Goal: Task Accomplishment & Management: Complete application form

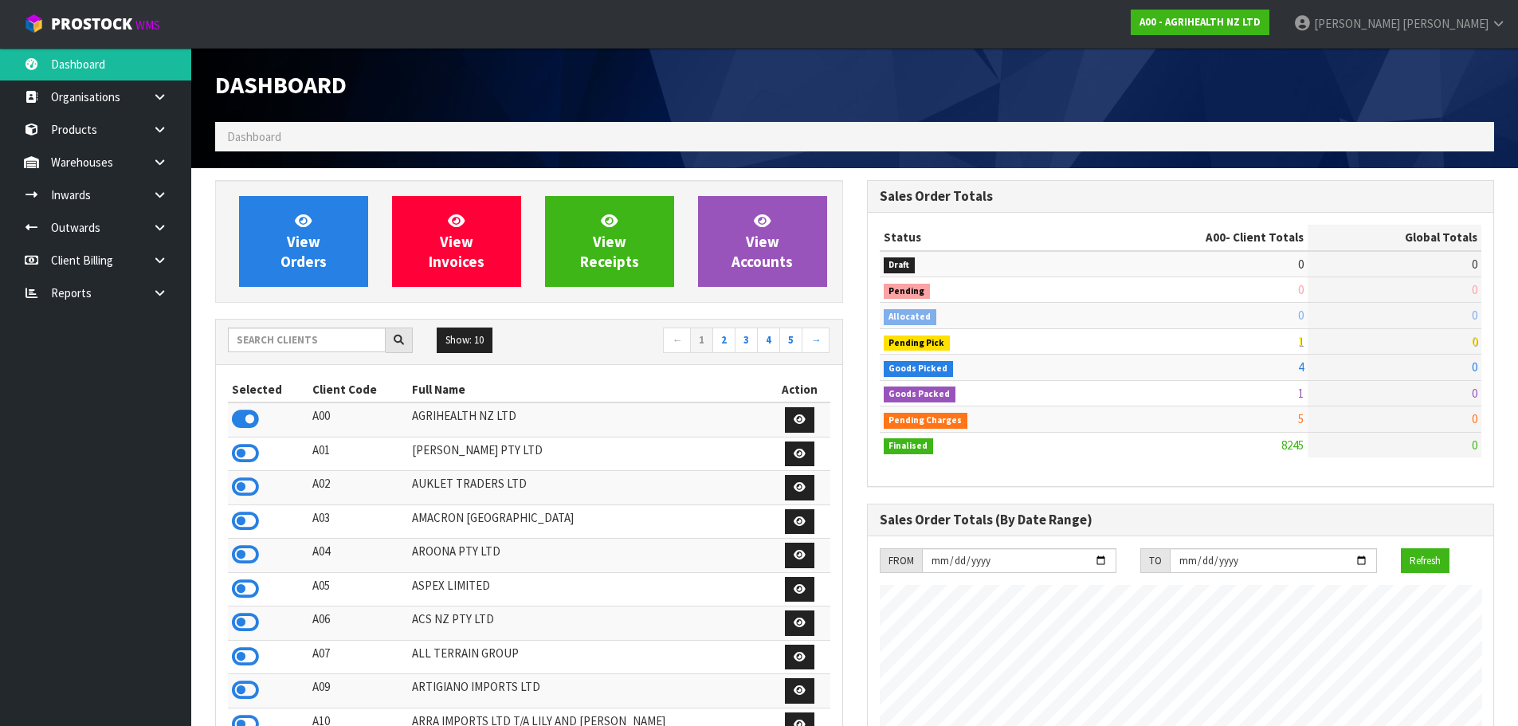
scroll to position [1208, 651]
click at [330, 338] on input "text" at bounding box center [307, 340] width 158 height 25
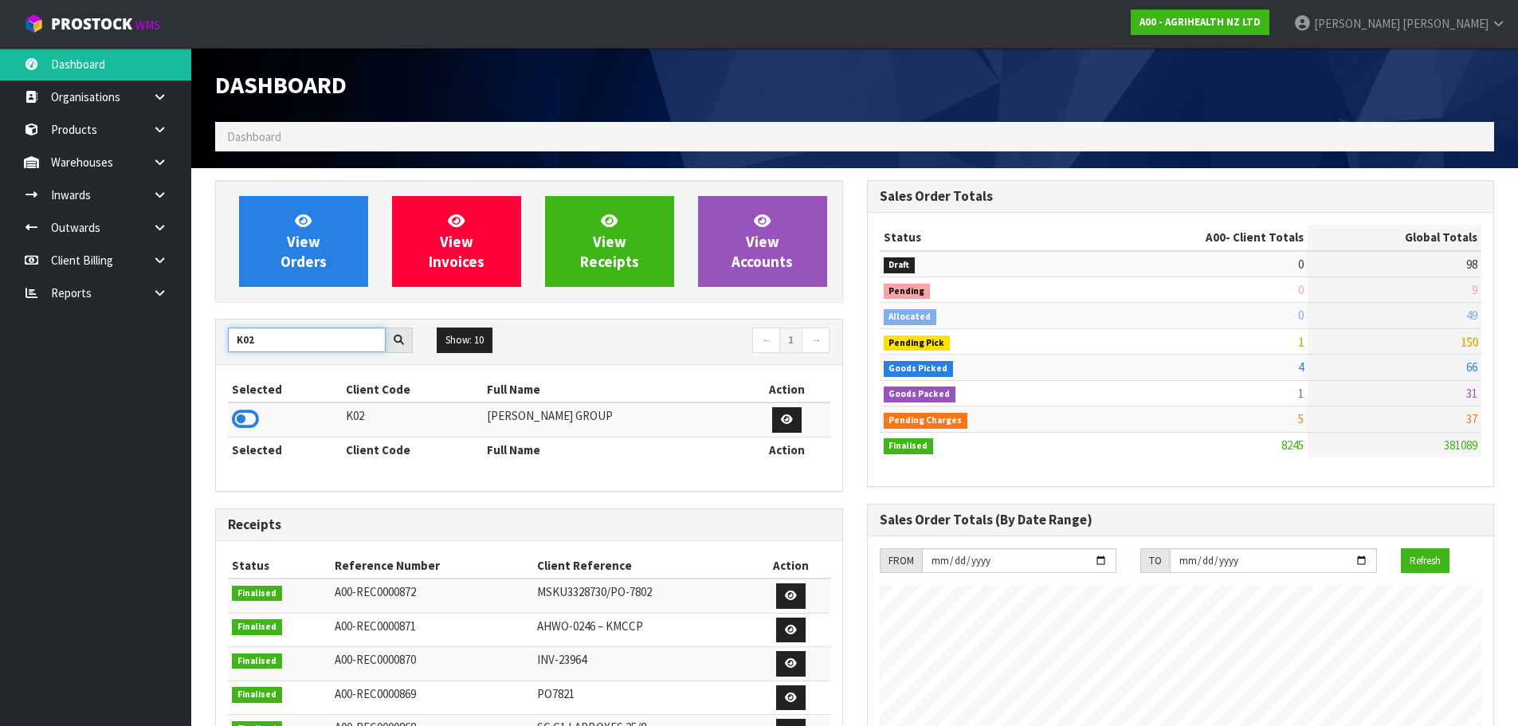
type input "K02"
click at [221, 414] on div "Selected Client Code Full Name Action K02 KIRK GROUP Selected Client Code Full …" at bounding box center [529, 428] width 626 height 126
click at [258, 434] on td at bounding box center [285, 420] width 114 height 34
click at [262, 420] on td at bounding box center [285, 420] width 114 height 34
click at [238, 416] on icon at bounding box center [245, 419] width 27 height 24
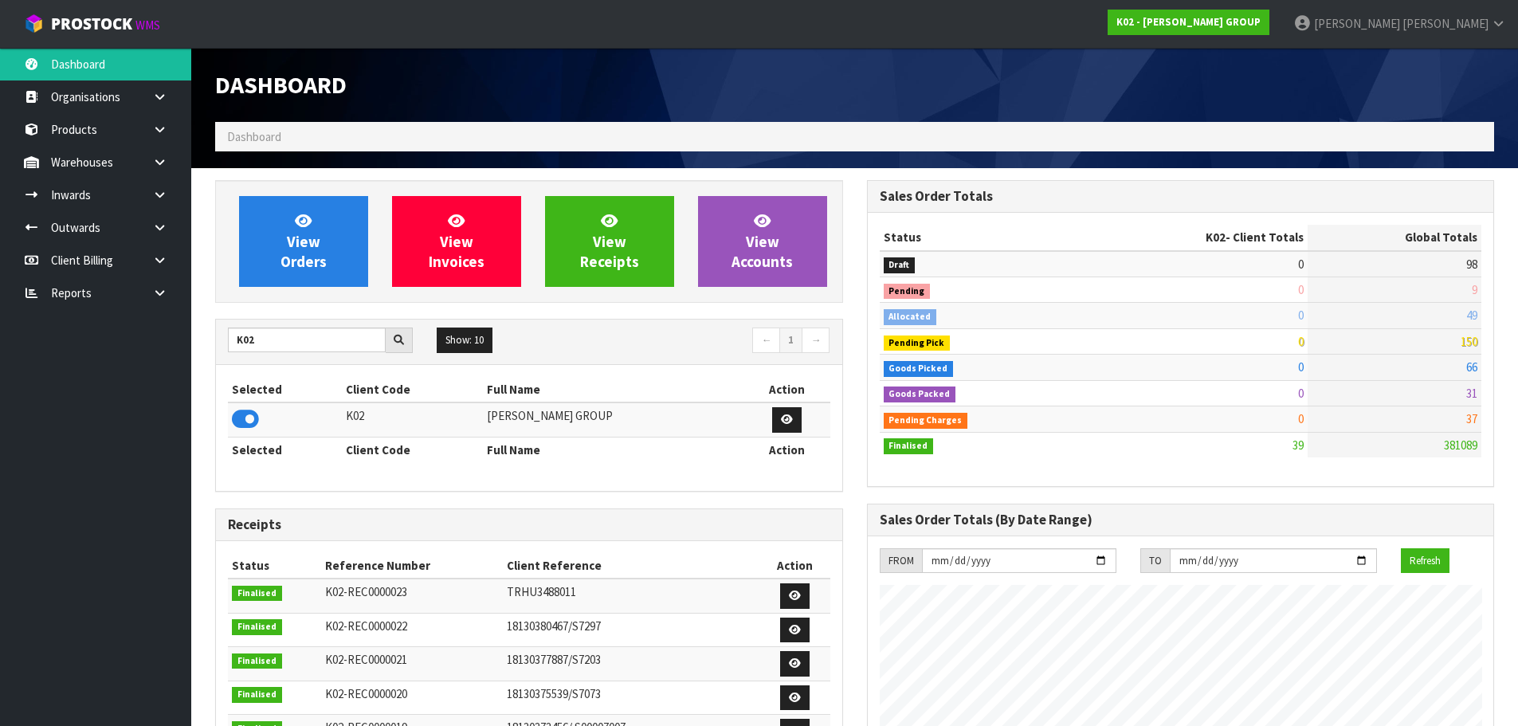
scroll to position [975, 651]
click at [167, 202] on link at bounding box center [165, 195] width 51 height 33
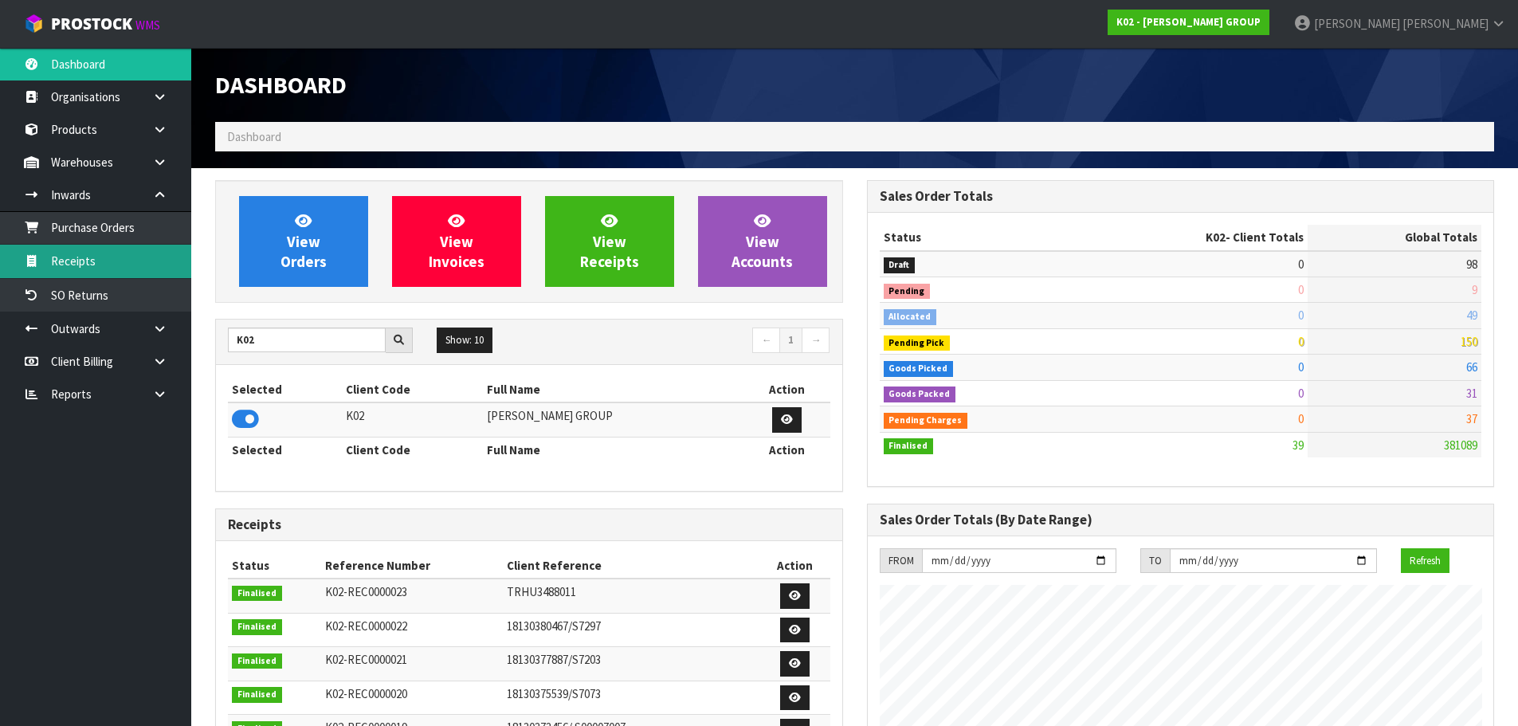
click at [144, 263] on link "Receipts" at bounding box center [95, 261] width 191 height 33
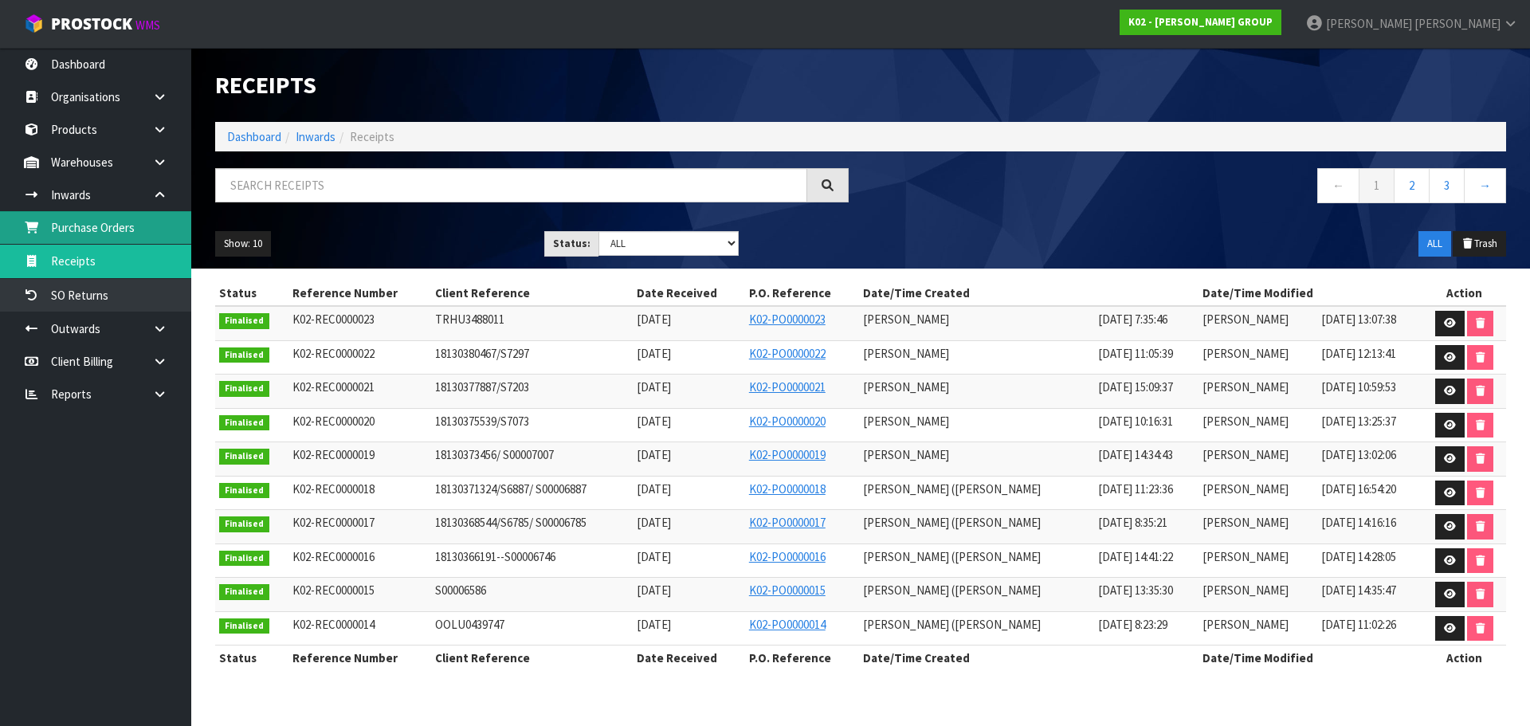
click at [155, 240] on link "Purchase Orders" at bounding box center [95, 227] width 191 height 33
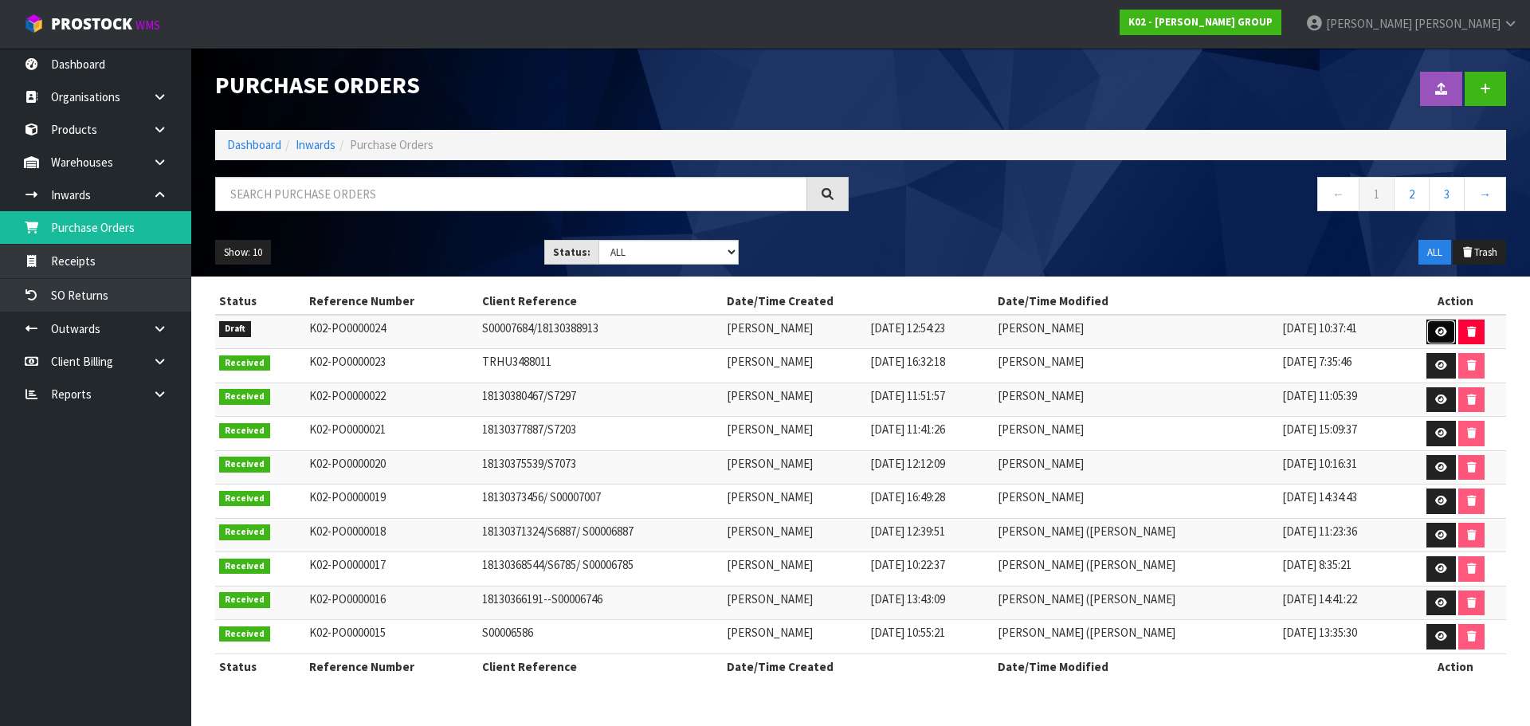
click at [1436, 329] on icon at bounding box center [1442, 332] width 12 height 10
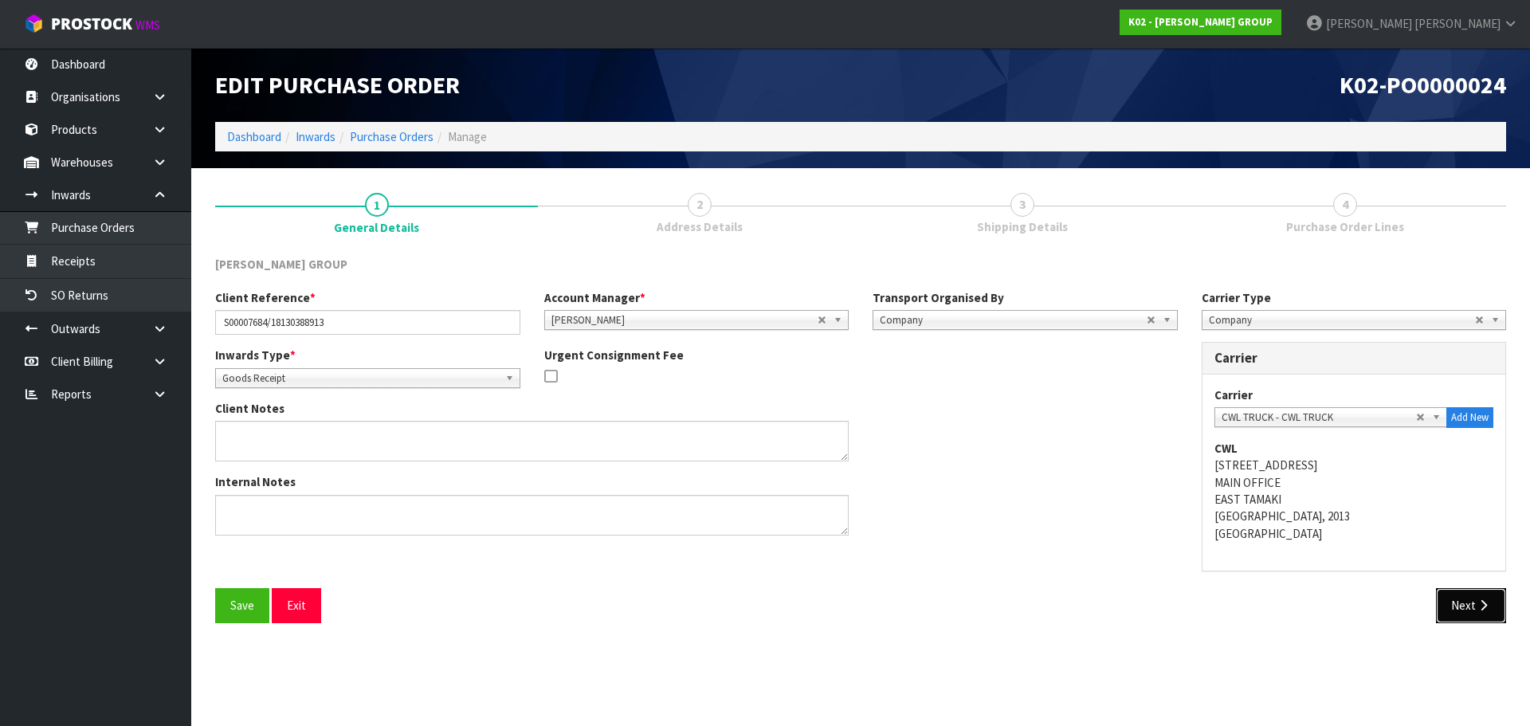
click at [1459, 598] on button "Next" at bounding box center [1471, 605] width 70 height 34
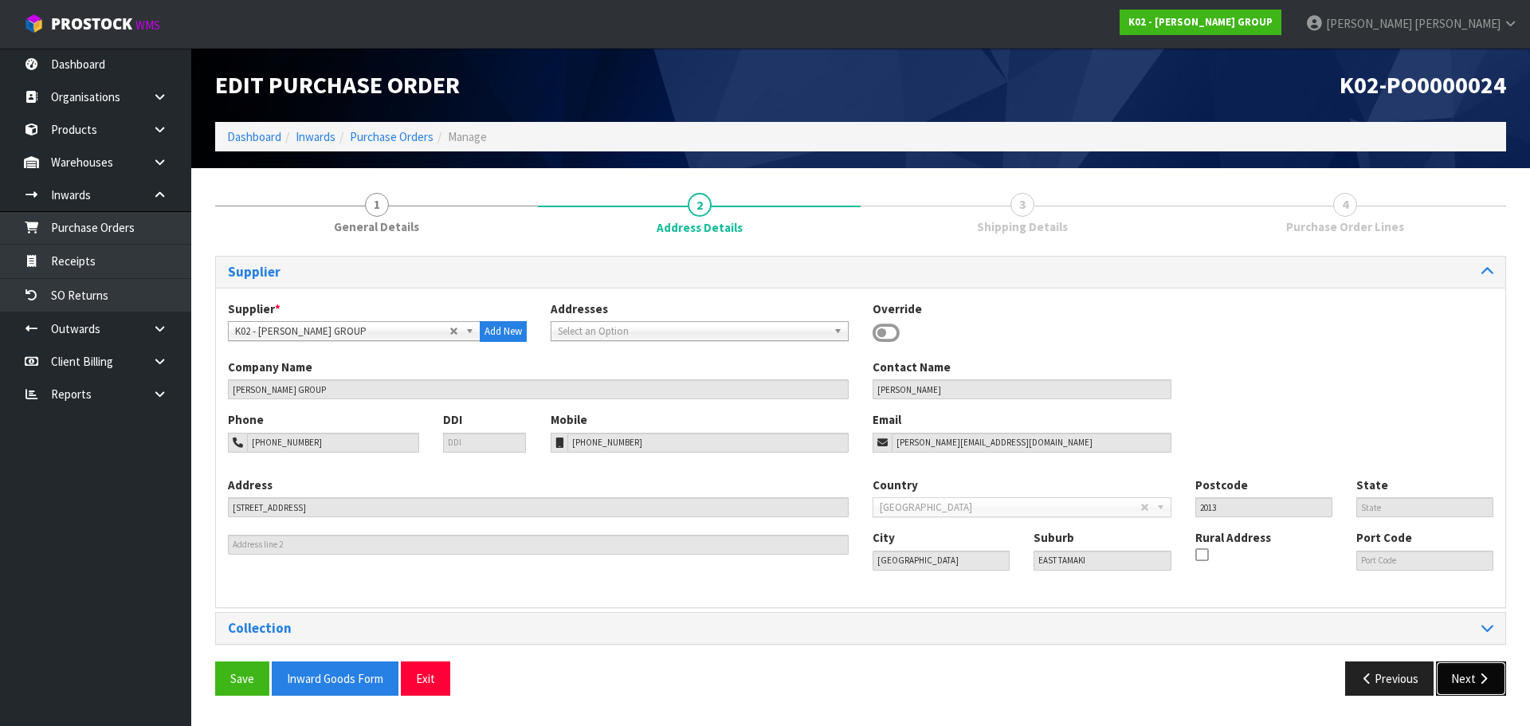
click at [1471, 695] on button "Next" at bounding box center [1471, 679] width 70 height 34
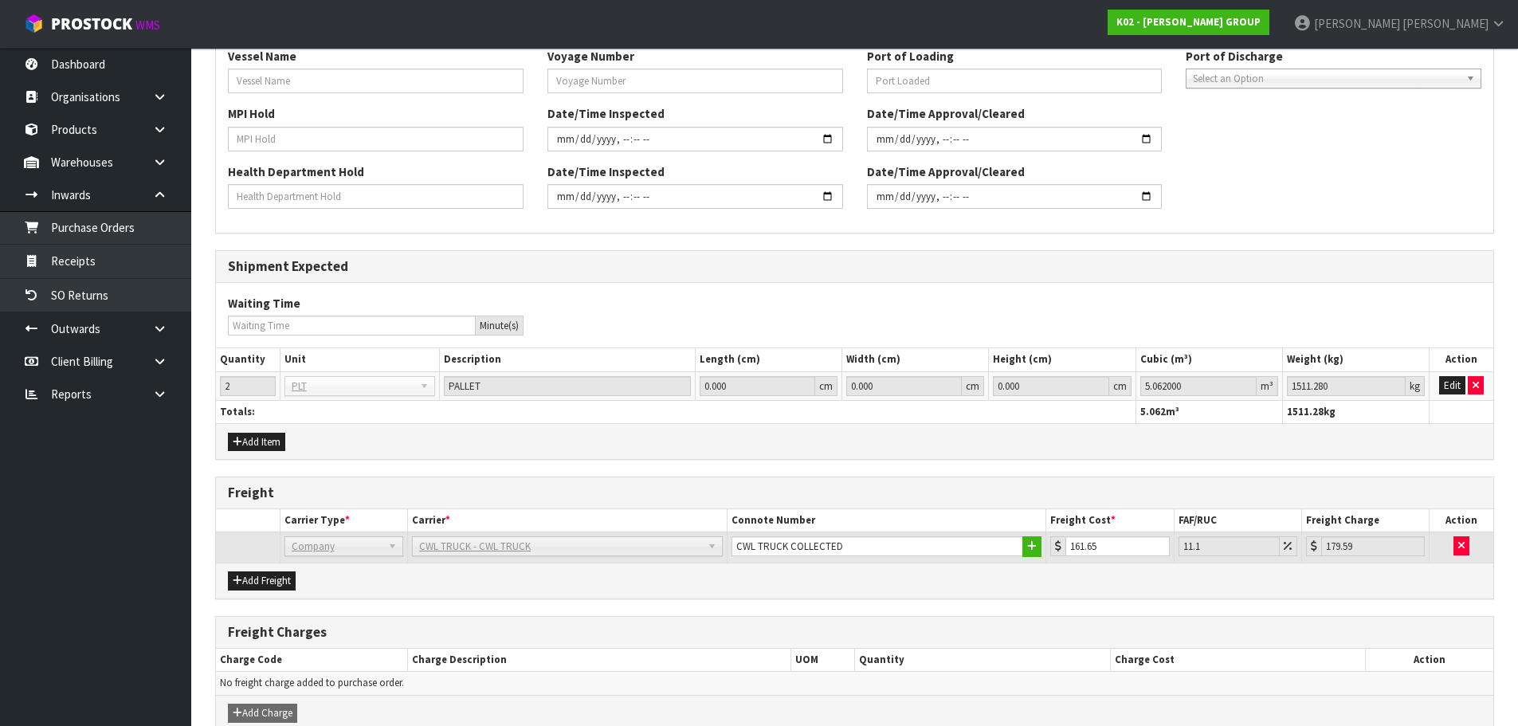
scroll to position [638, 0]
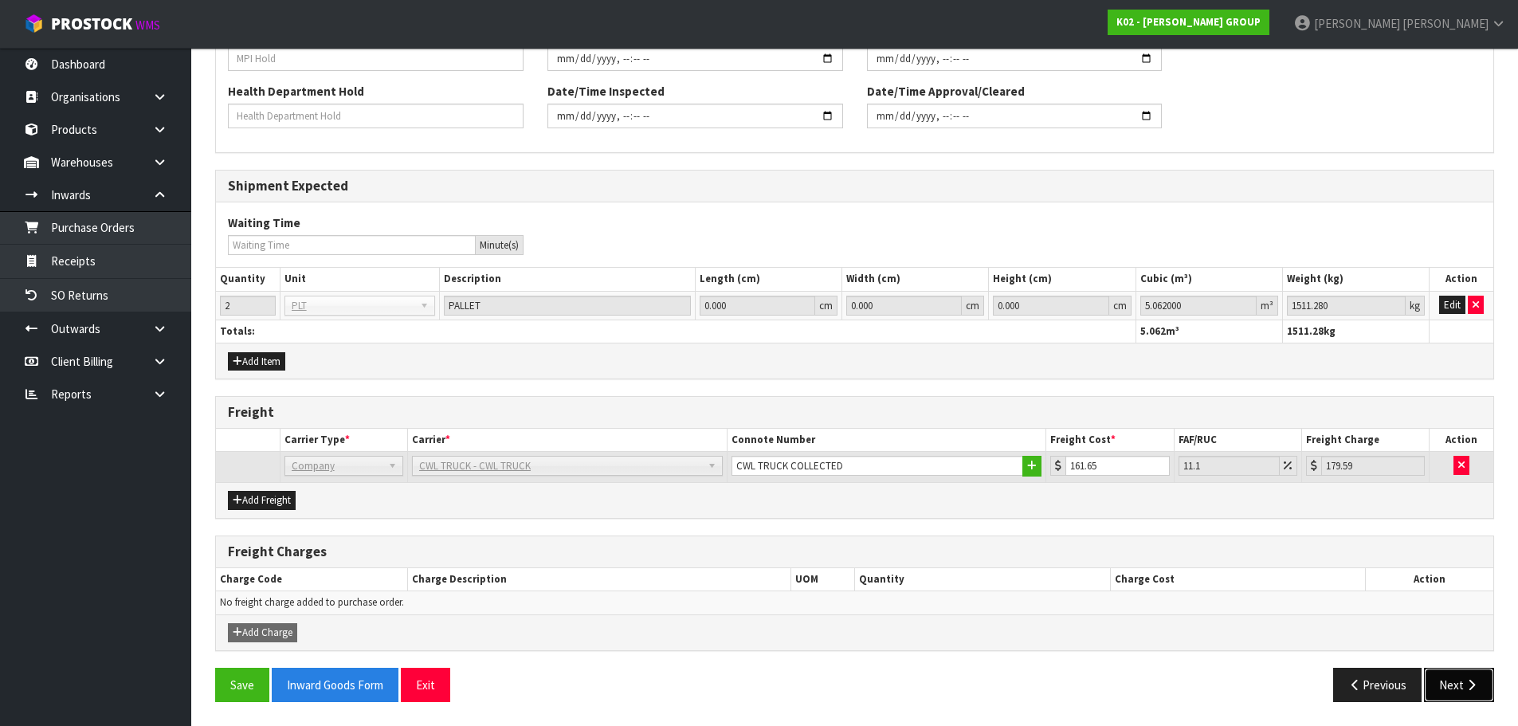
click at [1463, 688] on button "Next" at bounding box center [1459, 685] width 70 height 34
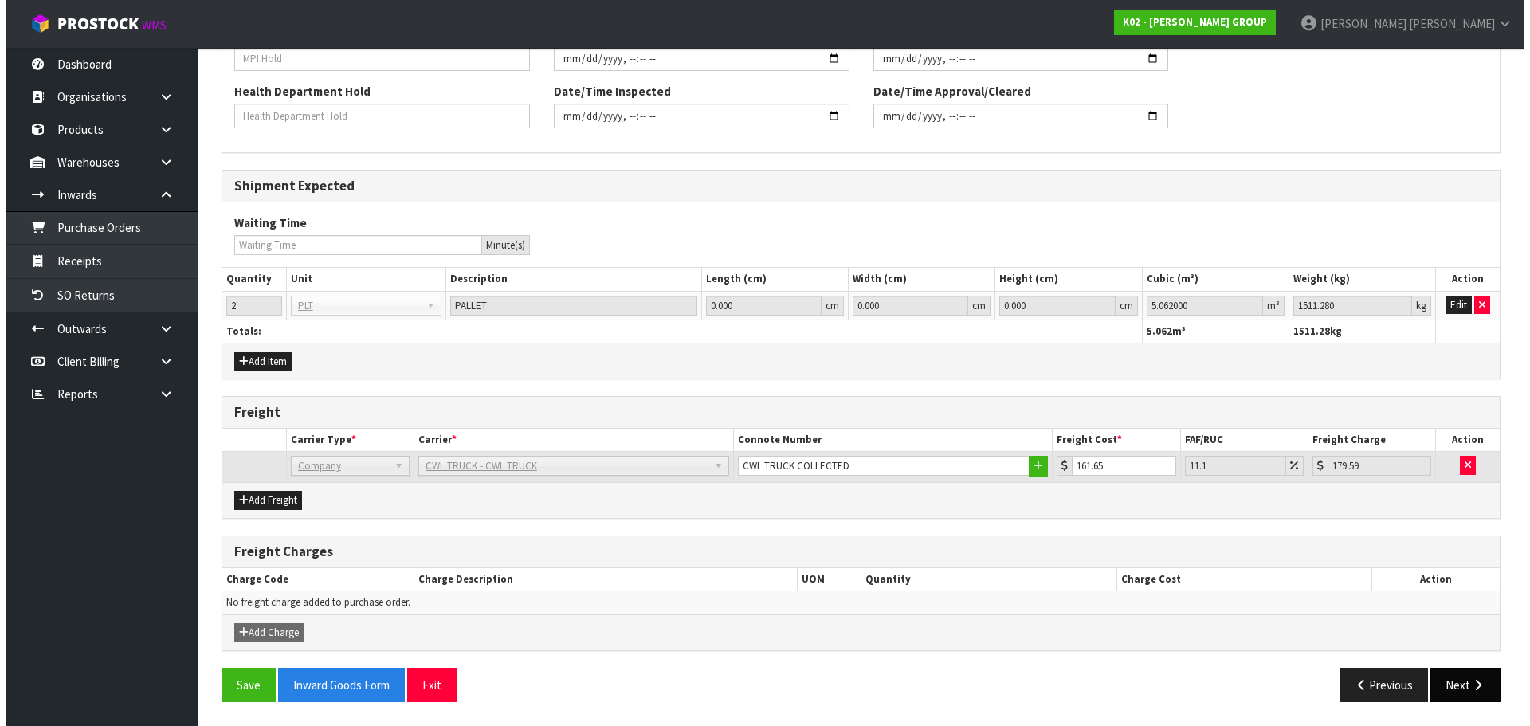
scroll to position [0, 0]
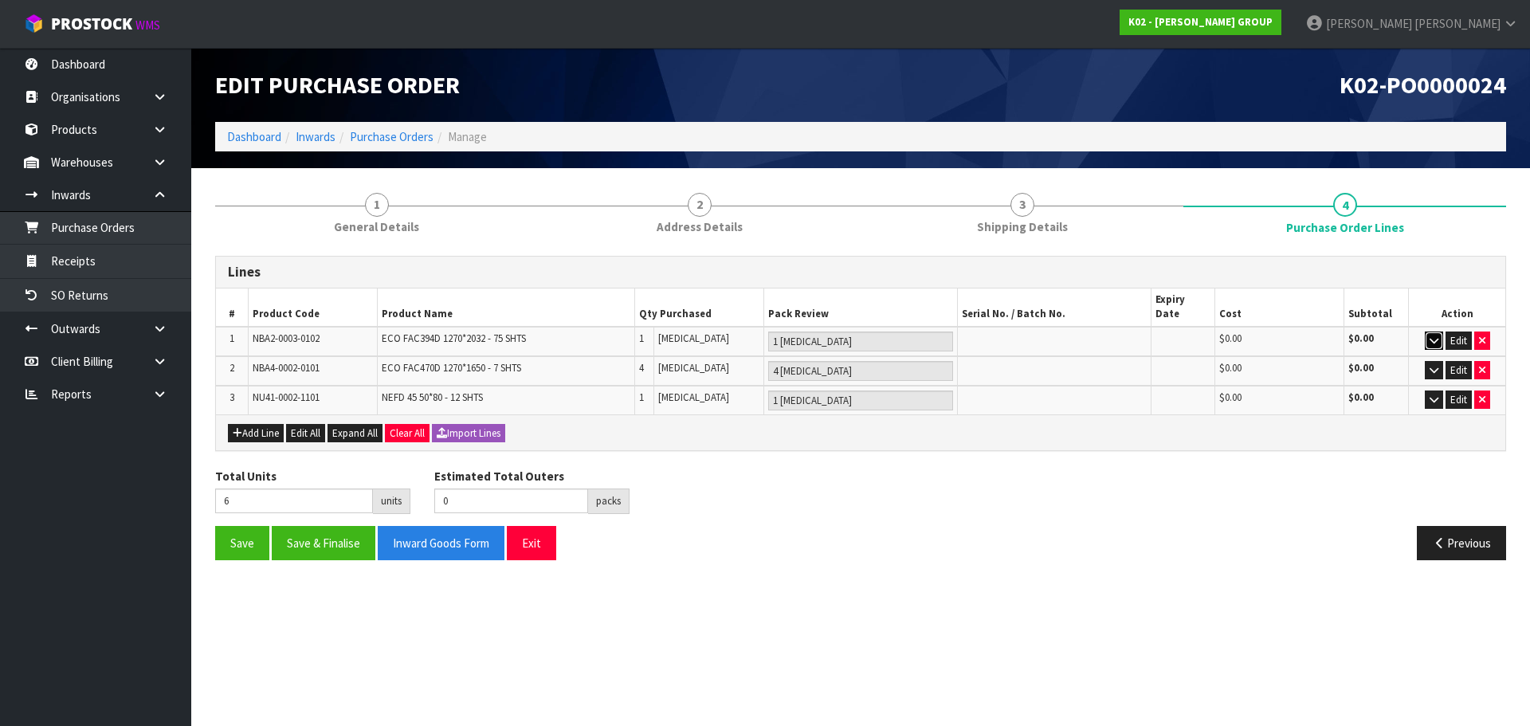
click at [1427, 332] on button "button" at bounding box center [1434, 341] width 18 height 19
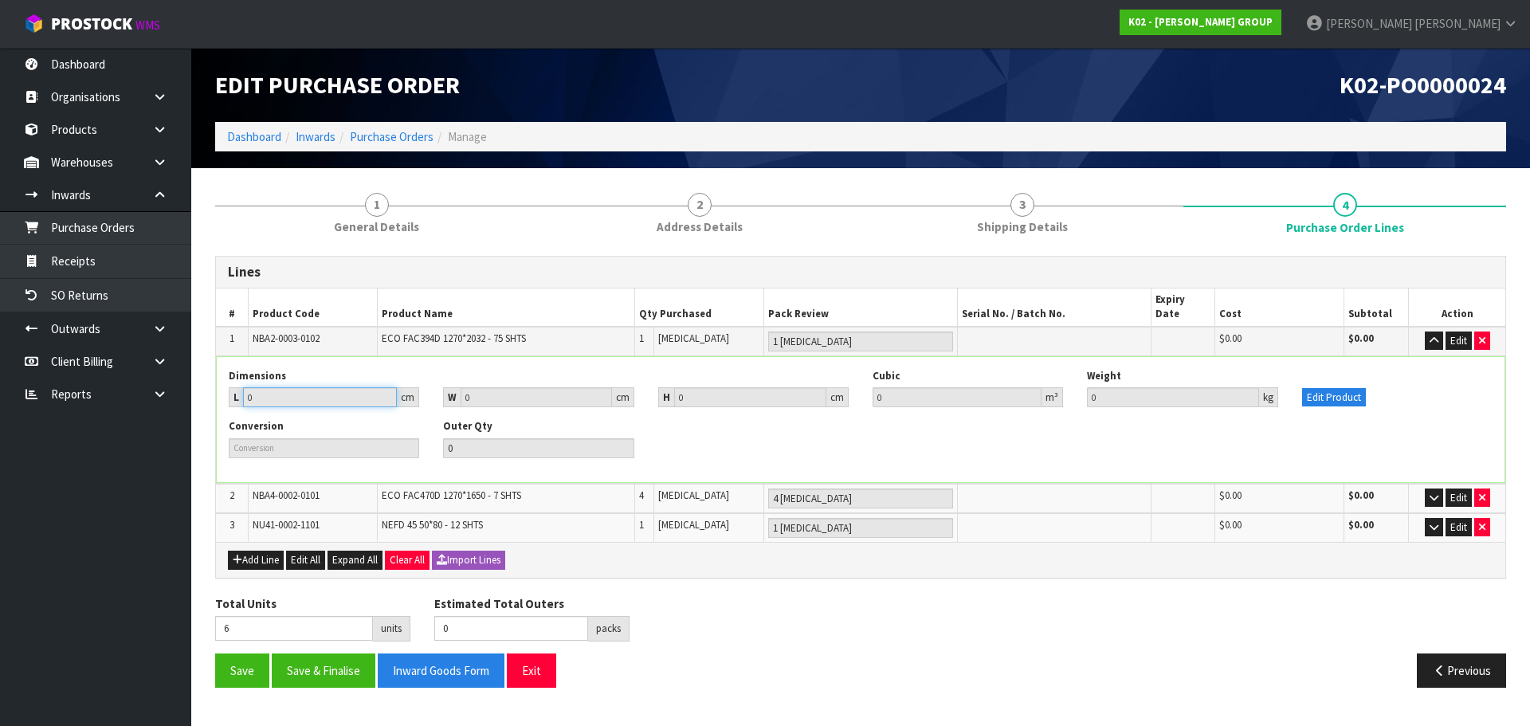
click at [271, 387] on input "0" at bounding box center [320, 397] width 154 height 20
click at [289, 387] on input "0" at bounding box center [320, 397] width 154 height 20
click at [1335, 388] on button "Edit Product" at bounding box center [1334, 397] width 64 height 19
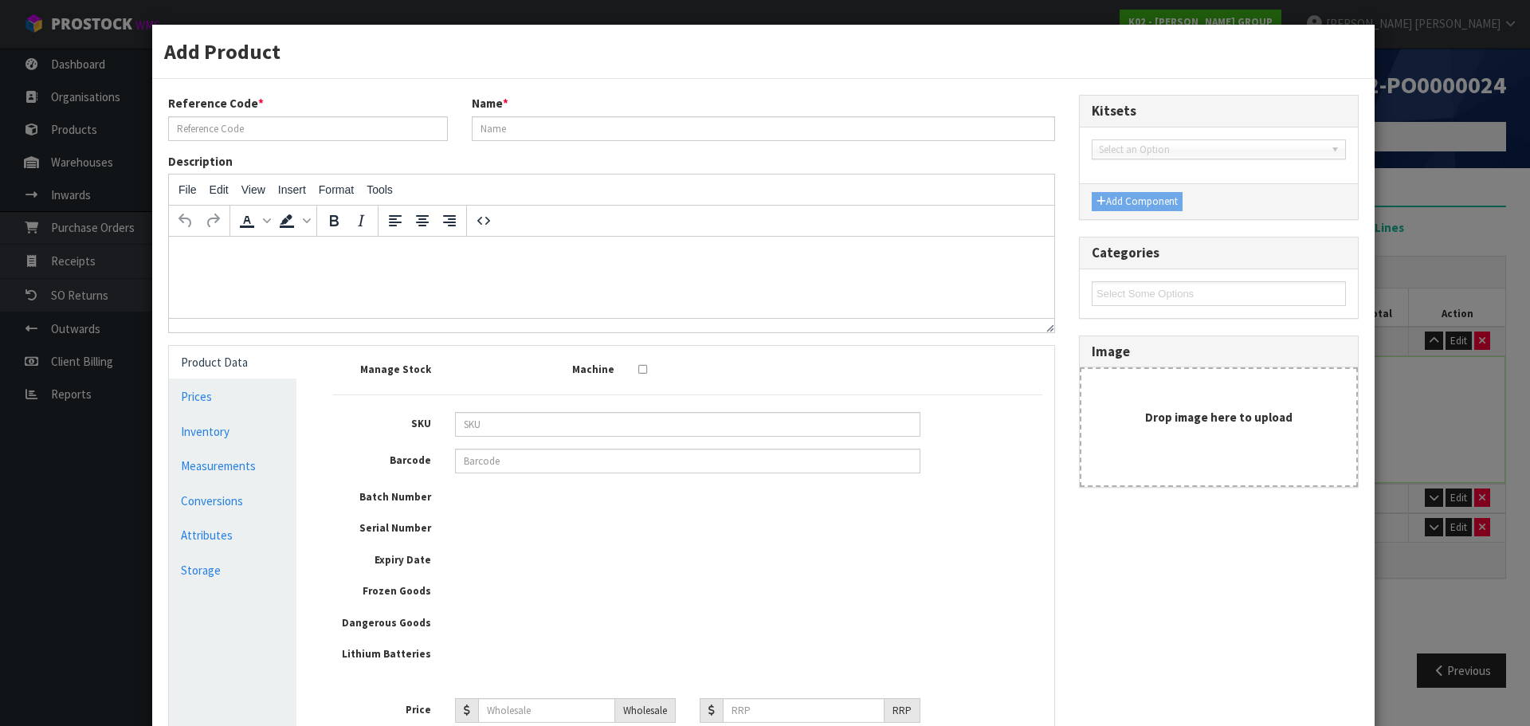
type input "NBA2-0003-0102"
type input "ECO FAC394D 1270*2032 - 75 SHTS"
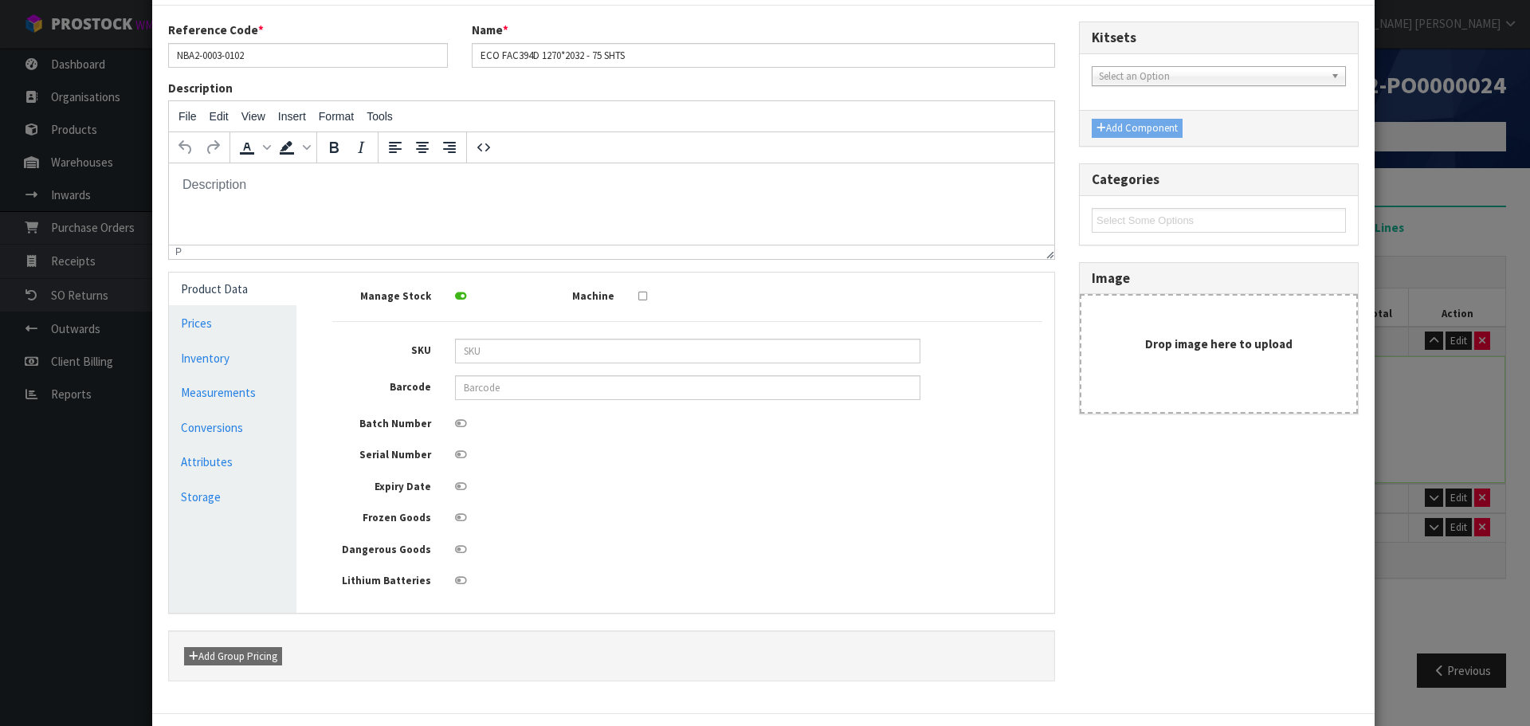
scroll to position [155, 0]
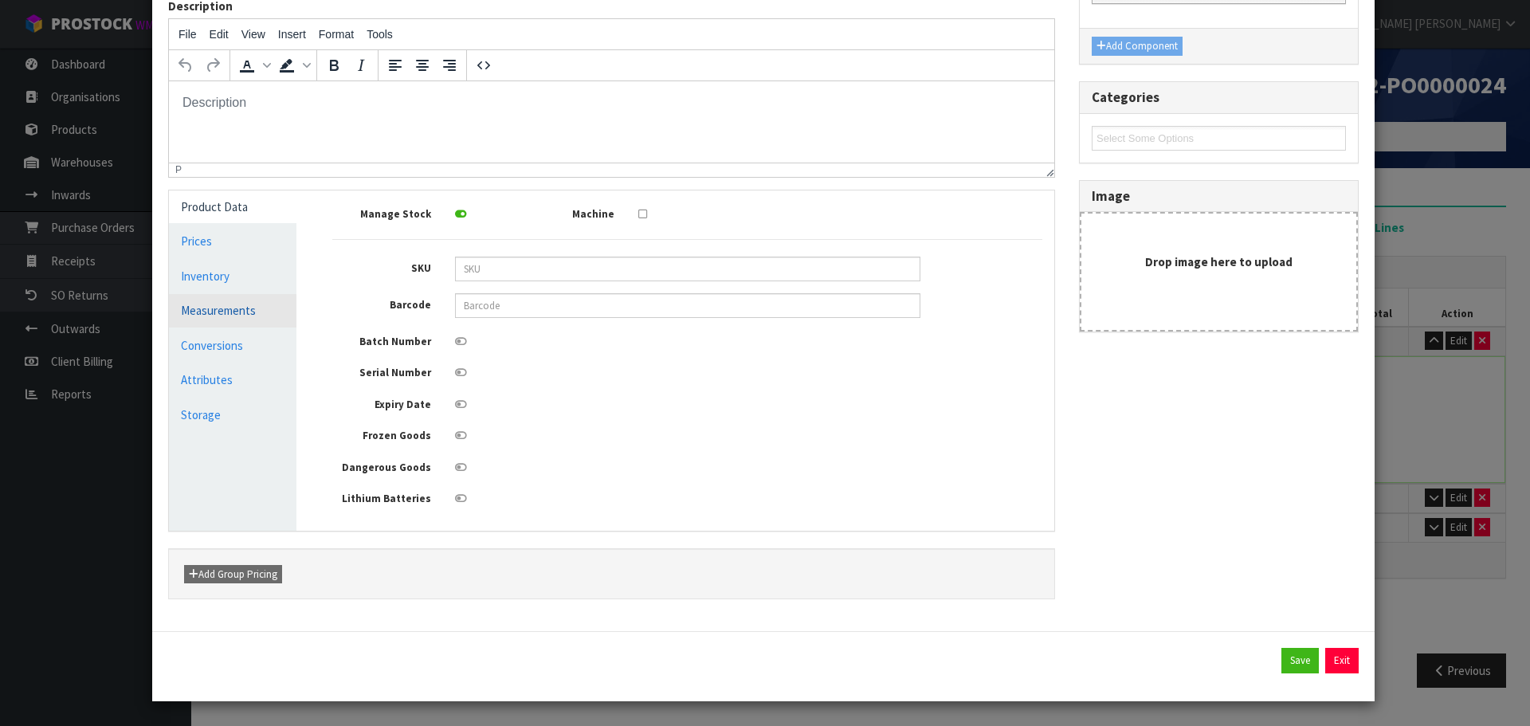
click at [218, 304] on link "Measurements" at bounding box center [233, 310] width 128 height 33
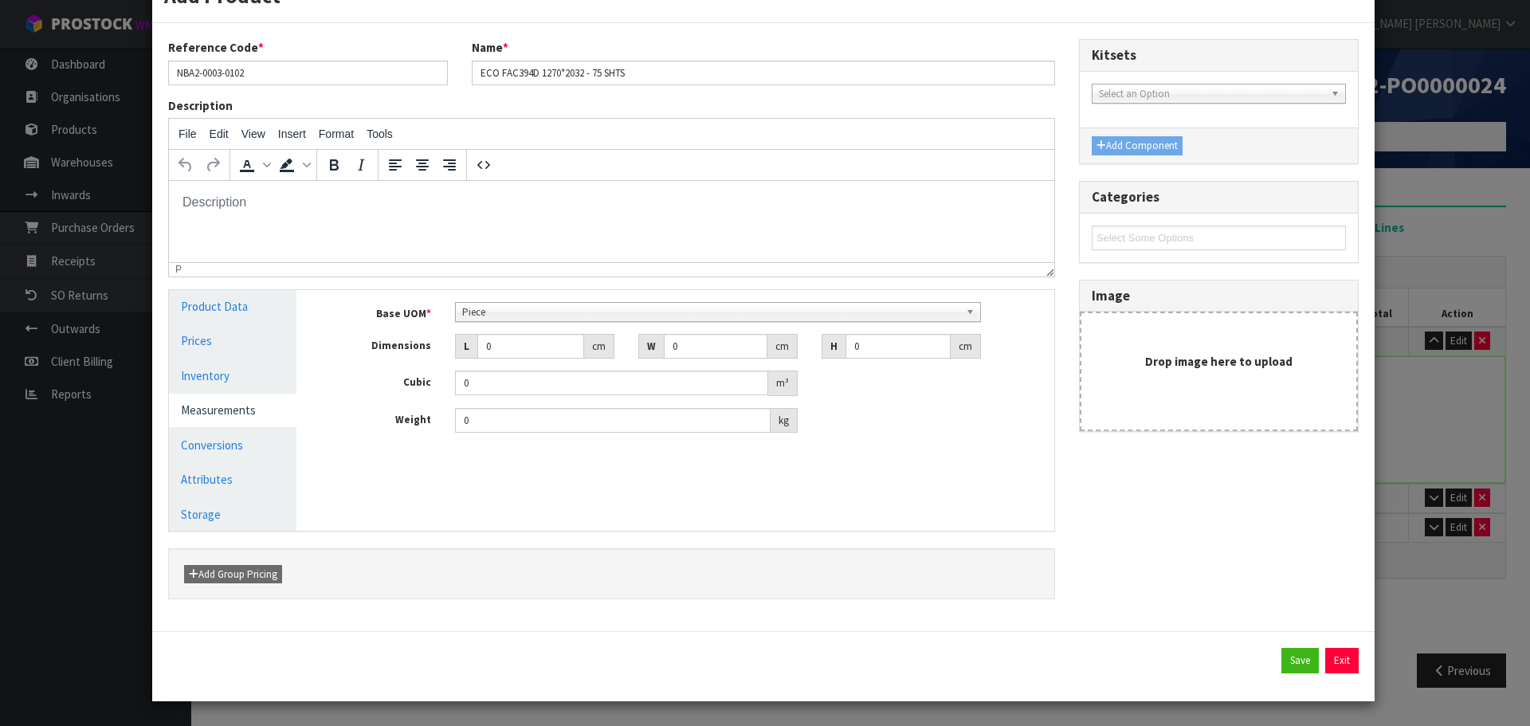
scroll to position [56, 0]
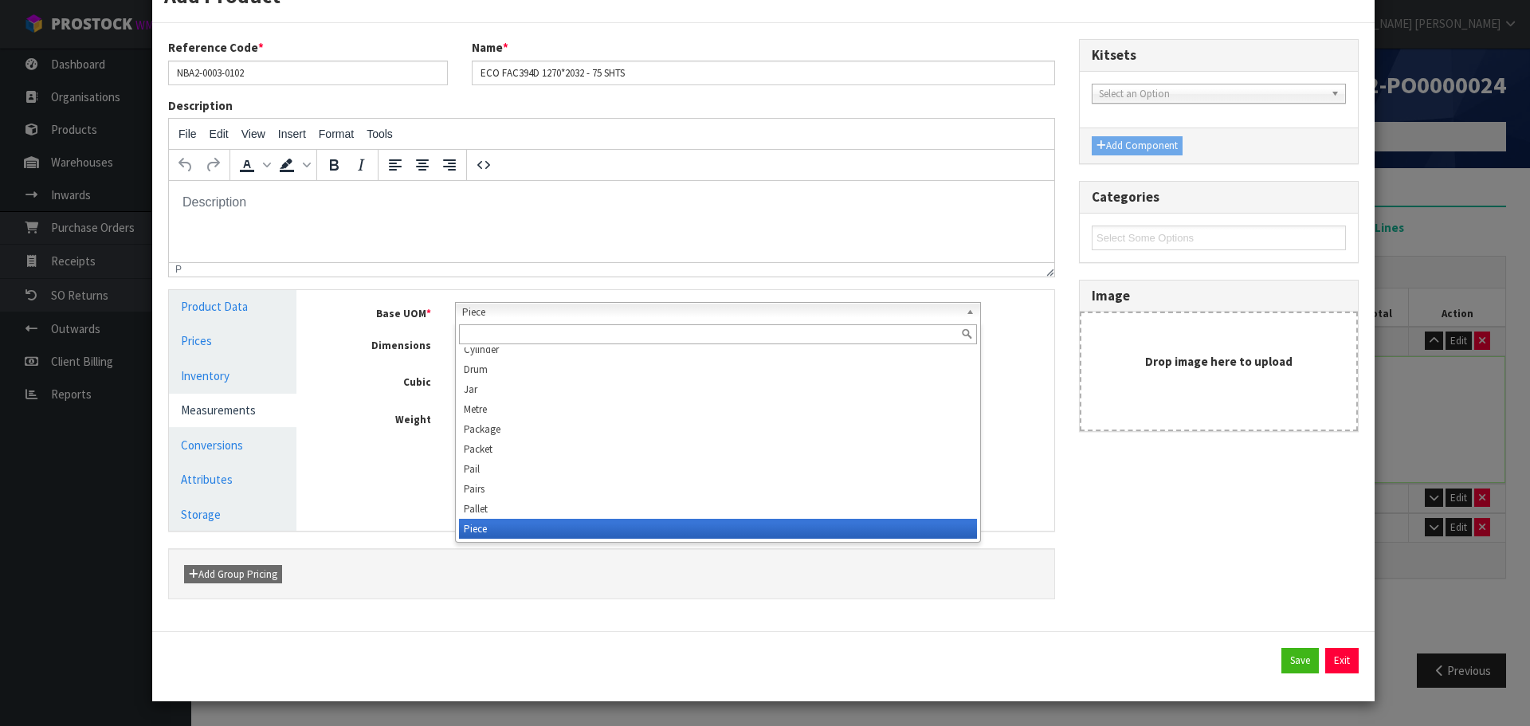
click at [966, 316] on b at bounding box center [973, 312] width 14 height 18
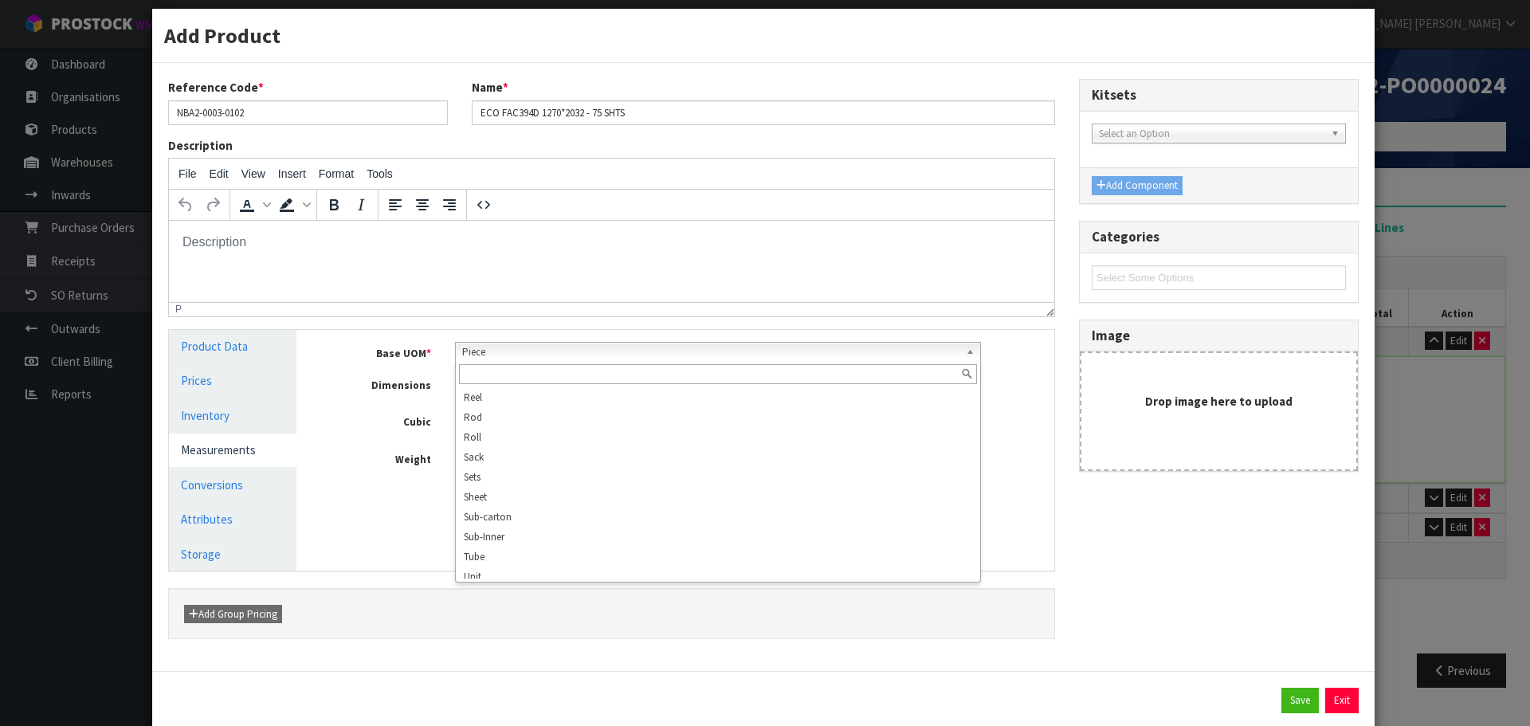
scroll to position [0, 0]
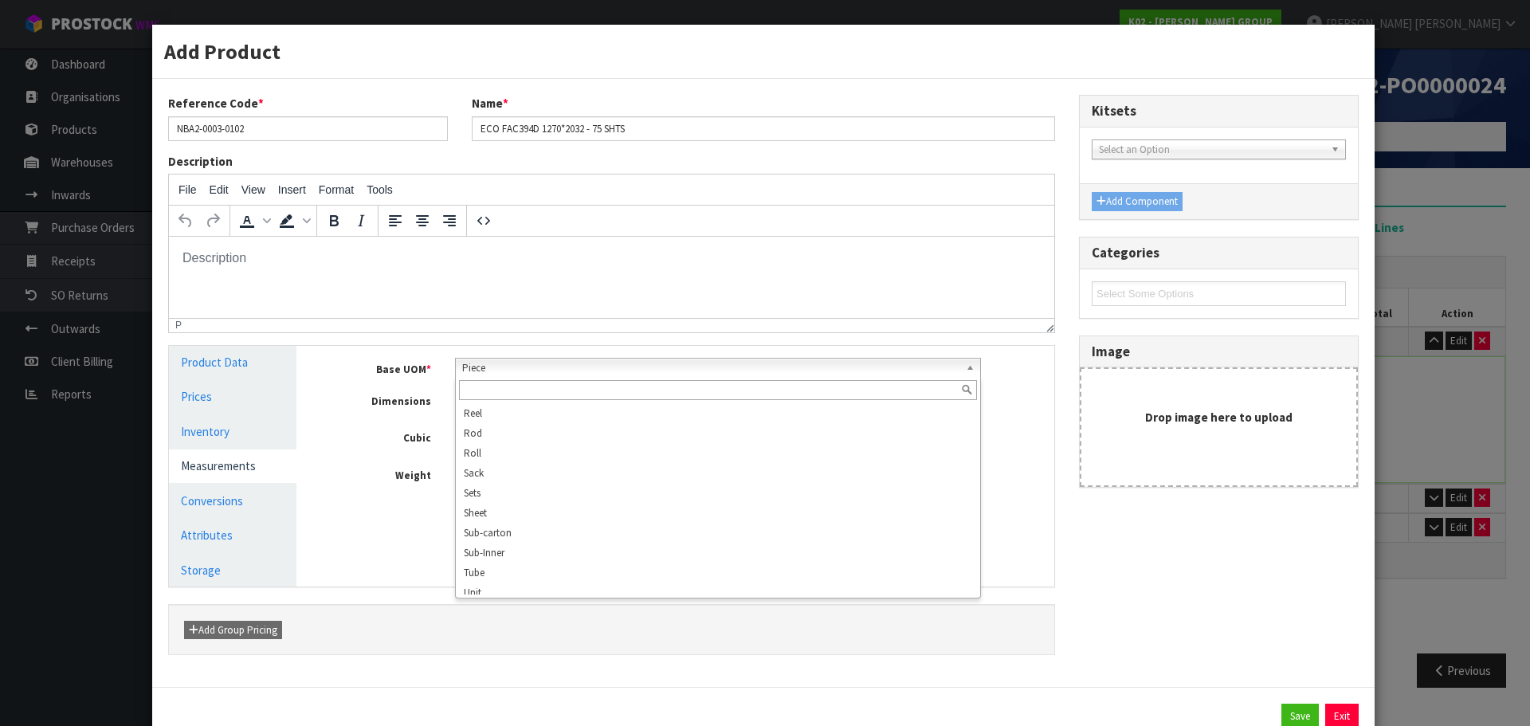
click at [968, 368] on b at bounding box center [973, 368] width 14 height 18
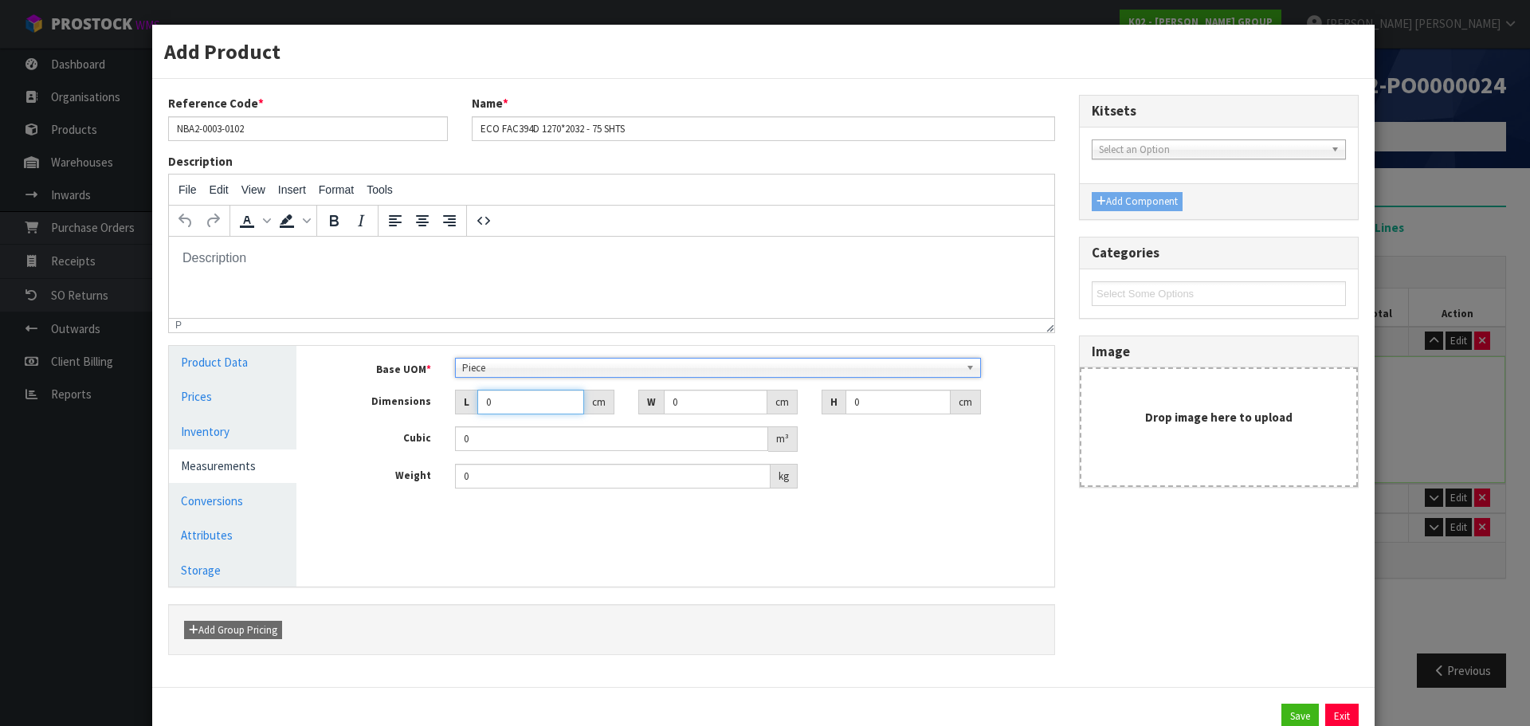
drag, startPoint x: 502, startPoint y: 400, endPoint x: 488, endPoint y: 410, distance: 17.2
click at [488, 410] on input "0" at bounding box center [530, 402] width 107 height 25
type input "0.000001"
type input "-0"
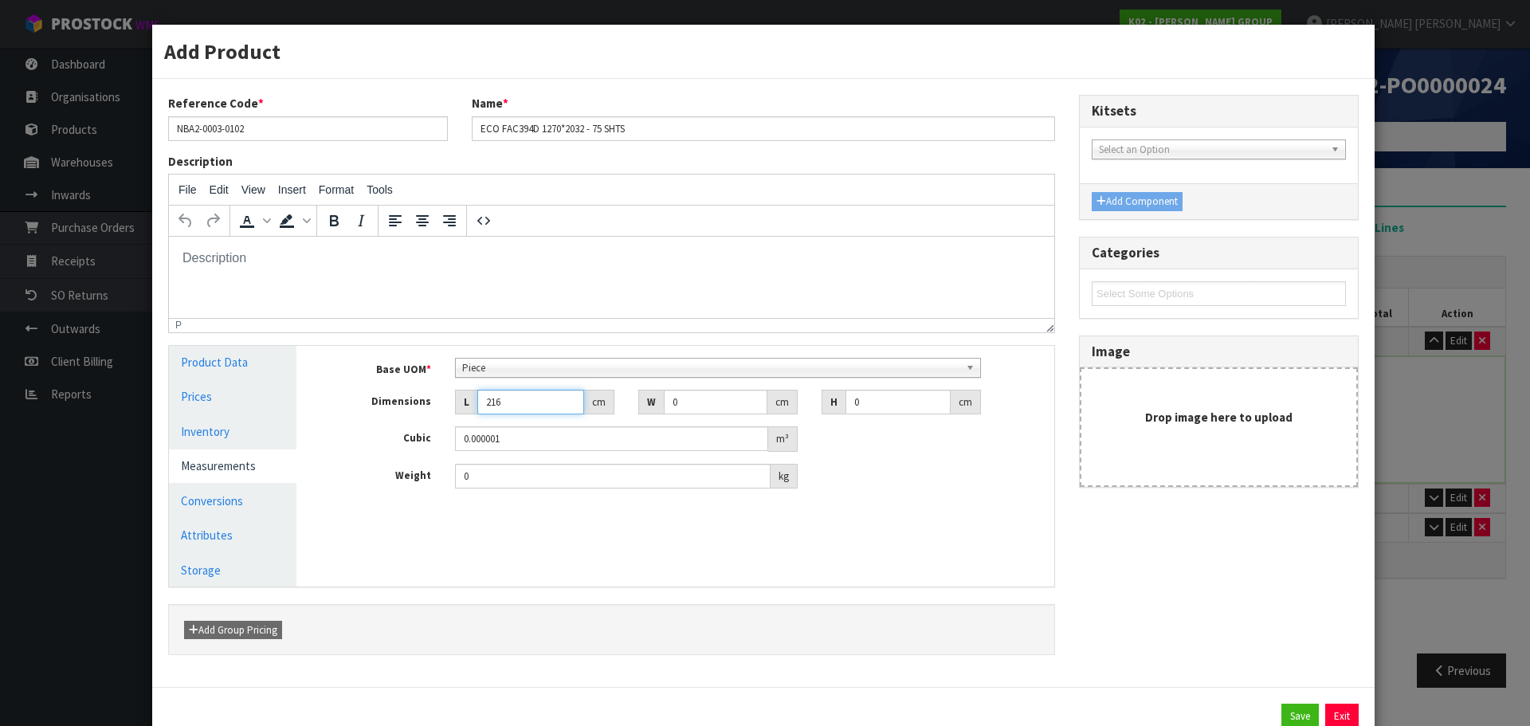
type input "216"
click at [685, 399] on input "0" at bounding box center [716, 402] width 104 height 25
type input "0"
type input "139"
type input "7"
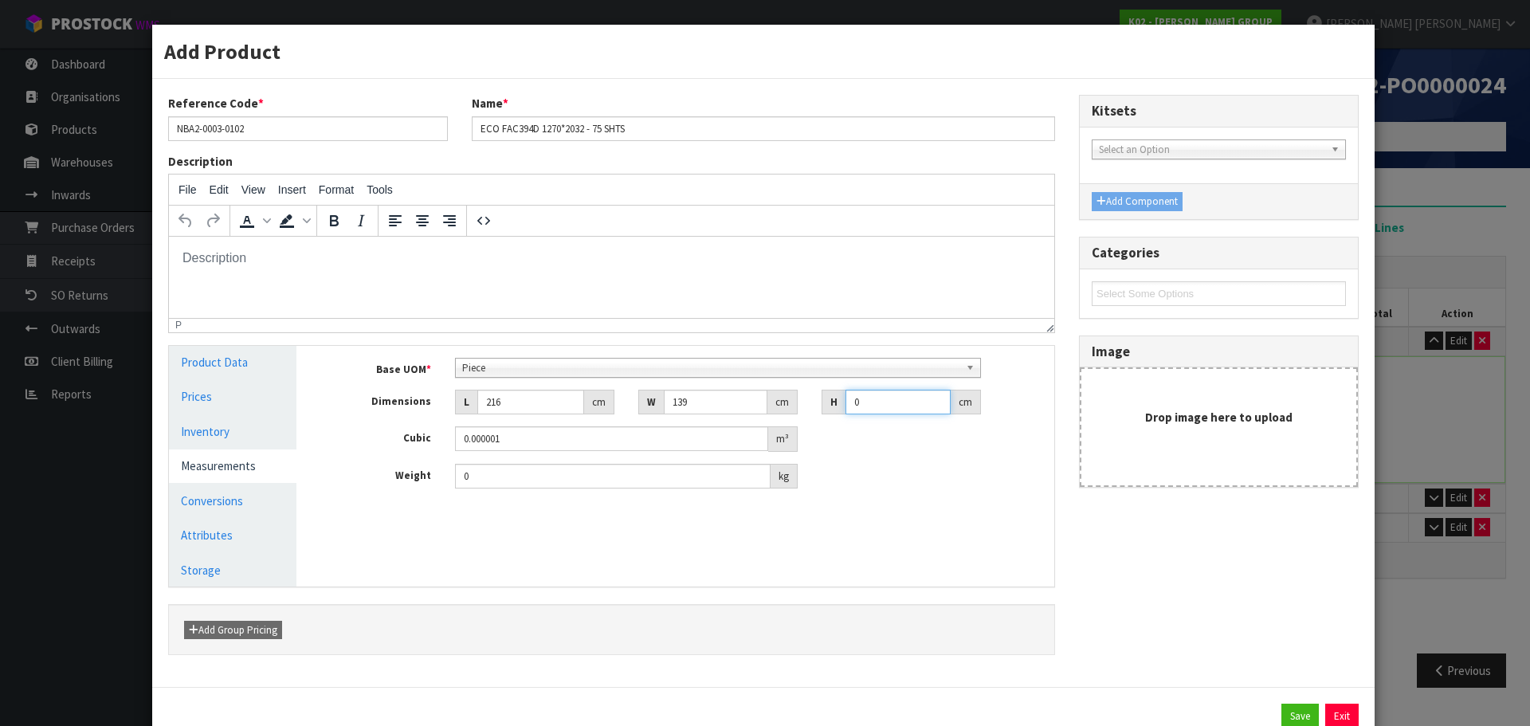
type input "0.210168"
type input "74"
type input "2.221776"
type input "74"
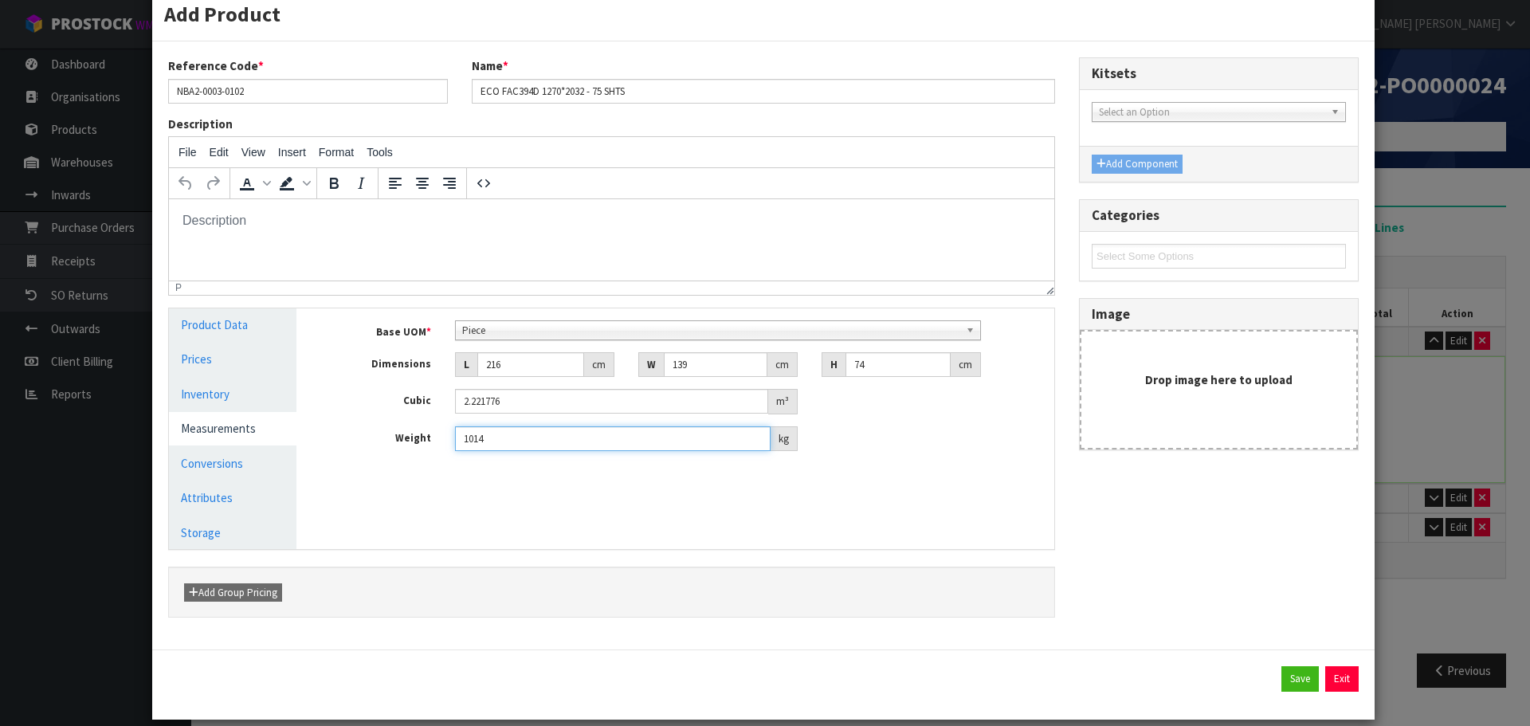
scroll to position [56, 0]
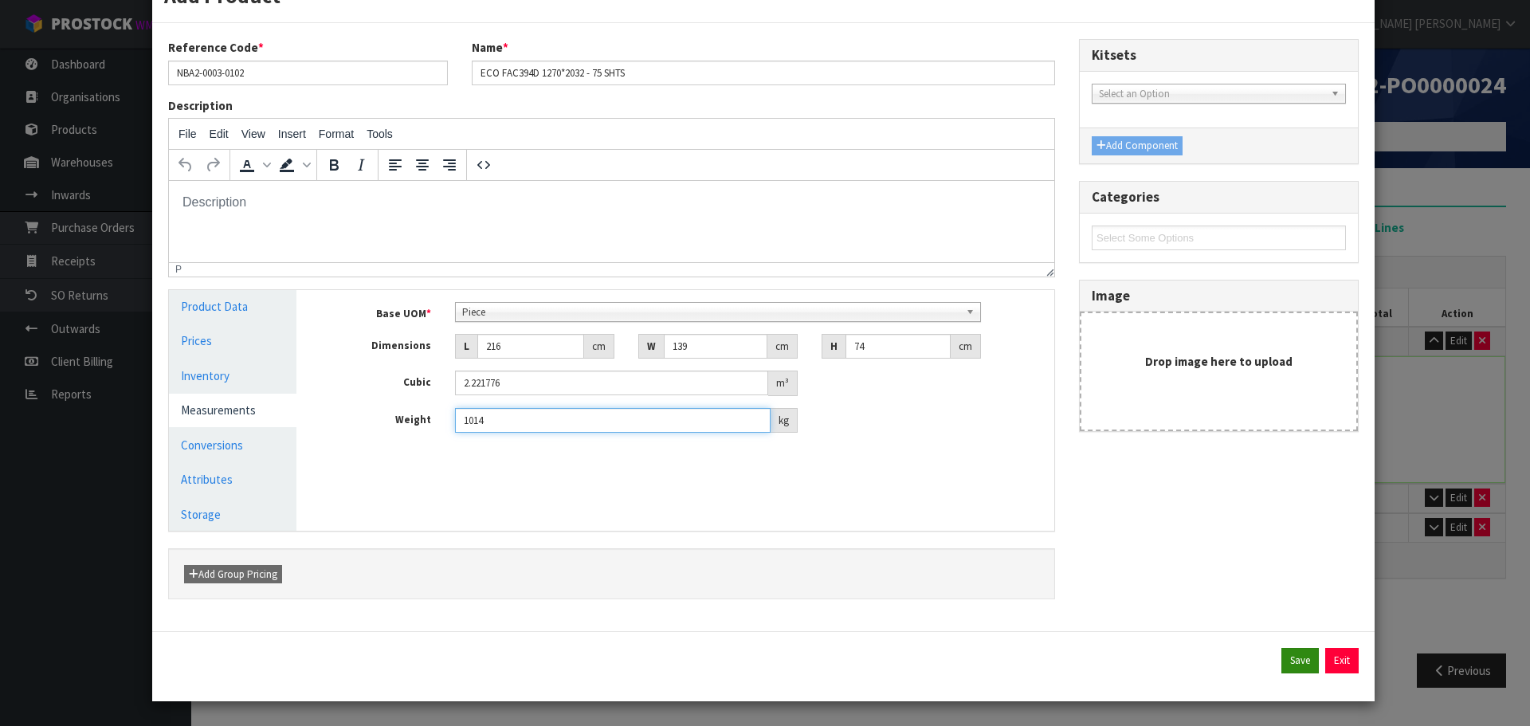
type input "1014"
click at [1282, 661] on button "Save" at bounding box center [1300, 661] width 37 height 26
type input "216"
type input "139"
type input "74"
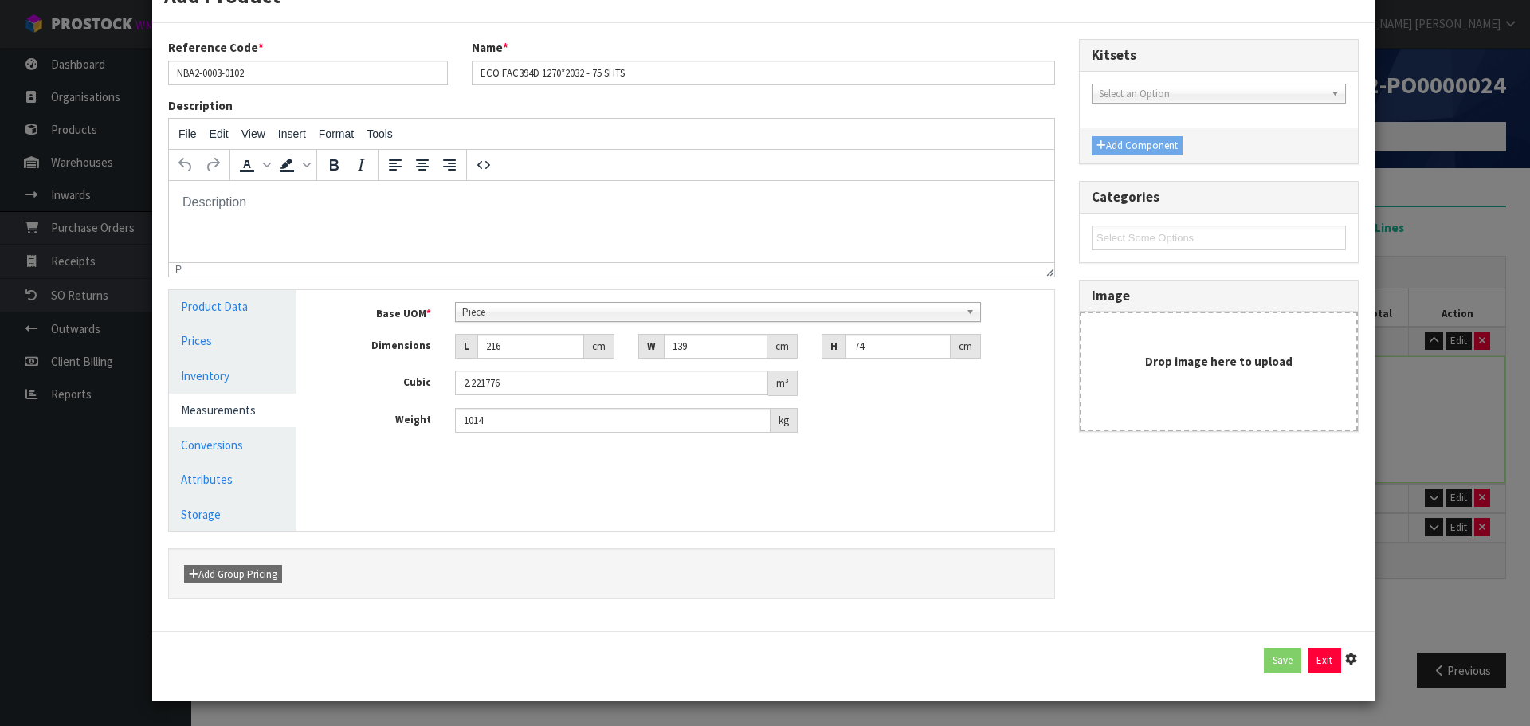
type input "2.221776"
type input "1014"
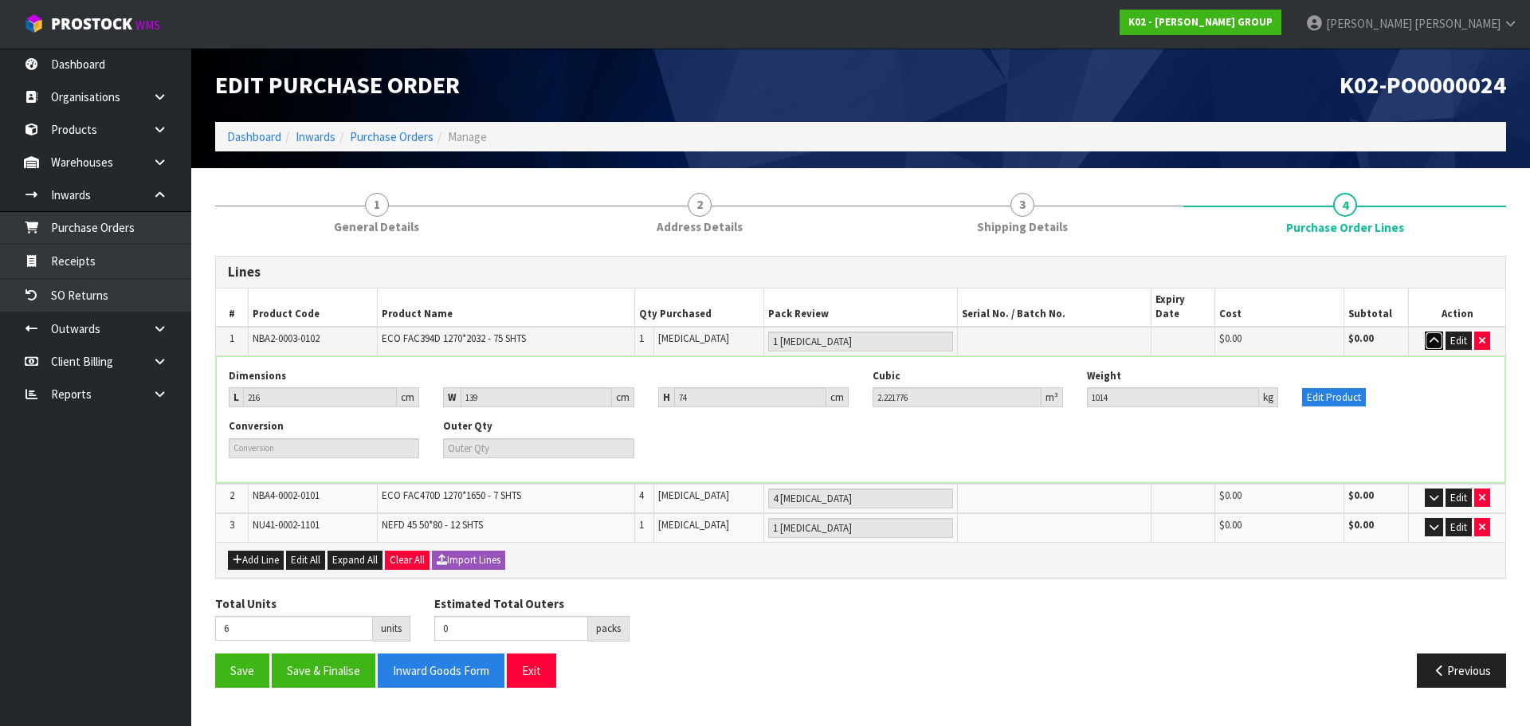
click at [1437, 336] on icon "button" at bounding box center [1434, 341] width 9 height 10
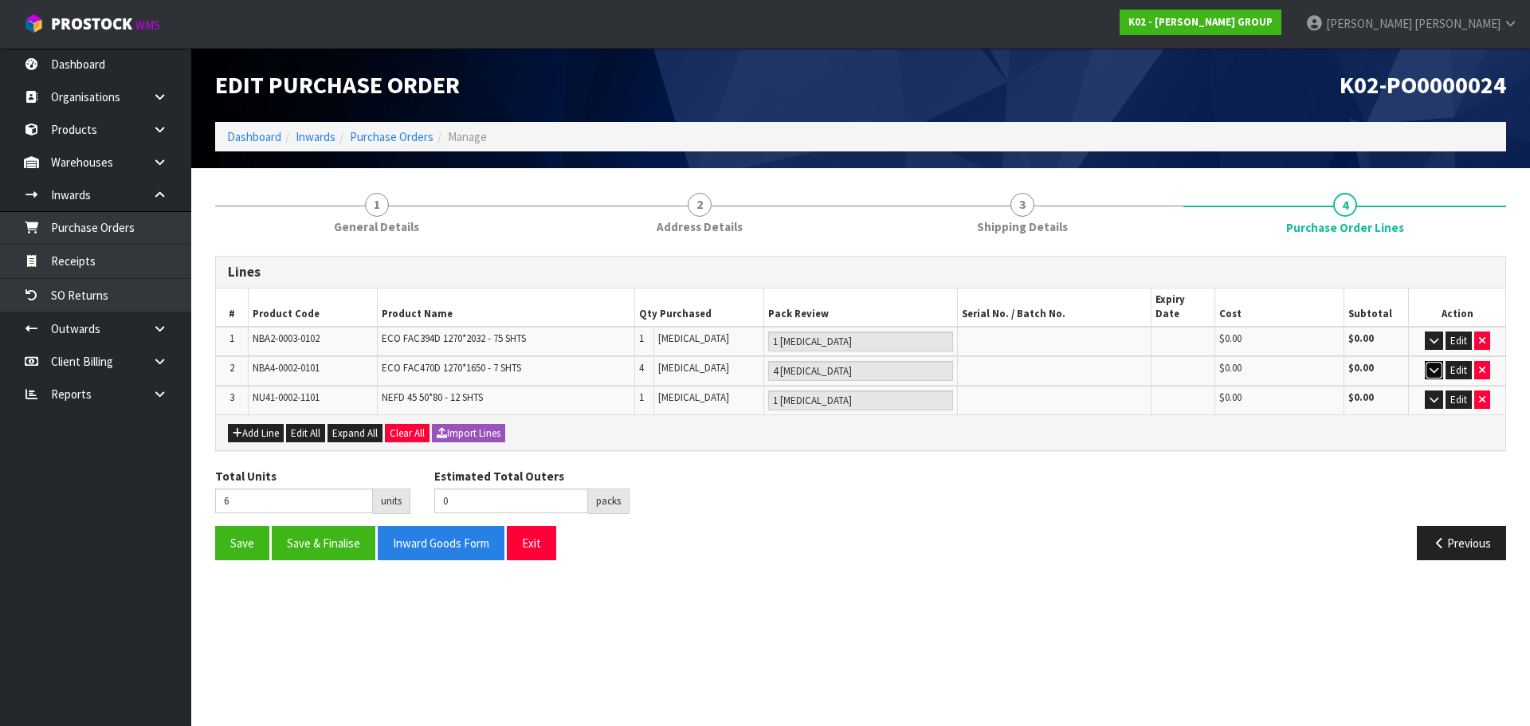
click at [1425, 361] on button "button" at bounding box center [1434, 370] width 18 height 19
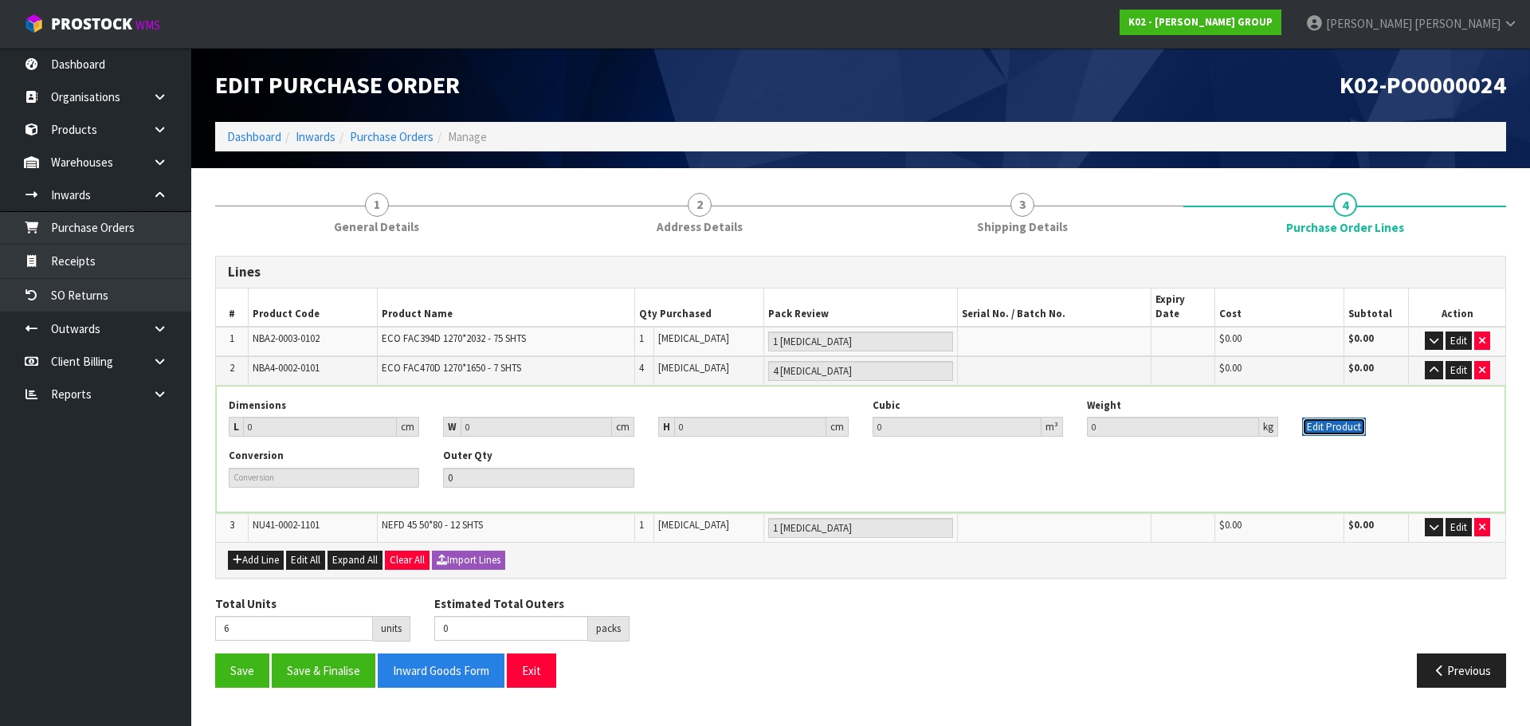
click at [1353, 418] on button "Edit Product" at bounding box center [1334, 427] width 64 height 19
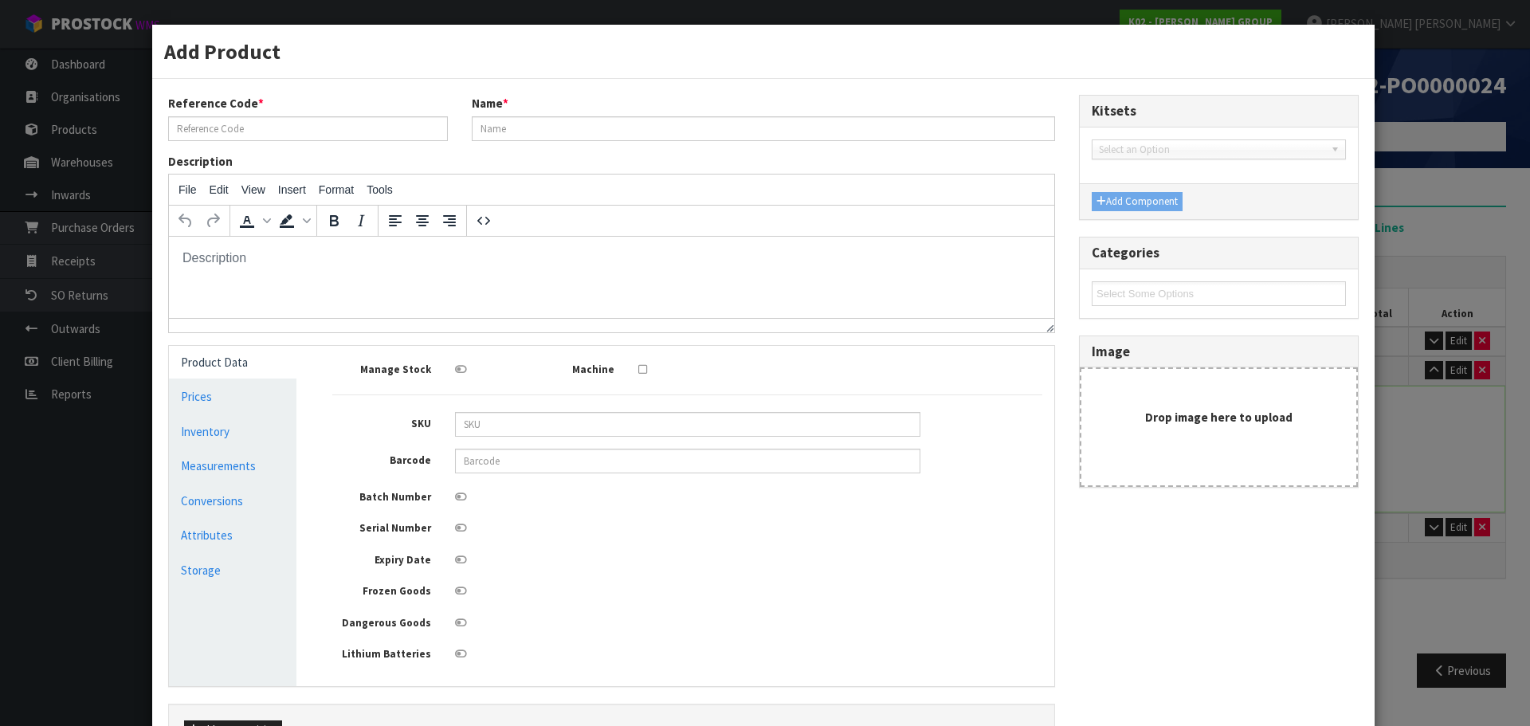
type input "NBA4-0002-0101"
type input "ECO FAC470D 1270*1650 - 7 SHTS"
click at [257, 475] on link "Measurements" at bounding box center [233, 466] width 128 height 33
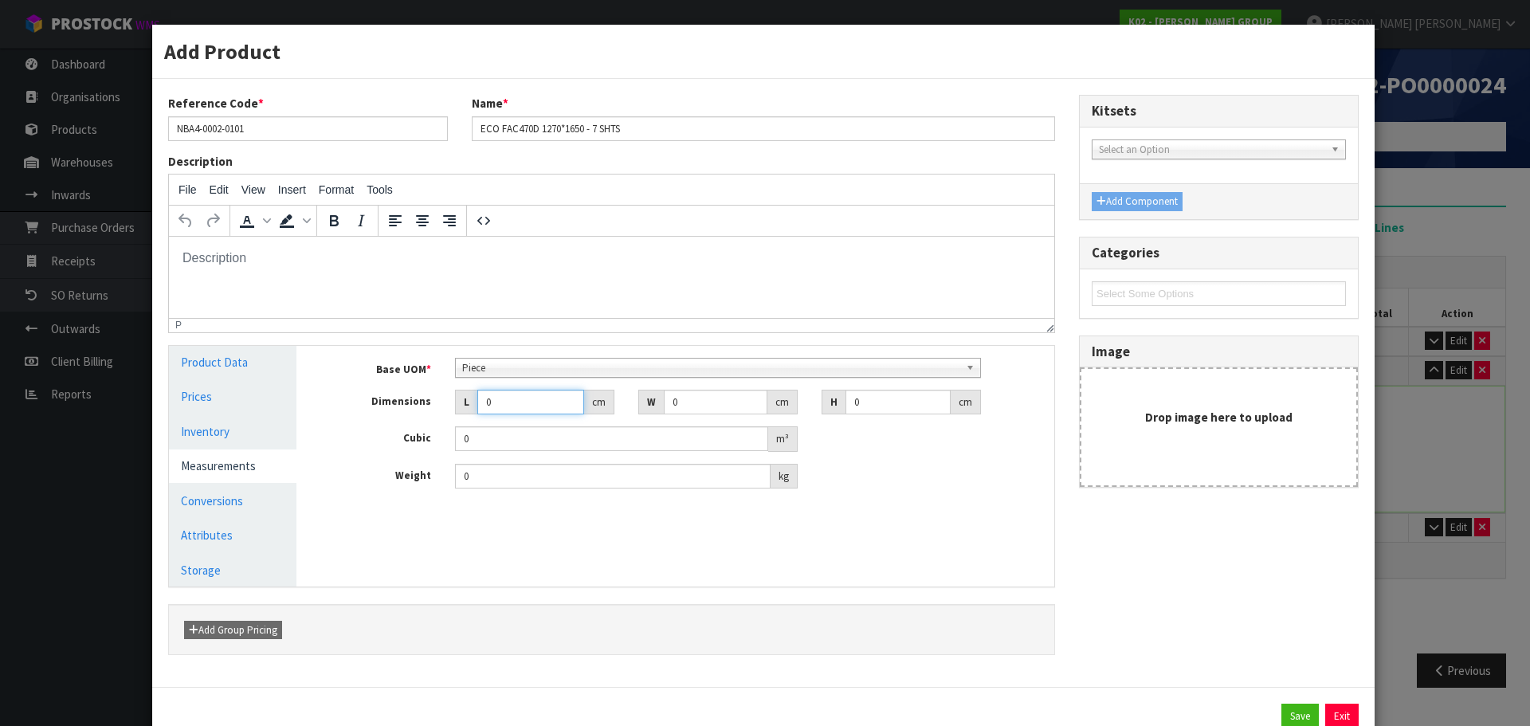
click at [504, 392] on input "0" at bounding box center [530, 402] width 107 height 25
type input "0.000001"
type input "180"
type input "141"
type input "1"
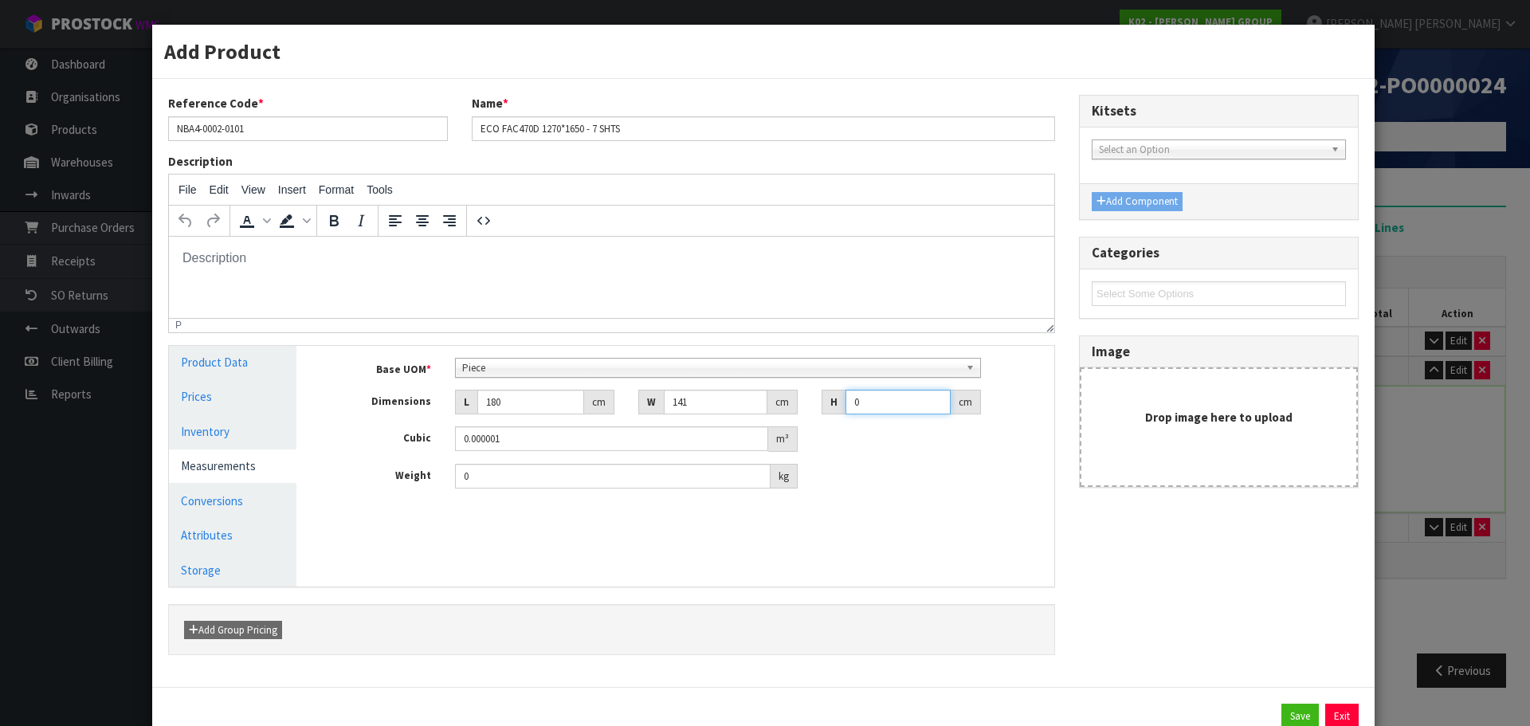
type input "0.02538"
type input "11"
type input "0.27918"
type input "11"
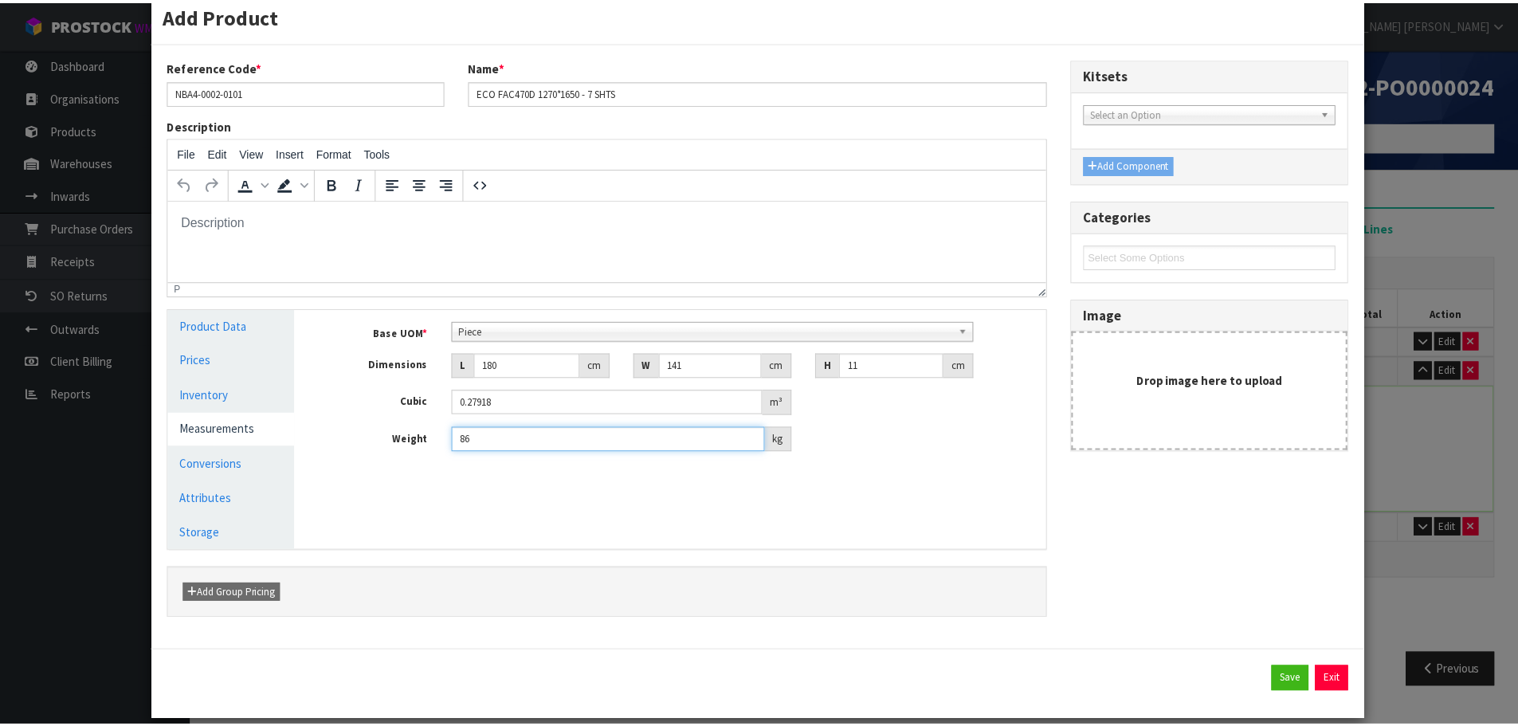
scroll to position [56, 0]
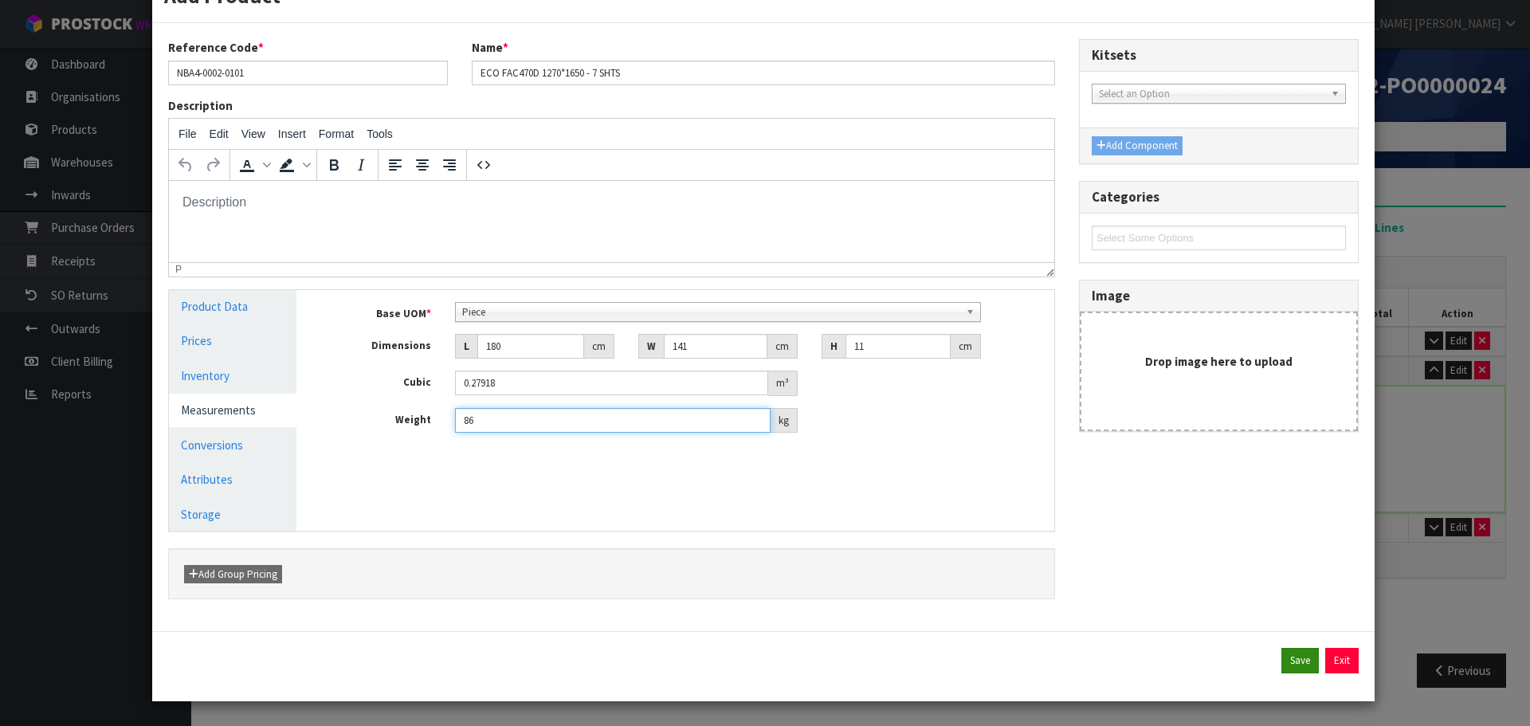
type input "86"
click at [1282, 666] on button "Save" at bounding box center [1300, 661] width 37 height 26
type input "180"
type input "141"
type input "11"
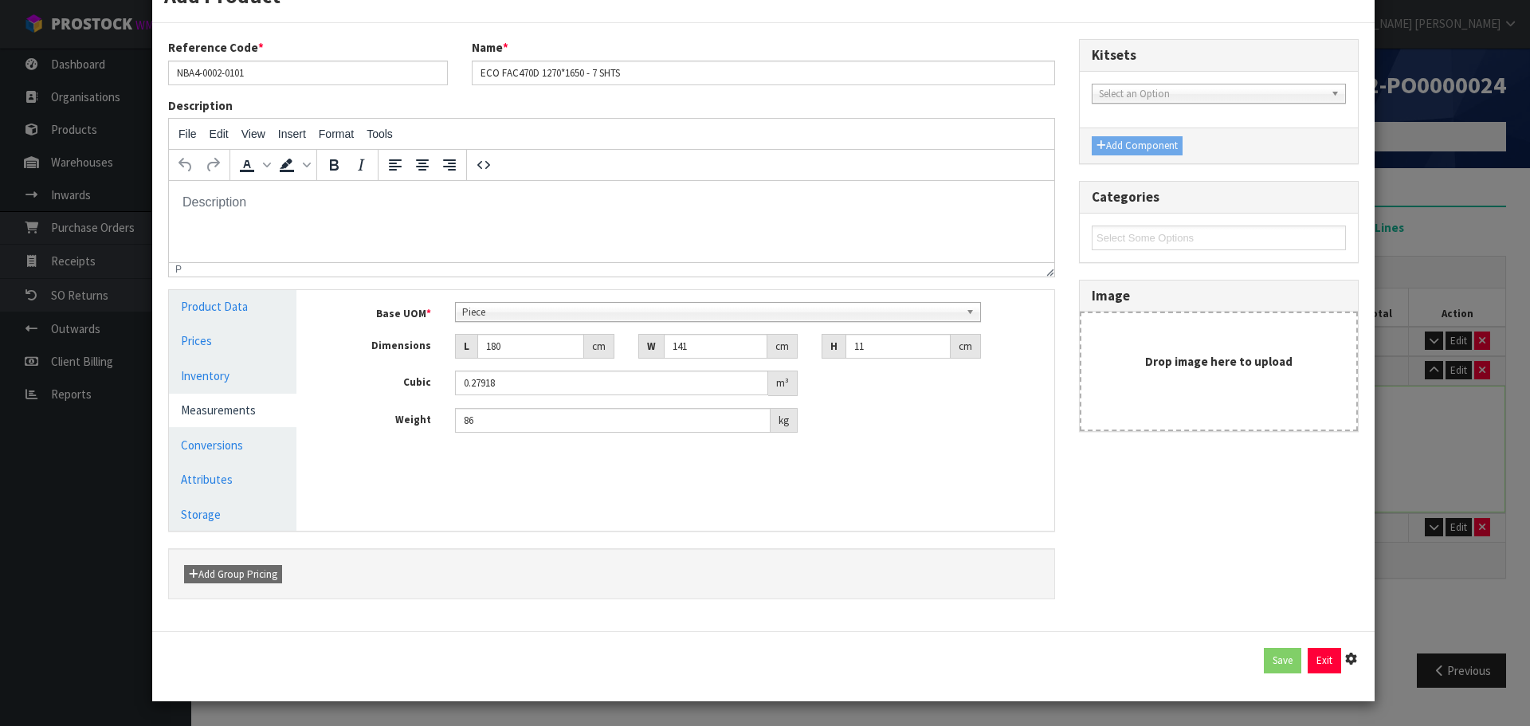
type input "0.27918"
type input "86"
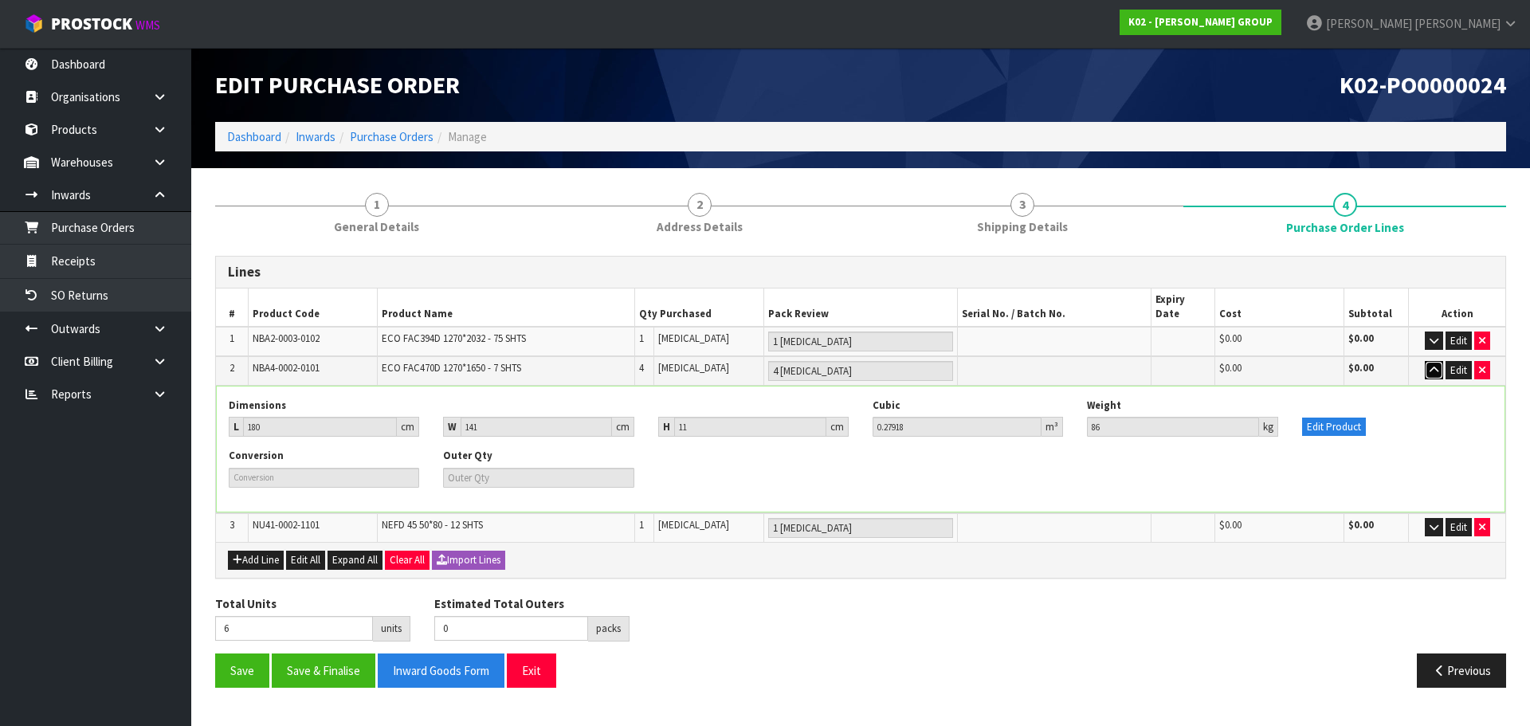
click at [1436, 361] on button "button" at bounding box center [1434, 370] width 18 height 19
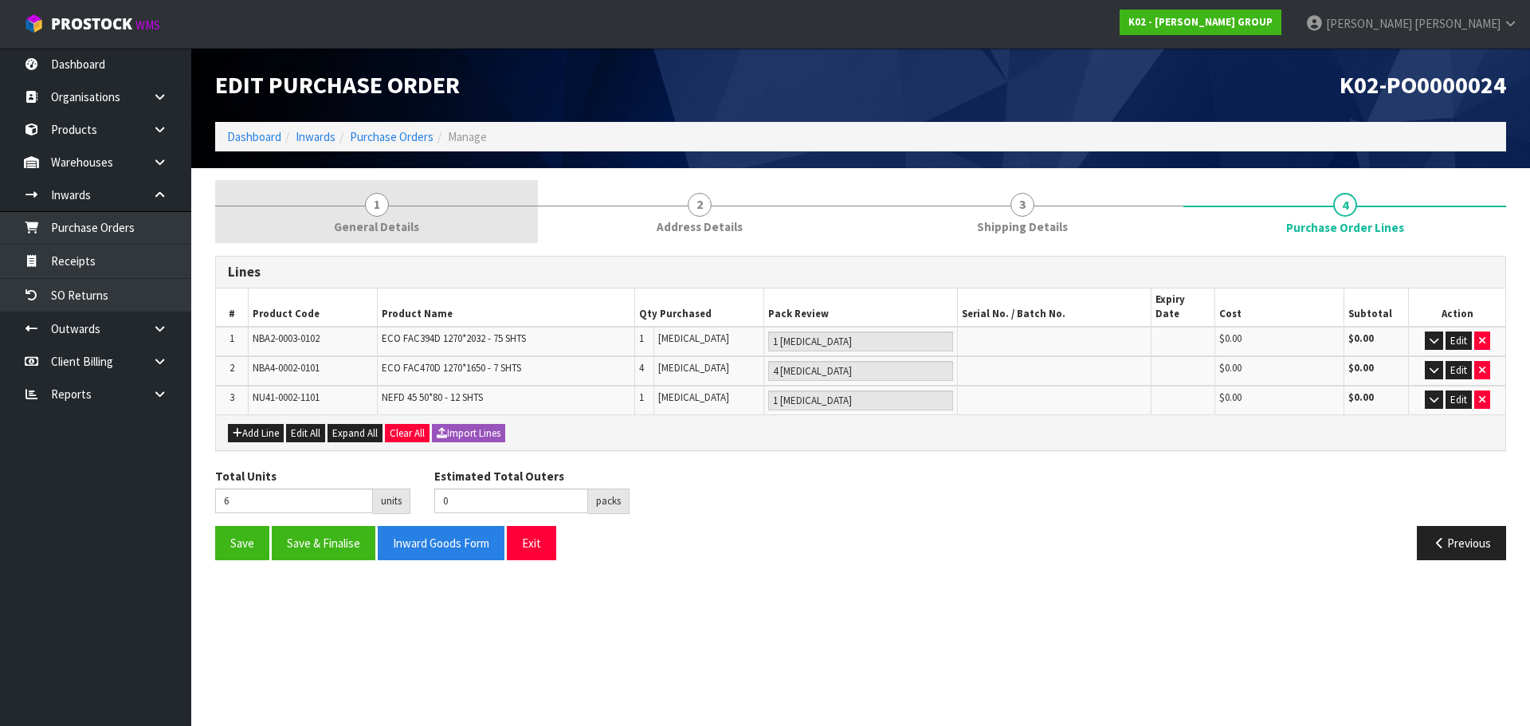
click at [429, 203] on link "1 General Details" at bounding box center [376, 211] width 323 height 63
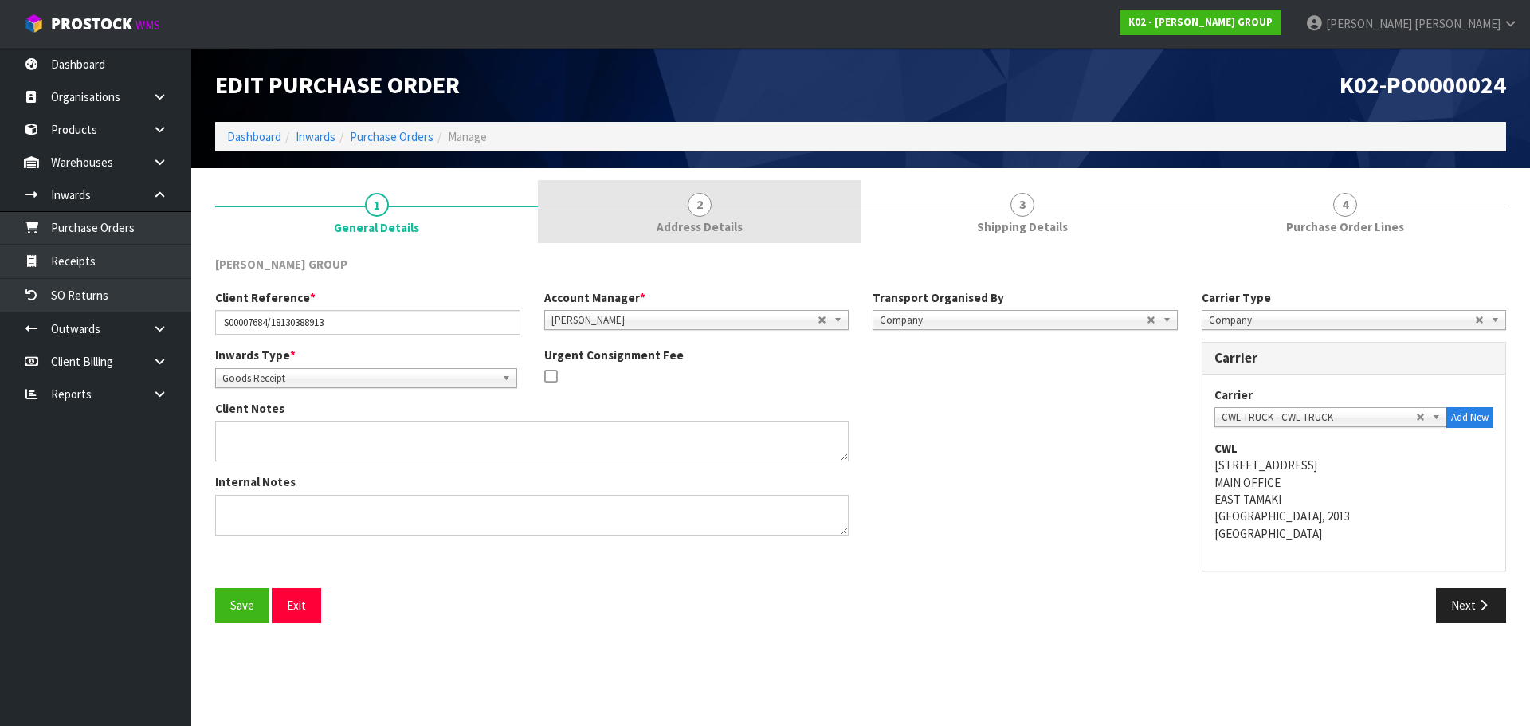
click at [717, 230] on span "Address Details" at bounding box center [700, 226] width 86 height 17
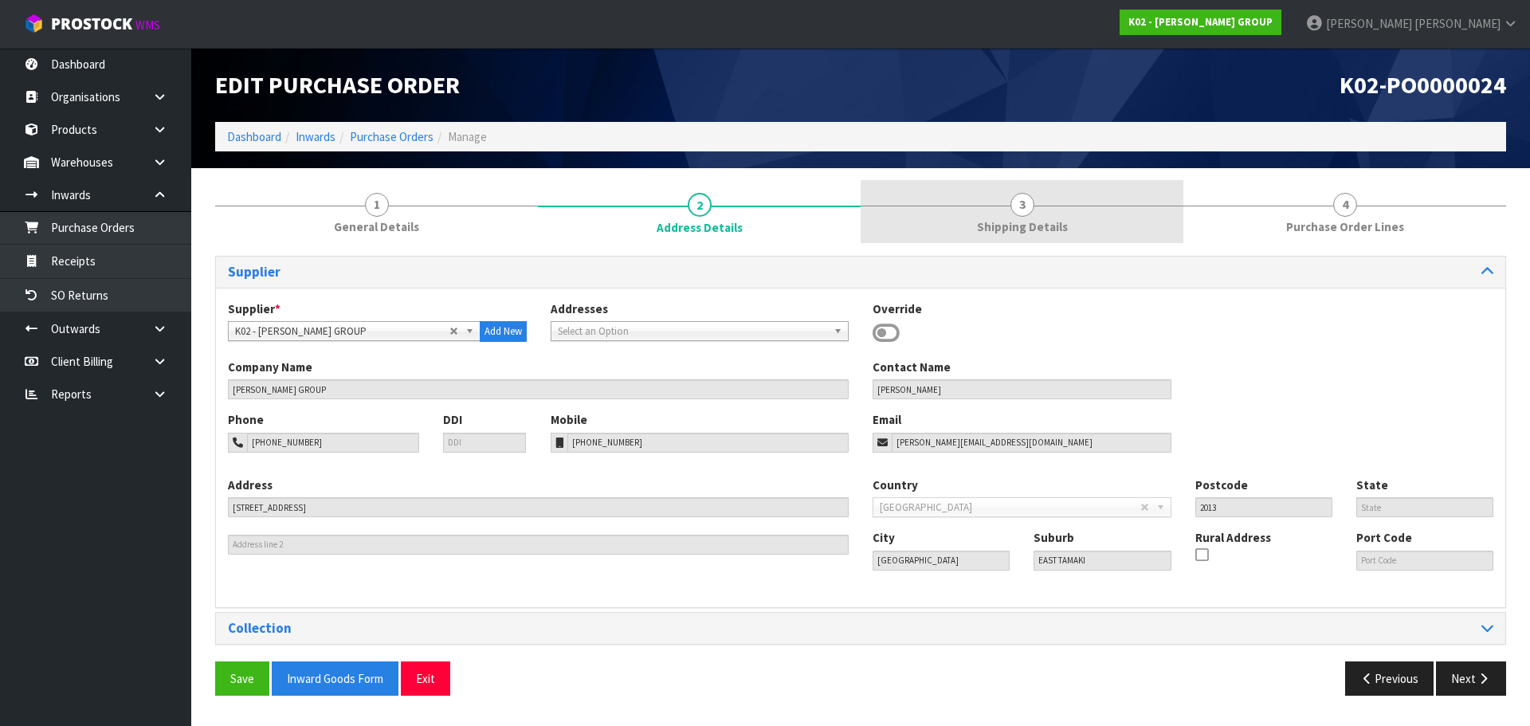
click at [1024, 230] on span "Shipping Details" at bounding box center [1022, 226] width 91 height 17
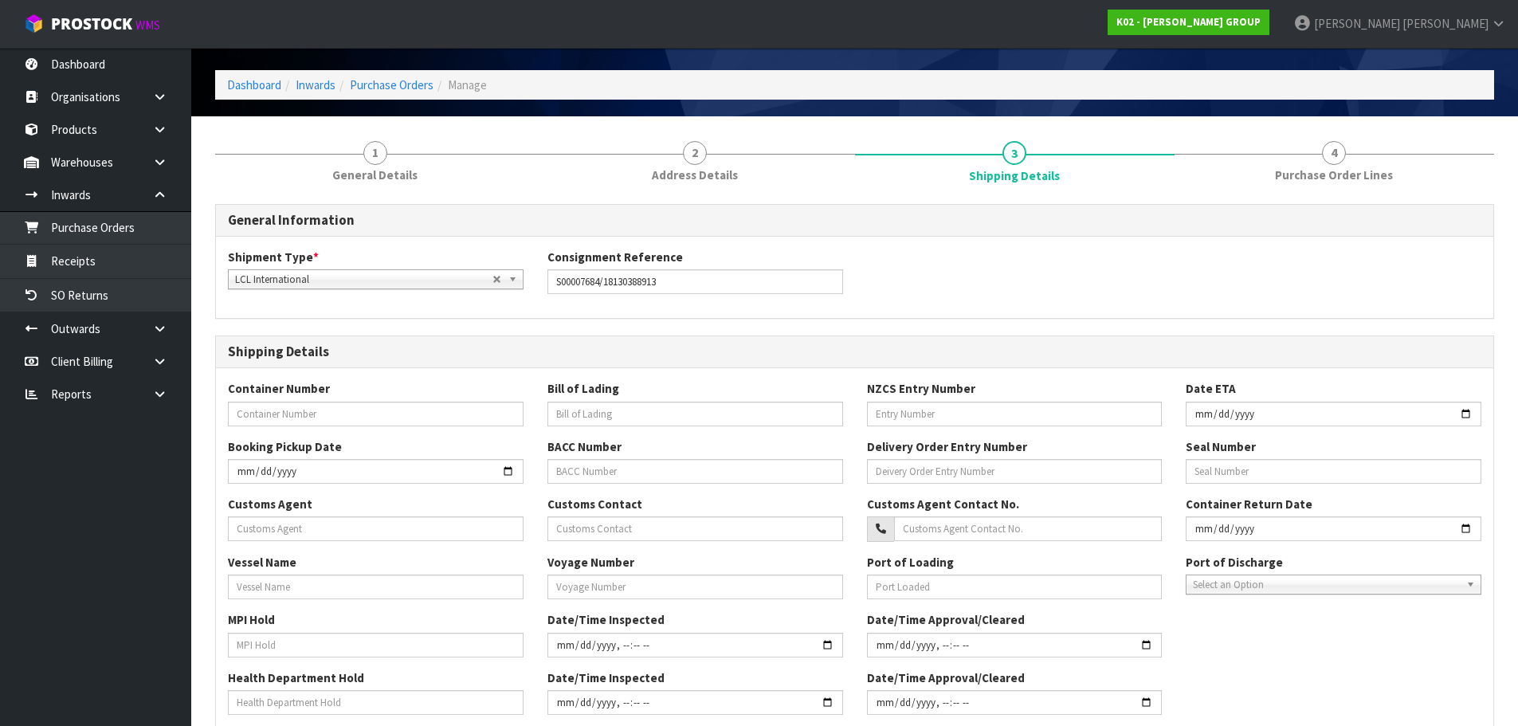
scroll to position [80, 0]
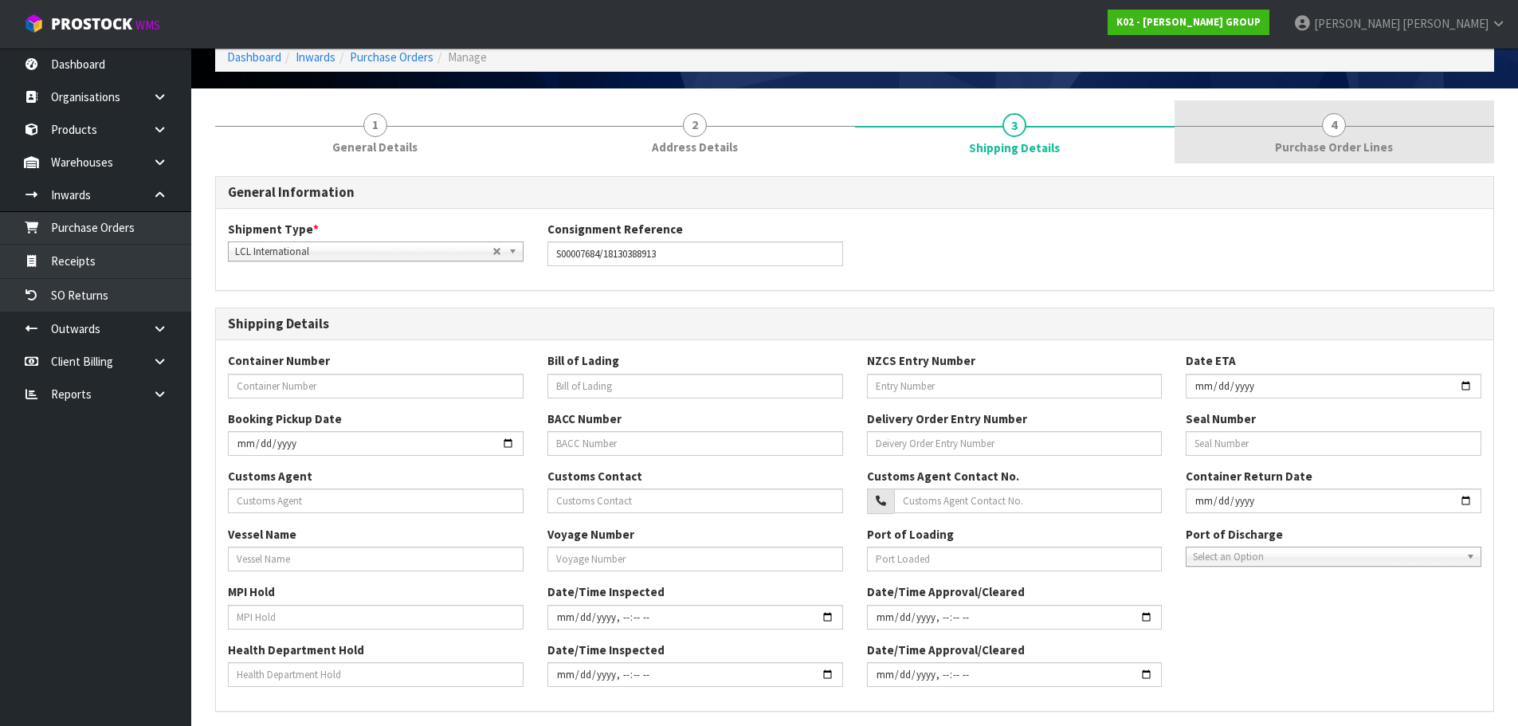
click at [1353, 126] on div at bounding box center [1335, 126] width 320 height 1
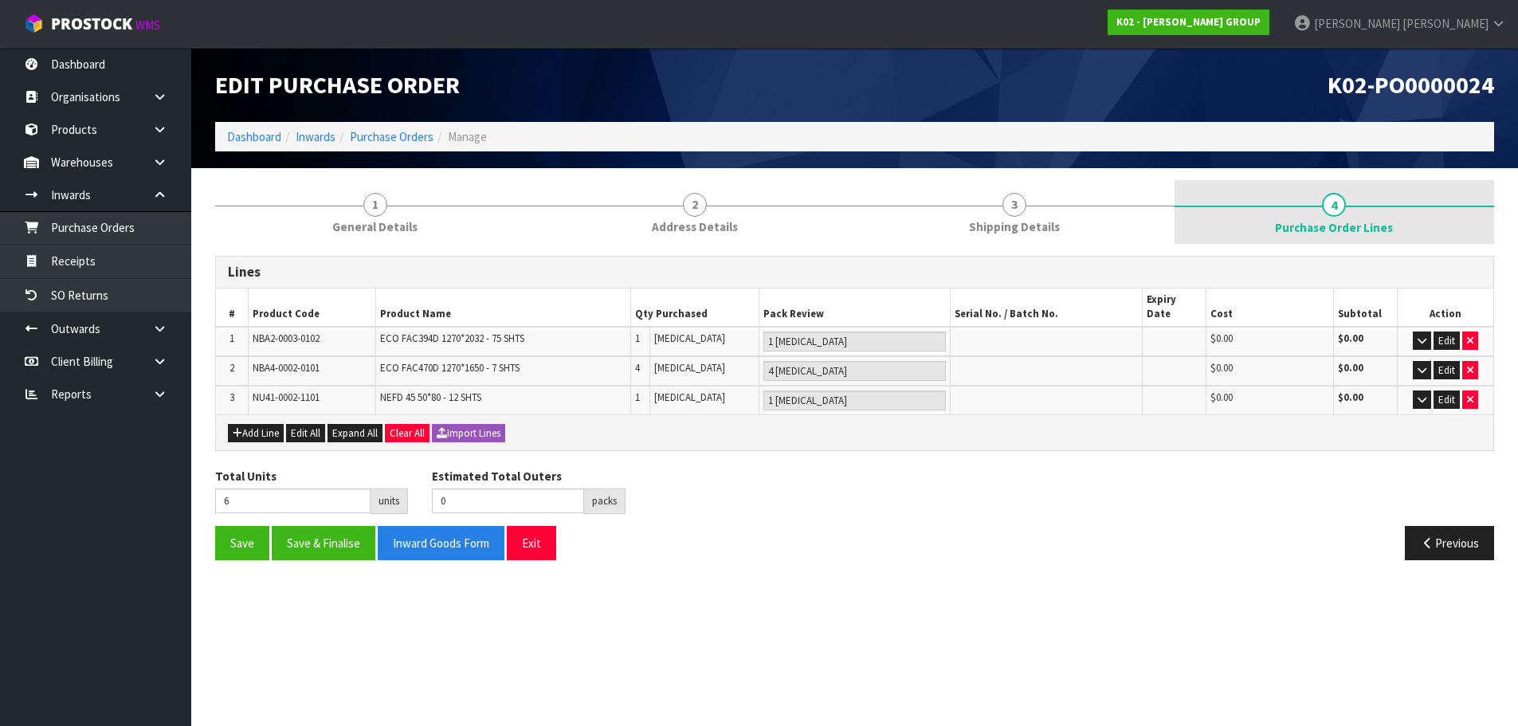
scroll to position [0, 0]
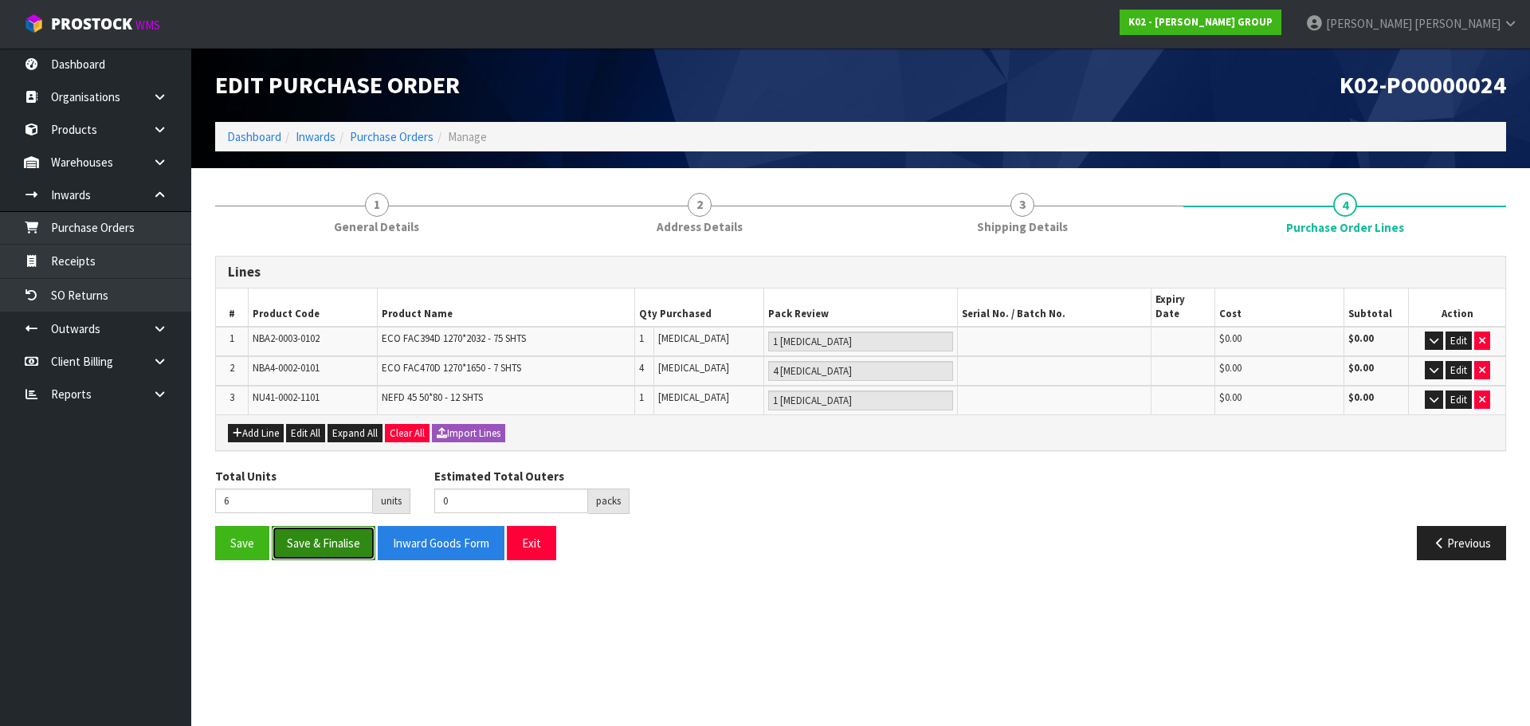
click at [336, 541] on button "Save & Finalise" at bounding box center [324, 543] width 104 height 34
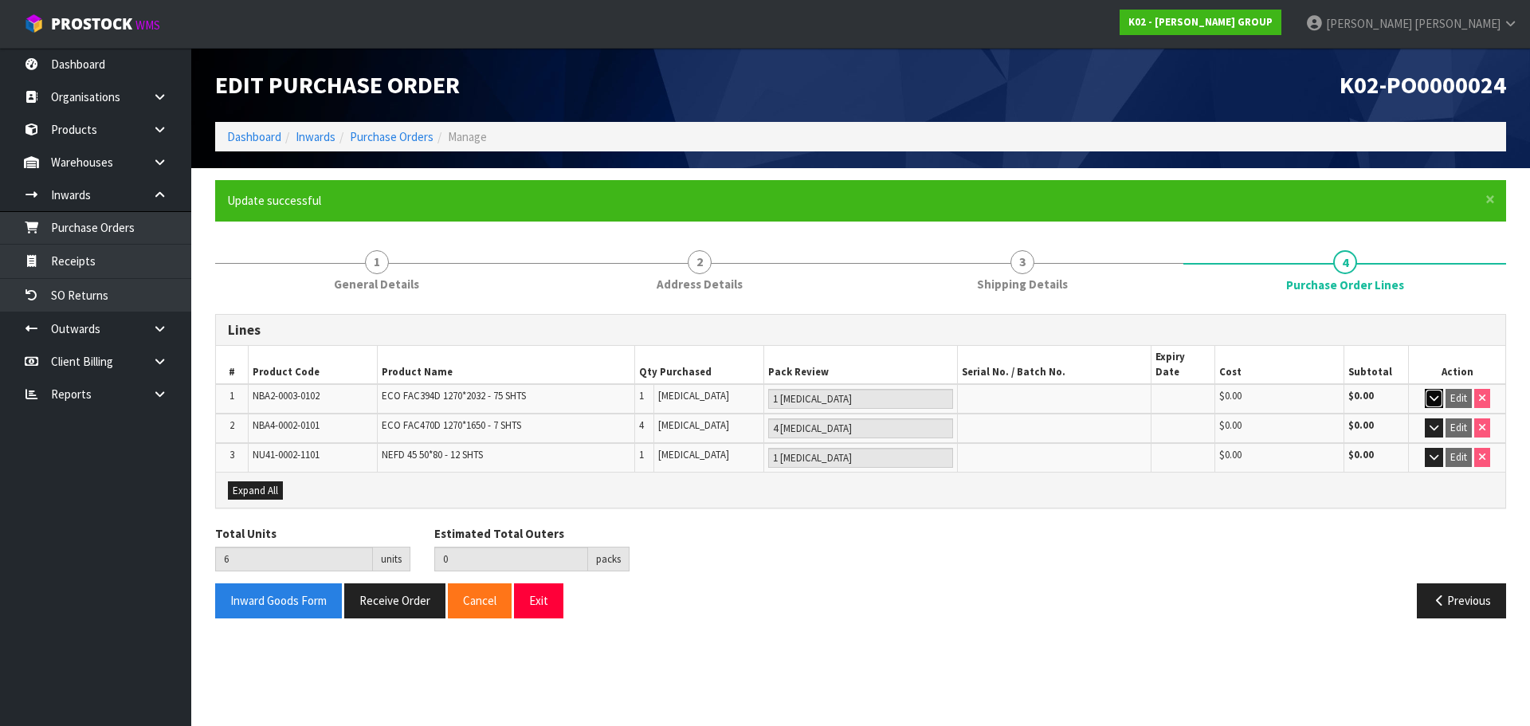
click at [1427, 389] on button "button" at bounding box center [1434, 398] width 18 height 19
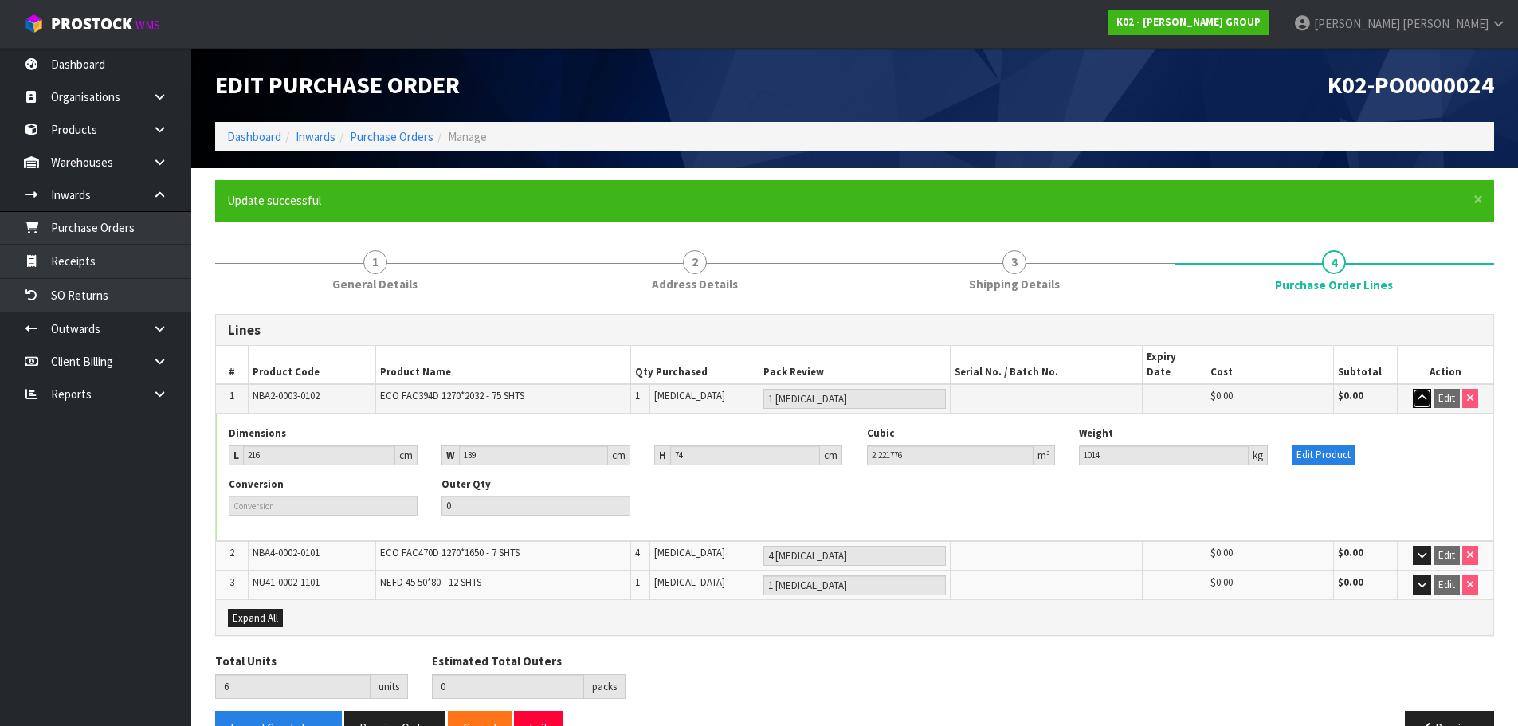
click at [1427, 393] on icon "button" at bounding box center [1422, 398] width 9 height 10
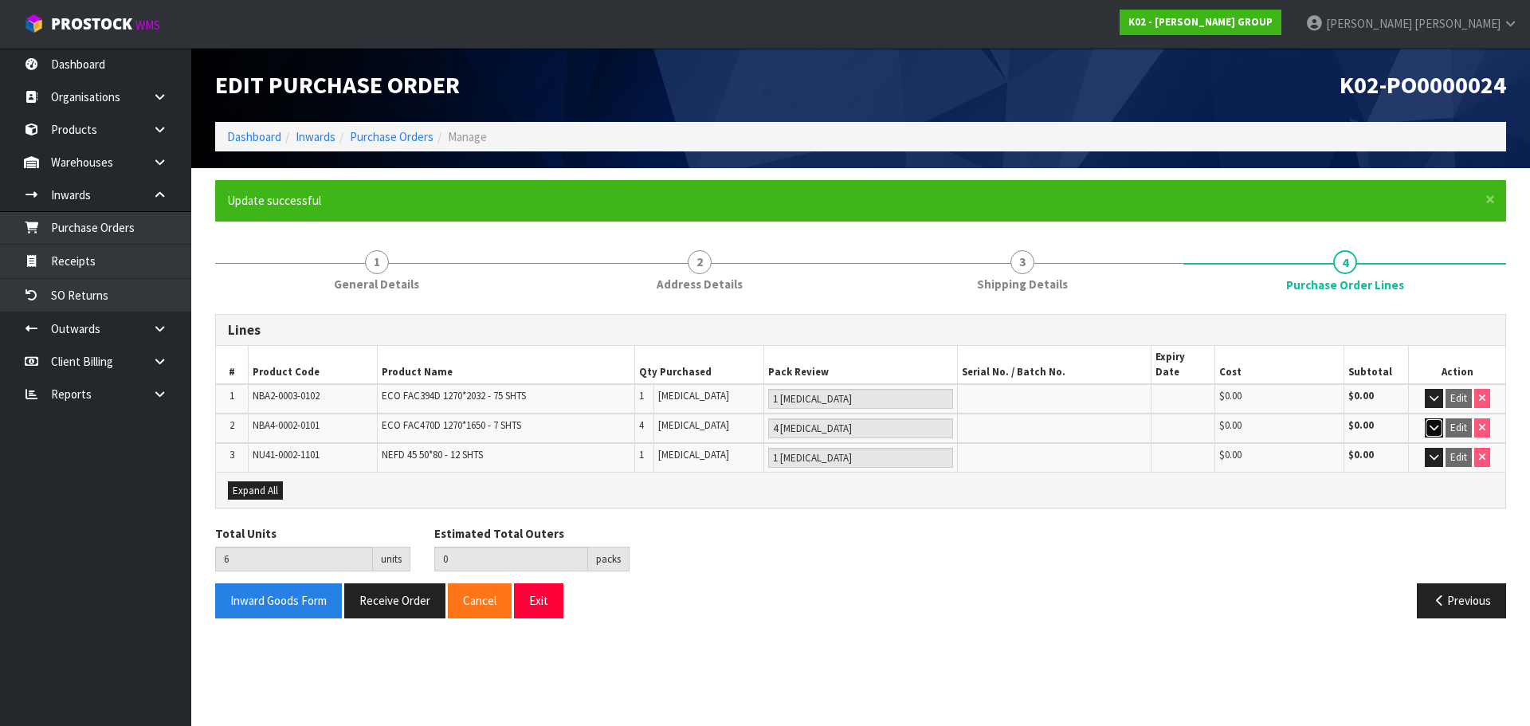
click at [1439, 419] on button "button" at bounding box center [1434, 427] width 18 height 19
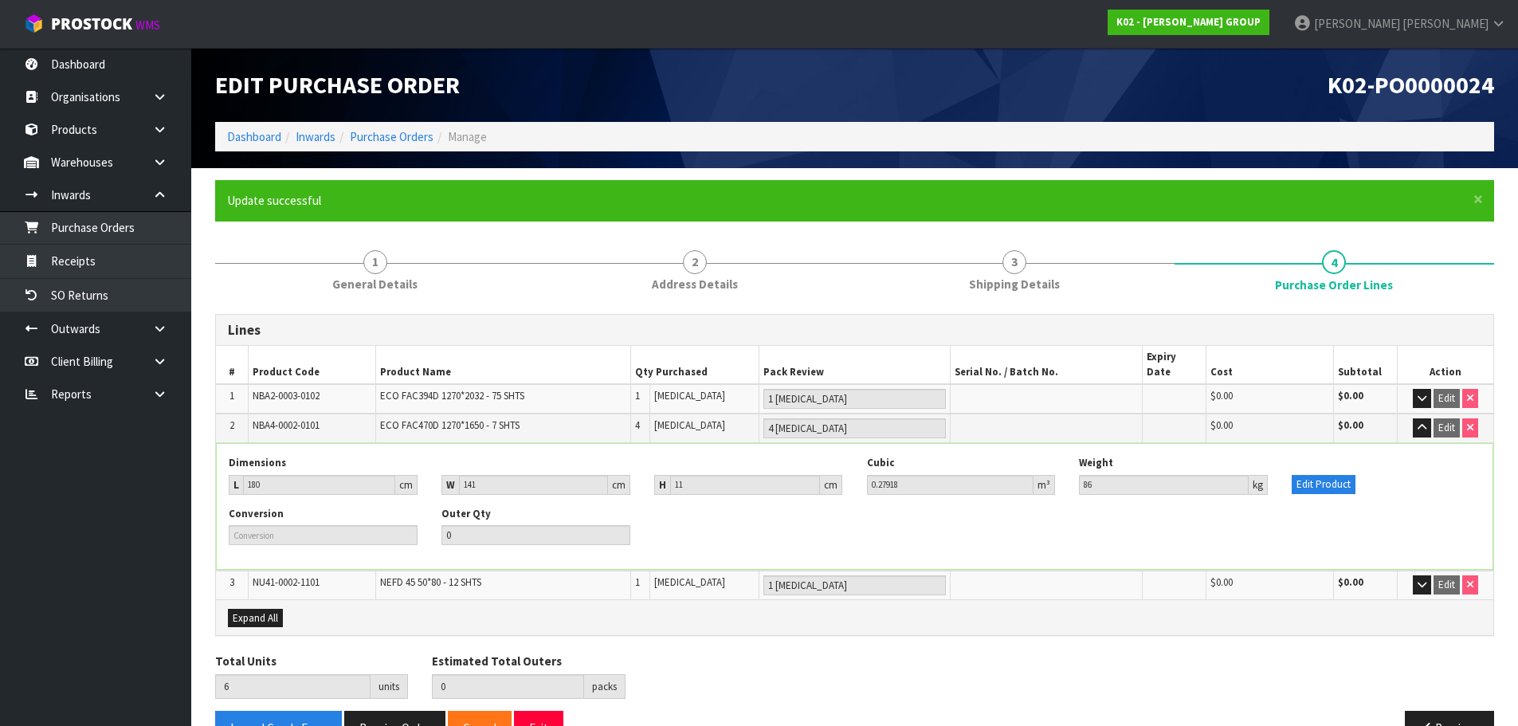
click at [1432, 416] on td "Edit" at bounding box center [1446, 428] width 96 height 29
click at [1416, 418] on button "button" at bounding box center [1422, 427] width 18 height 19
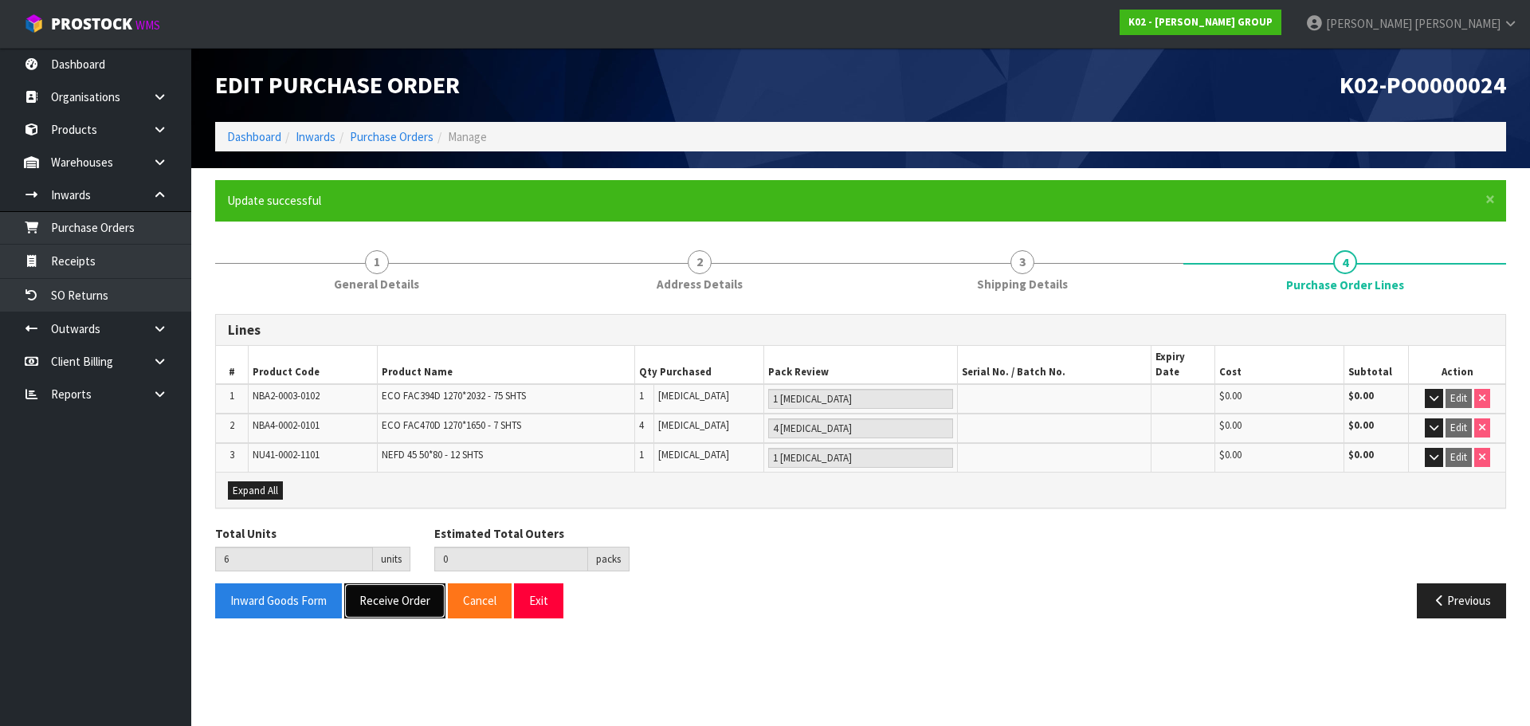
click at [378, 583] on button "Receive Order" at bounding box center [394, 600] width 101 height 34
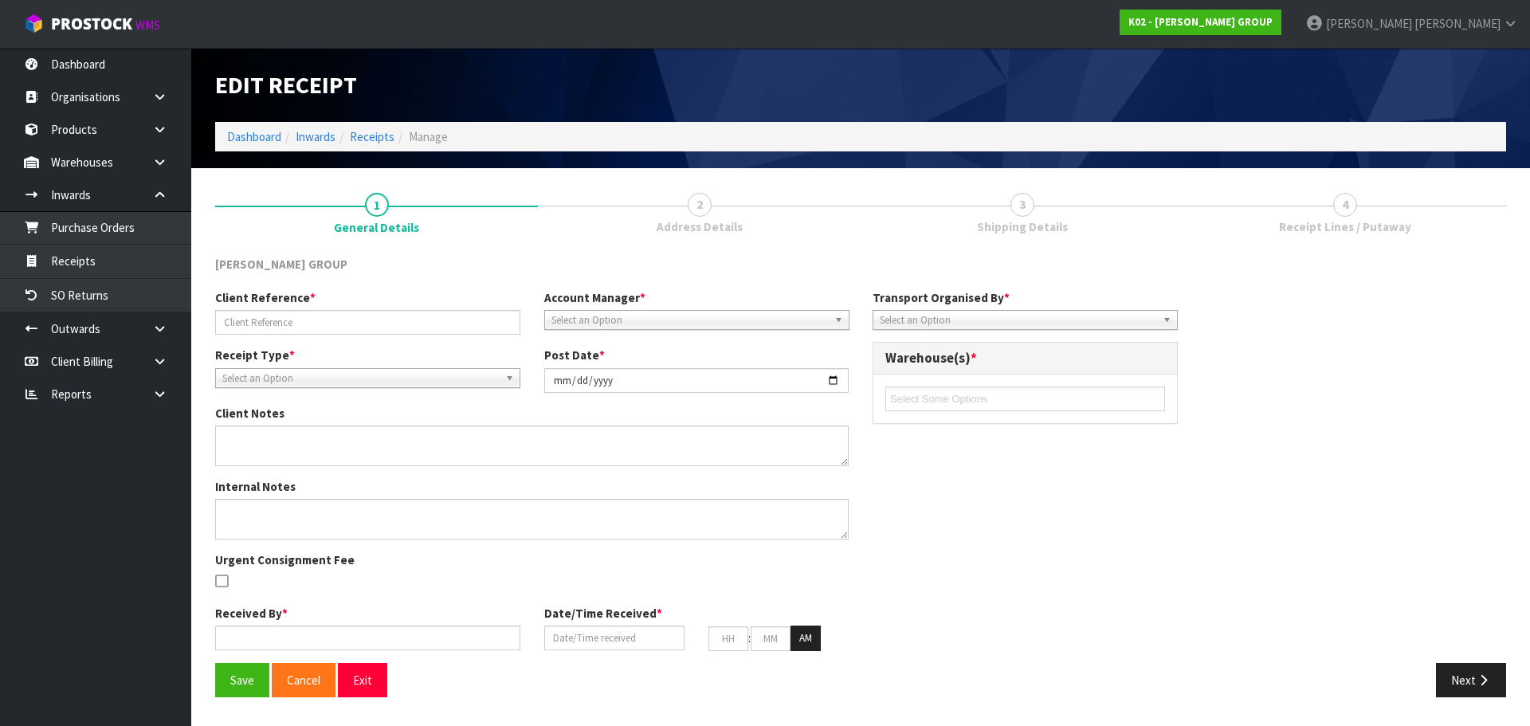
type input "S00007684/18130388913"
type input "2025-09-15"
type input "[PERSON_NAME]"
type input "15/09/2025"
type input "11"
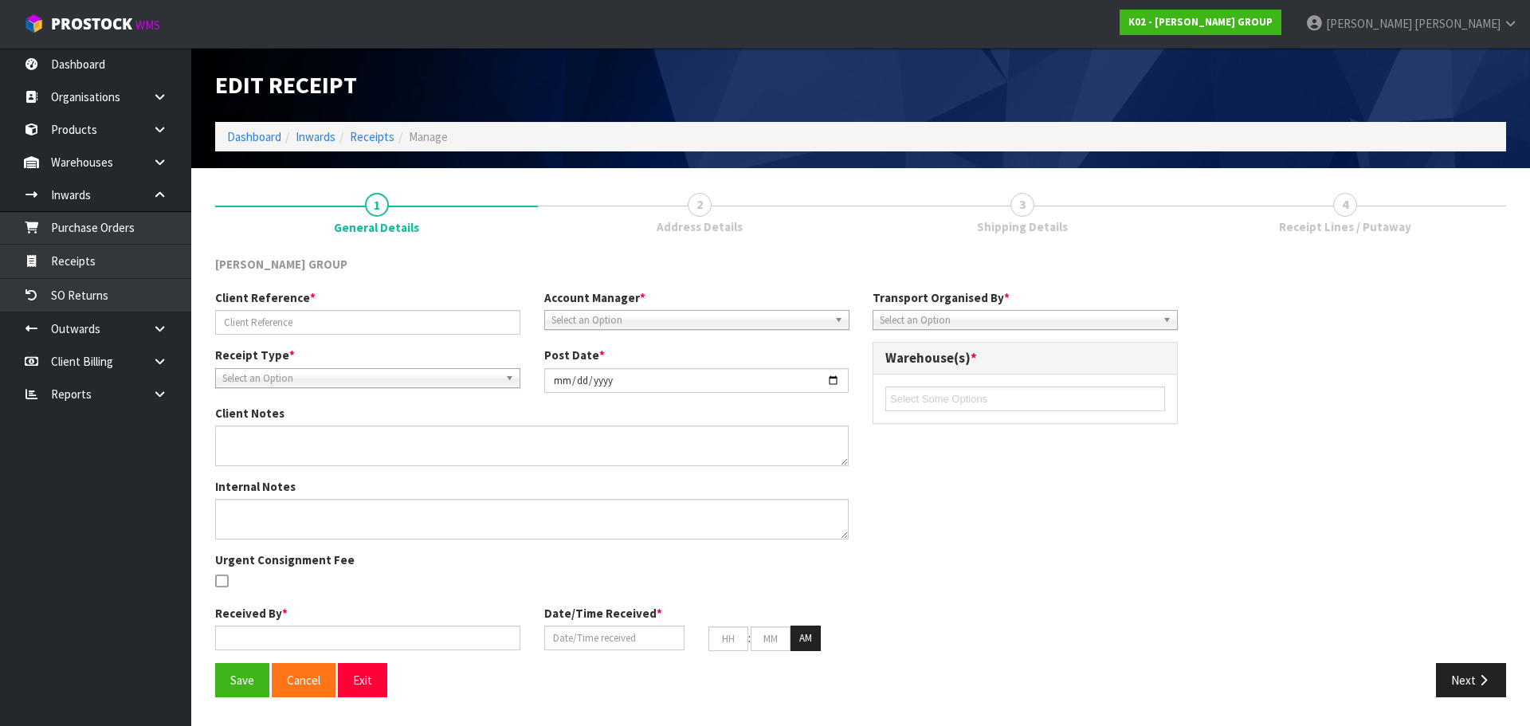
type input "29"
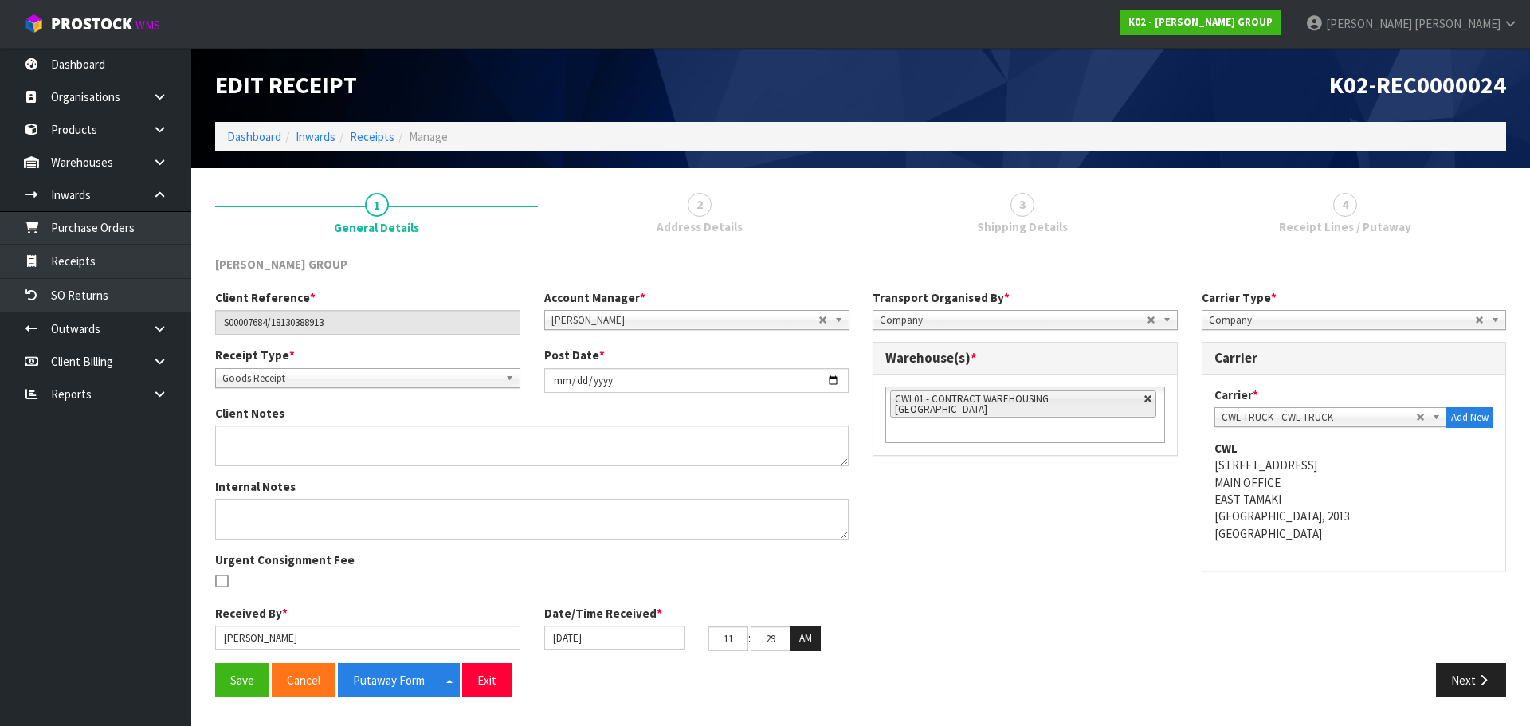
click at [1144, 398] on link at bounding box center [1149, 400] width 10 height 10
type input "Select Some Options"
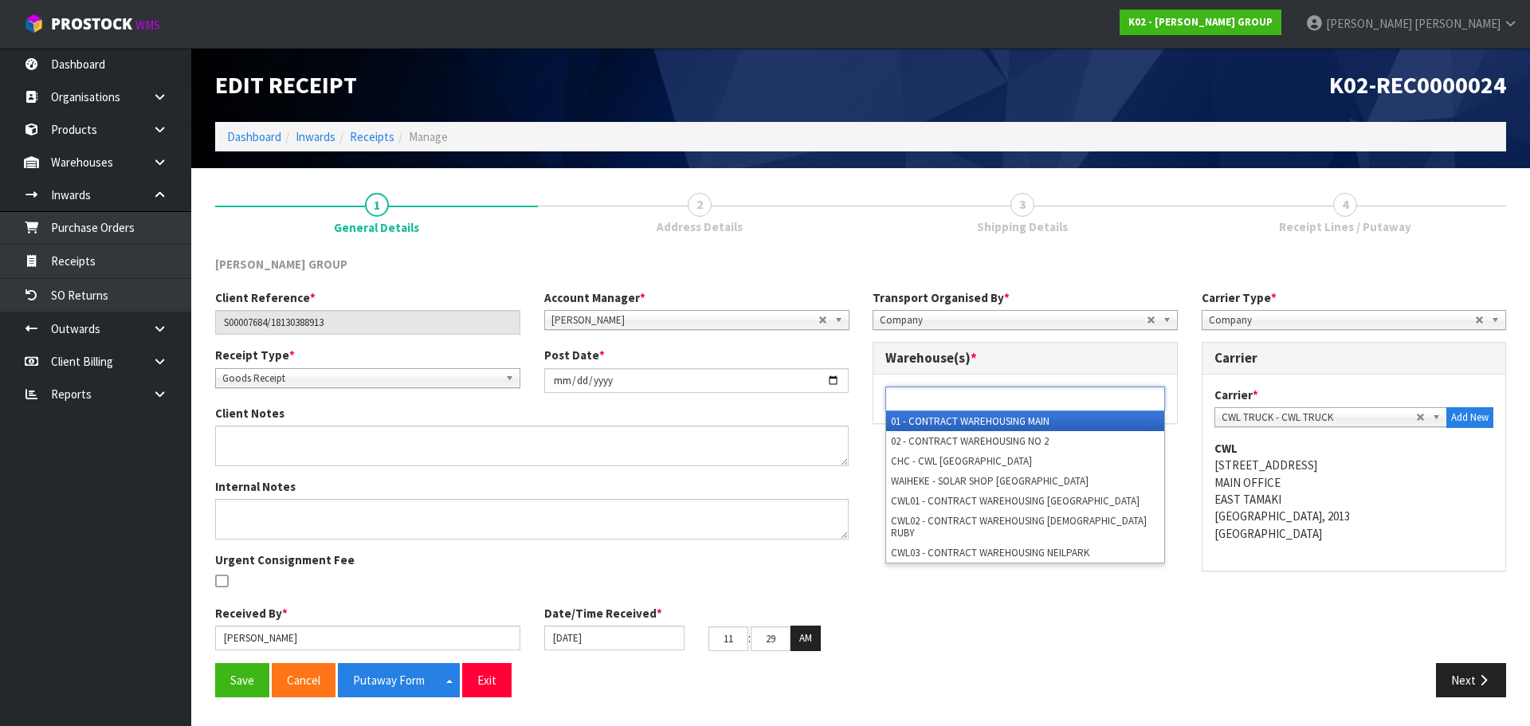
click at [1101, 399] on ul at bounding box center [1026, 399] width 280 height 25
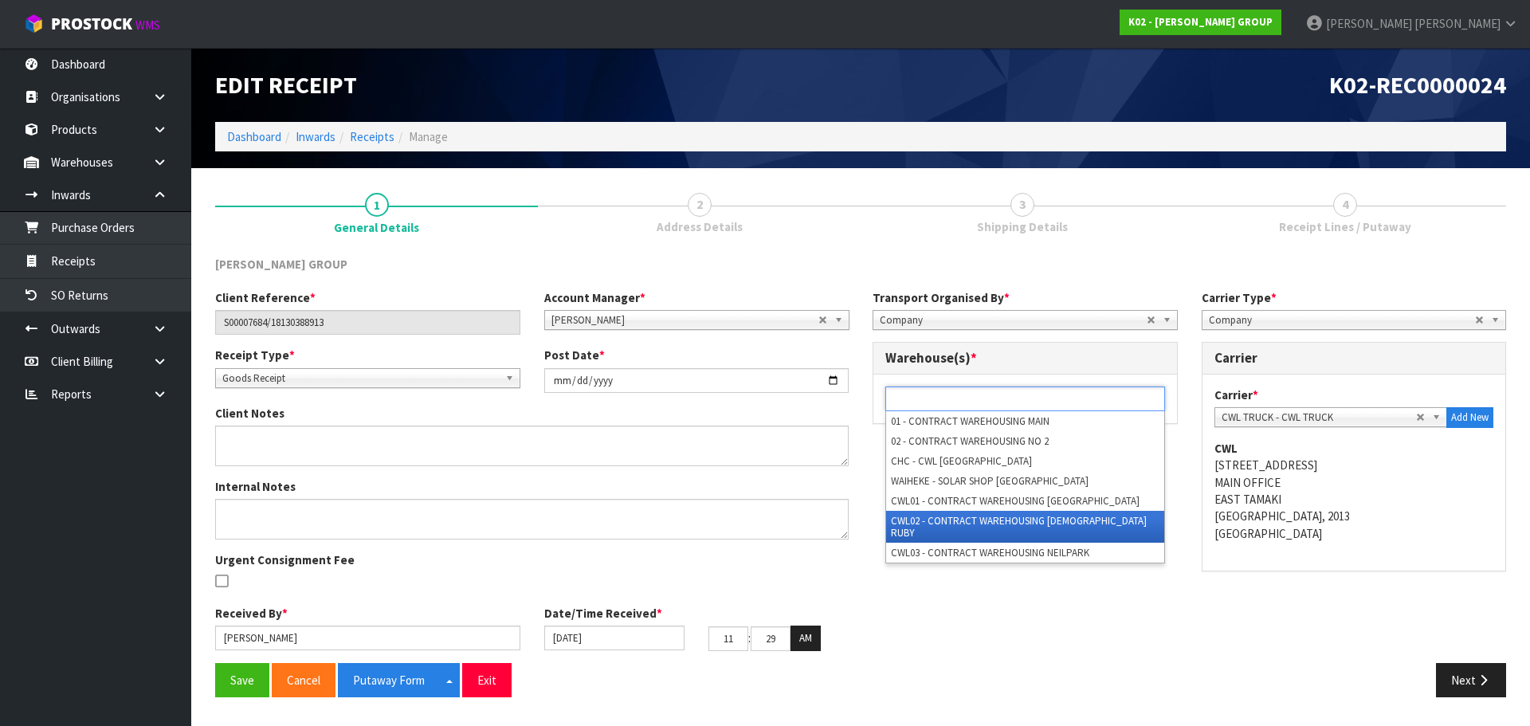
click at [1039, 520] on li "CWL02 - CONTRACT WAREHOUSING [DEMOGRAPHIC_DATA] RUBY" at bounding box center [1025, 527] width 278 height 32
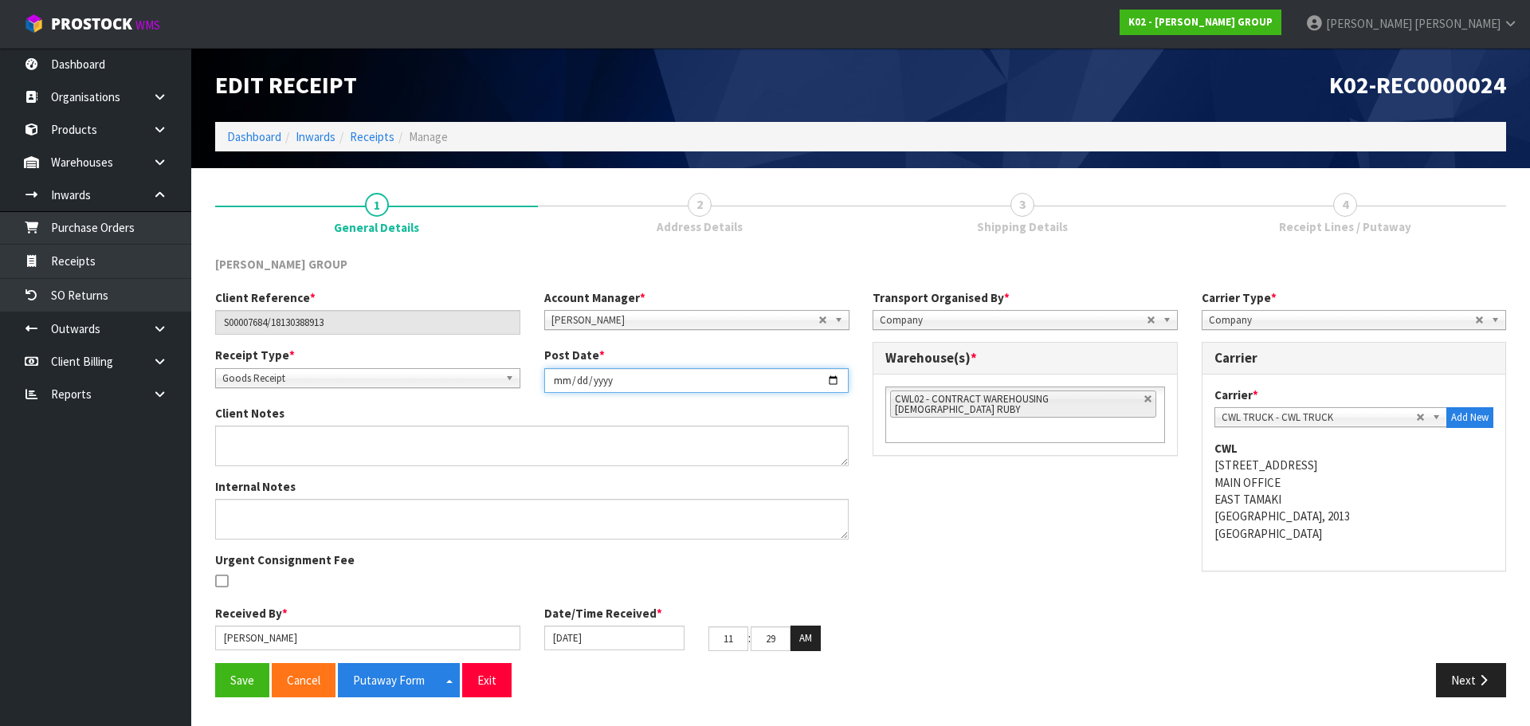
click at [560, 383] on input "2025-09-15" at bounding box center [696, 380] width 305 height 25
type input "2025-09-11"
click at [554, 649] on input "15/09/2025" at bounding box center [614, 638] width 140 height 25
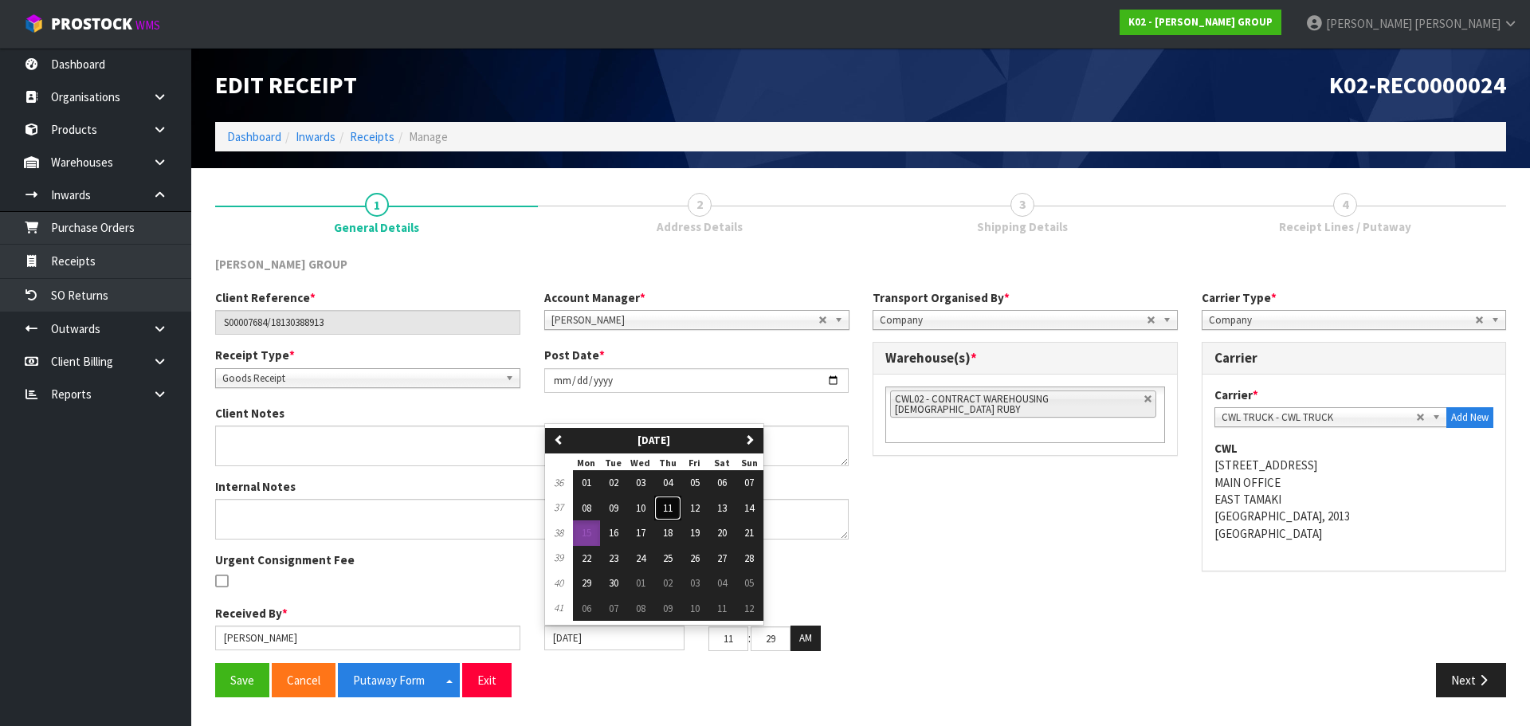
click at [673, 502] on span "11" at bounding box center [668, 508] width 10 height 14
type input "[DATE]"
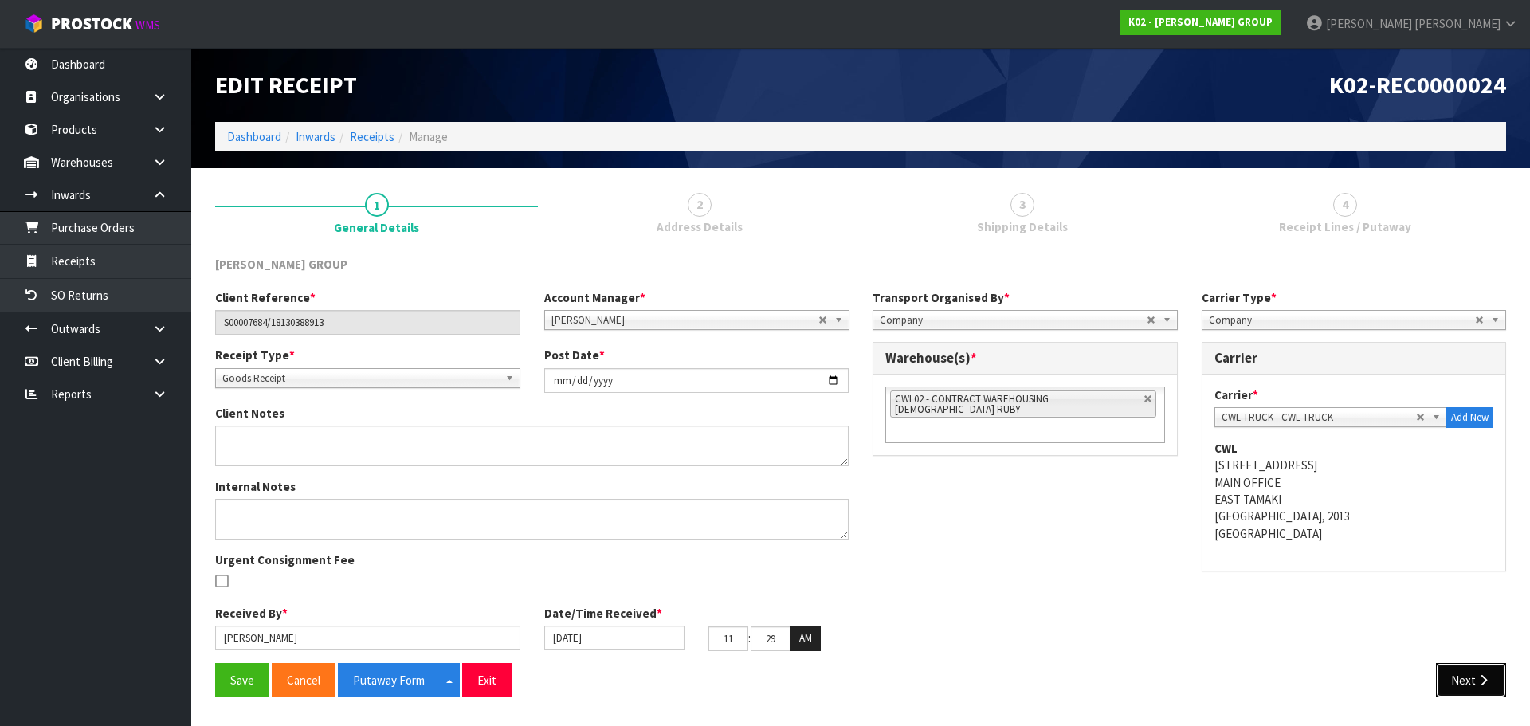
click at [1463, 675] on button "Next" at bounding box center [1471, 680] width 70 height 34
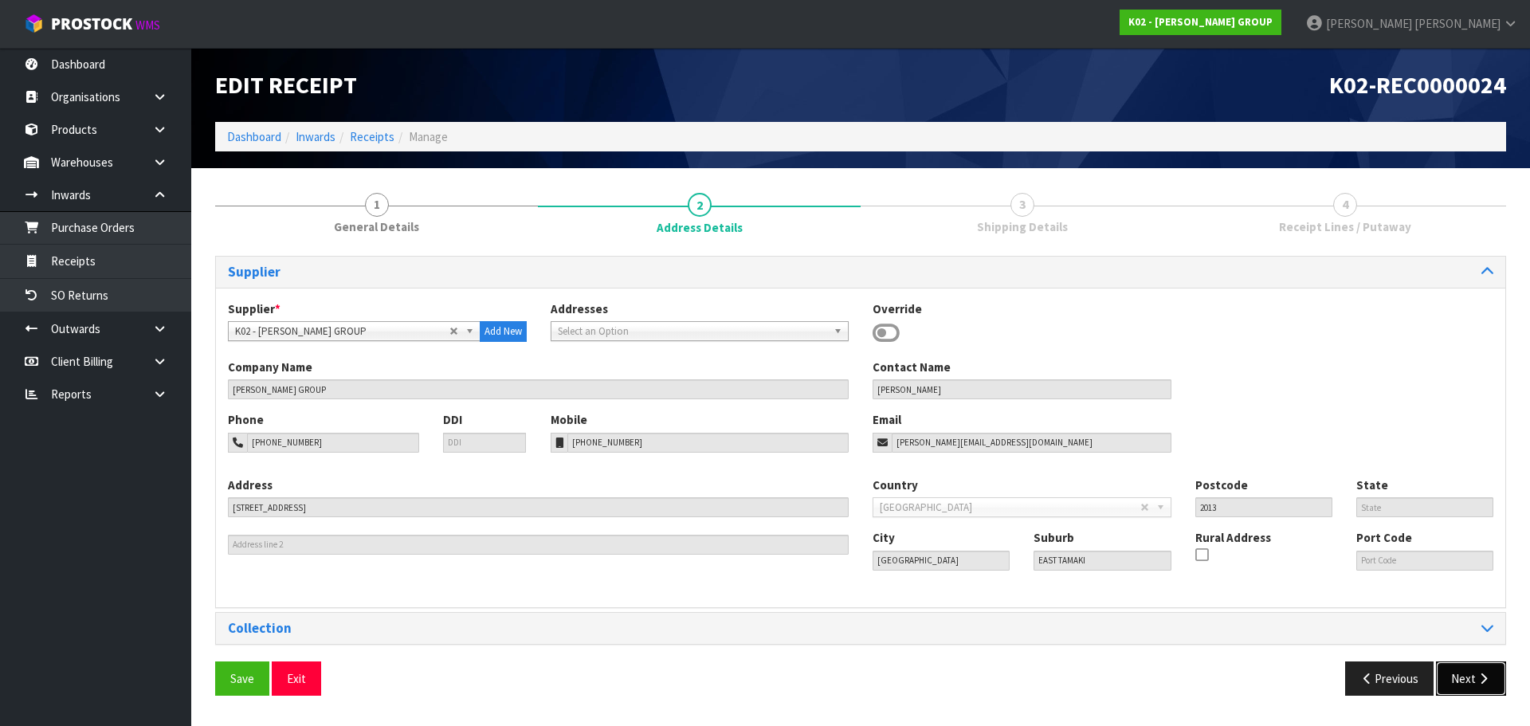
click at [1486, 679] on icon "button" at bounding box center [1483, 679] width 15 height 12
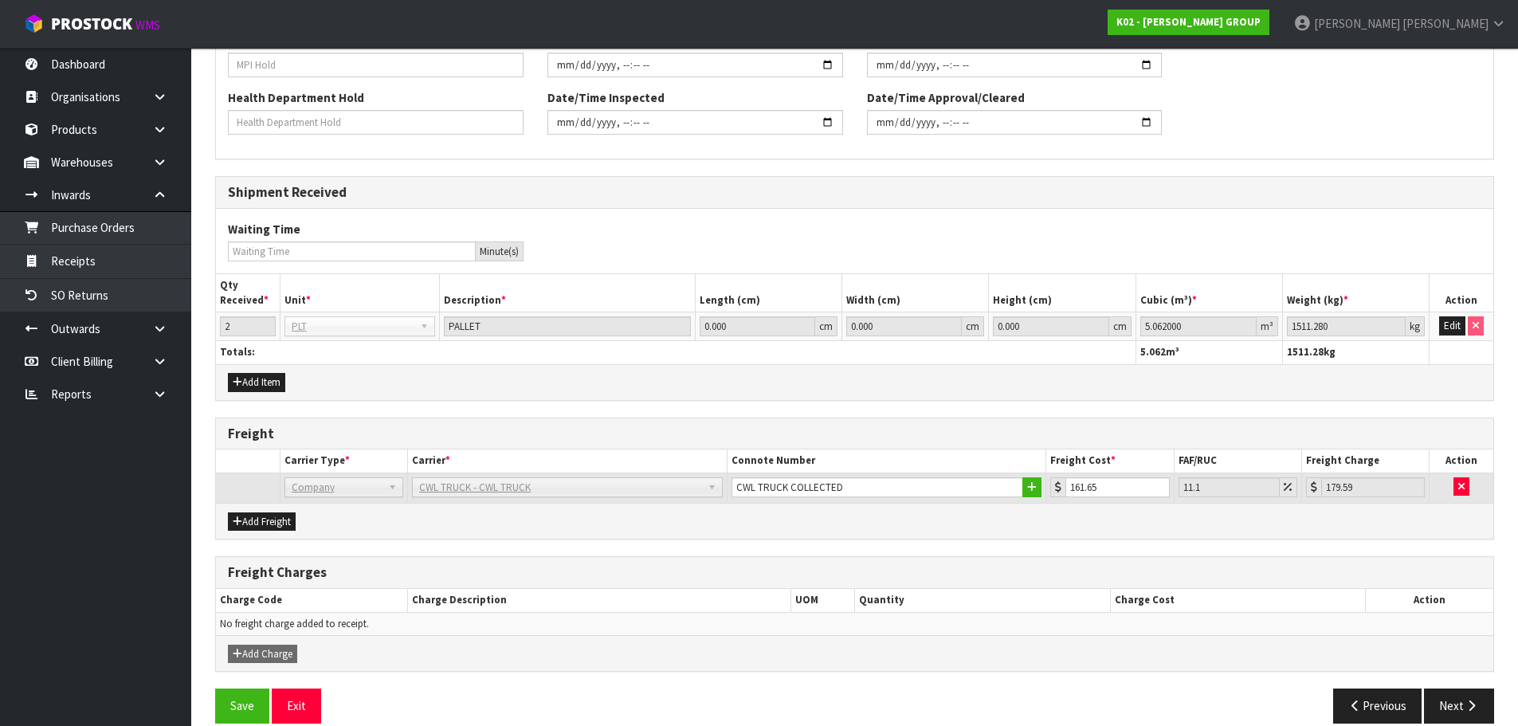
scroll to position [654, 0]
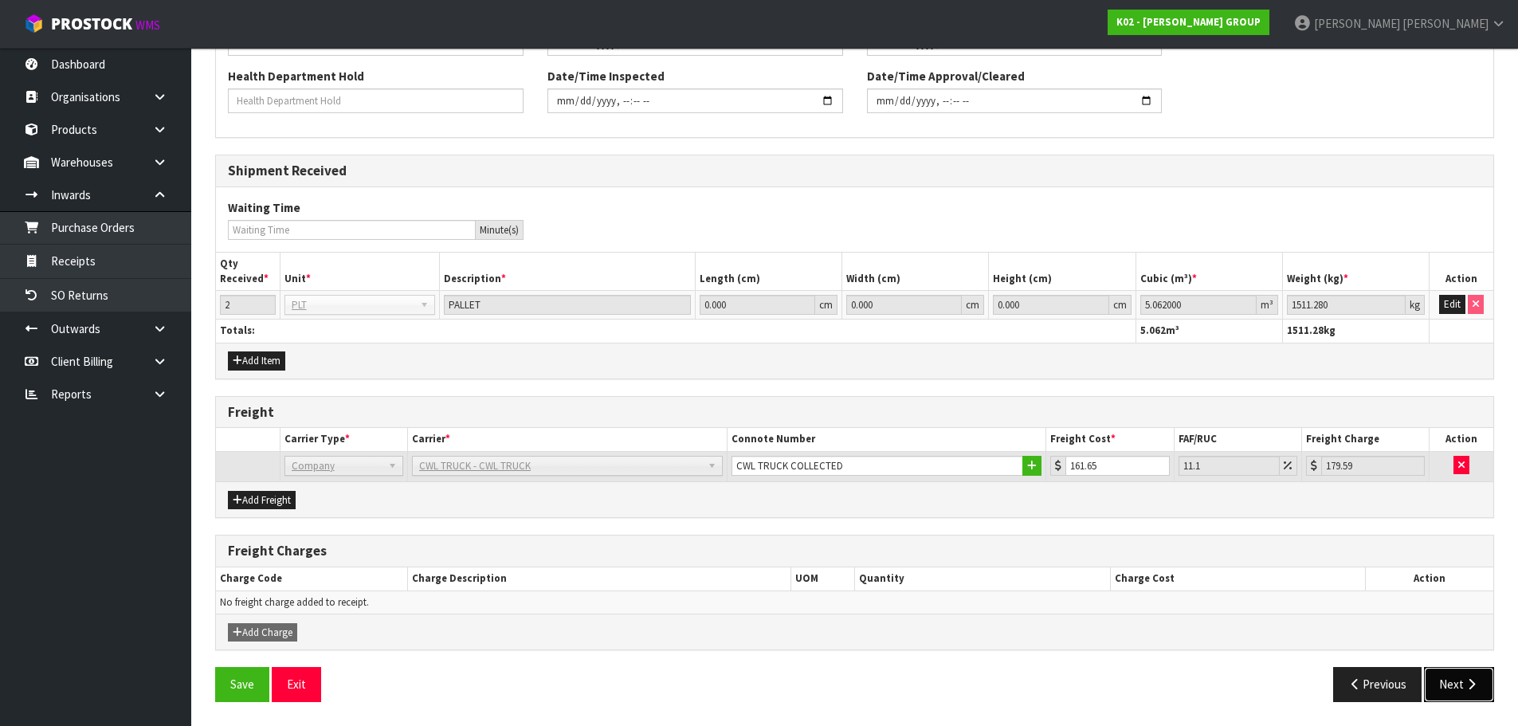
click at [1451, 681] on button "Next" at bounding box center [1459, 684] width 70 height 34
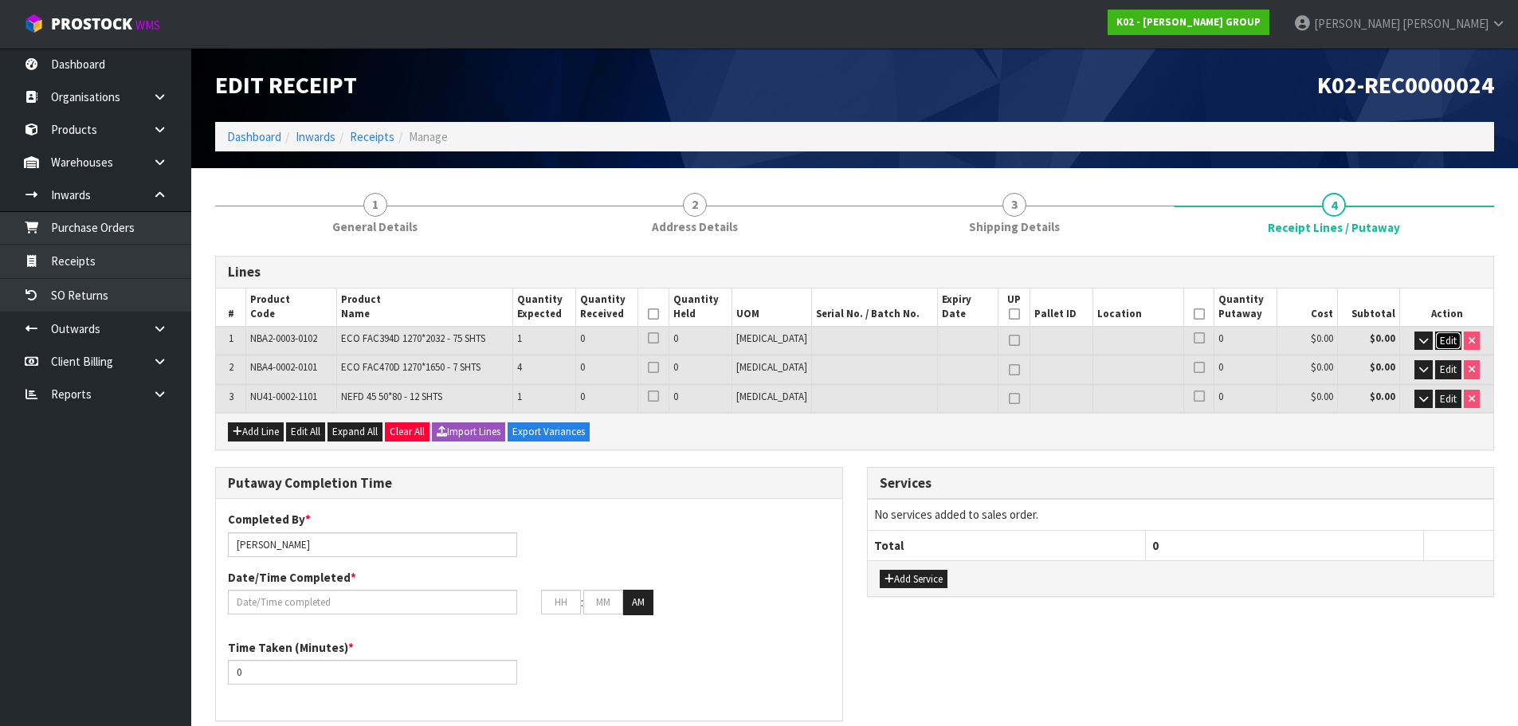
click at [1436, 340] on button "Edit" at bounding box center [1449, 341] width 26 height 19
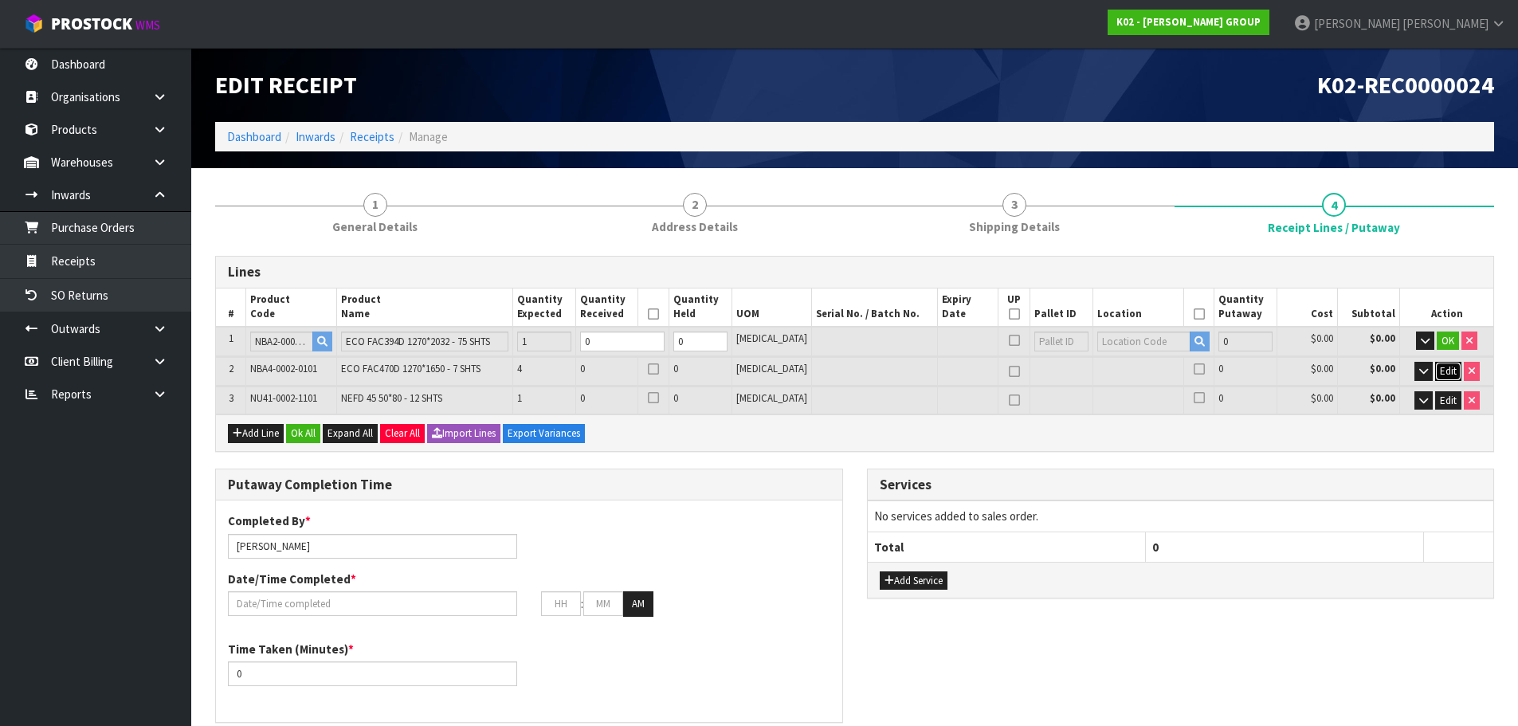
click at [1449, 367] on span "Edit" at bounding box center [1448, 371] width 17 height 14
click at [1440, 402] on span "Edit" at bounding box center [1448, 402] width 17 height 14
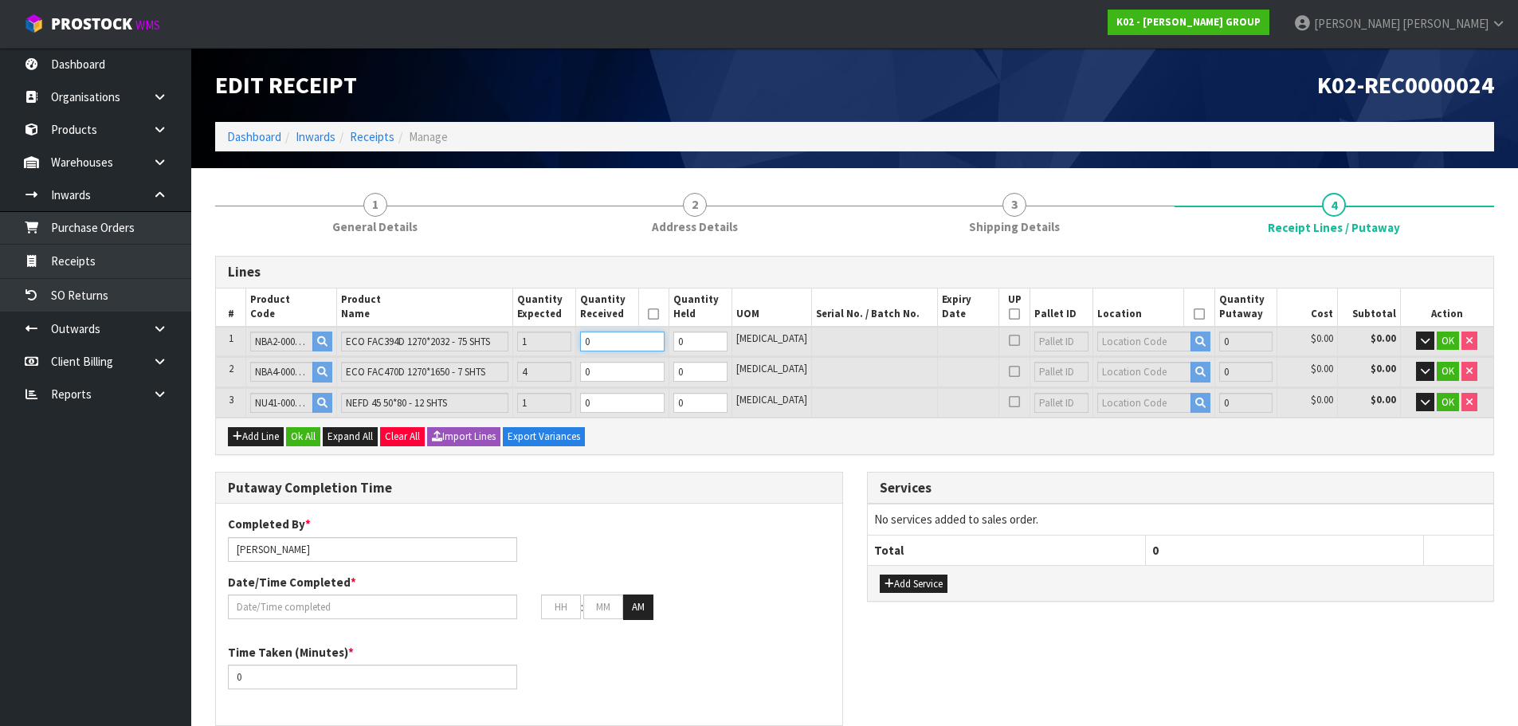
click at [454, 341] on tr "1 NBA2-0003-0102 ECO FAC394D 1270*2032 - 75 SHTS 1 0 0 PCE 0 $0.00 $0.00 OK" at bounding box center [855, 341] width 1278 height 29
type input "2.221776"
type input "1014"
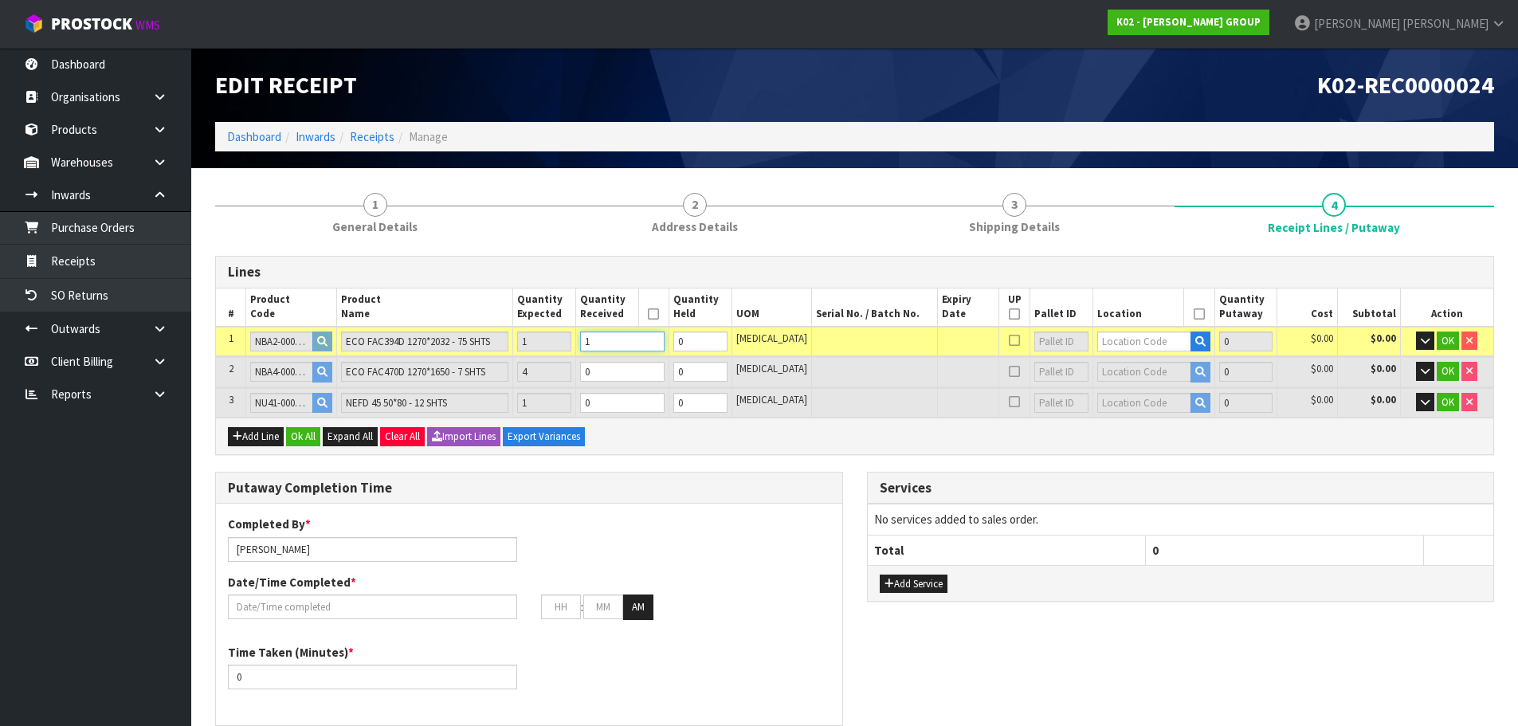
type input "1"
click at [583, 367] on tr "2 NBA4-0002-0101 ECO FAC470D 1270*1650 - 7 SHTS 4 0 0 PCE 0 $0.00 $0.00 OK" at bounding box center [855, 371] width 1278 height 29
type input "3.338496"
type input "1358"
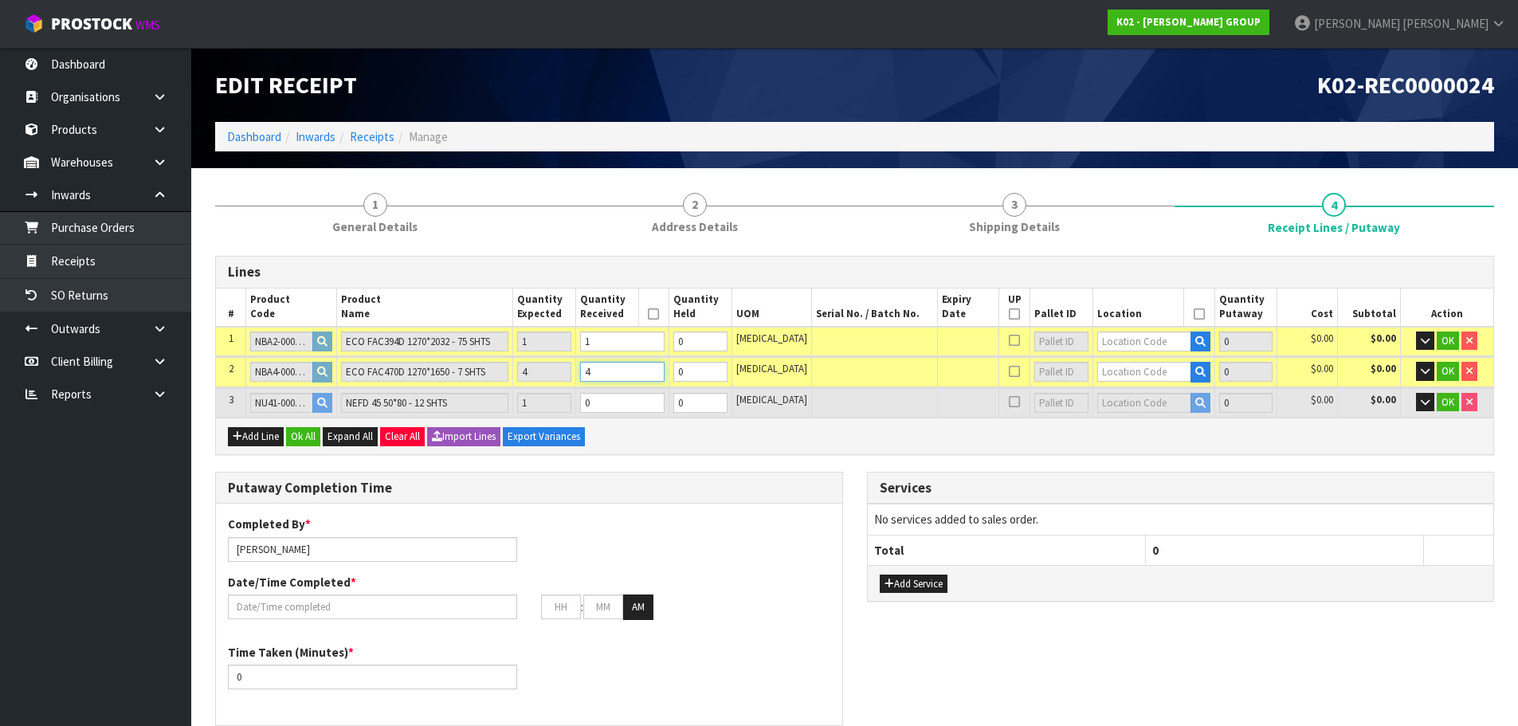
type input "4"
click at [590, 397] on tr "3 NU41-0002-1101 NEFD 45 50*80 - 12 SHTS 1 0 0 PCE 0 $0.00 $0.00 OK" at bounding box center [855, 402] width 1278 height 29
type input "3.643696"
type input "1422"
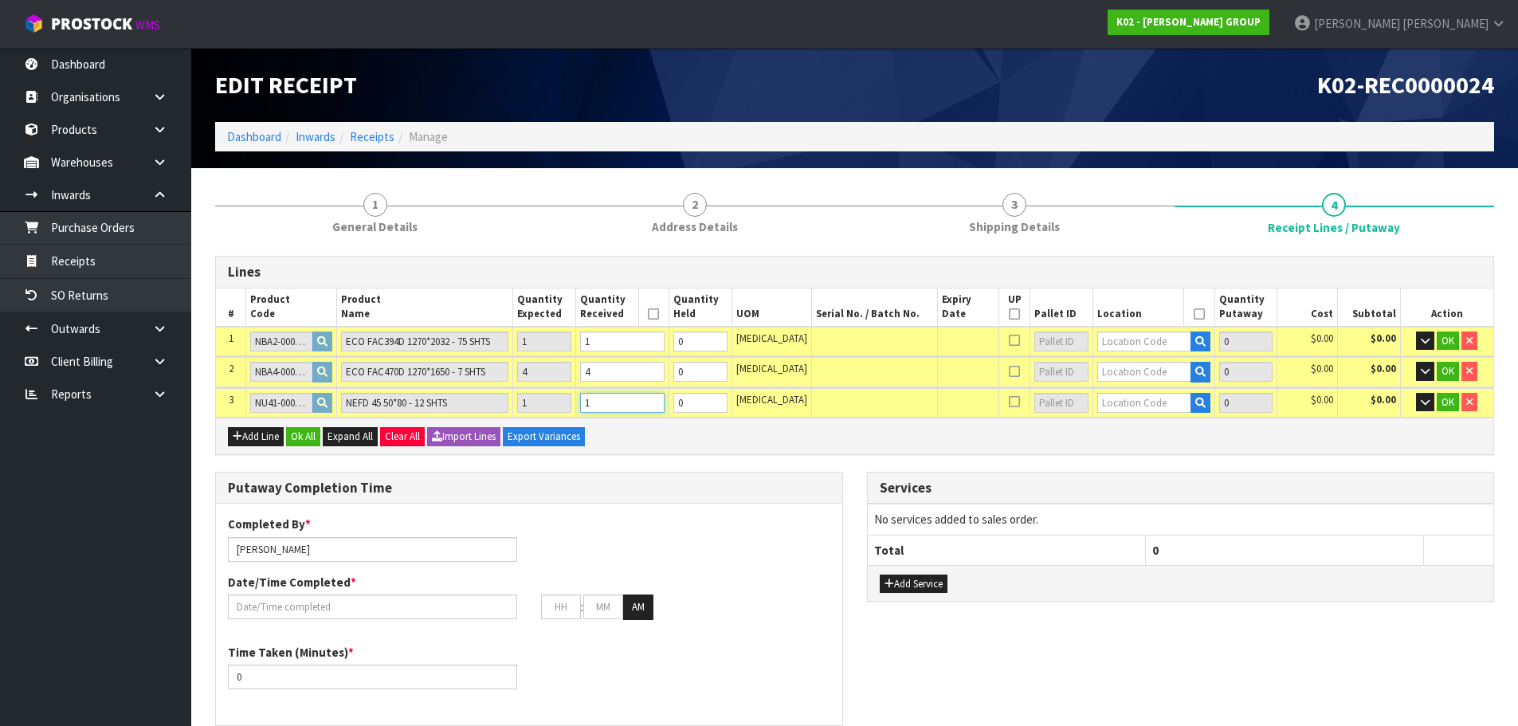
type input "1"
click at [1140, 340] on input "text" at bounding box center [1145, 342] width 94 height 20
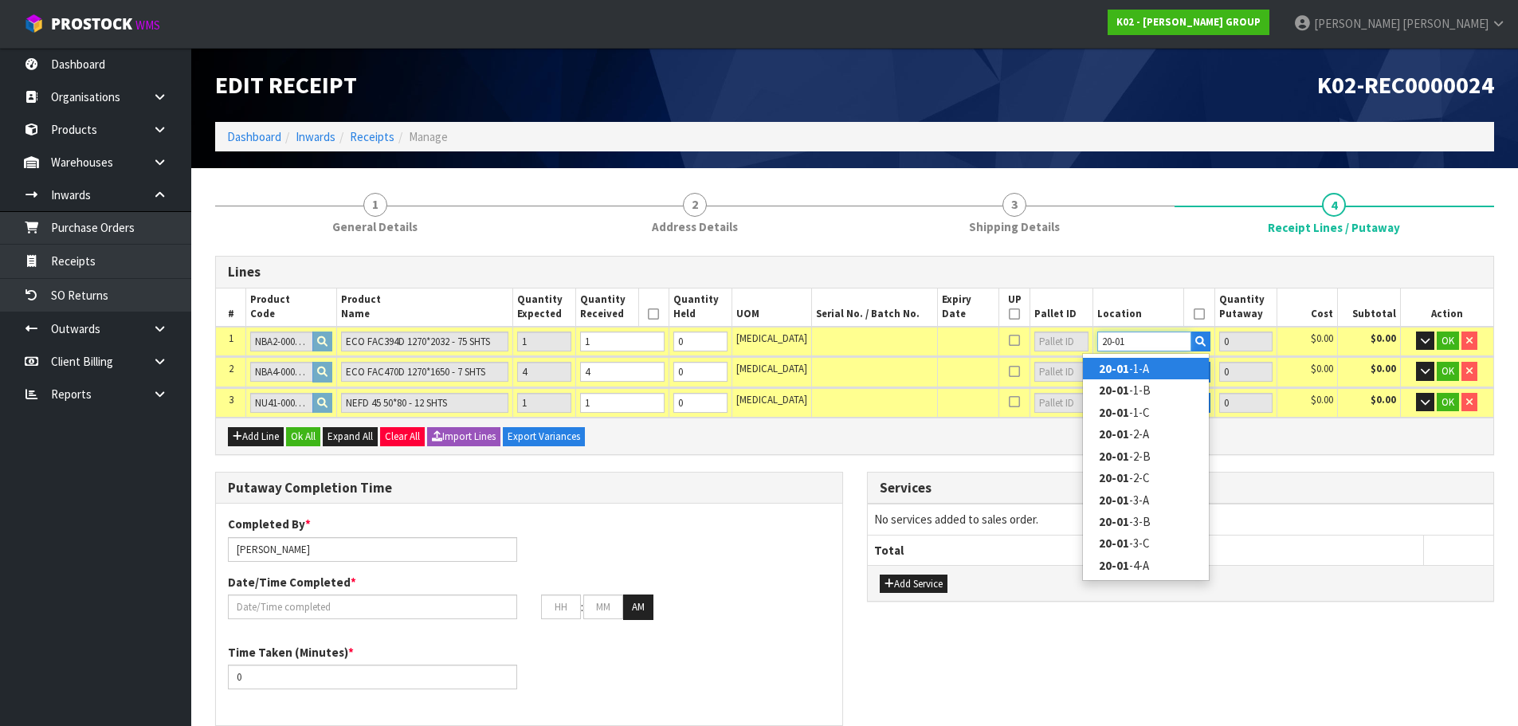
type input "20-01"
click at [1117, 366] on strong "20-01" at bounding box center [1114, 368] width 30 height 15
type input "1"
type input "20-01-1-A"
type input "1"
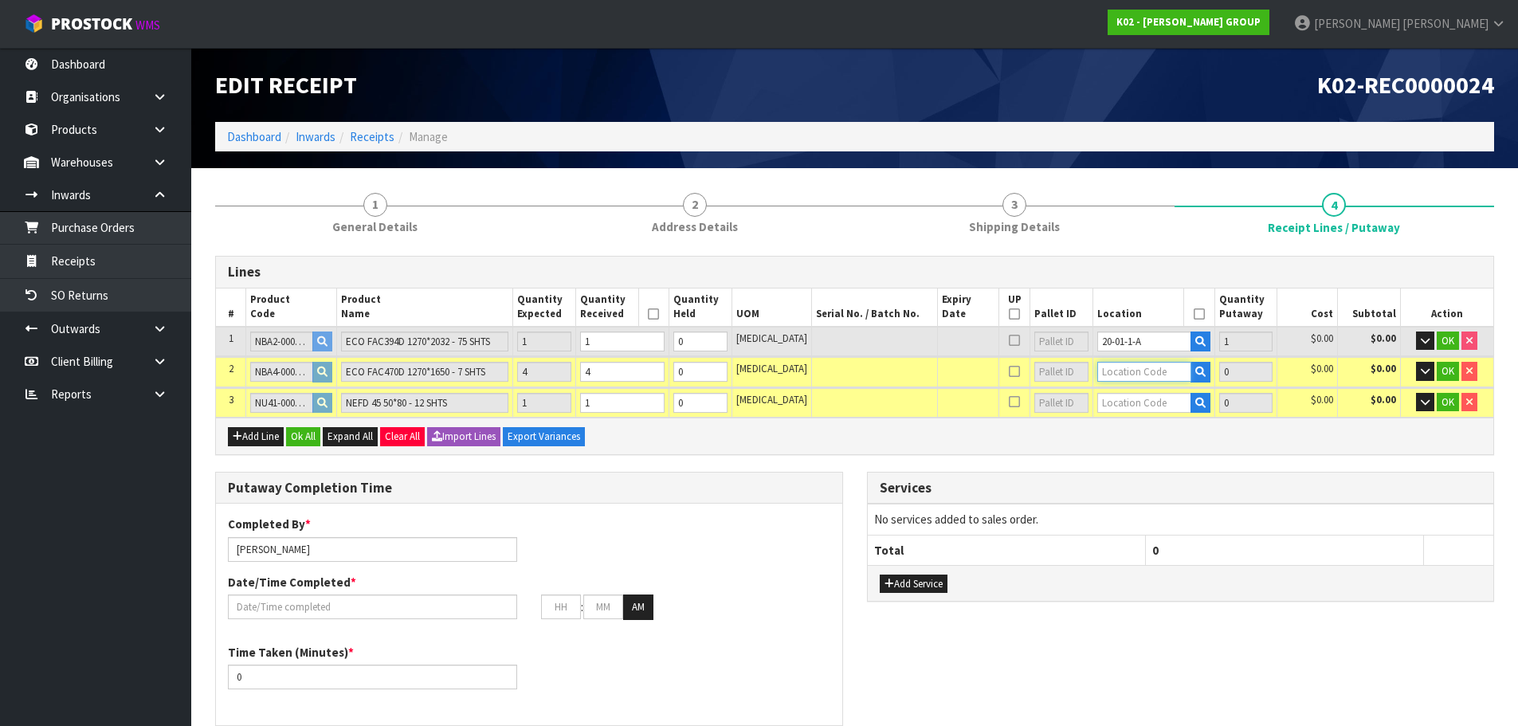
click at [1130, 374] on input "text" at bounding box center [1145, 372] width 94 height 20
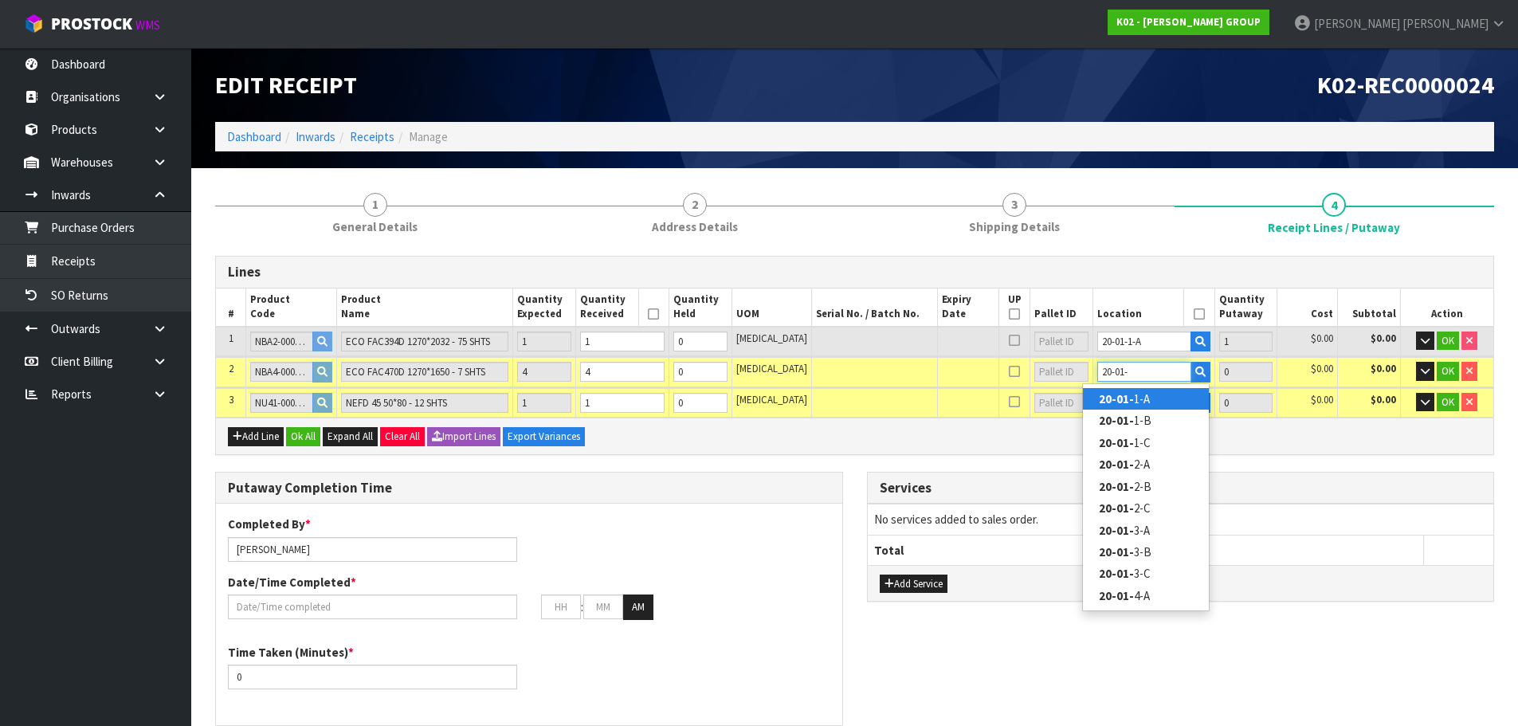
type input "20-01-"
click at [1124, 408] on link "20-01- 1-A" at bounding box center [1146, 399] width 126 height 22
type input "5"
type input "20-01-1-A"
type input "4"
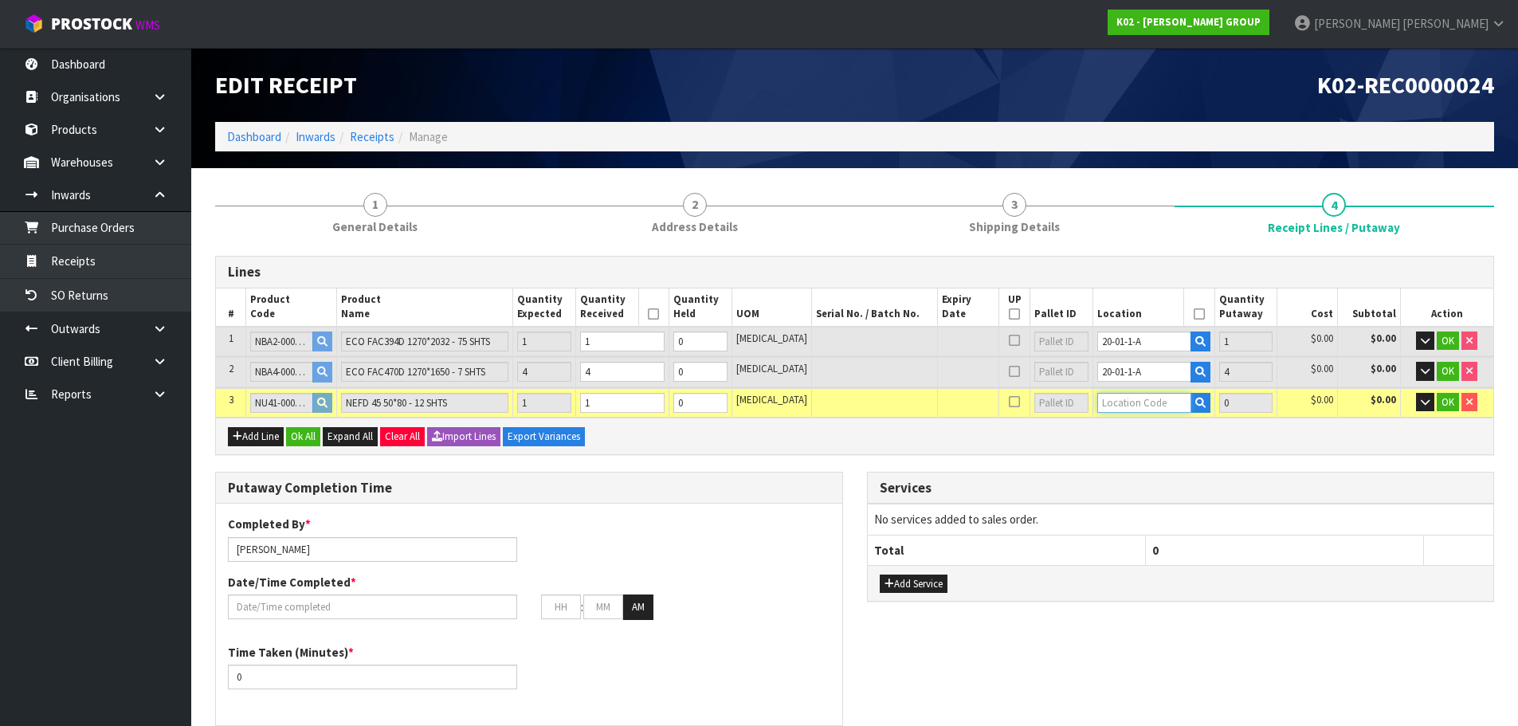
click at [1124, 408] on input "text" at bounding box center [1145, 403] width 94 height 20
type input "20-01-1"
click at [1118, 422] on link "20-01-1 -A" at bounding box center [1146, 430] width 126 height 22
type input "6"
type input "20-01-1-A"
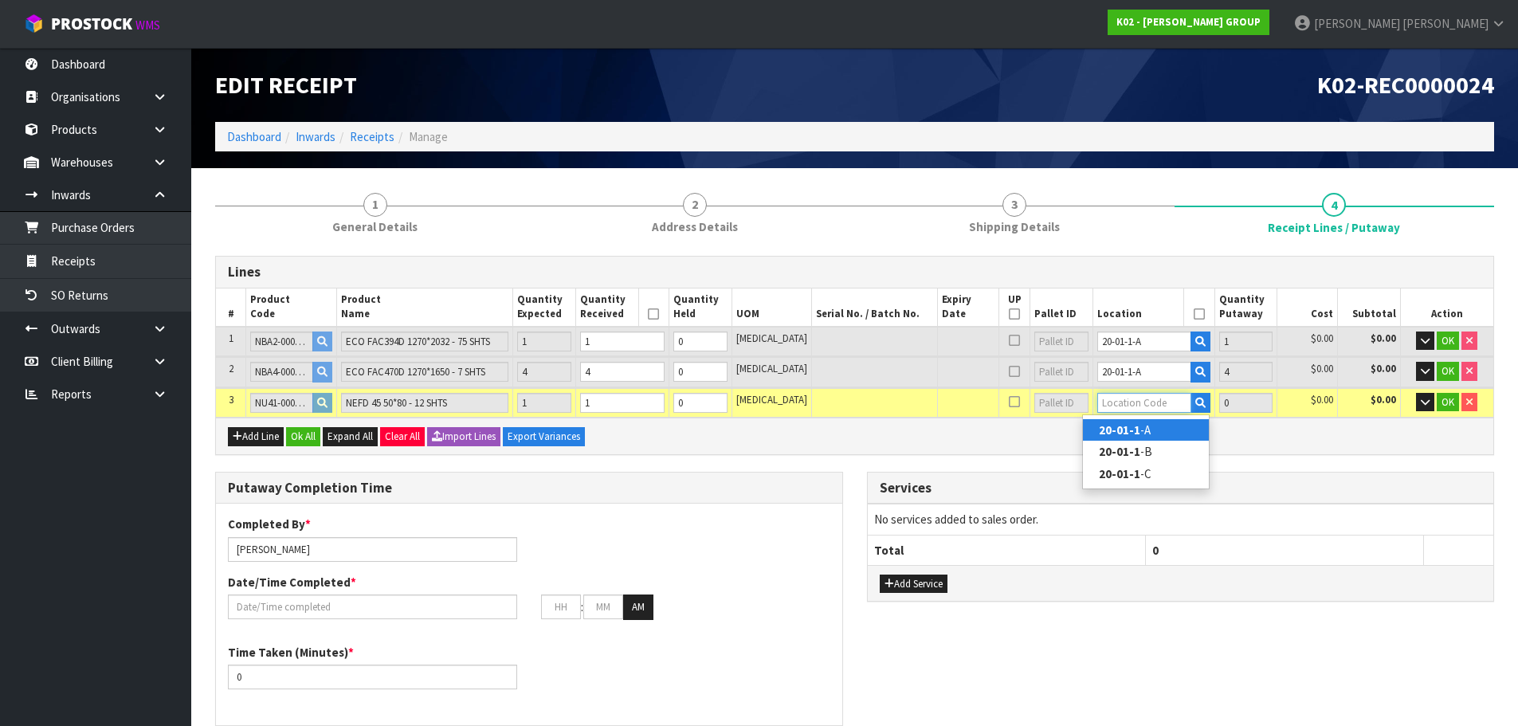
type input "1"
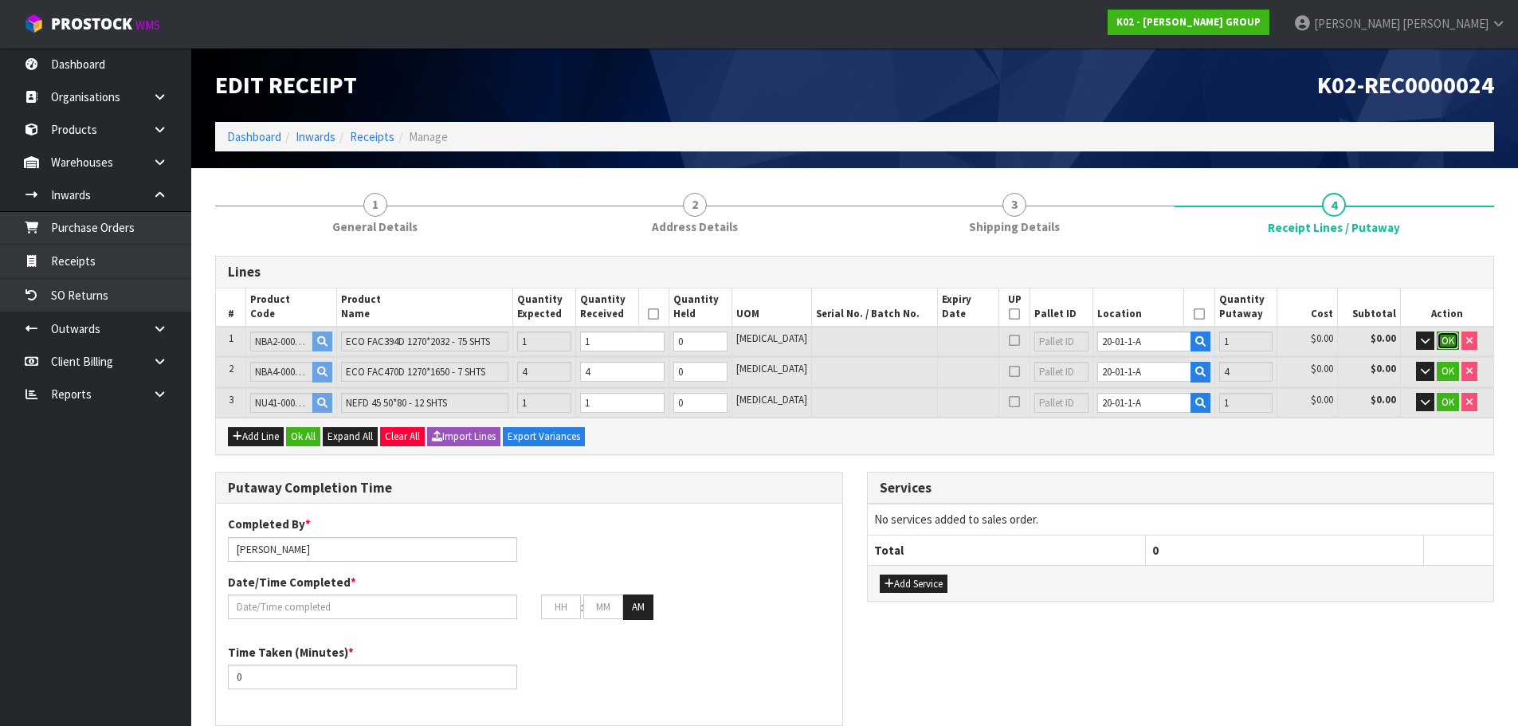
click at [1442, 343] on span "OK" at bounding box center [1448, 341] width 13 height 14
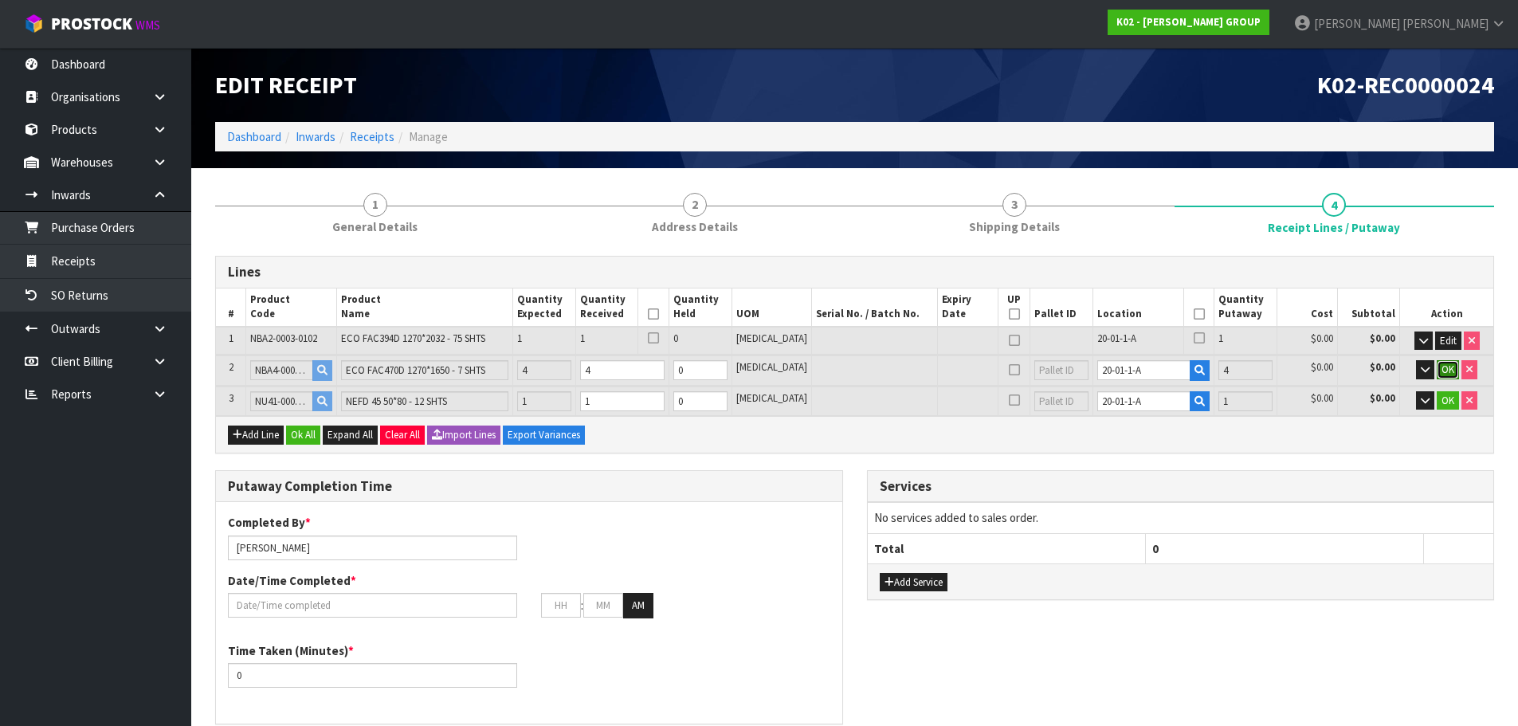
click at [1442, 363] on span "OK" at bounding box center [1448, 370] width 13 height 14
click at [1448, 402] on span "OK" at bounding box center [1448, 399] width 13 height 14
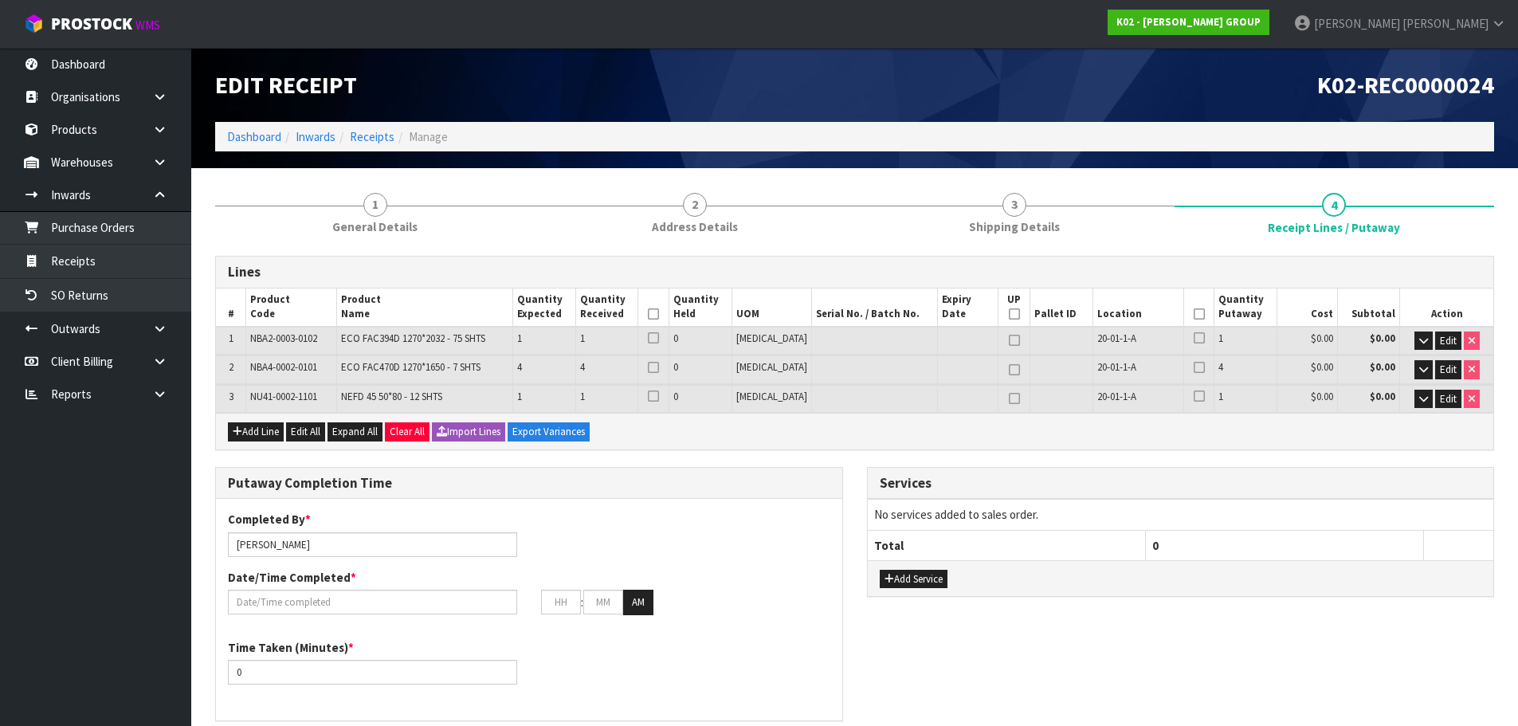
click at [659, 315] on icon at bounding box center [653, 314] width 11 height 1
click at [1194, 314] on icon at bounding box center [1199, 314] width 11 height 1
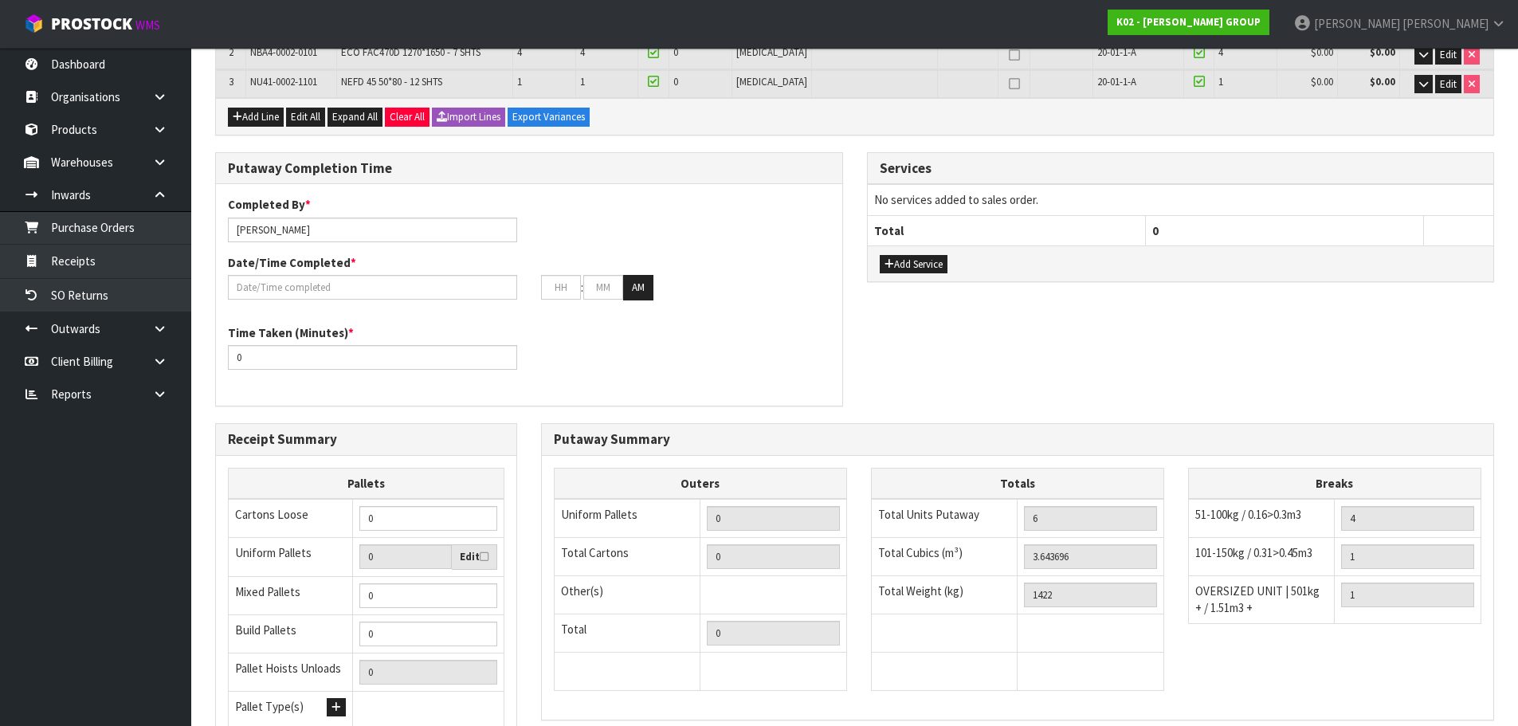
scroll to position [319, 0]
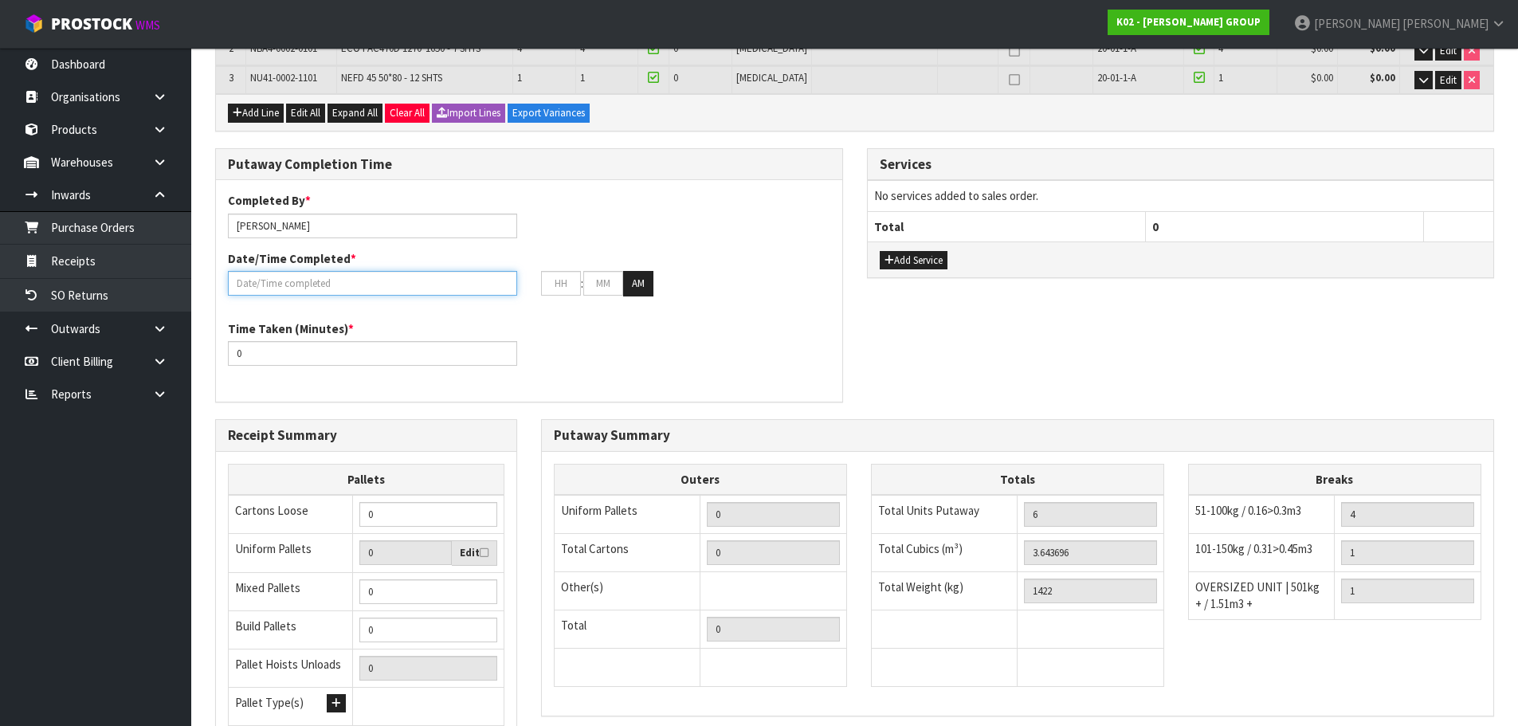
click at [278, 287] on input "text" at bounding box center [372, 283] width 289 height 25
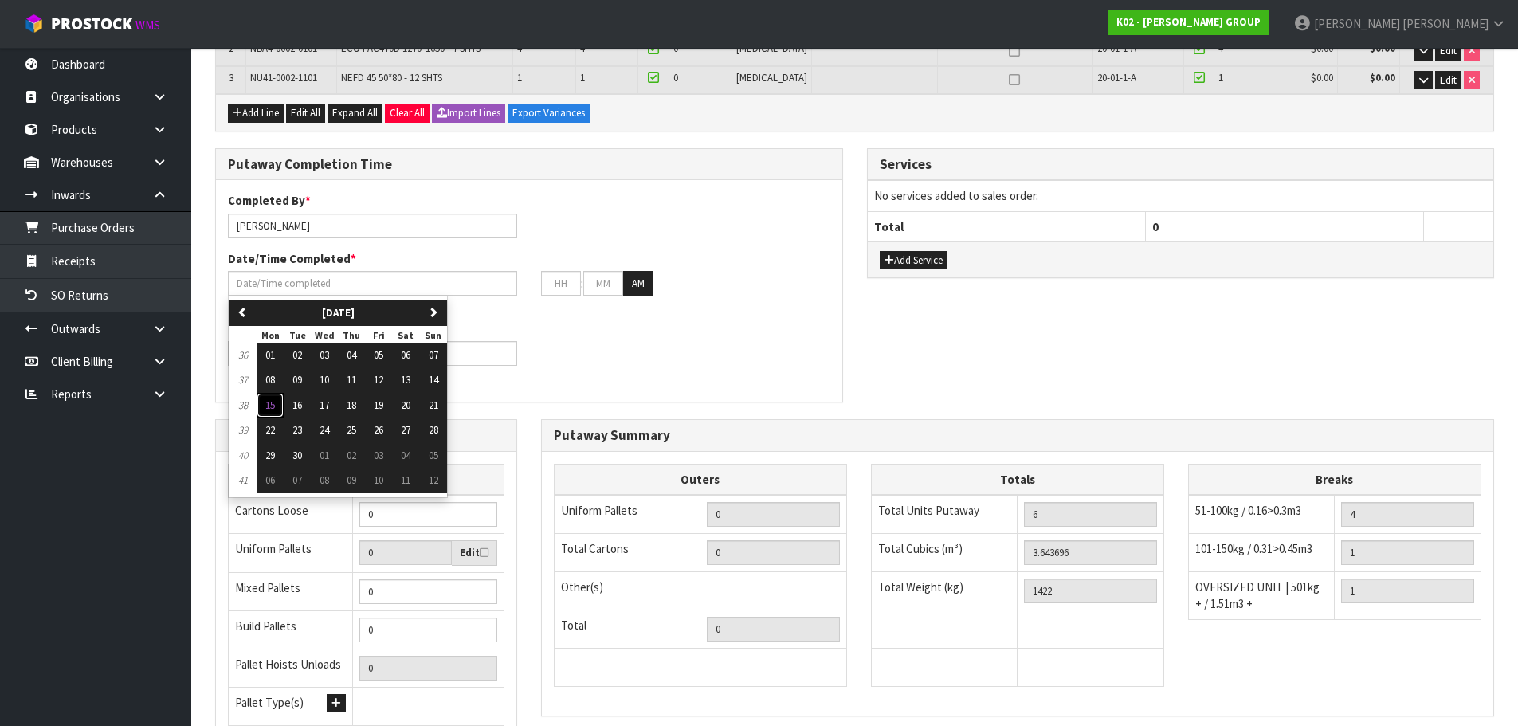
click at [271, 406] on span "15" at bounding box center [270, 406] width 10 height 14
type input "15/09/2025"
type input "12"
type input "00"
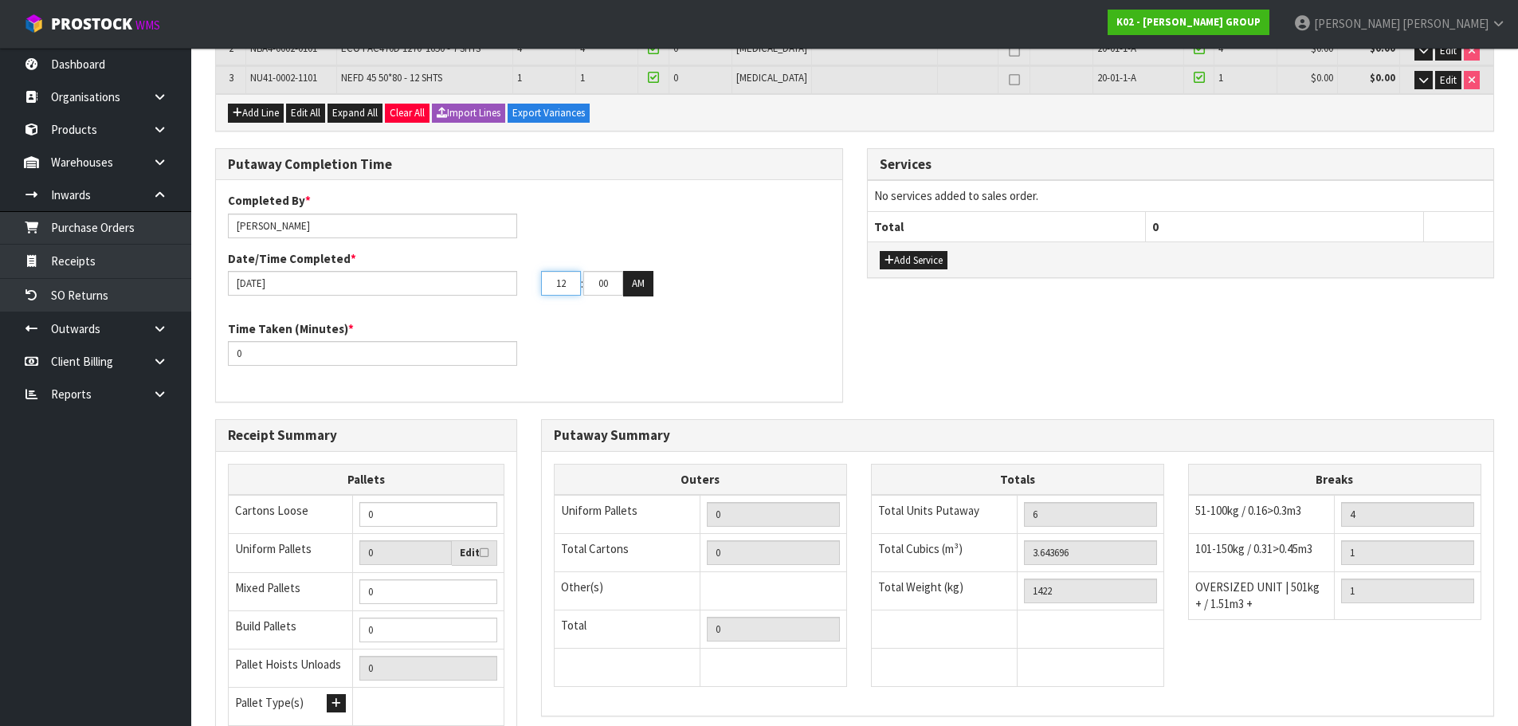
drag, startPoint x: 549, startPoint y: 281, endPoint x: 599, endPoint y: 280, distance: 49.4
click at [599, 280] on tr "12 : 00 : 00 AM" at bounding box center [597, 284] width 112 height 26
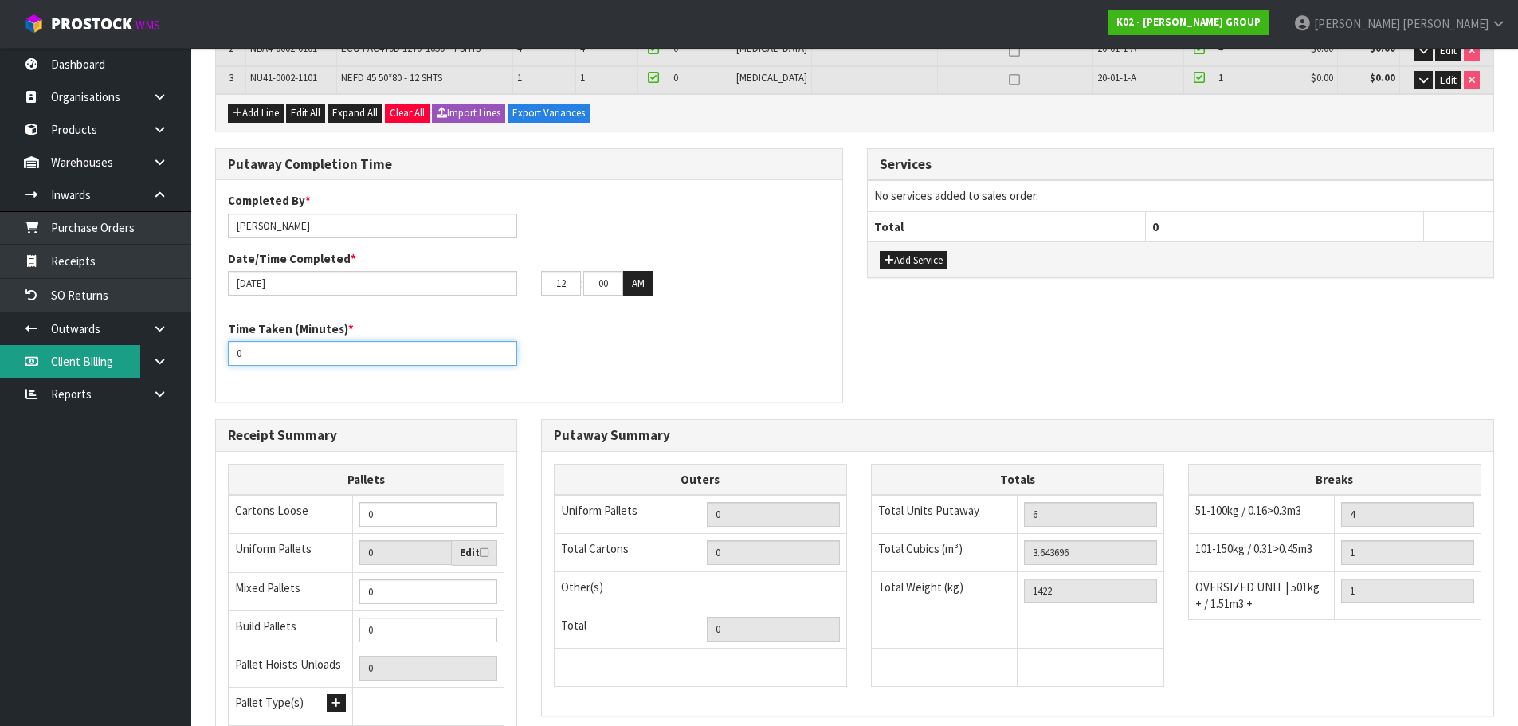
drag, startPoint x: 297, startPoint y: 353, endPoint x: 55, endPoint y: 369, distance: 242.0
click at [55, 369] on body "Toggle navigation ProStock WMS K02 - KIRK GROUP Karlene Christie Logout Dashboa…" at bounding box center [759, 44] width 1518 height 726
type input "30"
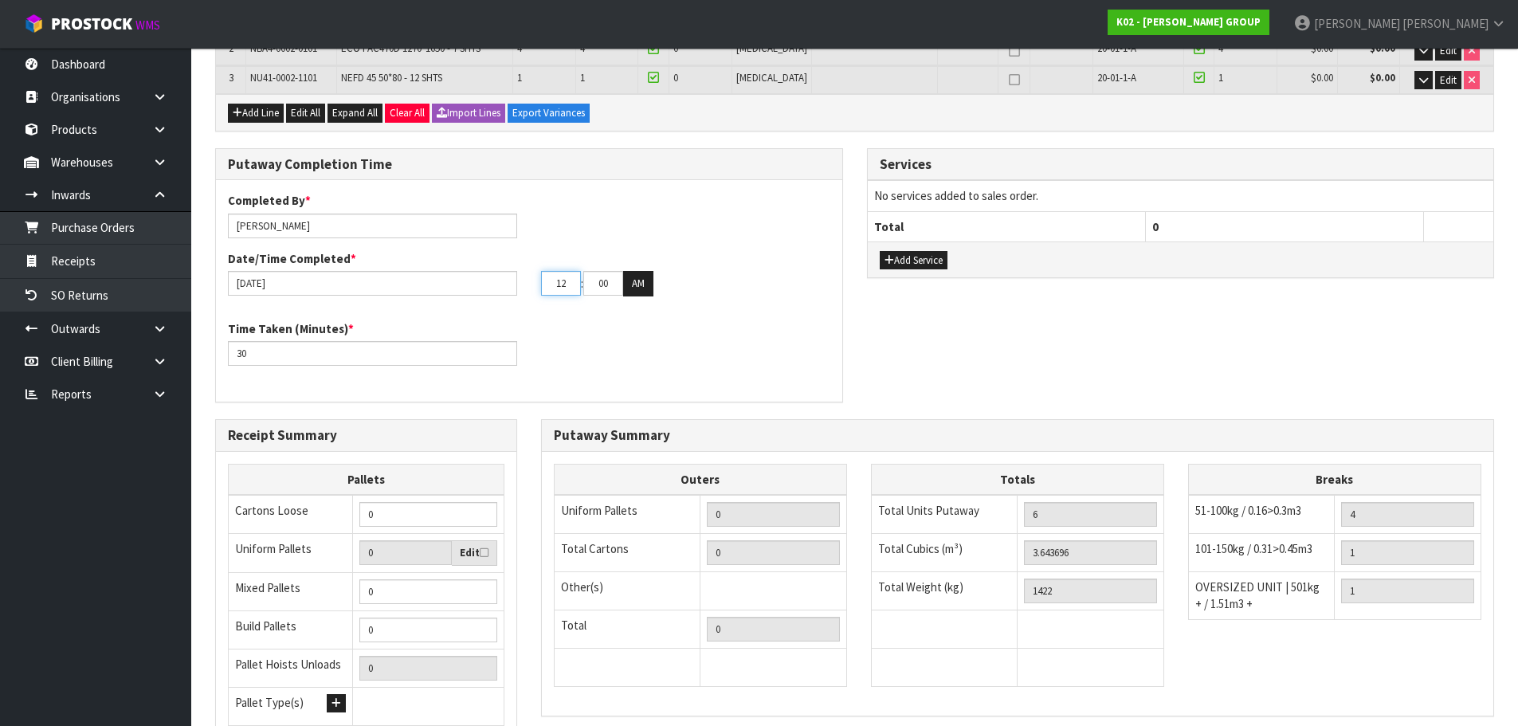
drag, startPoint x: 568, startPoint y: 283, endPoint x: 541, endPoint y: 289, distance: 27.7
click at [541, 289] on input "12" at bounding box center [561, 283] width 40 height 25
type input "11"
type input "31"
drag, startPoint x: 383, startPoint y: 595, endPoint x: 359, endPoint y: 595, distance: 23.1
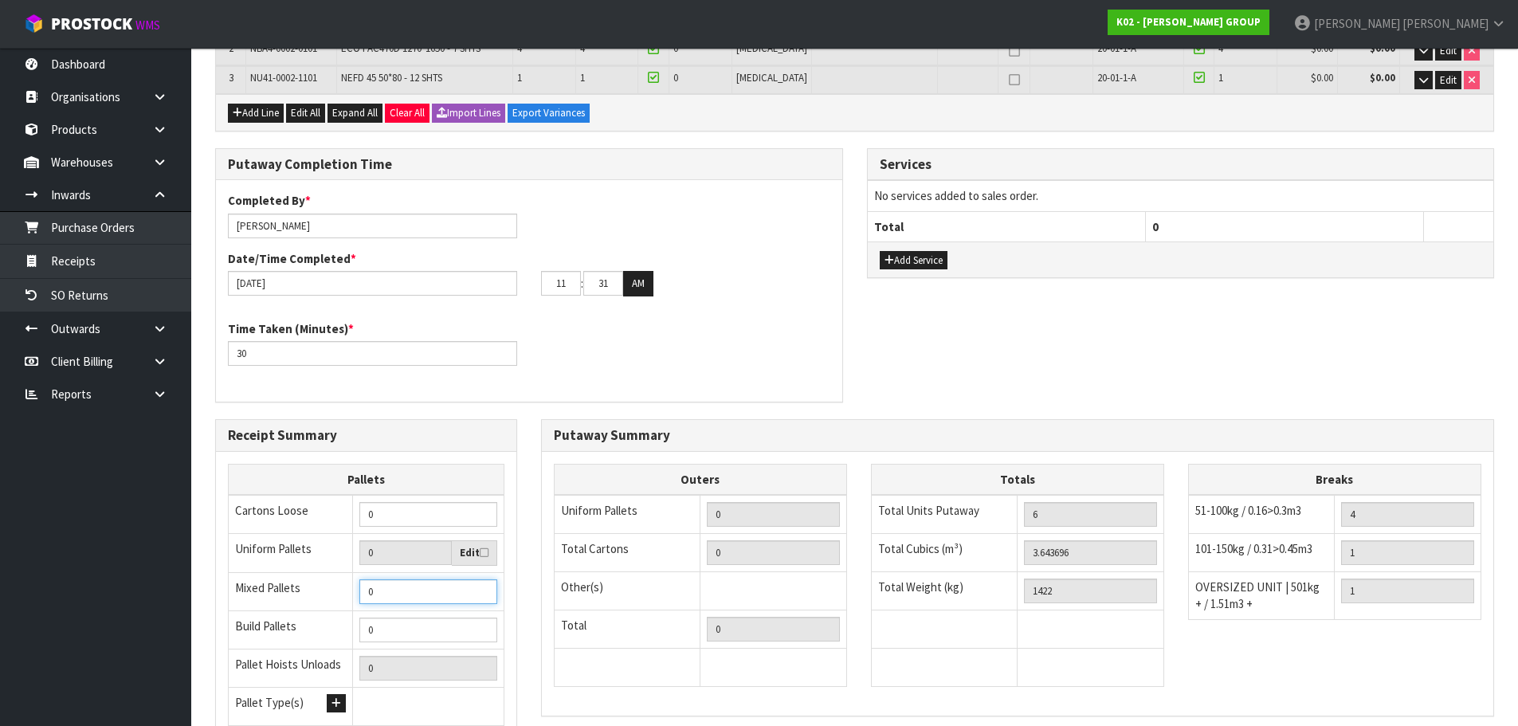
click at [359, 595] on input "0" at bounding box center [428, 591] width 138 height 25
type input "1"
click at [383, 551] on input "0" at bounding box center [405, 552] width 92 height 25
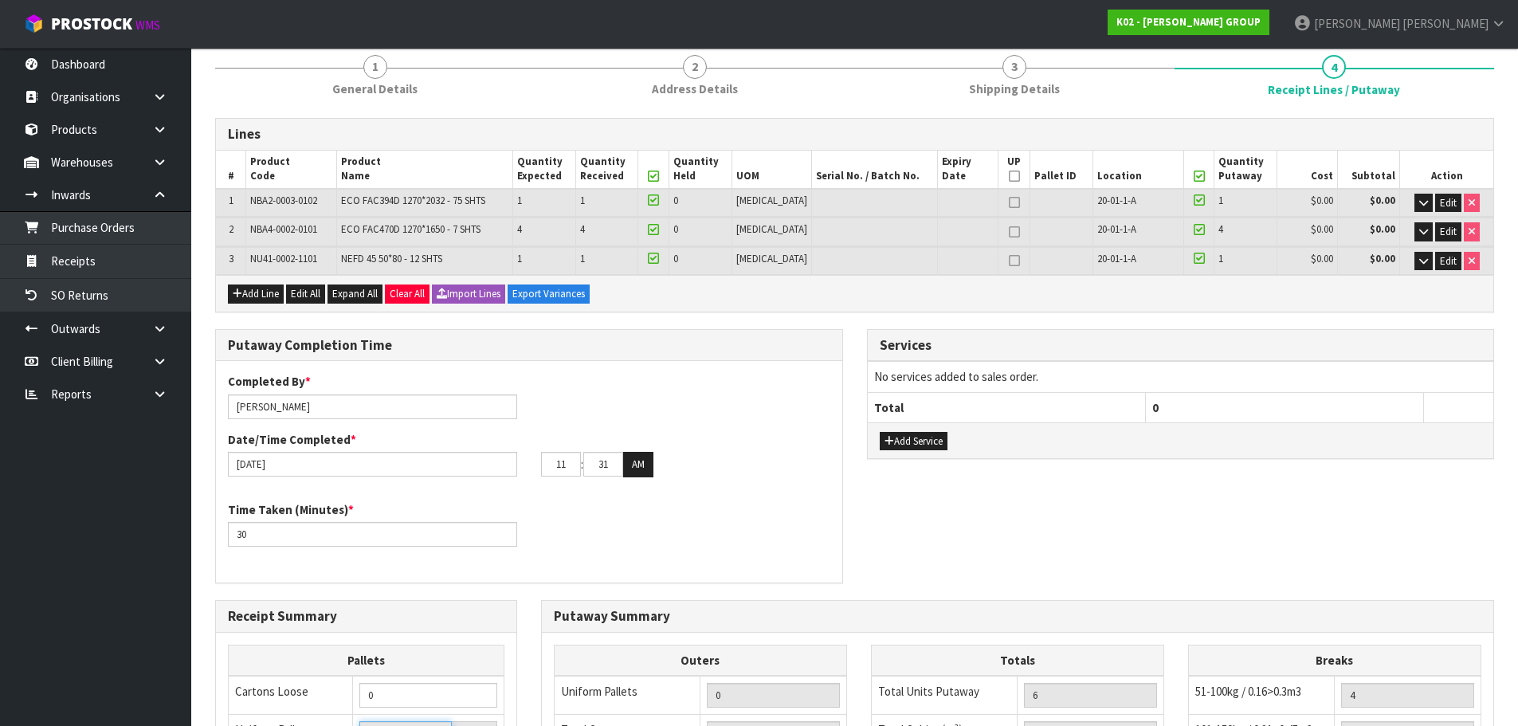
scroll to position [80, 0]
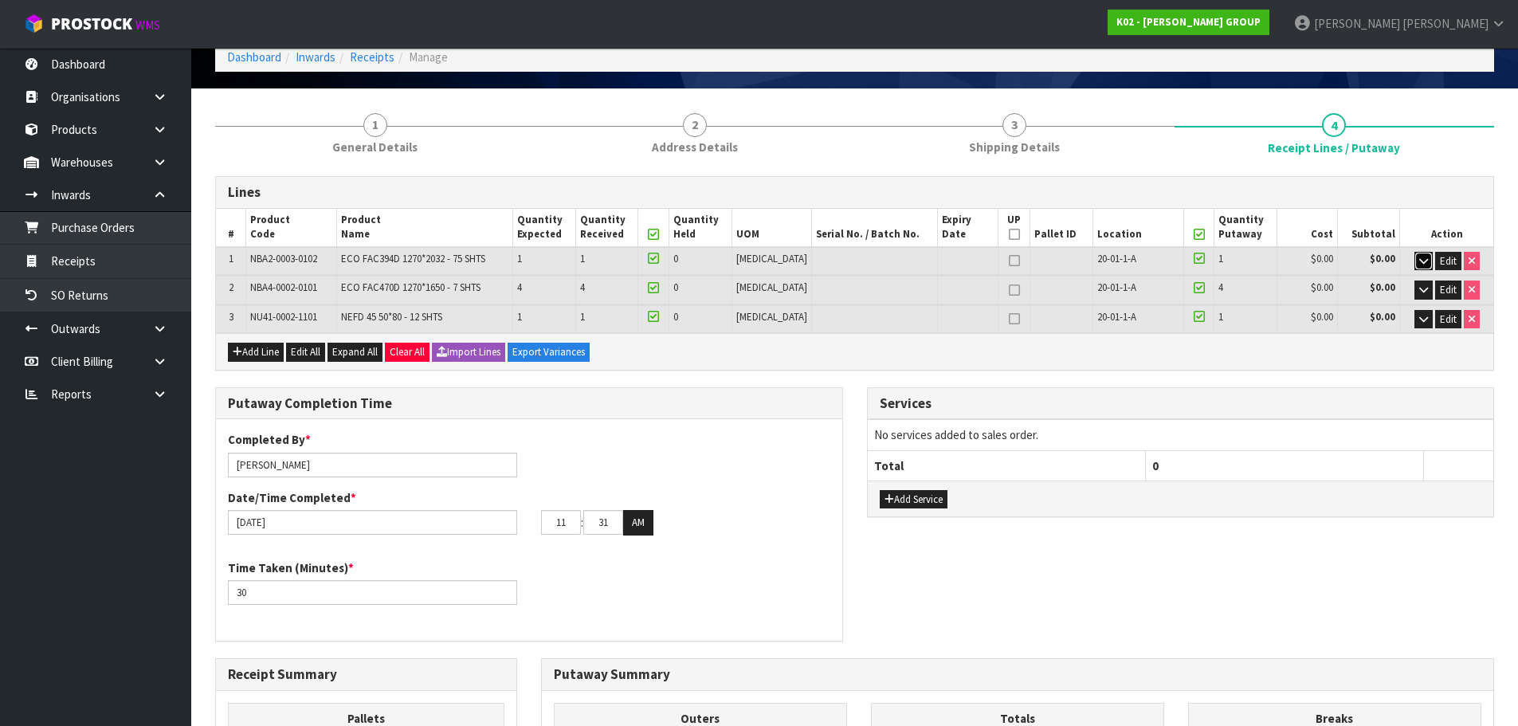
click at [1420, 261] on icon "button" at bounding box center [1424, 261] width 9 height 10
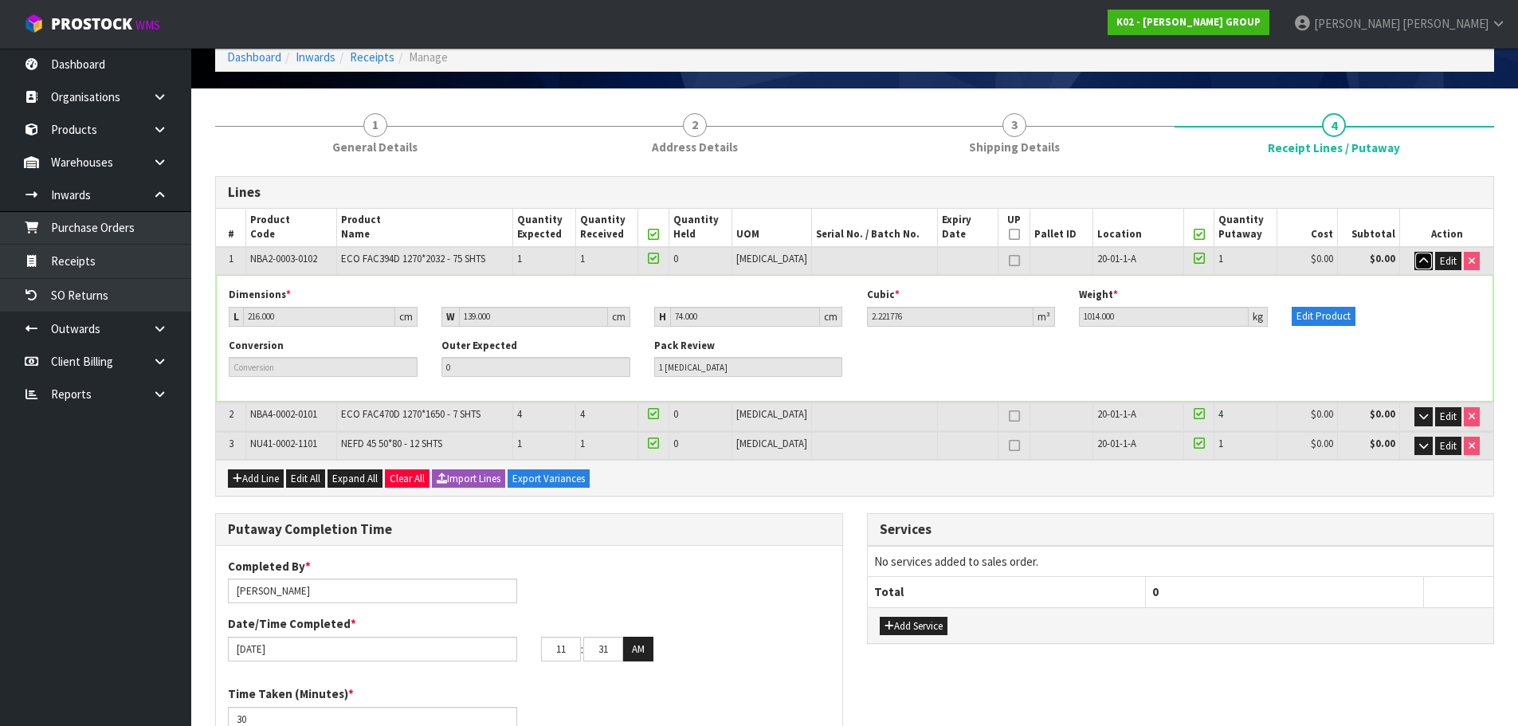
click at [1420, 261] on icon "button" at bounding box center [1424, 261] width 9 height 10
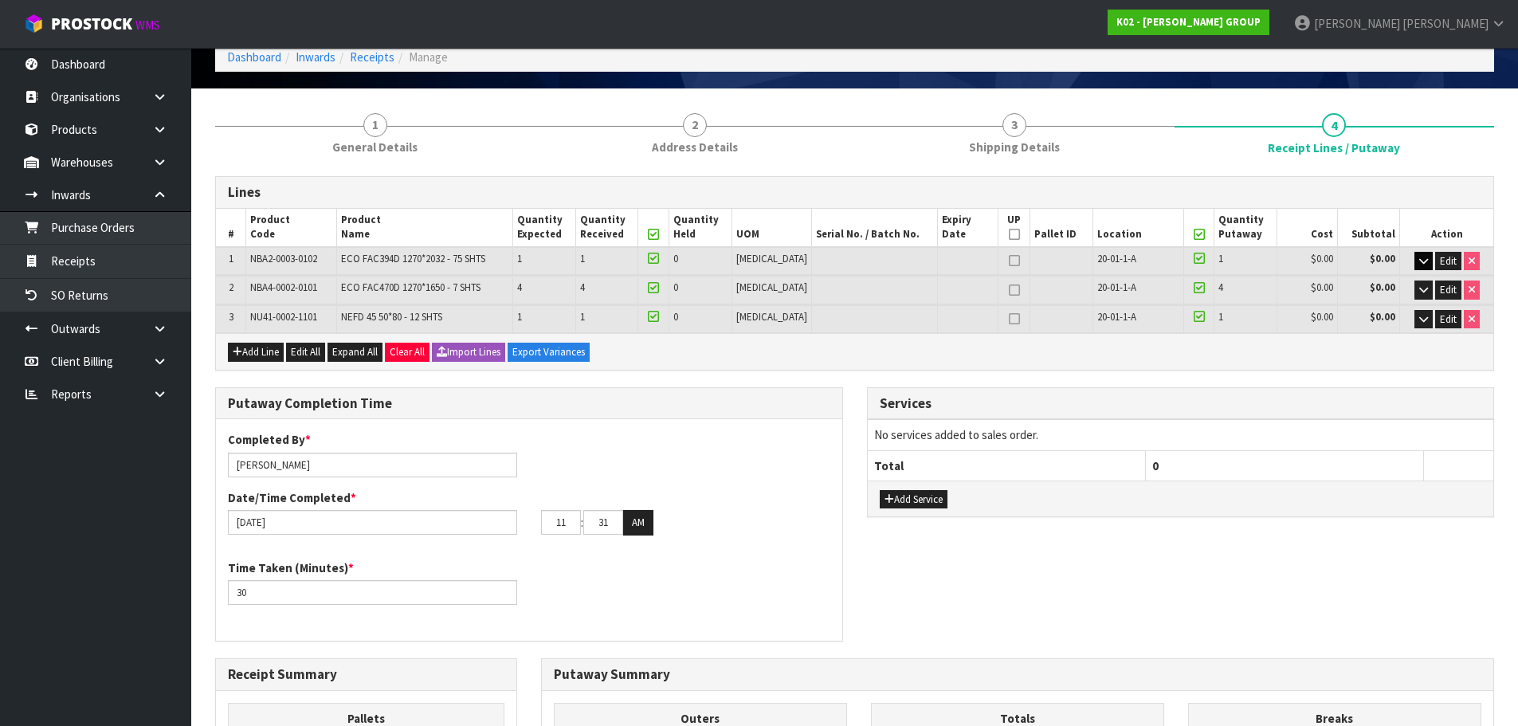
click at [1009, 261] on icon at bounding box center [1014, 261] width 11 height 1
type input "1"
type input "2"
type input "1"
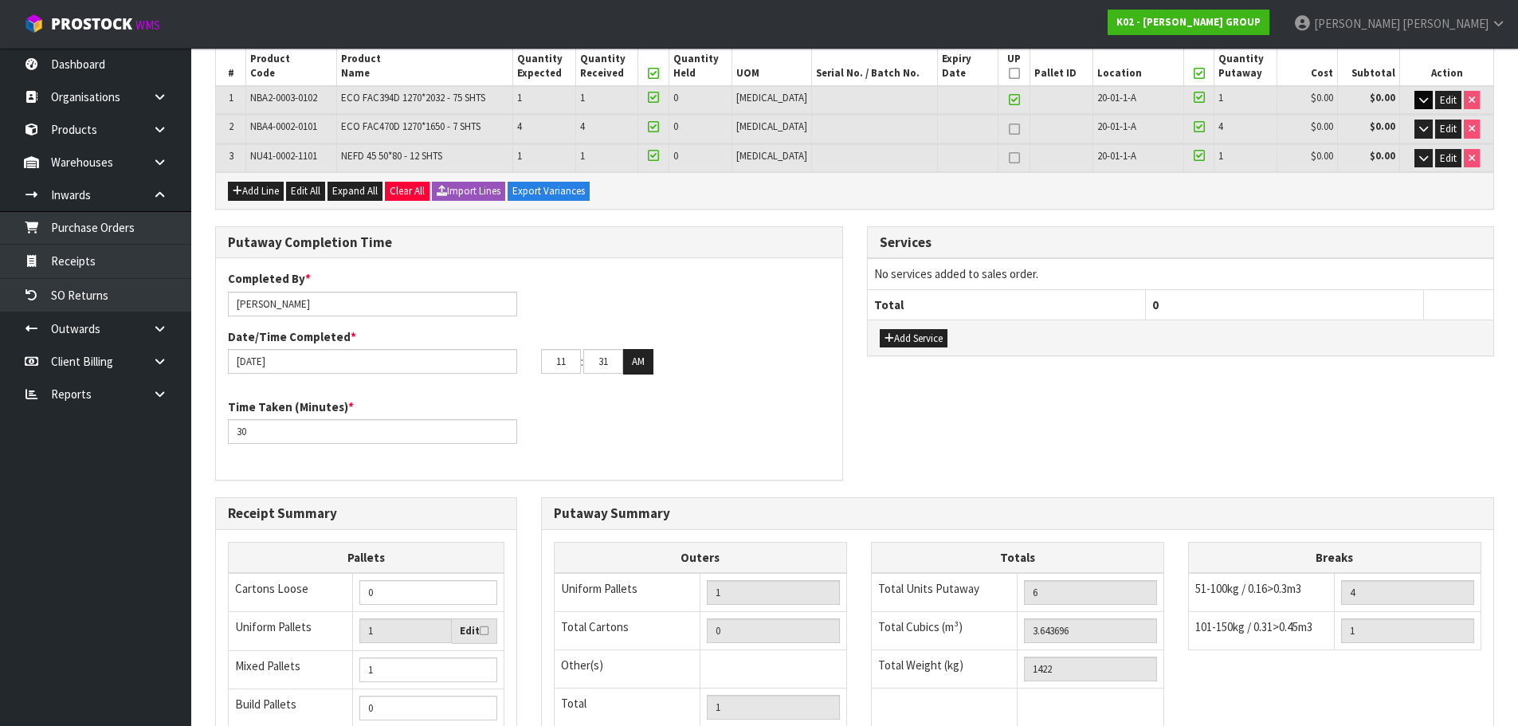
scroll to position [460, 0]
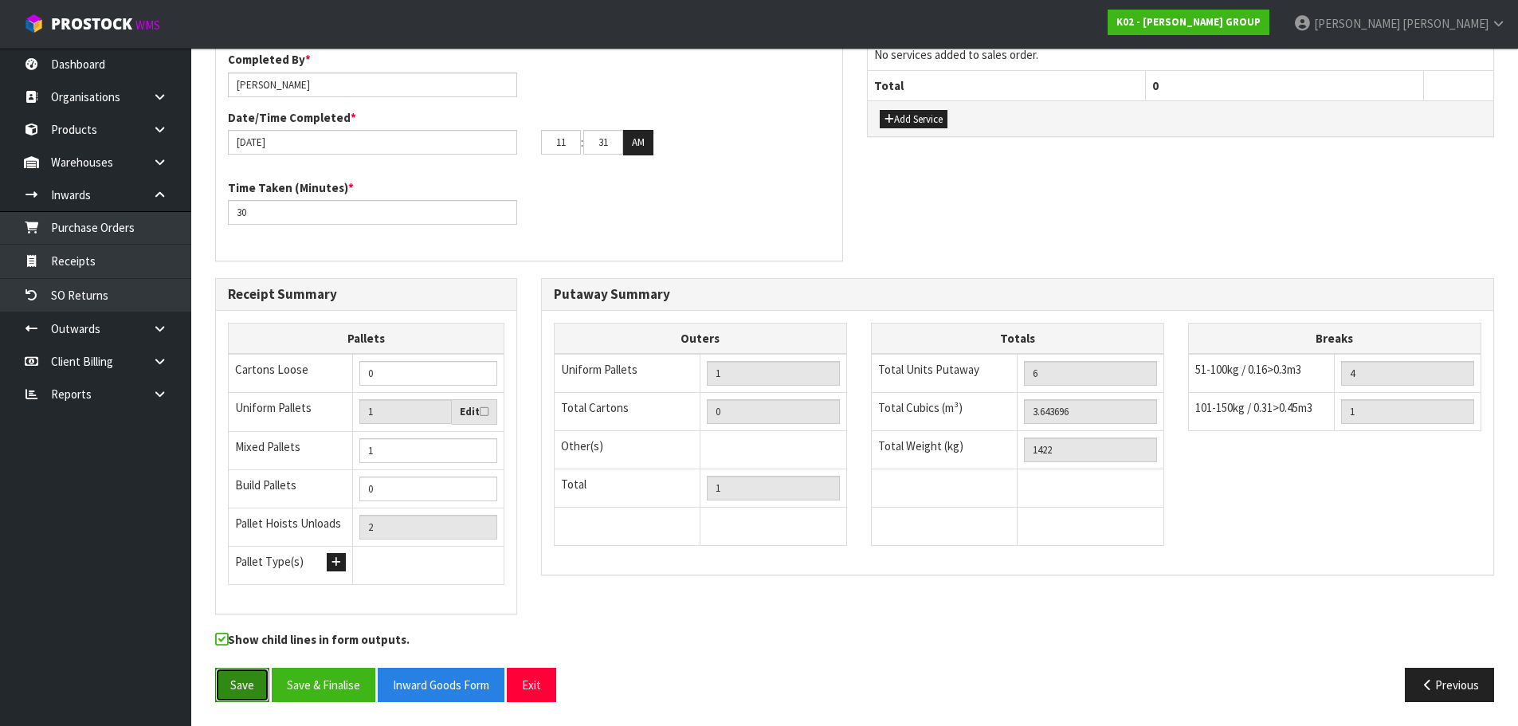
click at [245, 686] on button "Save" at bounding box center [242, 685] width 54 height 34
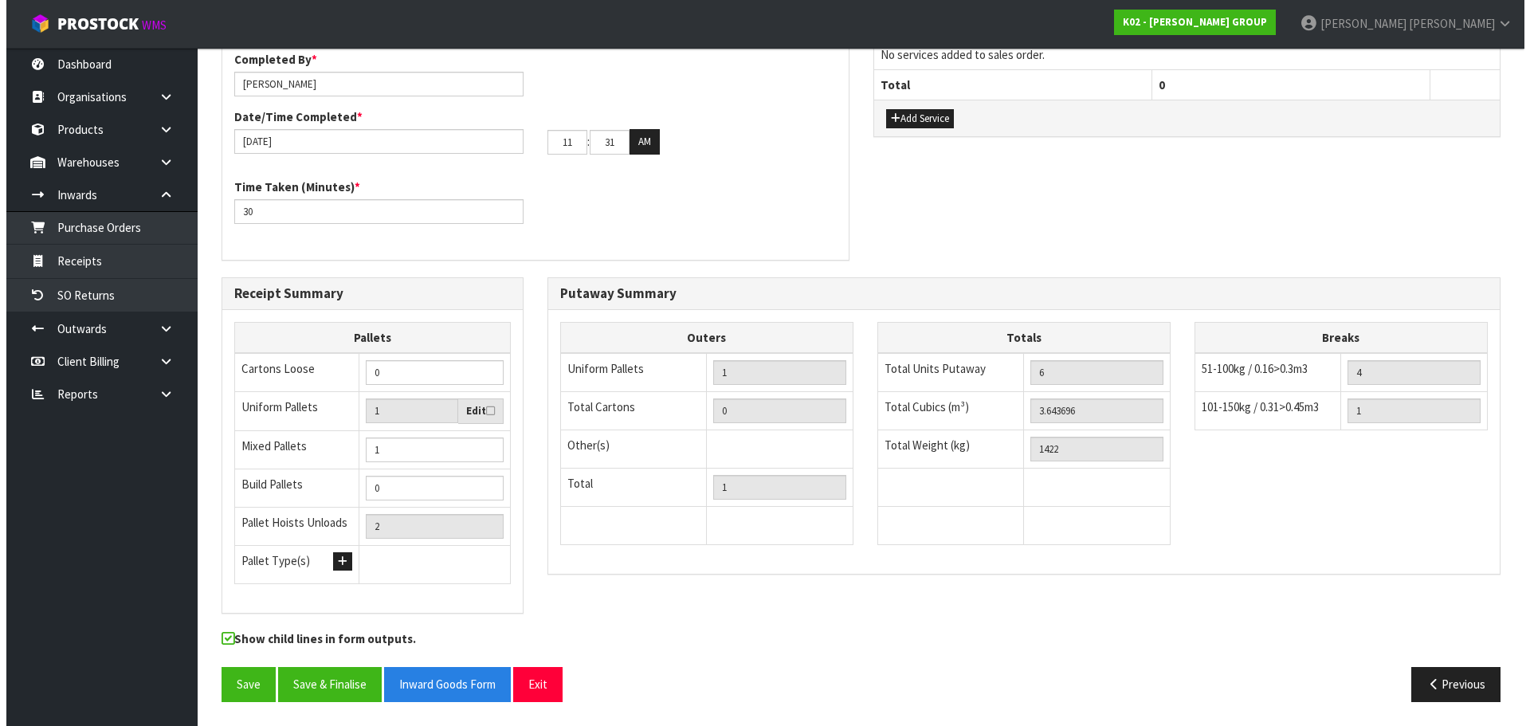
scroll to position [199, 0]
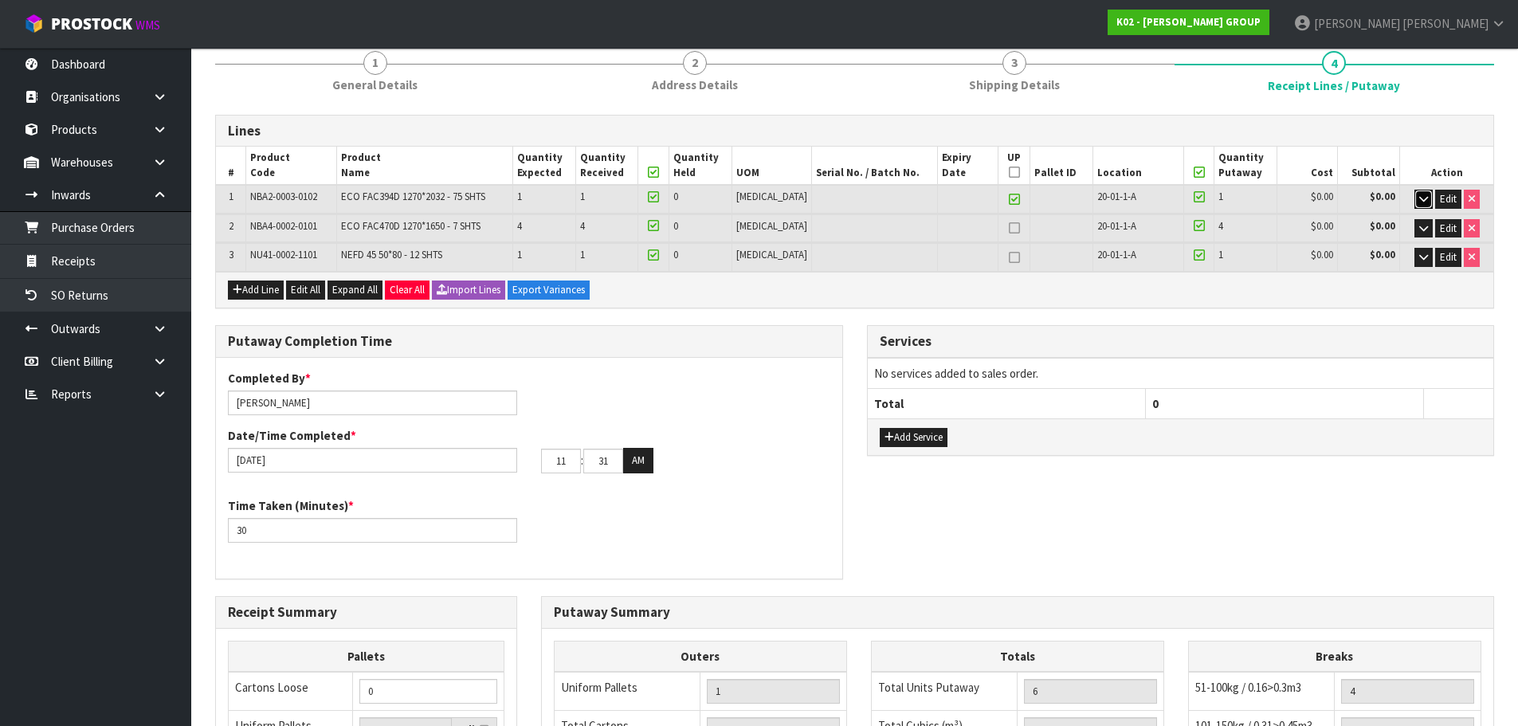
click at [1423, 206] on button "button" at bounding box center [1424, 199] width 18 height 19
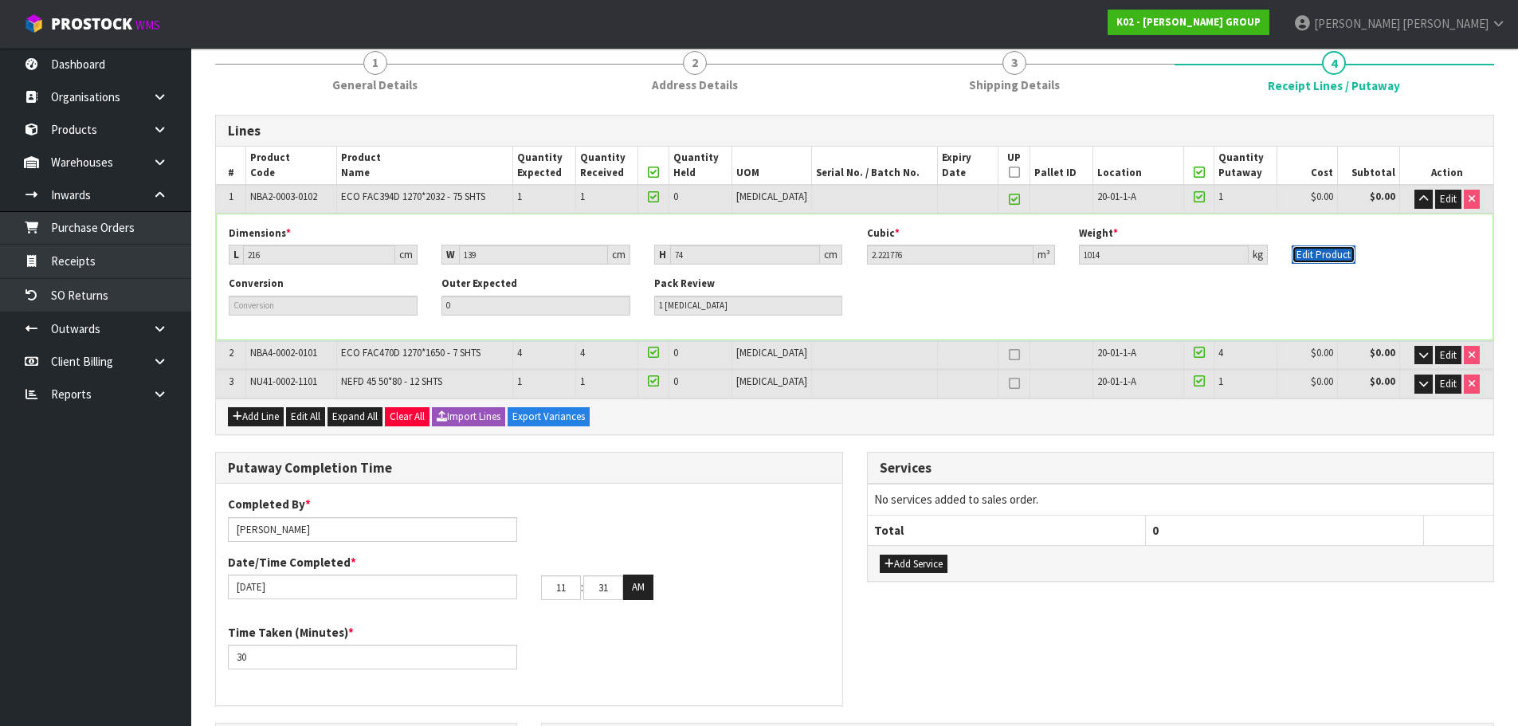
click at [1323, 257] on button "Edit Product" at bounding box center [1324, 254] width 64 height 19
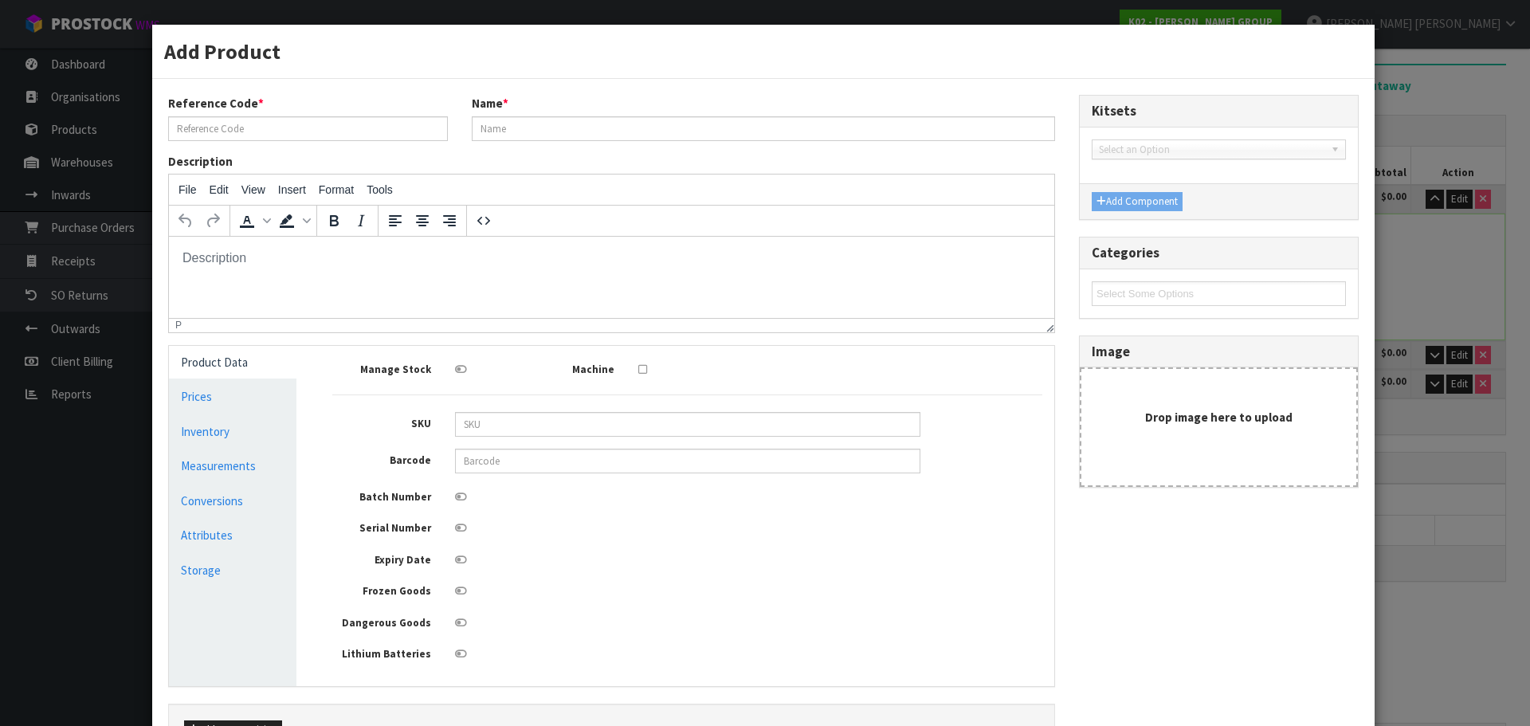
scroll to position [0, 0]
type input "NBA2-0003-0102"
type input "ECO FAC394D 1270*2032 - 75 SHTS"
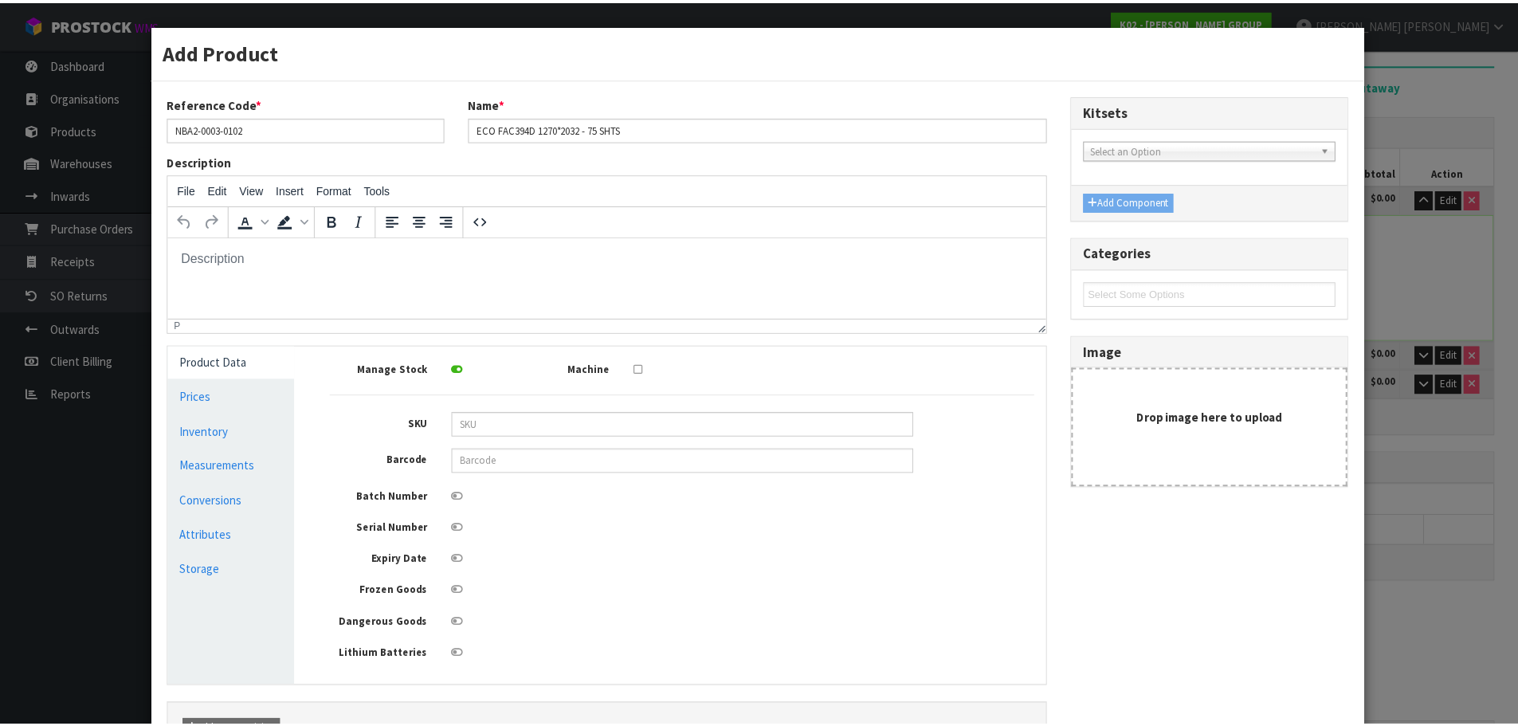
scroll to position [155, 0]
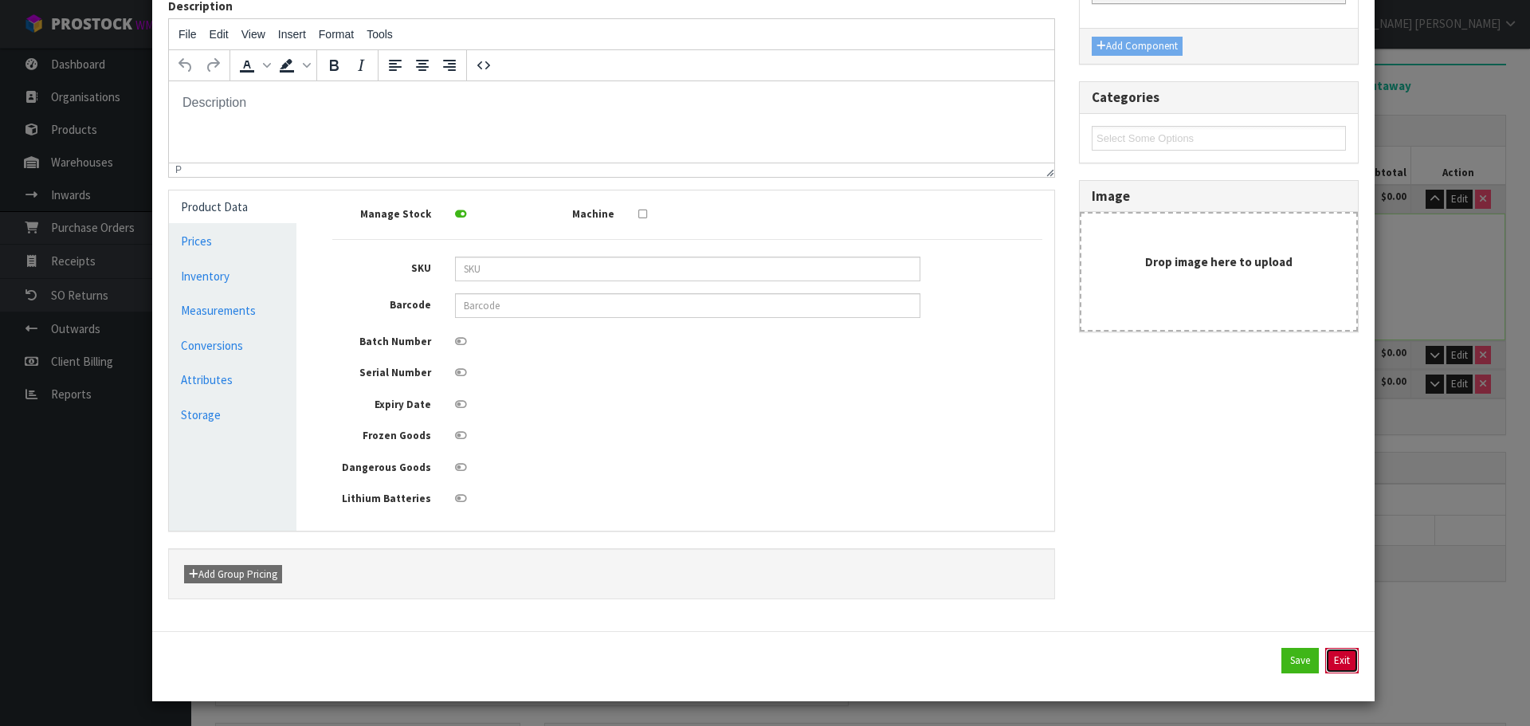
click at [1346, 668] on button "Exit" at bounding box center [1342, 661] width 33 height 26
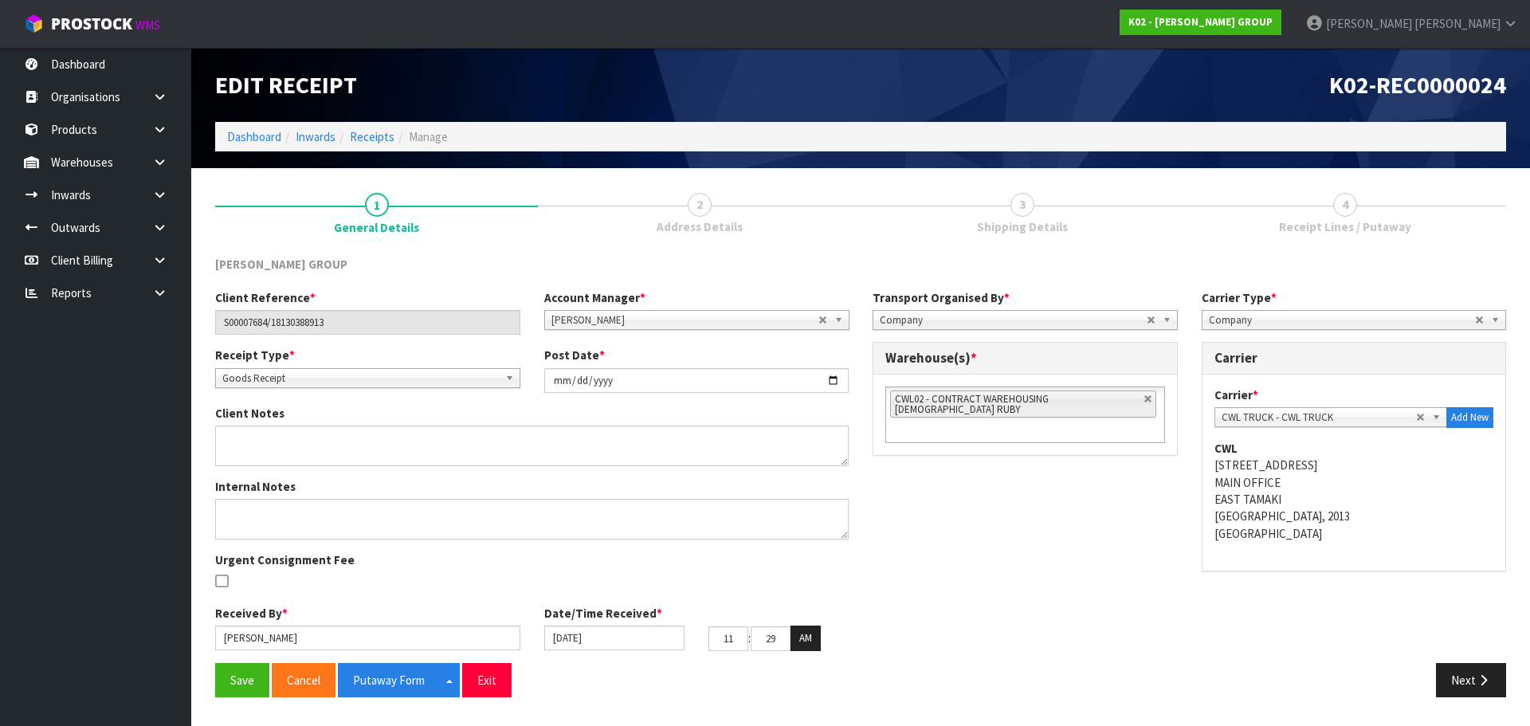
click at [1331, 208] on link "4 Receipt Lines / Putaway" at bounding box center [1345, 211] width 323 height 63
click at [1356, 203] on span "4" at bounding box center [1345, 205] width 24 height 24
click at [1487, 683] on icon "button" at bounding box center [1483, 680] width 15 height 12
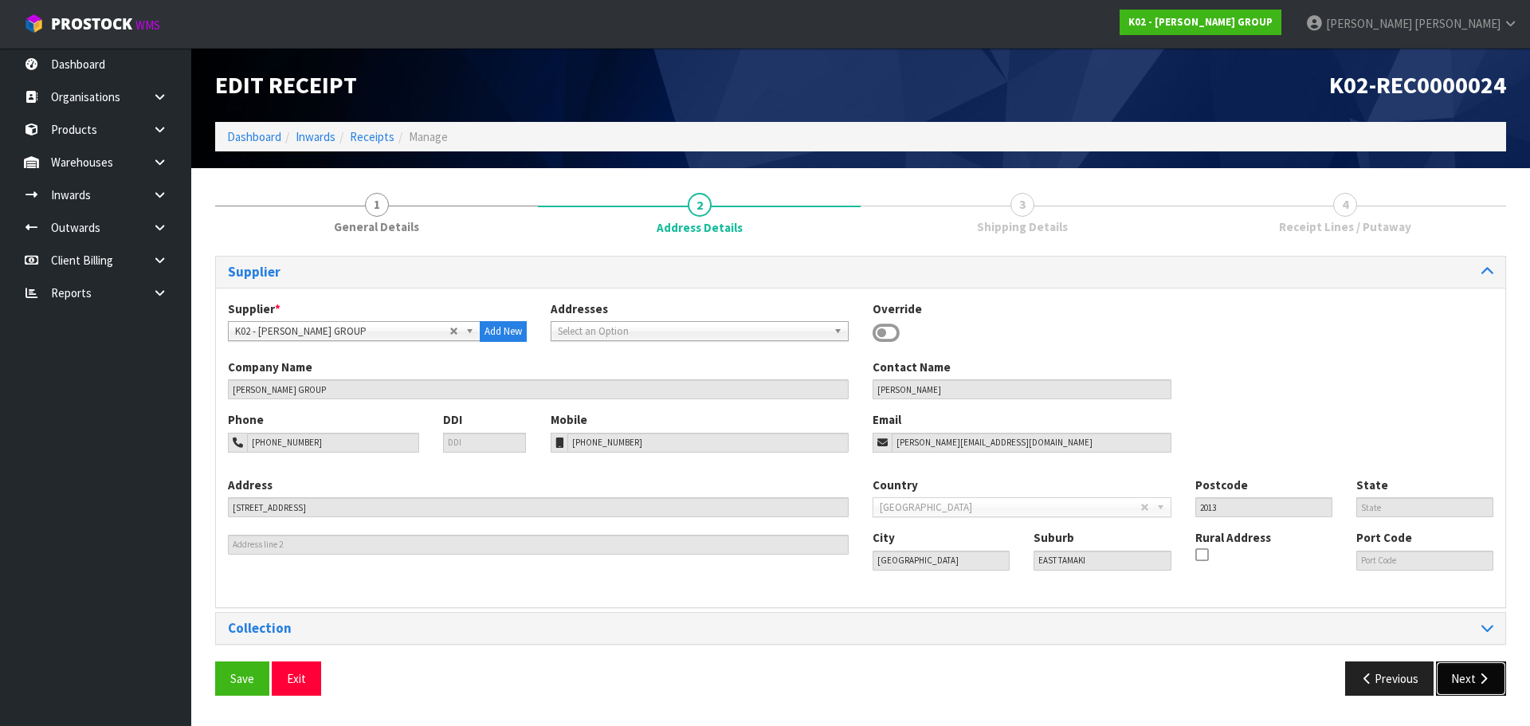
click at [1482, 680] on icon "button" at bounding box center [1483, 679] width 15 height 12
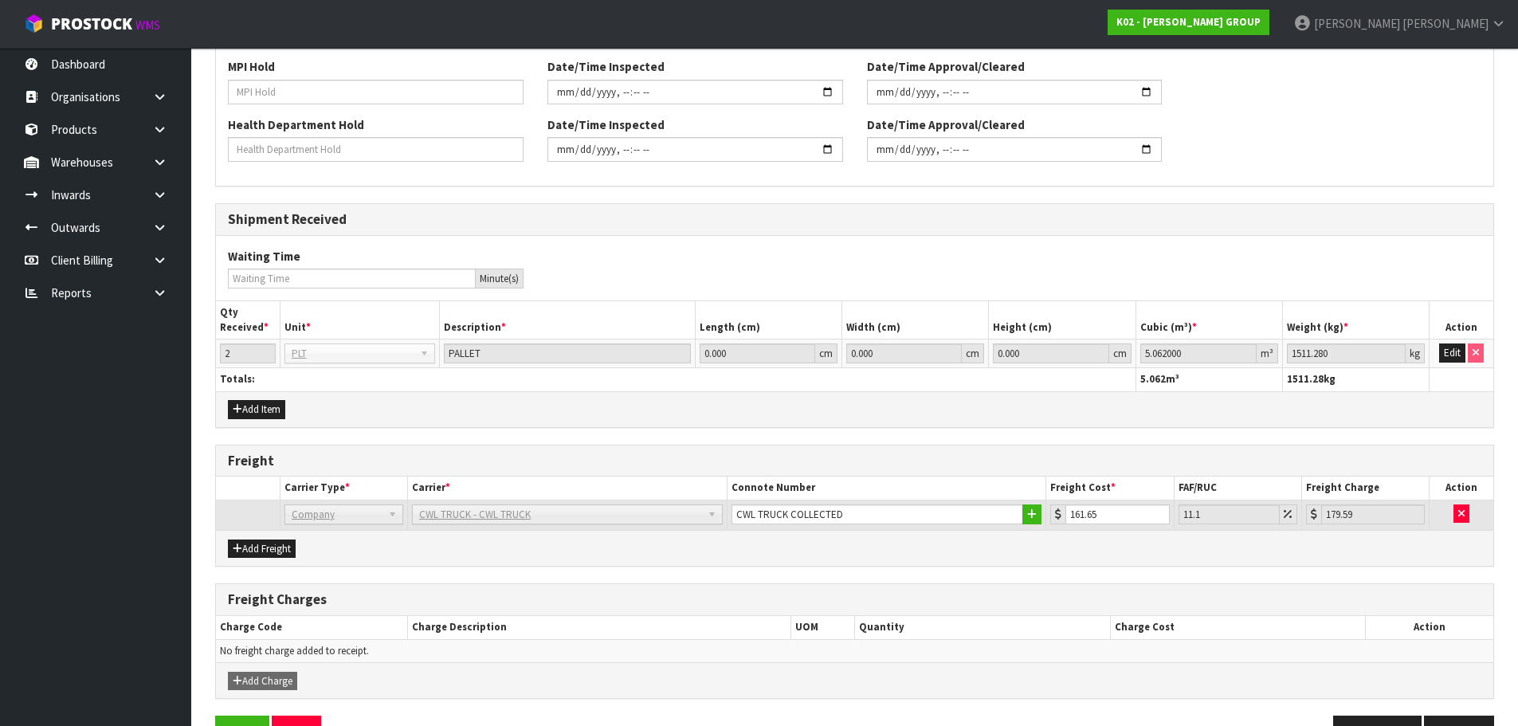
scroll to position [654, 0]
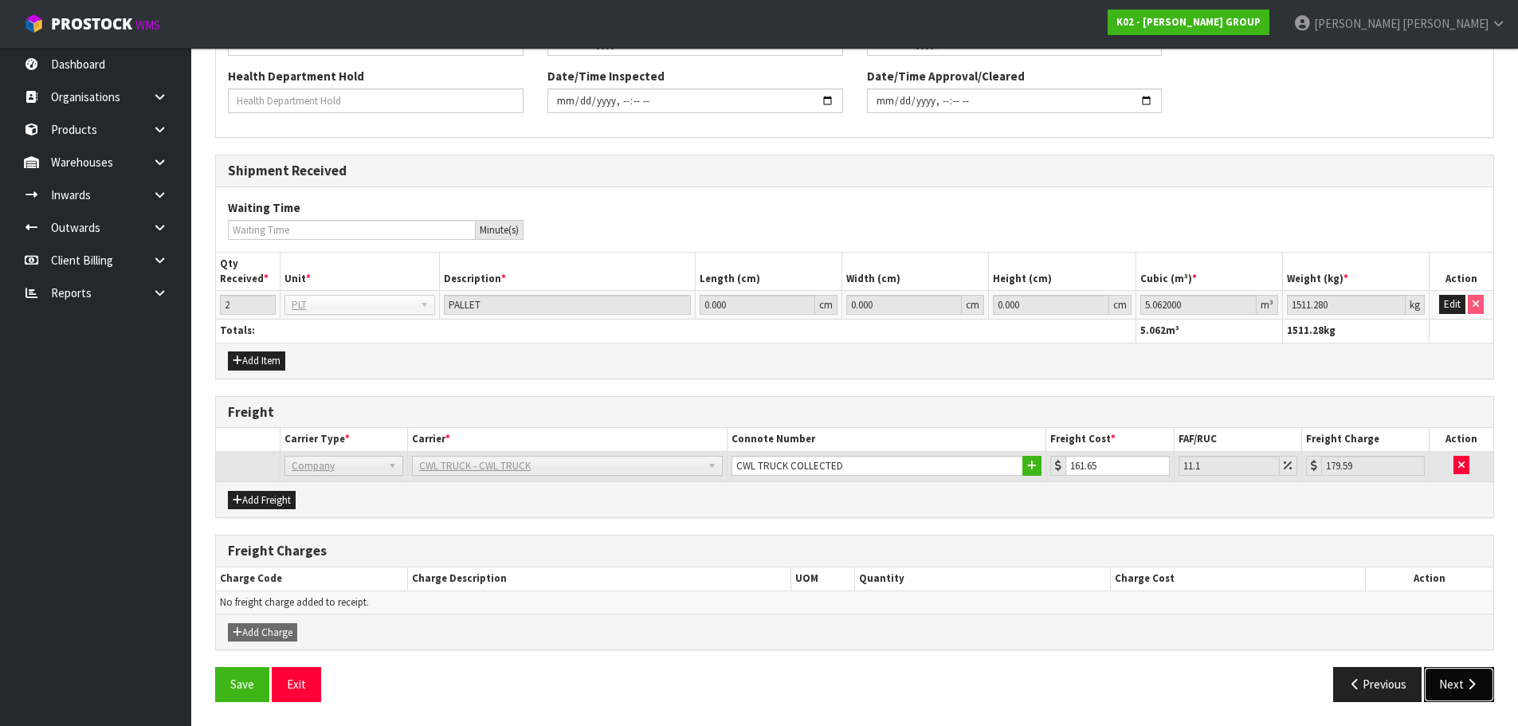
click at [1474, 701] on button "Next" at bounding box center [1459, 684] width 70 height 34
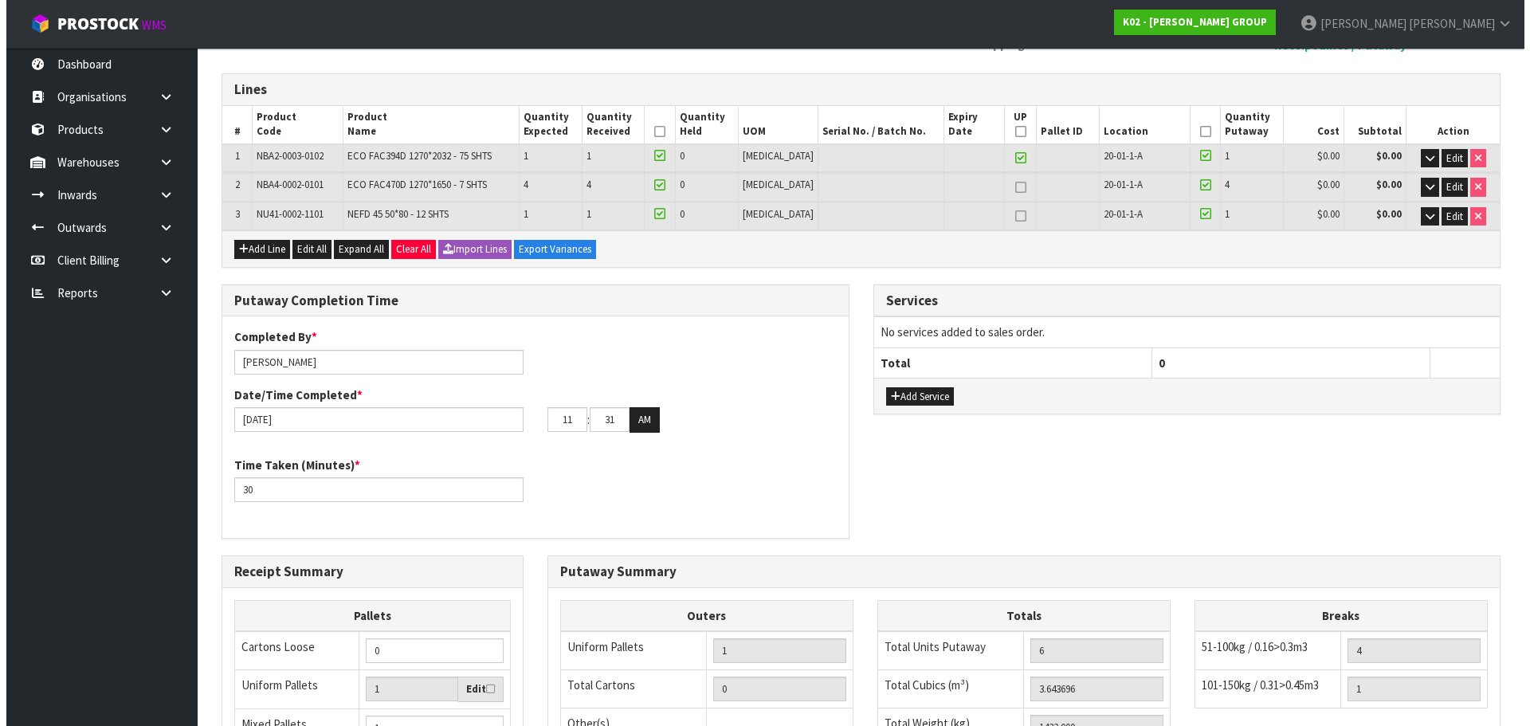
scroll to position [159, 0]
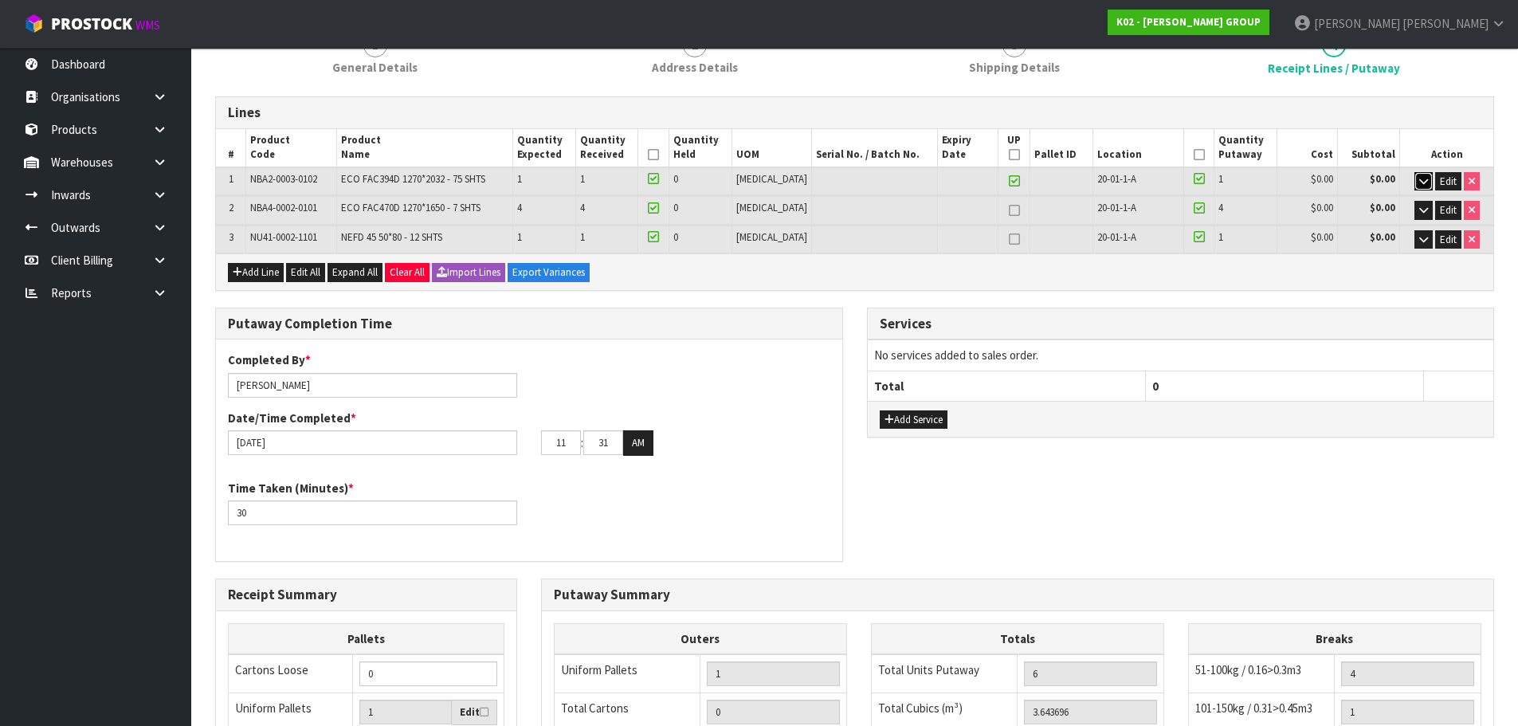
click at [1420, 183] on icon "button" at bounding box center [1424, 181] width 9 height 10
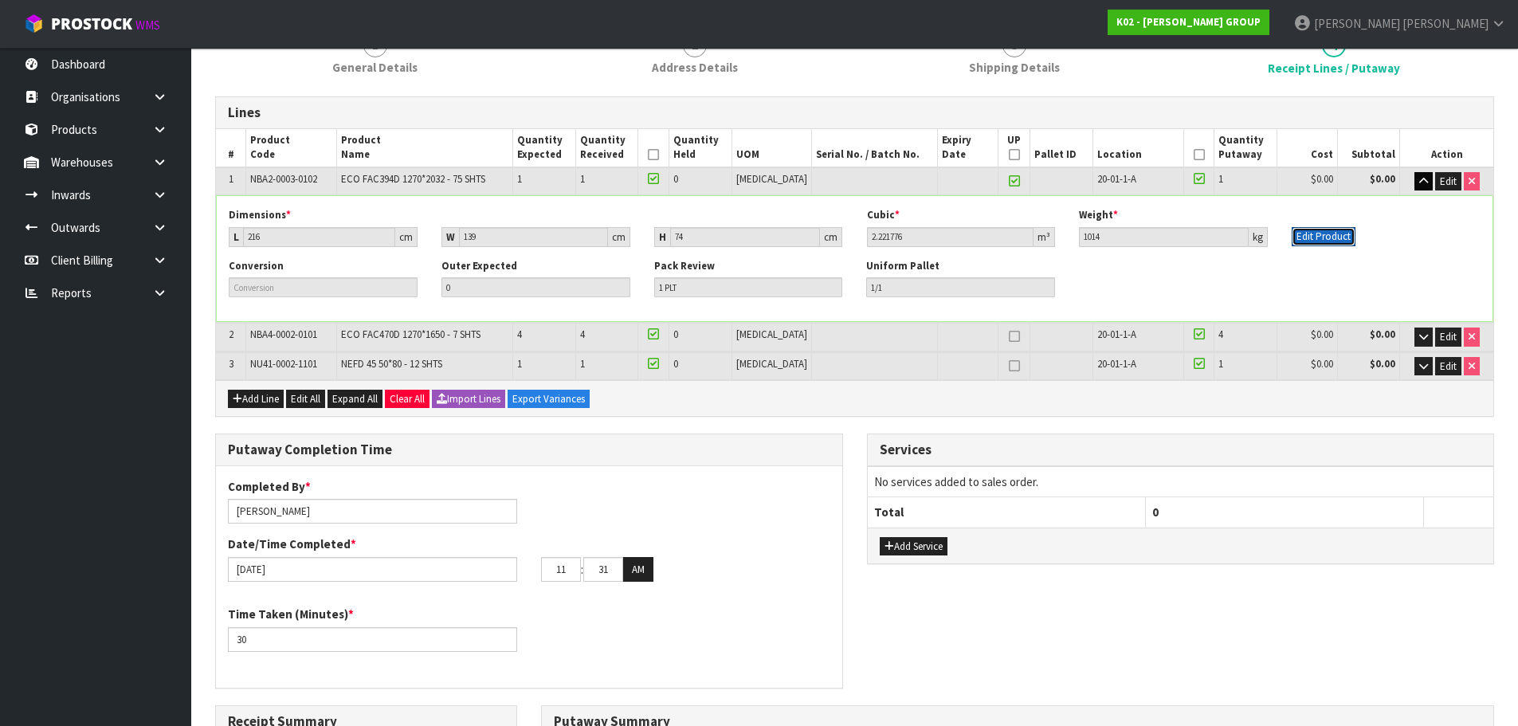
click at [1333, 230] on button "Edit Product" at bounding box center [1324, 236] width 64 height 19
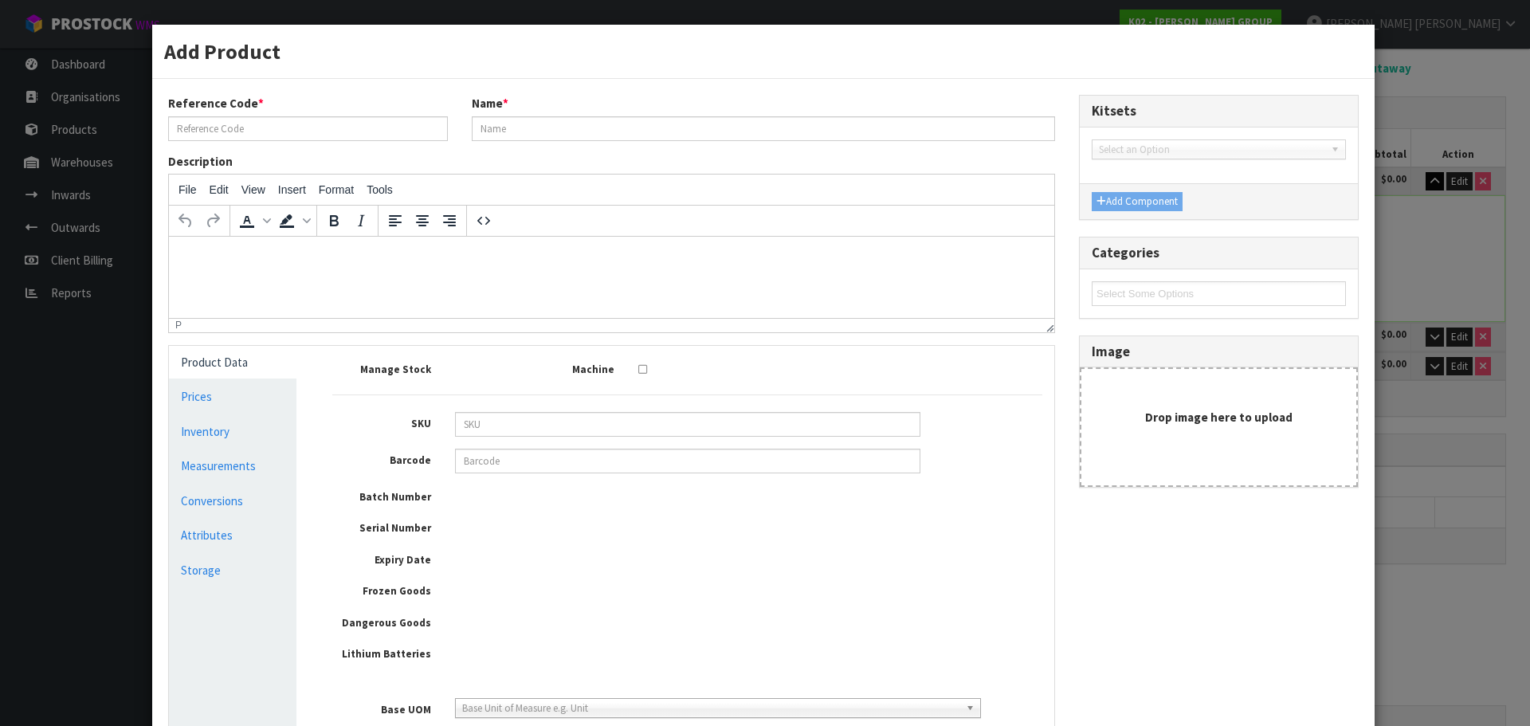
type input "NBA2-0003-0102"
type input "ECO FAC394D 1270*2032 - 75 SHTS"
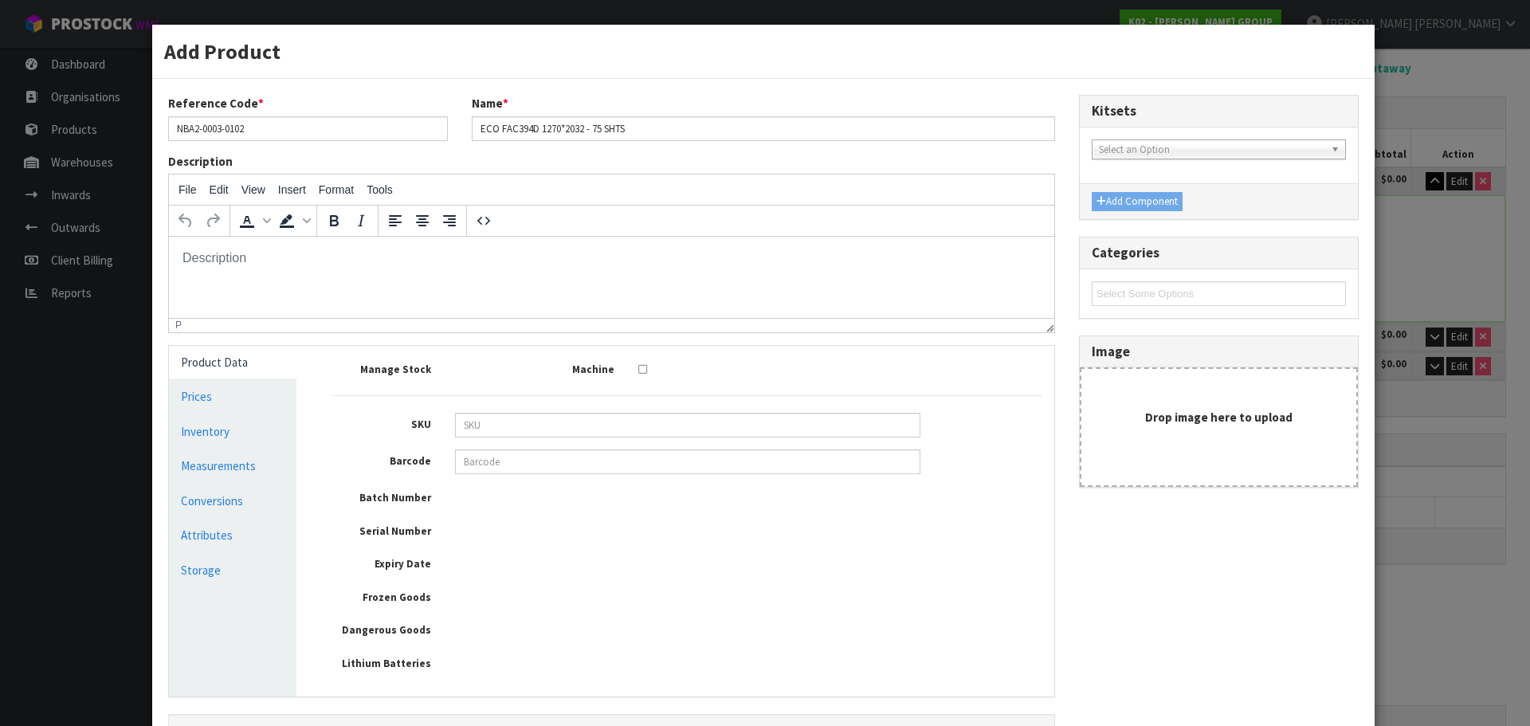
scroll to position [0, 0]
click at [217, 493] on link "Conversions" at bounding box center [233, 501] width 128 height 33
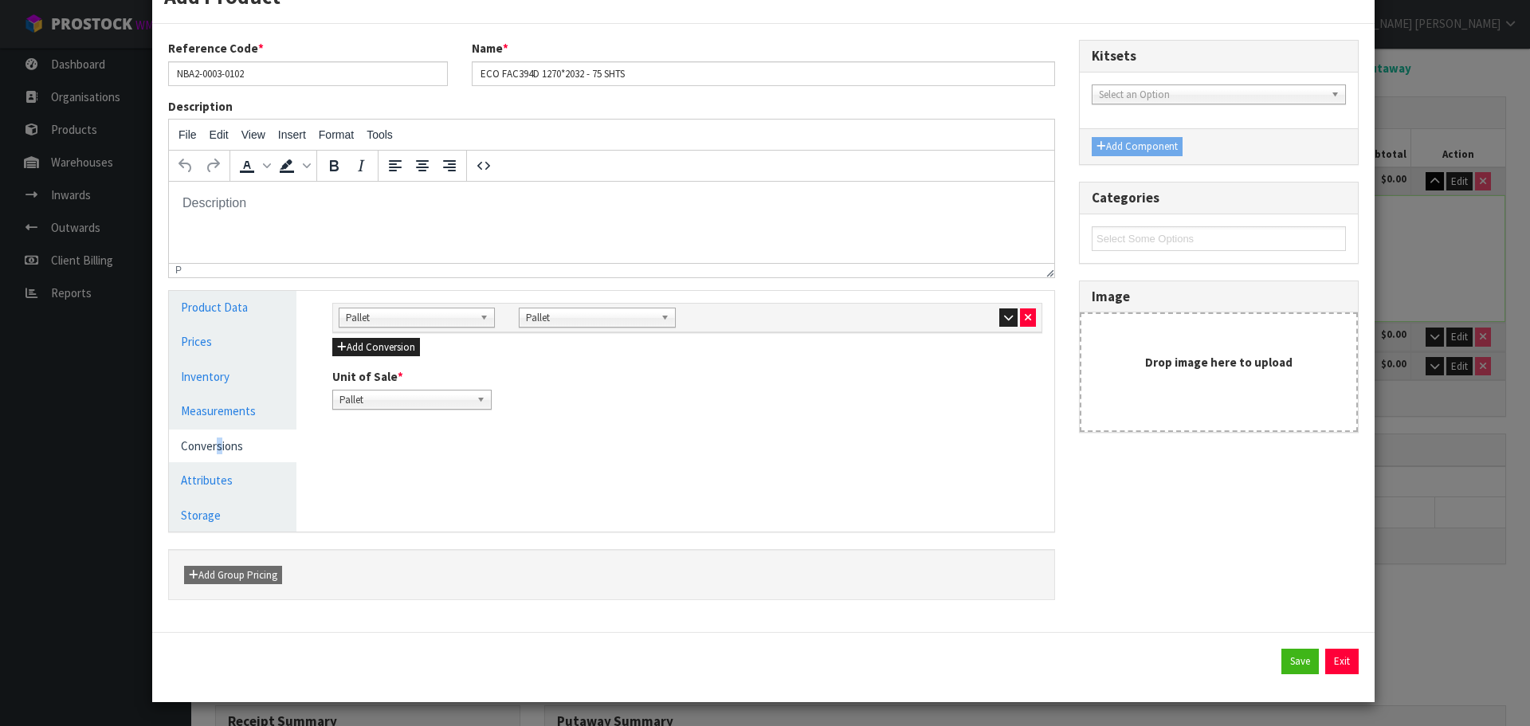
scroll to position [56, 0]
click at [1327, 657] on button "Exit" at bounding box center [1342, 661] width 33 height 26
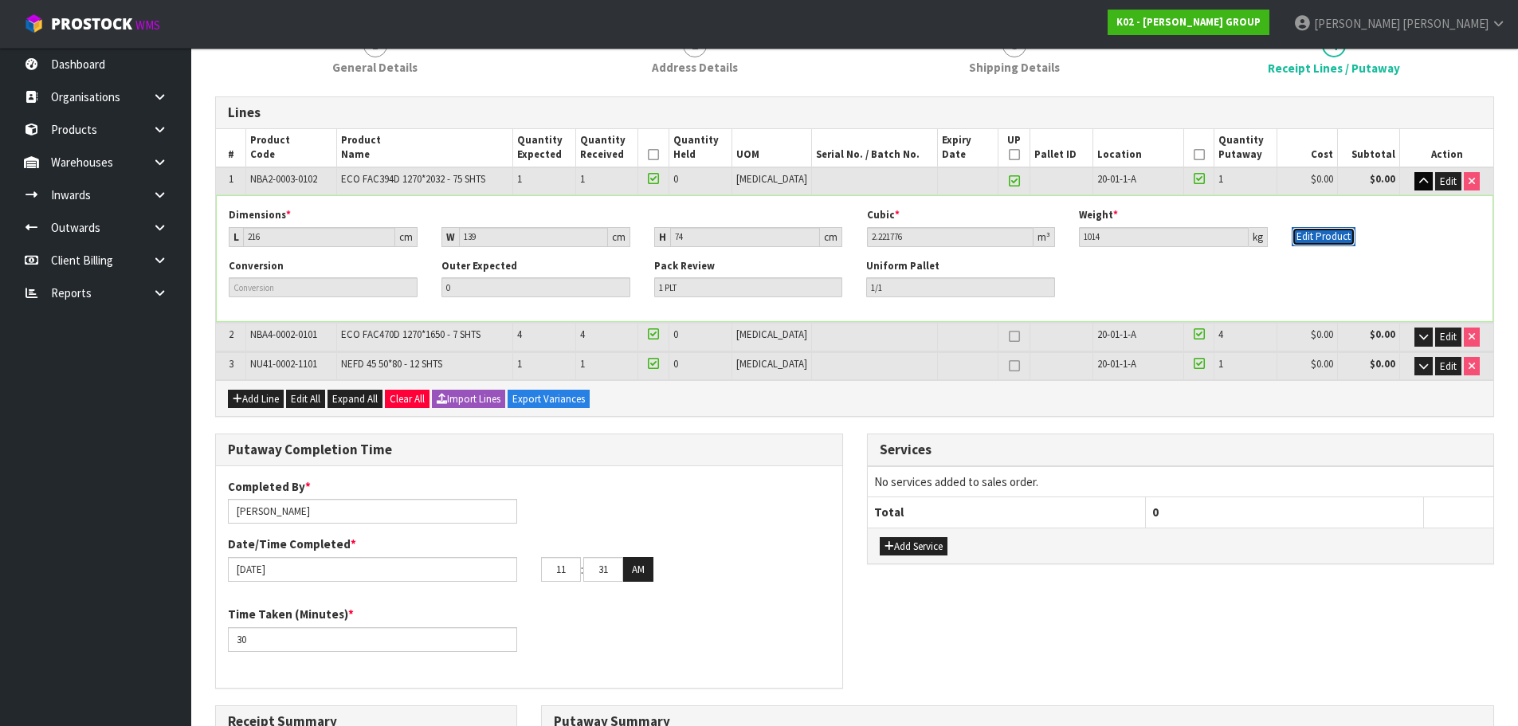
click at [1333, 235] on button "Edit Product" at bounding box center [1324, 236] width 64 height 19
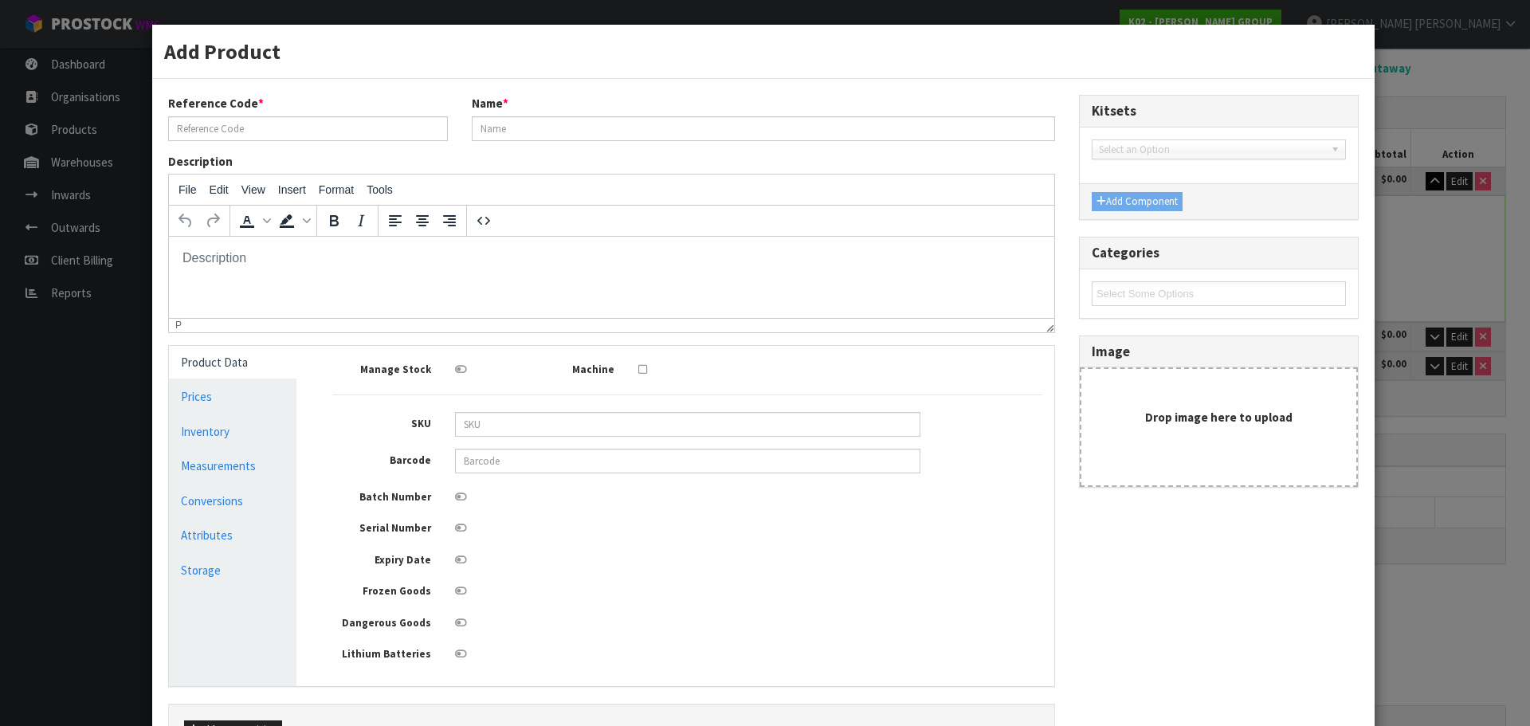
scroll to position [0, 0]
type input "NBA2-0003-0102"
type input "ECO FAC394D 1270*2032 - 75 SHTS"
click at [252, 472] on link "Measurements" at bounding box center [233, 466] width 128 height 33
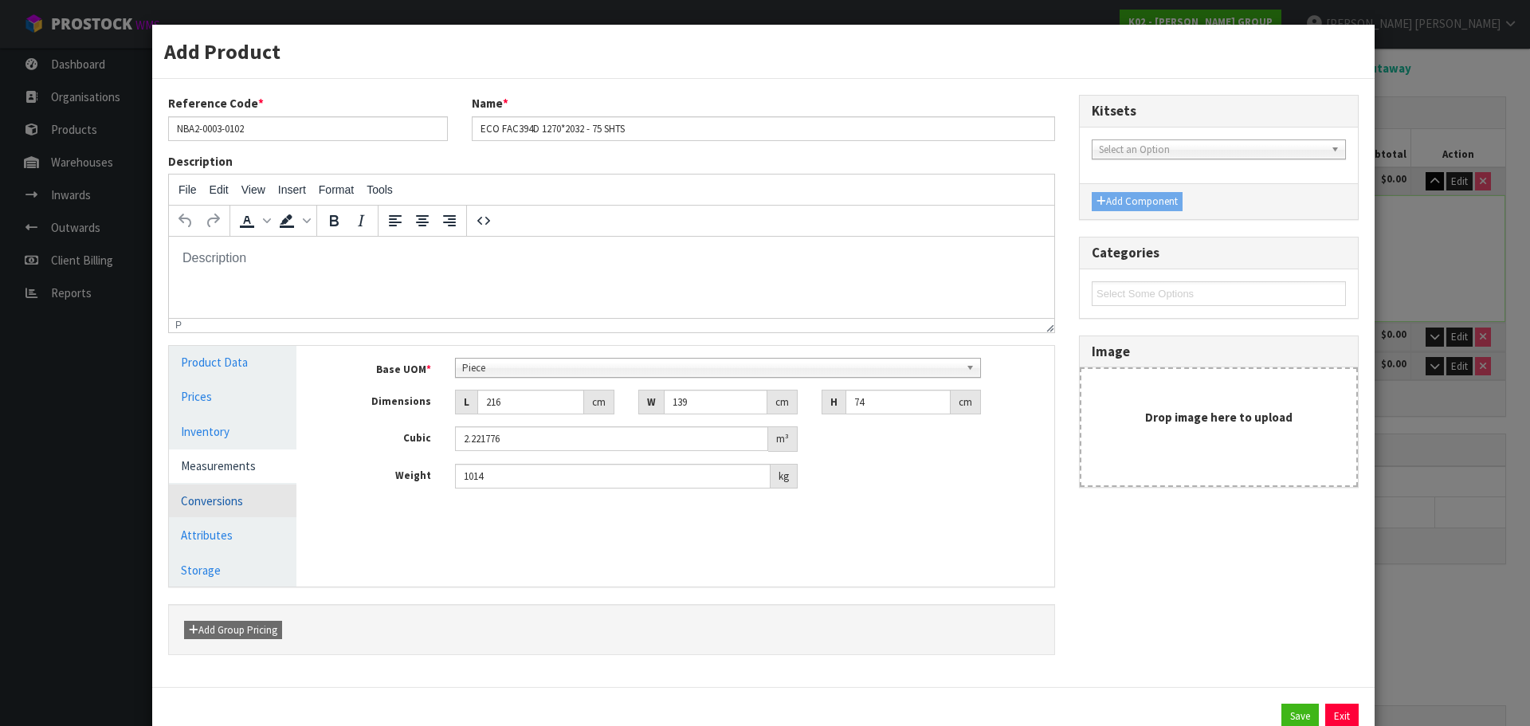
click at [247, 495] on link "Conversions" at bounding box center [233, 501] width 128 height 33
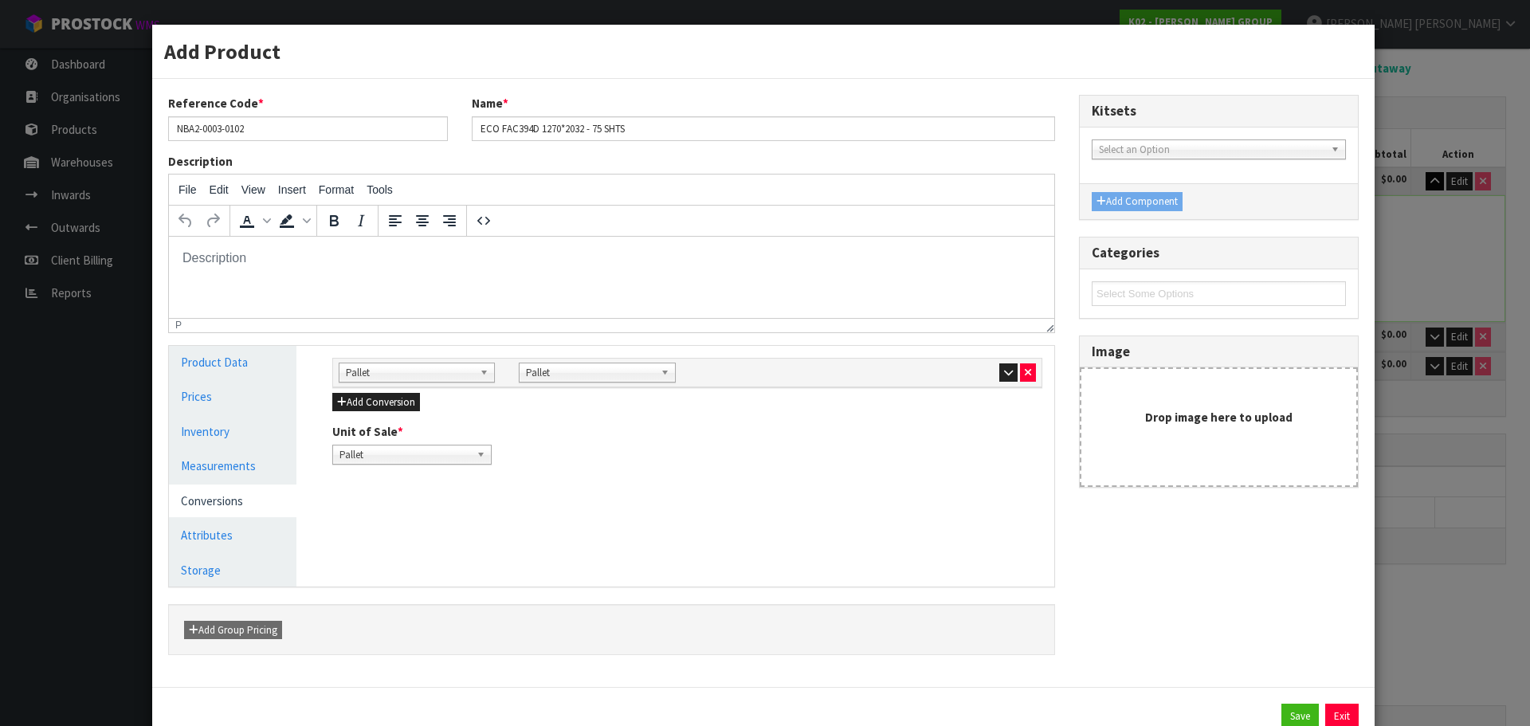
scroll to position [287, 0]
click at [661, 373] on b at bounding box center [668, 372] width 14 height 18
click at [615, 395] on input "text" at bounding box center [597, 395] width 148 height 20
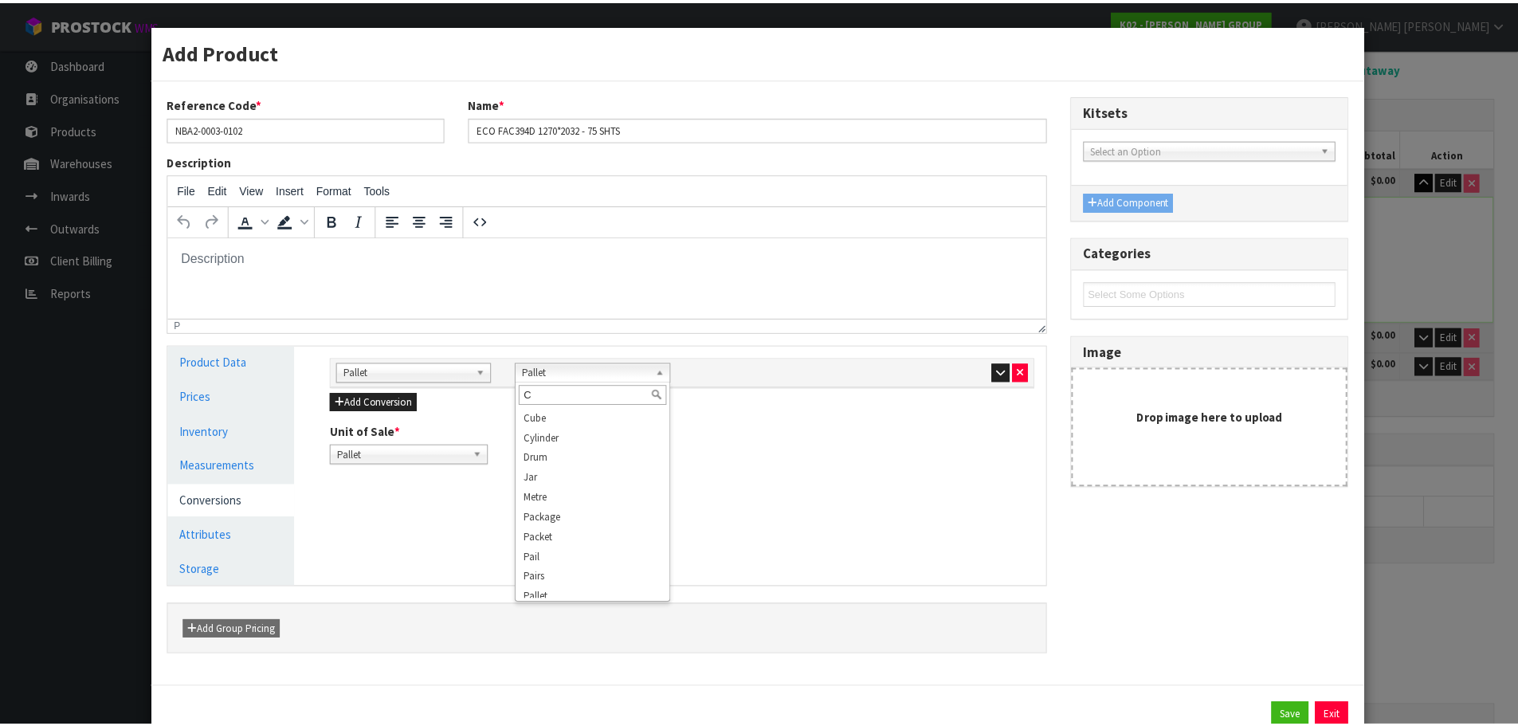
scroll to position [0, 0]
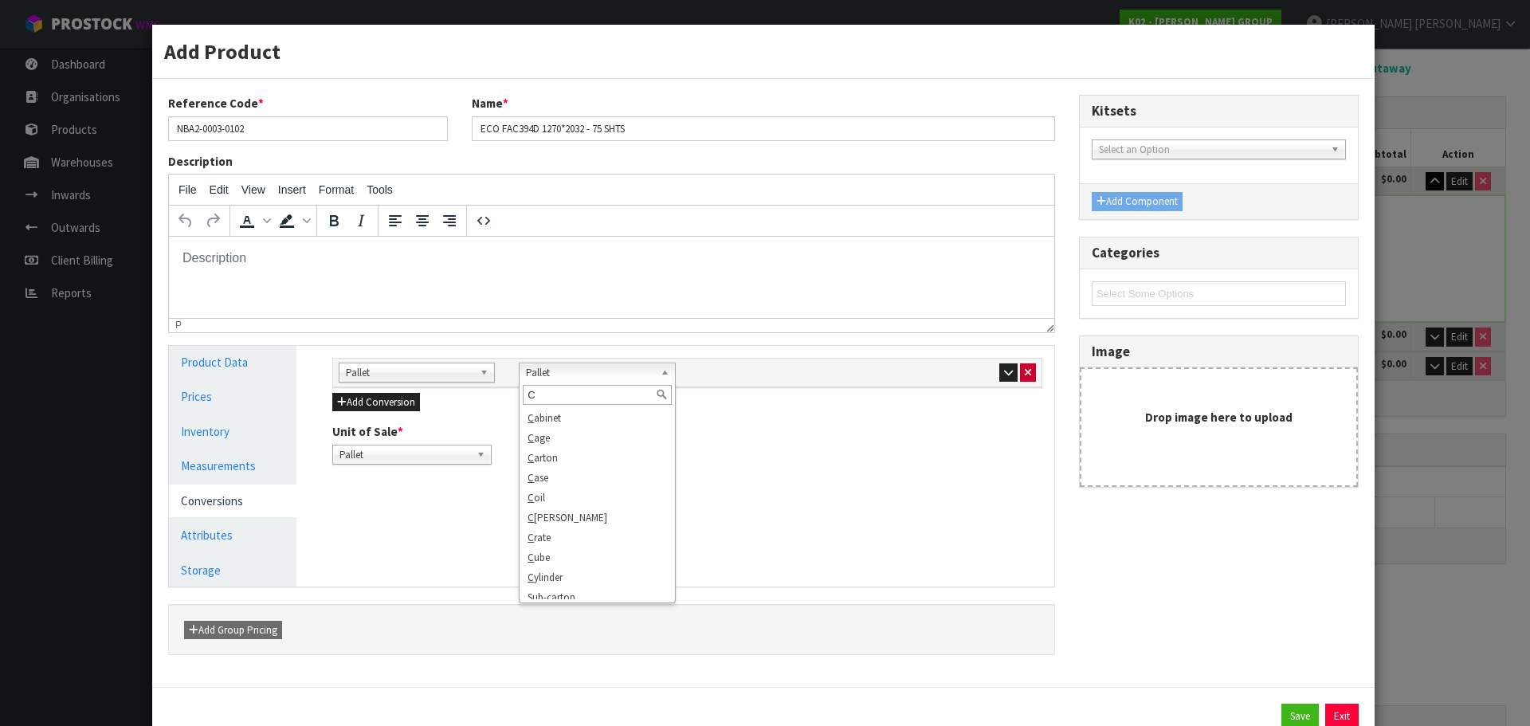
type input "C"
click at [1027, 370] on button "button" at bounding box center [1028, 372] width 16 height 19
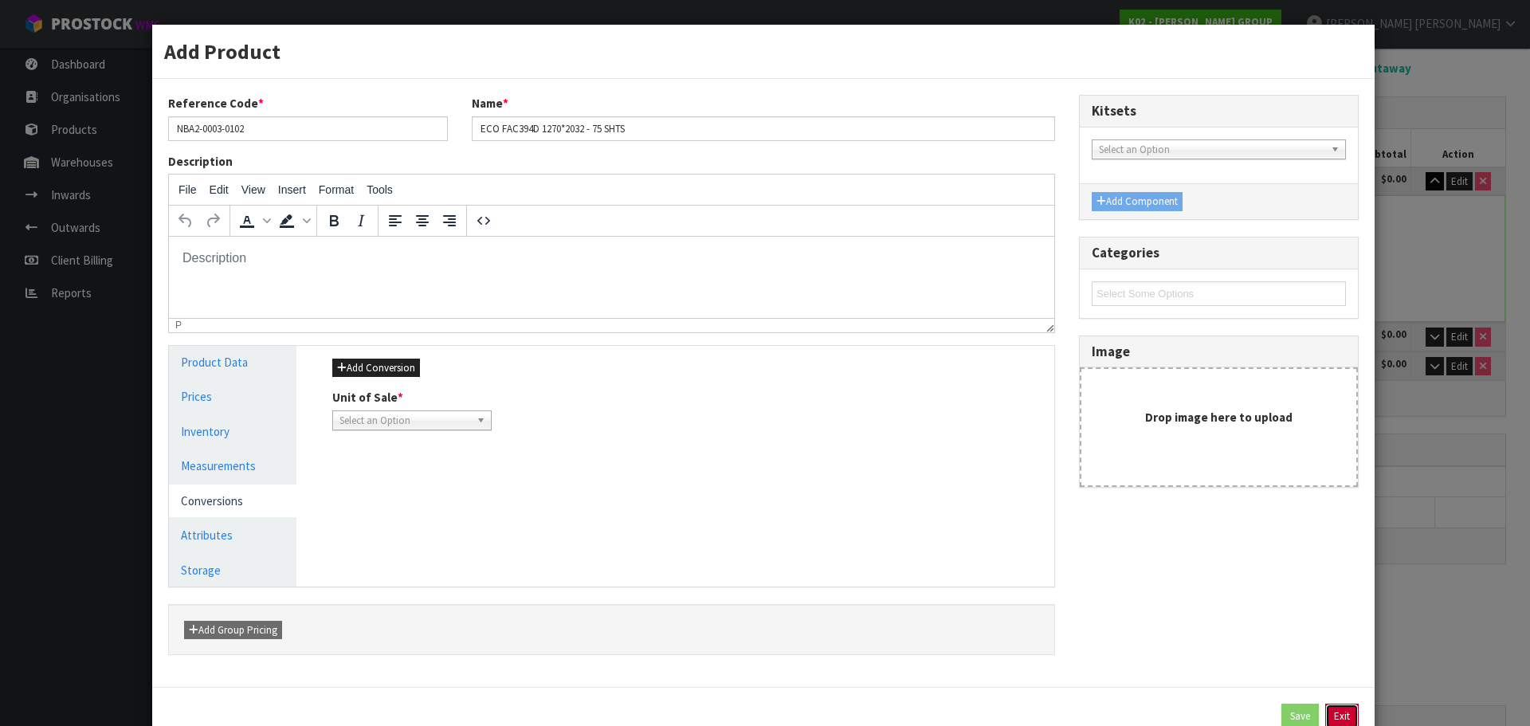
click at [1343, 712] on button "Exit" at bounding box center [1342, 717] width 33 height 26
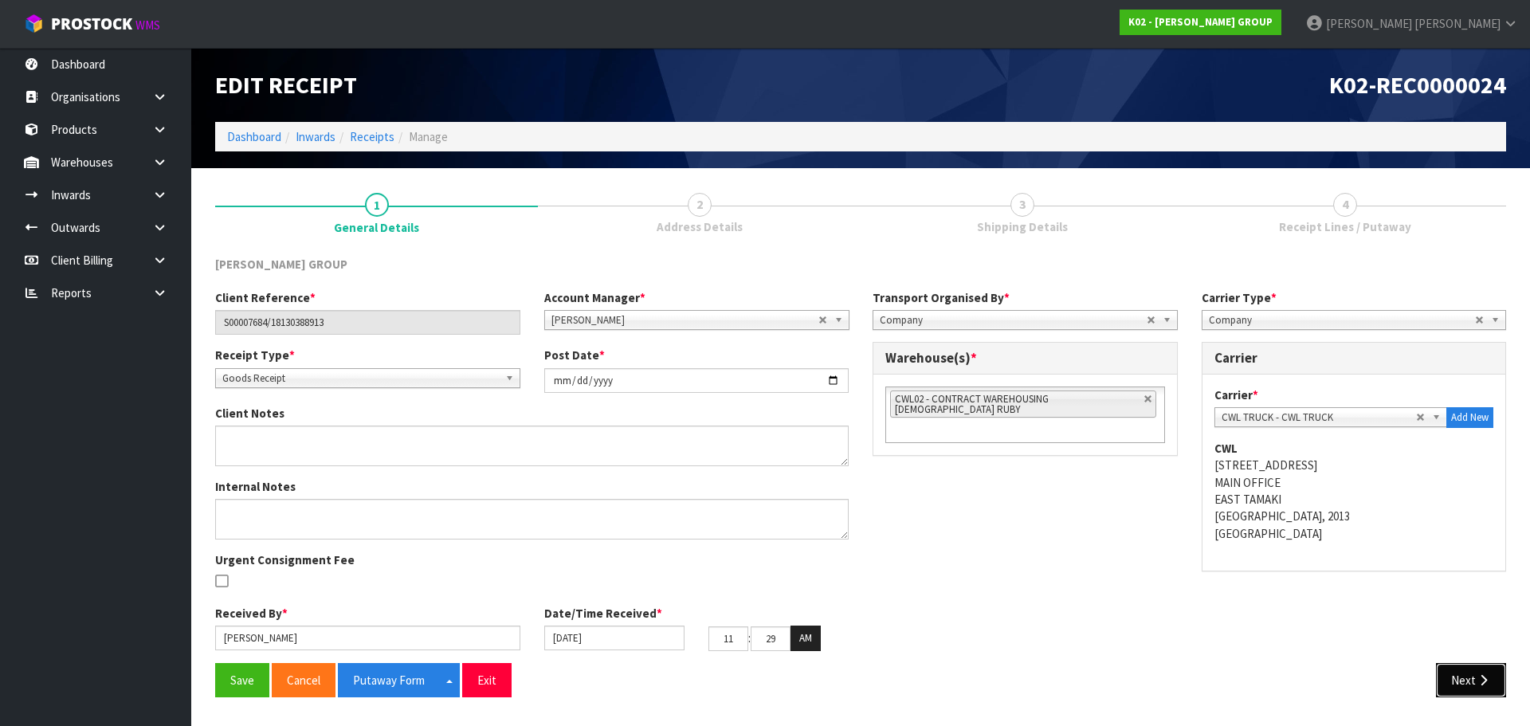
click at [1483, 675] on icon "button" at bounding box center [1483, 680] width 15 height 12
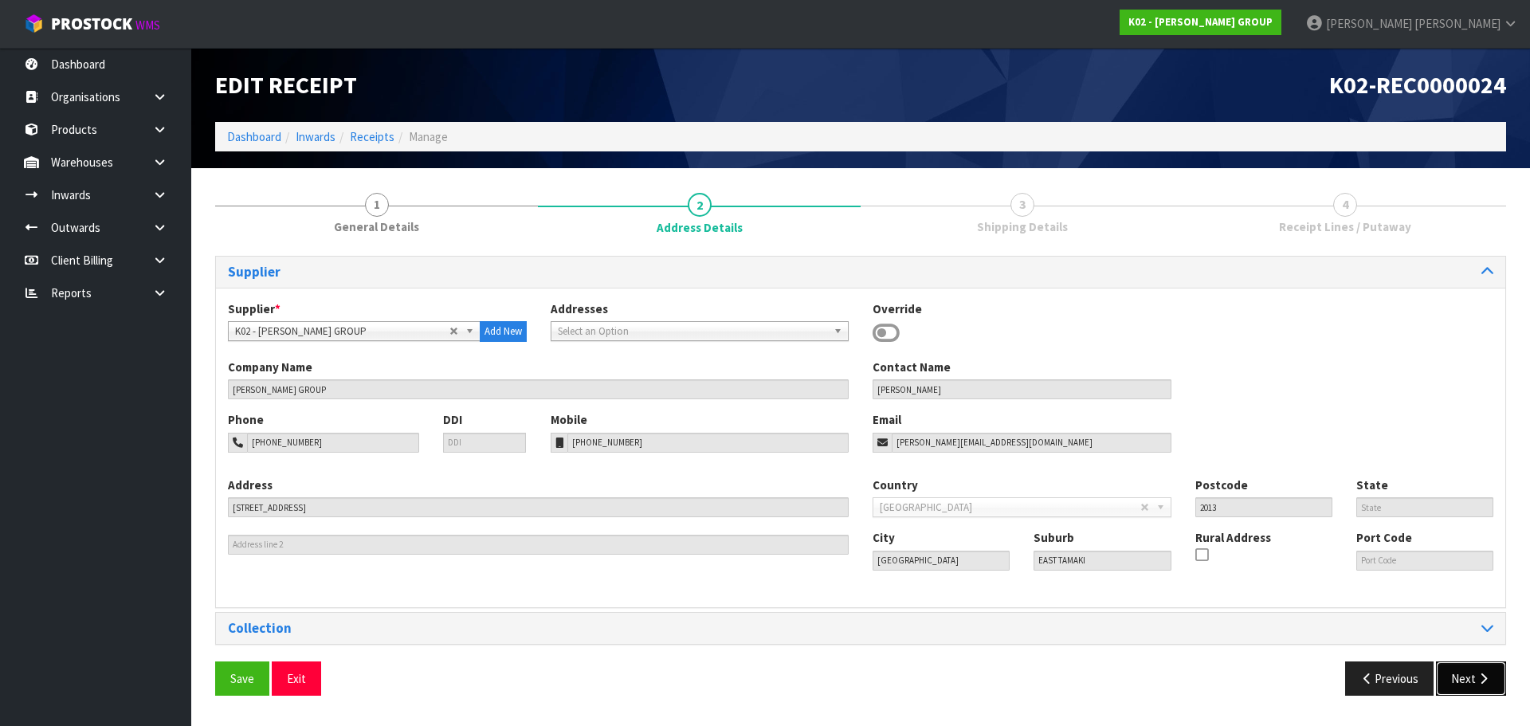
click at [1471, 682] on button "Next" at bounding box center [1471, 679] width 70 height 34
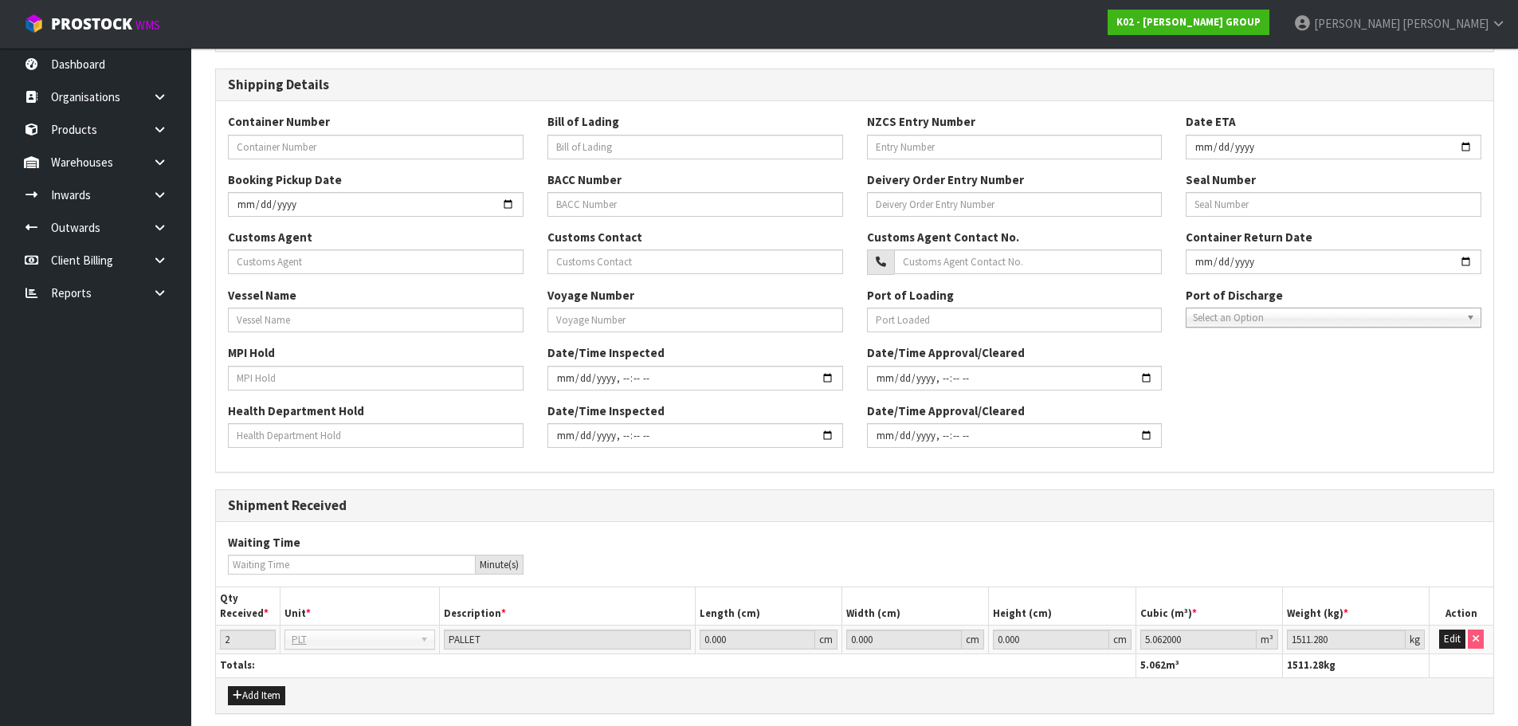
scroll to position [654, 0]
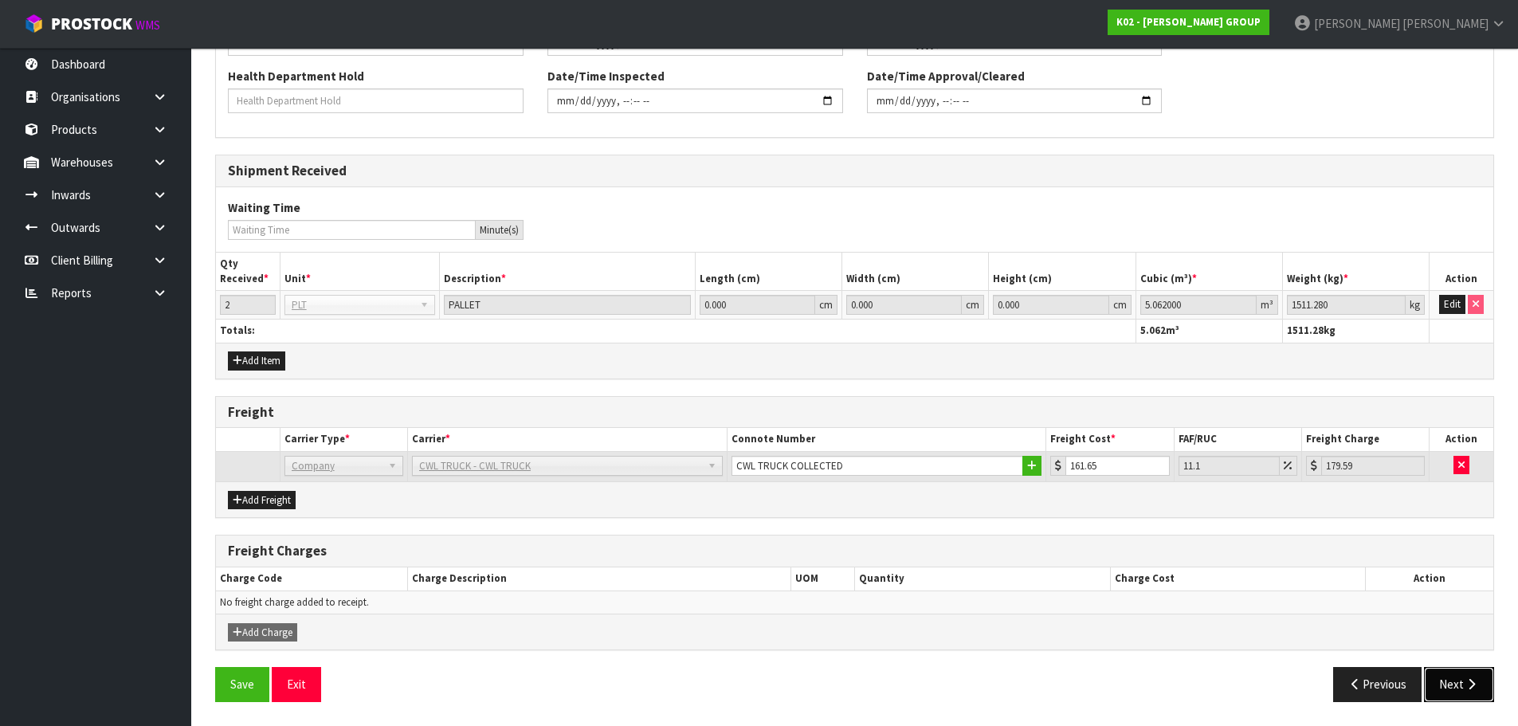
click at [1469, 674] on button "Next" at bounding box center [1459, 684] width 70 height 34
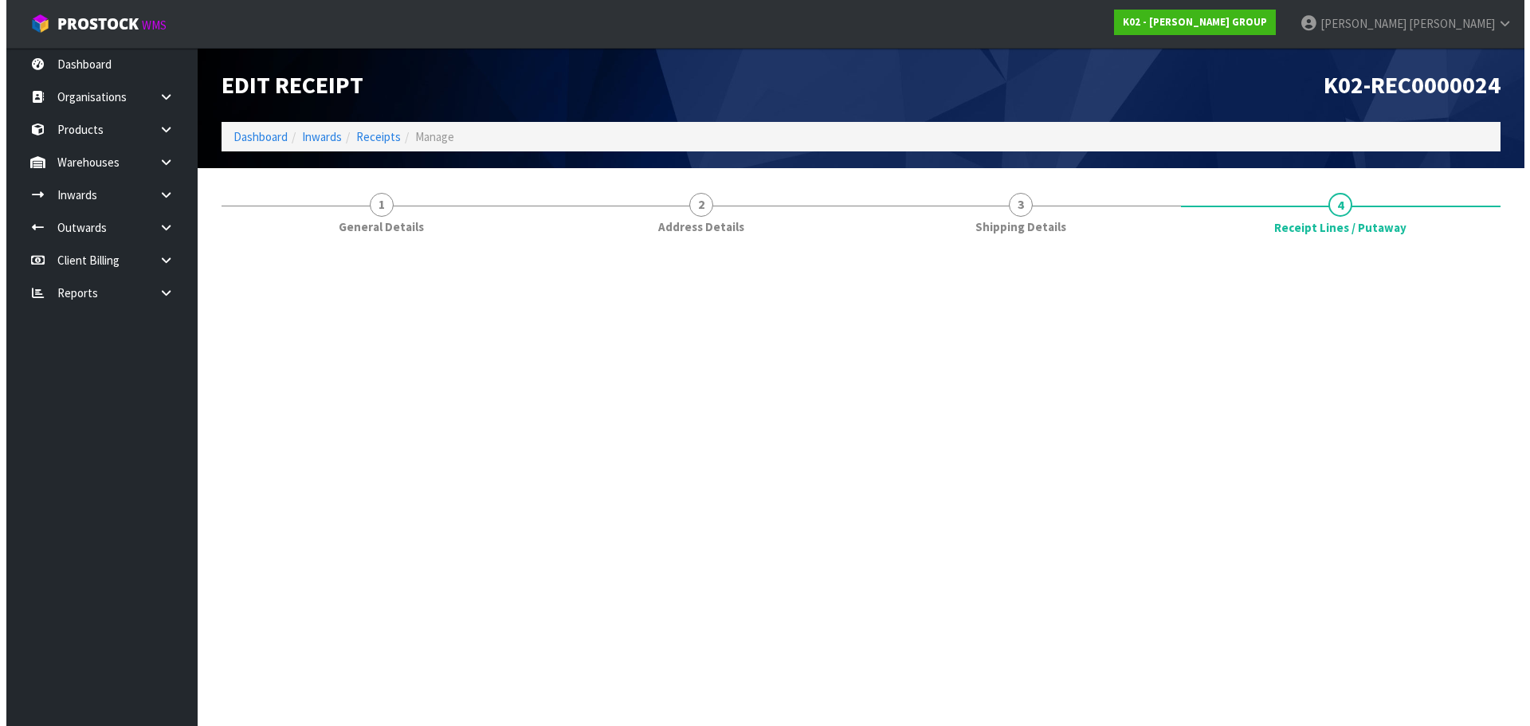
scroll to position [0, 0]
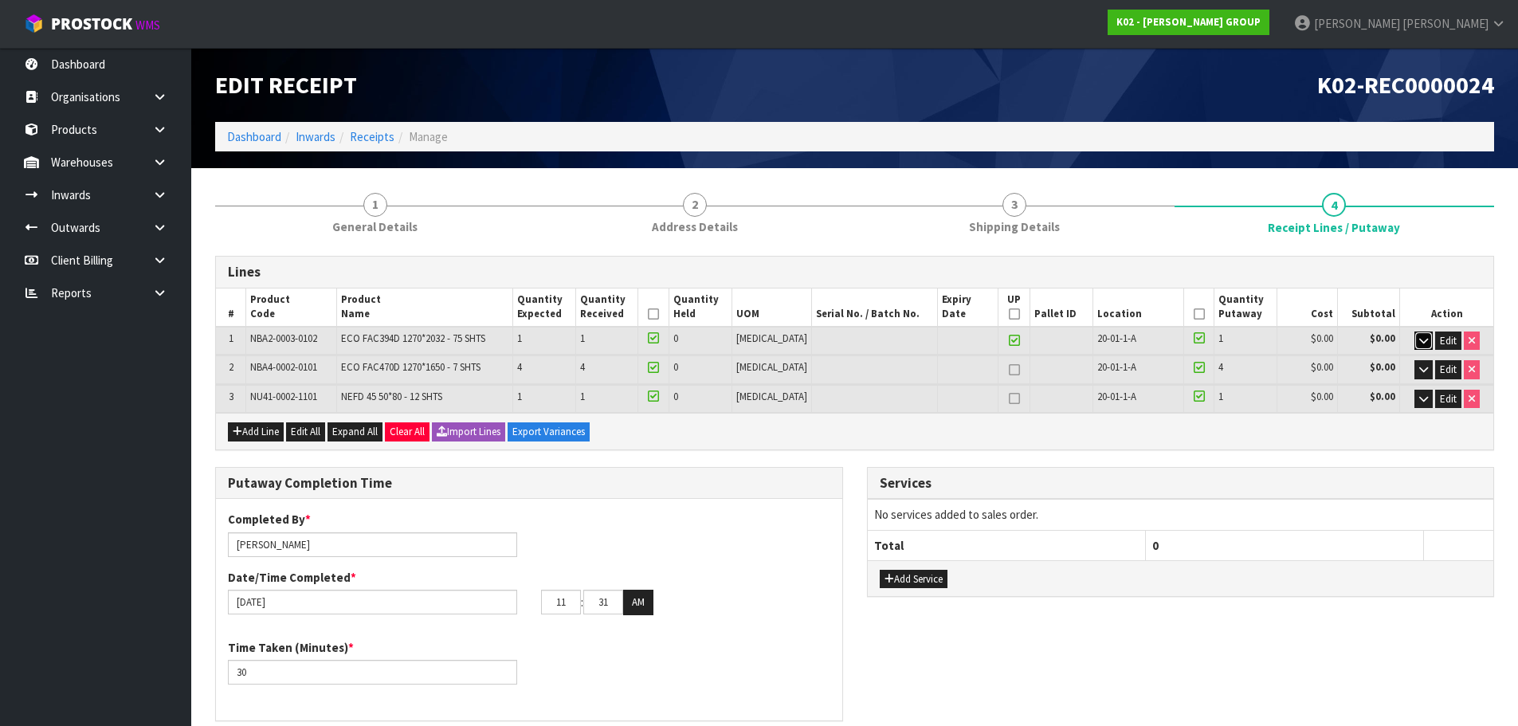
click at [1427, 341] on button "button" at bounding box center [1424, 341] width 18 height 19
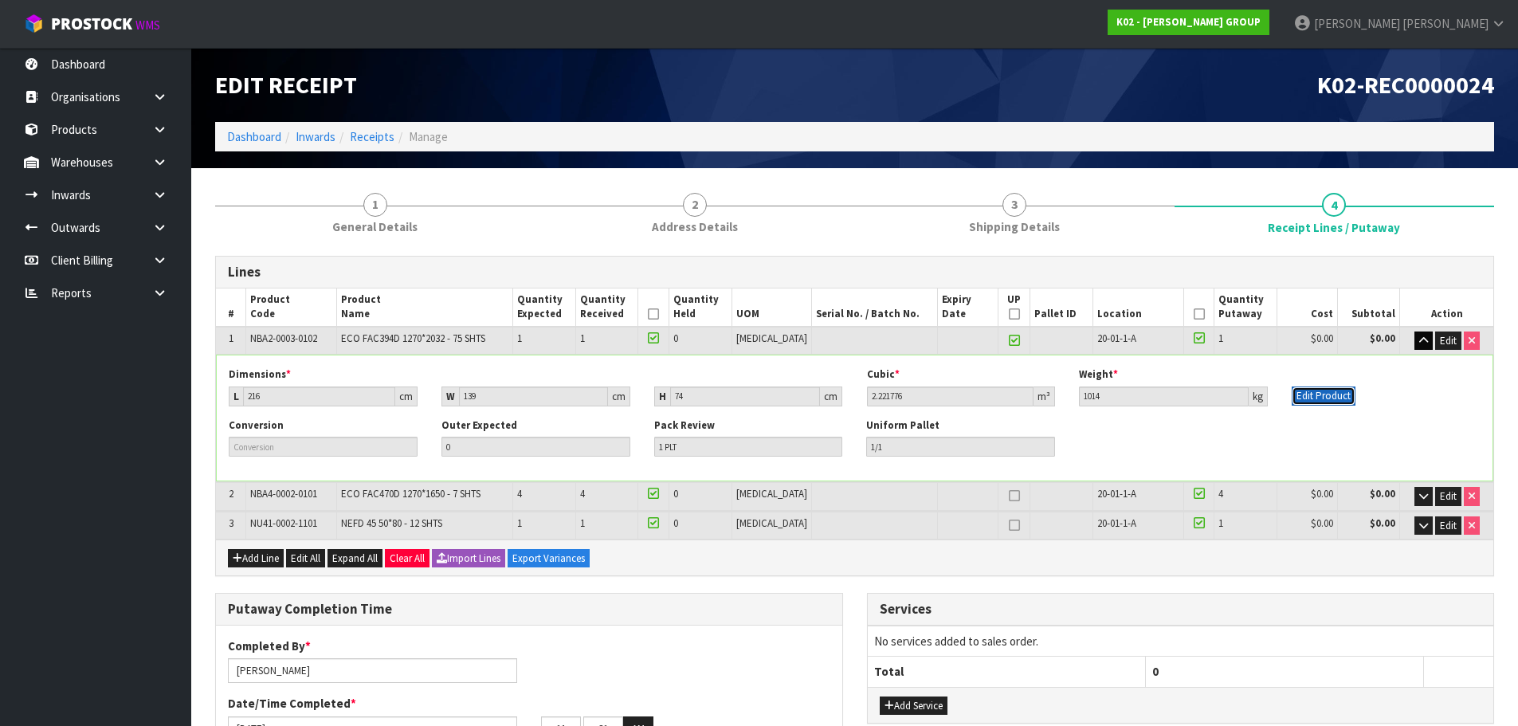
click at [1298, 400] on button "Edit Product" at bounding box center [1324, 396] width 64 height 19
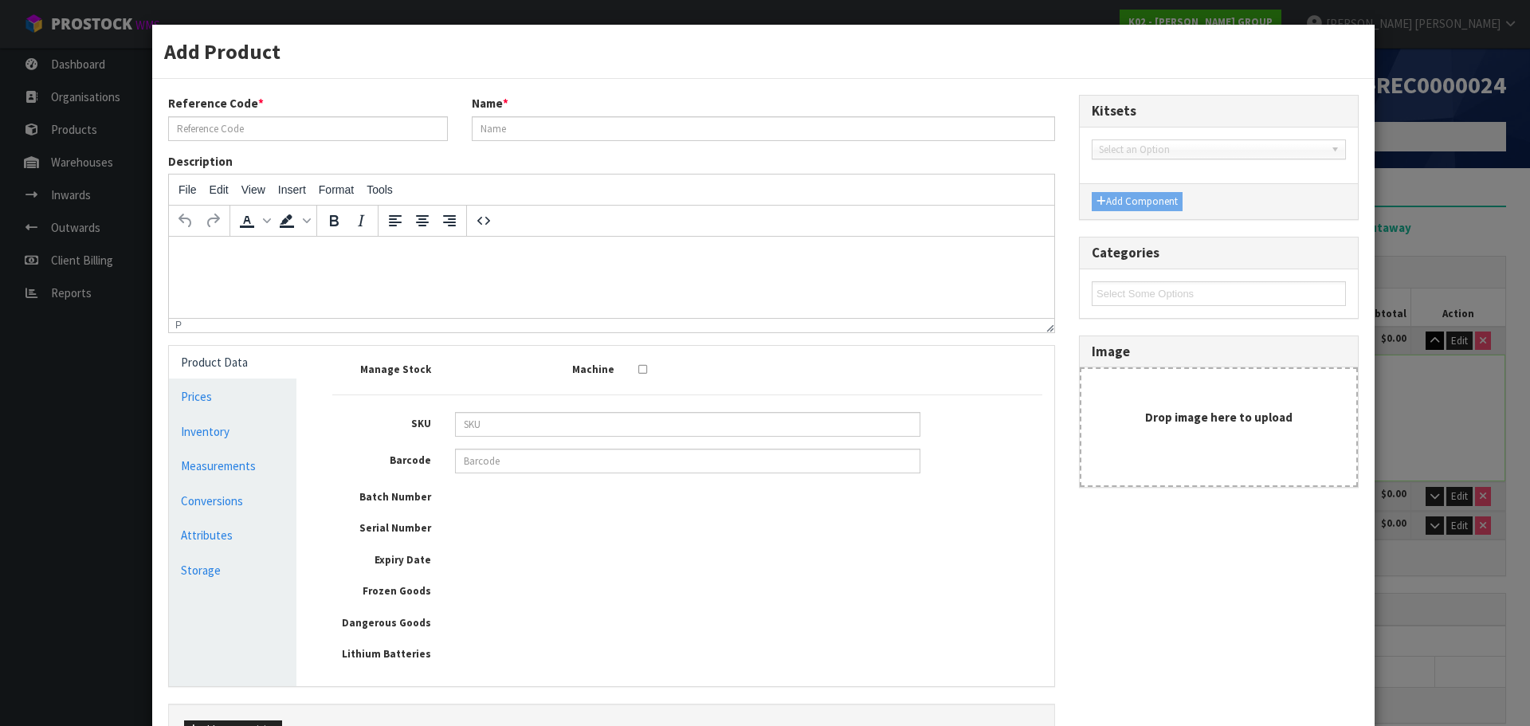
type input "NBA2-0003-0102"
type input "ECO FAC394D 1270*2032 - 75 SHTS"
click at [231, 475] on link "Measurements" at bounding box center [233, 466] width 128 height 33
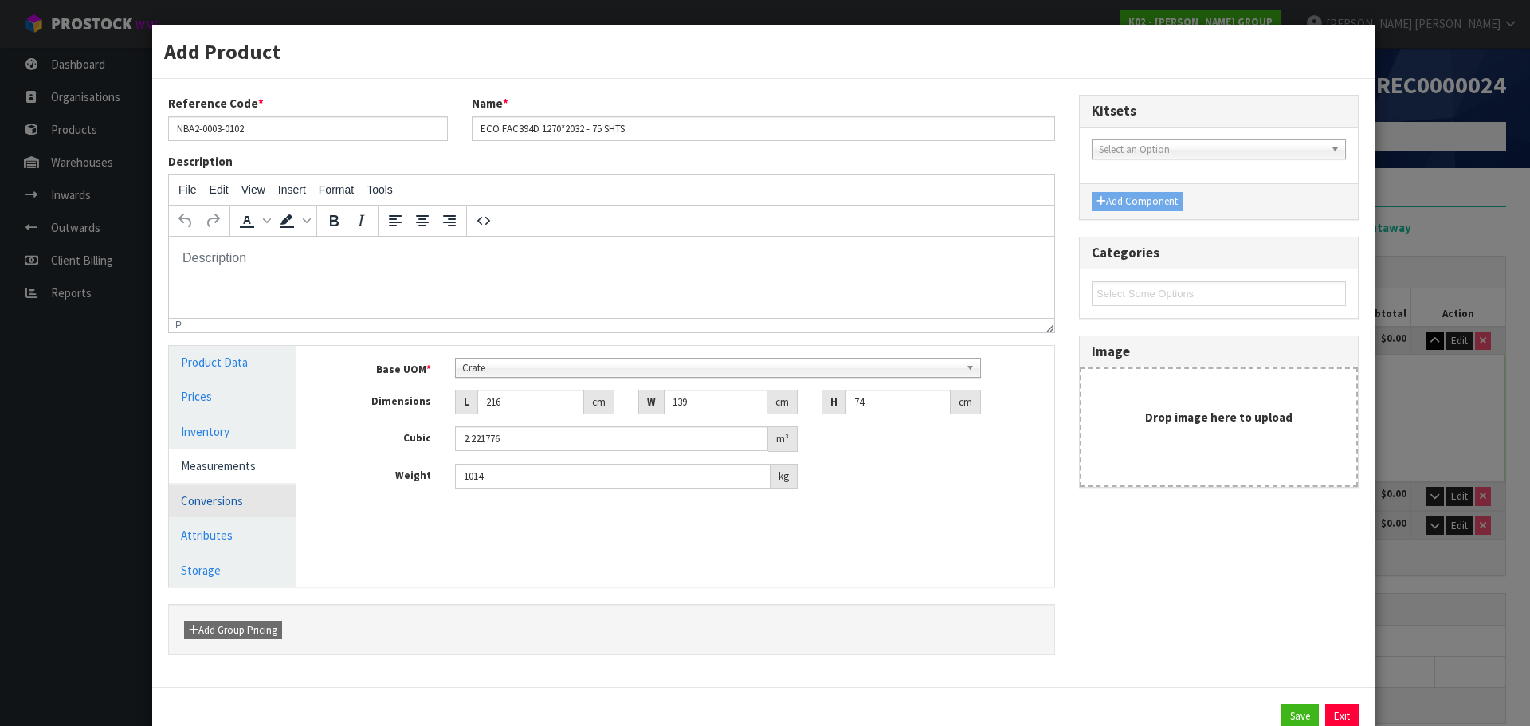
click at [270, 514] on link "Conversions" at bounding box center [233, 501] width 128 height 33
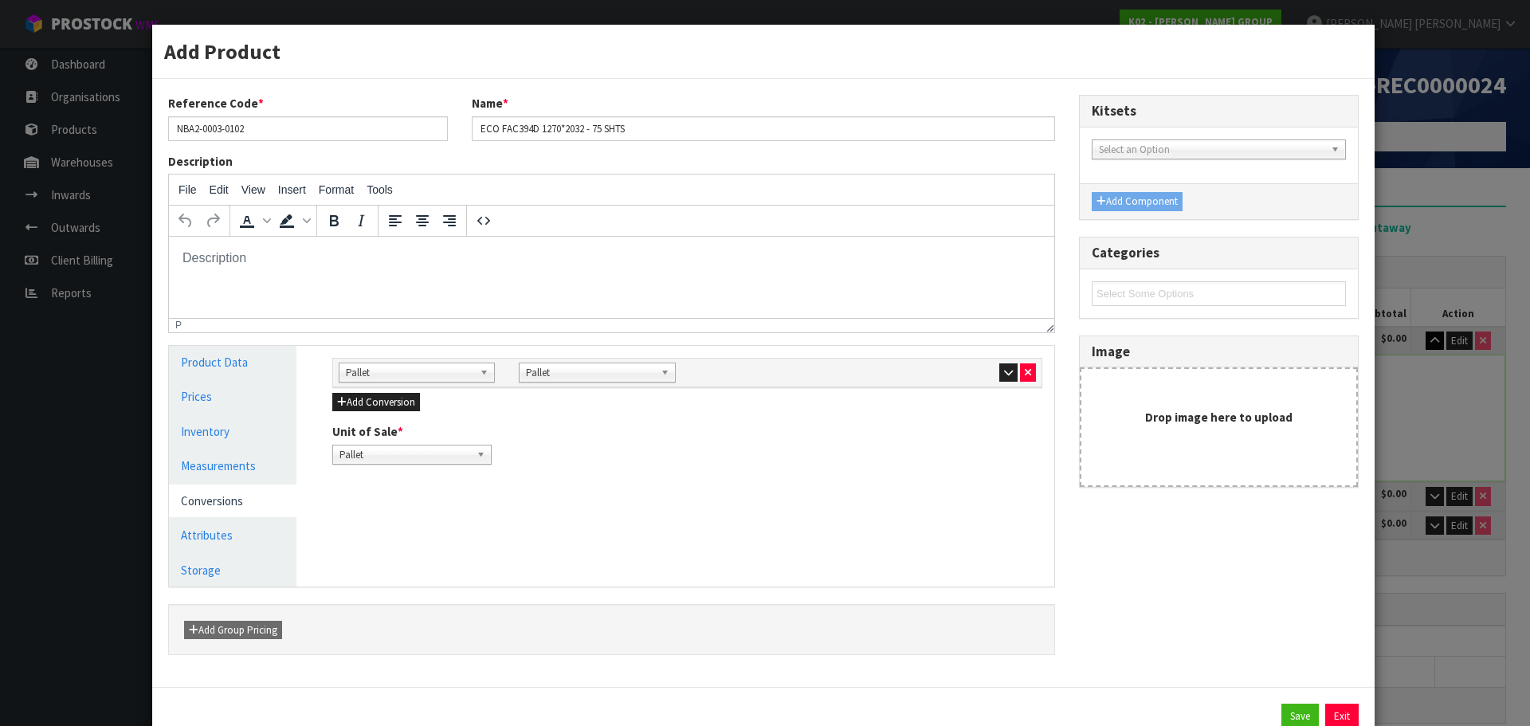
click at [485, 379] on b at bounding box center [487, 372] width 14 height 18
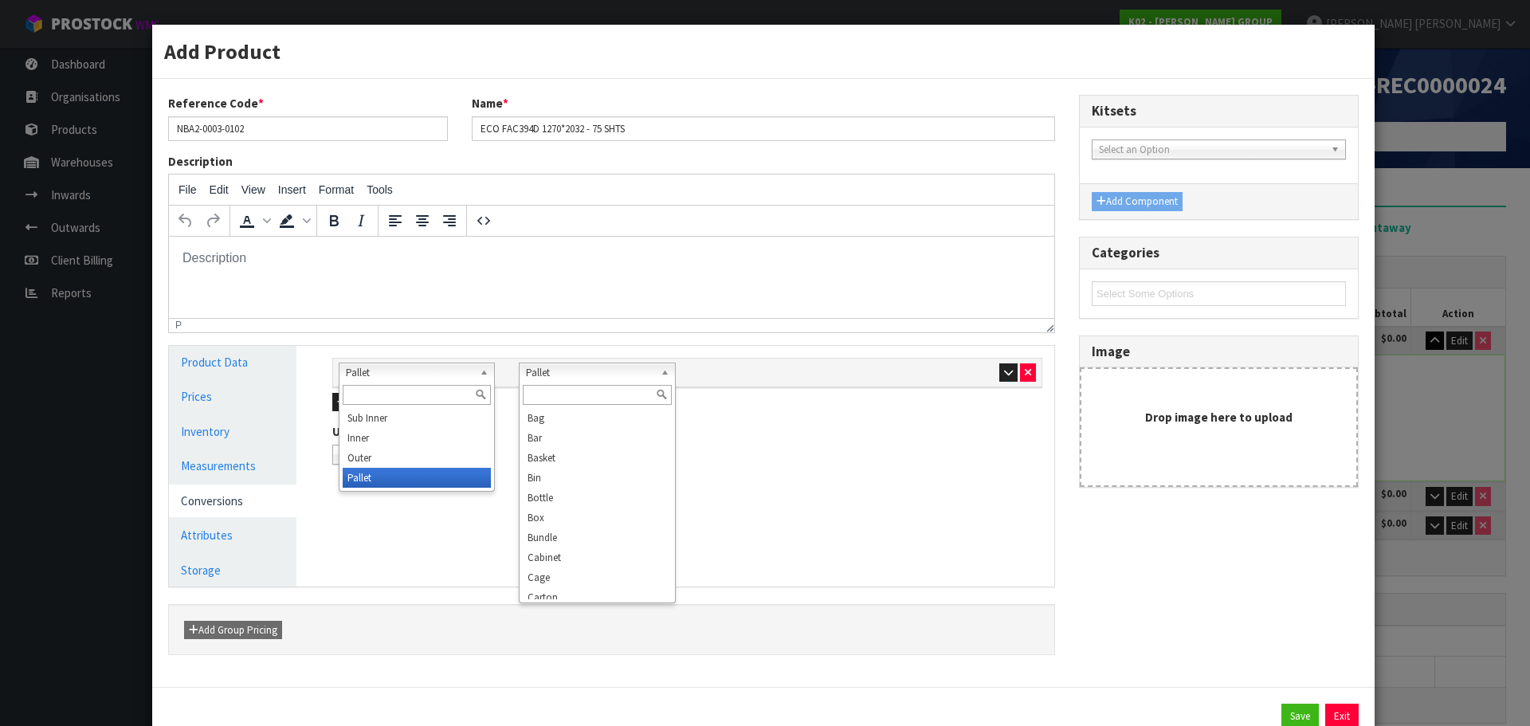
scroll to position [287, 0]
click at [662, 371] on b at bounding box center [668, 372] width 14 height 18
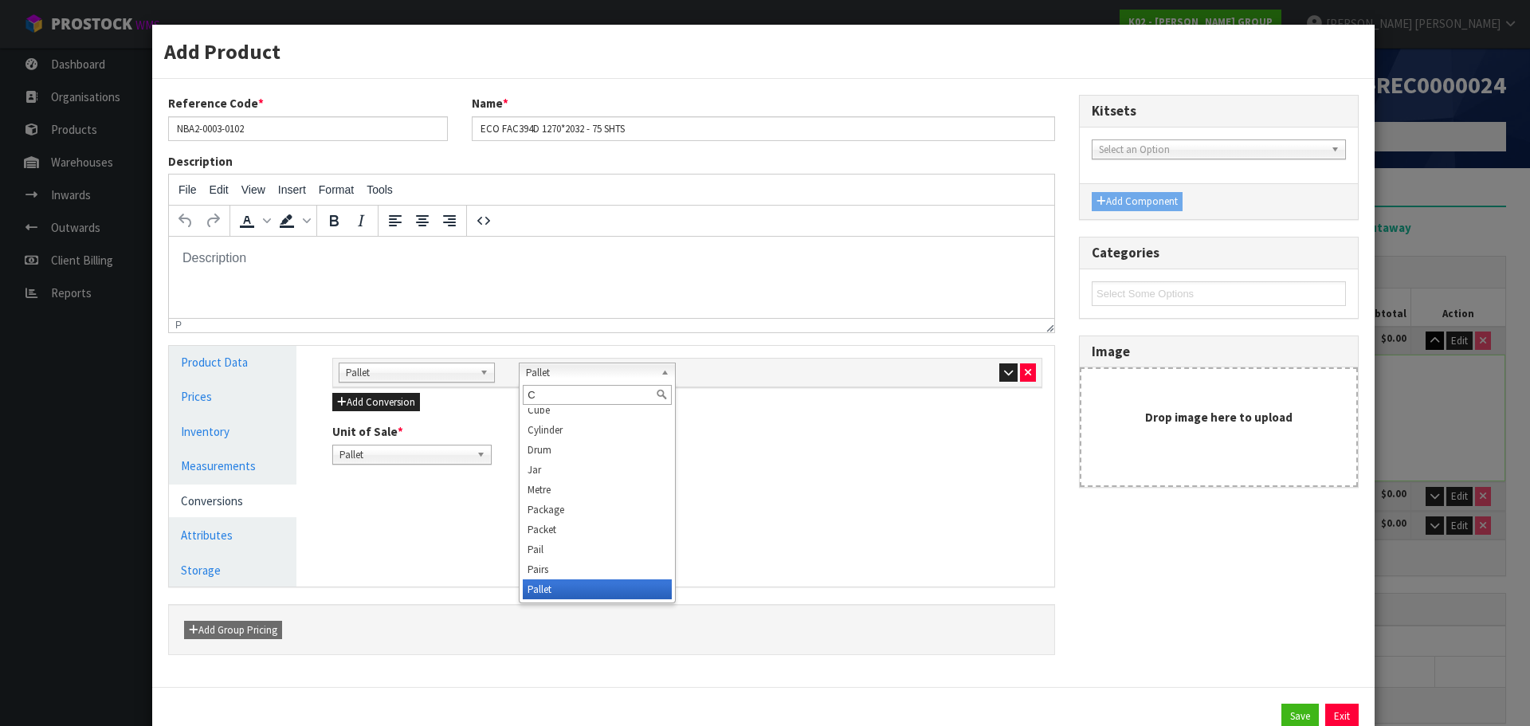
scroll to position [0, 0]
type input "CR"
click at [1024, 375] on button "button" at bounding box center [1028, 372] width 16 height 19
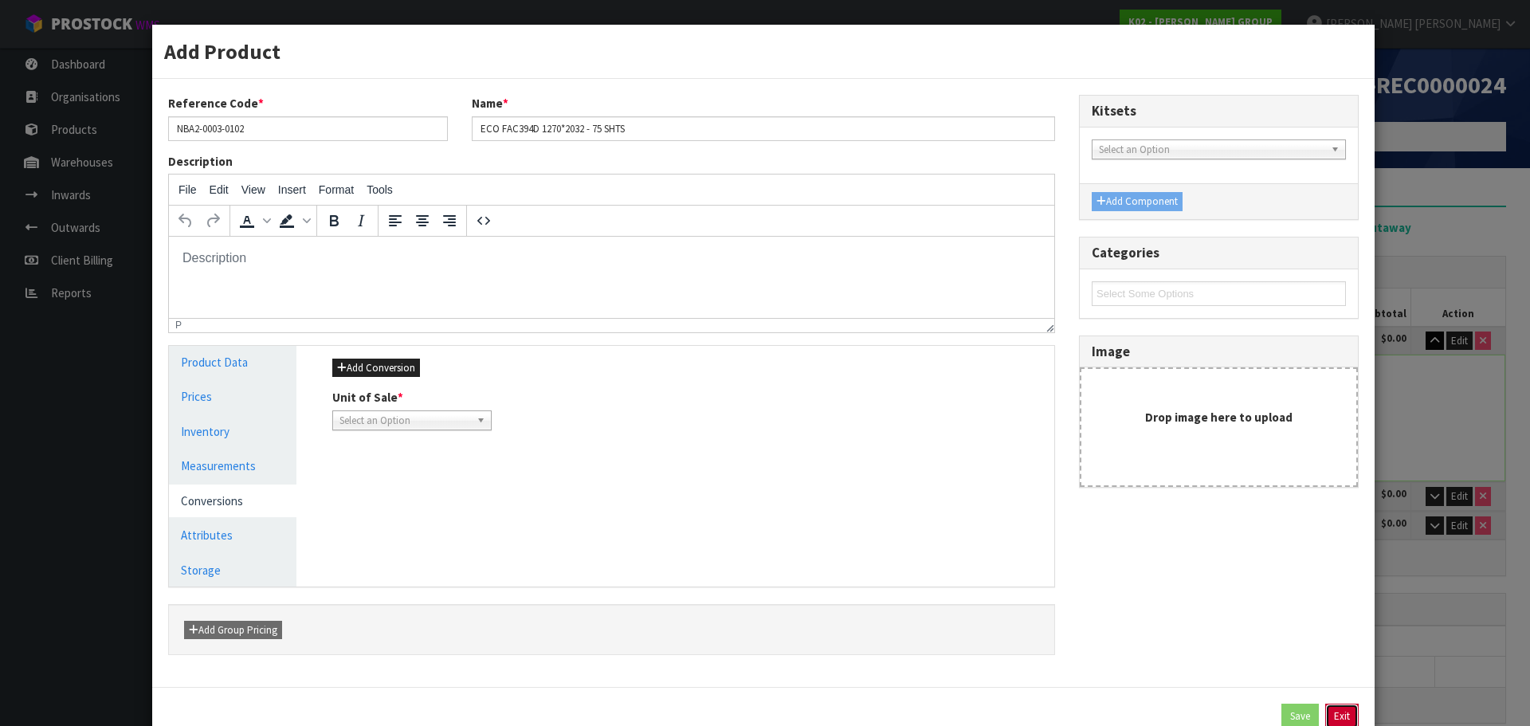
click at [1345, 714] on button "Exit" at bounding box center [1342, 717] width 33 height 26
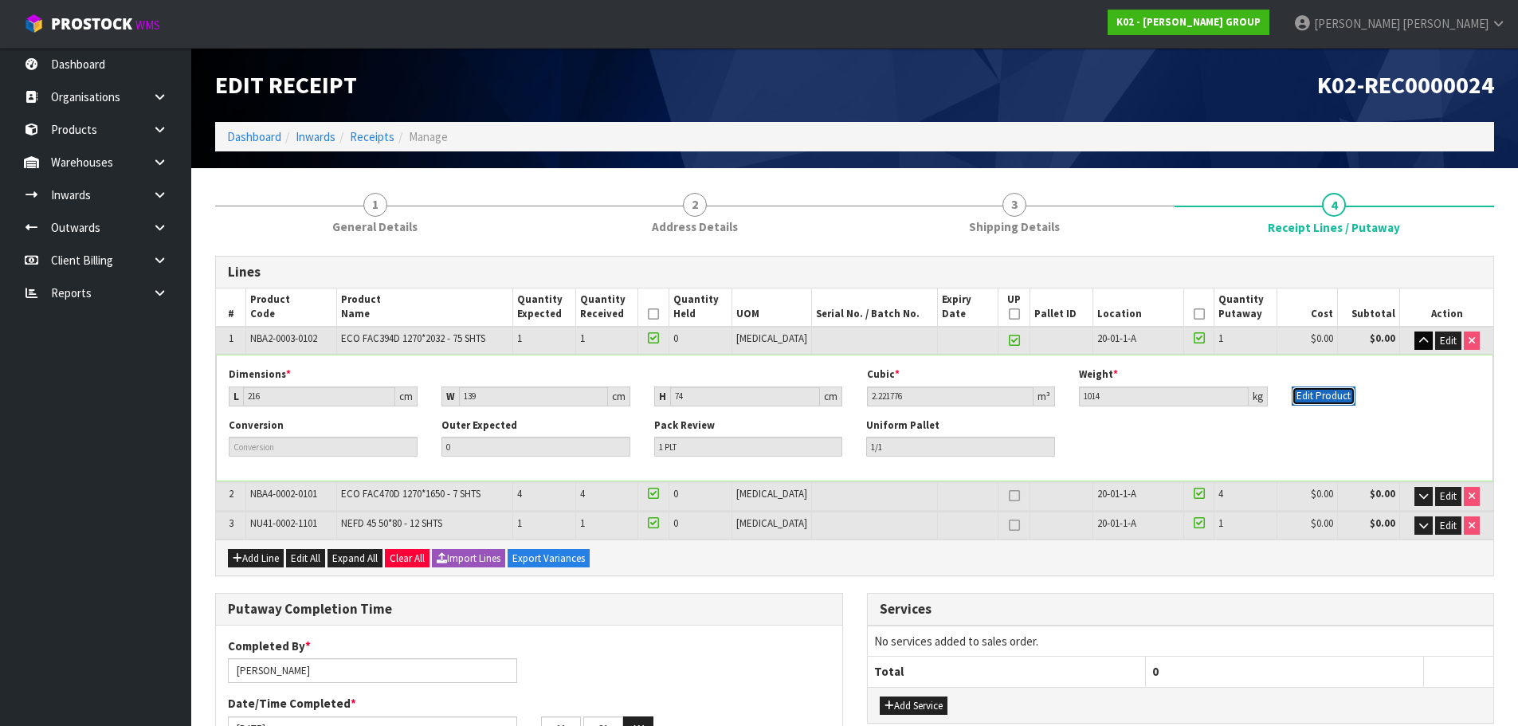
click at [1313, 395] on button "Edit Product" at bounding box center [1324, 396] width 64 height 19
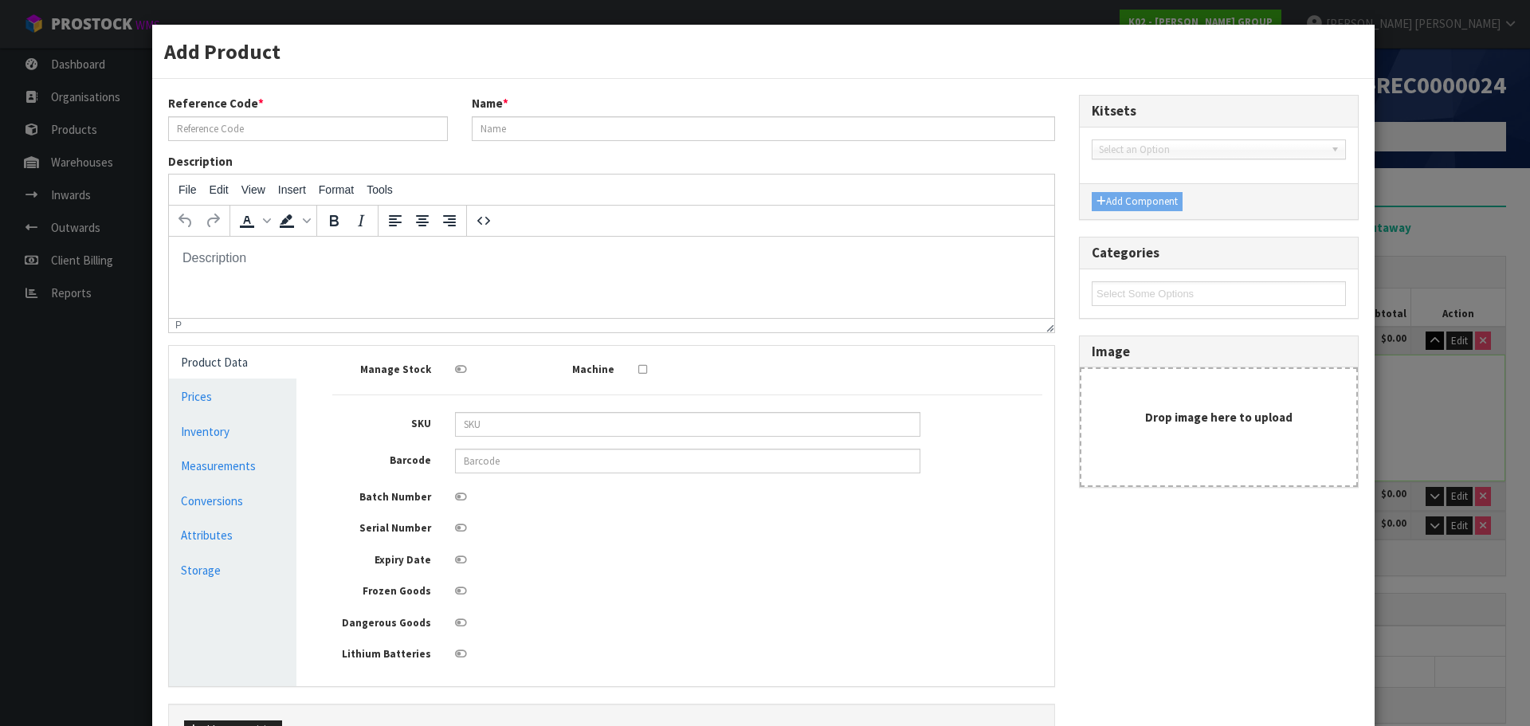
type input "NBA2-0003-0102"
type input "ECO FAC394D 1270*2032 - 75 SHTS"
click at [235, 476] on link "Measurements" at bounding box center [233, 466] width 128 height 33
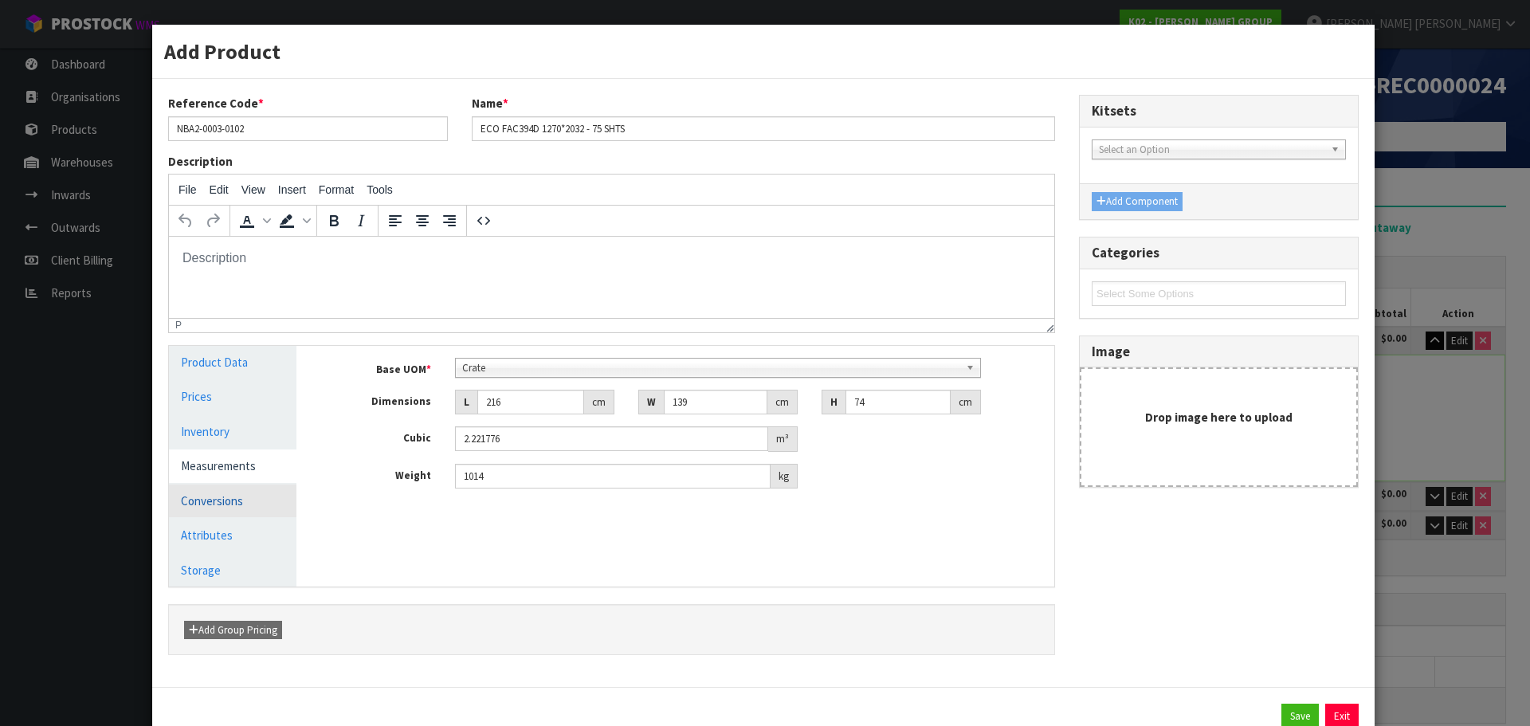
click at [226, 494] on link "Conversions" at bounding box center [233, 501] width 128 height 33
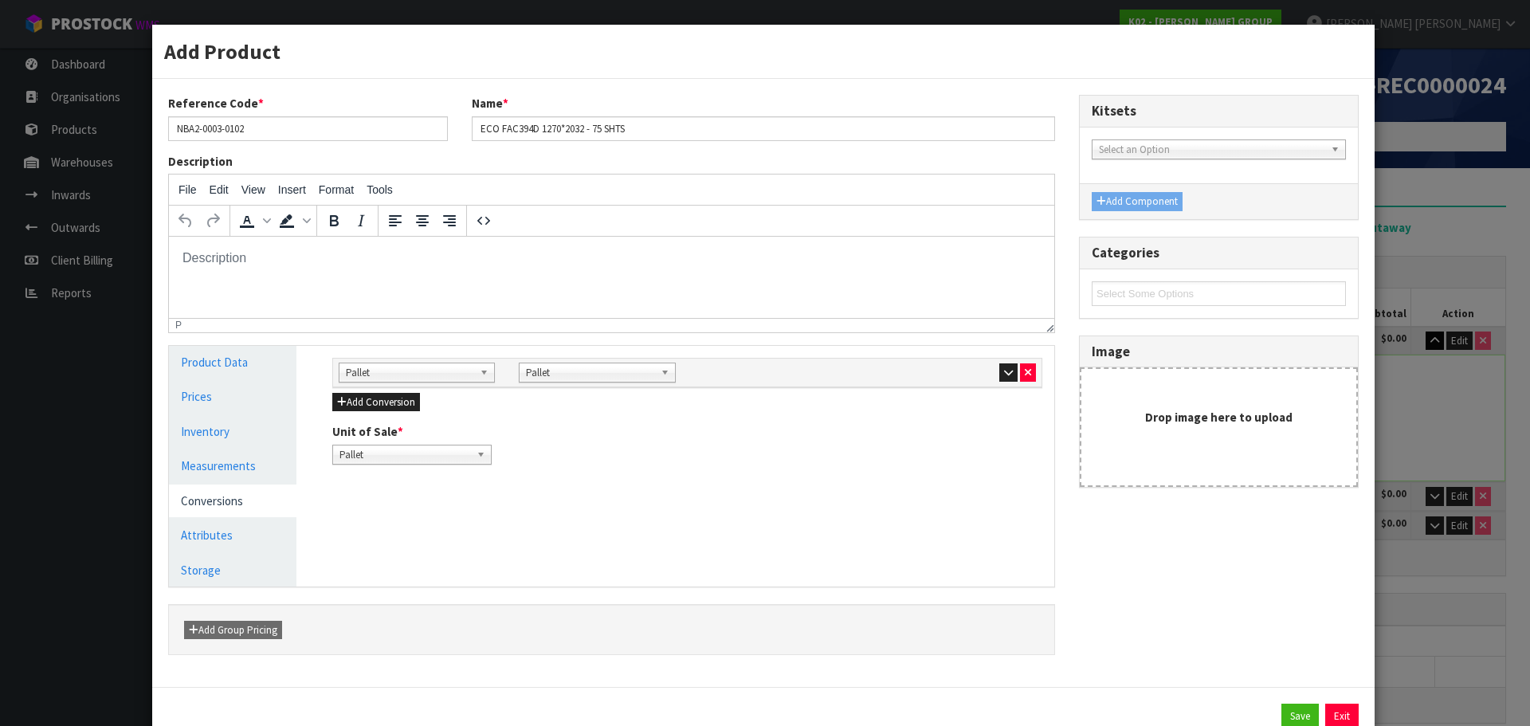
click at [472, 458] on link "Pallet" at bounding box center [411, 455] width 159 height 20
click at [465, 502] on li "Crate" at bounding box center [411, 500] width 151 height 20
click at [1286, 715] on button "Save" at bounding box center [1300, 717] width 37 height 26
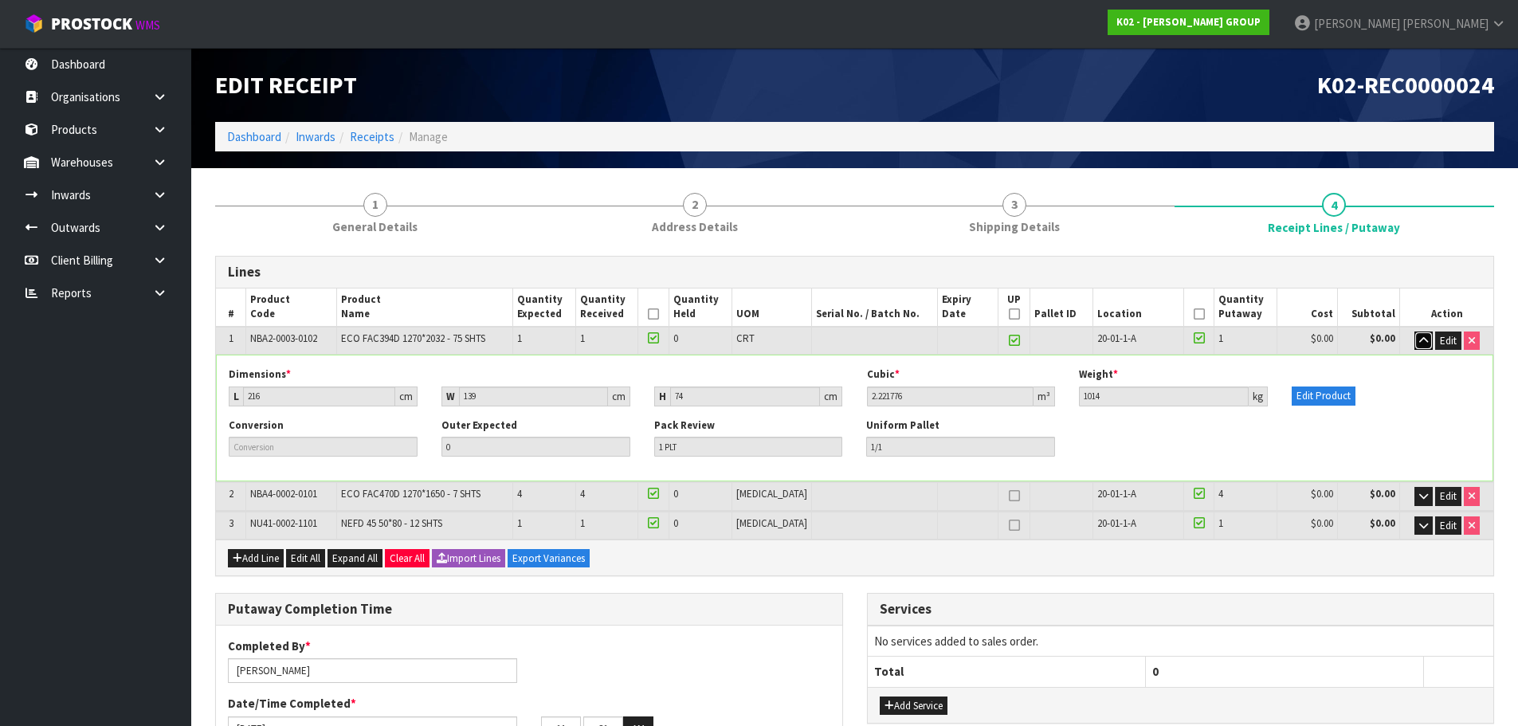
click at [1426, 340] on icon "button" at bounding box center [1424, 341] width 9 height 10
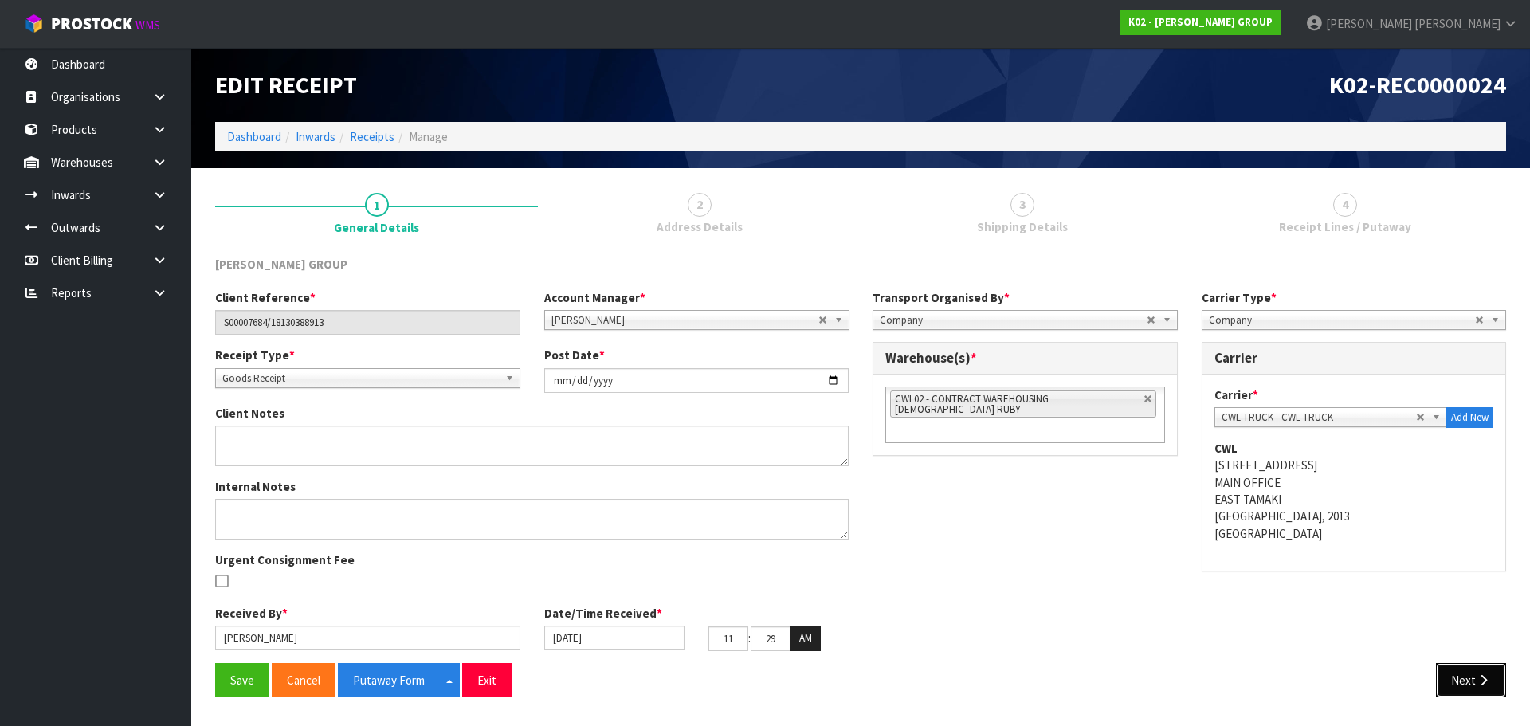
click at [1479, 677] on icon "button" at bounding box center [1483, 680] width 15 height 12
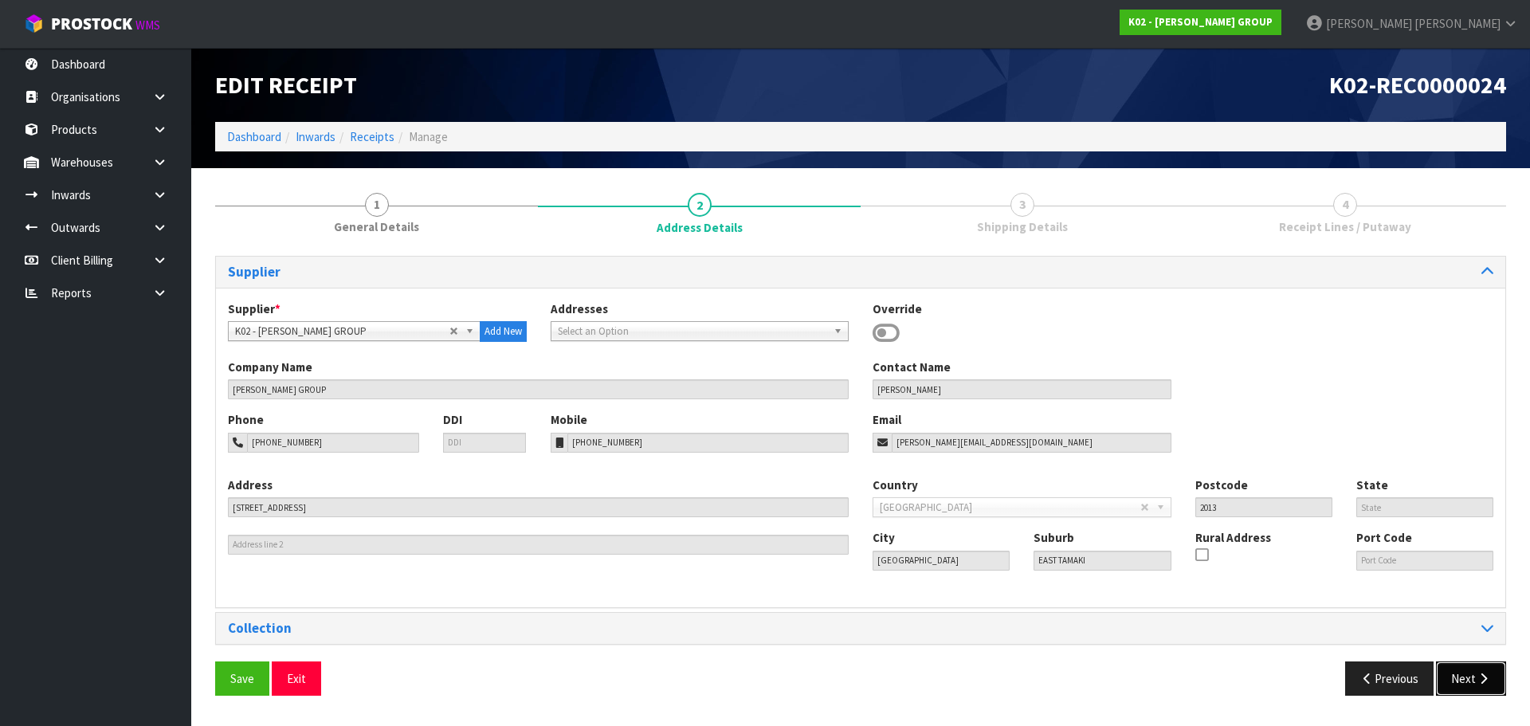
click at [1470, 678] on button "Next" at bounding box center [1471, 679] width 70 height 34
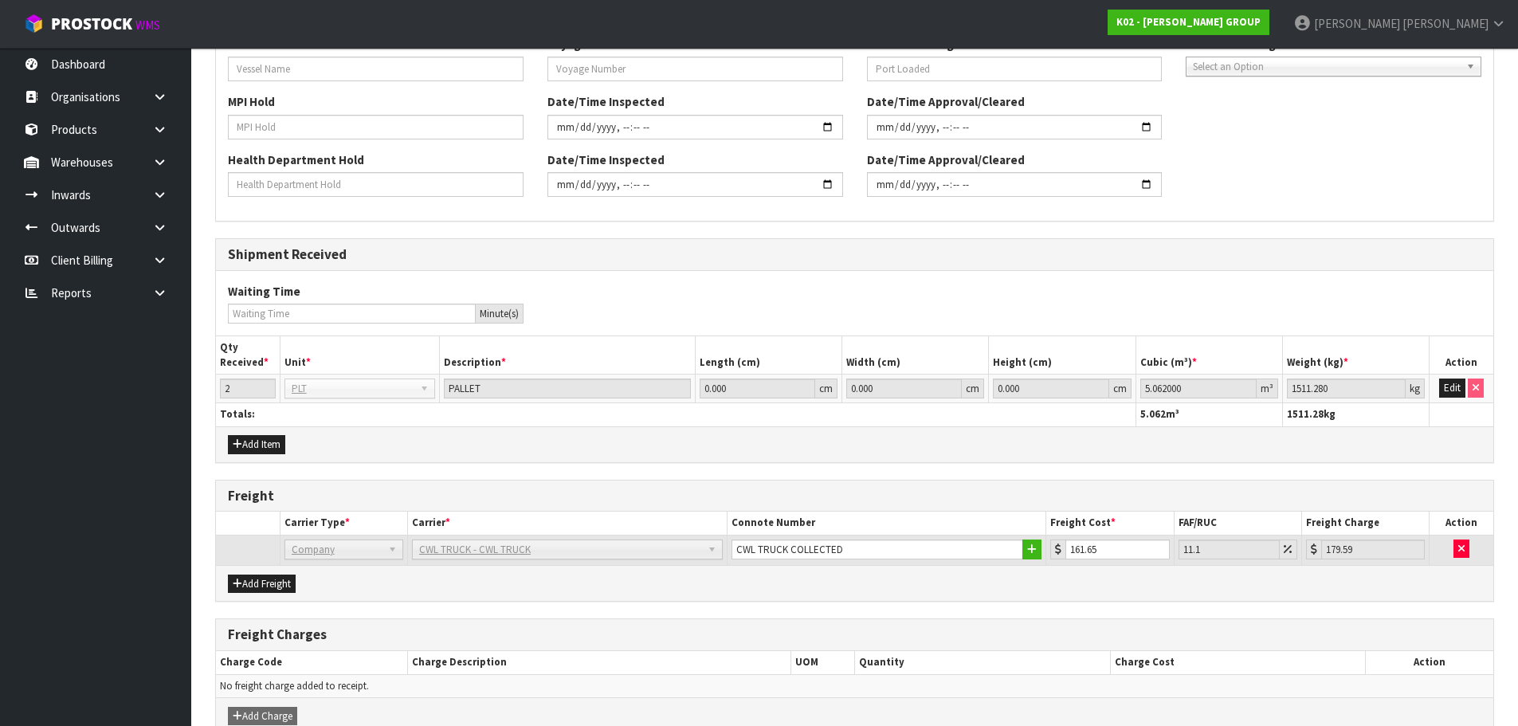
scroll to position [654, 0]
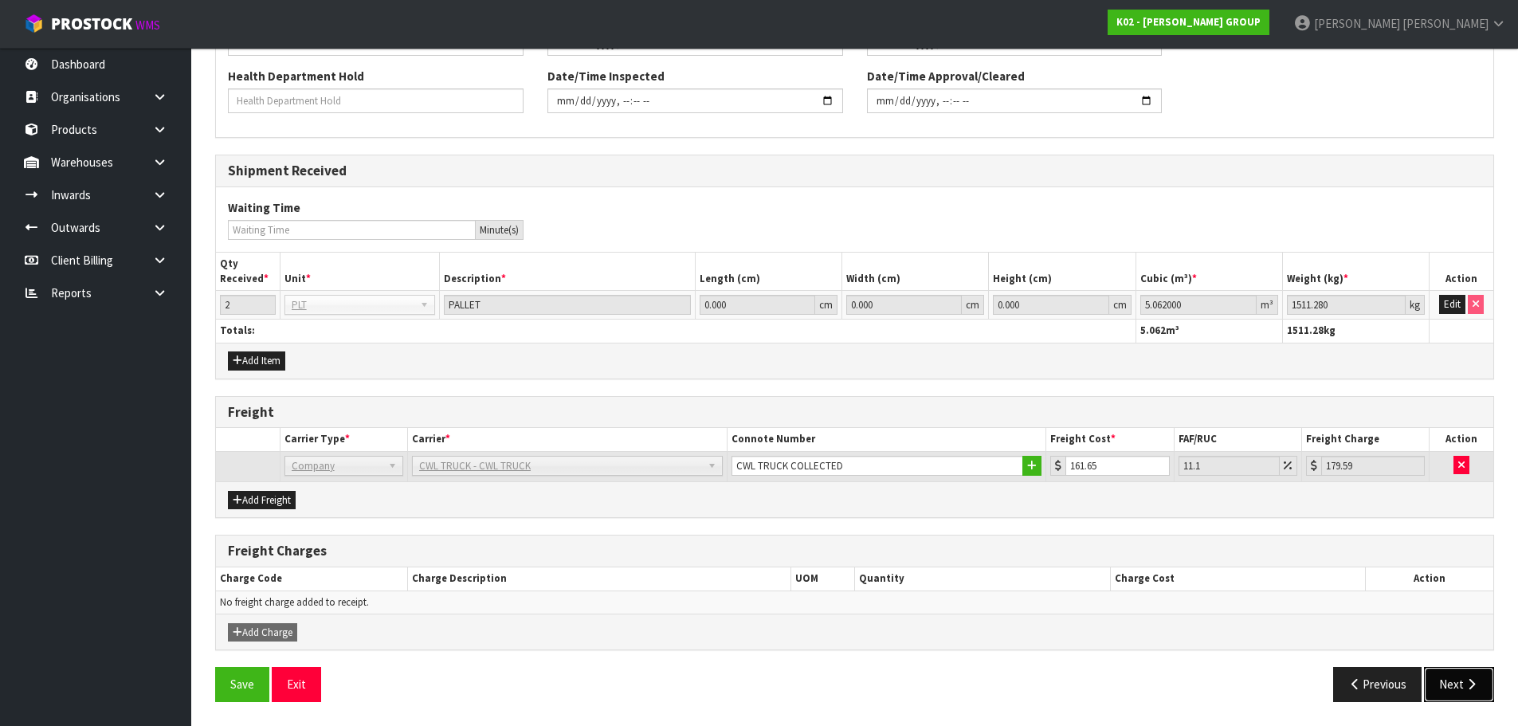
click at [1479, 673] on button "Next" at bounding box center [1459, 684] width 70 height 34
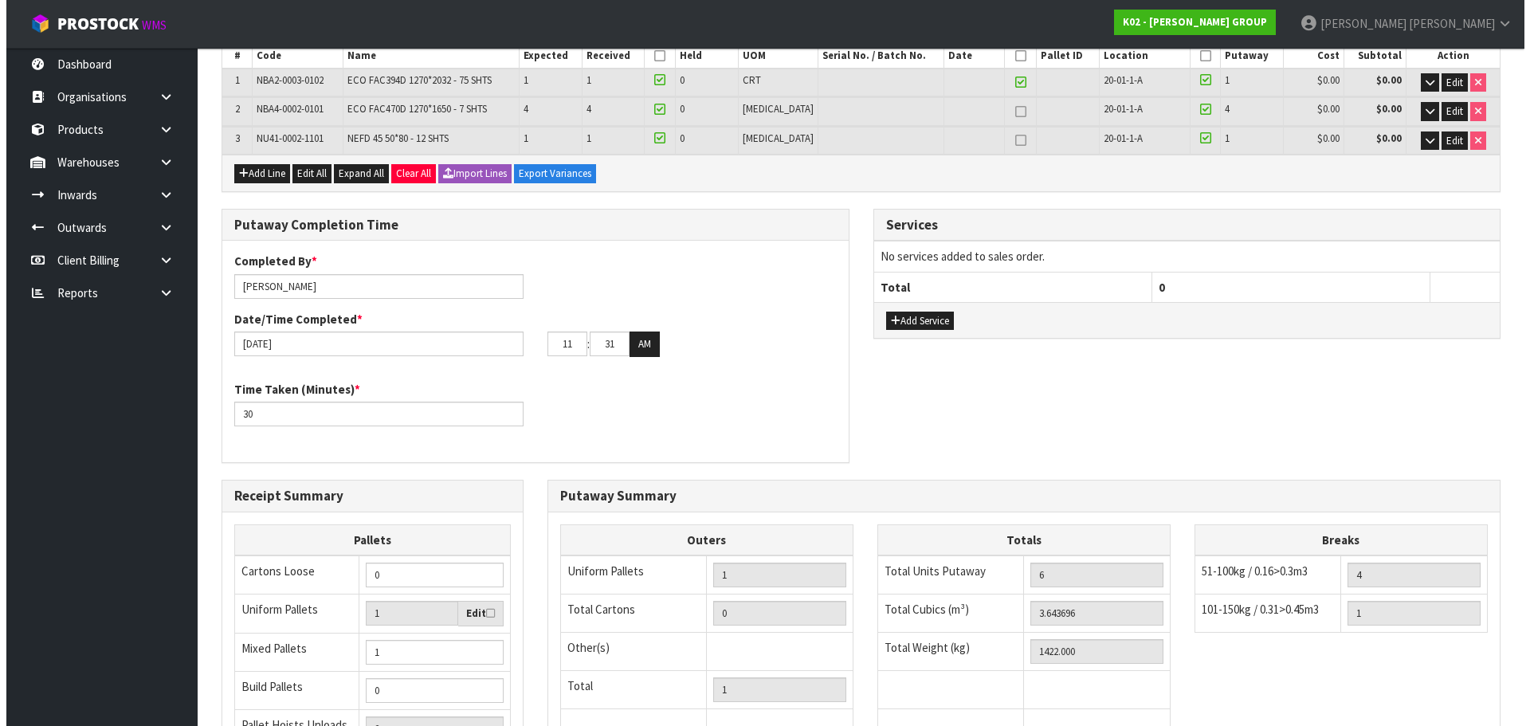
scroll to position [0, 0]
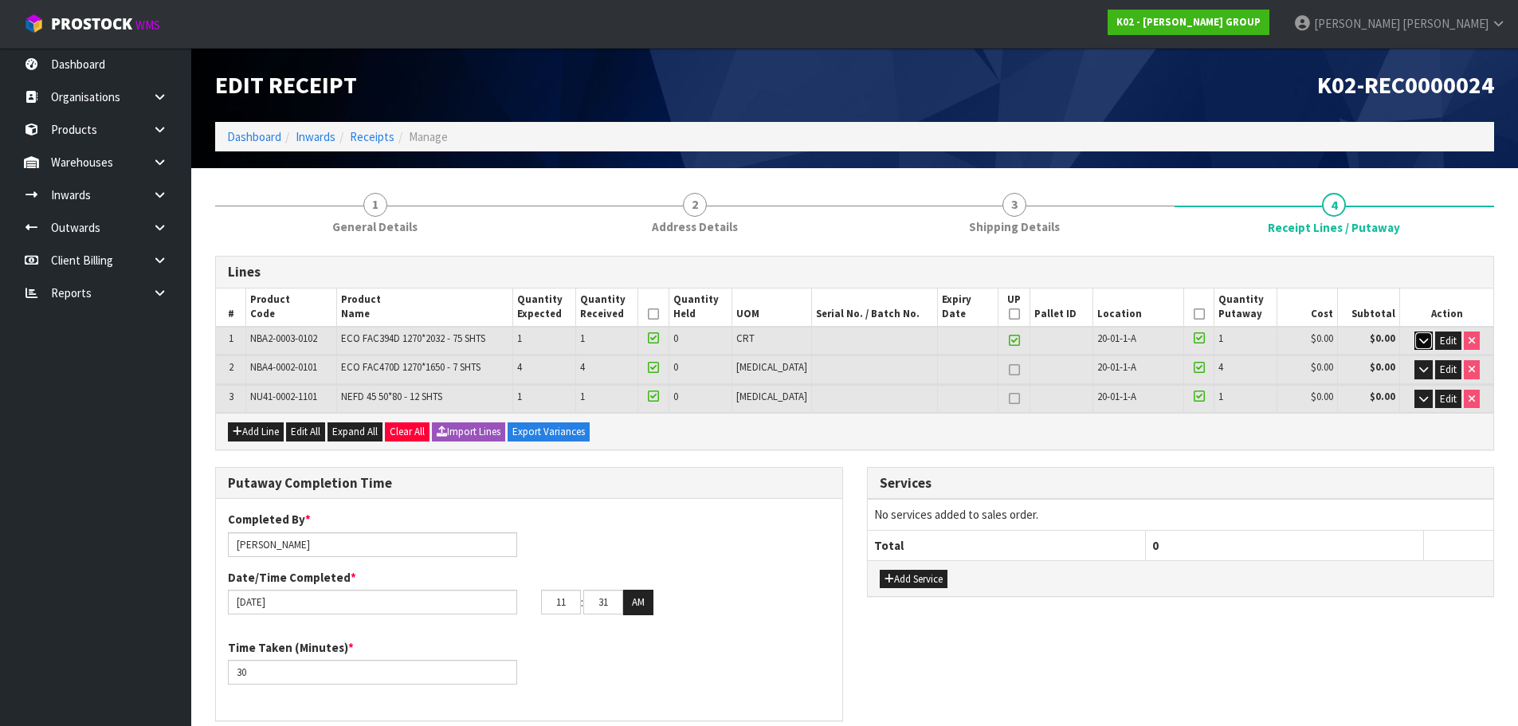
click at [1420, 338] on icon "button" at bounding box center [1424, 341] width 9 height 10
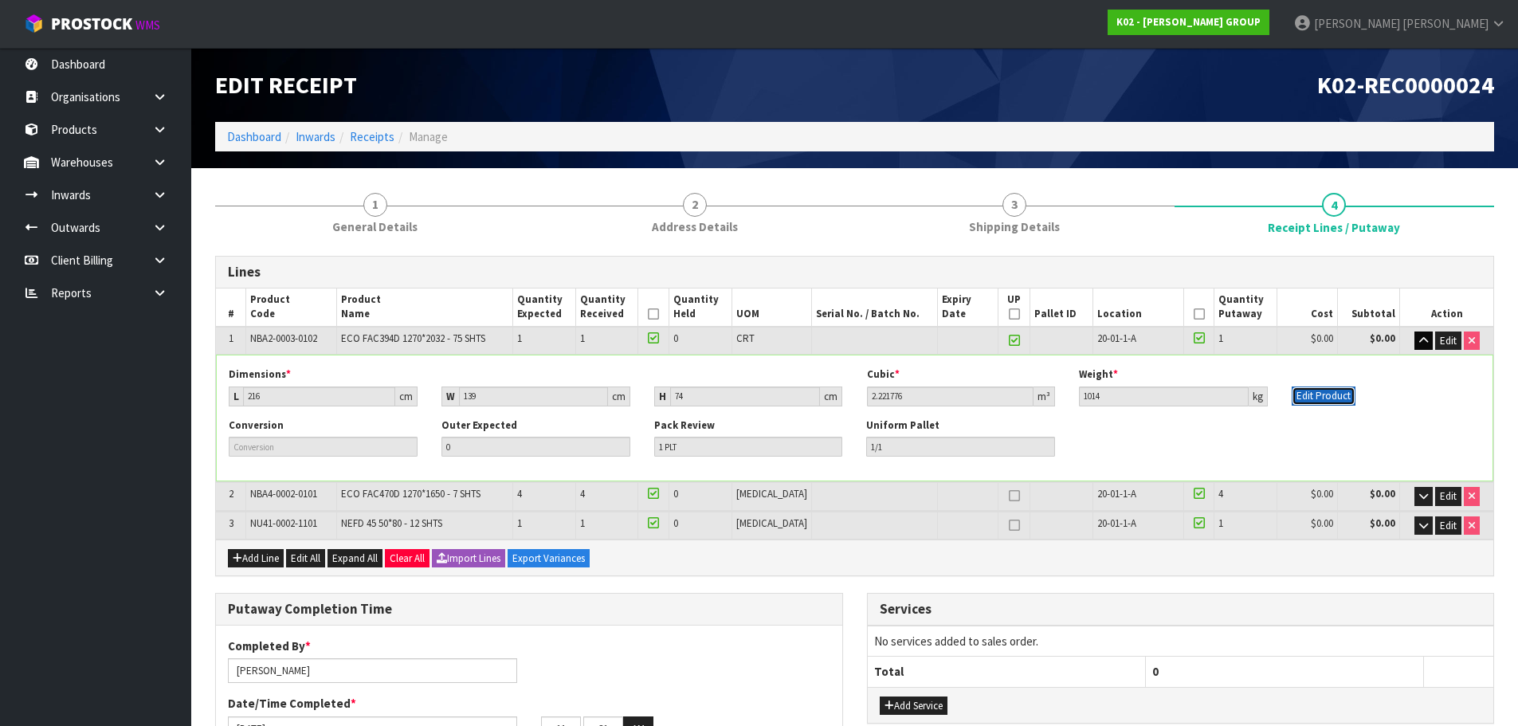
click at [1295, 398] on button "Edit Product" at bounding box center [1324, 396] width 64 height 19
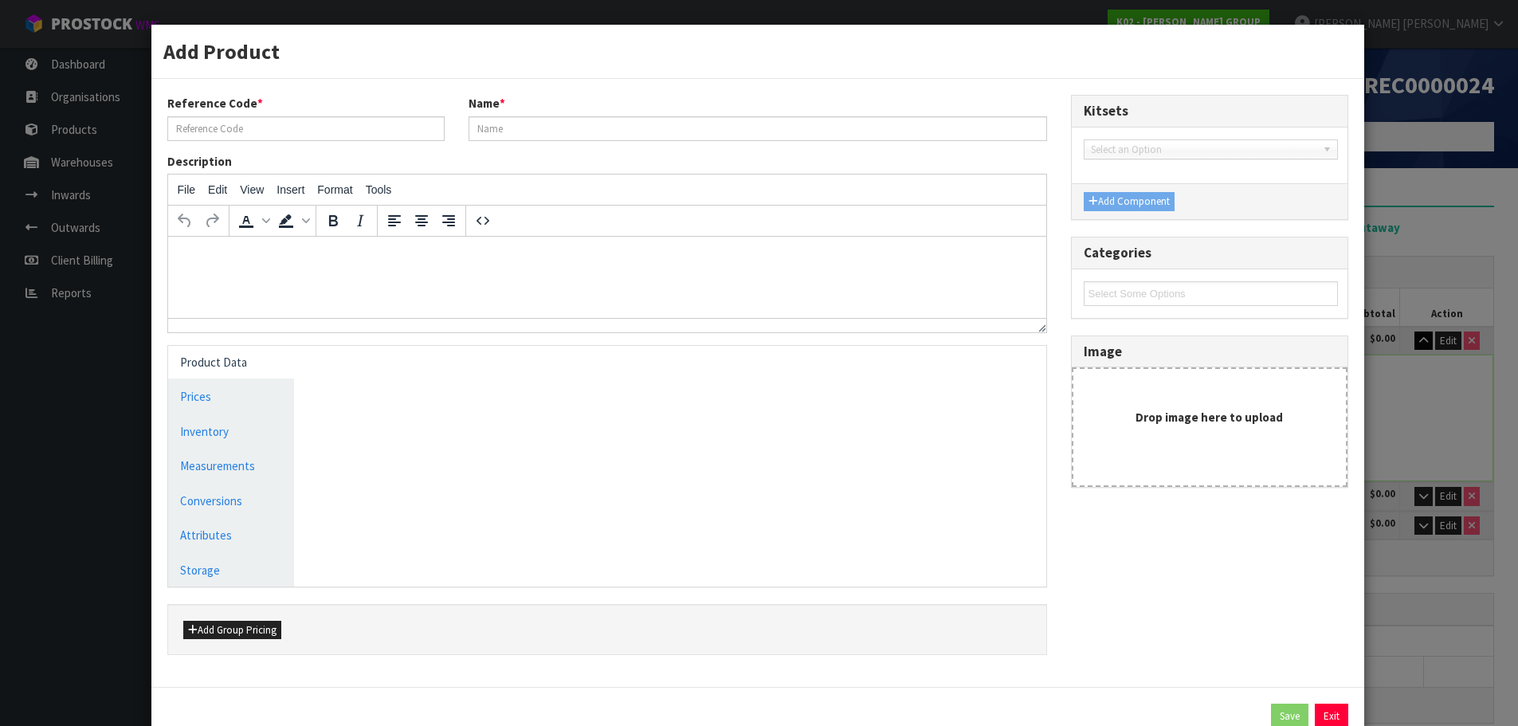
type input "NBA2-0003-0102"
type input "ECO FAC394D 1270*2032 - 75 SHTS"
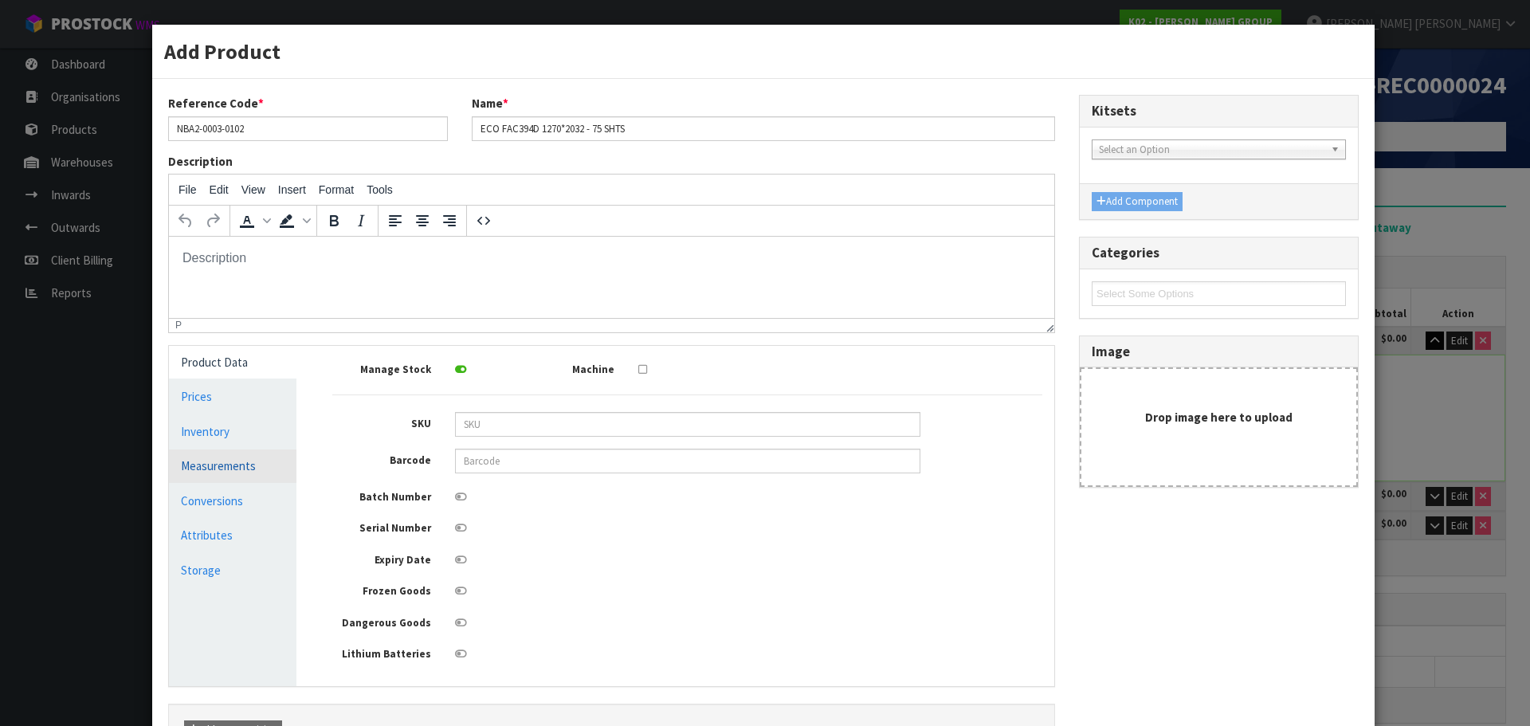
click at [270, 467] on link "Measurements" at bounding box center [233, 466] width 128 height 33
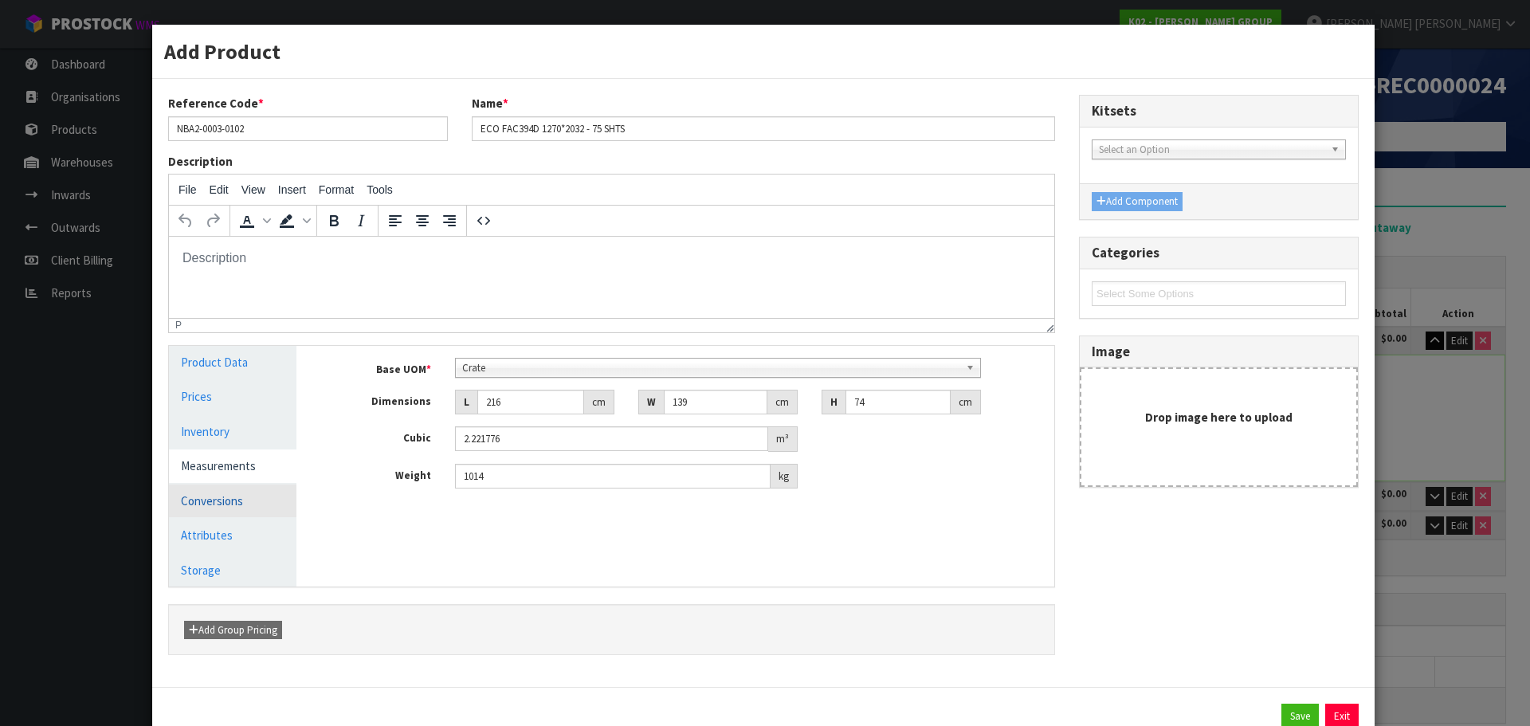
click at [241, 488] on link "Conversions" at bounding box center [233, 501] width 128 height 33
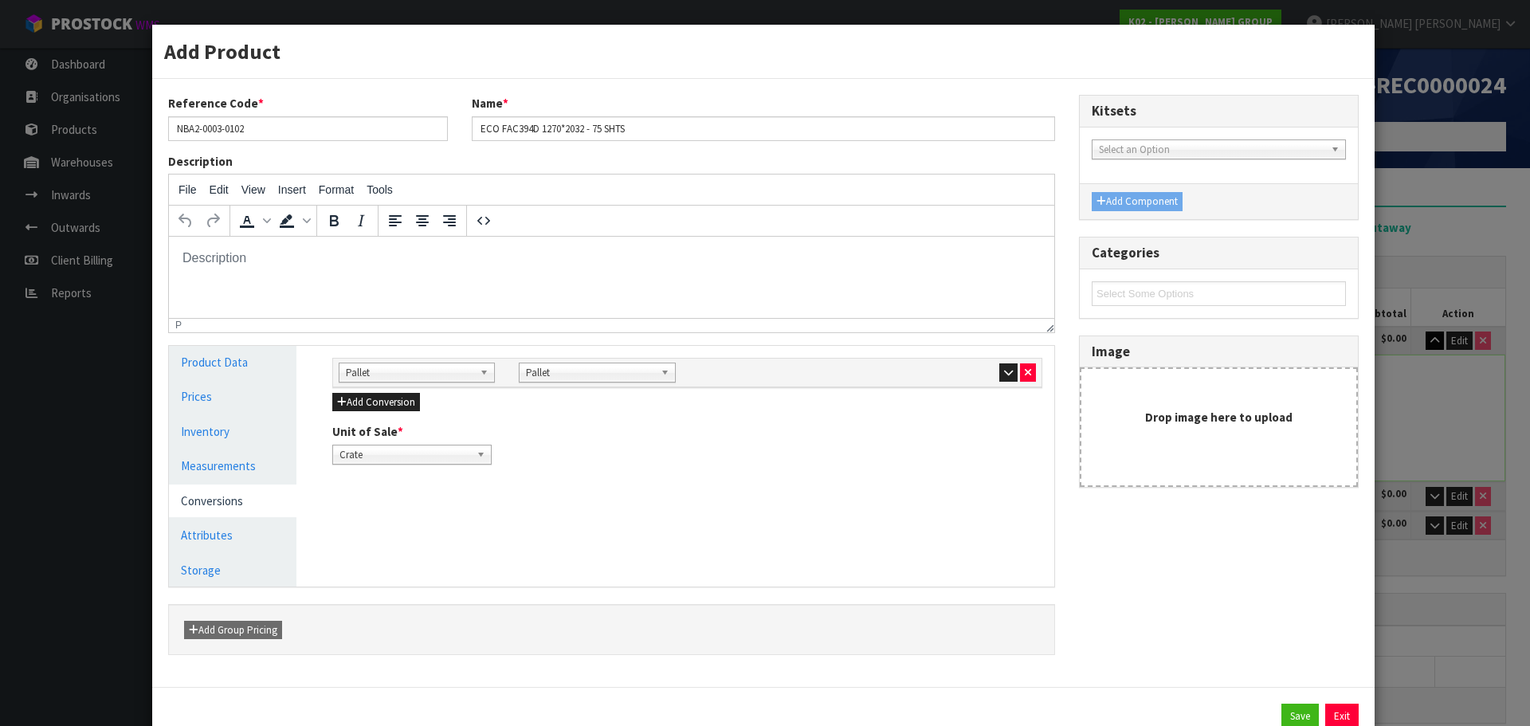
click at [1485, 706] on div "Add Product Reference Code * NBA2-0003-0102 Name * ECO FAC394D 1270*2032 - 75 S…" at bounding box center [765, 363] width 1530 height 726
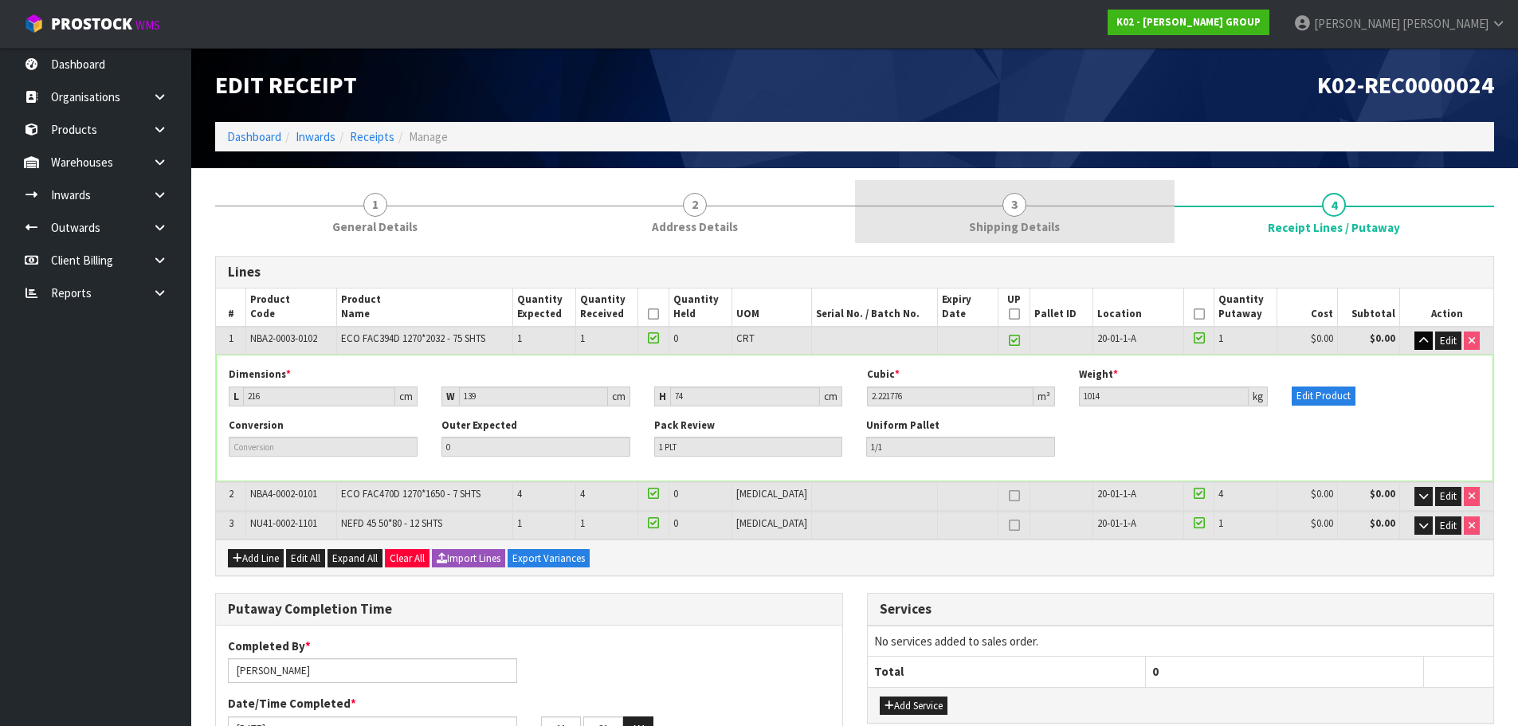
click at [1026, 227] on span "Shipping Details" at bounding box center [1014, 226] width 91 height 17
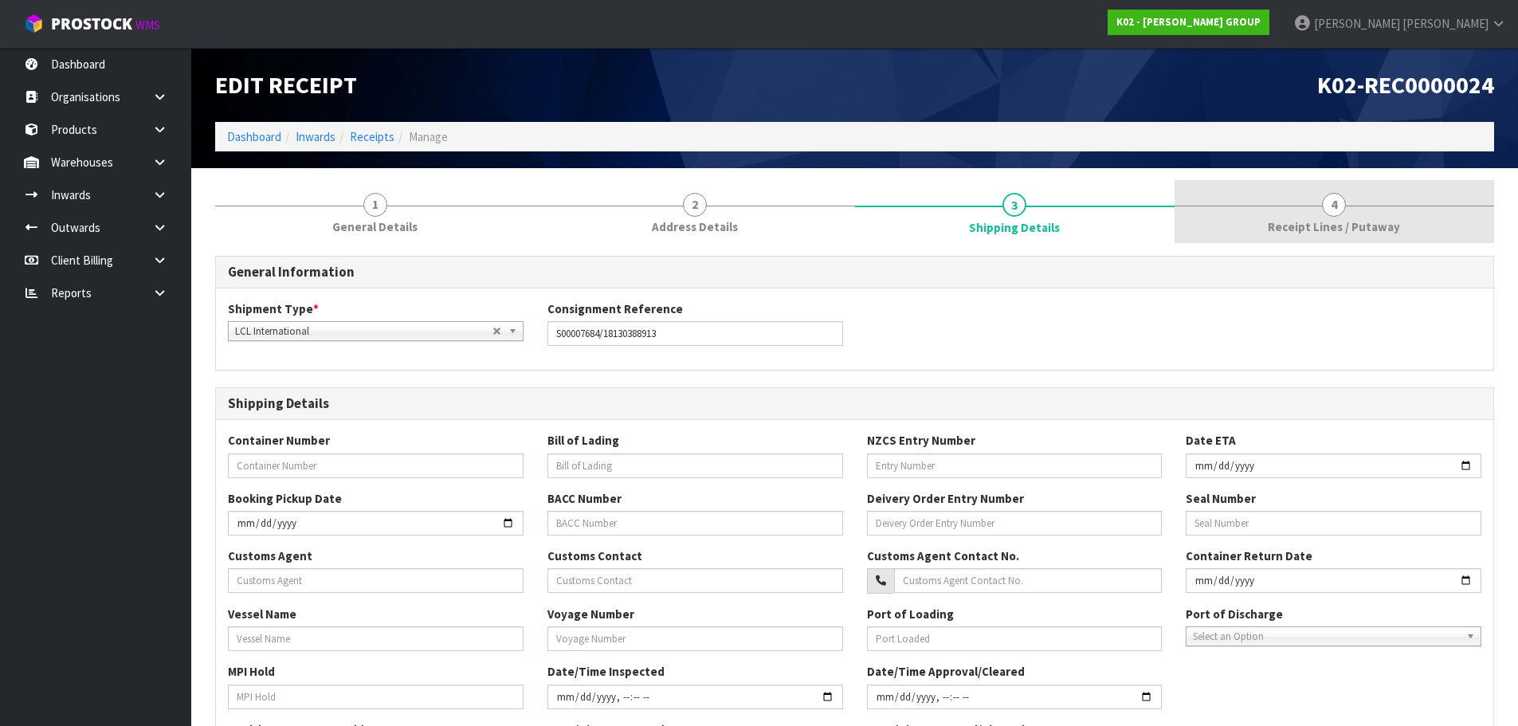
click at [1325, 194] on link "4 Receipt Lines / Putaway" at bounding box center [1335, 211] width 320 height 63
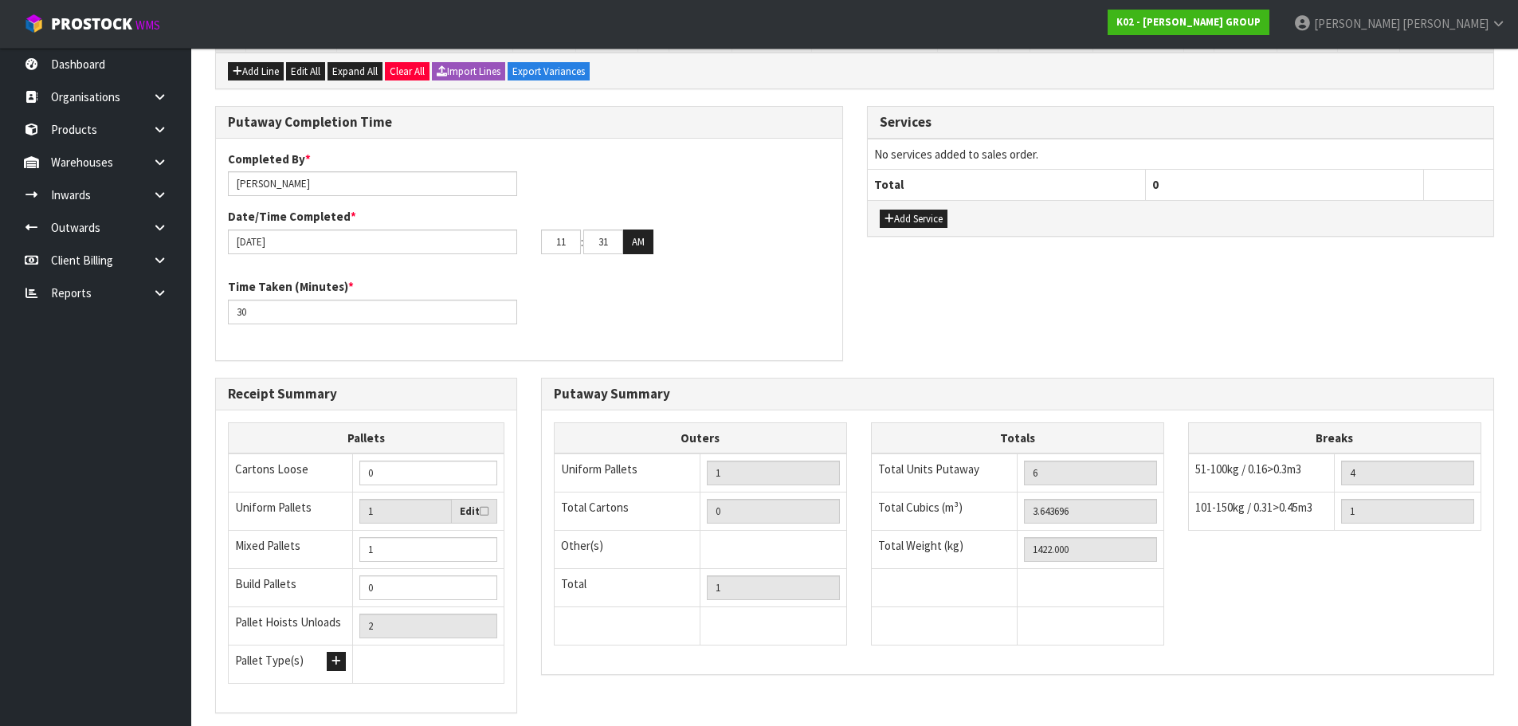
scroll to position [587, 0]
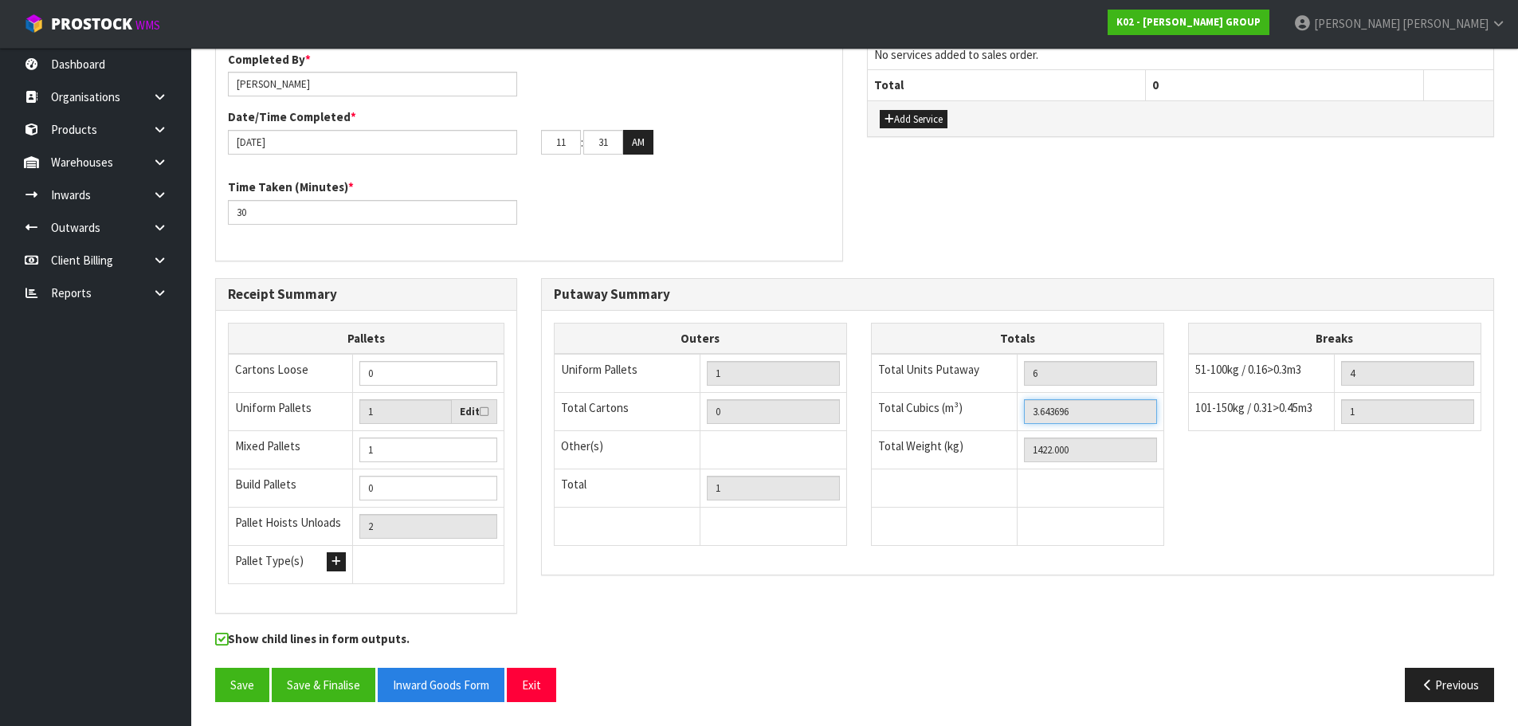
drag, startPoint x: 1125, startPoint y: 410, endPoint x: 986, endPoint y: 407, distance: 139.5
click at [986, 407] on tr "Total Cubics (m³) 3.643696" at bounding box center [1017, 411] width 293 height 38
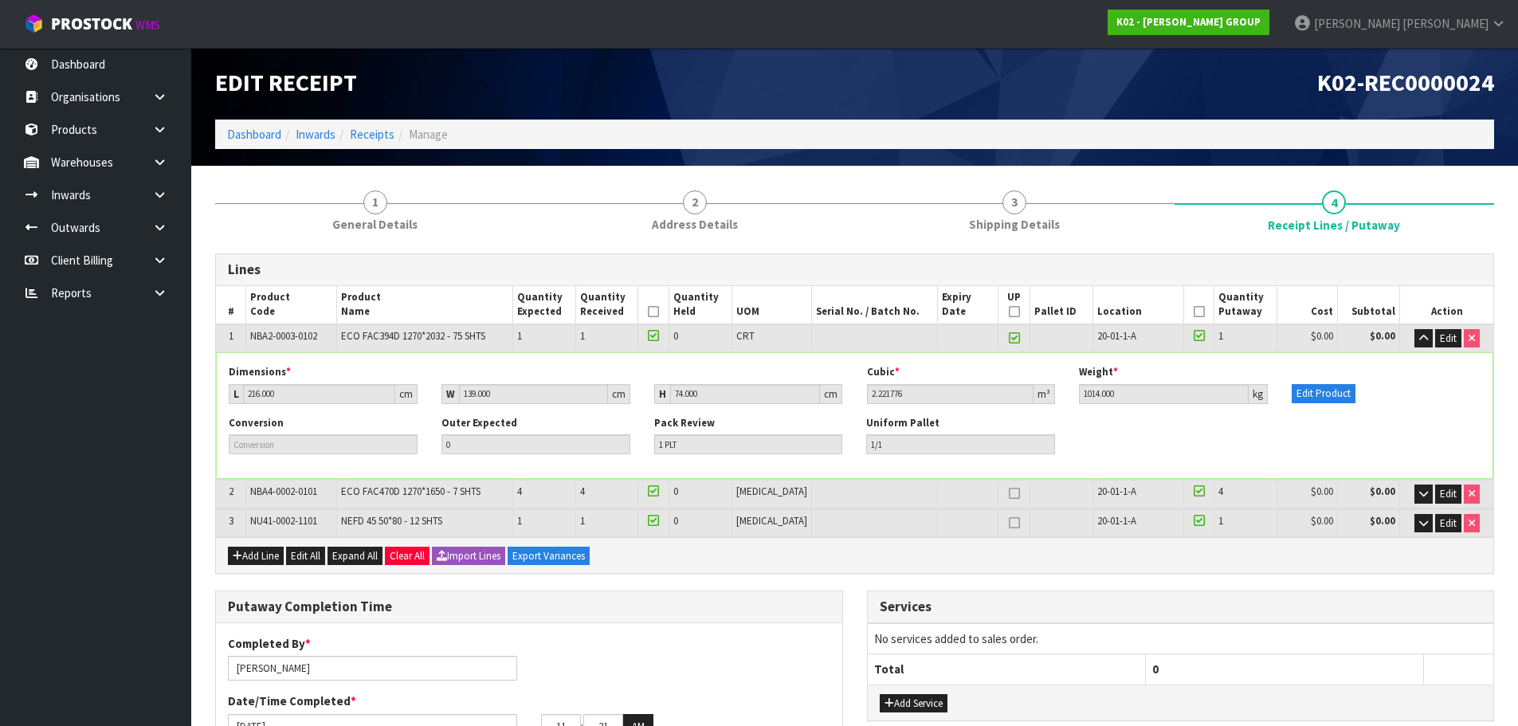
scroll to position [0, 0]
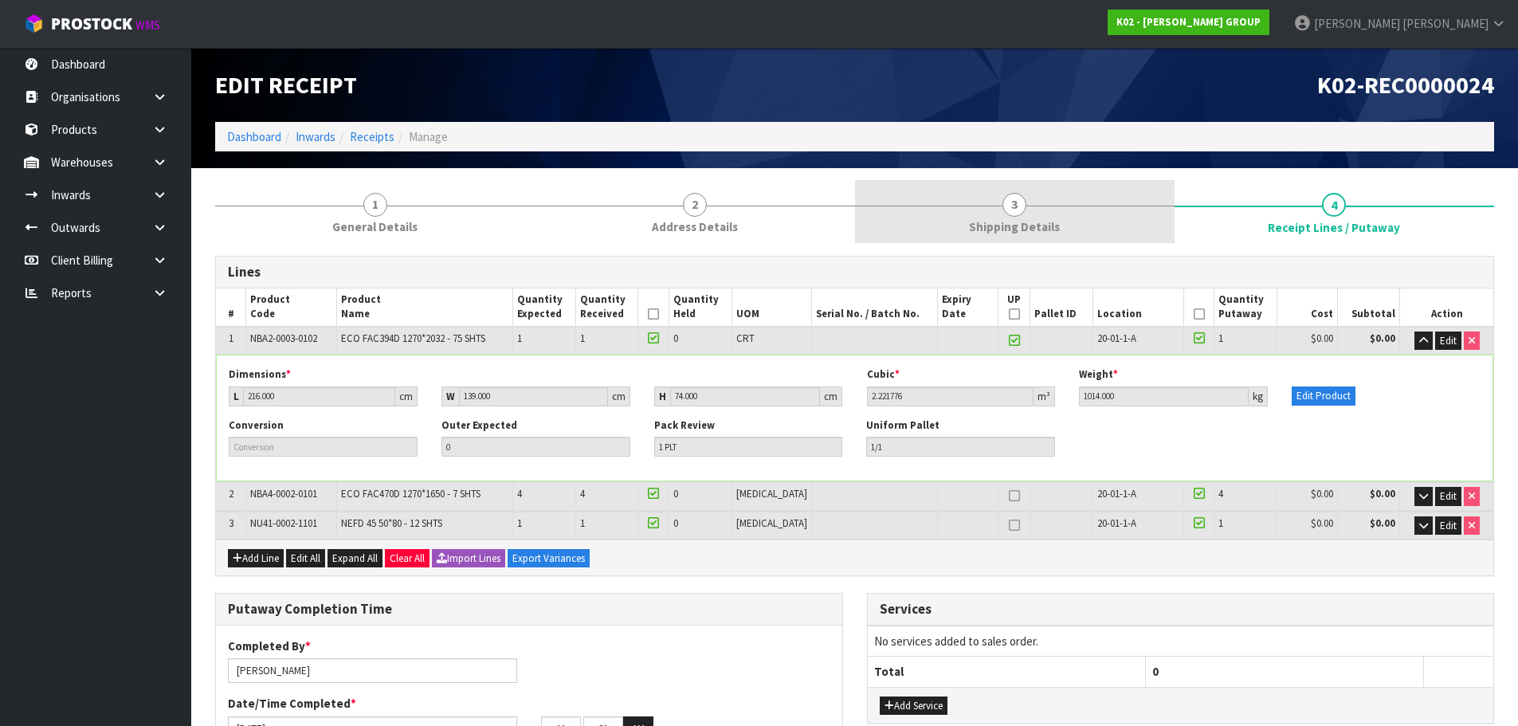
click at [1067, 224] on link "3 Shipping Details" at bounding box center [1015, 211] width 320 height 63
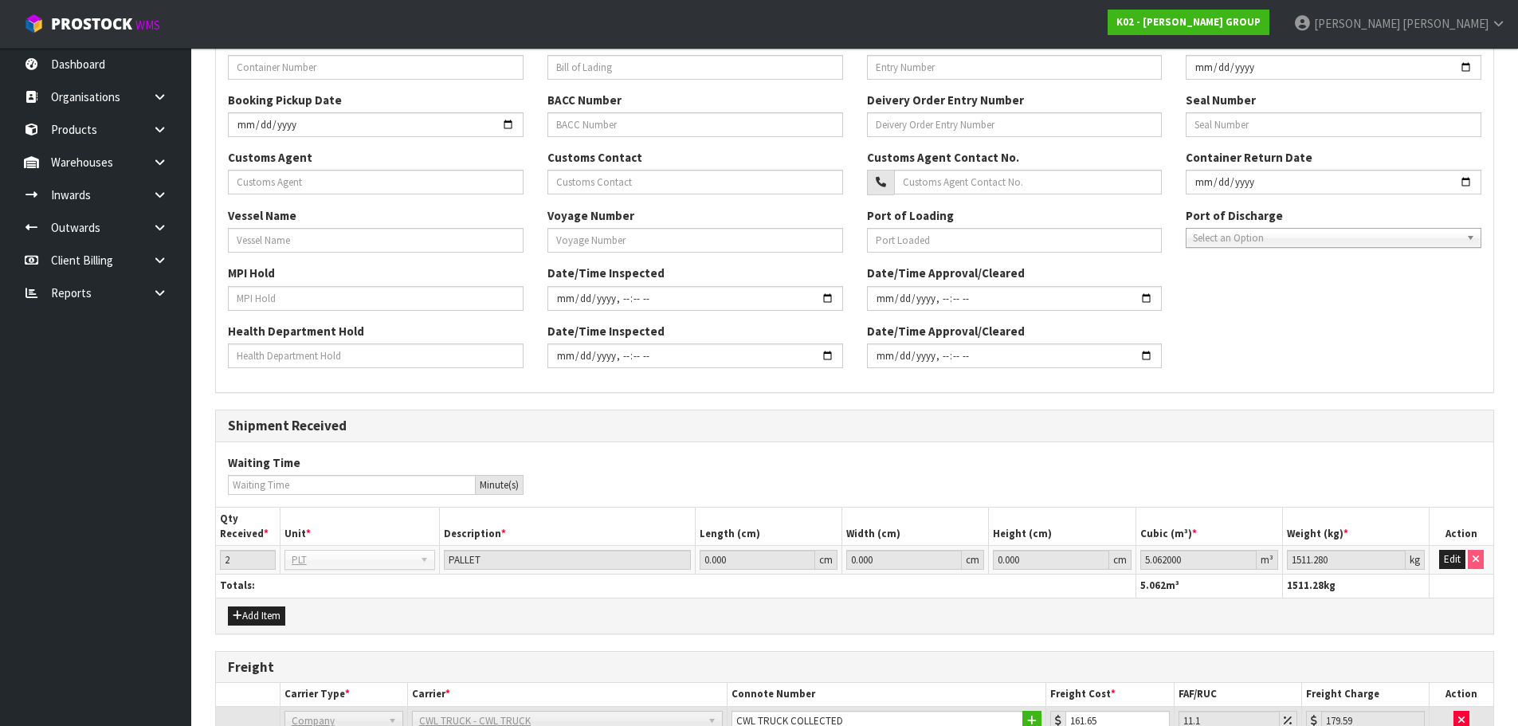
scroll to position [654, 0]
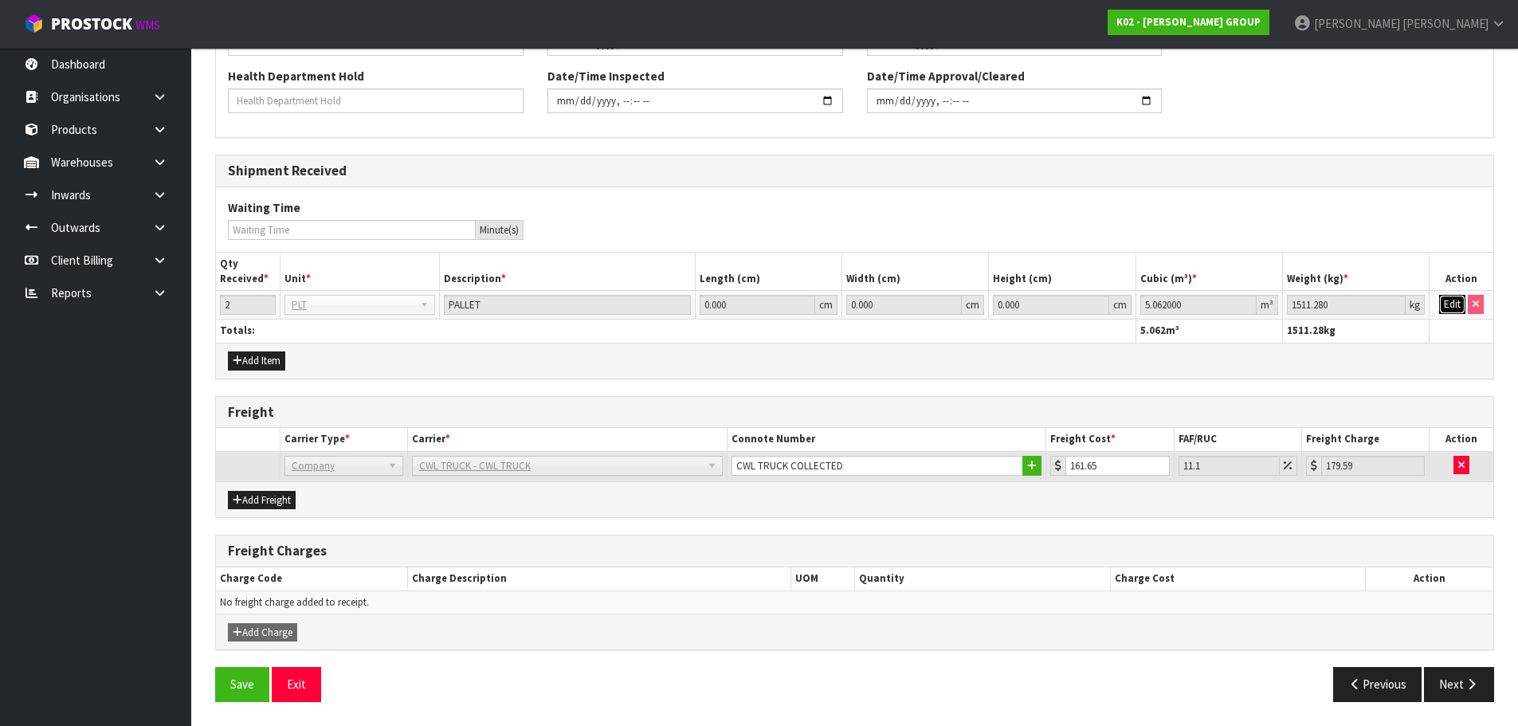
click at [1462, 310] on button "Edit" at bounding box center [1453, 304] width 26 height 19
drag, startPoint x: 1204, startPoint y: 296, endPoint x: 1015, endPoint y: 314, distance: 189.8
click at [1015, 314] on tr "2 BAG BAR BSK BIN BTL BOX BDL CAB CGE CTN CSE COI CRA CRT CBE CYL DRM JAR MTR P…" at bounding box center [855, 305] width 1278 height 29
paste input "3.643696"
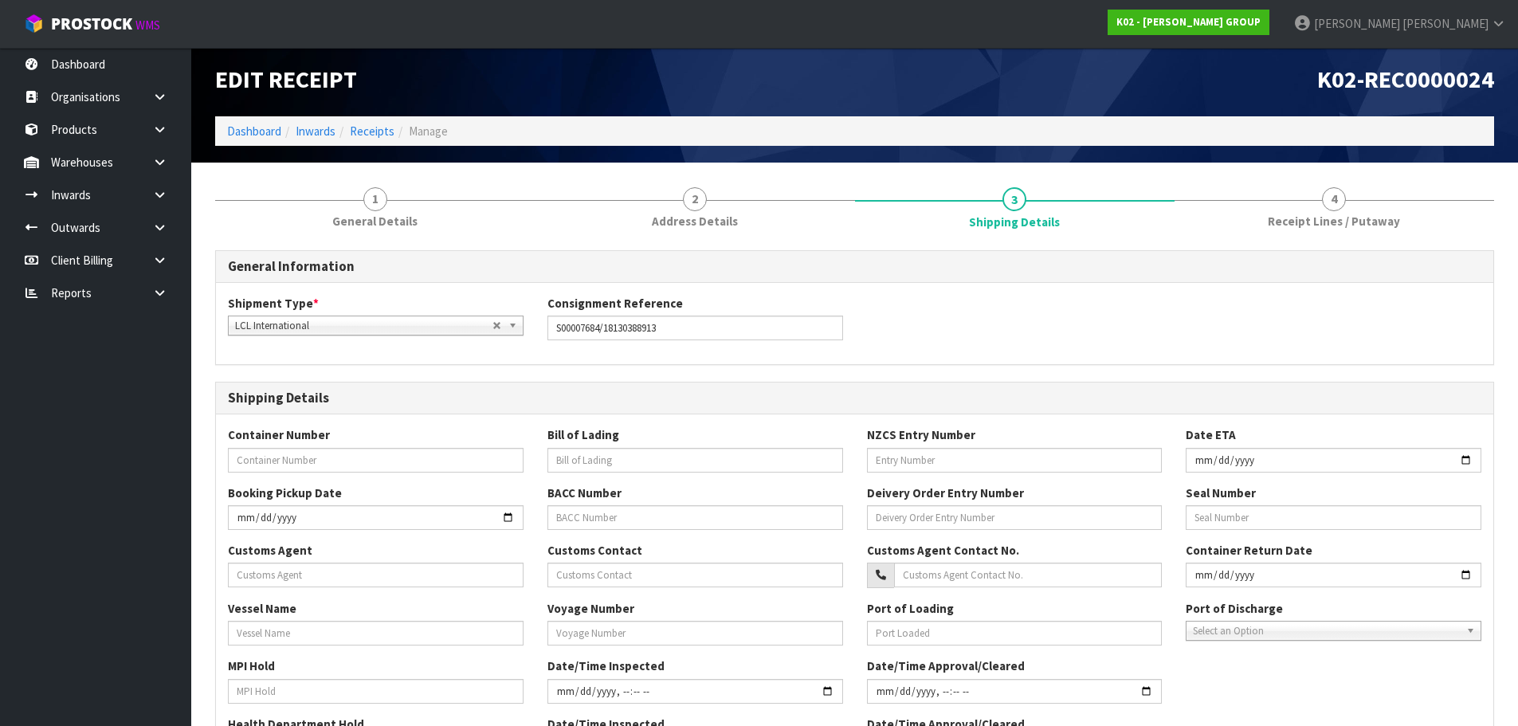
scroll to position [0, 0]
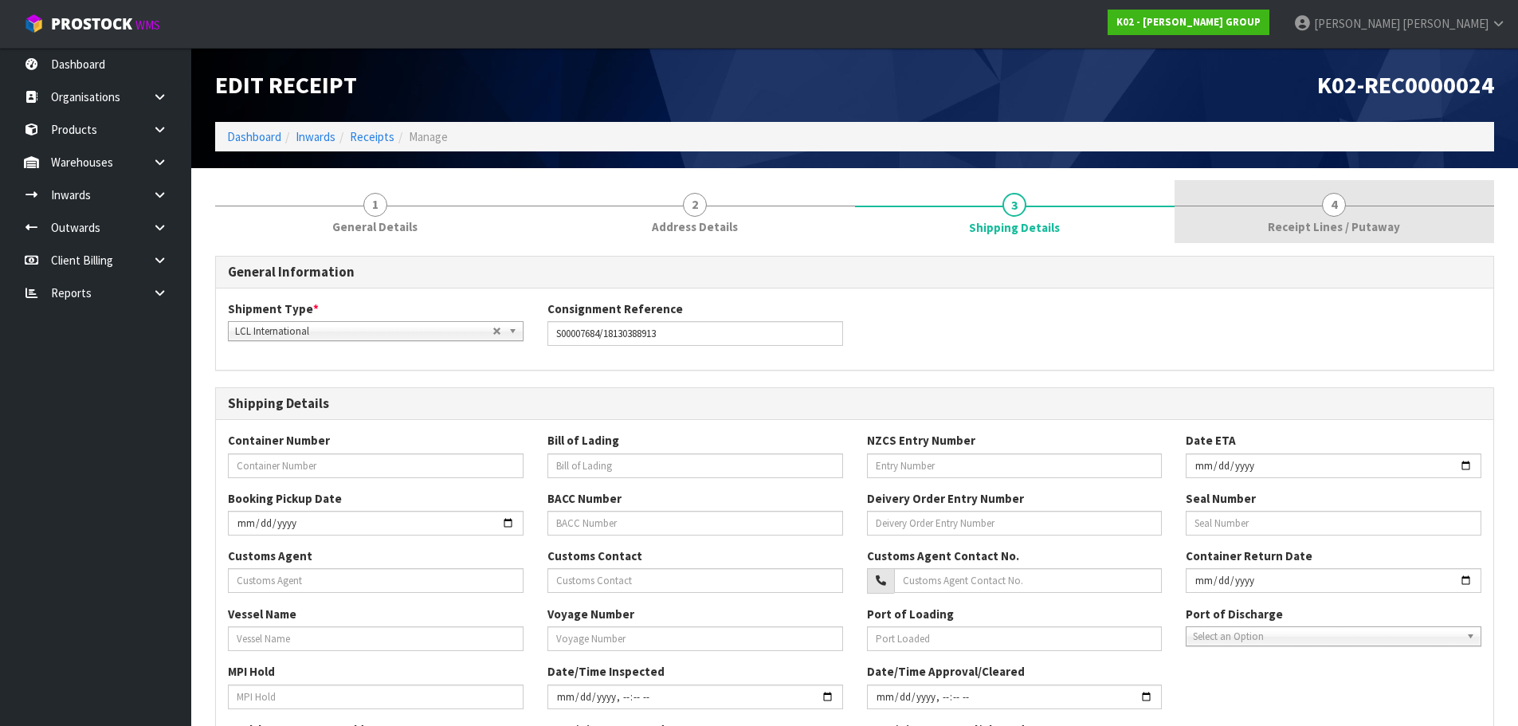
type input "3.643696"
click at [1335, 198] on span "4" at bounding box center [1334, 205] width 24 height 24
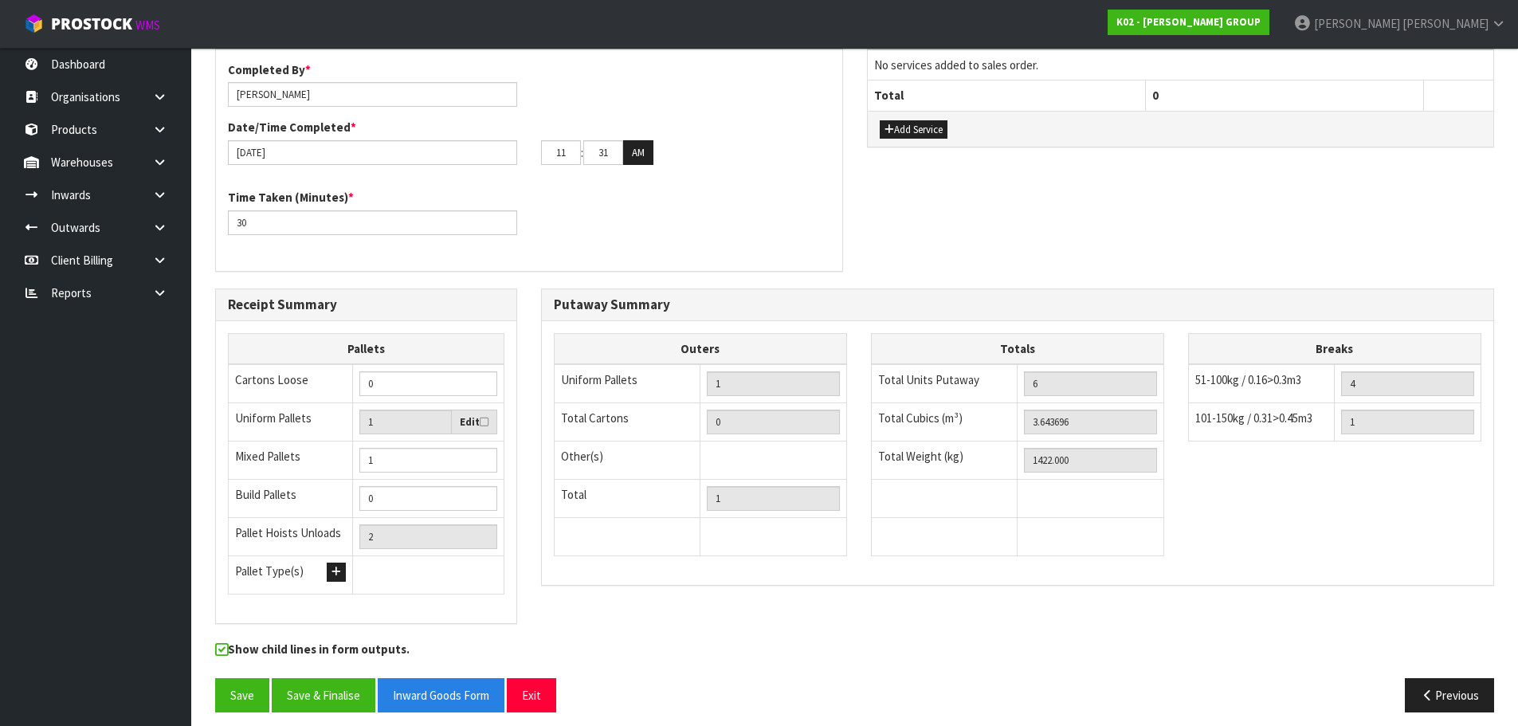
scroll to position [587, 0]
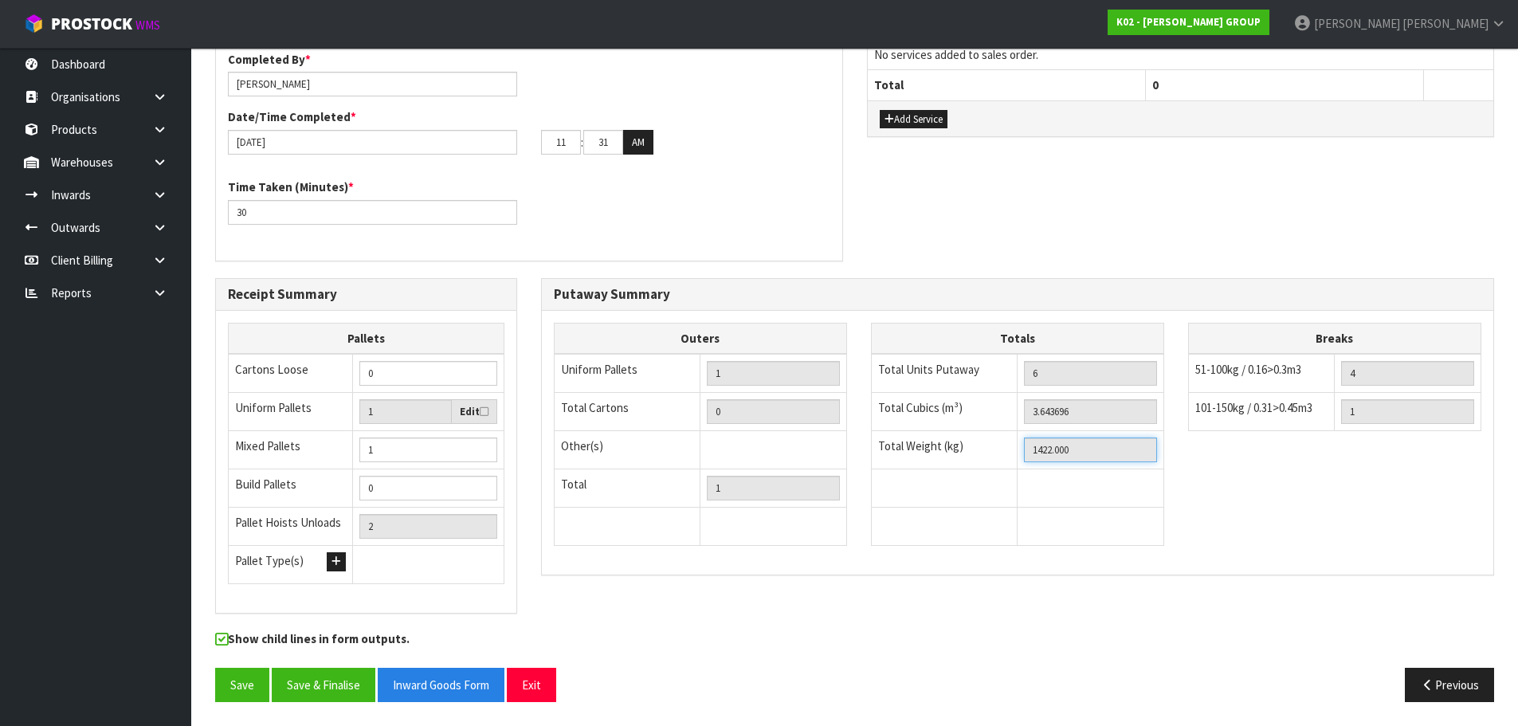
drag, startPoint x: 1098, startPoint y: 450, endPoint x: 860, endPoint y: 445, distance: 237.6
click at [860, 446] on div "Totals Total Units Putaway 6 Total Cubics (m³) 3.643696 Total Weight (kg) 1422.…" at bounding box center [1017, 443] width 317 height 240
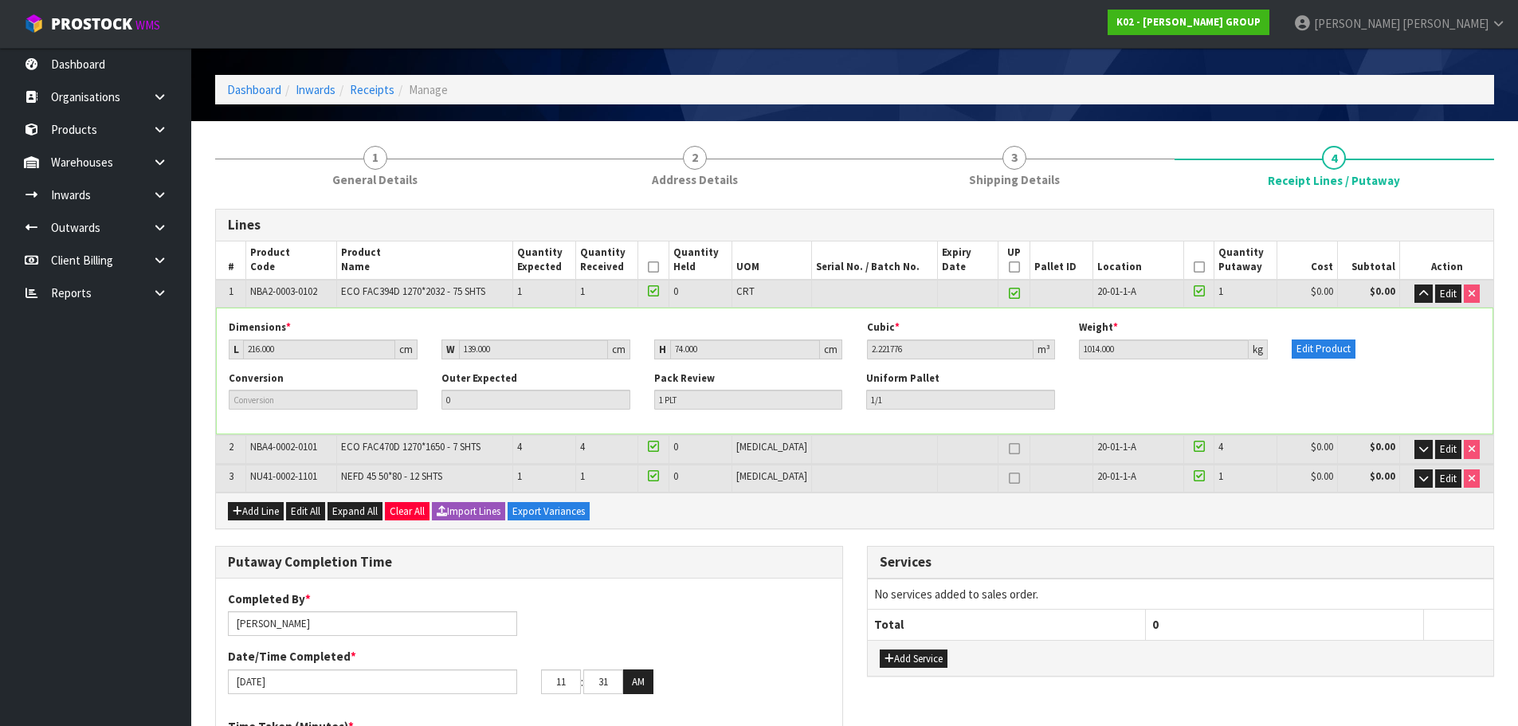
scroll to position [0, 0]
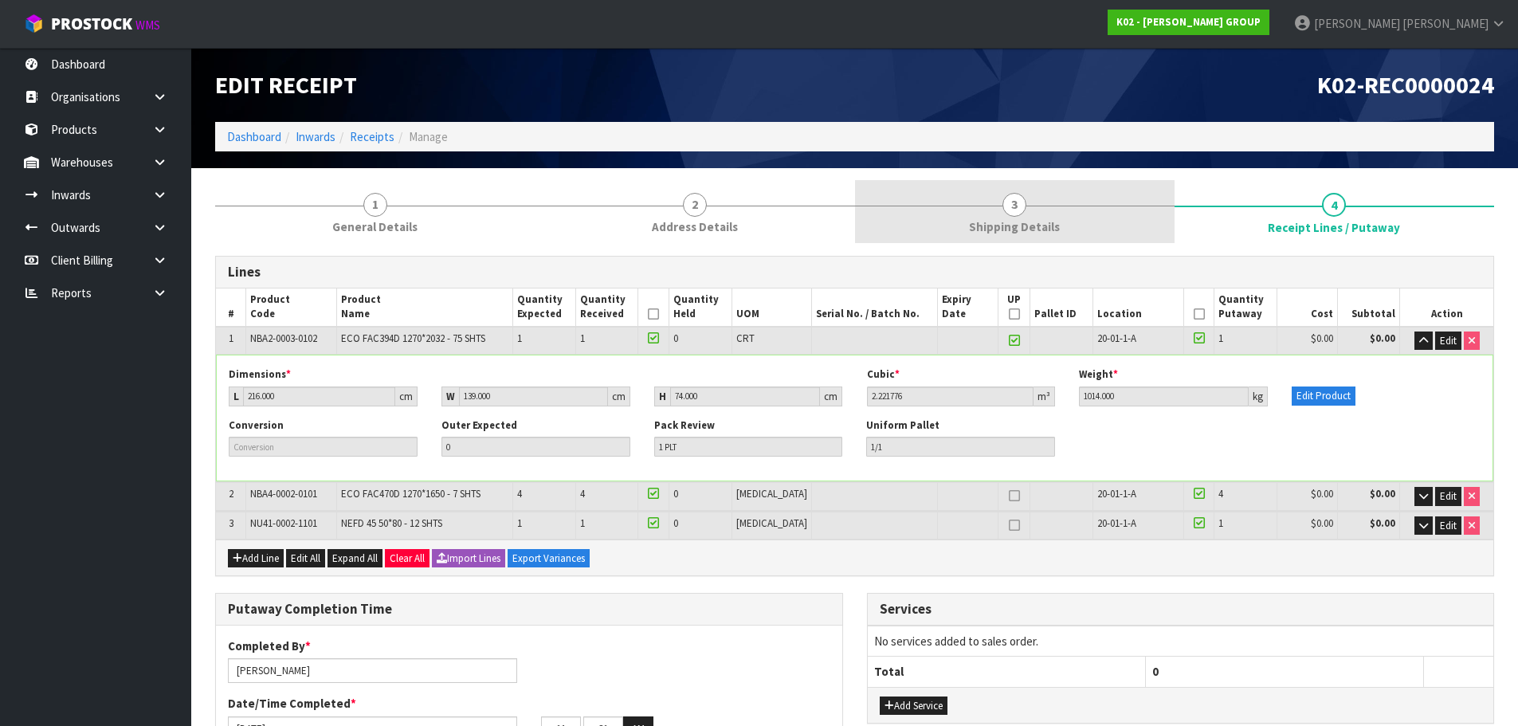
click at [1004, 202] on span "3" at bounding box center [1015, 205] width 24 height 24
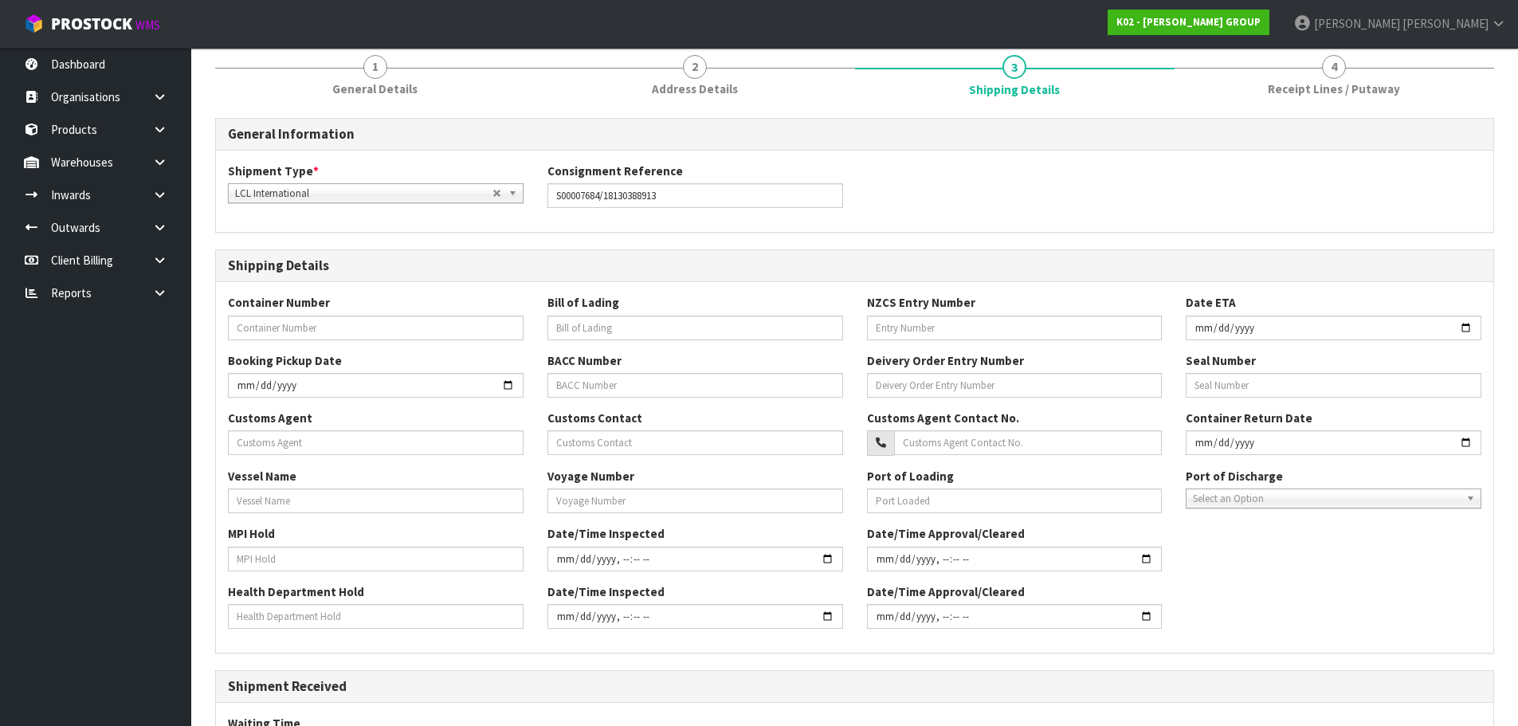
scroll to position [399, 0]
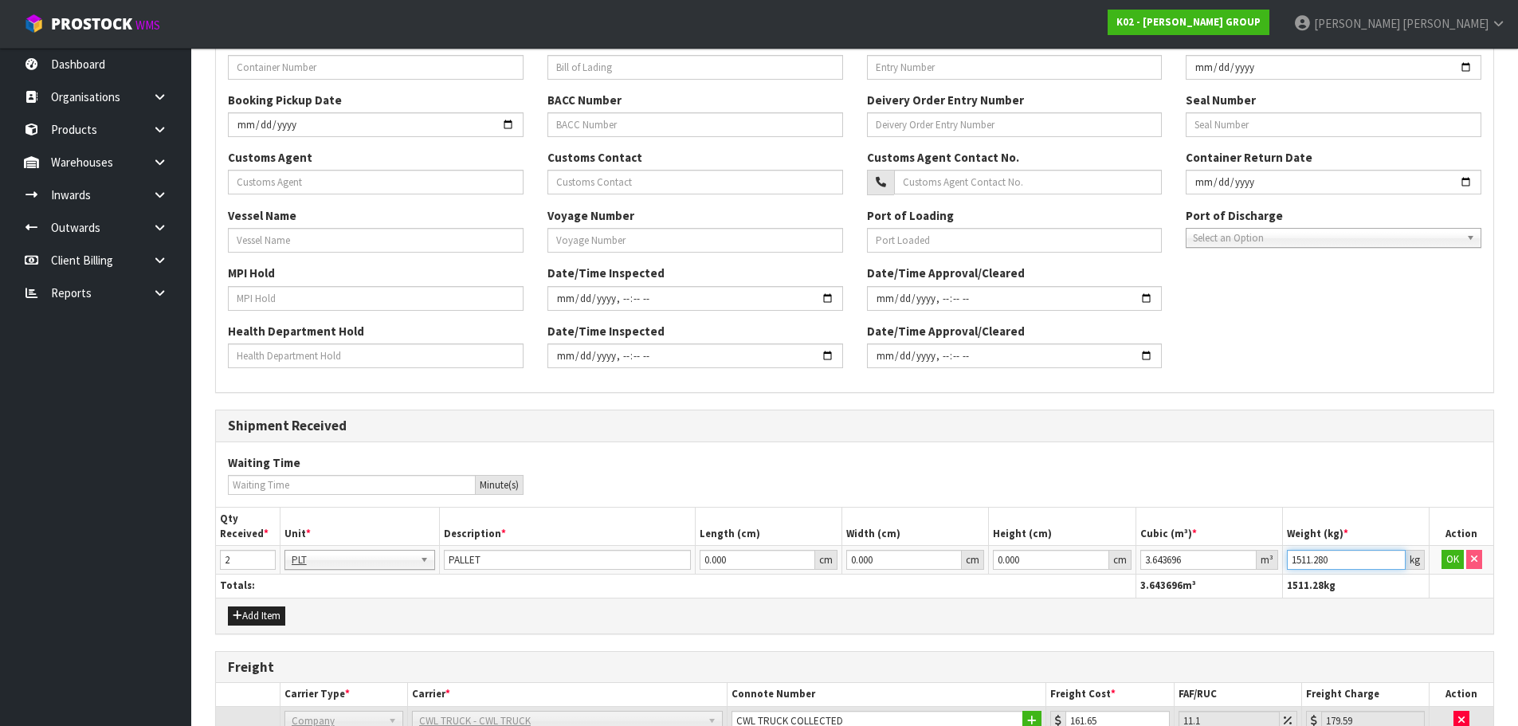
drag, startPoint x: 1344, startPoint y: 556, endPoint x: 1219, endPoint y: 551, distance: 125.3
click at [1219, 551] on tr "2 BAG BAR BSK BIN BTL BOX BDL CAB CGE CTN CSE COI CRA CRT CBE CYL DRM JAR MTR P…" at bounding box center [855, 560] width 1278 height 29
paste input "422"
type input "1422"
click at [1452, 561] on button "OK" at bounding box center [1453, 559] width 22 height 19
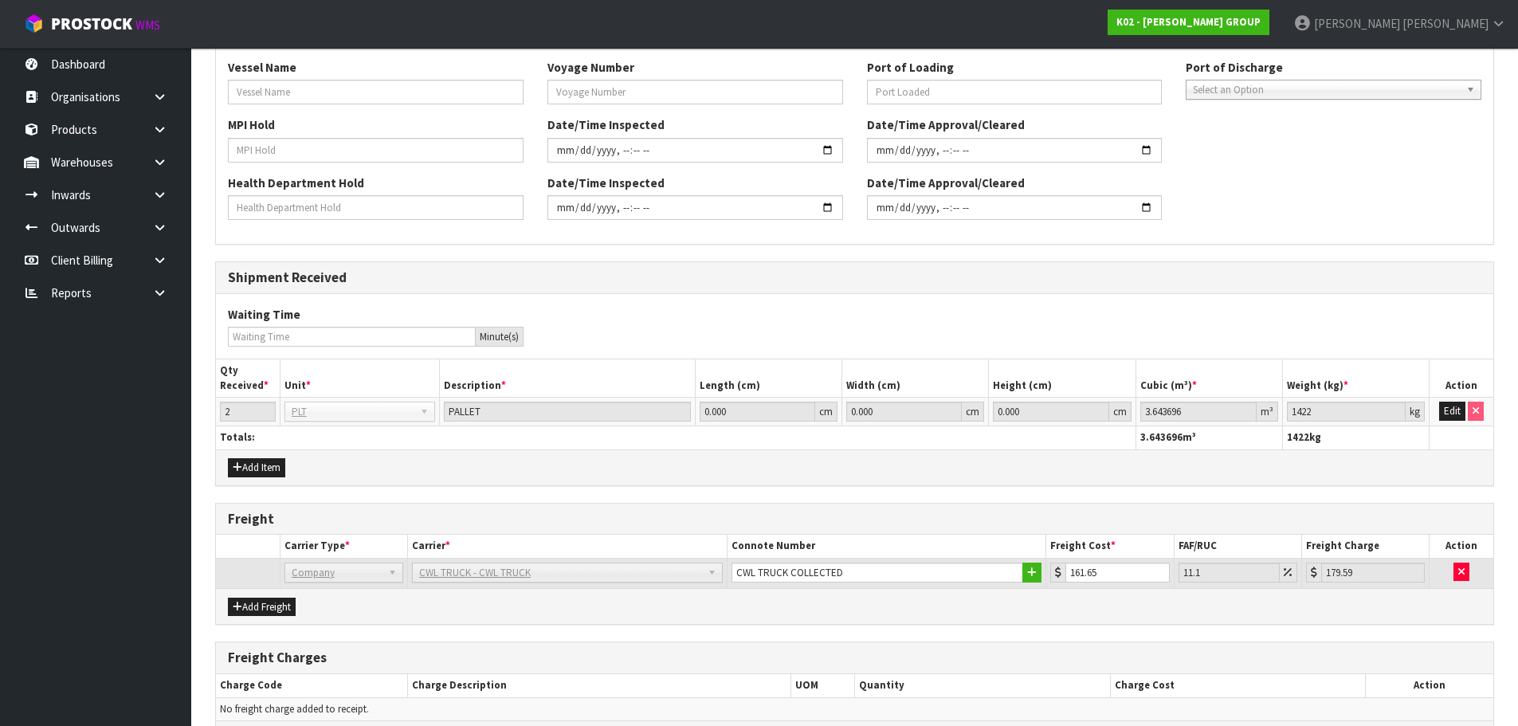
scroll to position [654, 0]
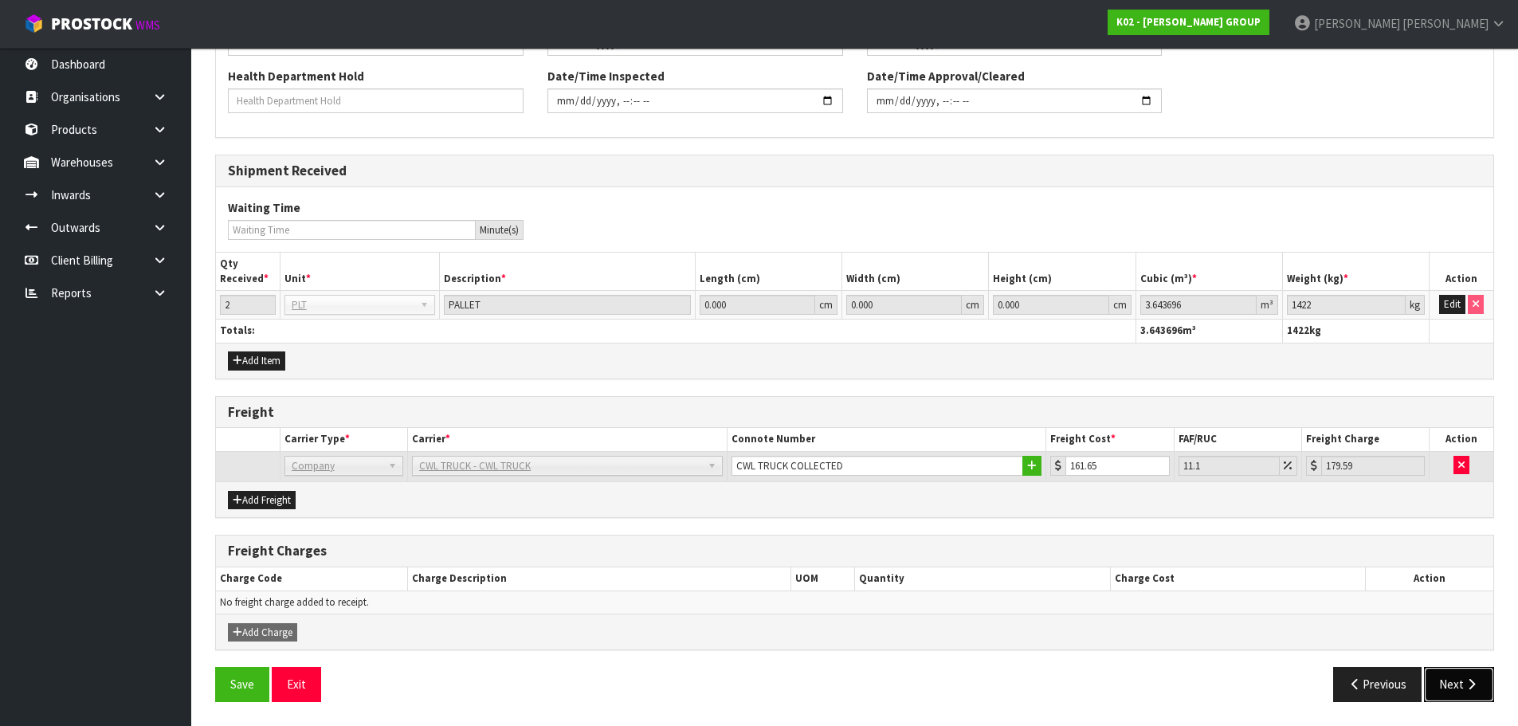
click at [1443, 681] on button "Next" at bounding box center [1459, 684] width 70 height 34
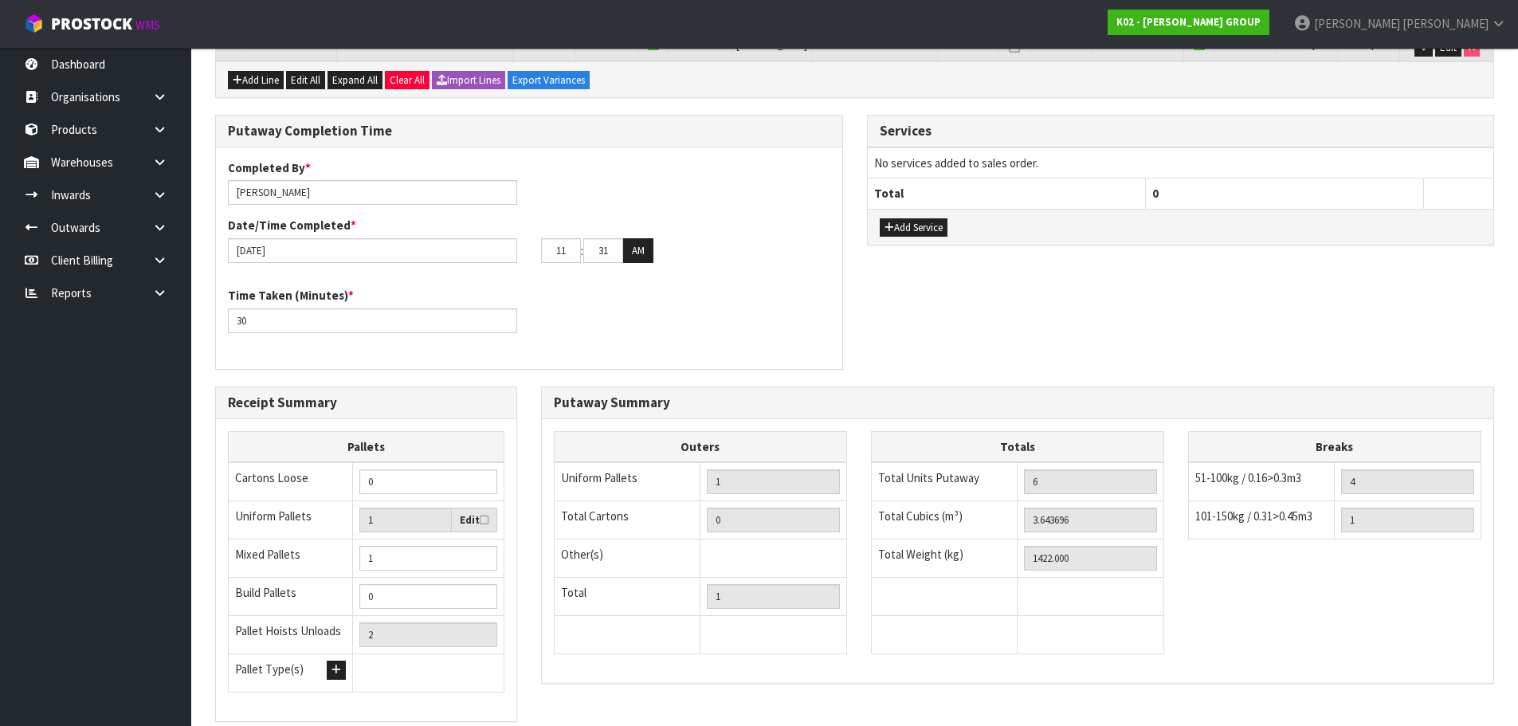
scroll to position [587, 0]
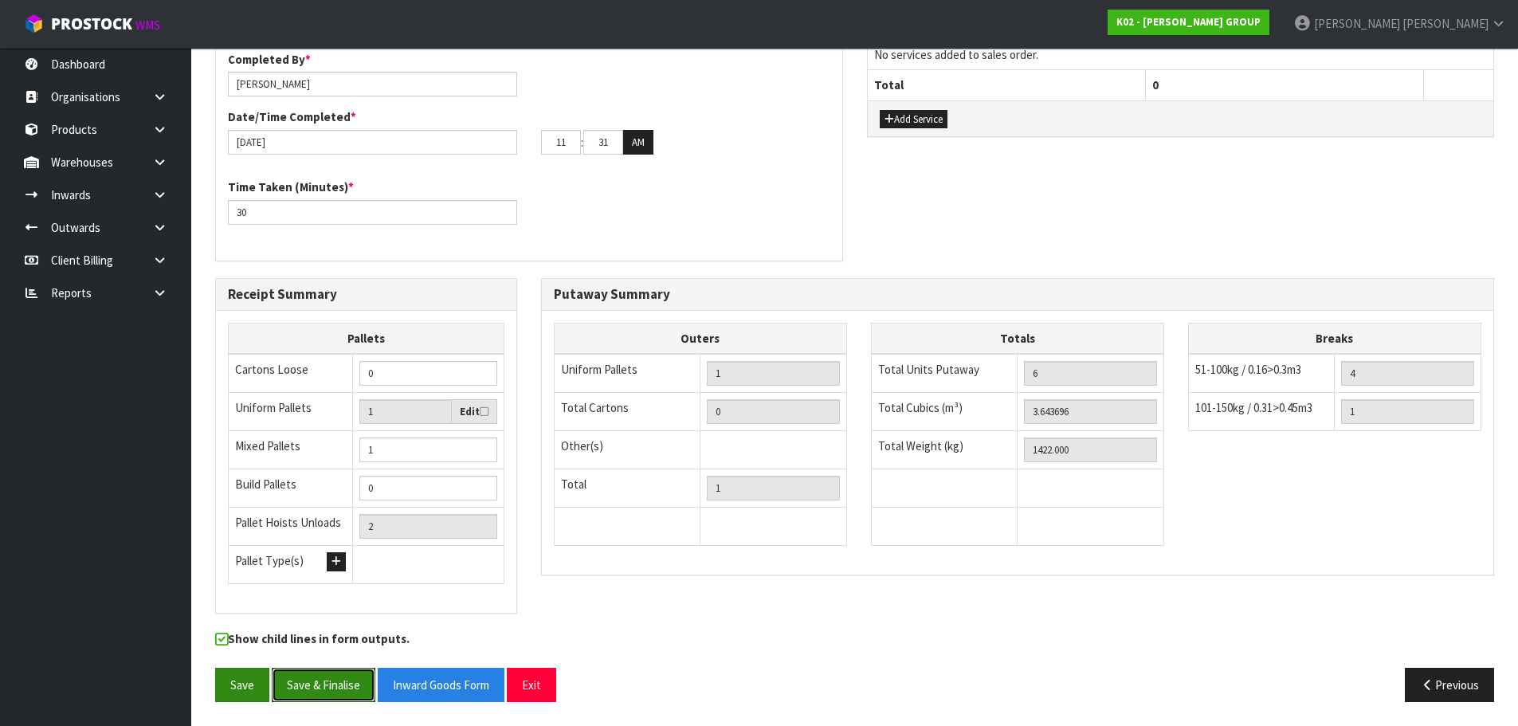
drag, startPoint x: 310, startPoint y: 677, endPoint x: 236, endPoint y: 668, distance: 74.6
click at [236, 668] on div "Save Save & Finalise Inward Goods Form Exit" at bounding box center [529, 685] width 652 height 34
click at [237, 668] on button "Save" at bounding box center [242, 685] width 54 height 34
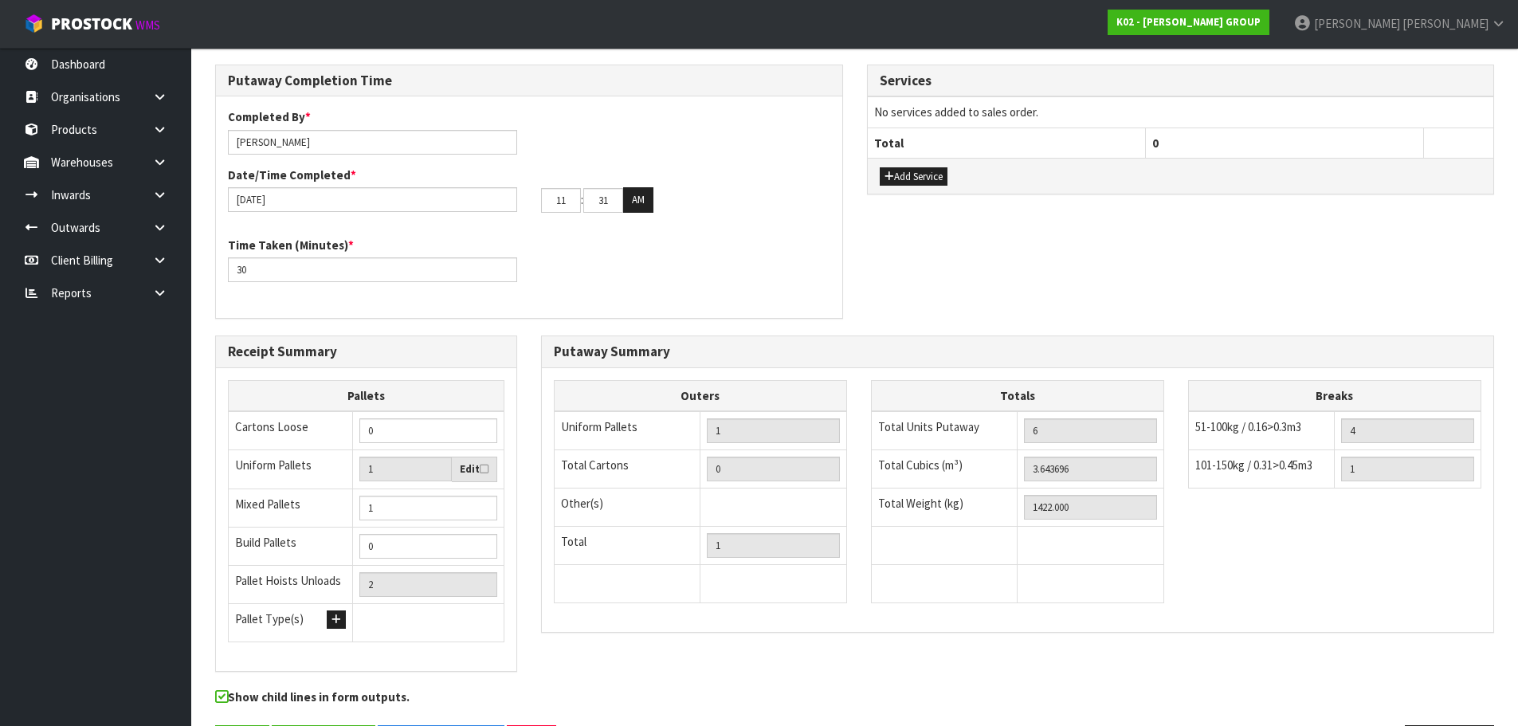
scroll to position [0, 0]
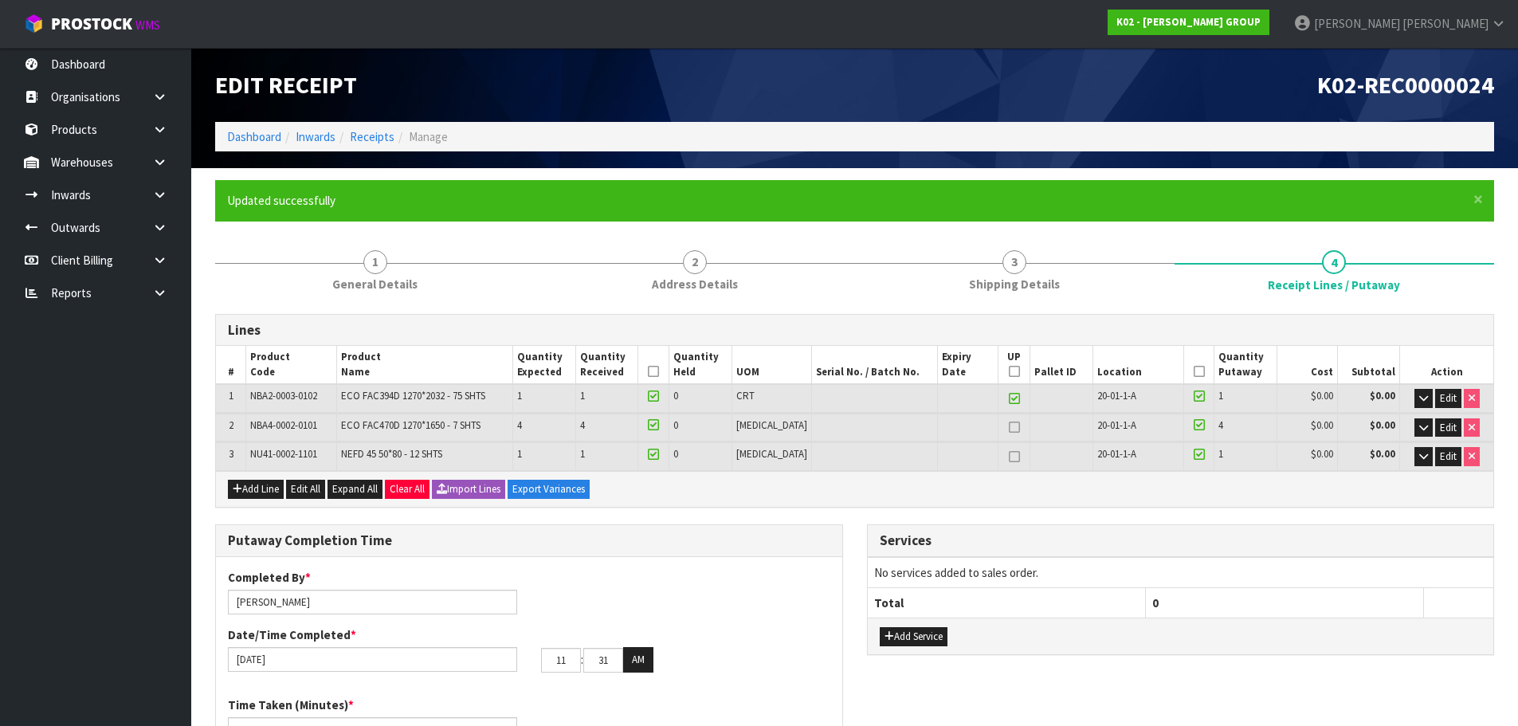
click at [371, 234] on form "× Close Updated successfully 1 General Details 2 Address Details 3 Shipping Det…" at bounding box center [854, 705] width 1279 height 1051
click at [355, 236] on form "× Close Updated successfully 1 General Details 2 Address Details 3 Shipping Det…" at bounding box center [854, 705] width 1279 height 1051
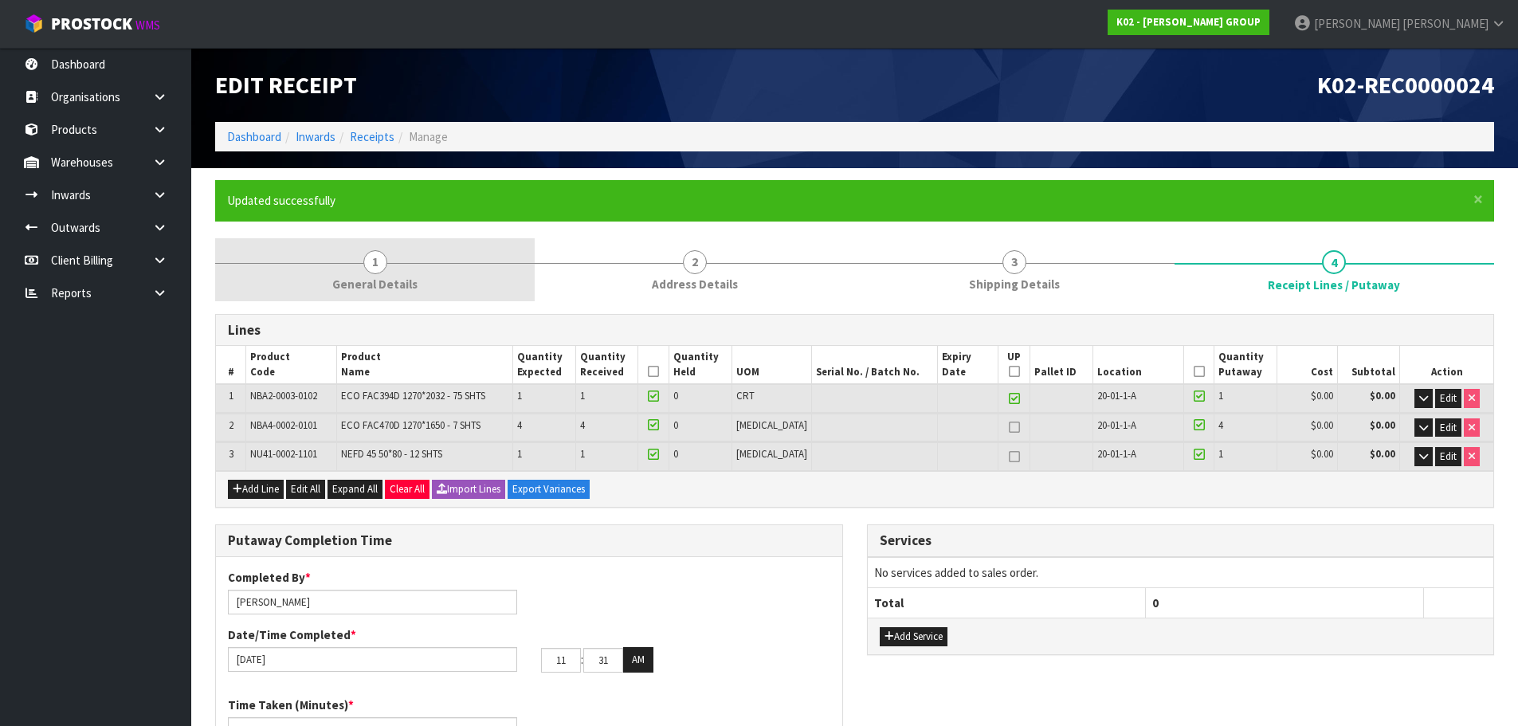
click at [362, 277] on span "General Details" at bounding box center [374, 284] width 85 height 17
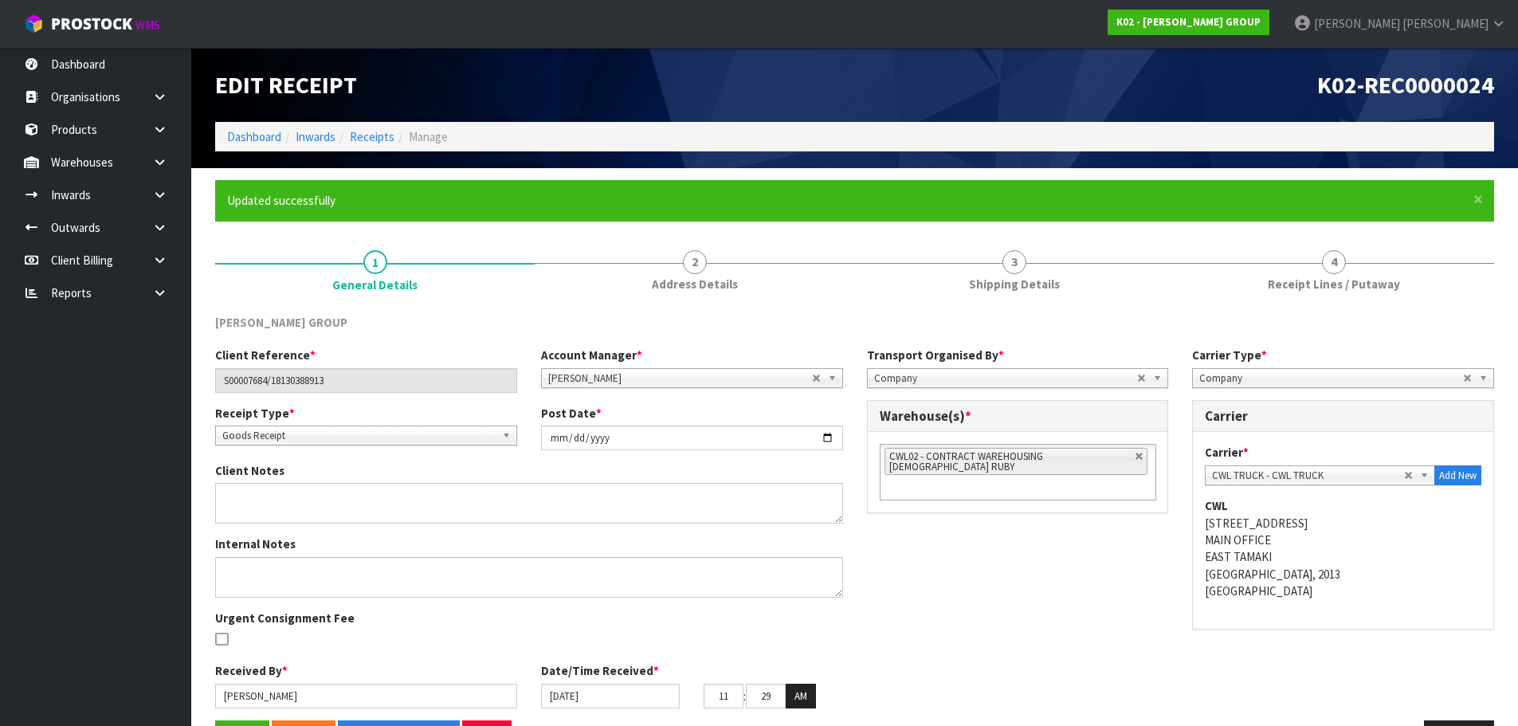
scroll to position [53, 0]
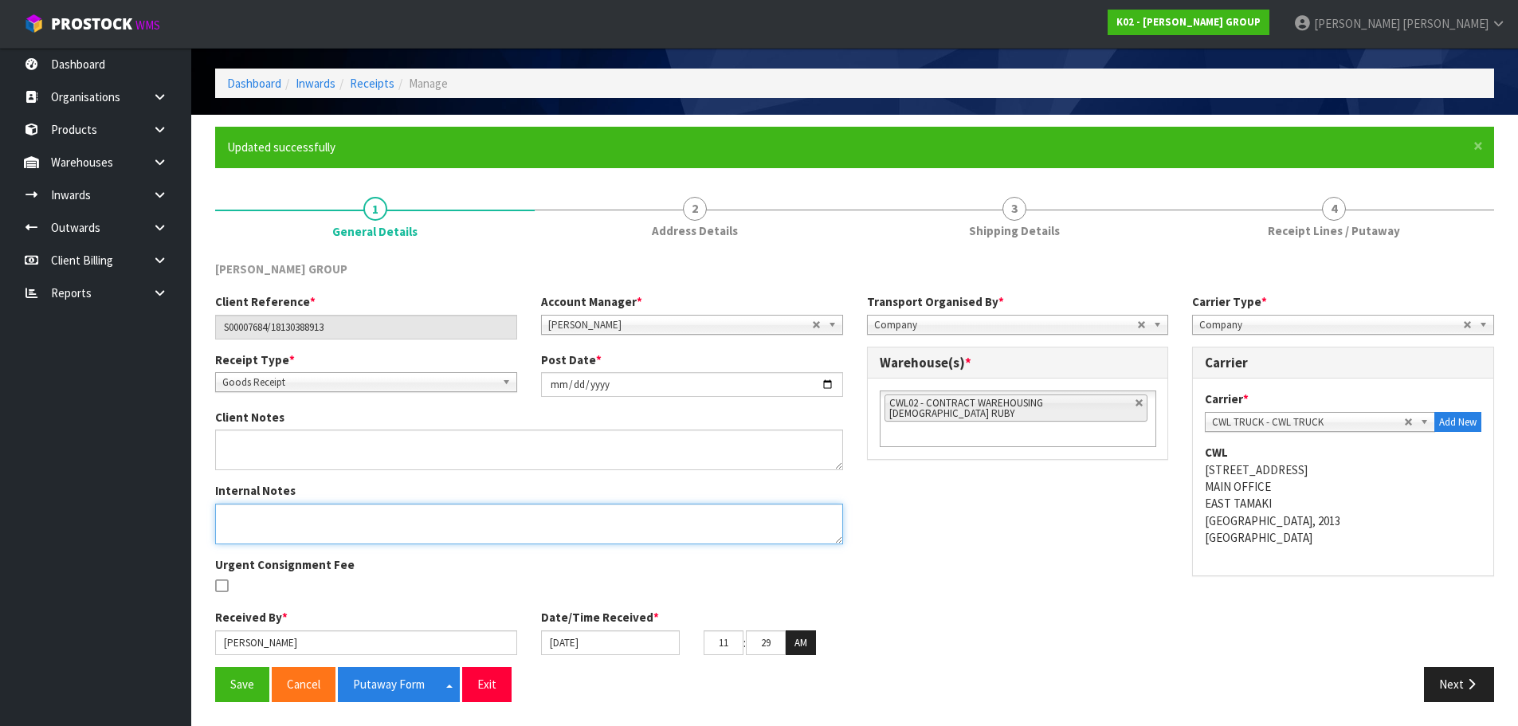
click at [371, 522] on textarea at bounding box center [529, 524] width 628 height 41
type textarea "FEW DAMAGES FOUND, CRATE HAD FEW DAMAGES, AND OTHER PLT HAD 1 PLT ON TOP OF IT."
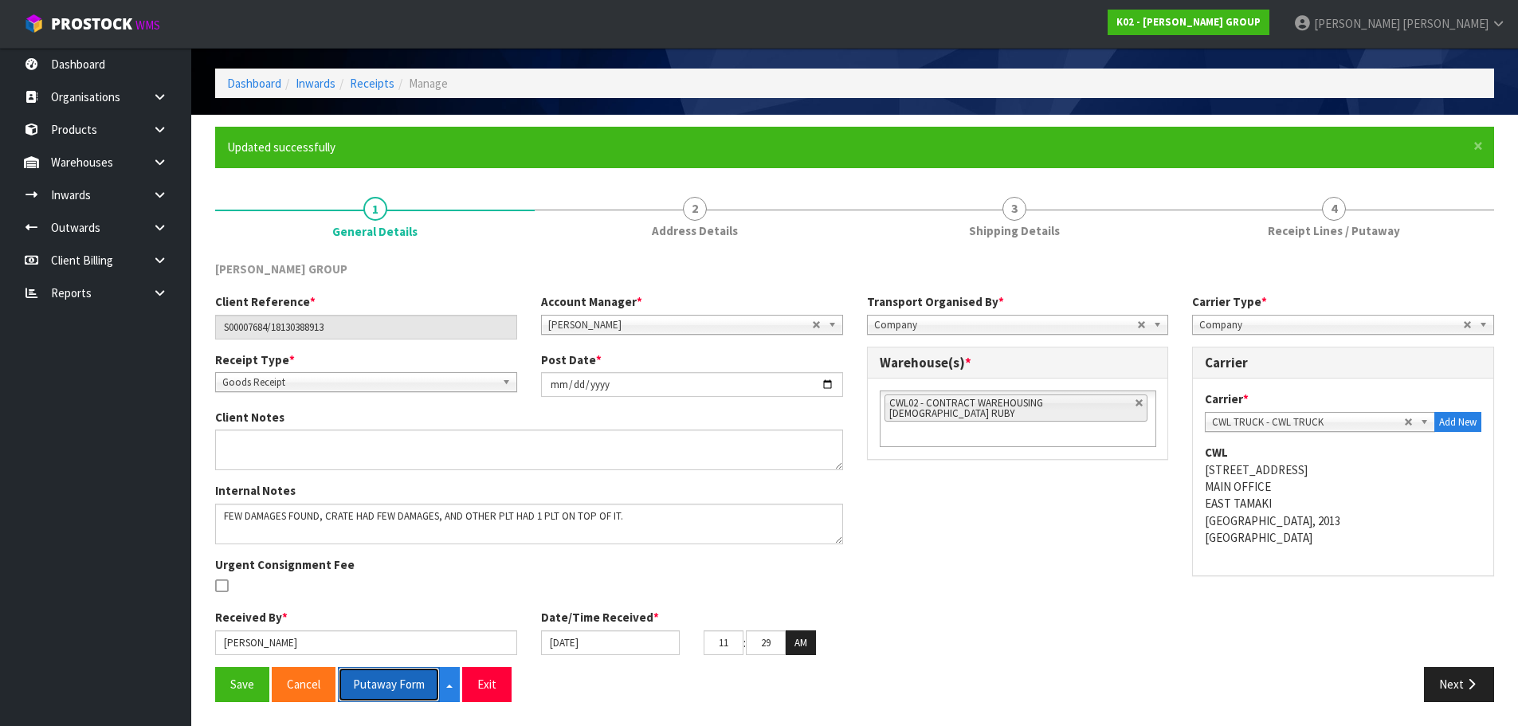
click at [362, 682] on button "Putaway Form" at bounding box center [389, 684] width 102 height 34
drag, startPoint x: 1345, startPoint y: 234, endPoint x: 1341, endPoint y: 268, distance: 33.8
click at [1345, 234] on span "Receipt Lines / Putaway" at bounding box center [1334, 230] width 132 height 17
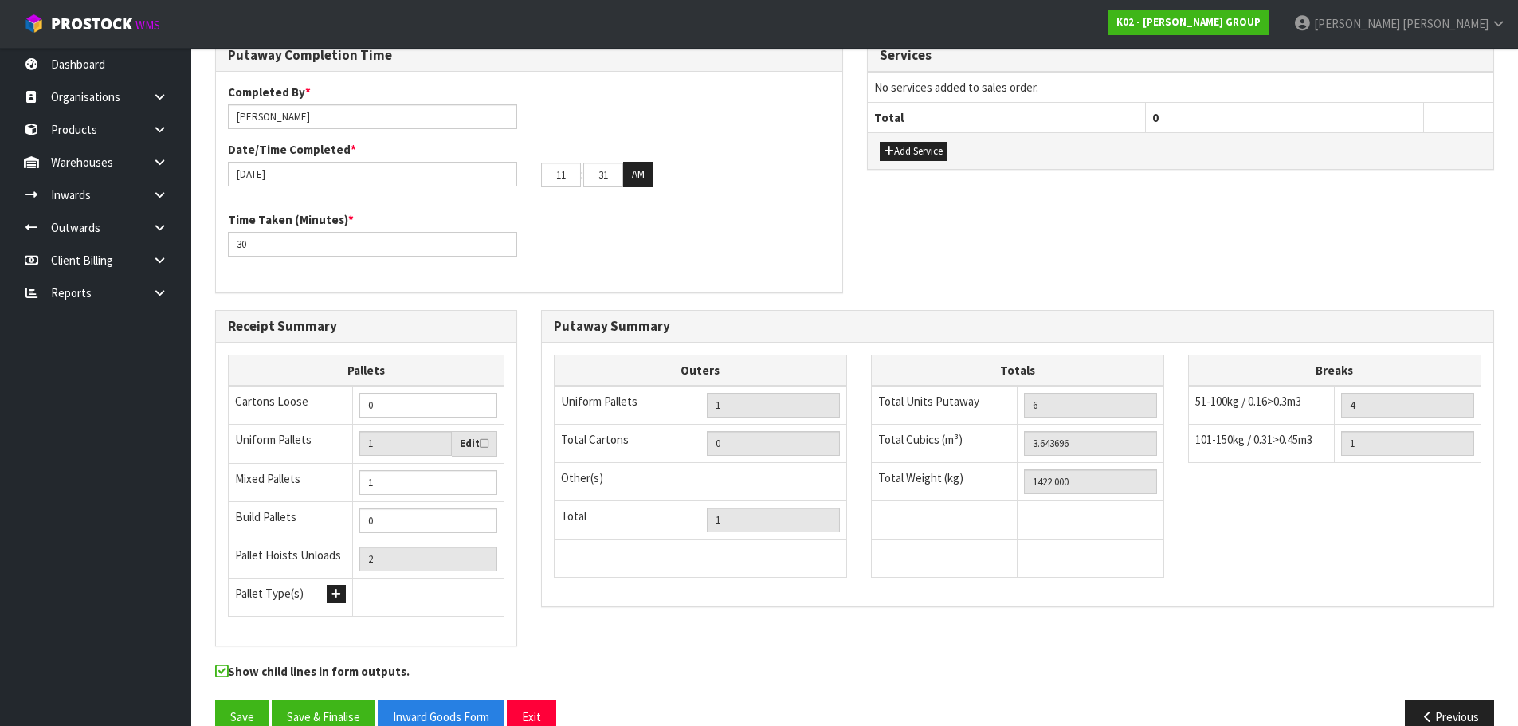
scroll to position [518, 0]
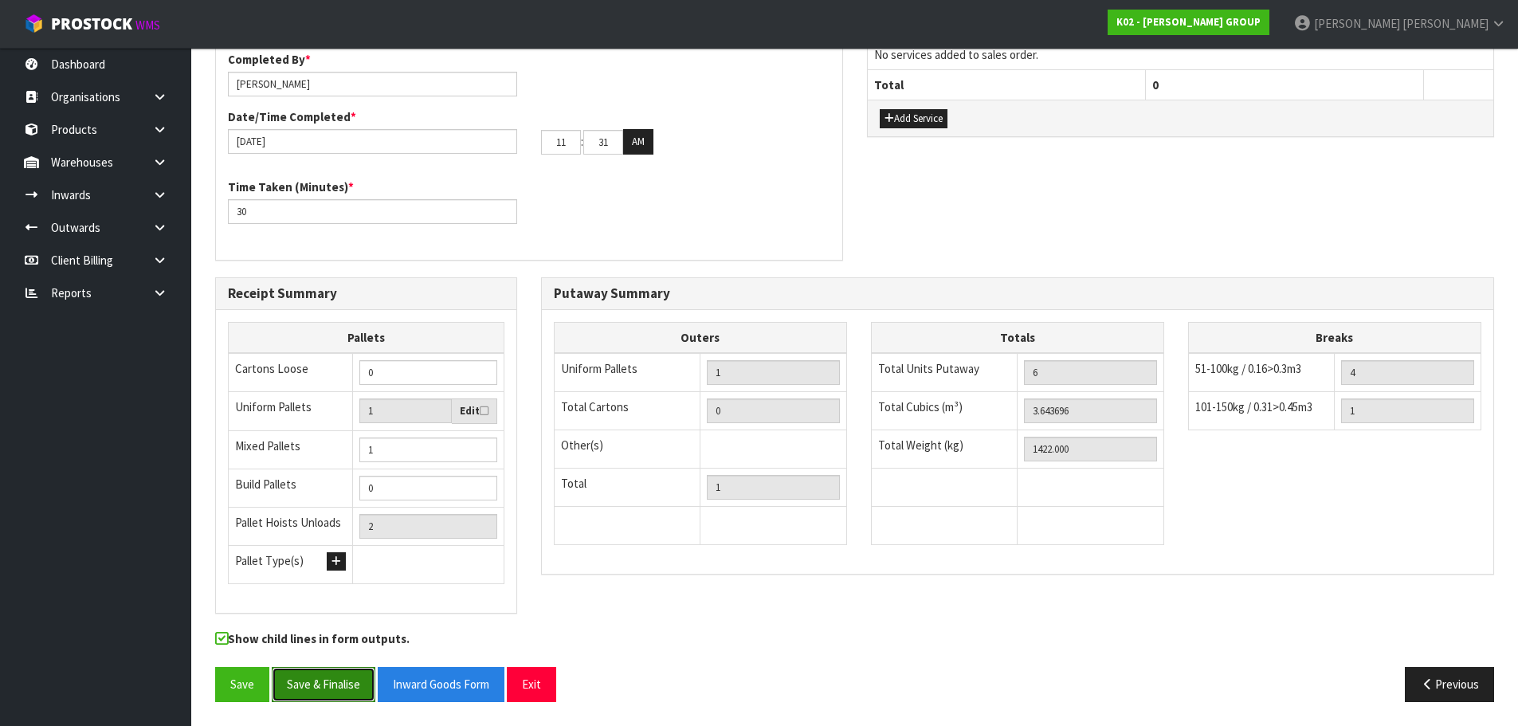
click at [339, 688] on button "Save & Finalise" at bounding box center [324, 684] width 104 height 34
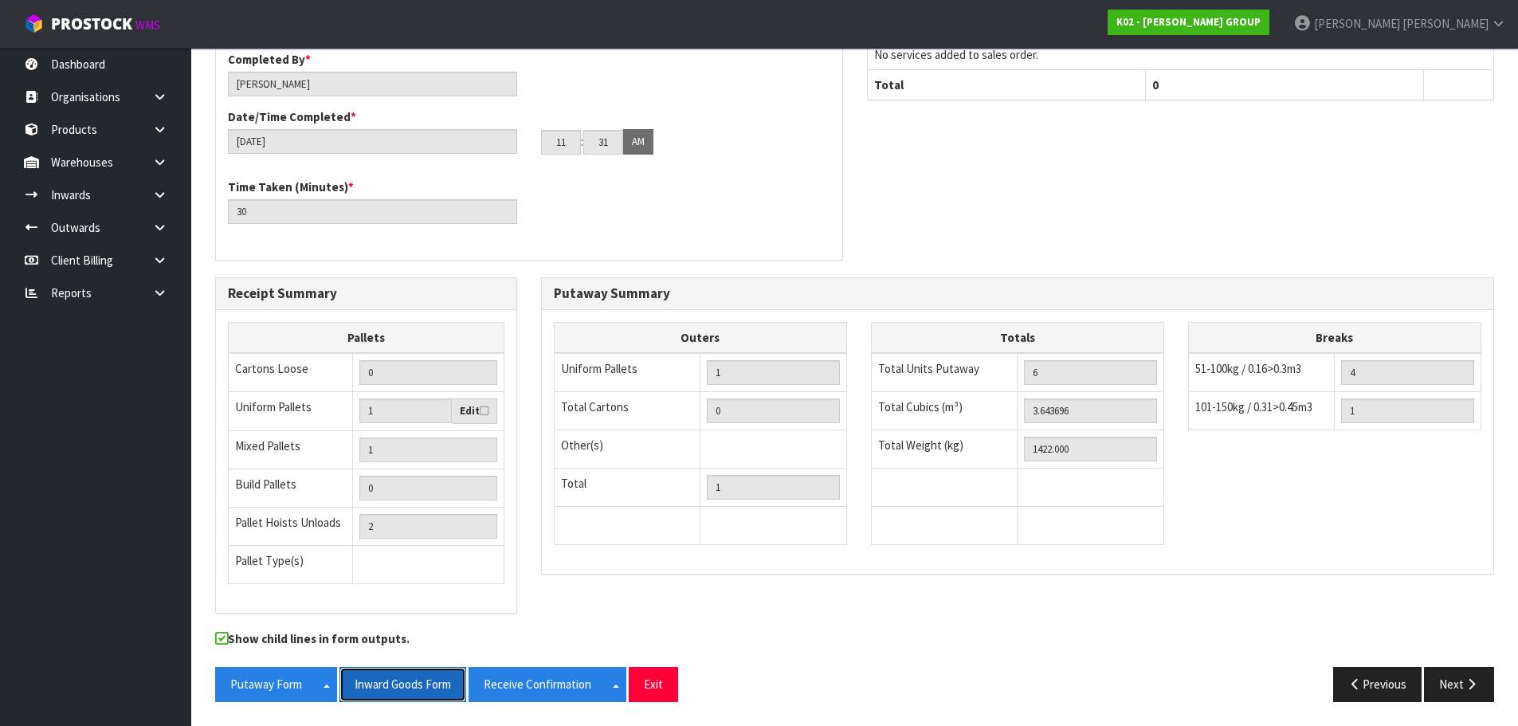
click at [435, 688] on button "Inward Goods Form" at bounding box center [403, 684] width 127 height 34
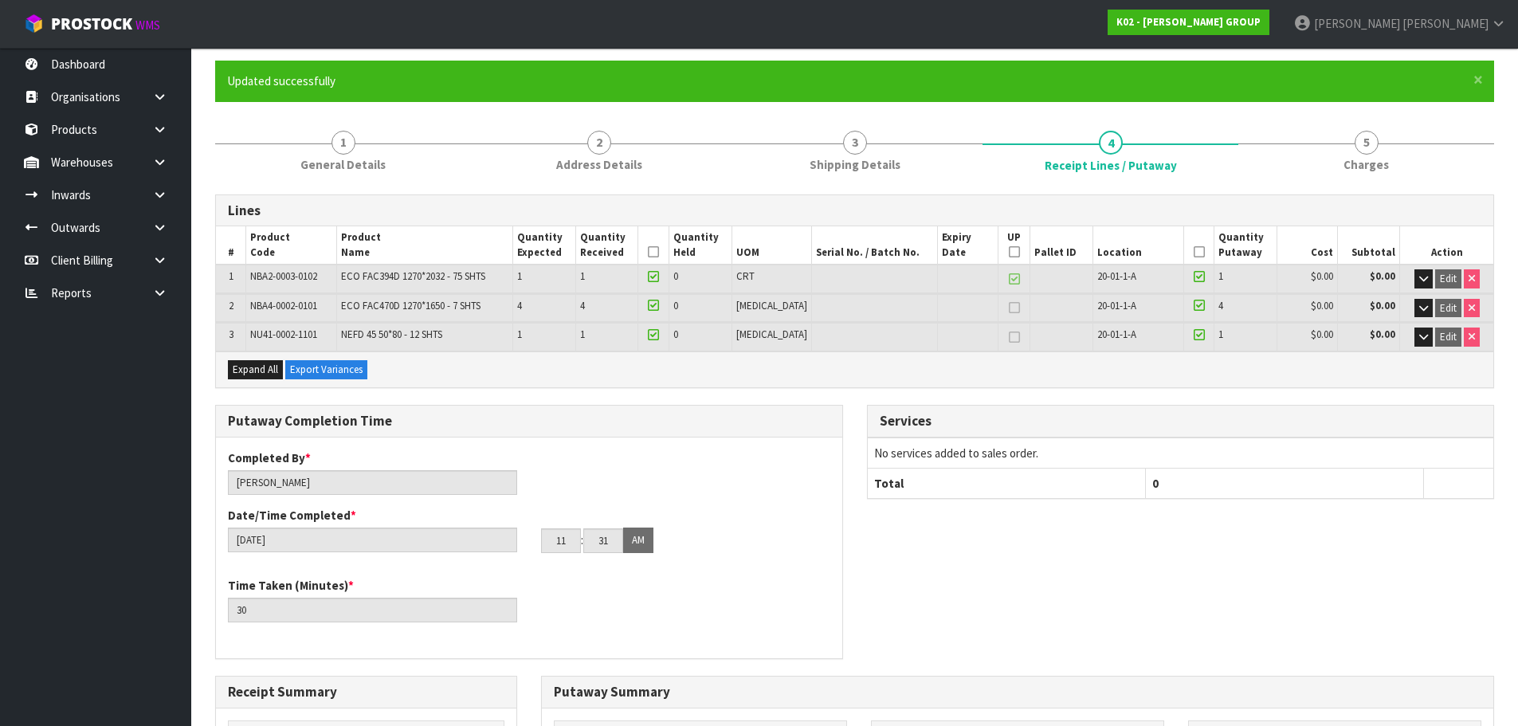
scroll to position [0, 0]
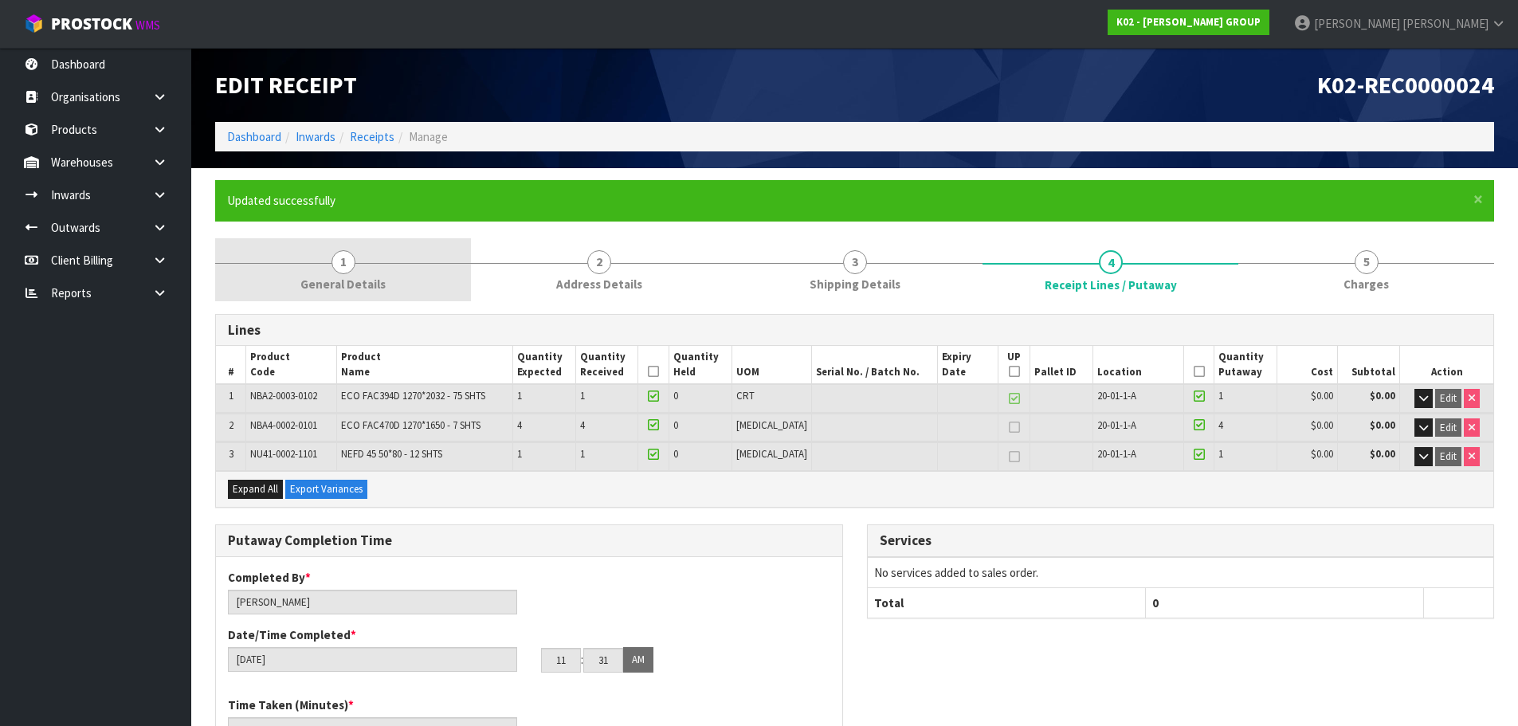
click at [314, 284] on span "General Details" at bounding box center [342, 284] width 85 height 17
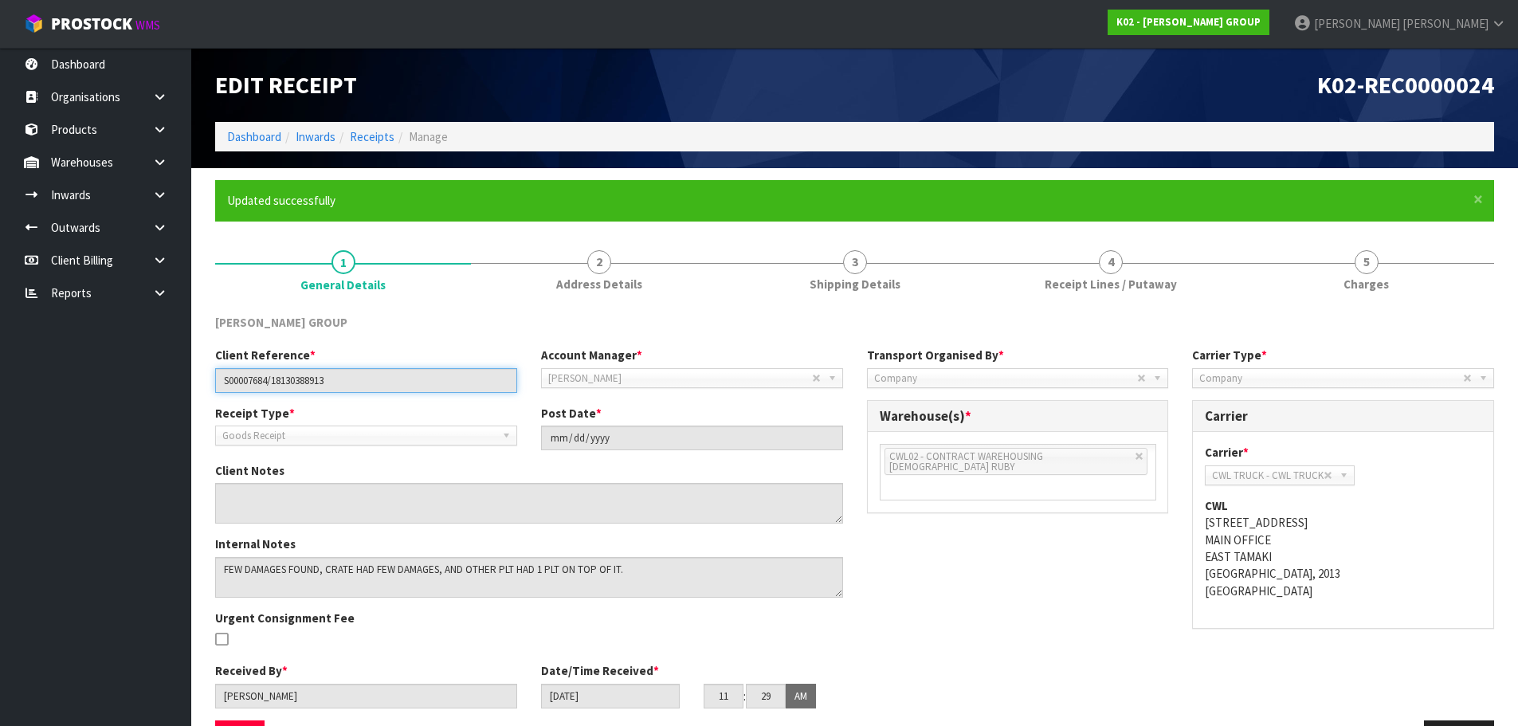
drag, startPoint x: 402, startPoint y: 380, endPoint x: 8, endPoint y: 380, distance: 393.8
click at [8, 380] on body "Toggle navigation ProStock WMS K02 - KIRK GROUP Karlene Christie Logout Dashboa…" at bounding box center [759, 363] width 1518 height 726
click at [258, 138] on link "Dashboard" at bounding box center [254, 136] width 54 height 15
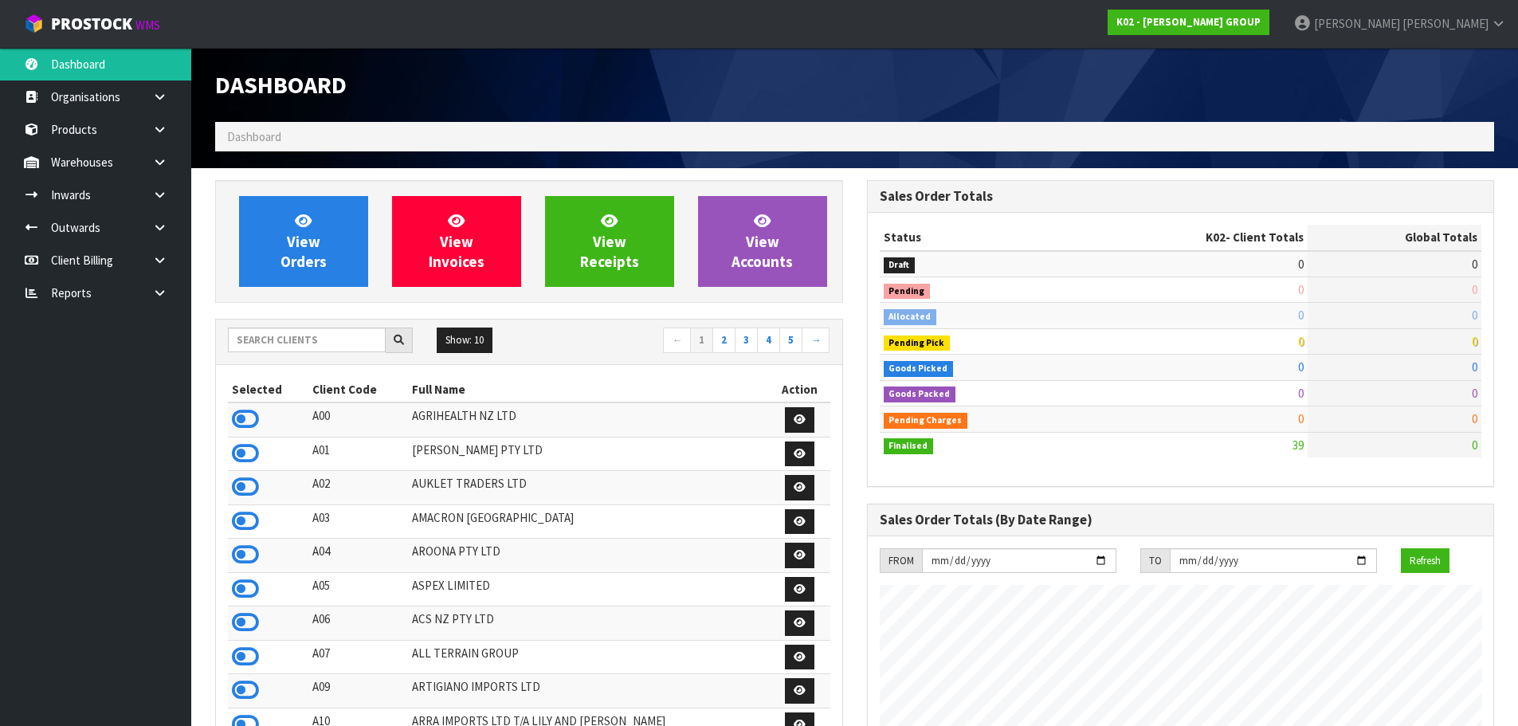
scroll to position [975, 651]
click at [272, 345] on input "text" at bounding box center [307, 340] width 158 height 25
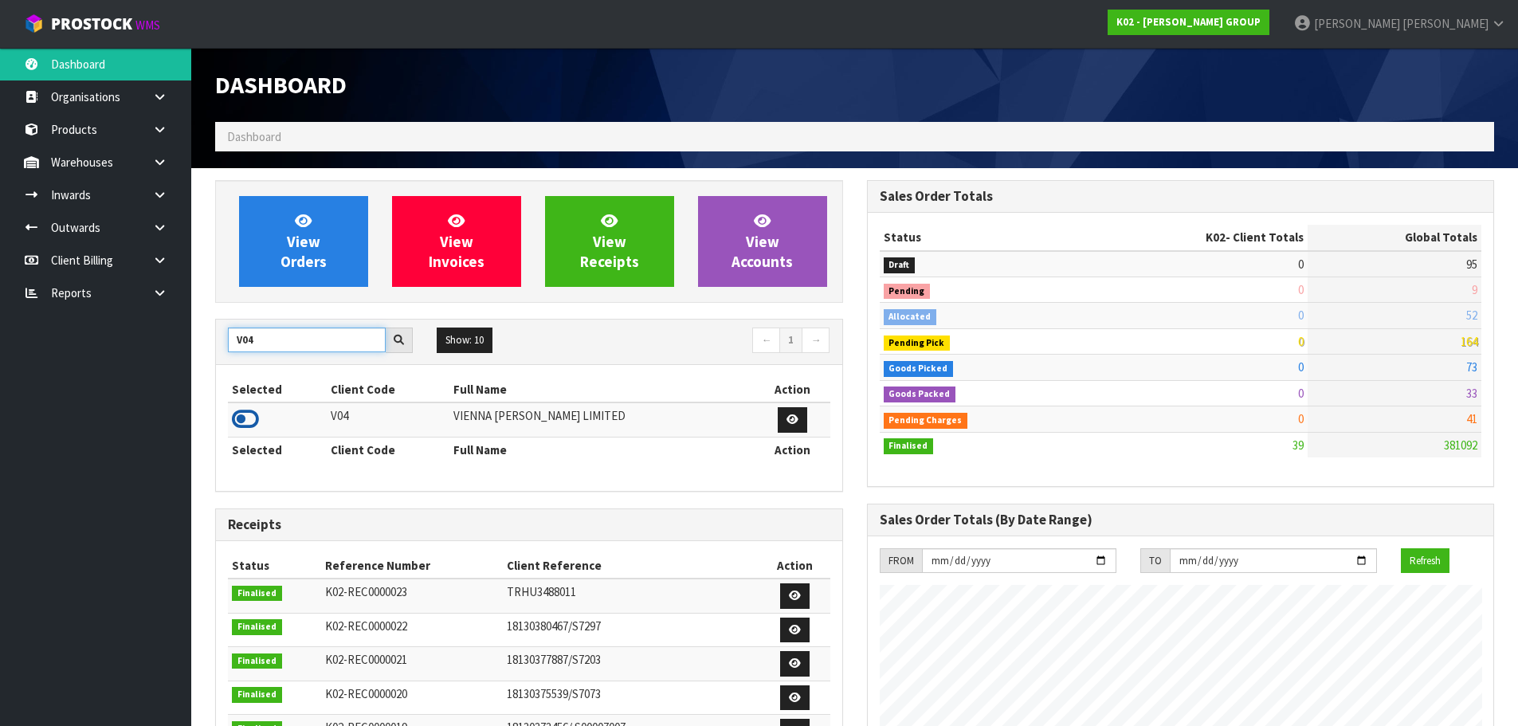
type input "V04"
click at [245, 410] on icon at bounding box center [245, 419] width 27 height 24
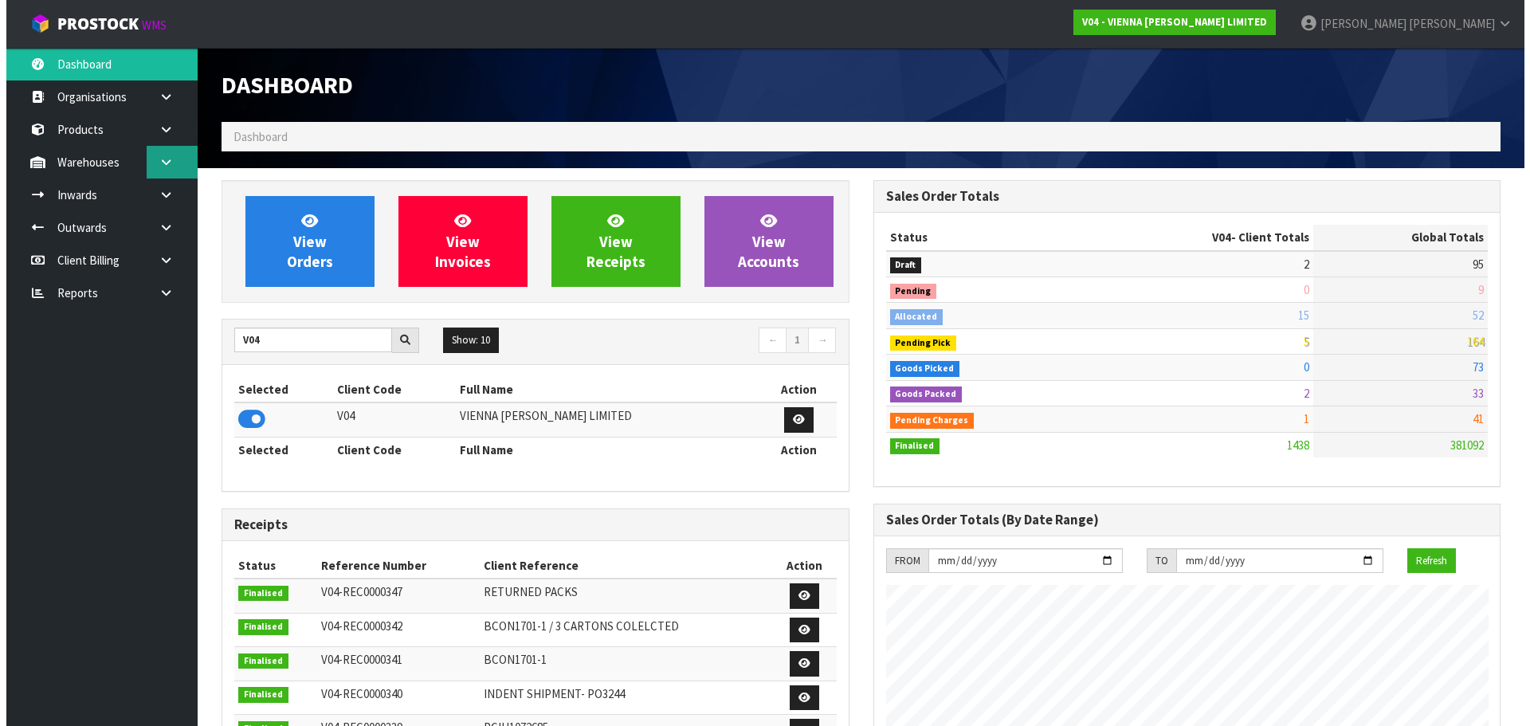
scroll to position [1242, 651]
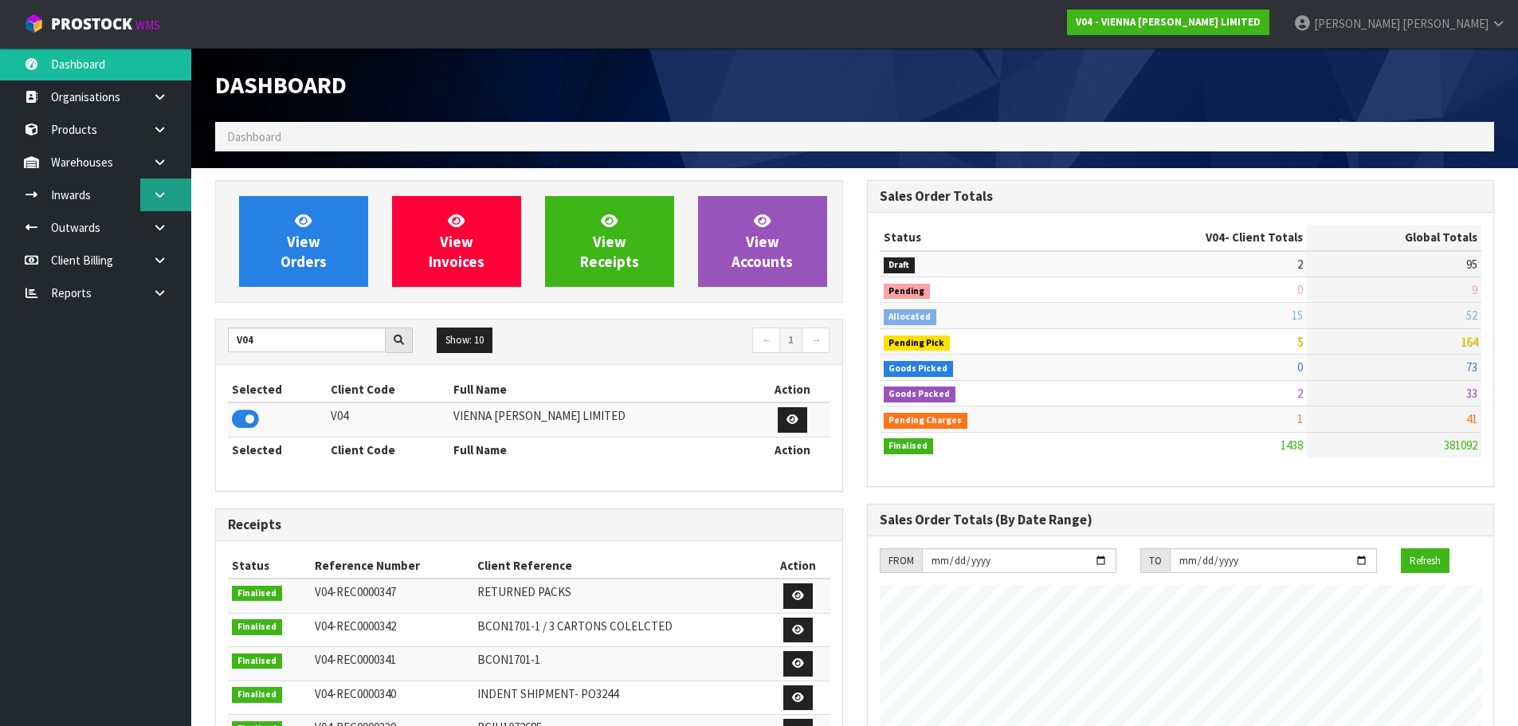
click at [162, 189] on icon at bounding box center [159, 195] width 15 height 12
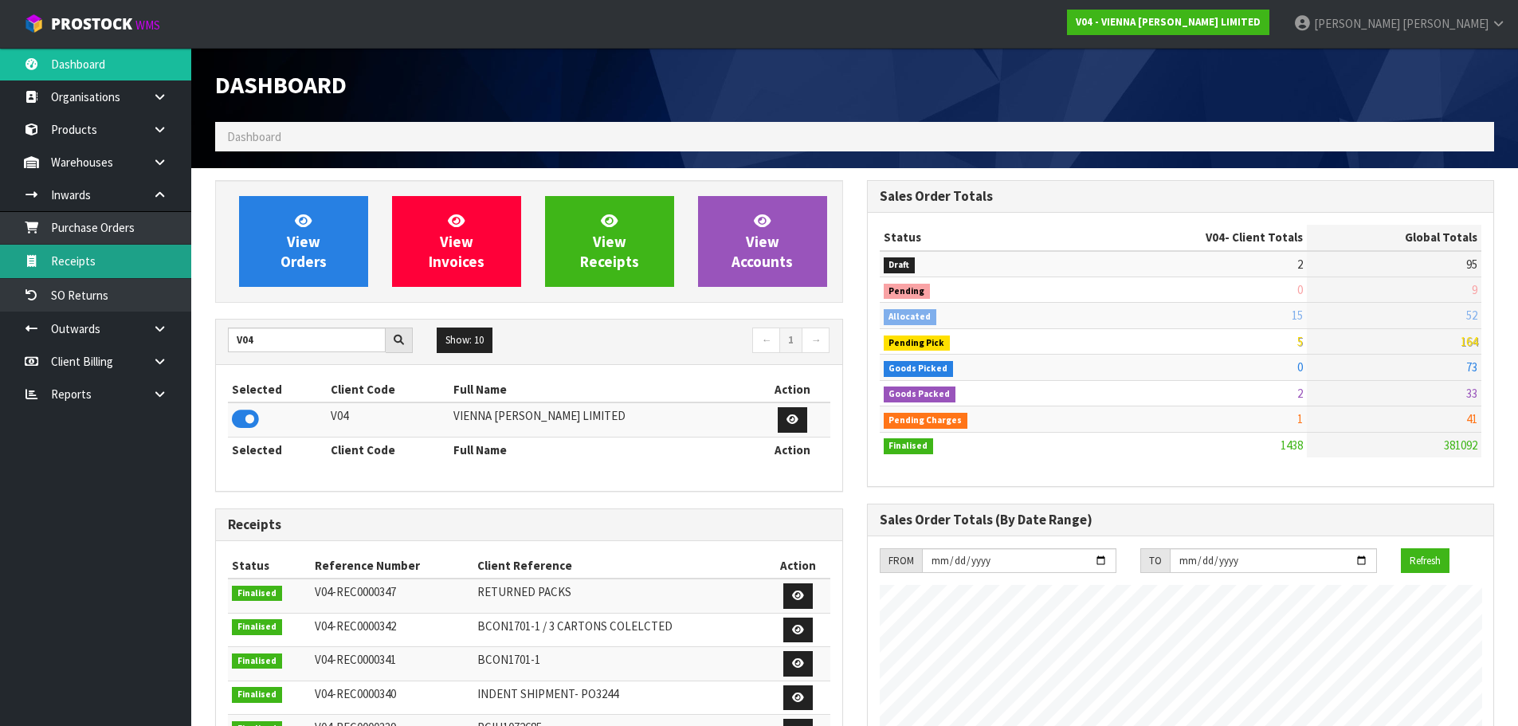
click at [154, 265] on link "Receipts" at bounding box center [95, 261] width 191 height 33
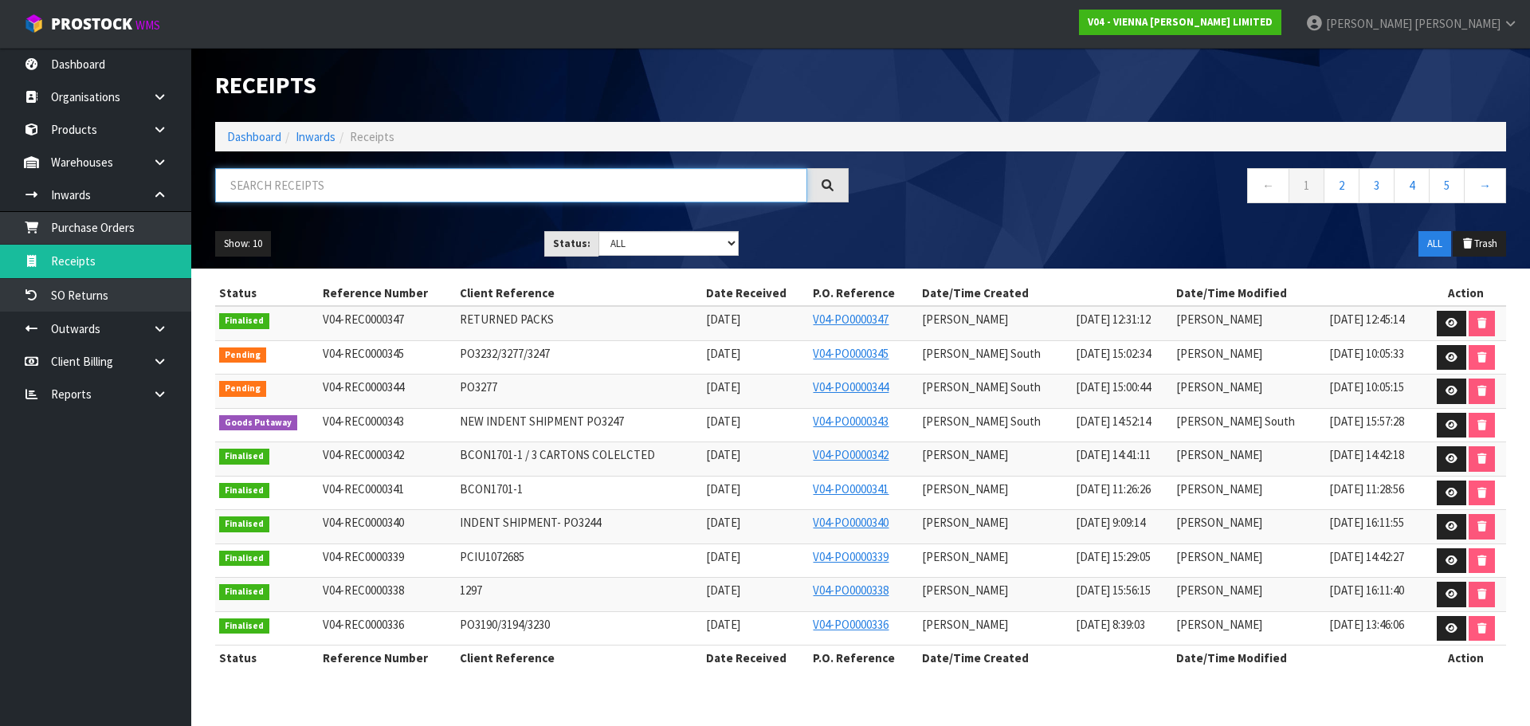
click at [400, 177] on input "text" at bounding box center [511, 185] width 592 height 34
paste input "V04-PO0000347"
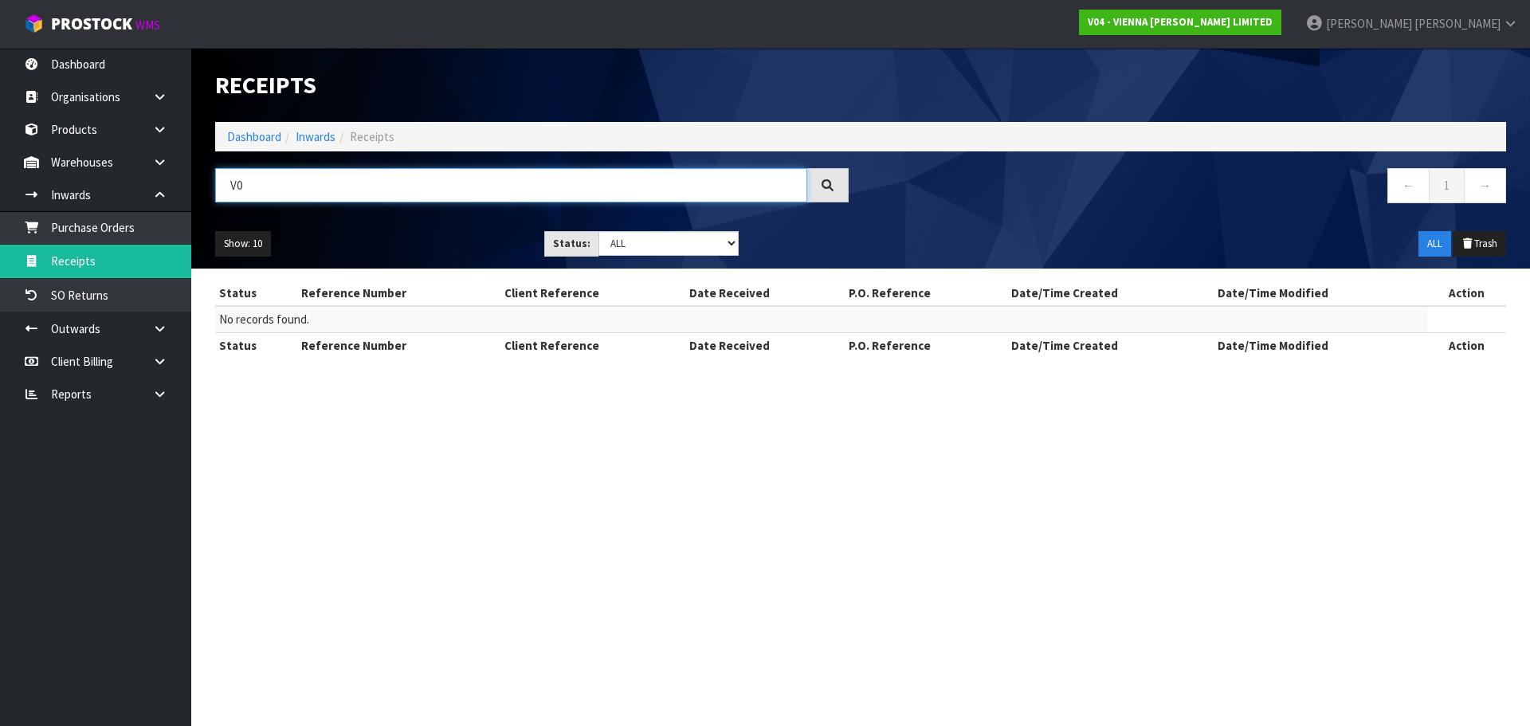
type input "V"
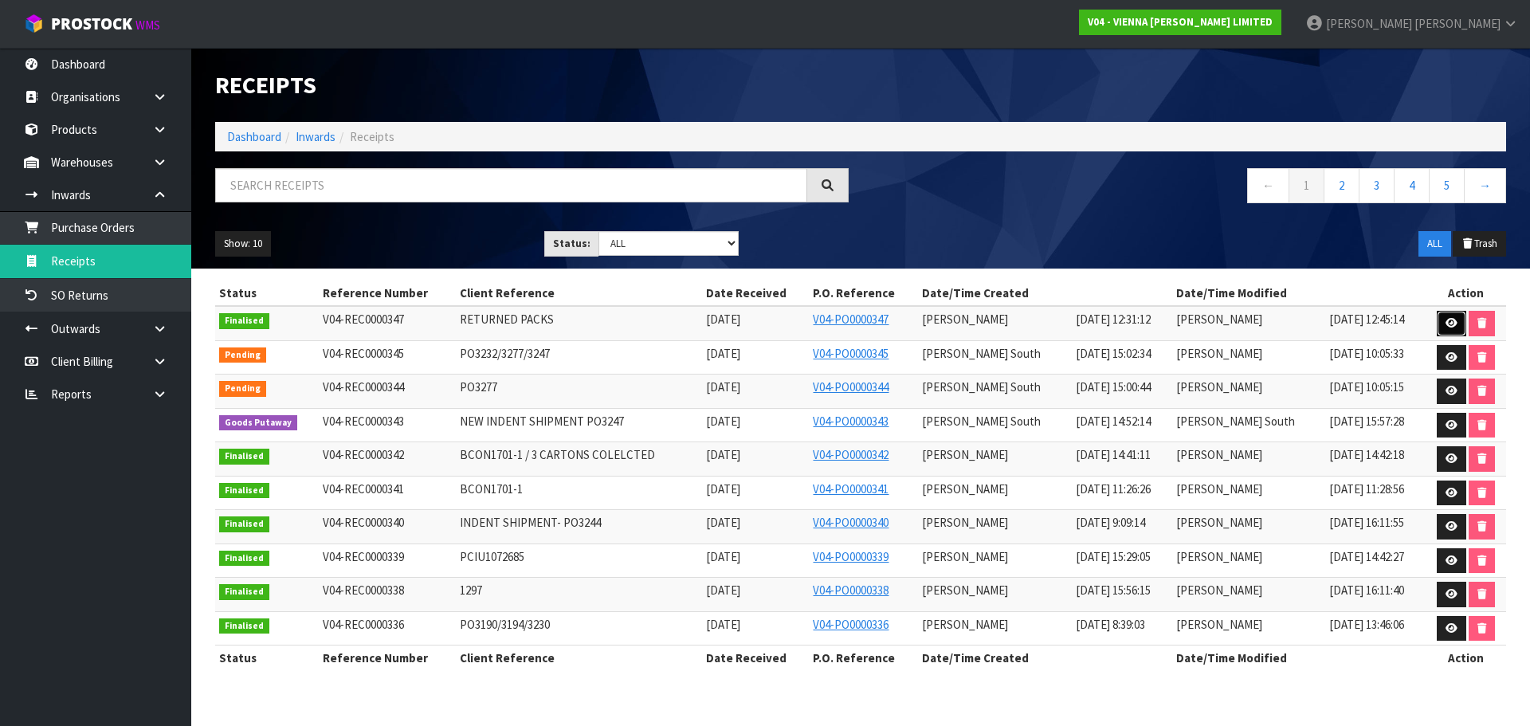
click at [1450, 320] on icon at bounding box center [1452, 323] width 12 height 10
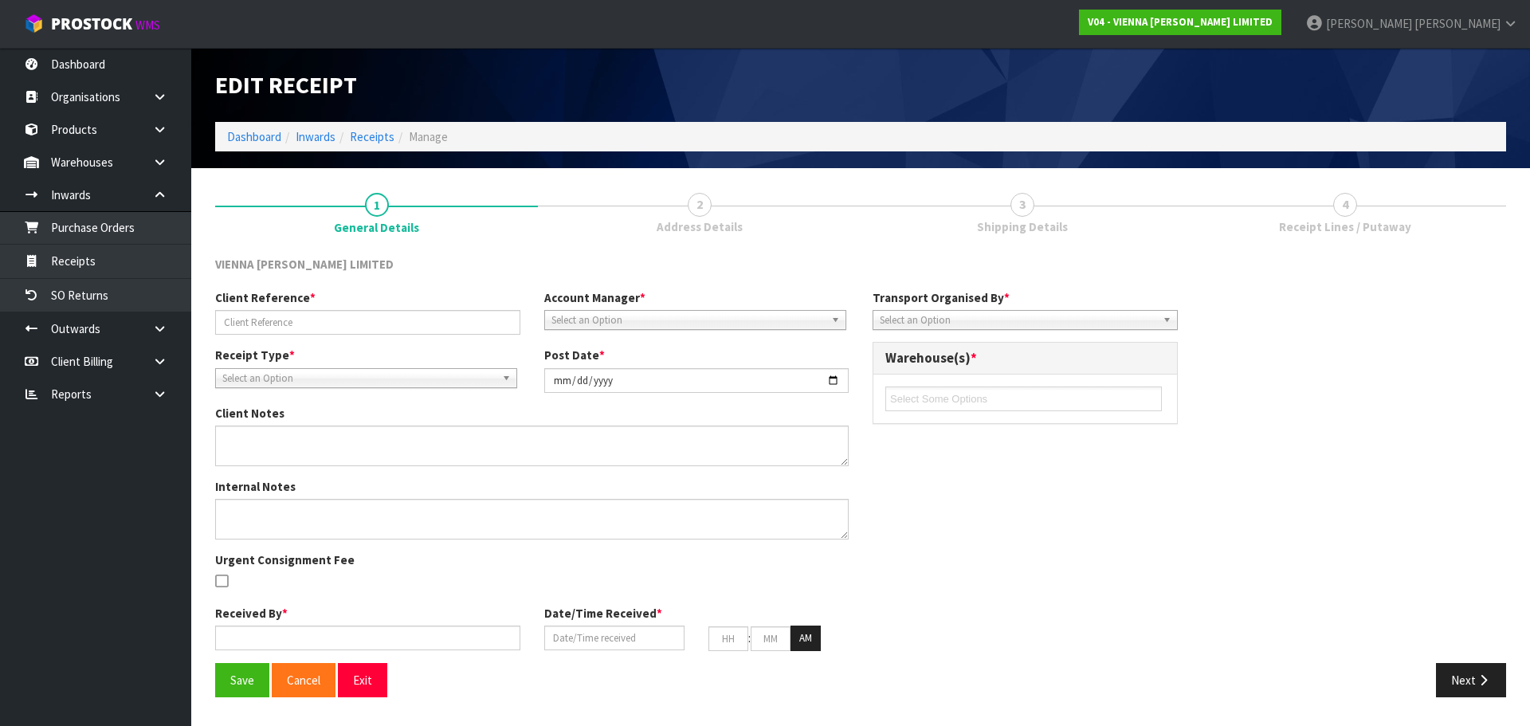
type input "RETURNED PACKS"
type input "2025-09-11"
type input "[PERSON_NAME]"
type input "[DATE]"
type input "12"
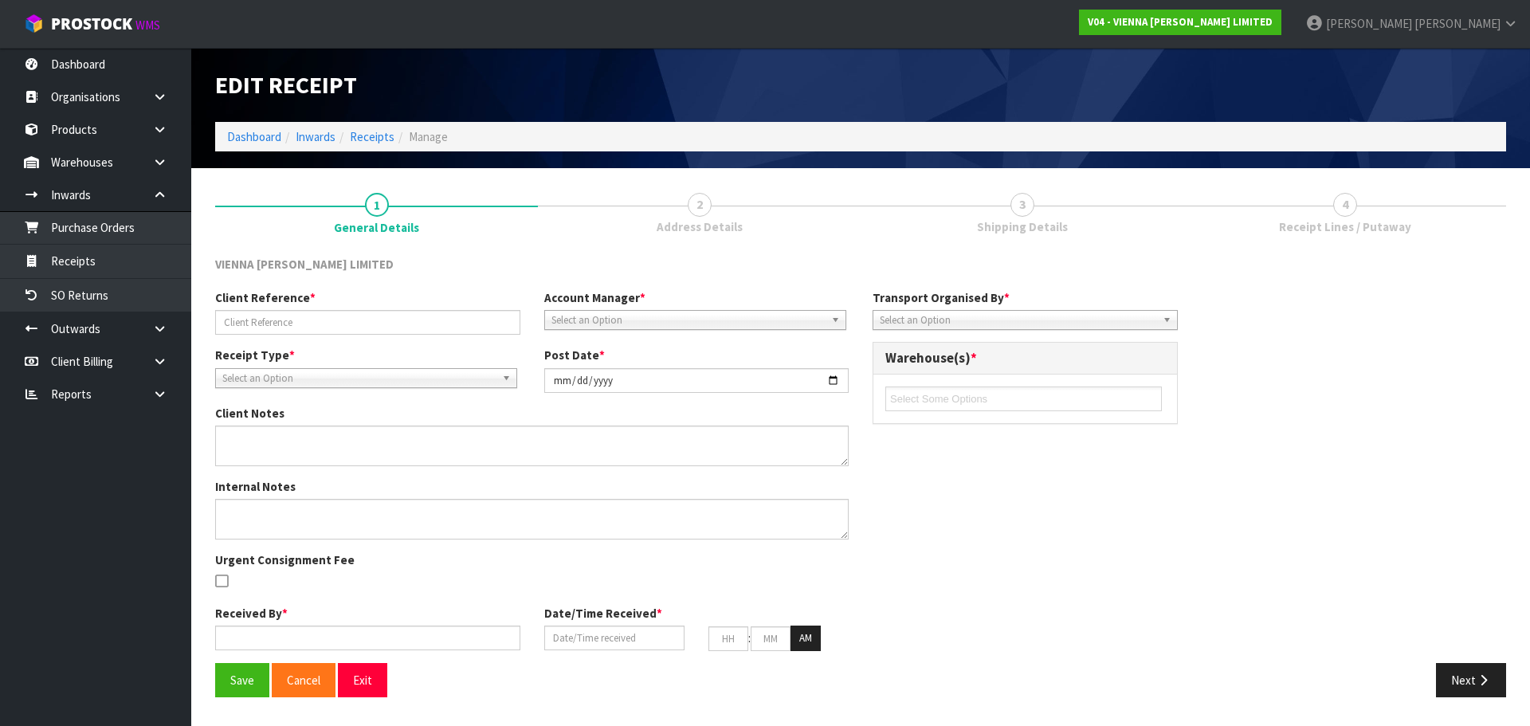
type input "31"
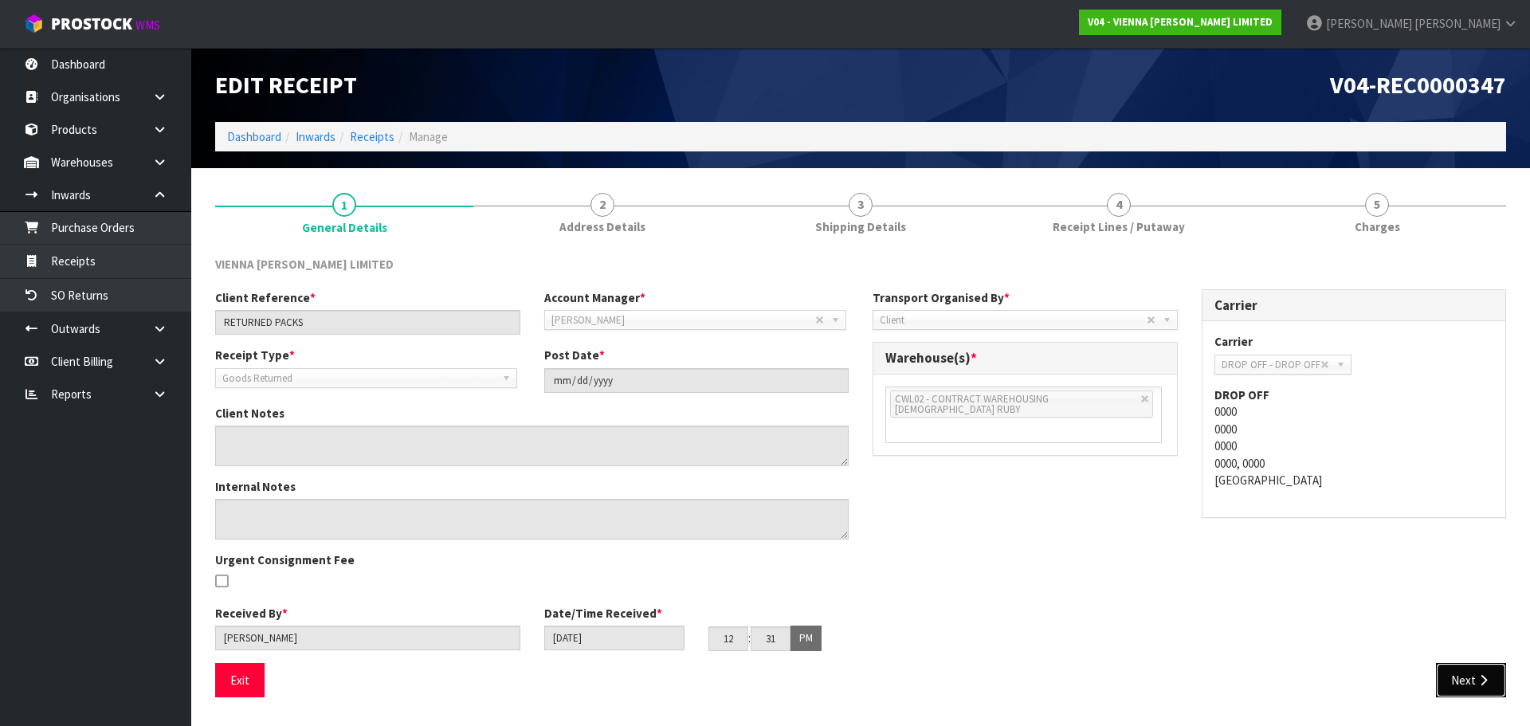
click at [1463, 681] on button "Next" at bounding box center [1471, 680] width 70 height 34
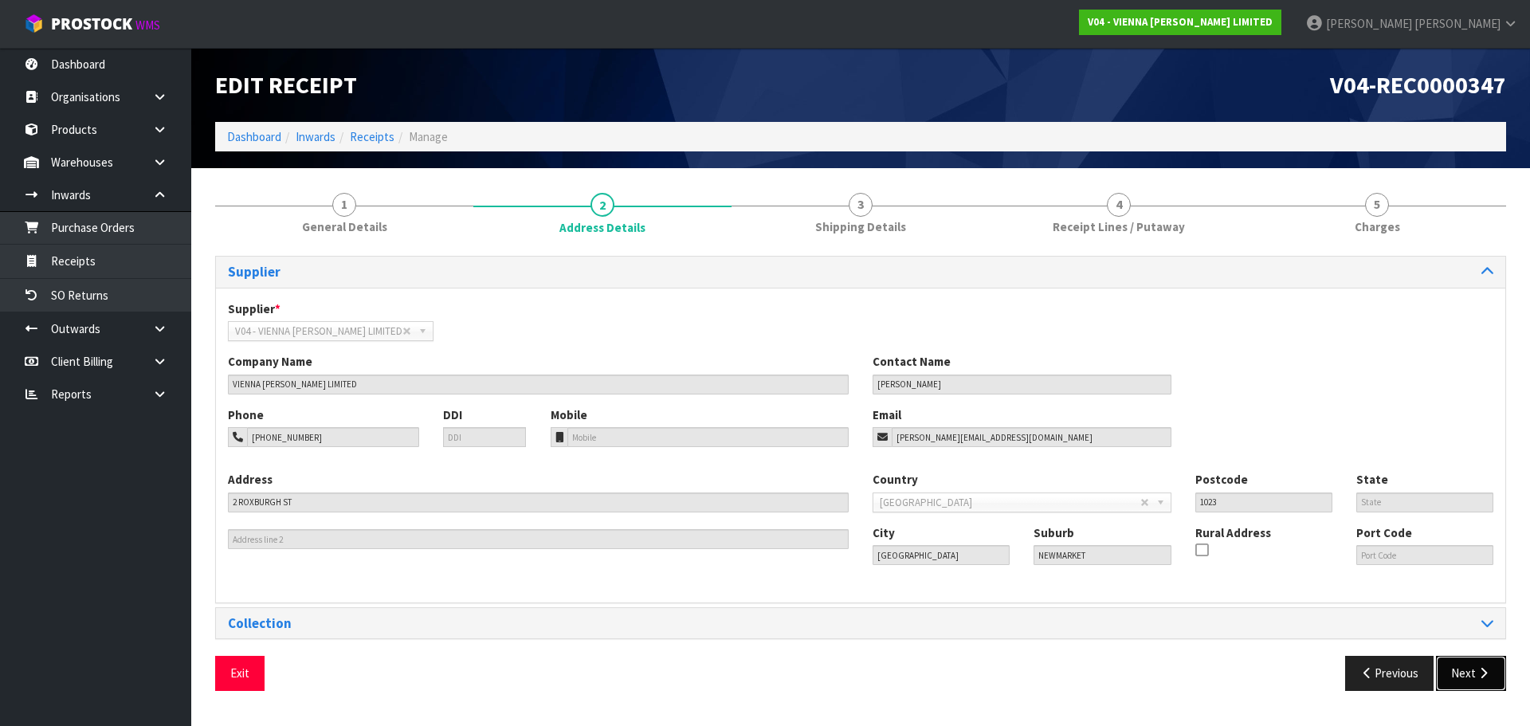
click at [1463, 681] on button "Next" at bounding box center [1471, 673] width 70 height 34
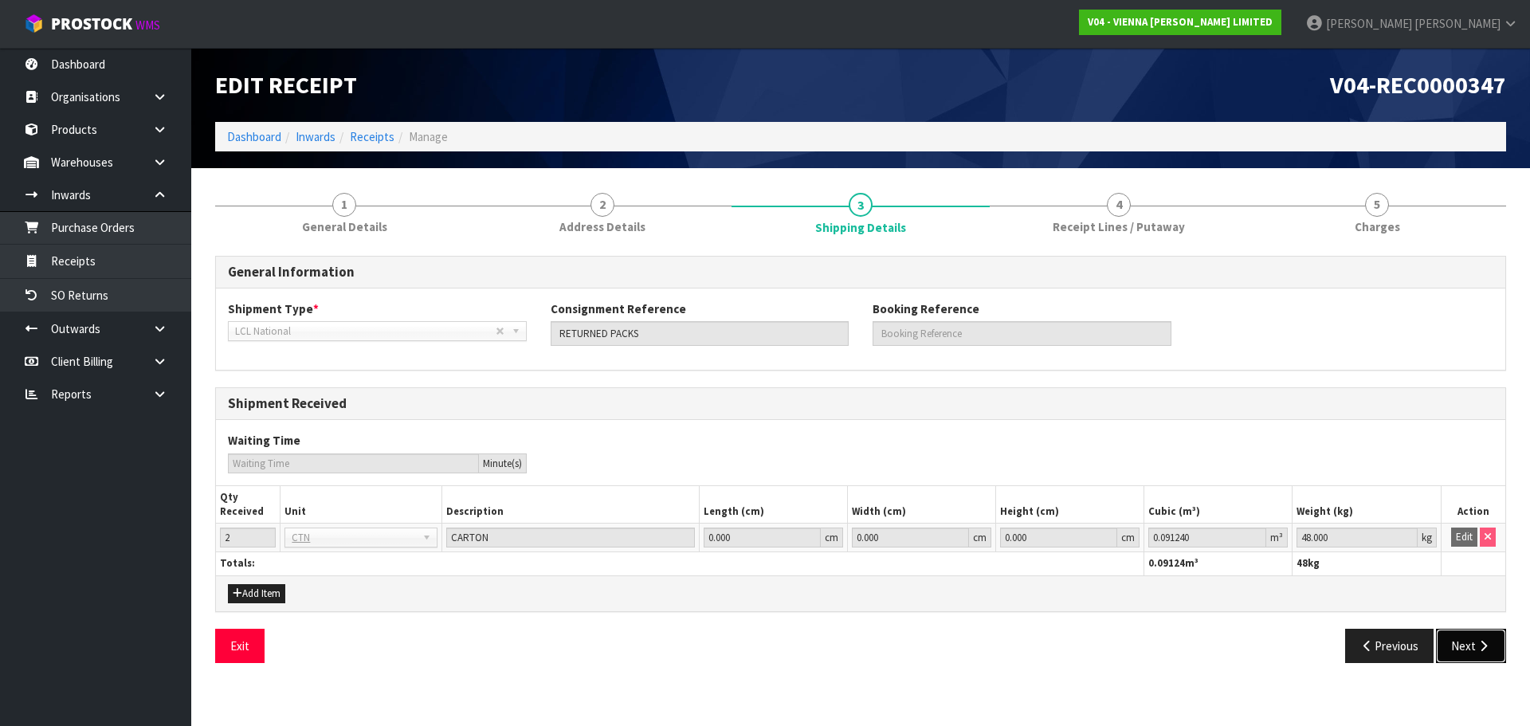
click at [1466, 656] on button "Next" at bounding box center [1471, 646] width 70 height 34
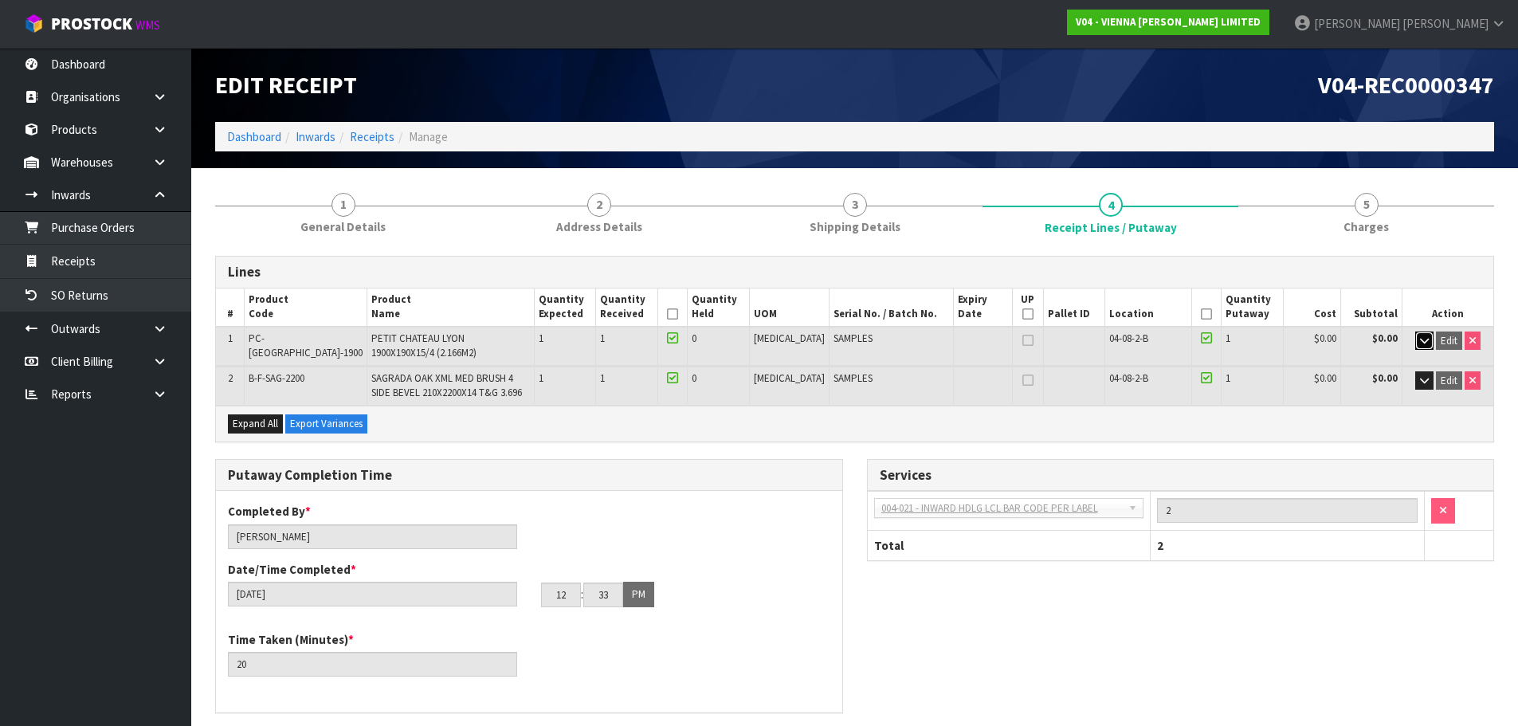
click at [1424, 347] on button "button" at bounding box center [1425, 341] width 18 height 19
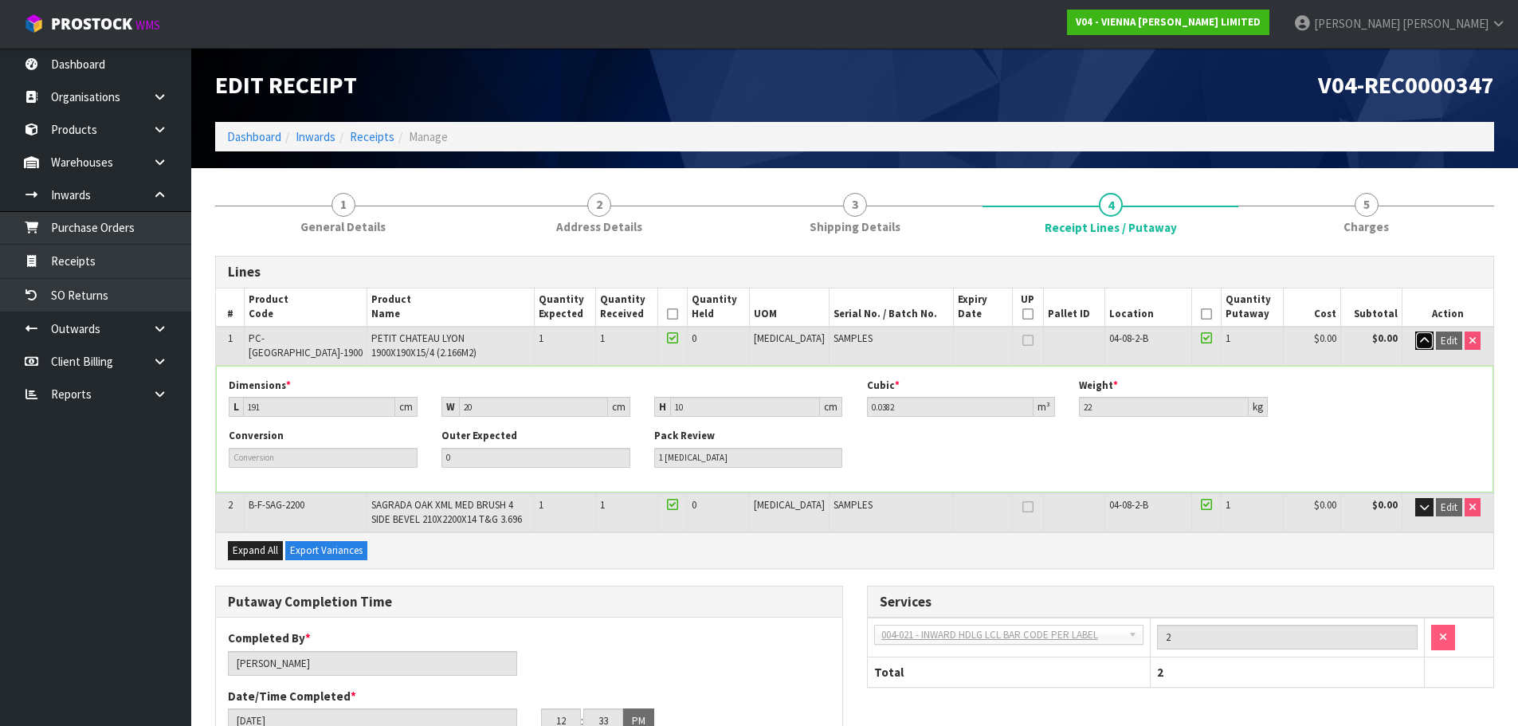
click at [1424, 347] on button "button" at bounding box center [1425, 341] width 18 height 19
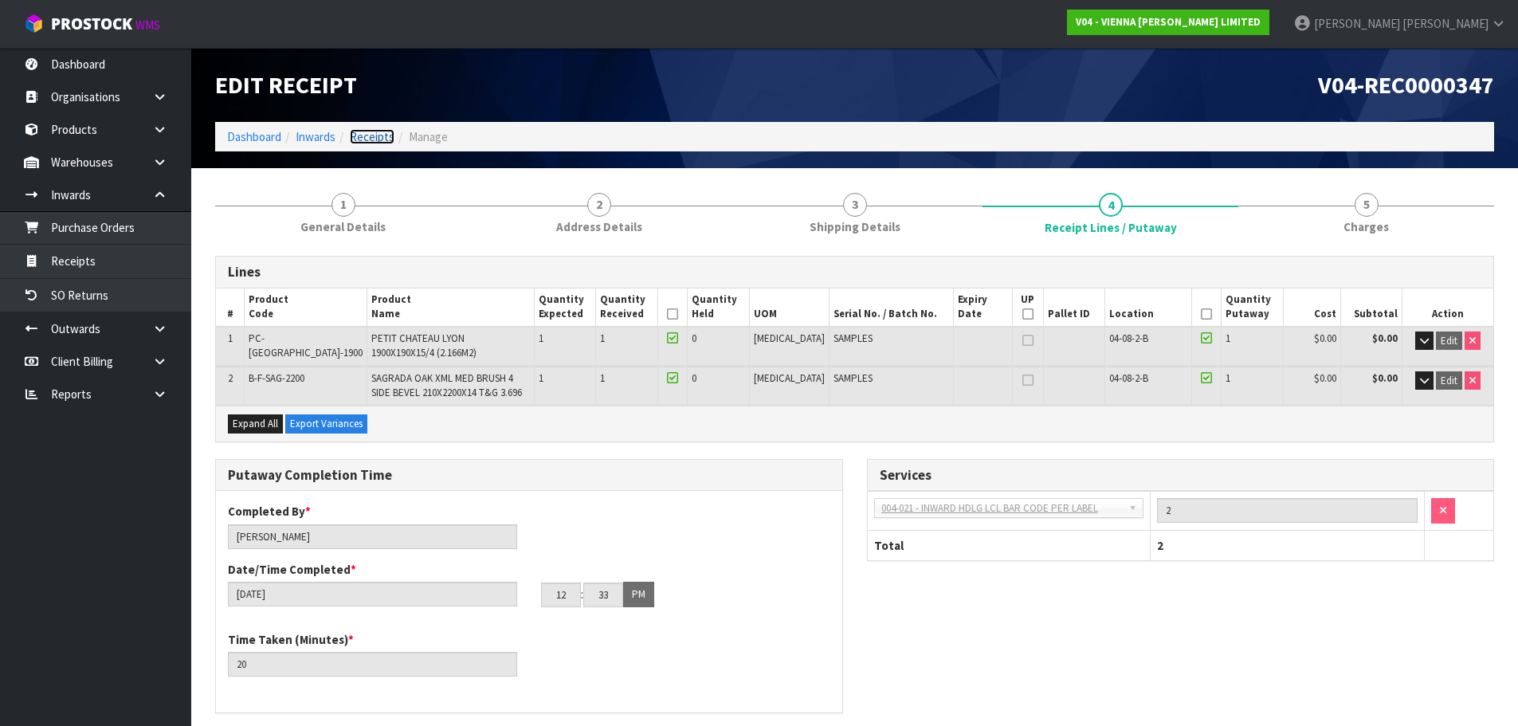
click at [373, 130] on link "Receipts" at bounding box center [372, 136] width 45 height 15
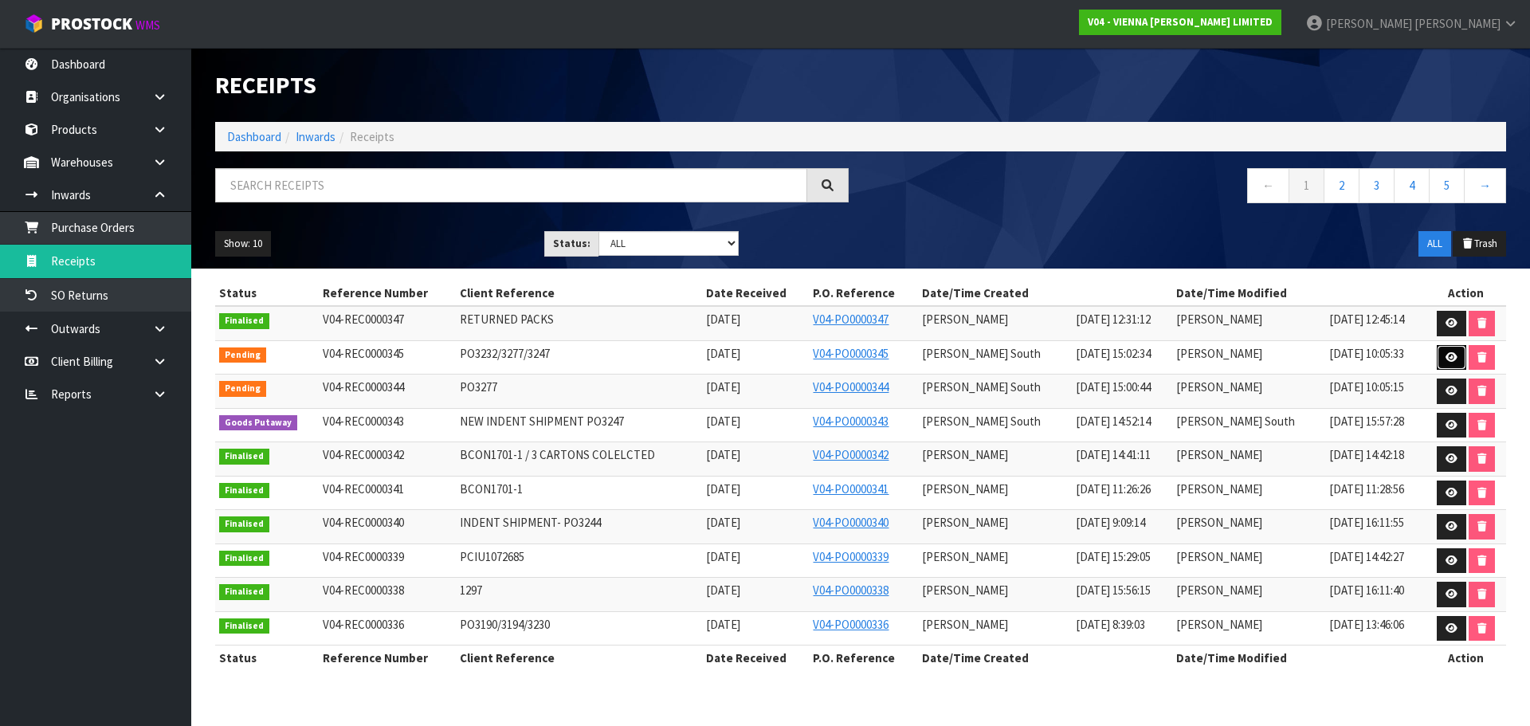
click at [1447, 353] on icon at bounding box center [1452, 357] width 12 height 10
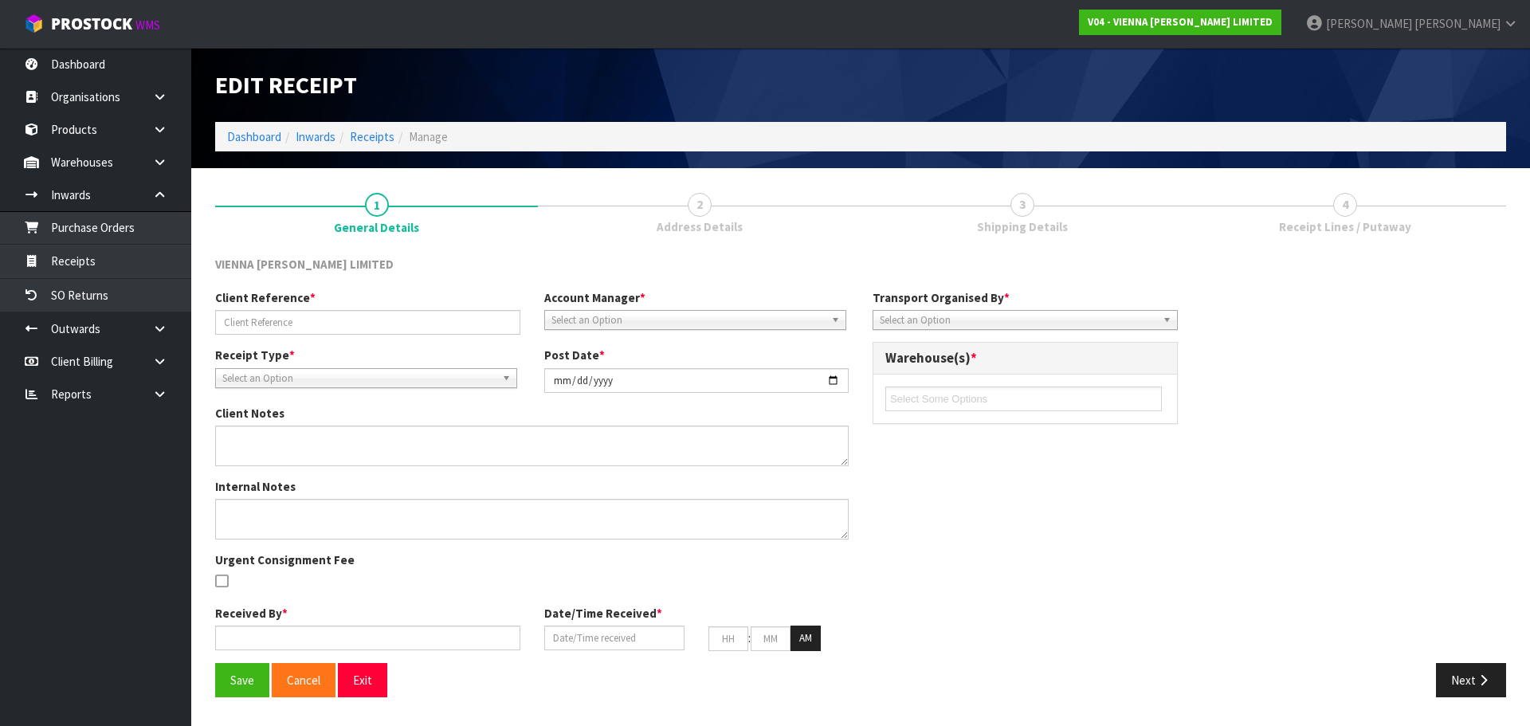
type input "PO3232/3277/3247"
type input "[DATE]"
type input "MICHAEL"
type input "[DATE]"
type input "10"
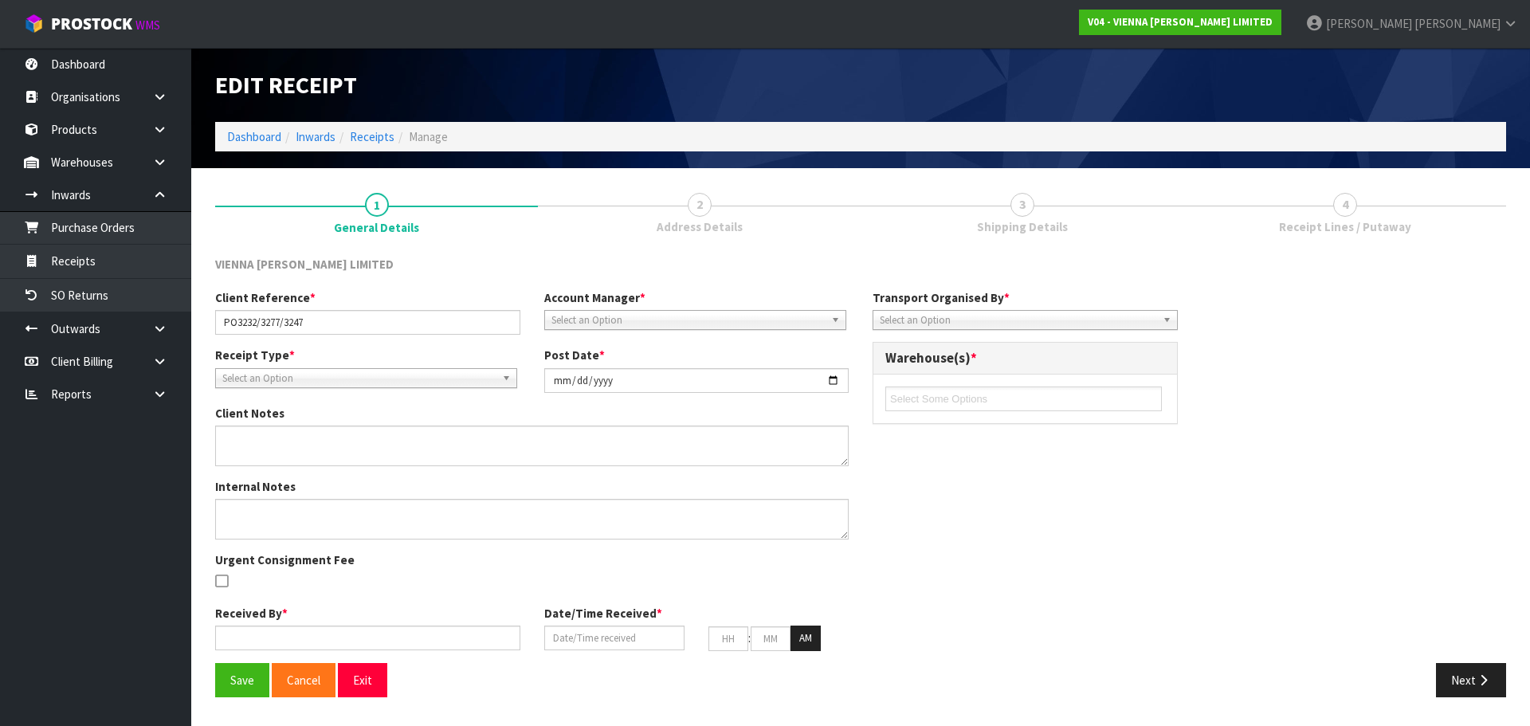
type input "00"
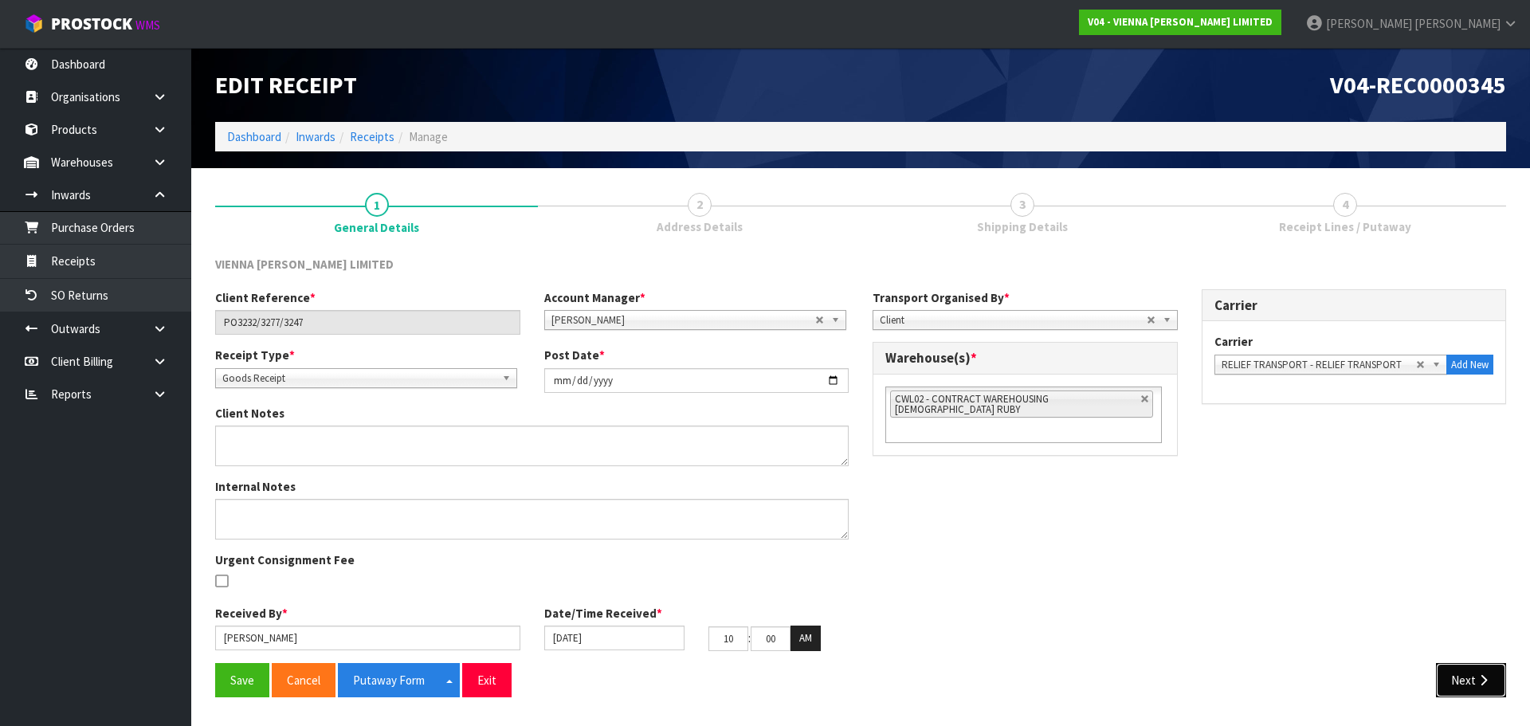
click at [1445, 680] on button "Next" at bounding box center [1471, 680] width 70 height 34
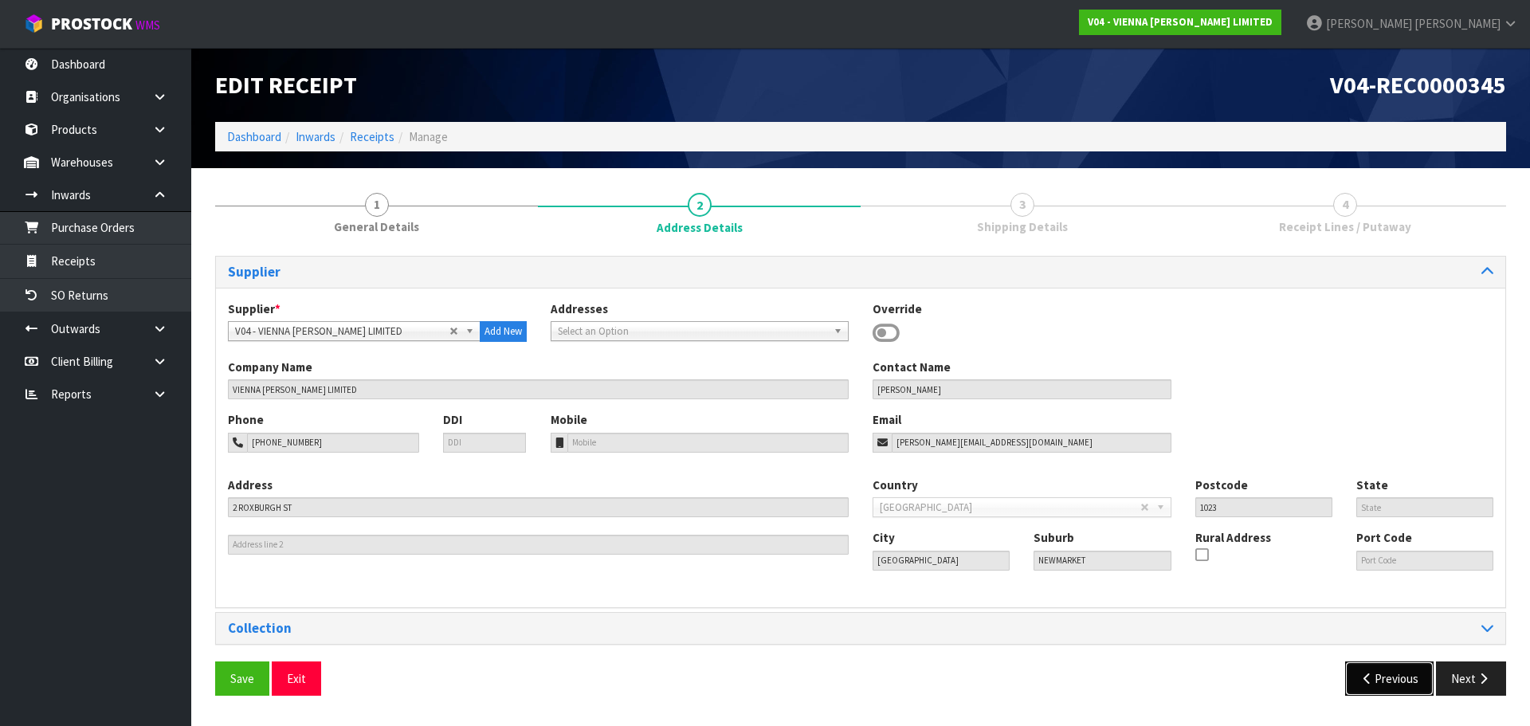
click at [1370, 685] on button "Previous" at bounding box center [1389, 679] width 89 height 34
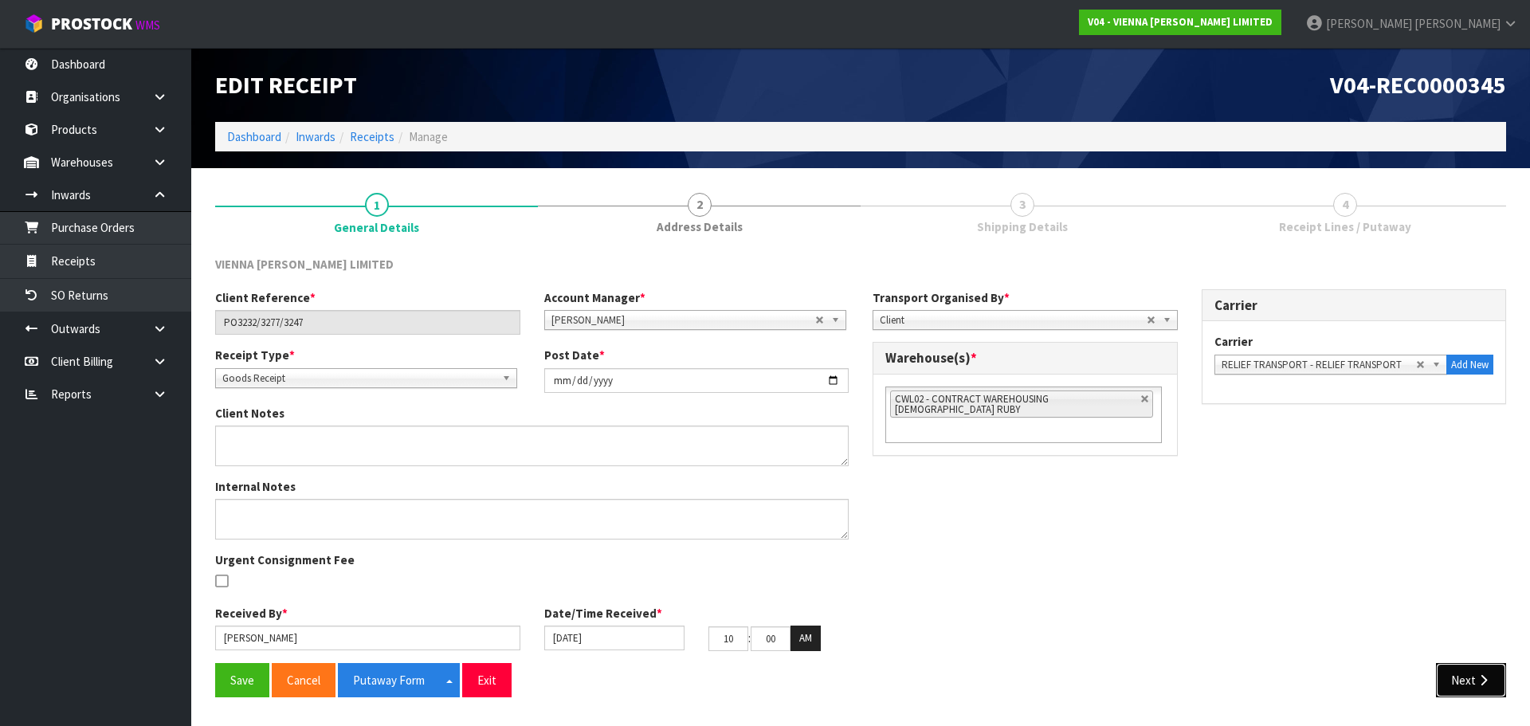
click at [1456, 673] on button "Next" at bounding box center [1471, 680] width 70 height 34
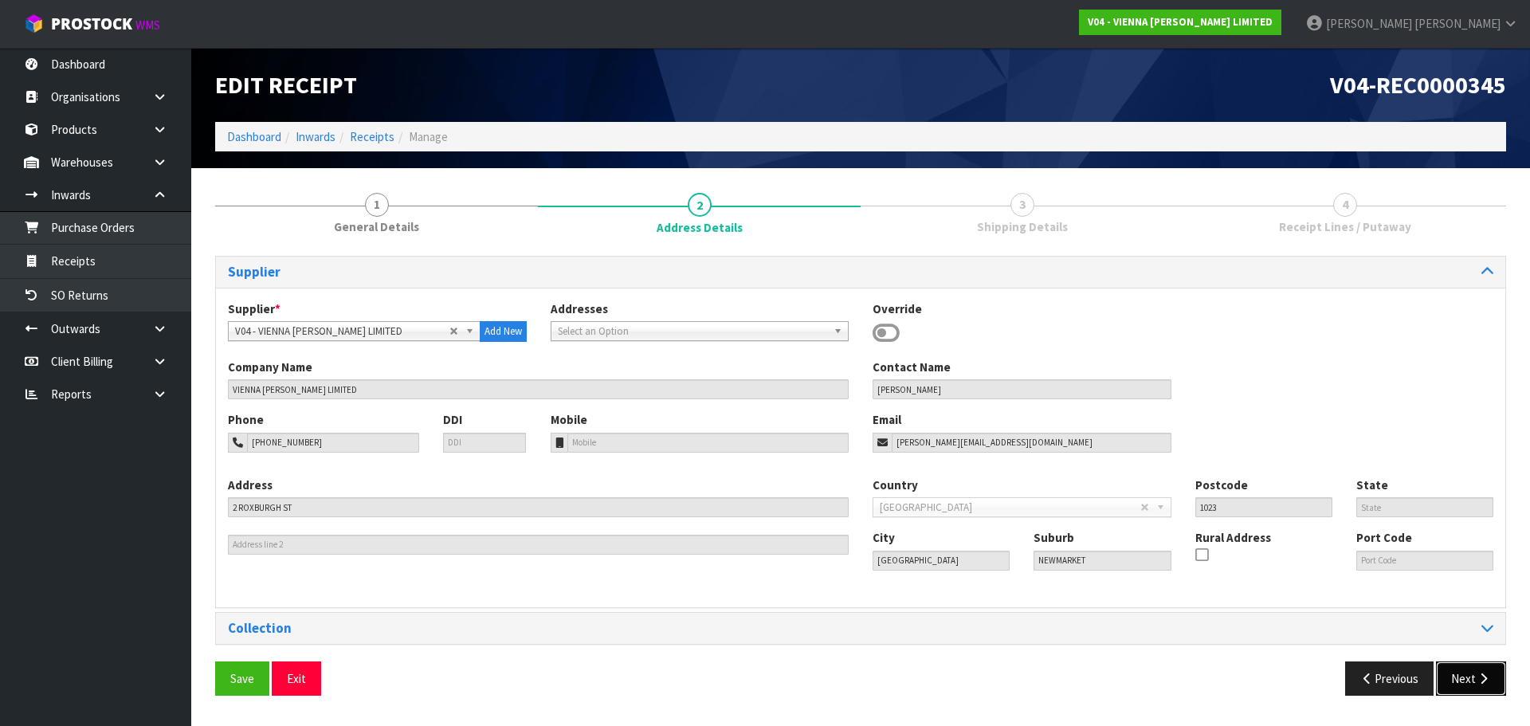
click at [1485, 690] on button "Next" at bounding box center [1471, 679] width 70 height 34
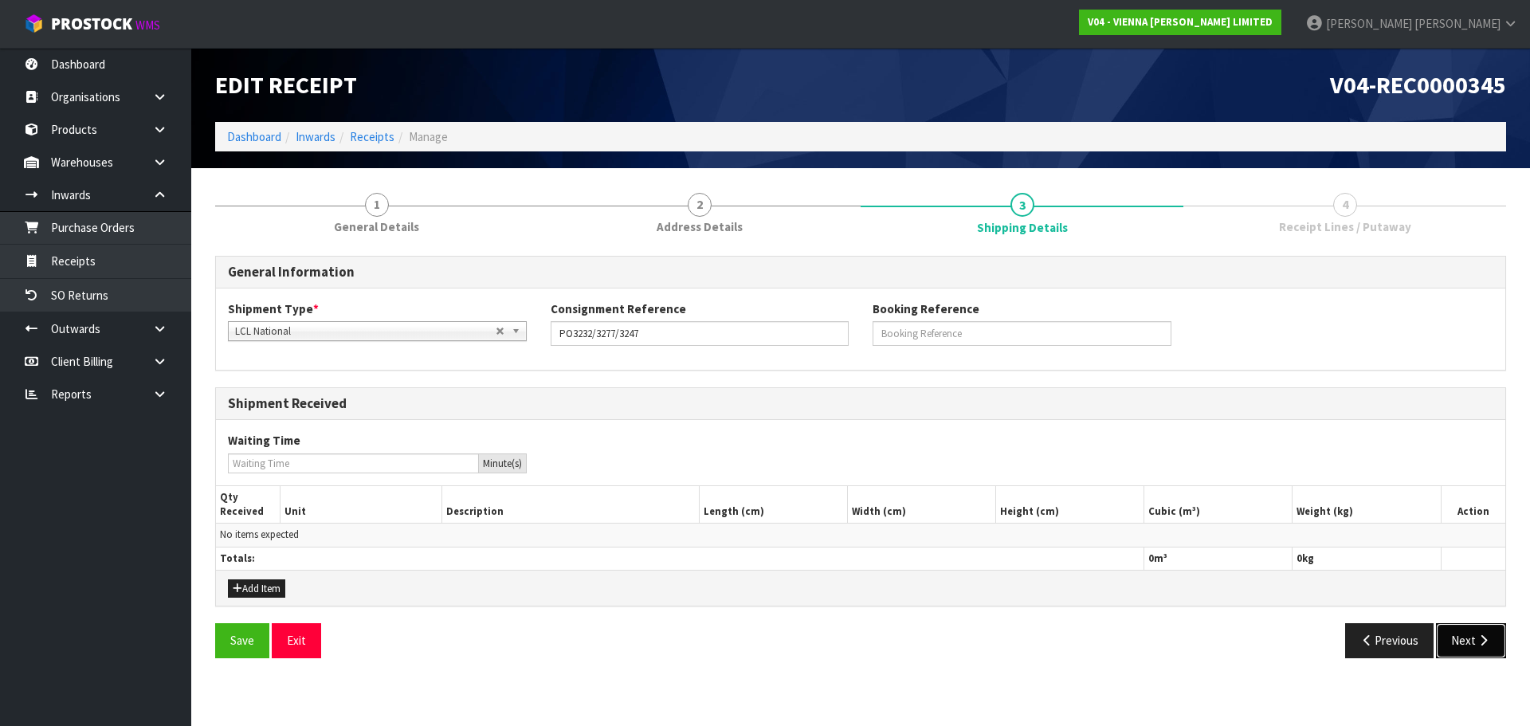
click at [1478, 646] on icon "button" at bounding box center [1483, 640] width 15 height 12
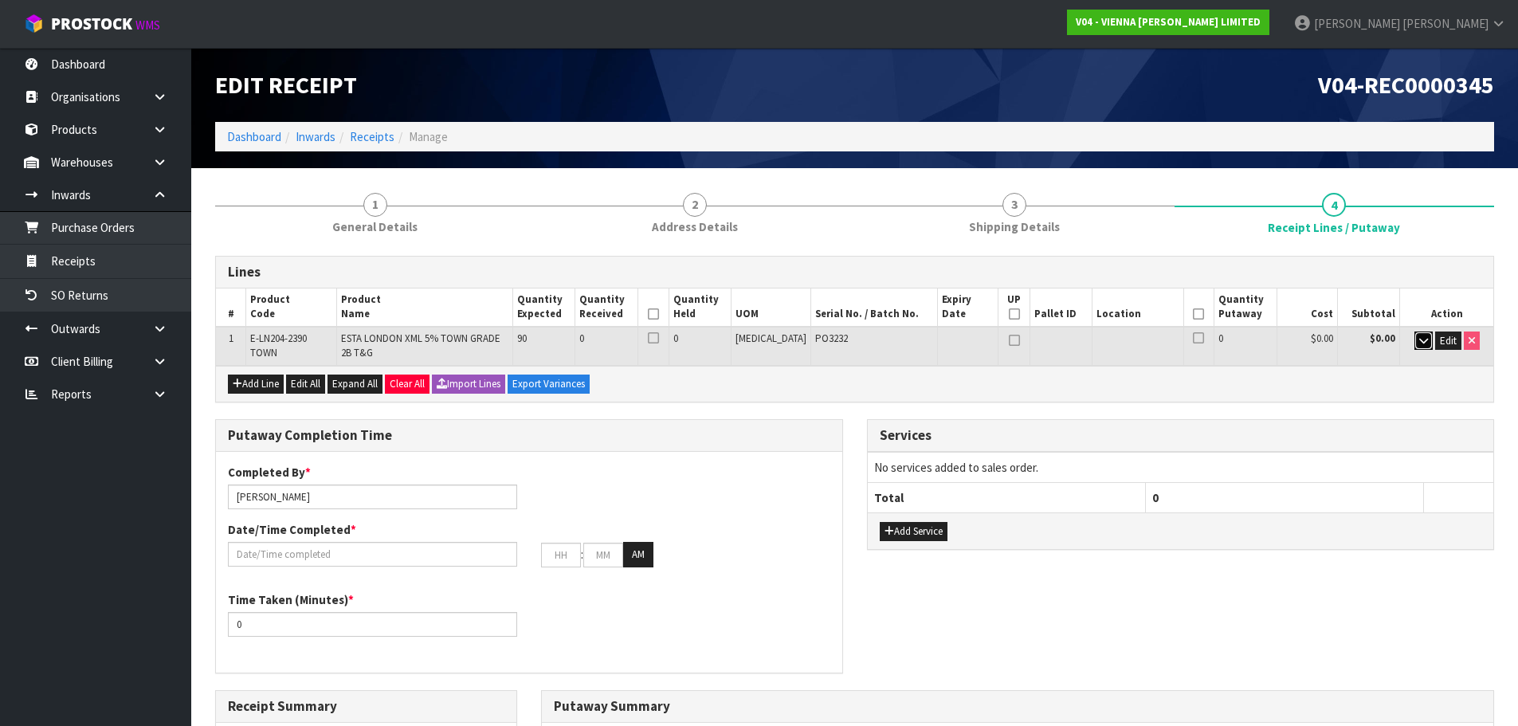
click at [1420, 340] on icon "button" at bounding box center [1424, 341] width 9 height 10
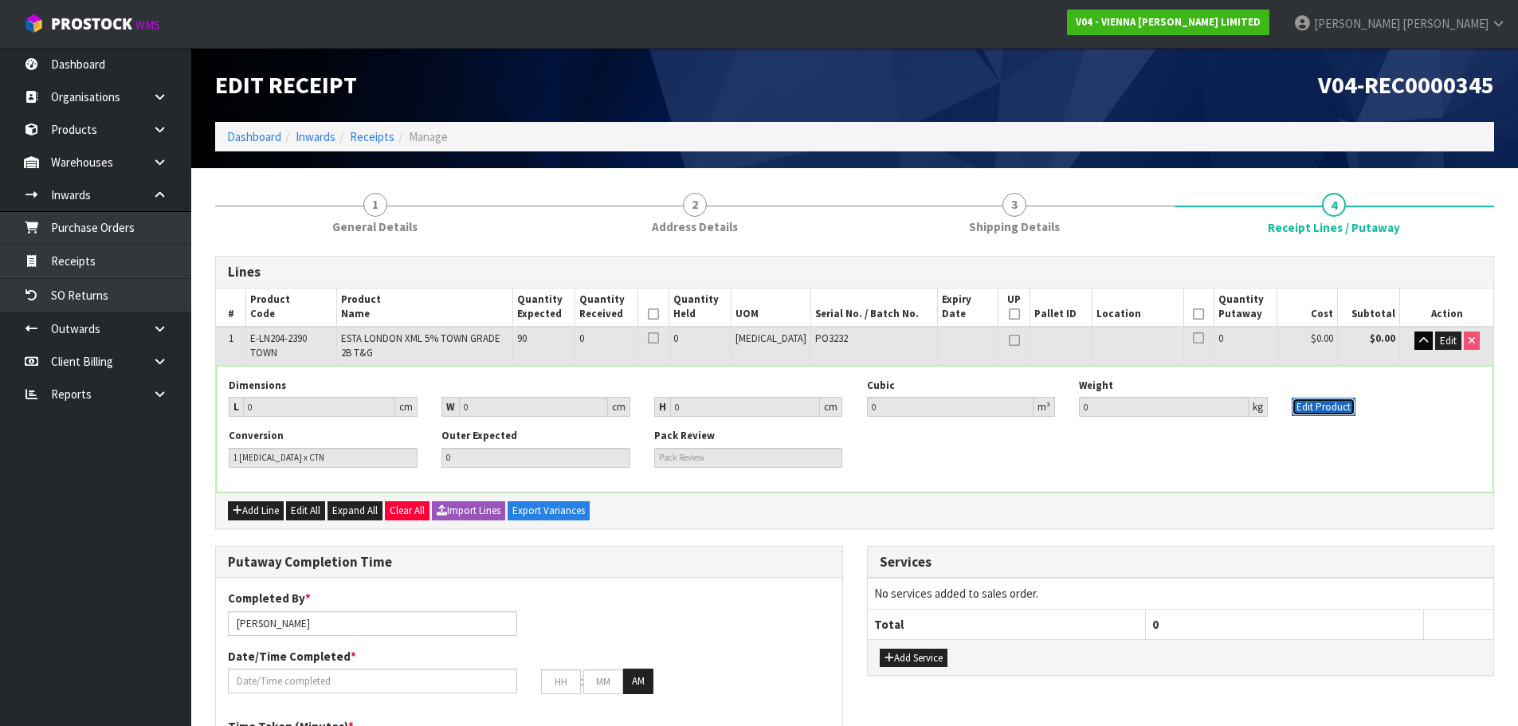
click at [1332, 410] on button "Edit Product" at bounding box center [1324, 407] width 64 height 19
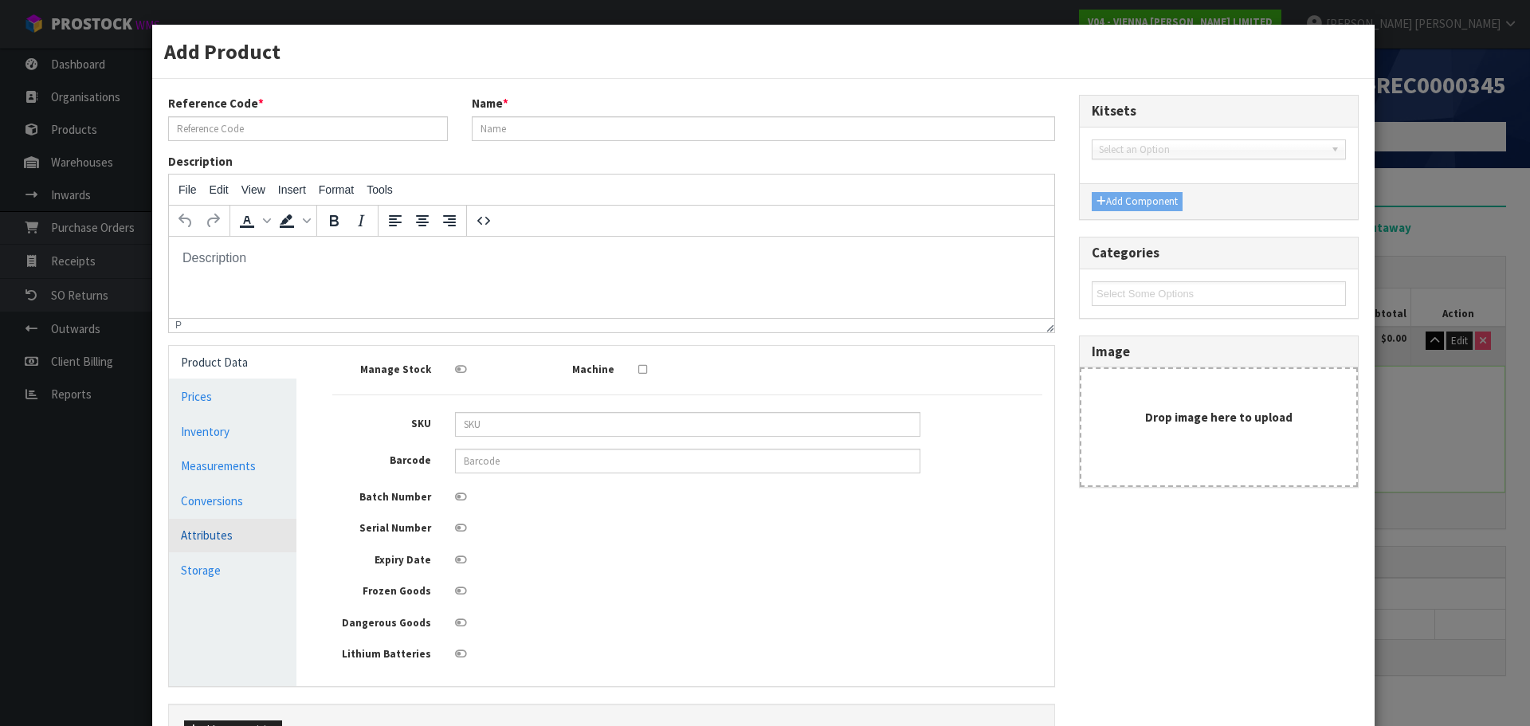
type input "E-LN204-2390 TOWN"
type input "ESTA LONDON XML 5% TOWN GRADE 2B T&G"
click at [202, 478] on link "Measurements" at bounding box center [233, 466] width 128 height 33
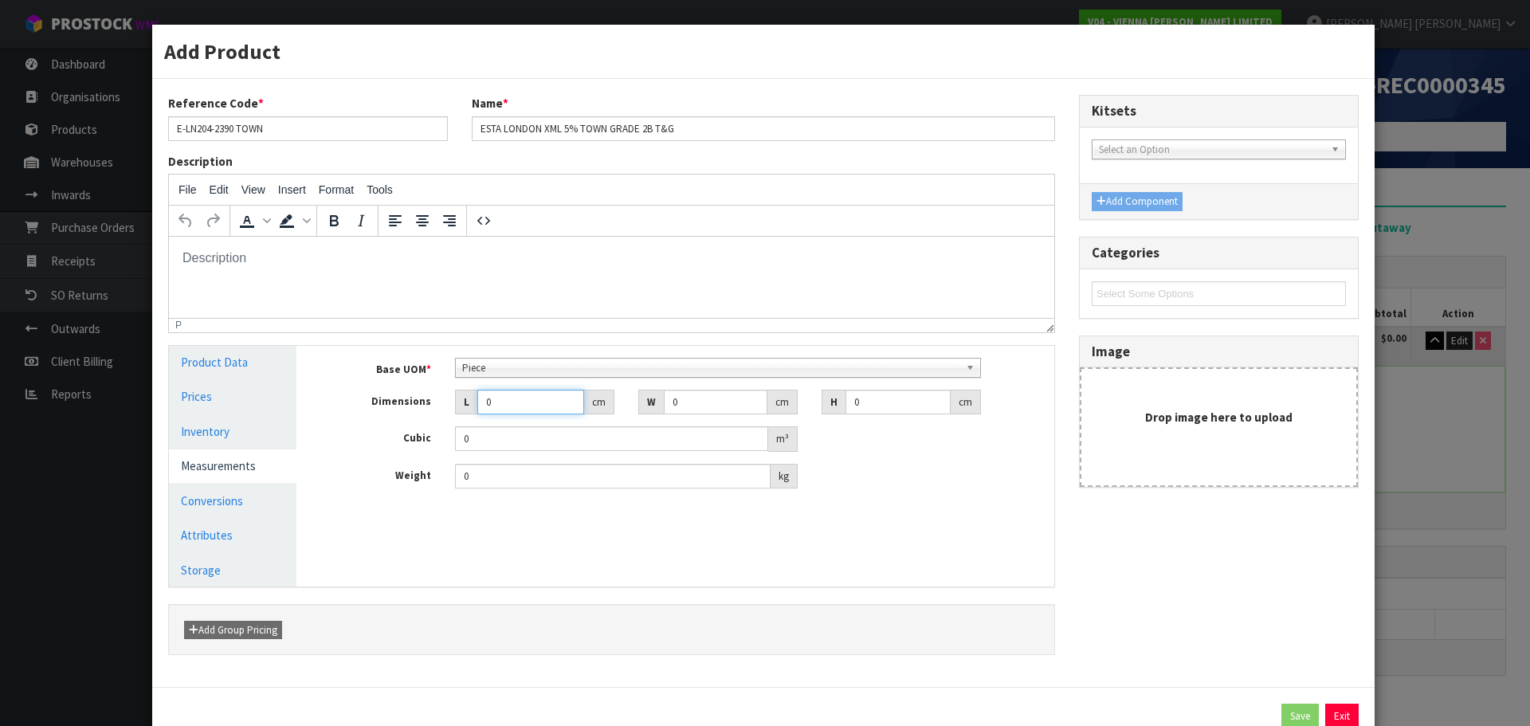
click at [528, 407] on input "0" at bounding box center [530, 402] width 107 height 25
type input "02"
type input "0.000001"
type input "0"
type input "240"
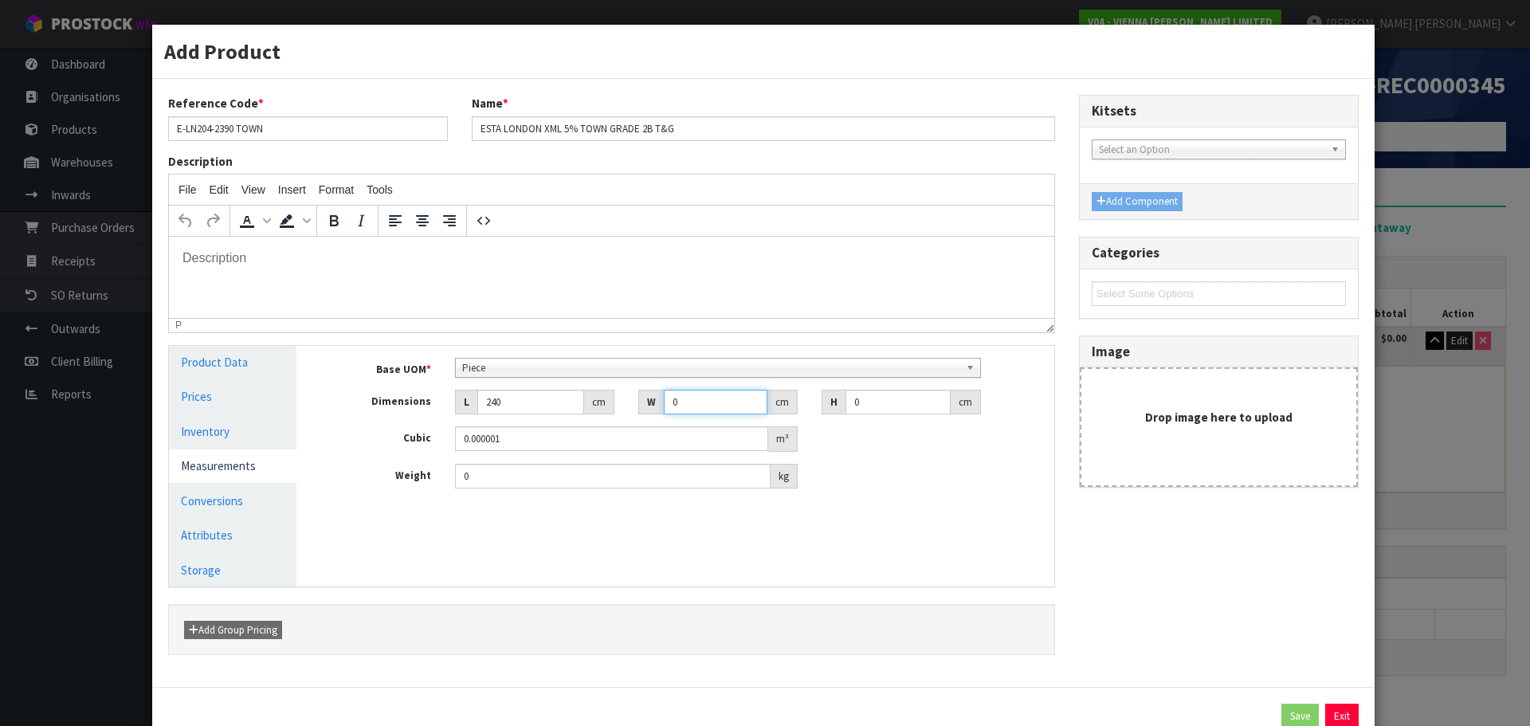
click at [679, 407] on input "0" at bounding box center [716, 402] width 104 height 25
click at [697, 396] on input "0" at bounding box center [716, 402] width 104 height 25
type input "21"
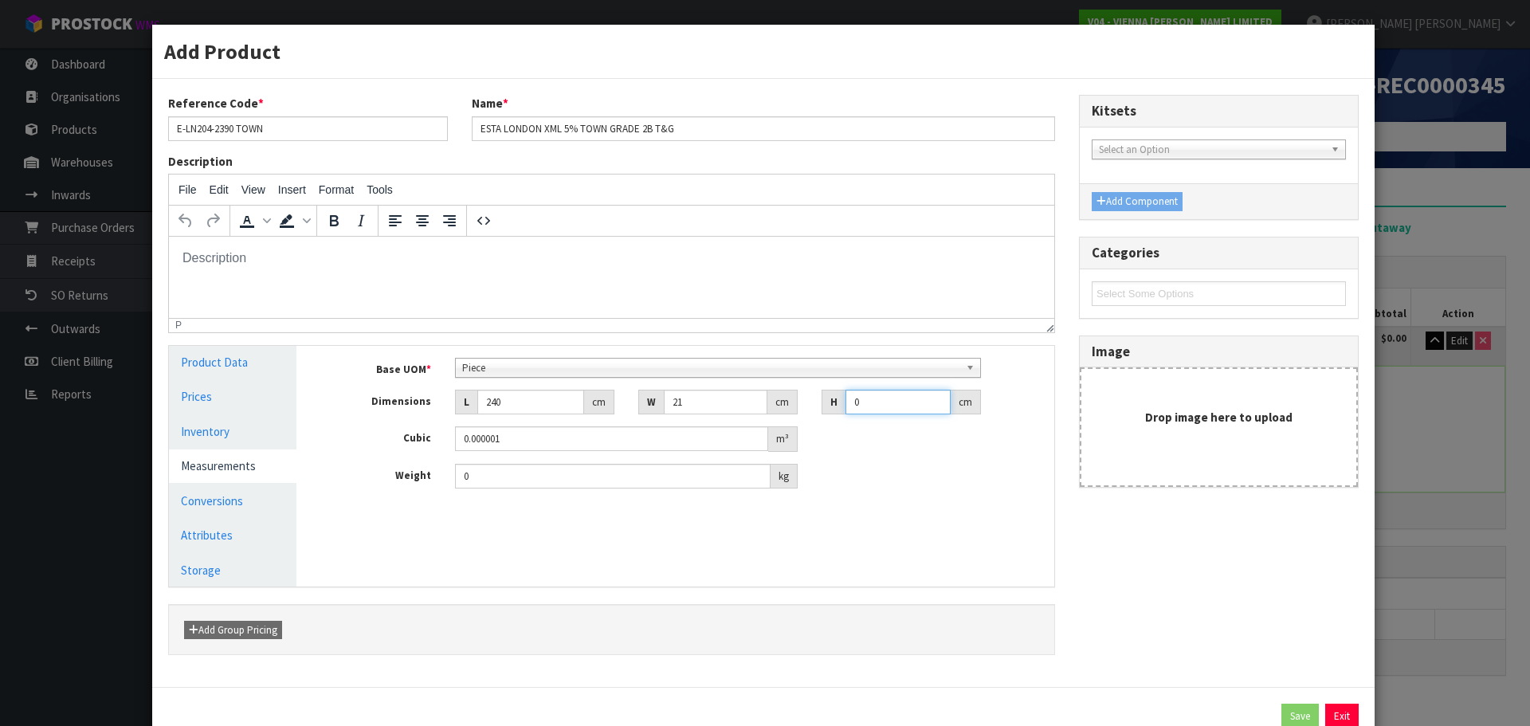
type input "9"
type input "0.04536"
type input "9"
click at [594, 480] on input "0" at bounding box center [613, 476] width 316 height 25
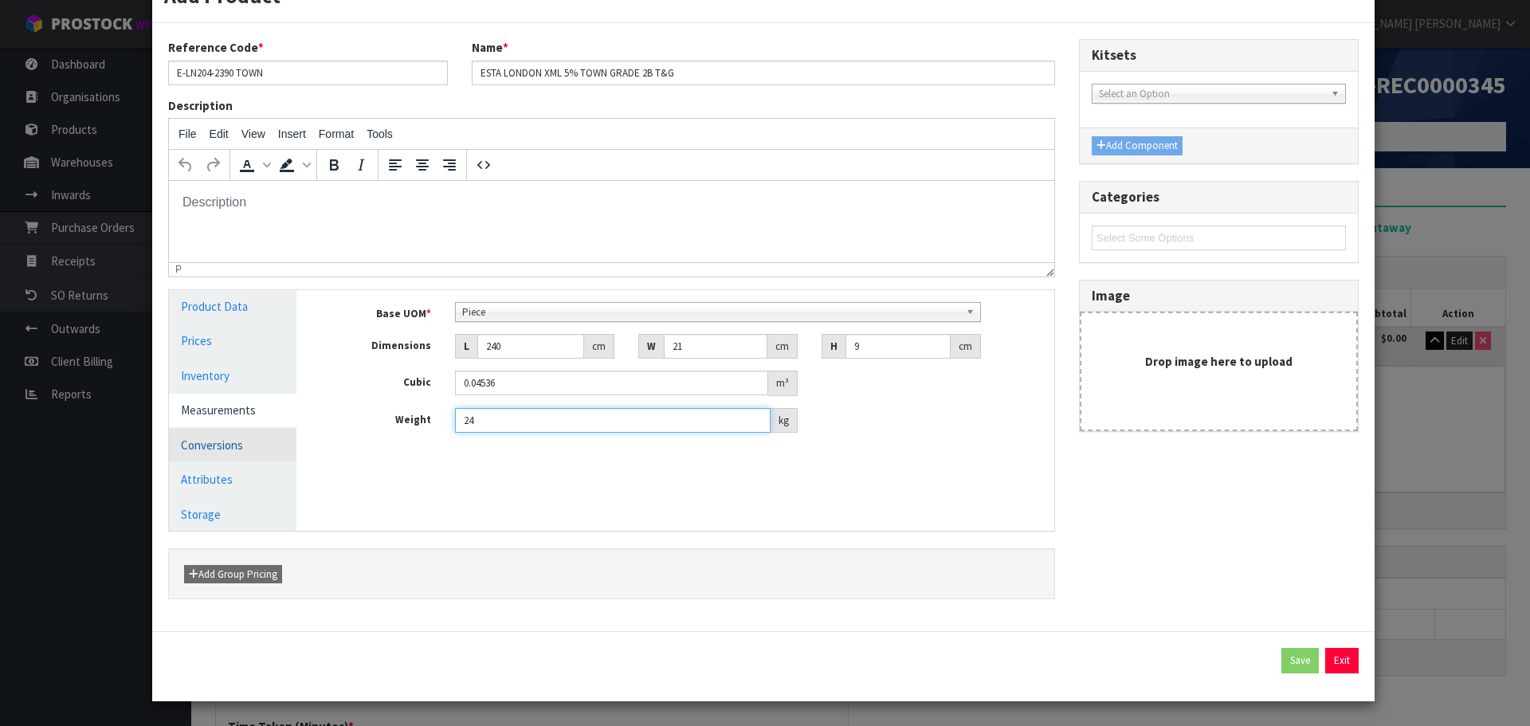
type input "24"
click at [257, 449] on link "Conversions" at bounding box center [233, 445] width 128 height 33
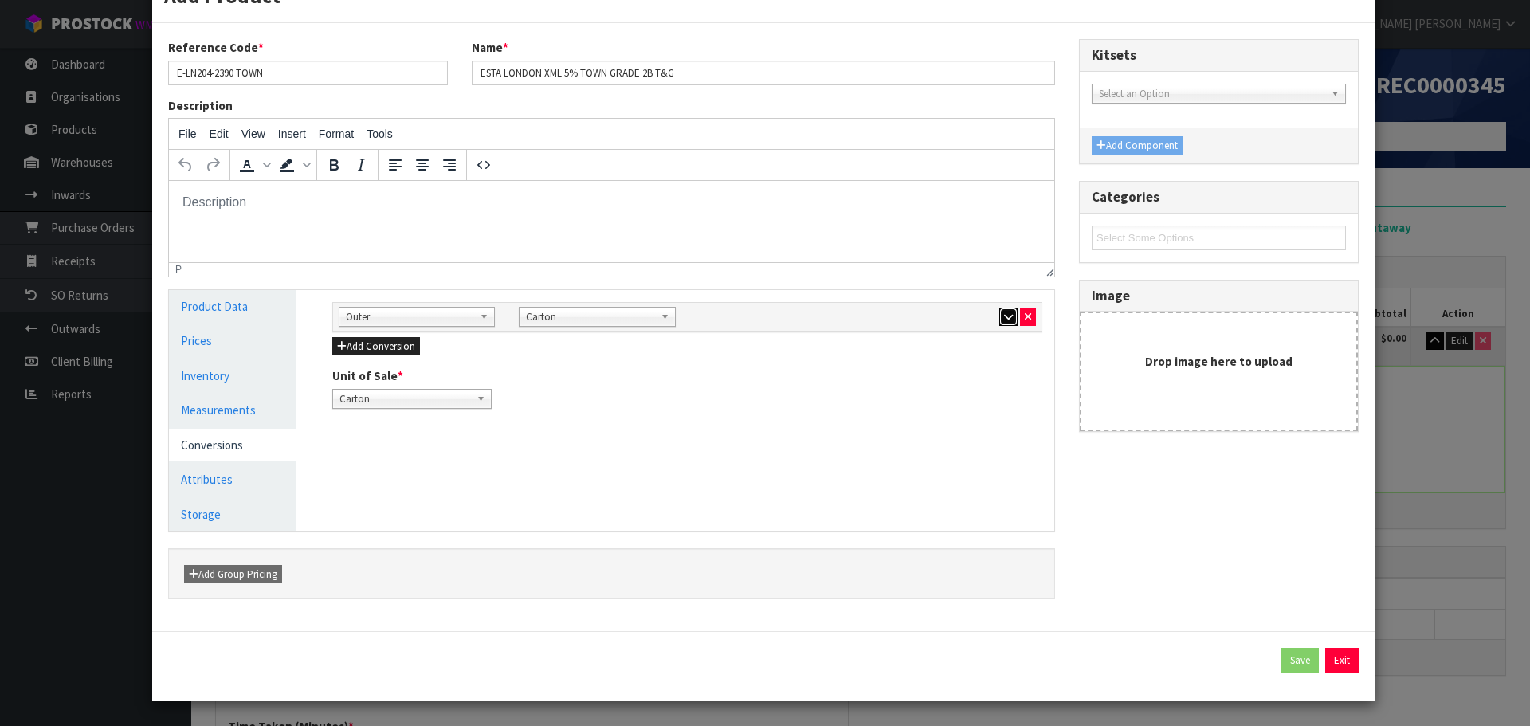
click at [1004, 316] on icon "button" at bounding box center [1008, 317] width 9 height 10
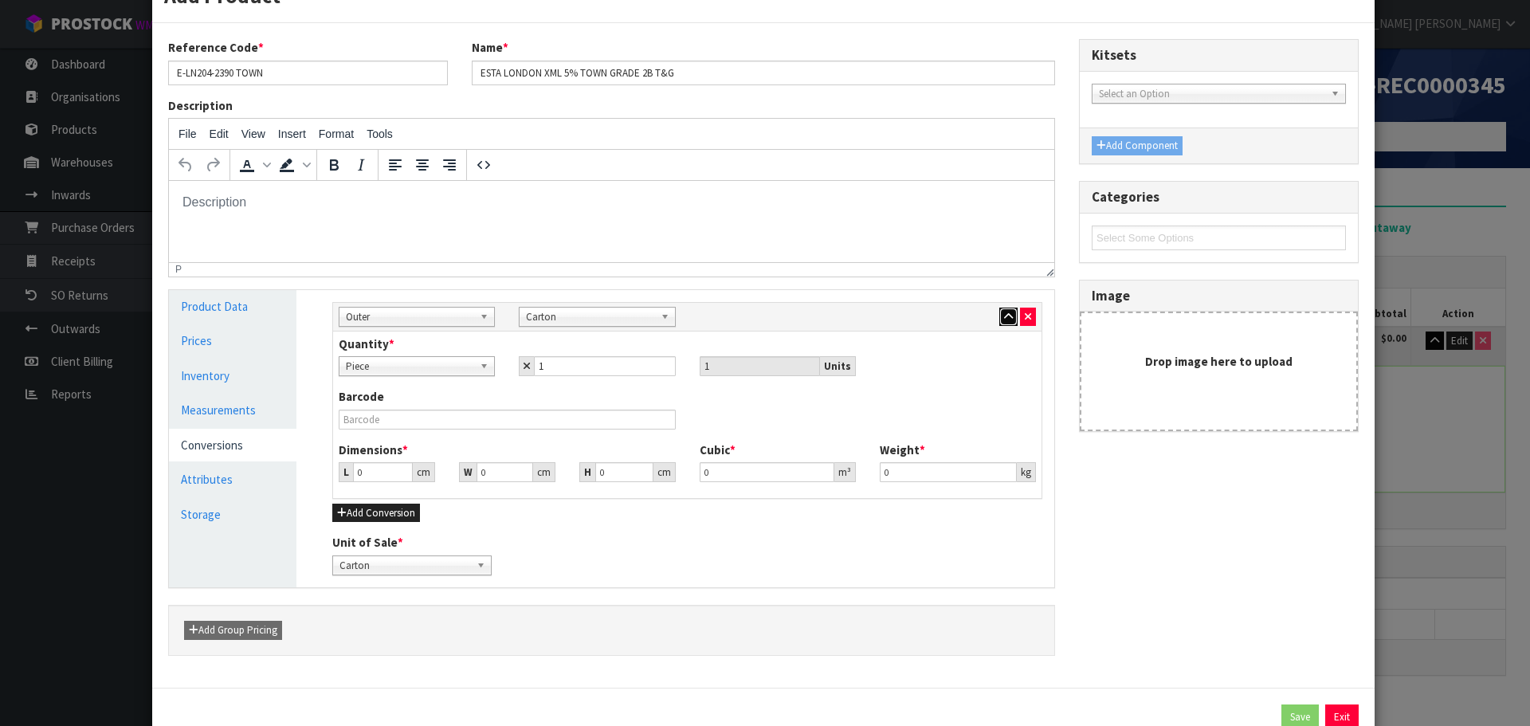
click at [1004, 312] on icon "button" at bounding box center [1008, 317] width 9 height 10
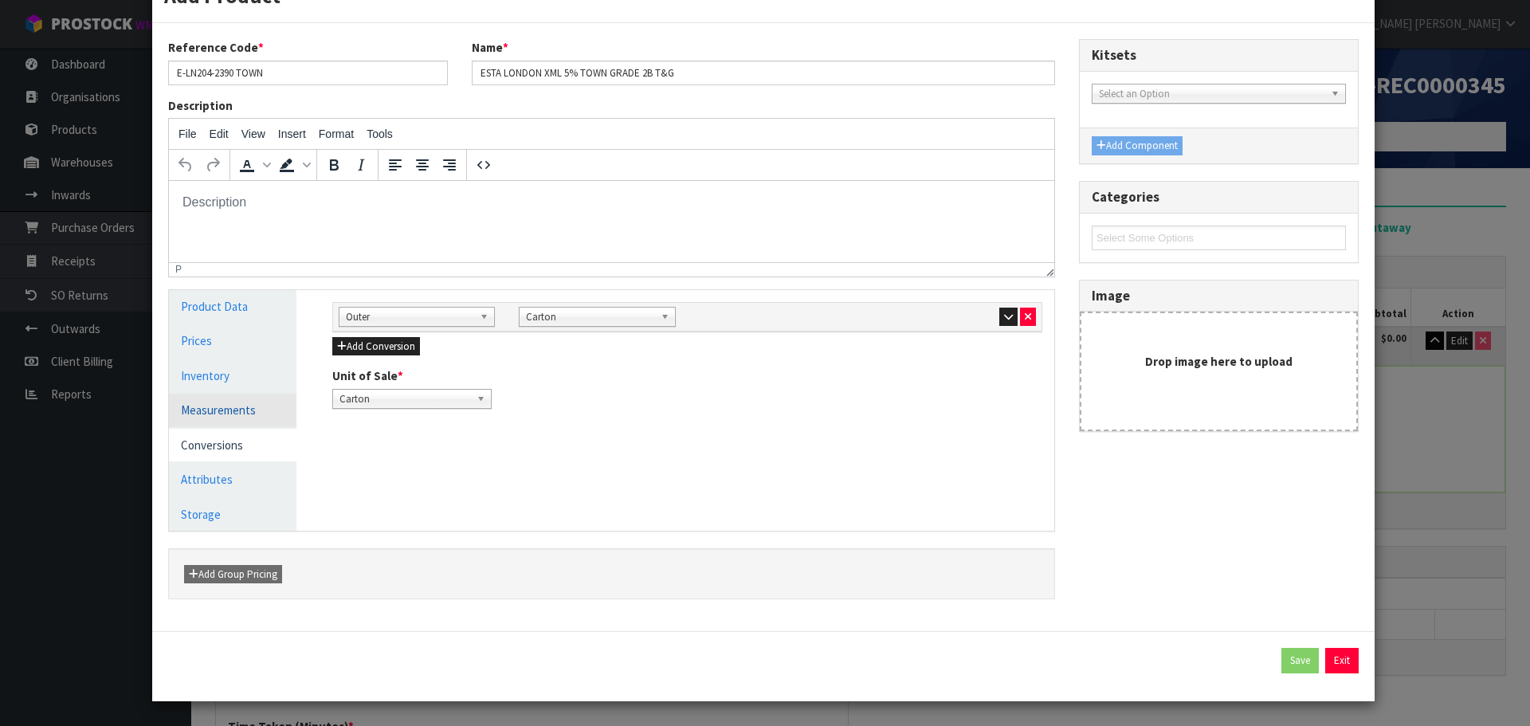
click at [265, 414] on link "Measurements" at bounding box center [233, 410] width 128 height 33
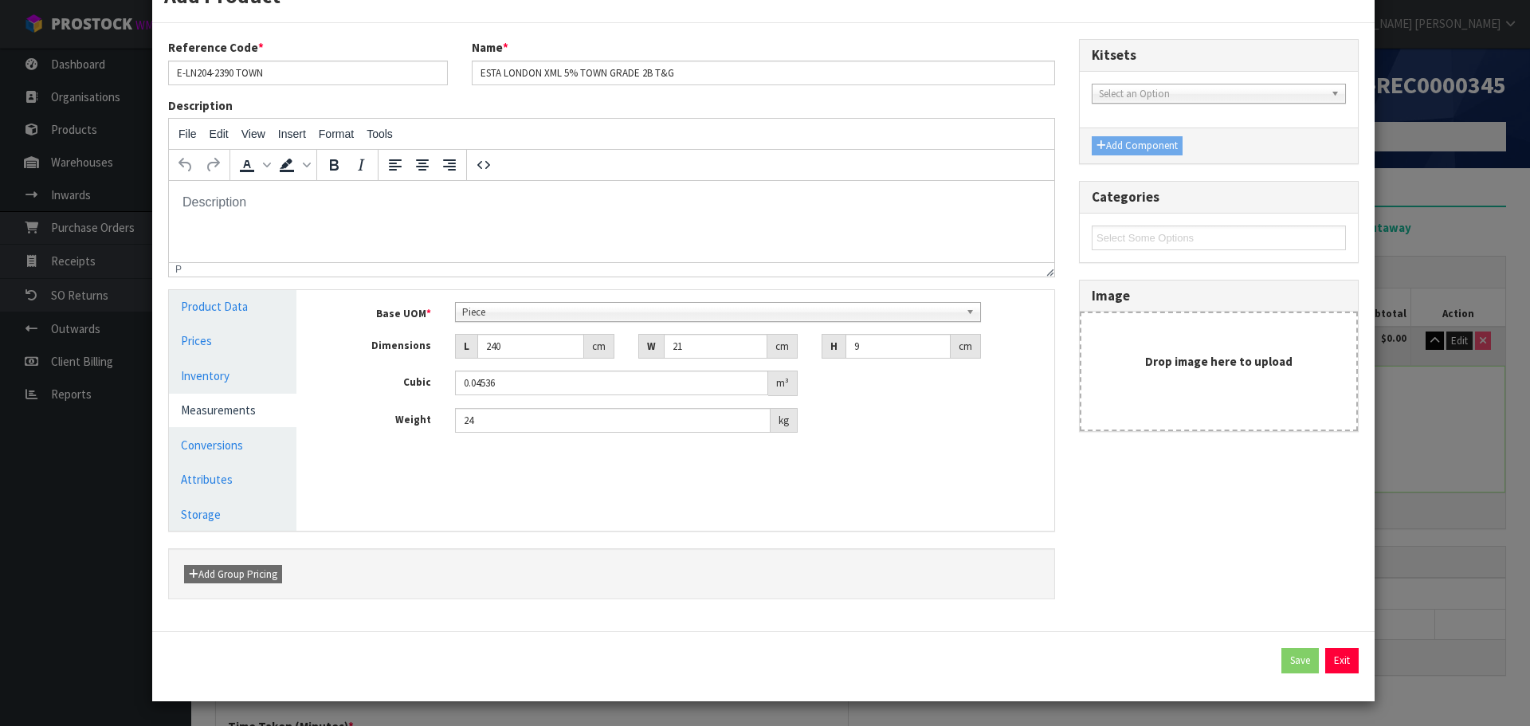
scroll to position [307, 0]
click at [966, 308] on b at bounding box center [973, 312] width 14 height 18
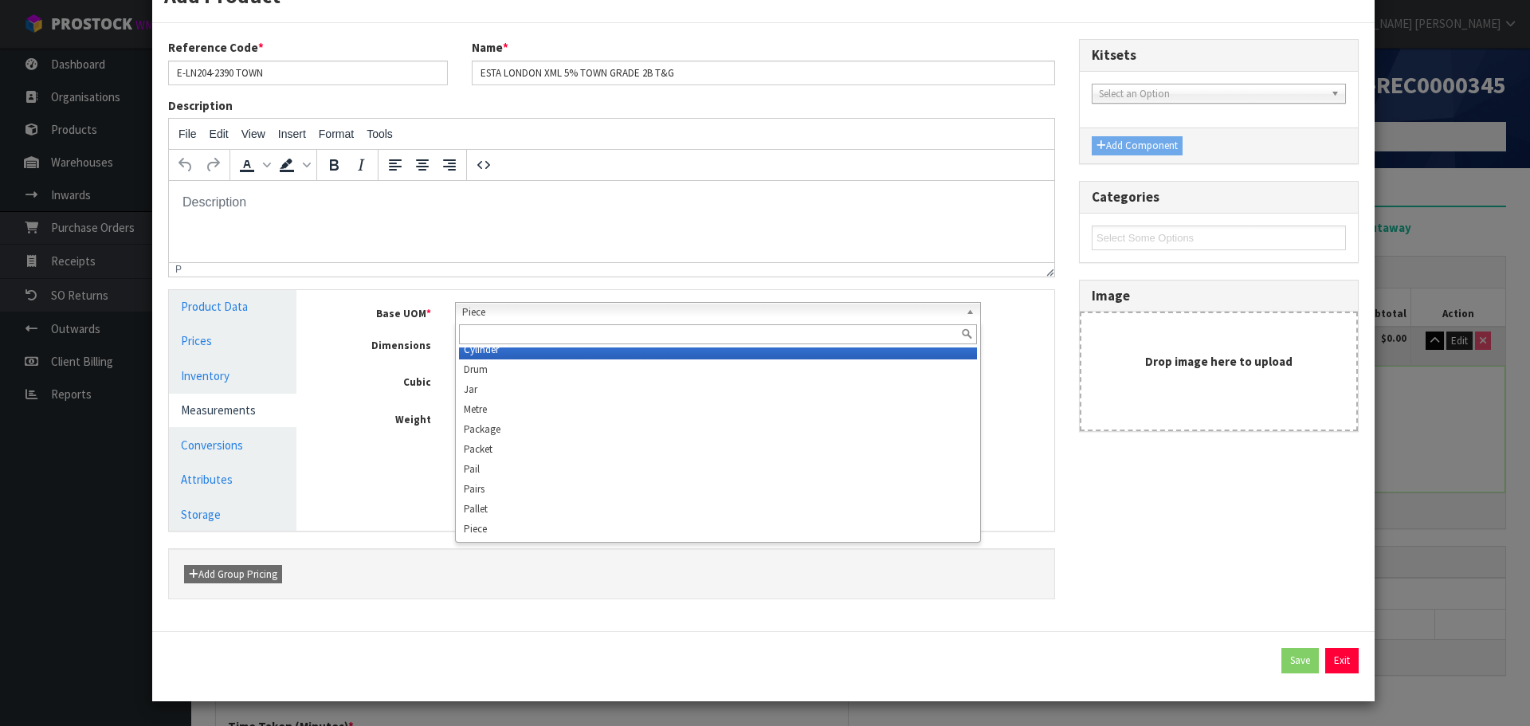
scroll to position [299, 0]
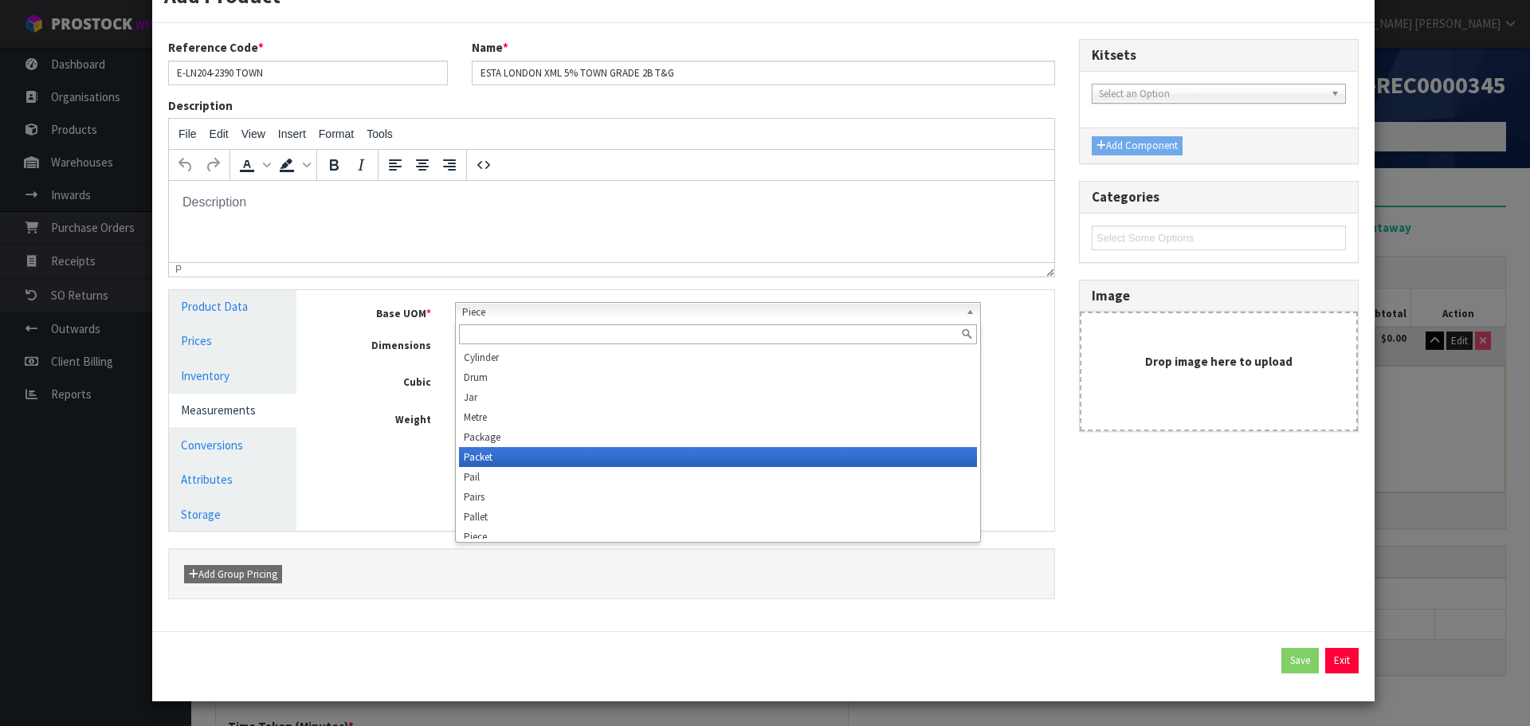
click at [552, 462] on li "Packet" at bounding box center [718, 457] width 519 height 20
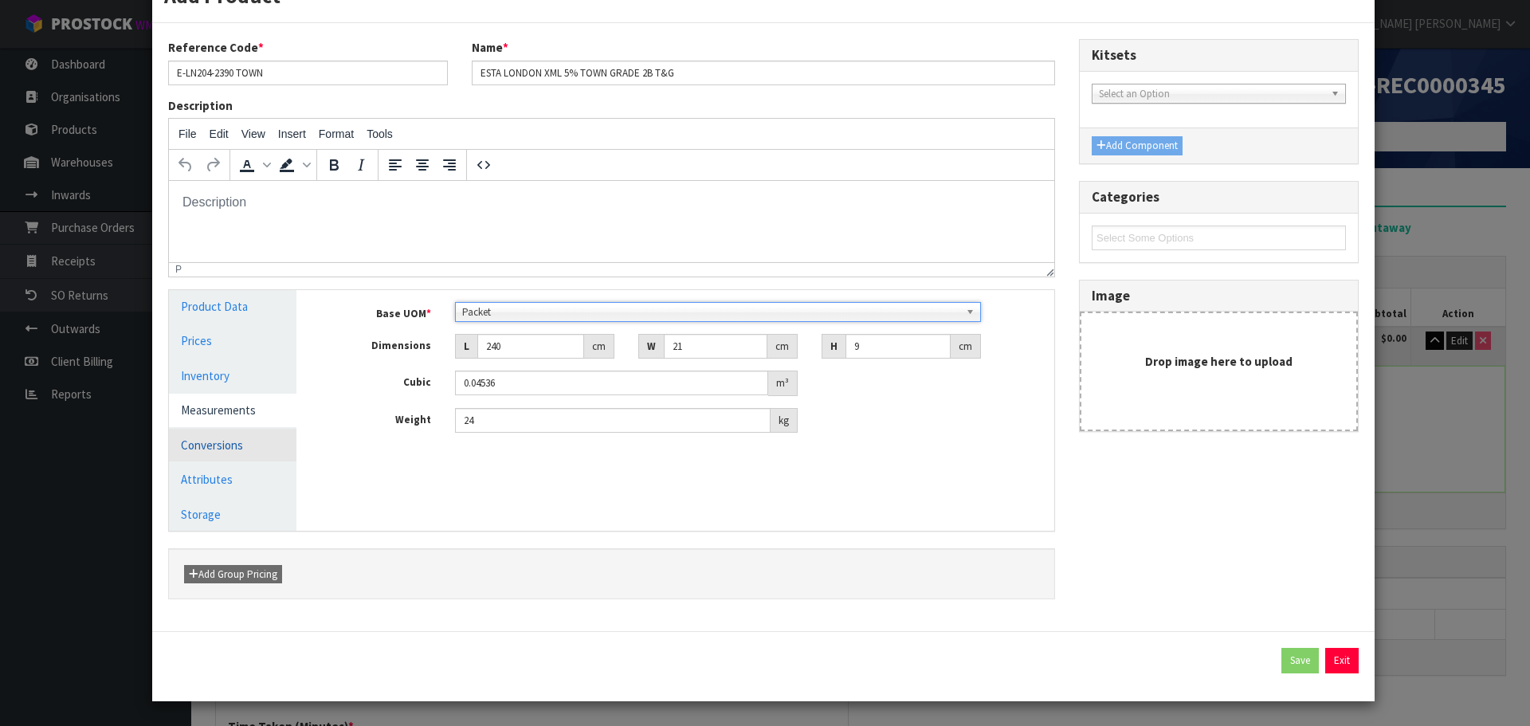
click at [230, 438] on link "Conversions" at bounding box center [233, 445] width 128 height 33
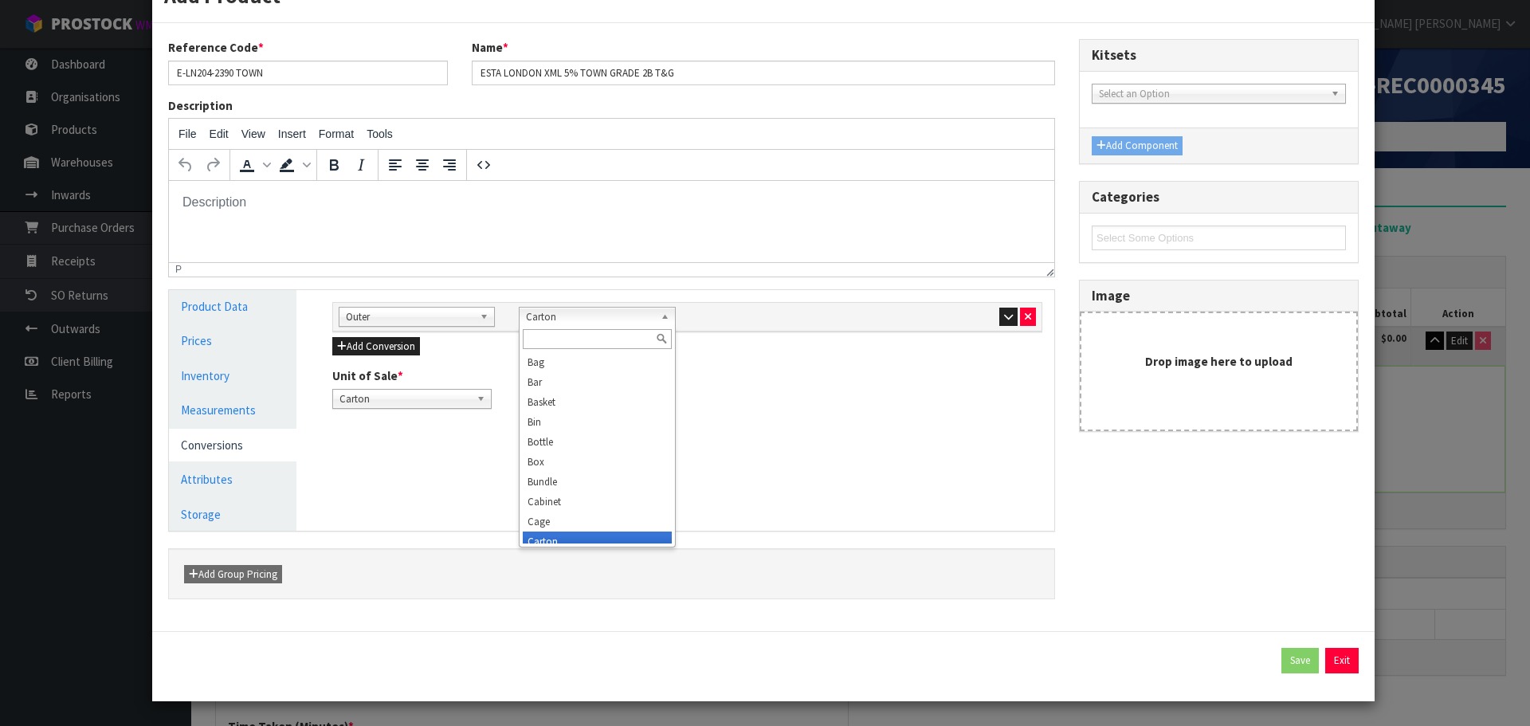
scroll to position [8, 0]
click at [661, 318] on b at bounding box center [668, 317] width 14 height 18
click at [481, 320] on b at bounding box center [487, 317] width 14 height 18
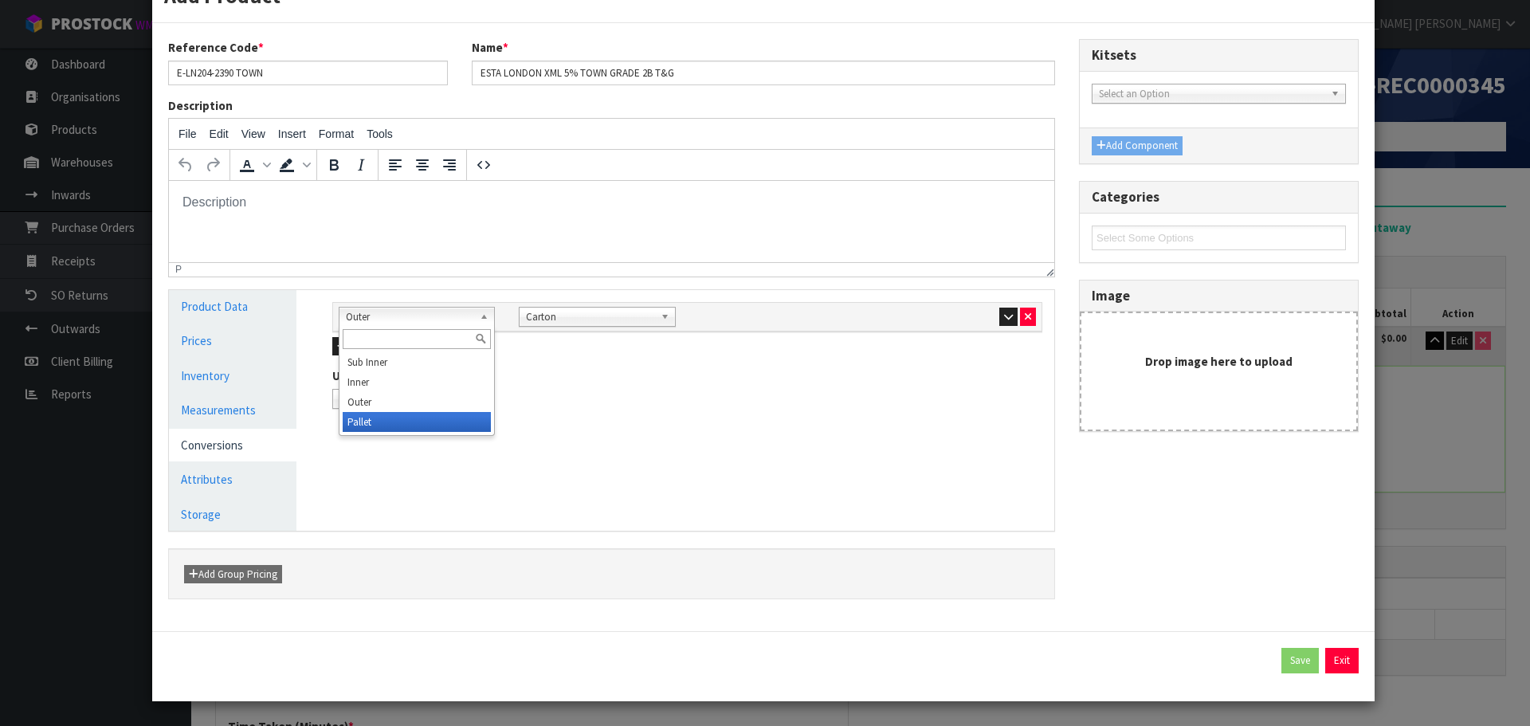
click at [473, 427] on li "Pallet" at bounding box center [417, 422] width 148 height 20
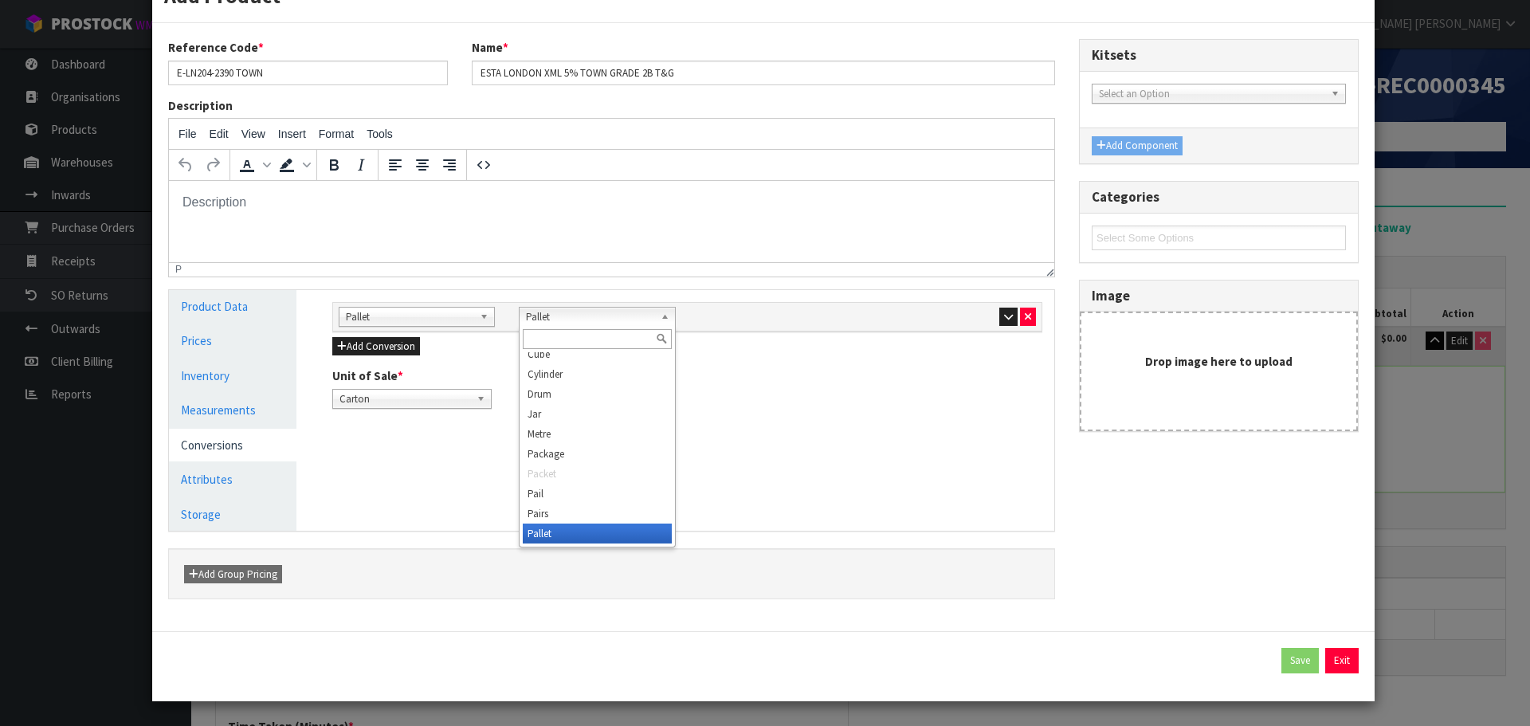
click at [661, 313] on b at bounding box center [668, 317] width 14 height 18
click at [614, 340] on input "text" at bounding box center [597, 339] width 148 height 20
type input "p"
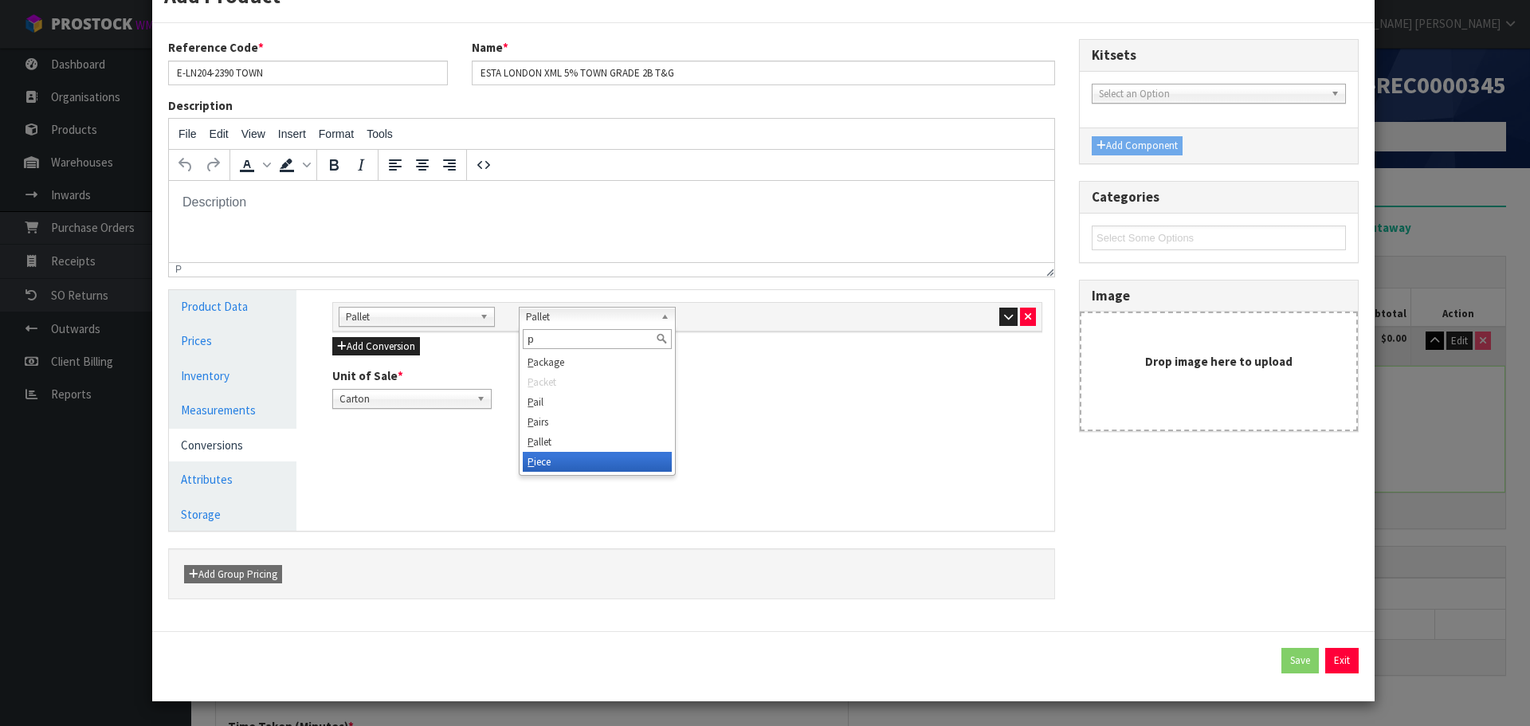
click at [607, 460] on li "P iece" at bounding box center [597, 462] width 148 height 20
click at [1001, 323] on button "button" at bounding box center [1009, 317] width 18 height 19
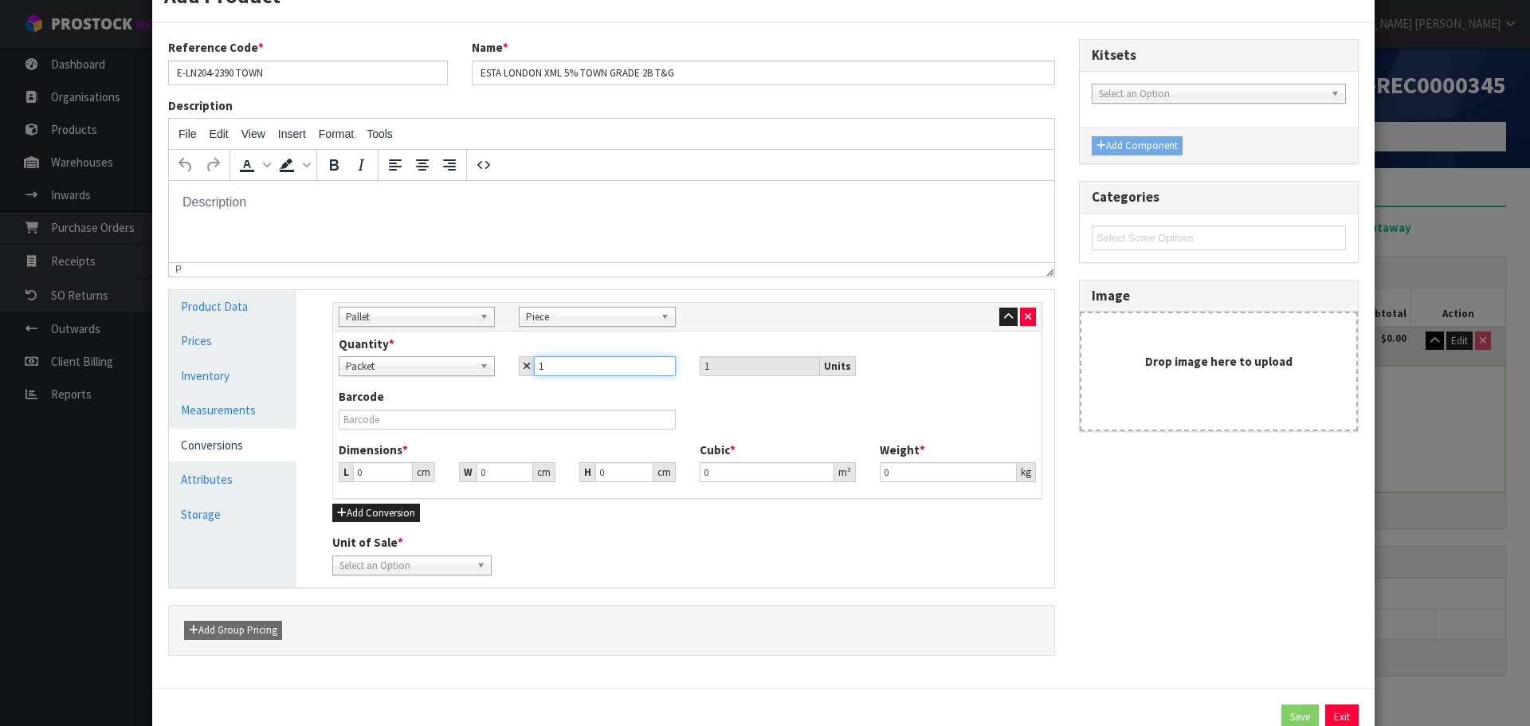
click at [555, 367] on input "1" at bounding box center [604, 366] width 141 height 20
type input "4"
type input "40"
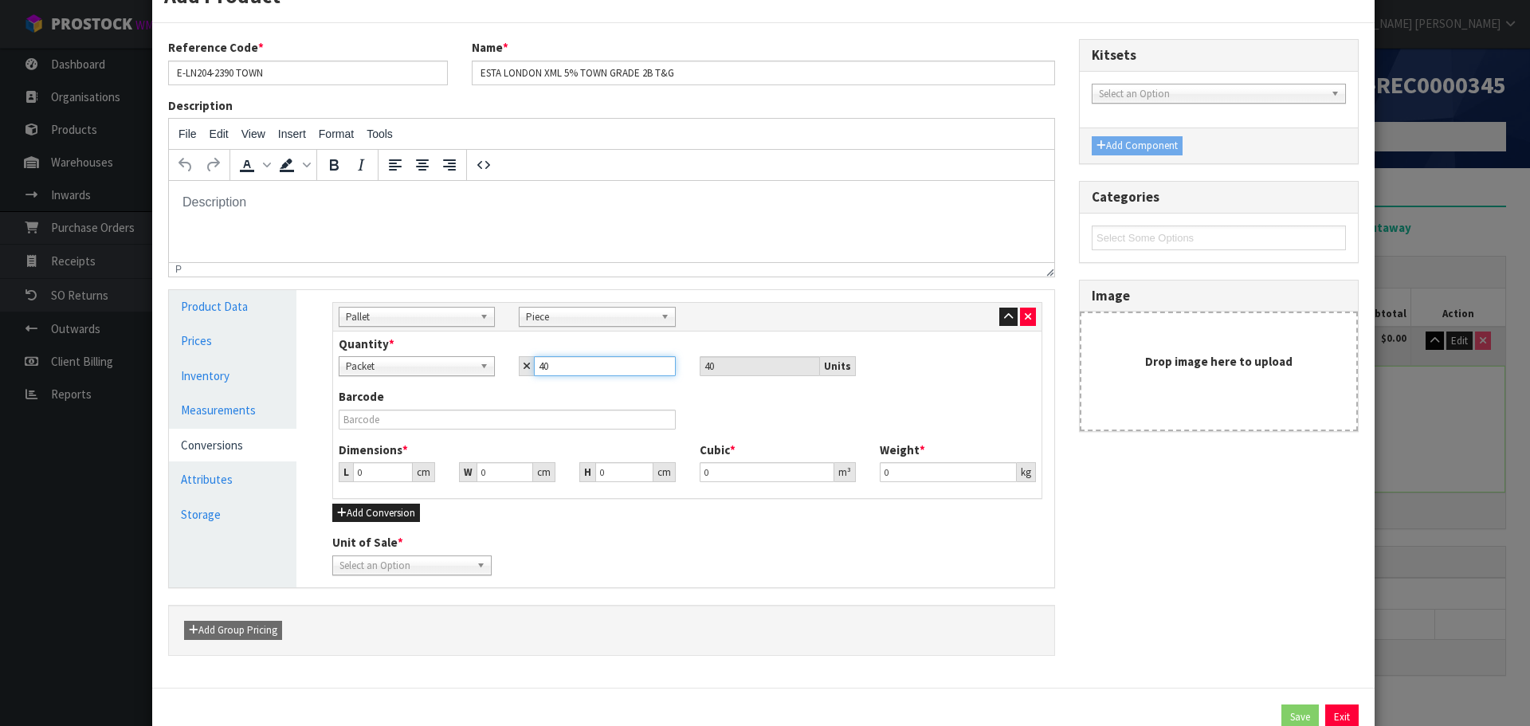
type input "40"
type input "121.968"
type input "1.8144"
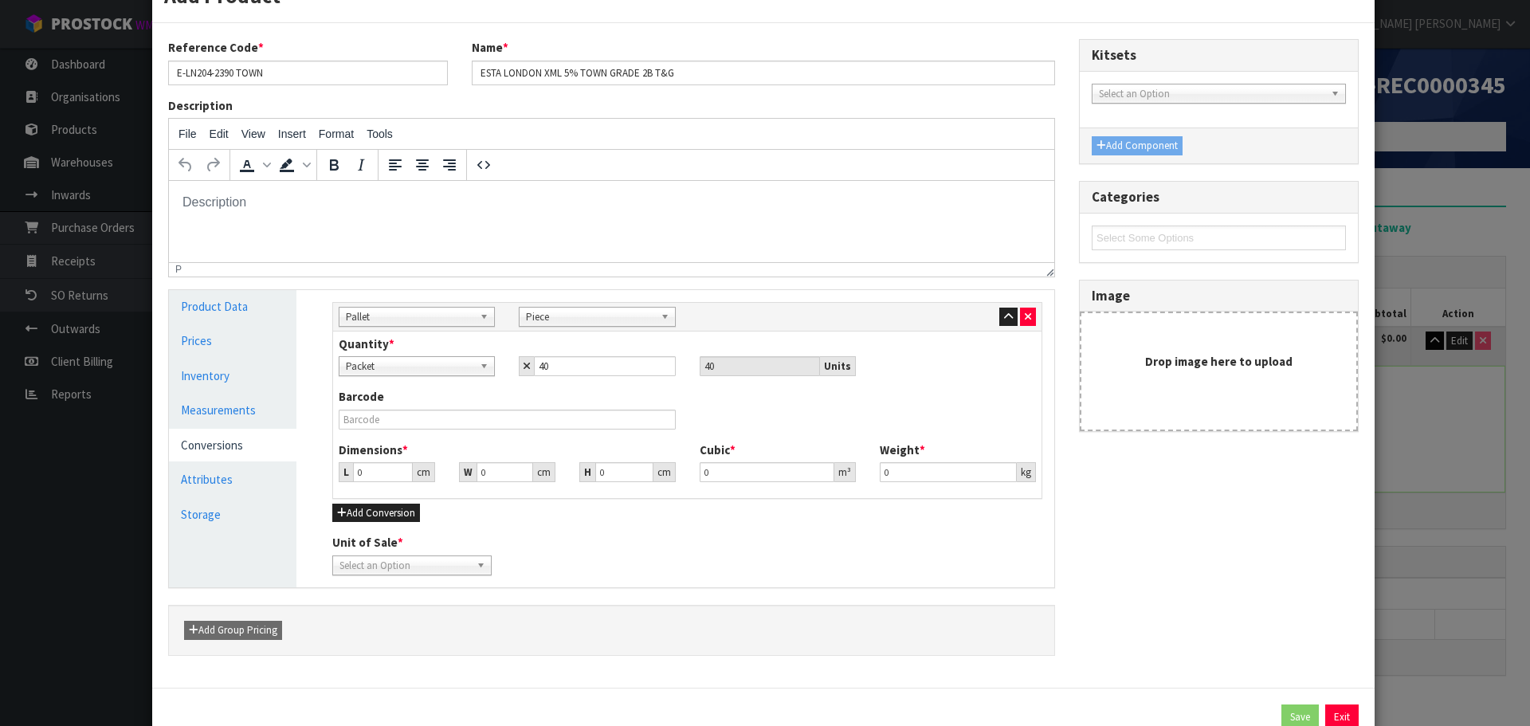
type input "960"
click at [481, 366] on b at bounding box center [487, 366] width 14 height 18
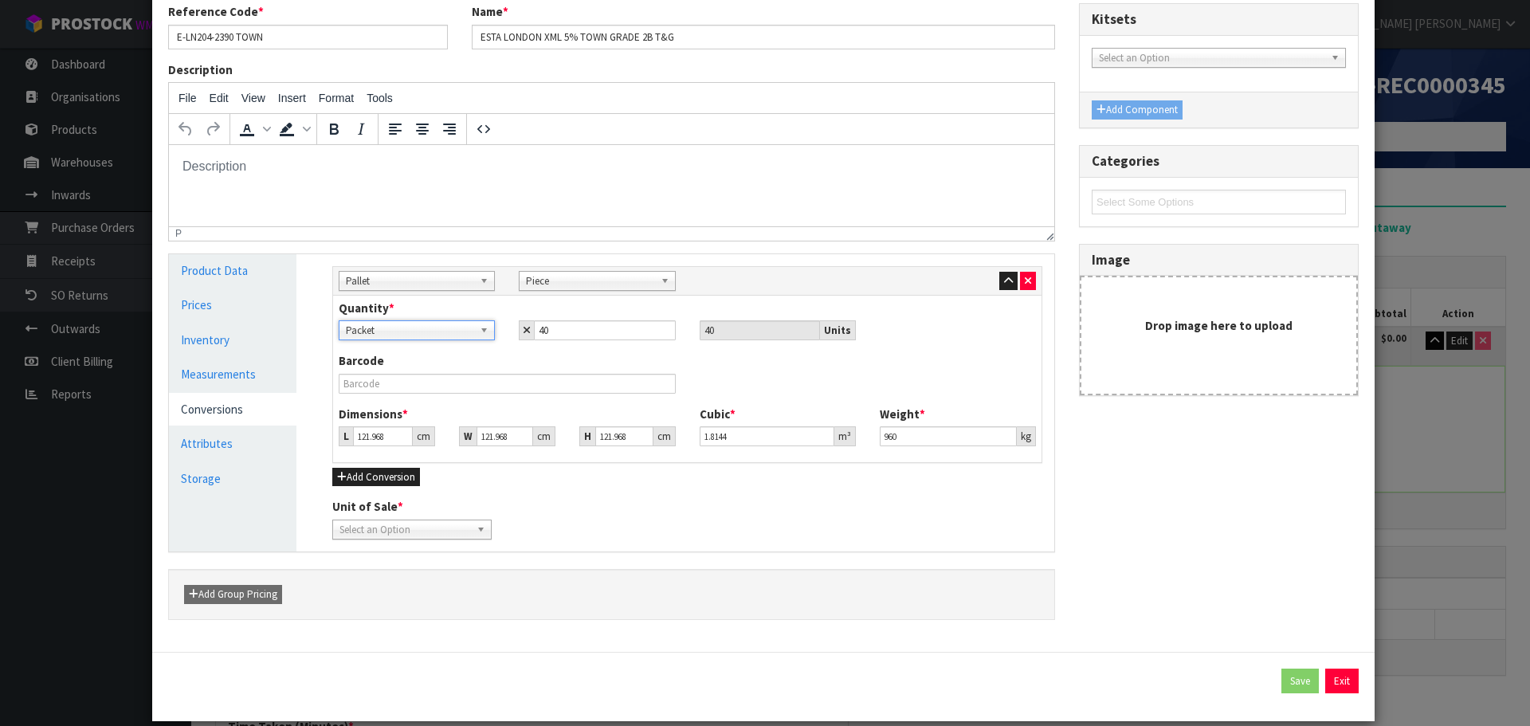
scroll to position [112, 0]
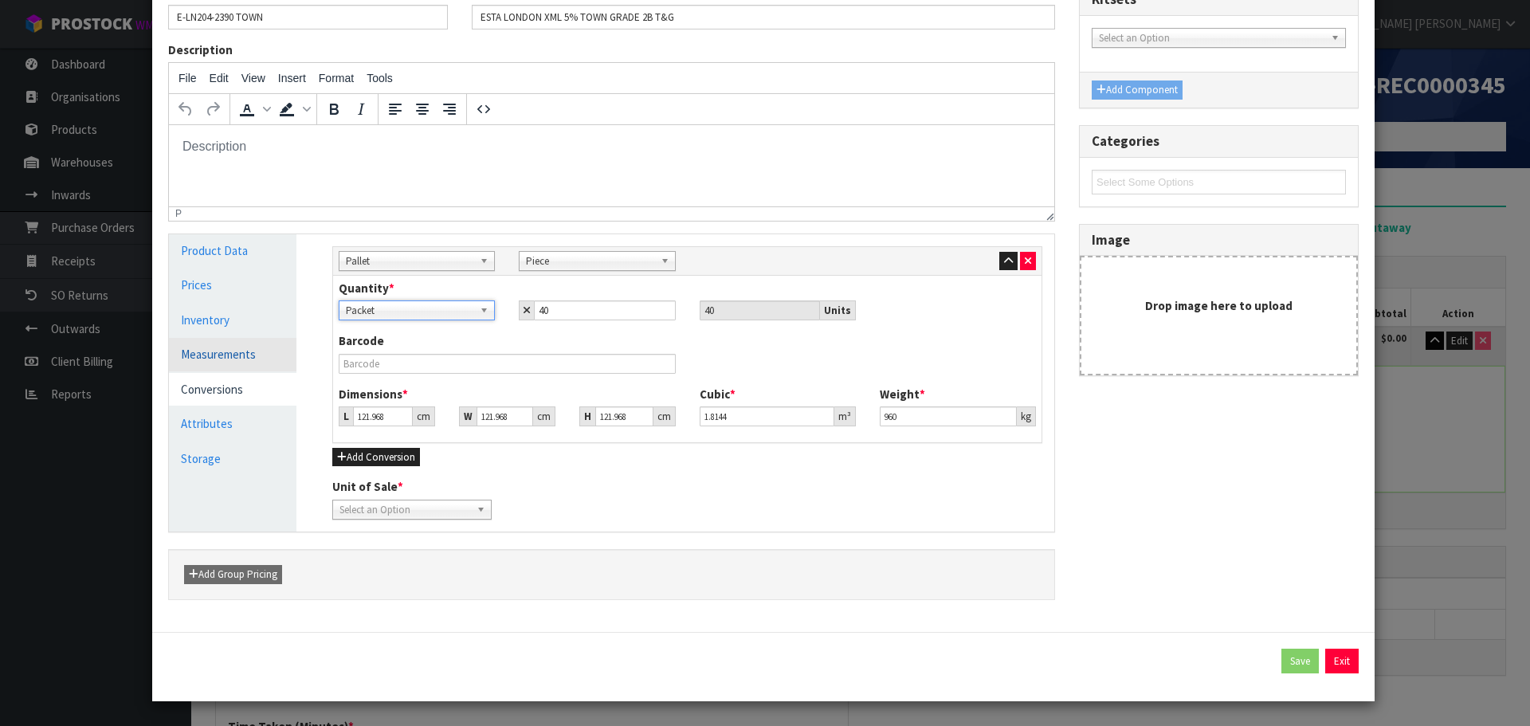
click at [239, 359] on link "Measurements" at bounding box center [233, 354] width 128 height 33
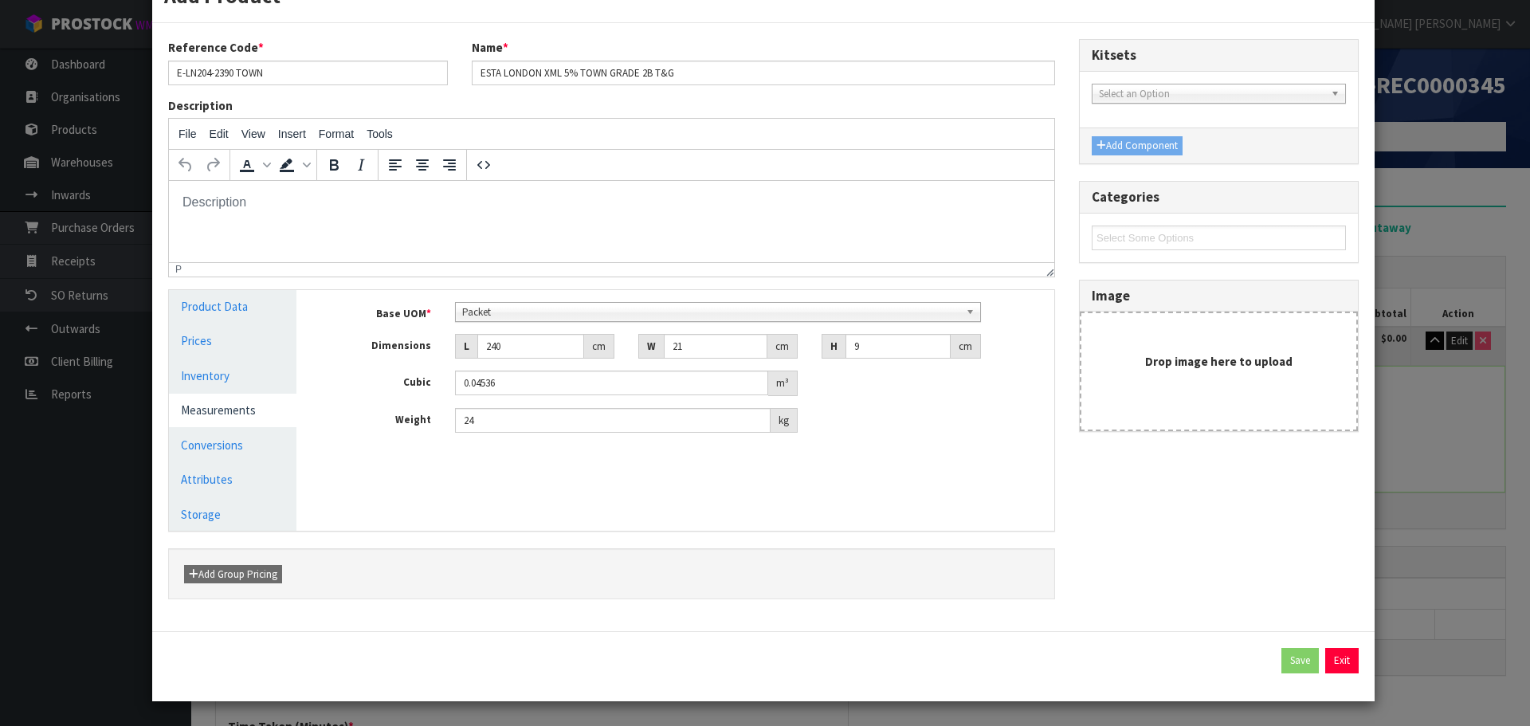
click at [966, 309] on b at bounding box center [973, 312] width 14 height 18
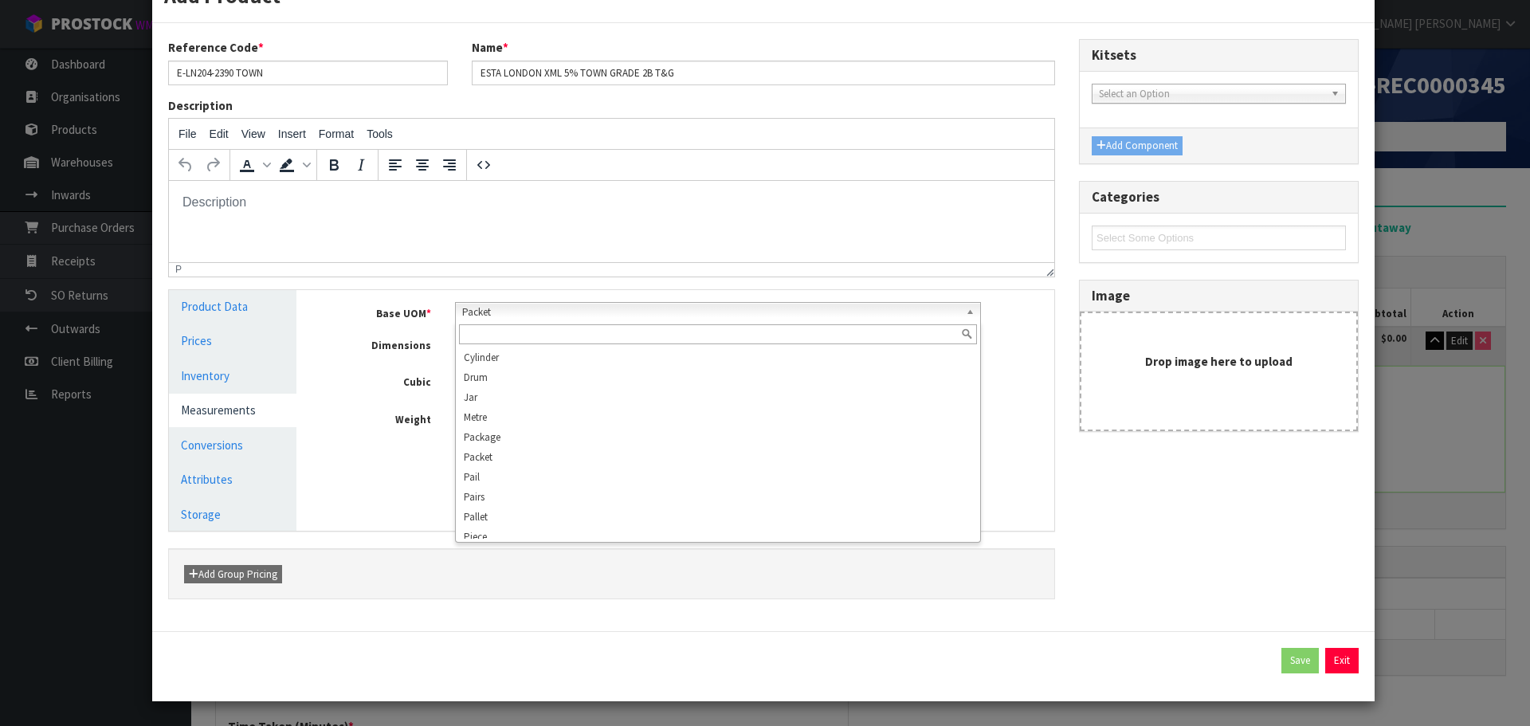
scroll to position [379, 0]
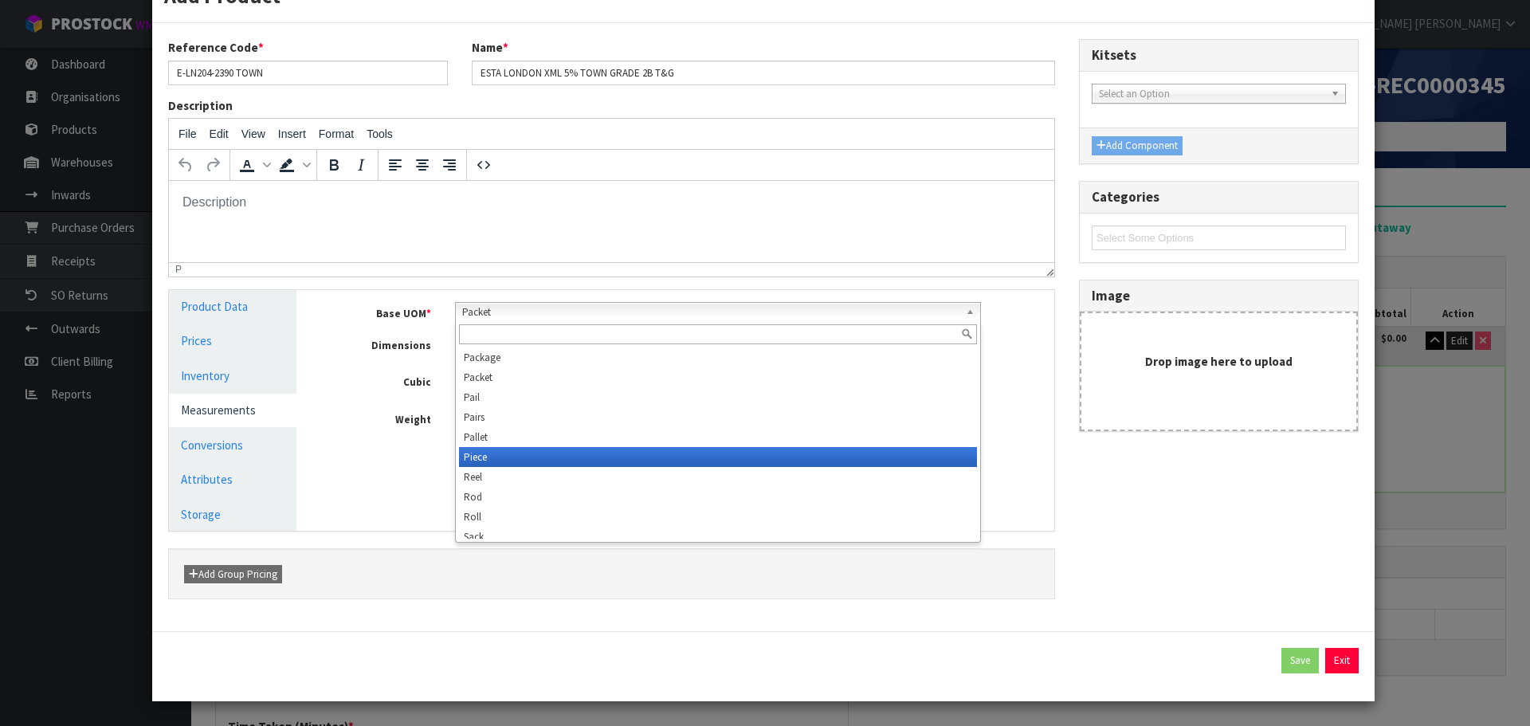
click at [565, 458] on li "Piece" at bounding box center [718, 457] width 519 height 20
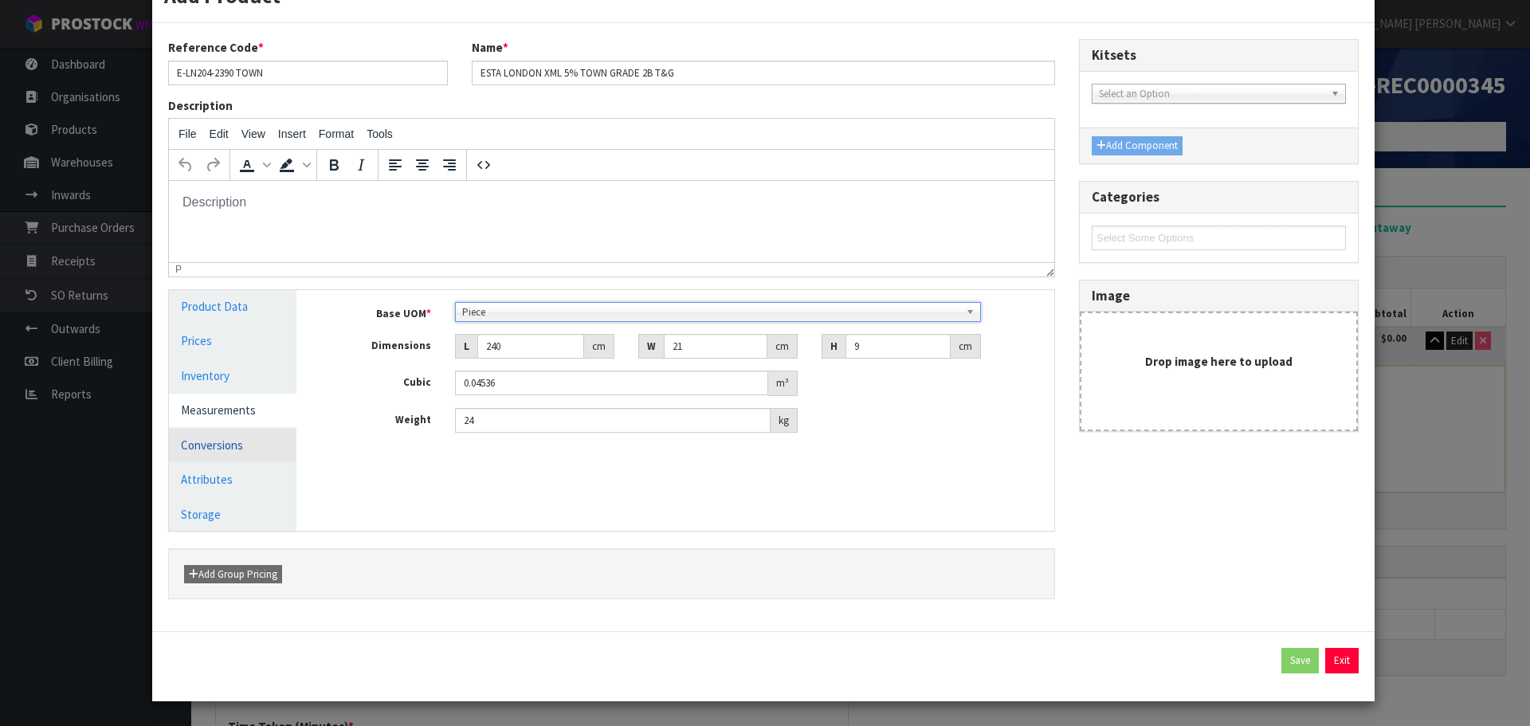
click at [254, 453] on link "Conversions" at bounding box center [233, 445] width 128 height 33
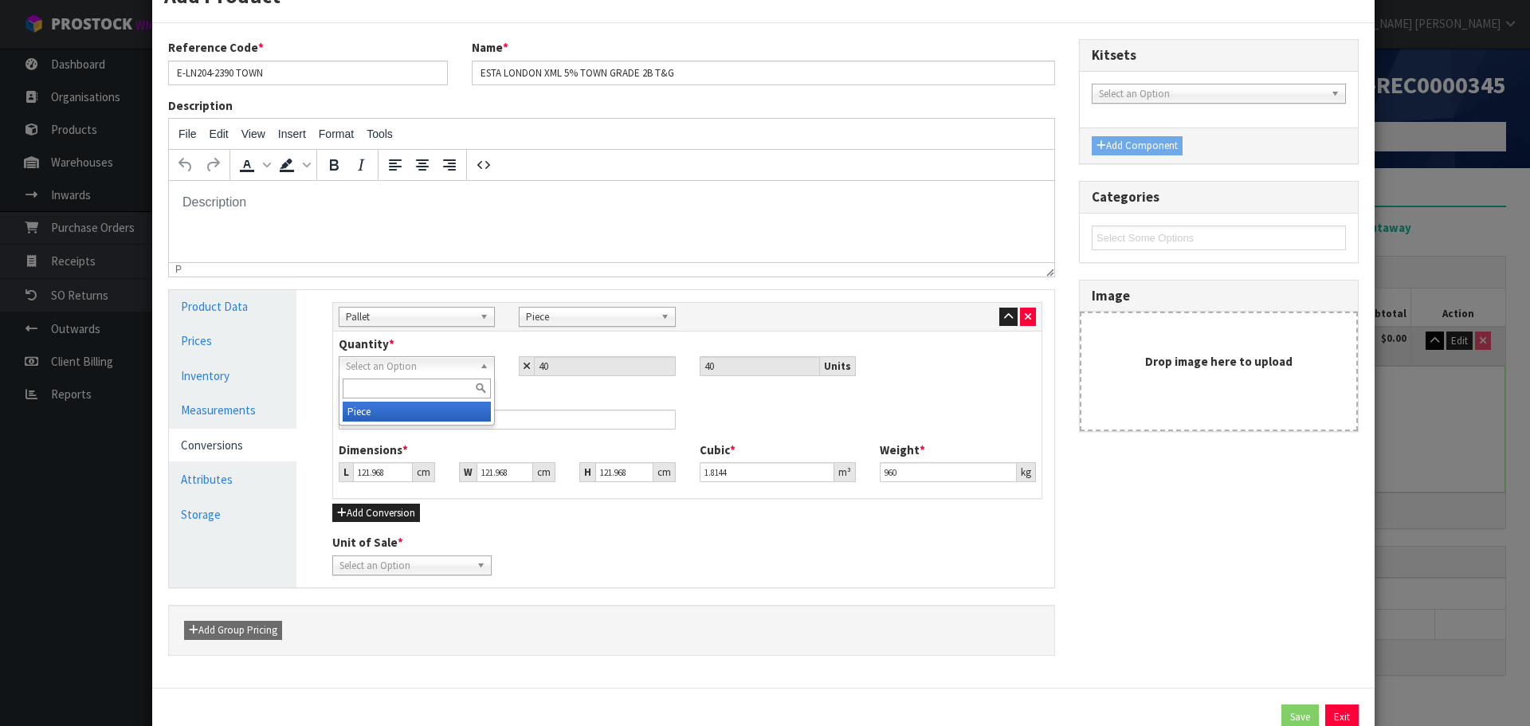
click at [480, 367] on b at bounding box center [487, 366] width 14 height 18
click at [474, 414] on li "Piece" at bounding box center [417, 412] width 148 height 20
click at [1480, 454] on div "Add Product Reference Code * E-LN204-2390 TOWN Name * ESTA LONDON XML 5% TOWN G…" at bounding box center [765, 363] width 1530 height 726
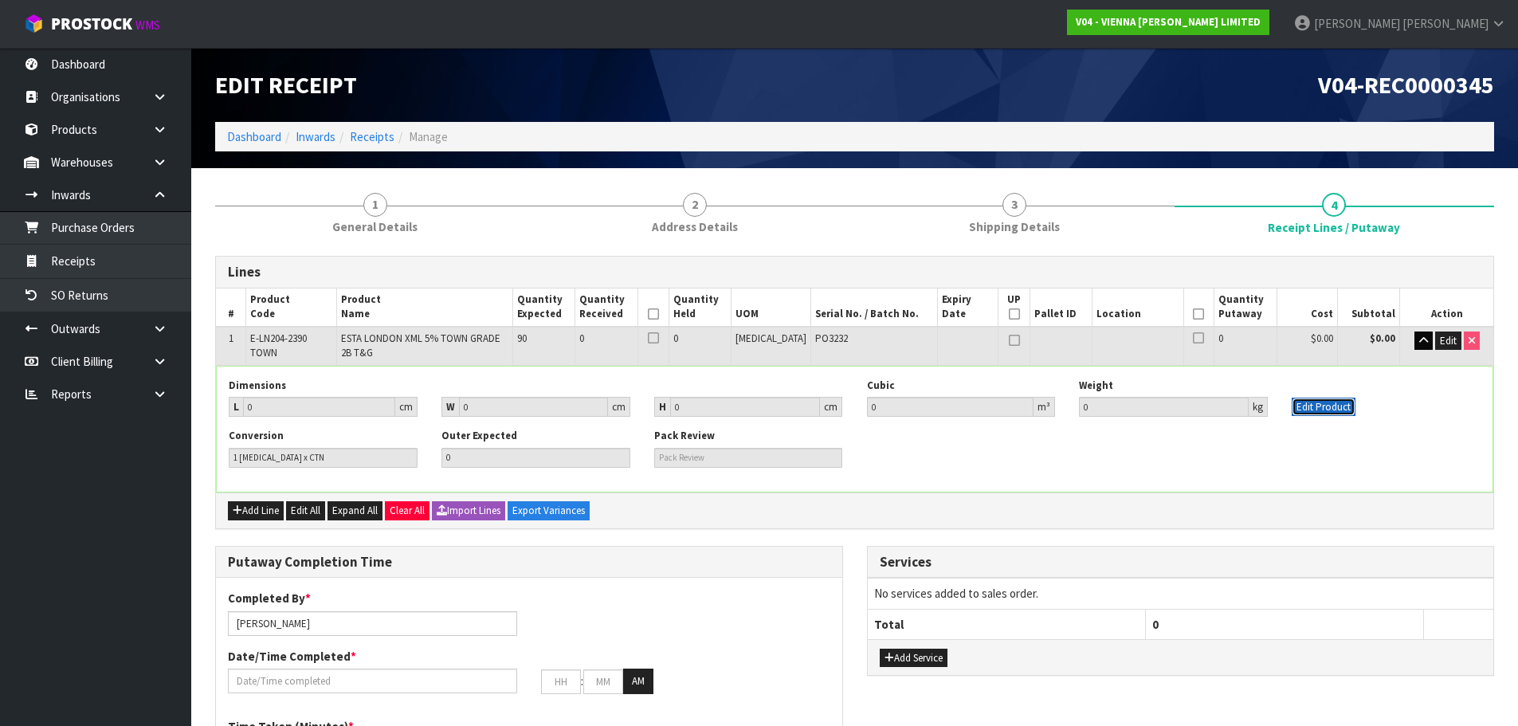
click at [1332, 409] on button "Edit Product" at bounding box center [1324, 407] width 64 height 19
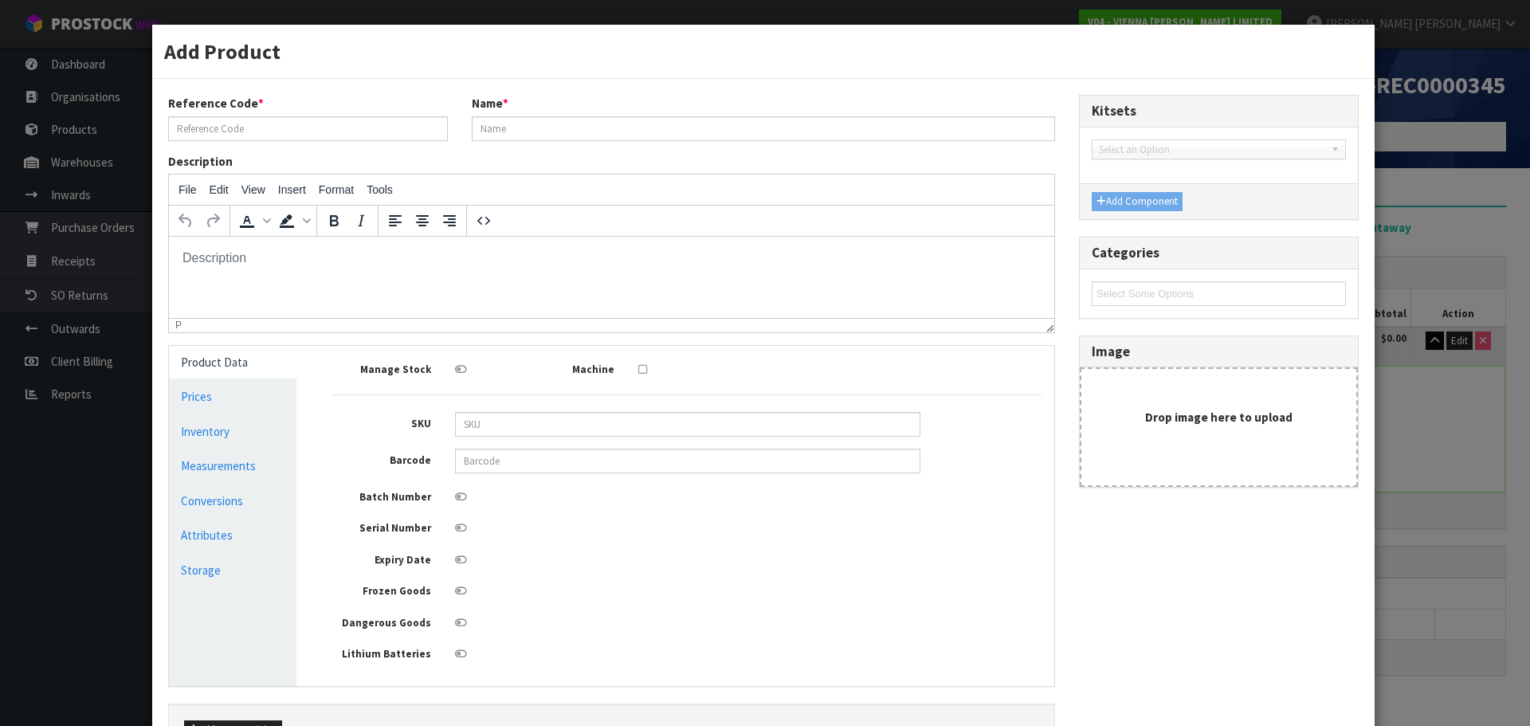
scroll to position [0, 0]
type input "E-LN204-2390 TOWN"
type input "ESTA LONDON XML 5% TOWN GRADE 2B T&G"
type input "0"
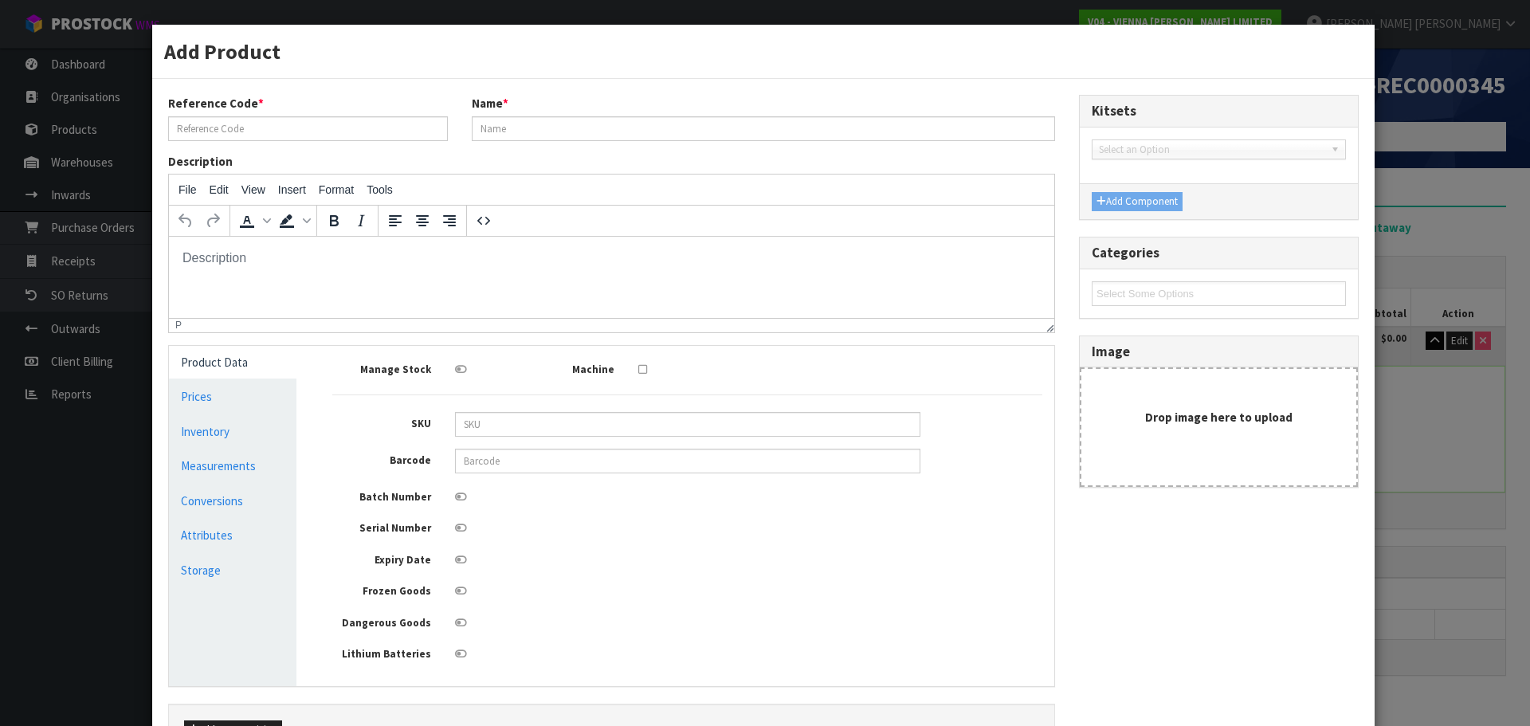
type input "0"
click at [213, 458] on link "Measurements" at bounding box center [233, 466] width 128 height 33
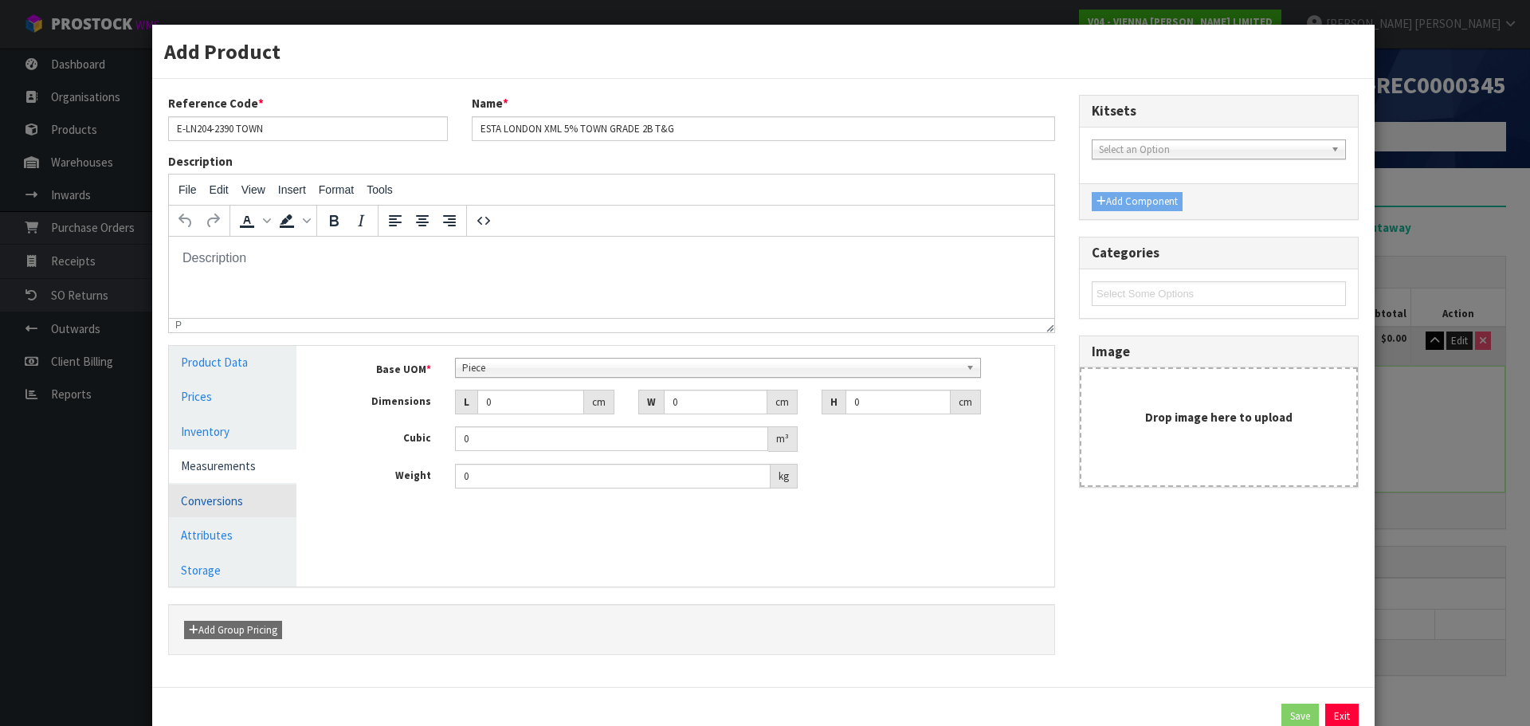
click at [260, 503] on link "Conversions" at bounding box center [233, 501] width 128 height 33
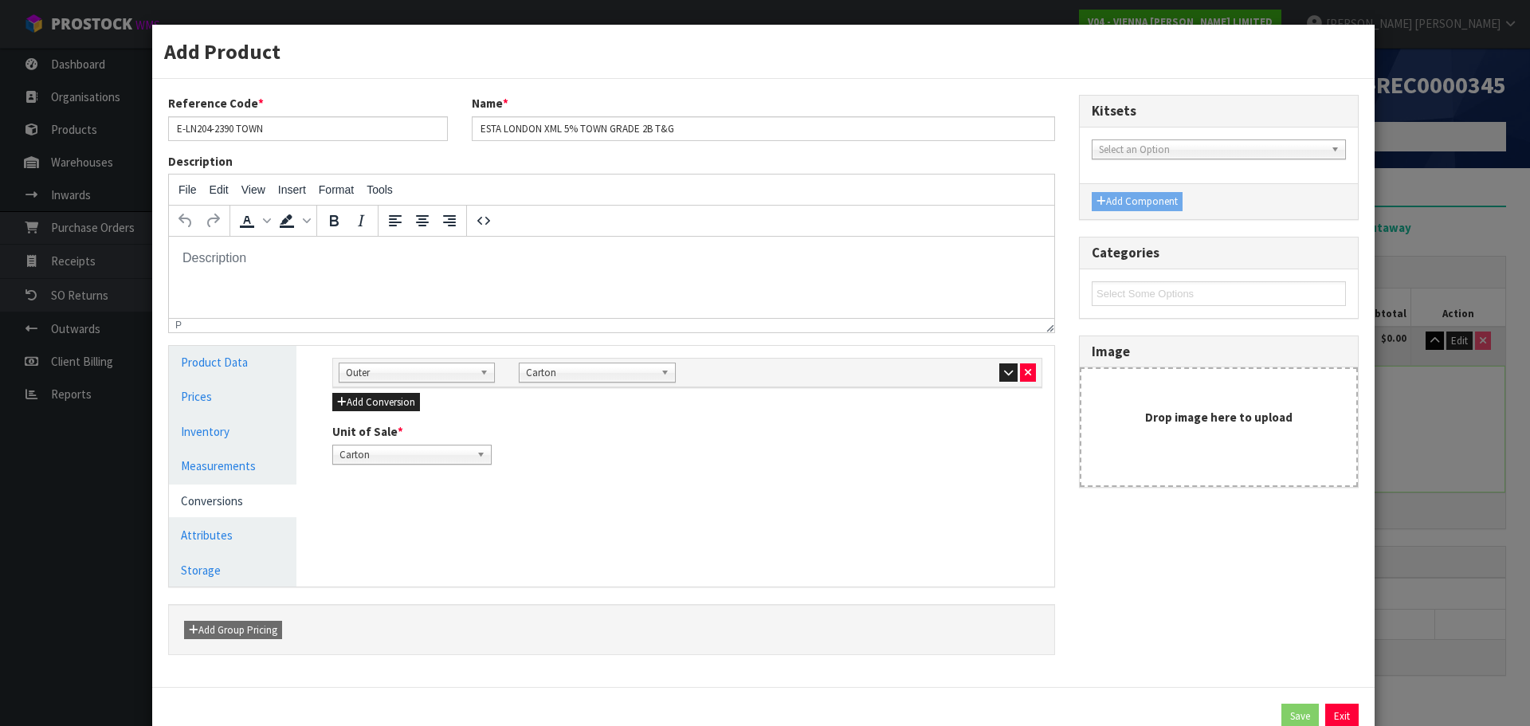
click at [1388, 513] on div "Add Product Reference Code * E-LN204-2390 TOWN Name * ESTA LONDON XML 5% TOWN G…" at bounding box center [765, 363] width 1530 height 726
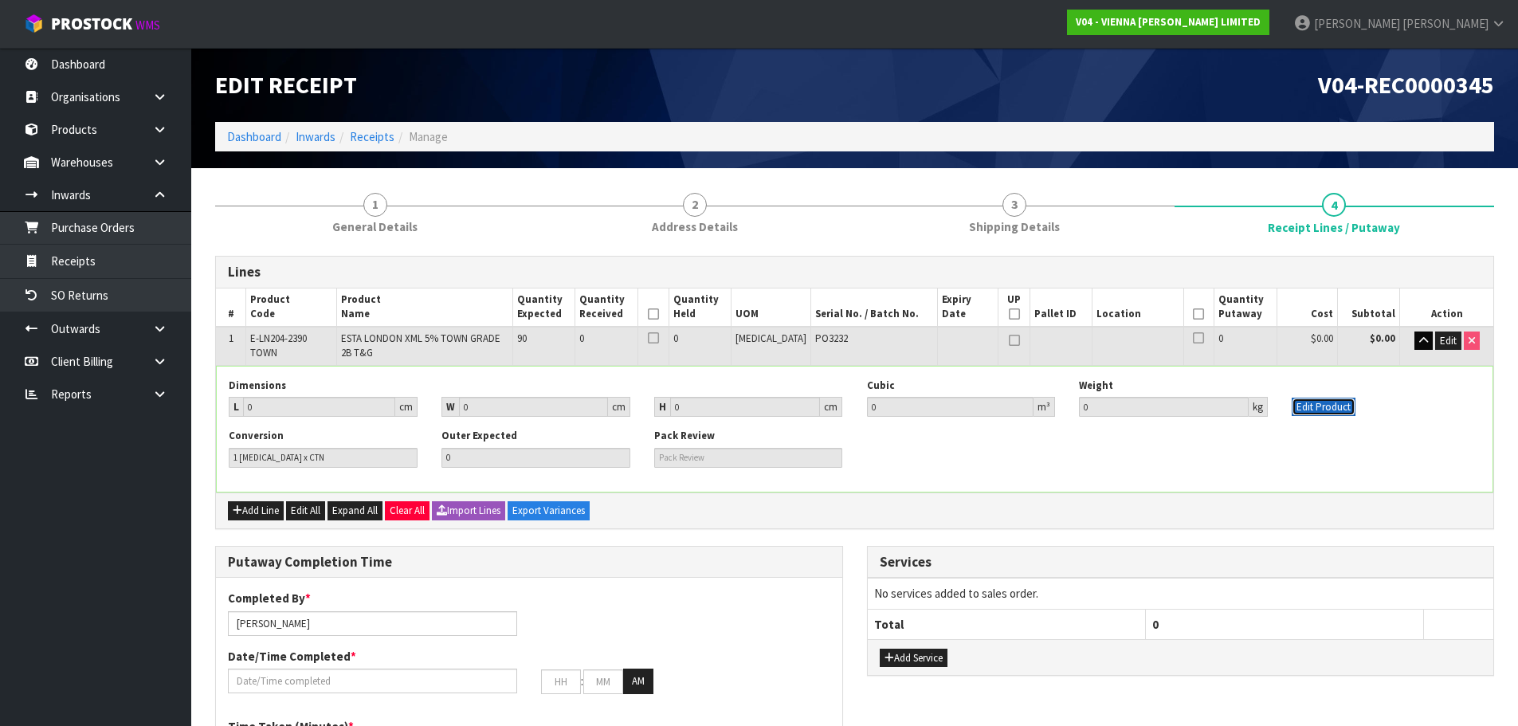
click at [1339, 408] on button "Edit Product" at bounding box center [1324, 407] width 64 height 19
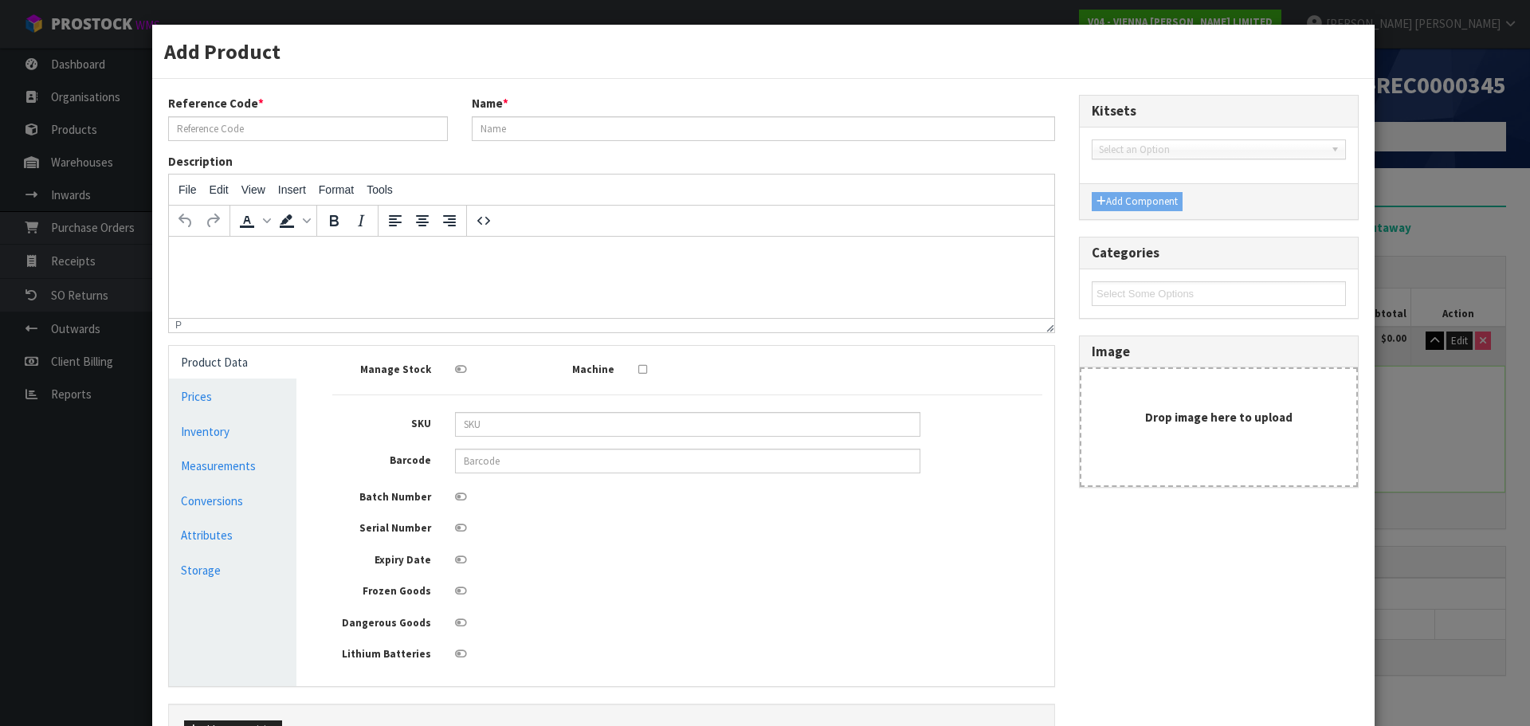
type input "E-LN204-2390 TOWN"
type input "ESTA LONDON XML 5% TOWN GRADE 2B T&G"
click at [218, 507] on link "Conversions" at bounding box center [233, 501] width 128 height 33
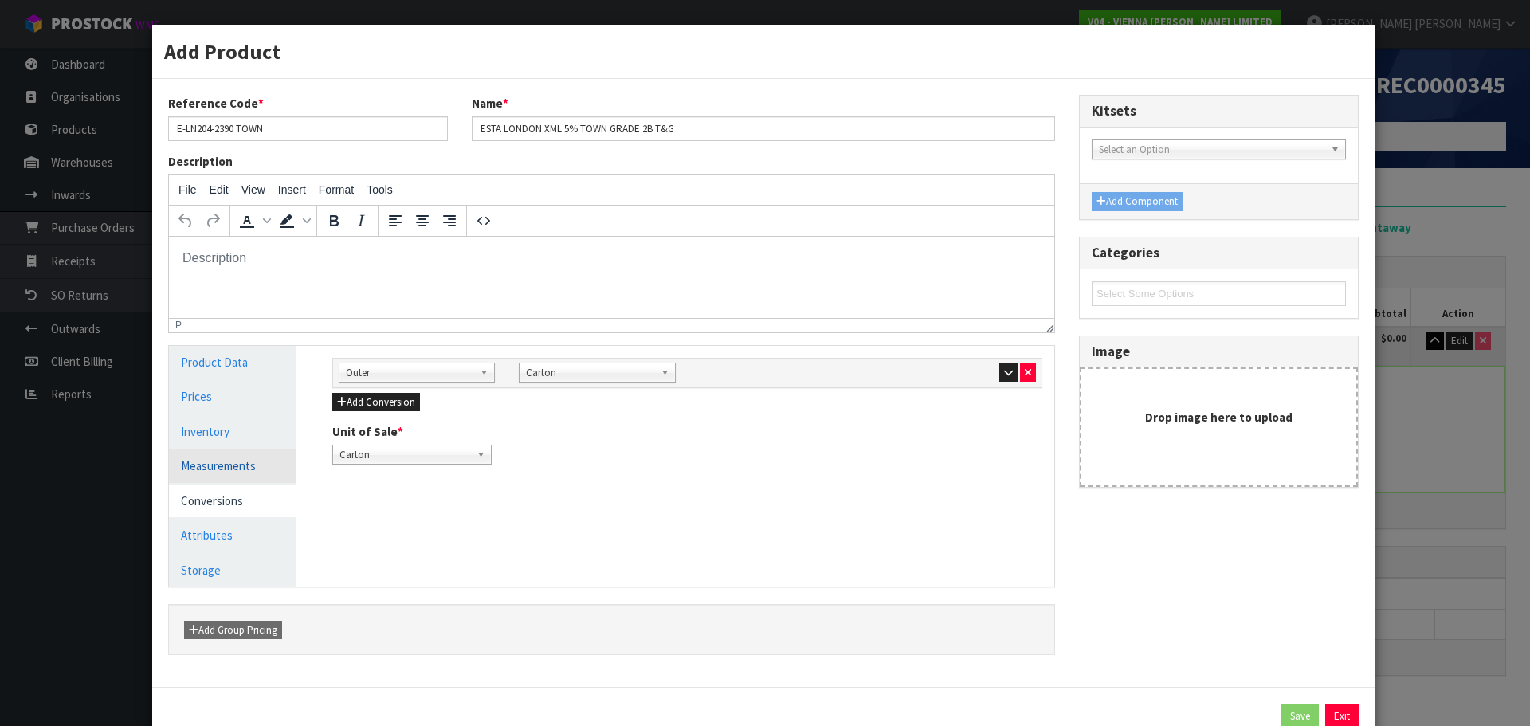
click at [229, 459] on link "Measurements" at bounding box center [233, 466] width 128 height 33
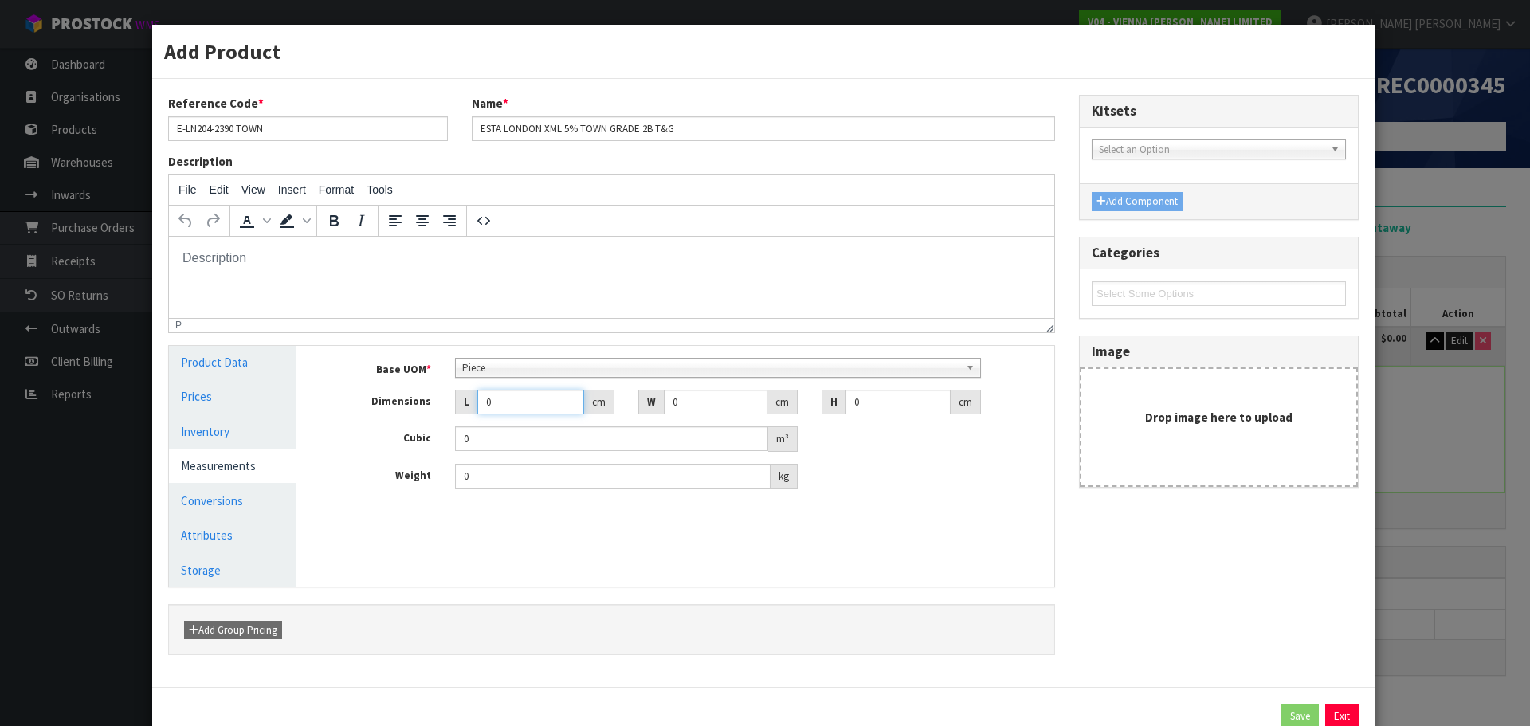
click at [516, 404] on input "0" at bounding box center [530, 402] width 107 height 25
type input "02"
type input "0.000001"
click at [511, 399] on input "0240" at bounding box center [530, 402] width 107 height 25
click at [513, 397] on input "0240" at bounding box center [530, 402] width 107 height 25
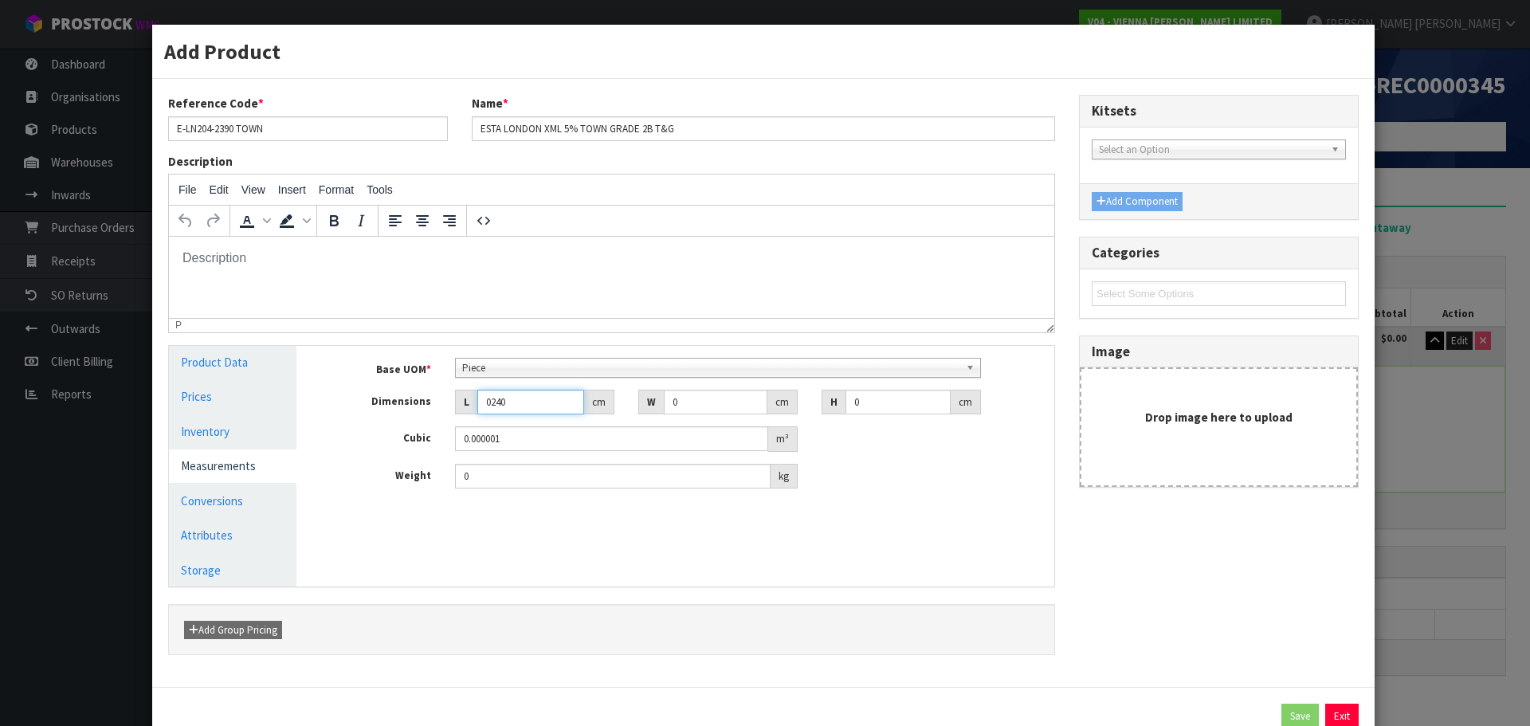
click at [513, 397] on input "0240" at bounding box center [530, 402] width 107 height 25
type input "240"
type input "21"
type input "9"
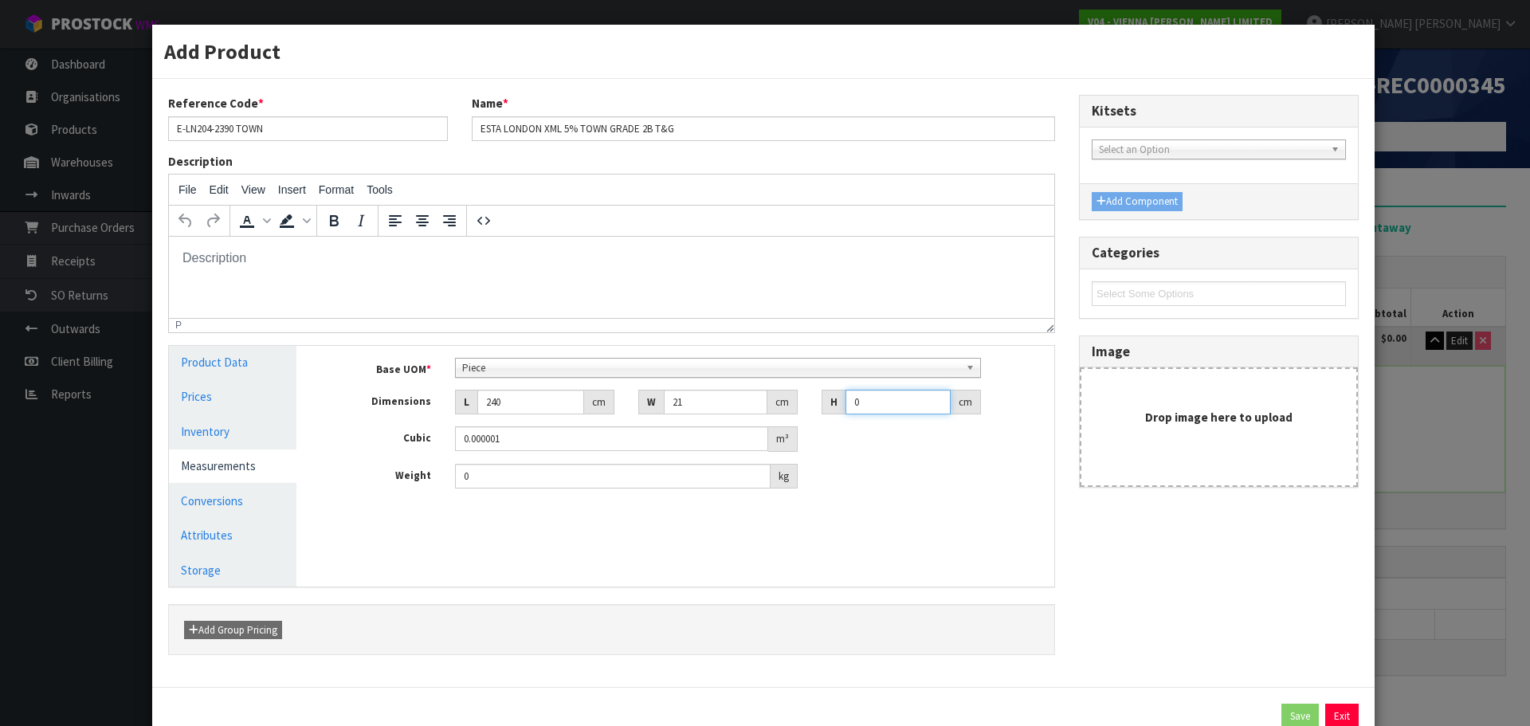
type input "0.04536"
type input "9"
type input "24"
click at [232, 496] on link "Conversions" at bounding box center [233, 501] width 128 height 33
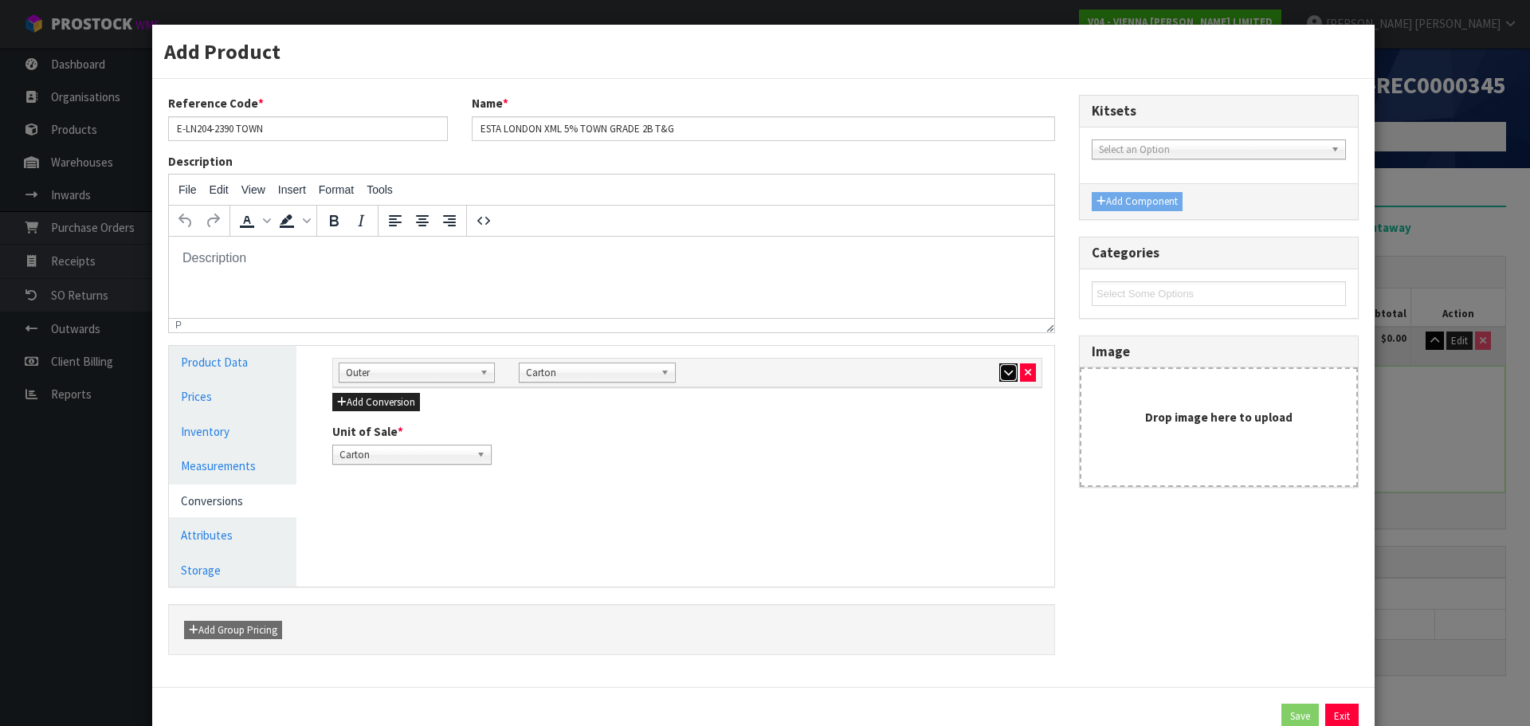
click at [1004, 376] on icon "button" at bounding box center [1008, 372] width 9 height 10
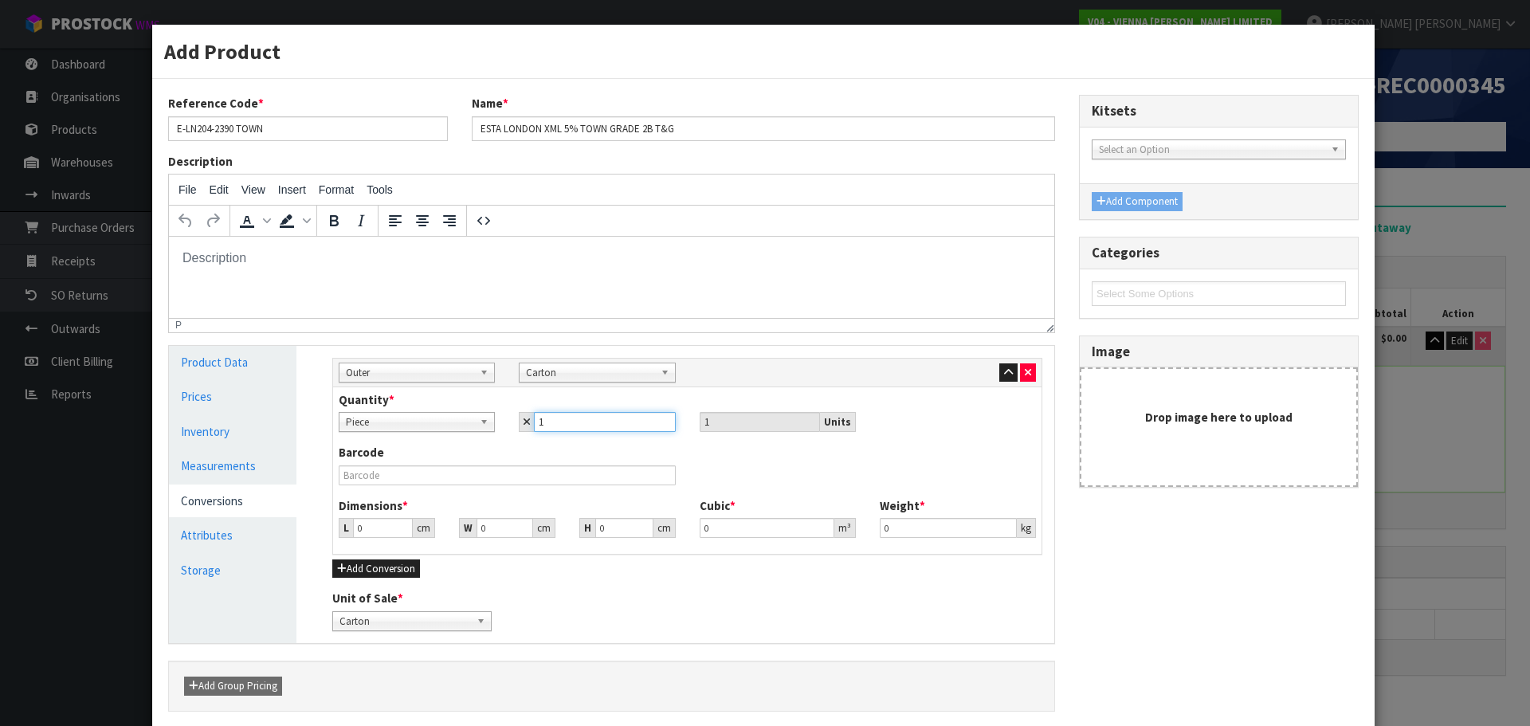
click at [549, 419] on input "1" at bounding box center [604, 422] width 141 height 20
type input "12"
type input "123"
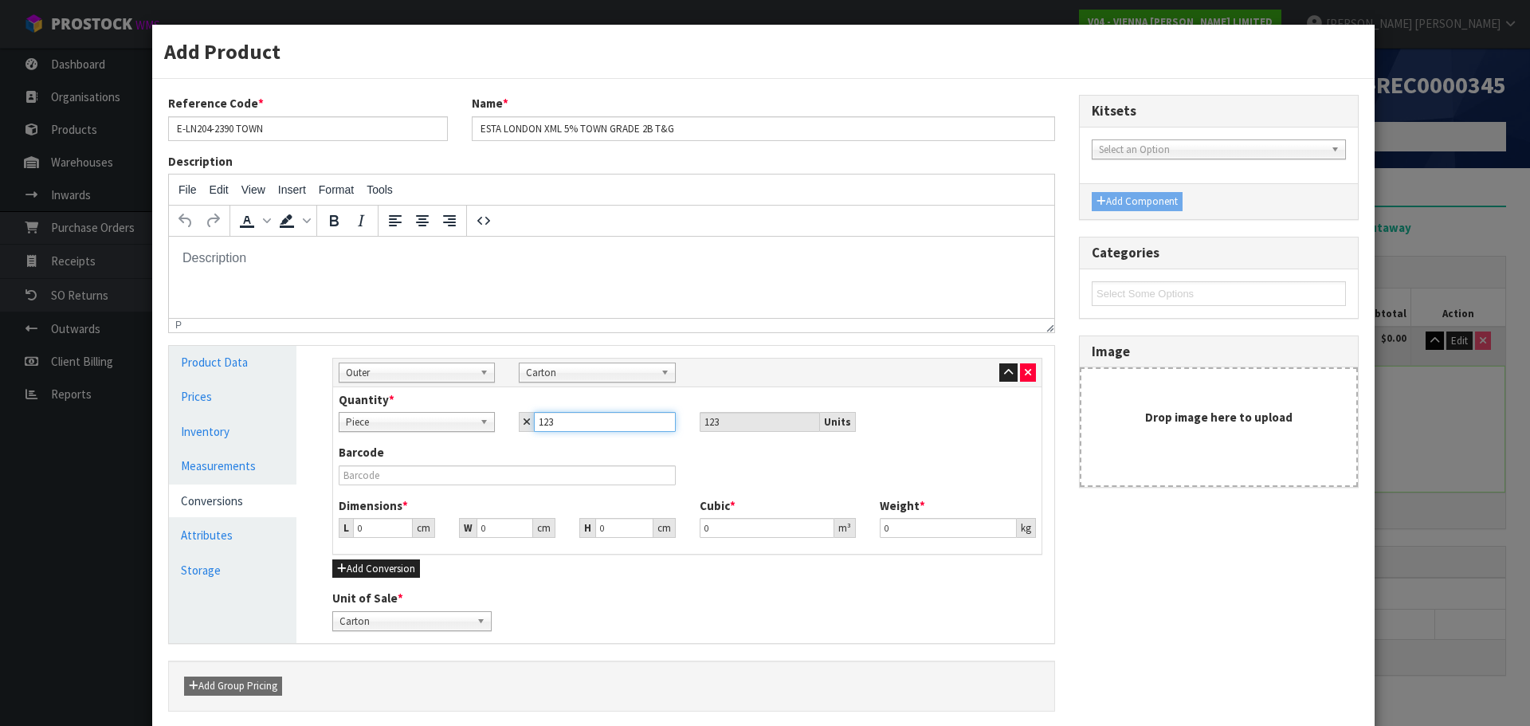
type input "12"
type input "1"
type input "35.664"
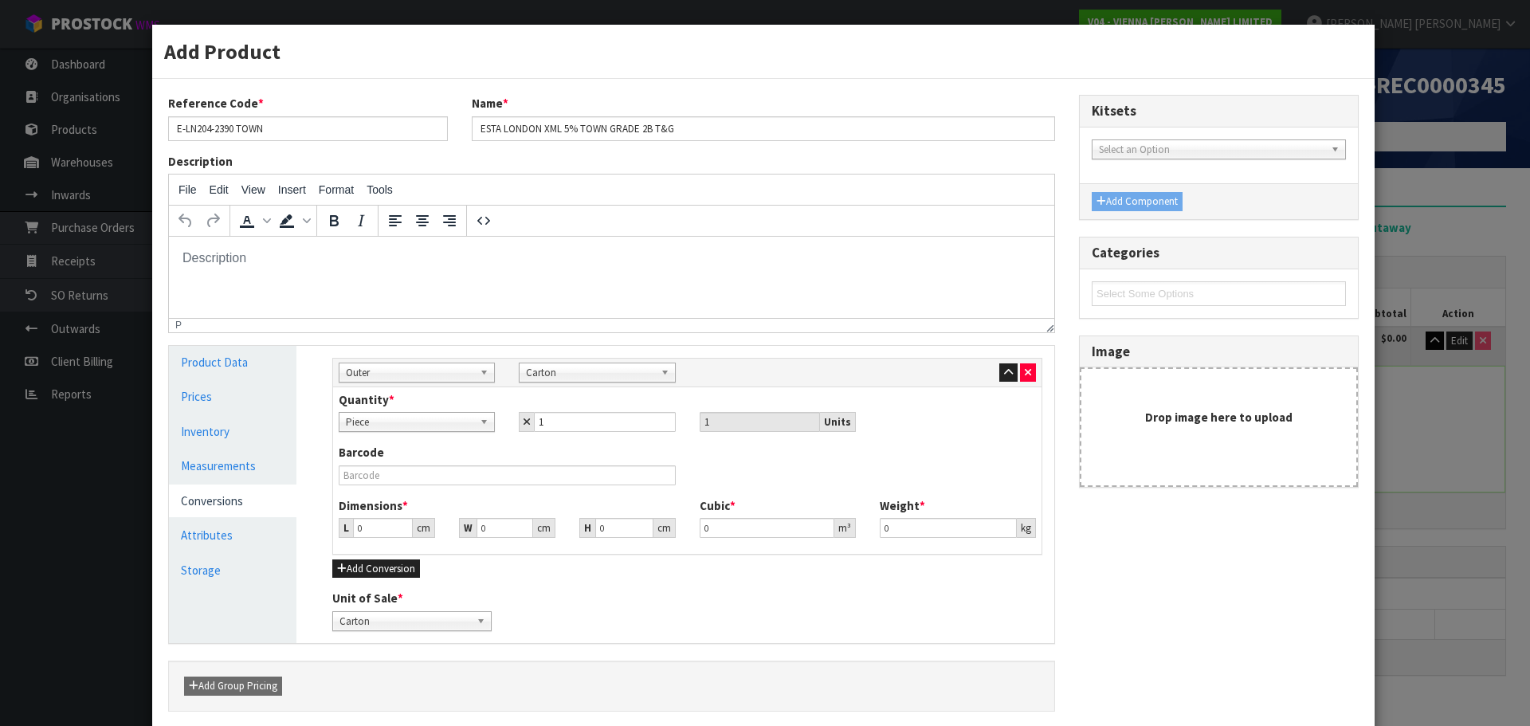
type input "35.664"
type input "0.04536"
type input "24"
click at [1470, 363] on div "Add Product Reference Code * E-LN204-2390 TOWN Name * ESTA LONDON XML 5% TOWN G…" at bounding box center [765, 363] width 1530 height 726
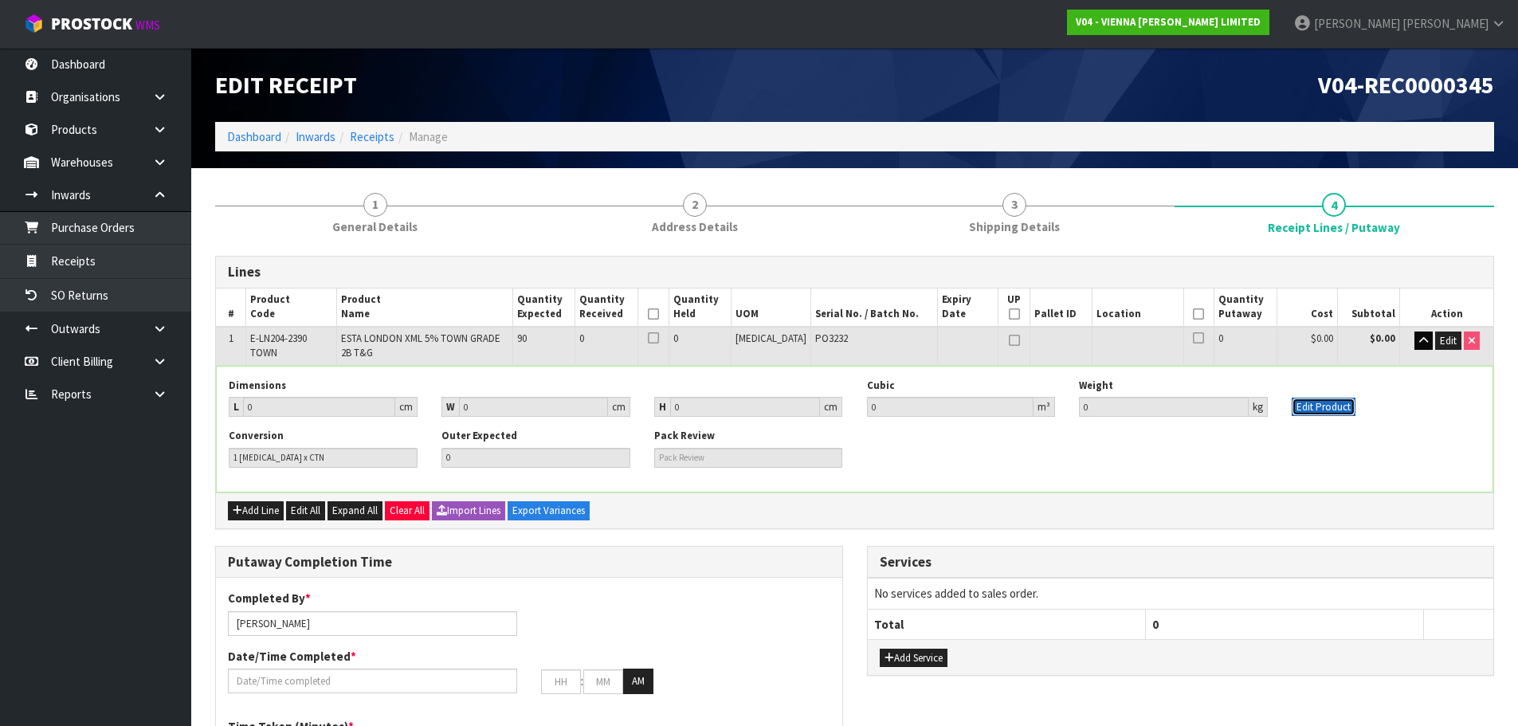
click at [1324, 407] on button "Edit Product" at bounding box center [1324, 407] width 64 height 19
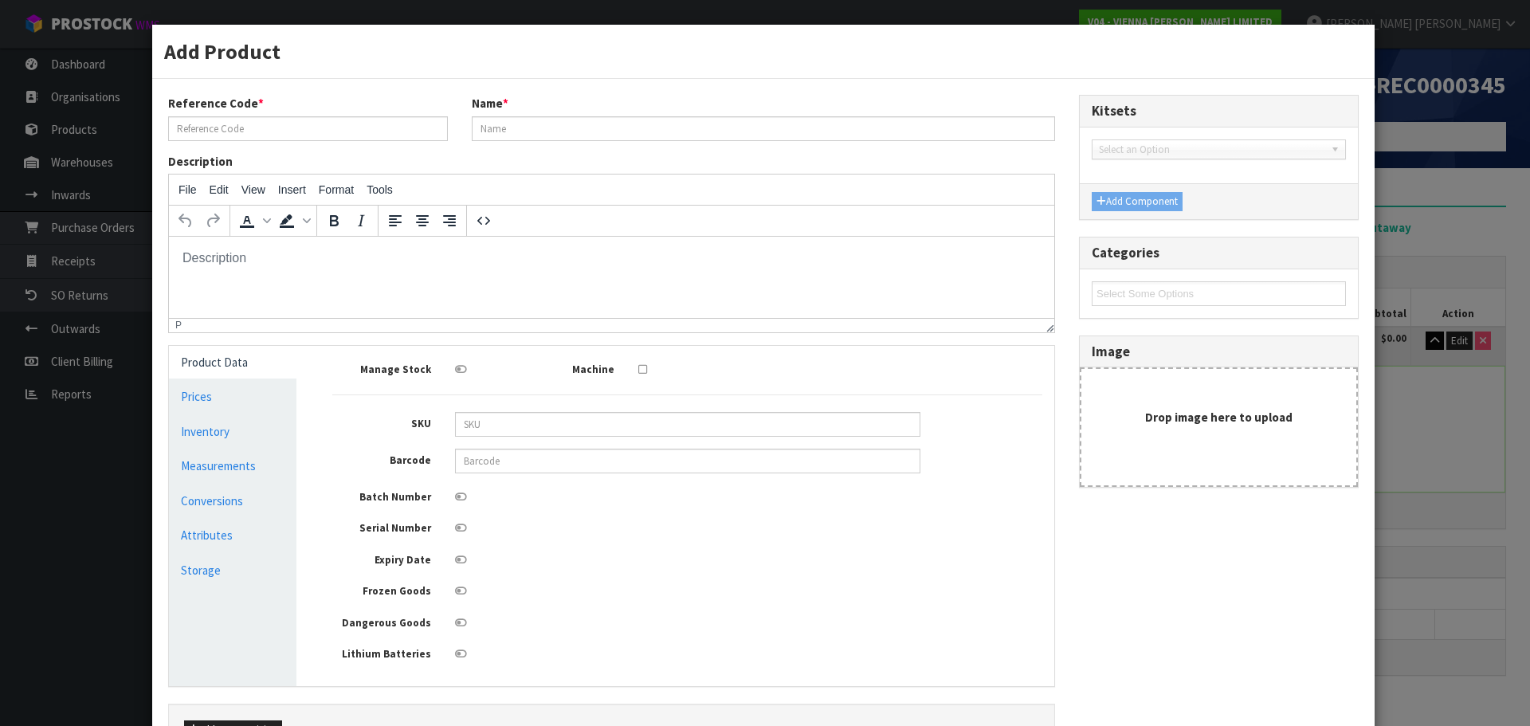
type input "E-LN204-2390 TOWN"
type input "ESTA LONDON XML 5% TOWN GRADE 2B T&G"
type input "0"
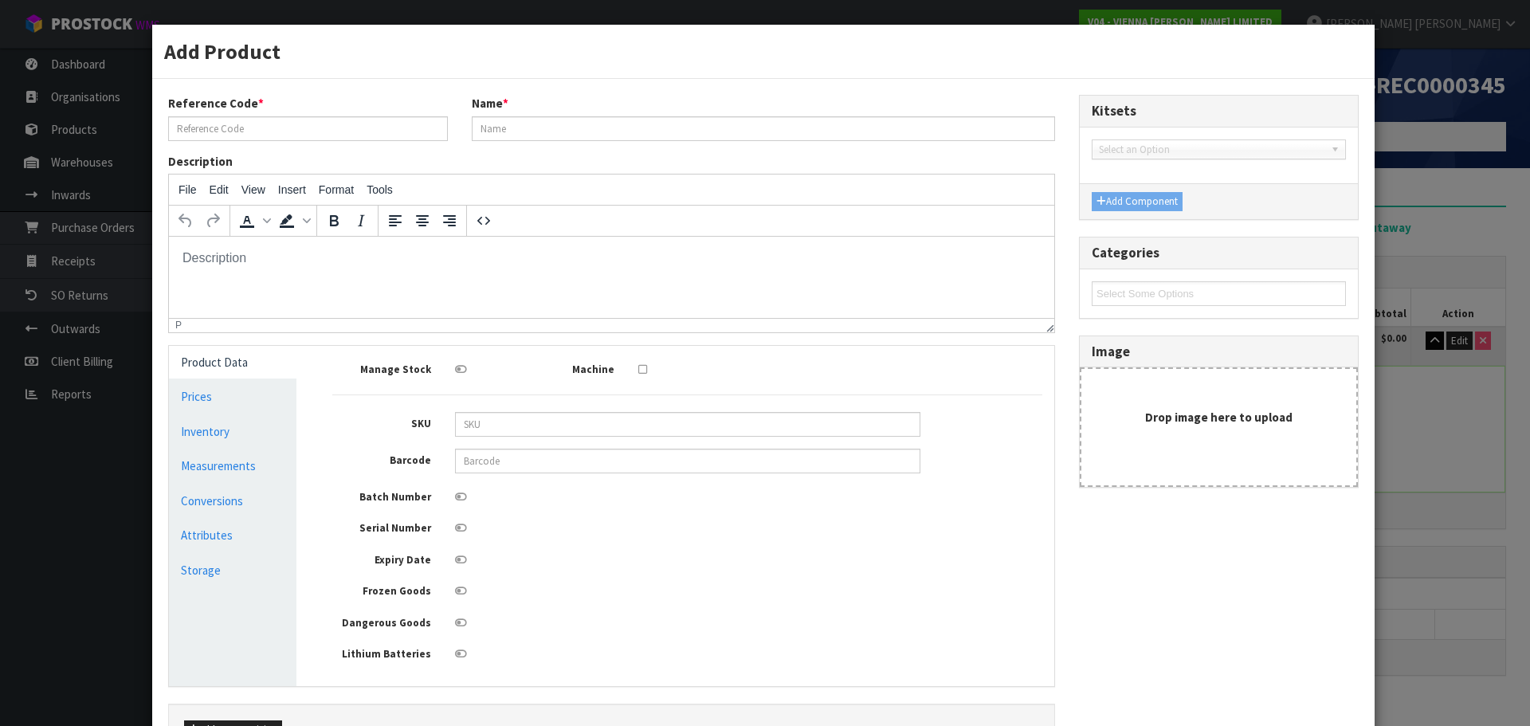
type input "0"
click at [211, 472] on link "Measurements" at bounding box center [233, 466] width 128 height 33
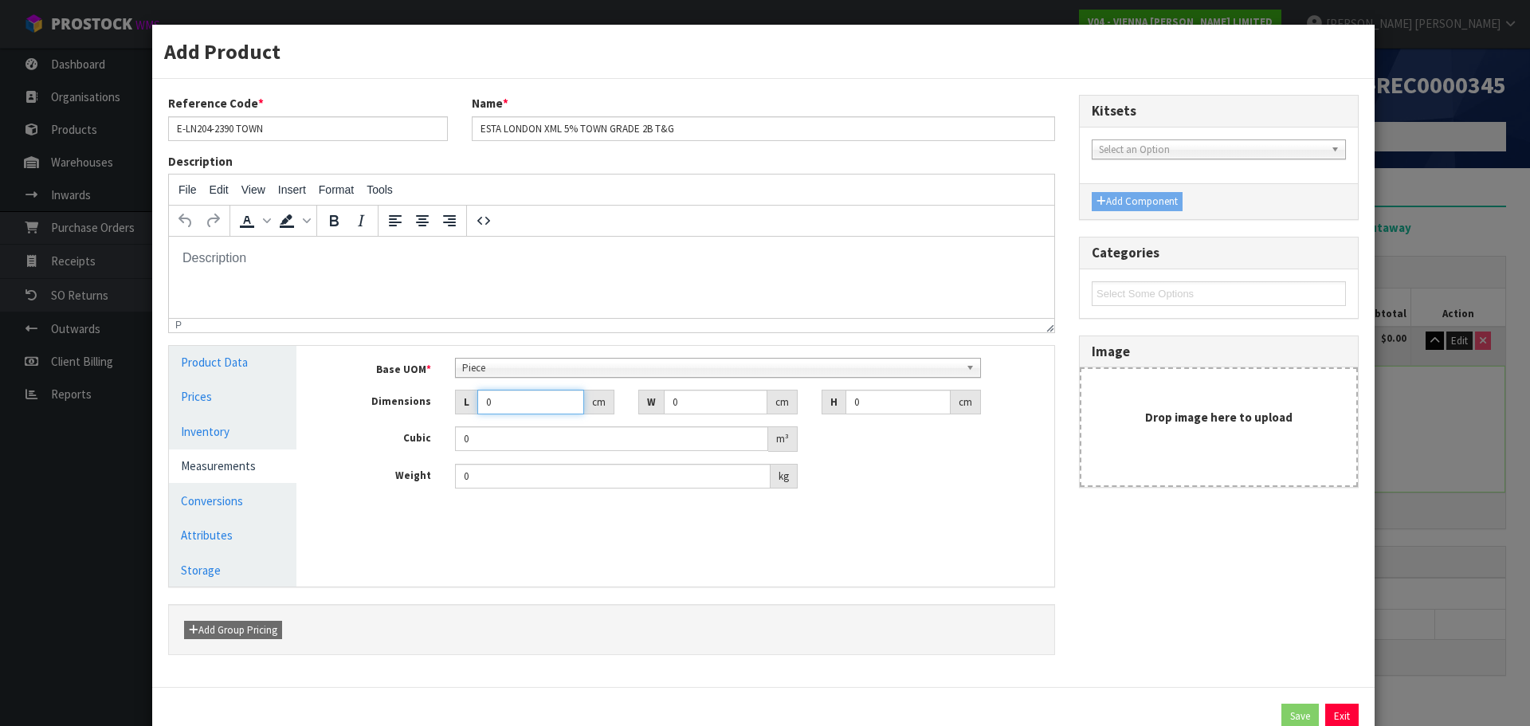
click at [510, 400] on input "0" at bounding box center [530, 402] width 107 height 25
type input "0.000001"
type input "240"
type input "21"
type input "9"
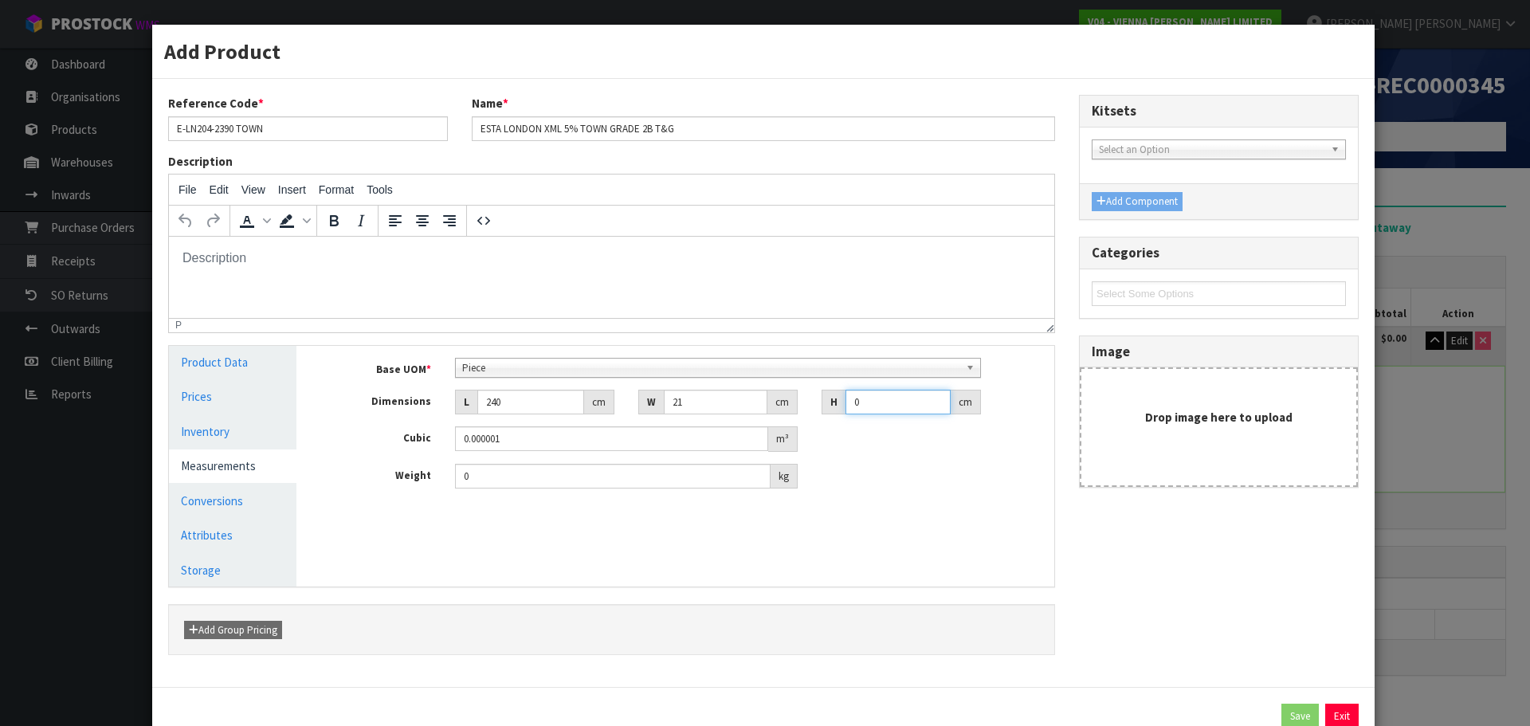
type input "0.04536"
type input "9"
type input "24"
click at [261, 506] on link "Conversions" at bounding box center [233, 501] width 128 height 33
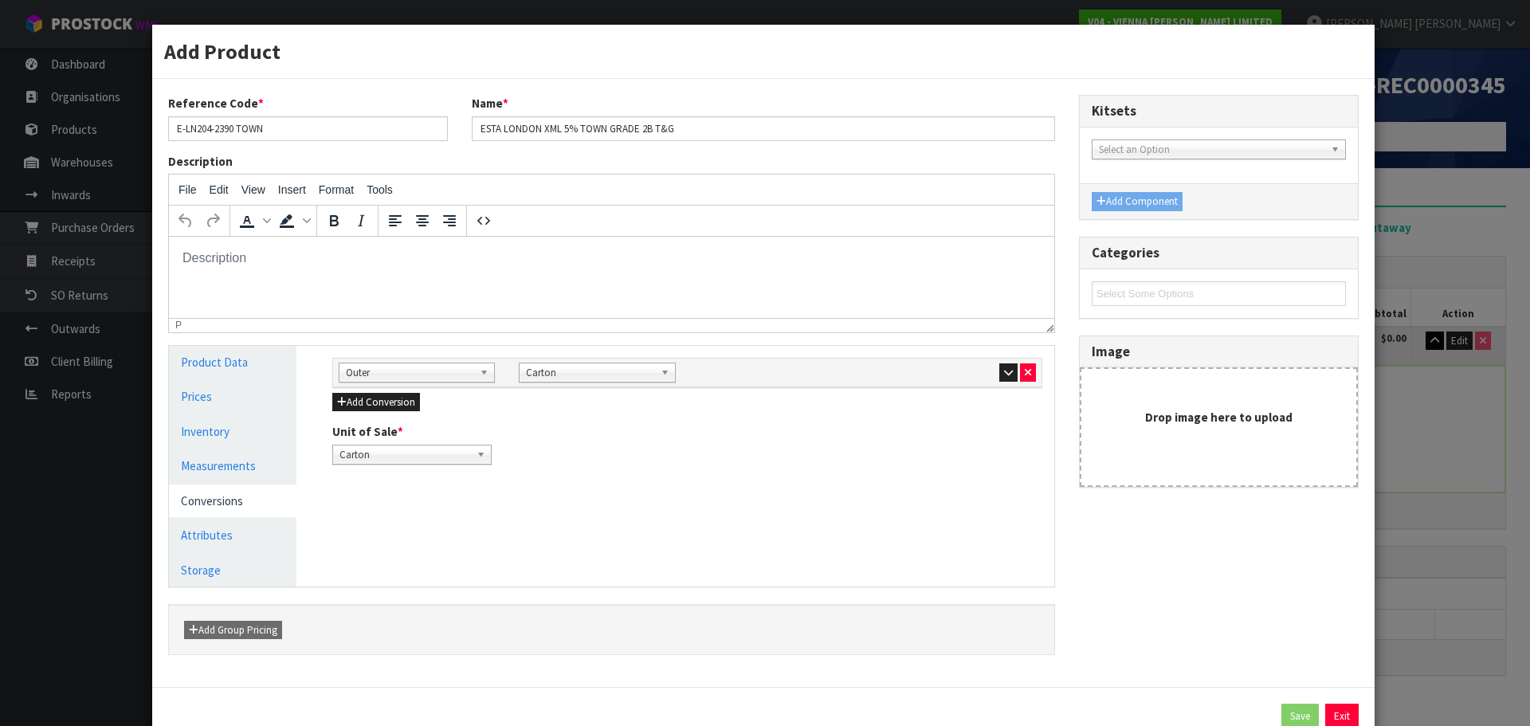
click at [1430, 450] on div "Add Product Reference Code * E-LN204-2390 TOWN Name * ESTA LONDON XML 5% TOWN G…" at bounding box center [765, 363] width 1530 height 726
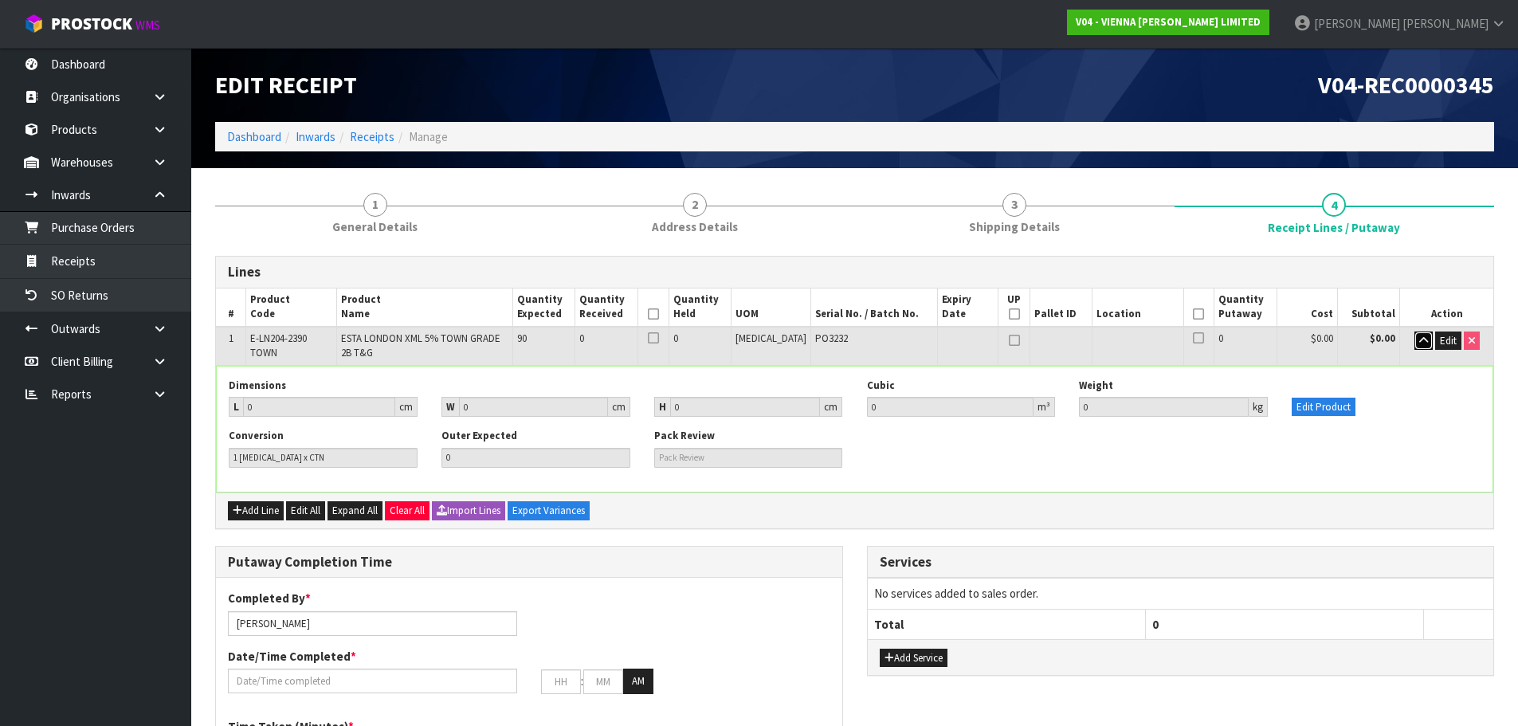
click at [1420, 344] on icon "button" at bounding box center [1424, 341] width 9 height 10
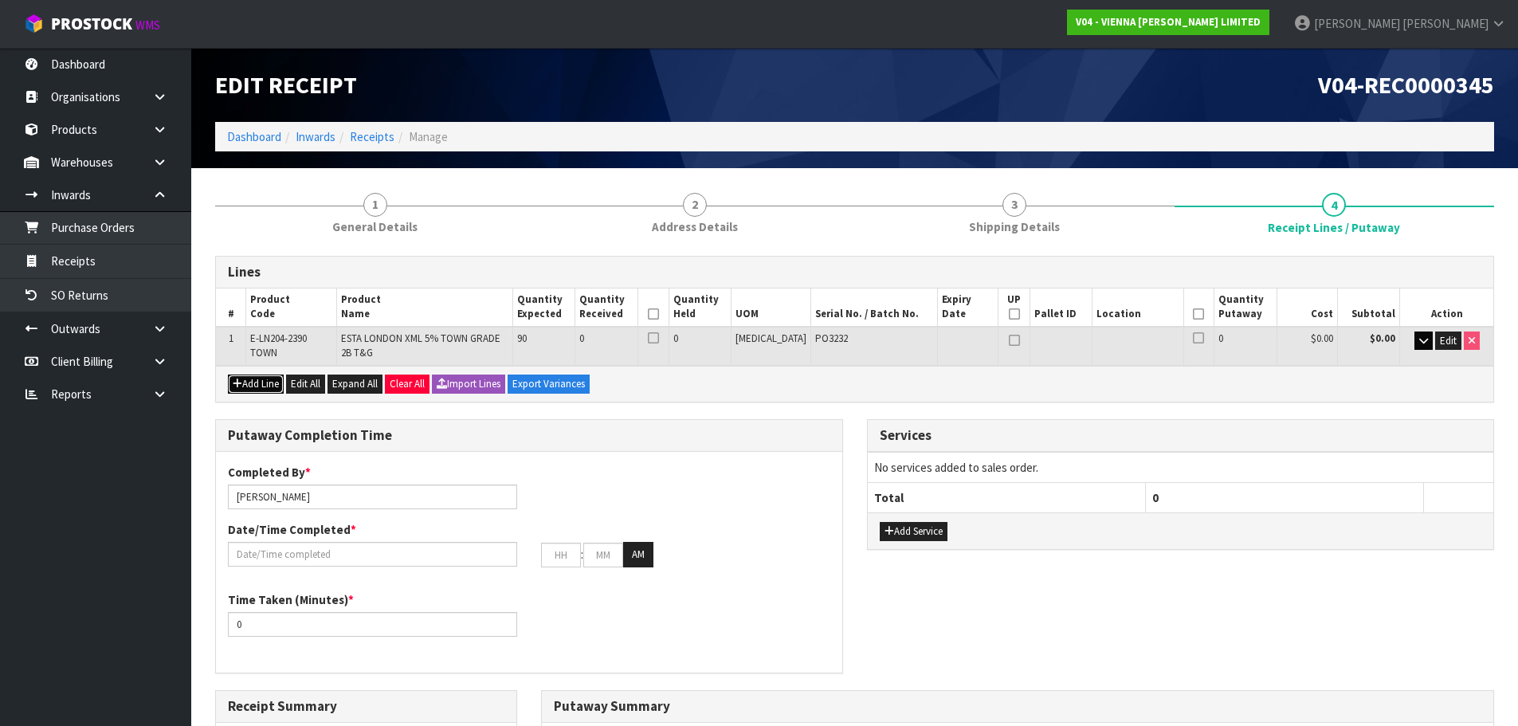
click at [255, 380] on button "Add Line" at bounding box center [256, 384] width 56 height 19
type input "0"
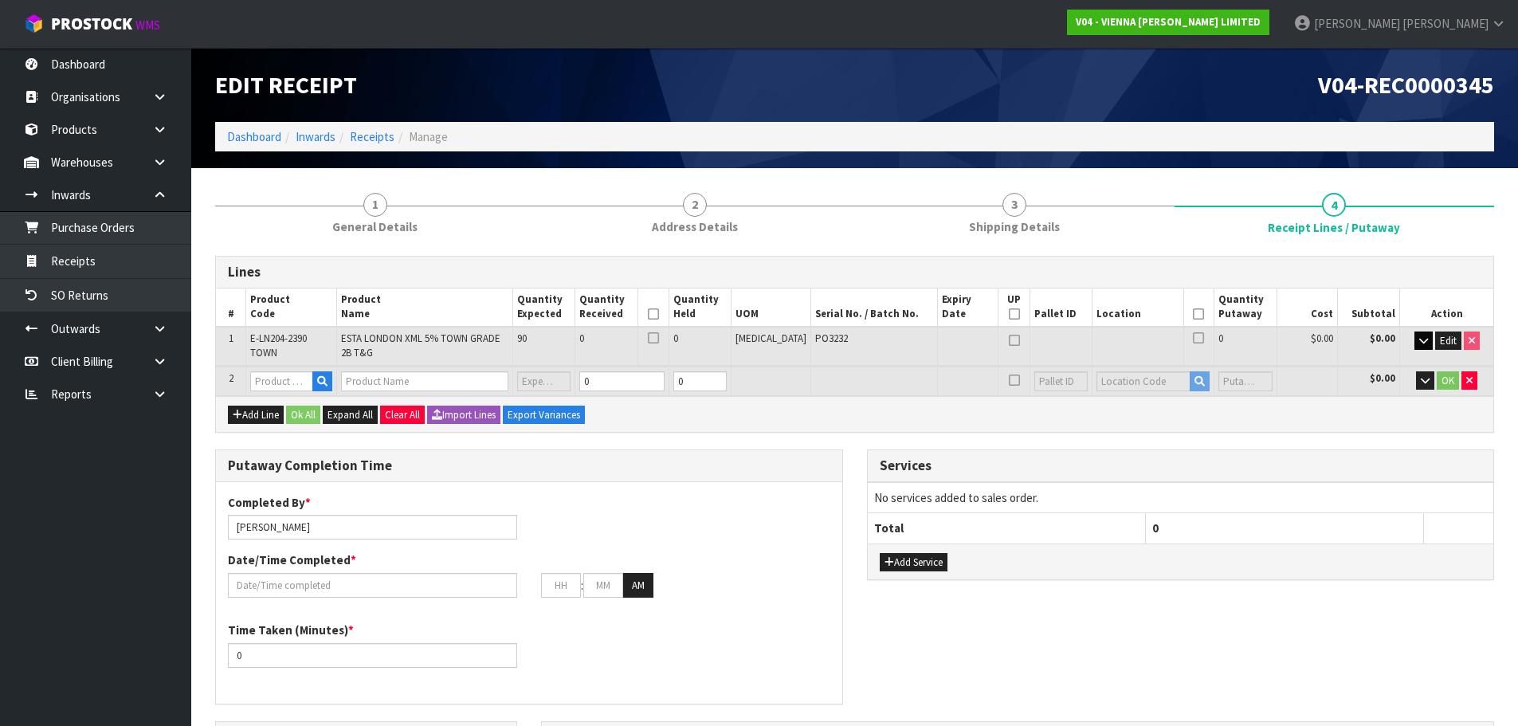
click at [262, 338] on span "E-LN204-2390 TOWN" at bounding box center [278, 346] width 57 height 28
copy tr "E-LN204-2390 TOWN"
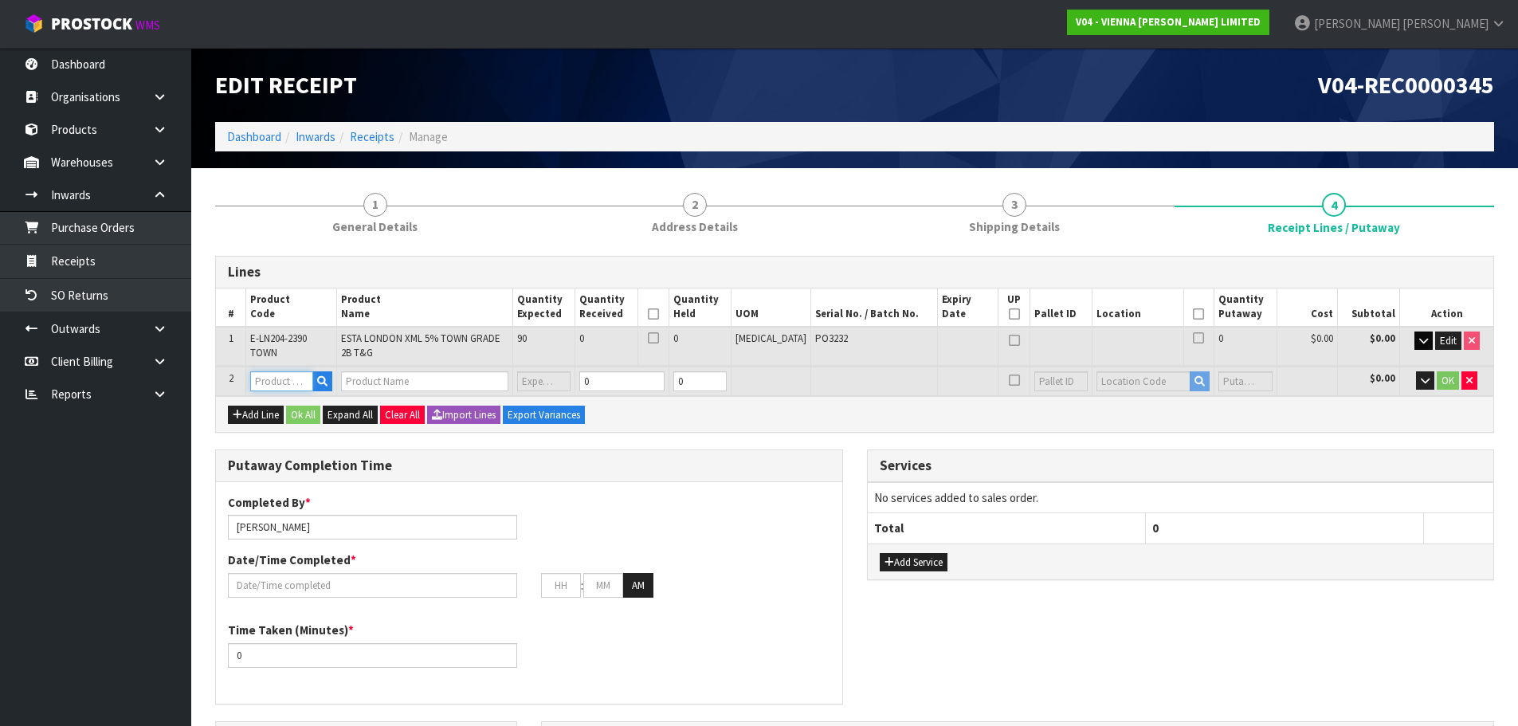
click at [274, 379] on input "text" at bounding box center [281, 381] width 63 height 20
paste input "E-LN204-2390 TOWN"
type input "E-LN204-2390 TOWN"
type input "0"
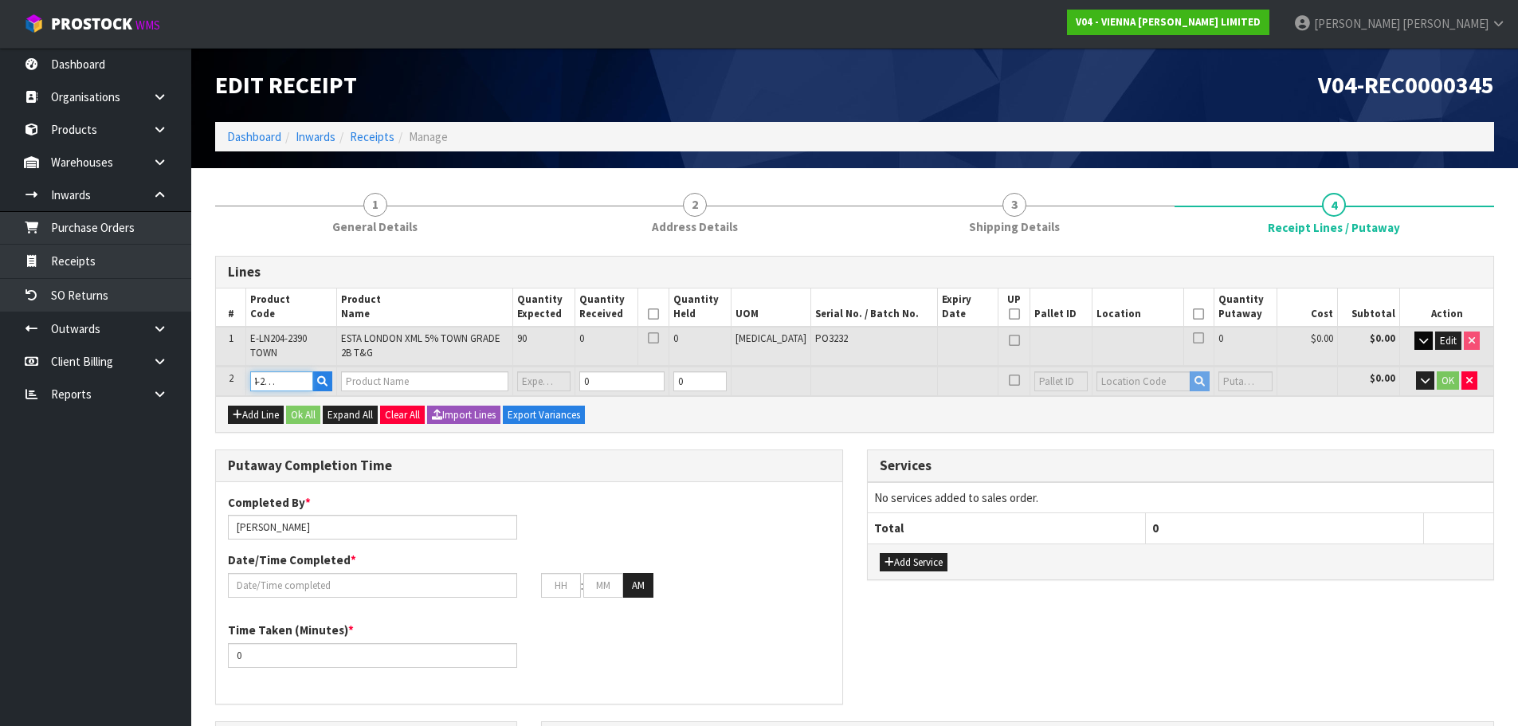
type input "0.000000"
type input "0.000"
type input "ESTA LONDON XML 5% TOWN GRADE 2B T&G"
type input "0"
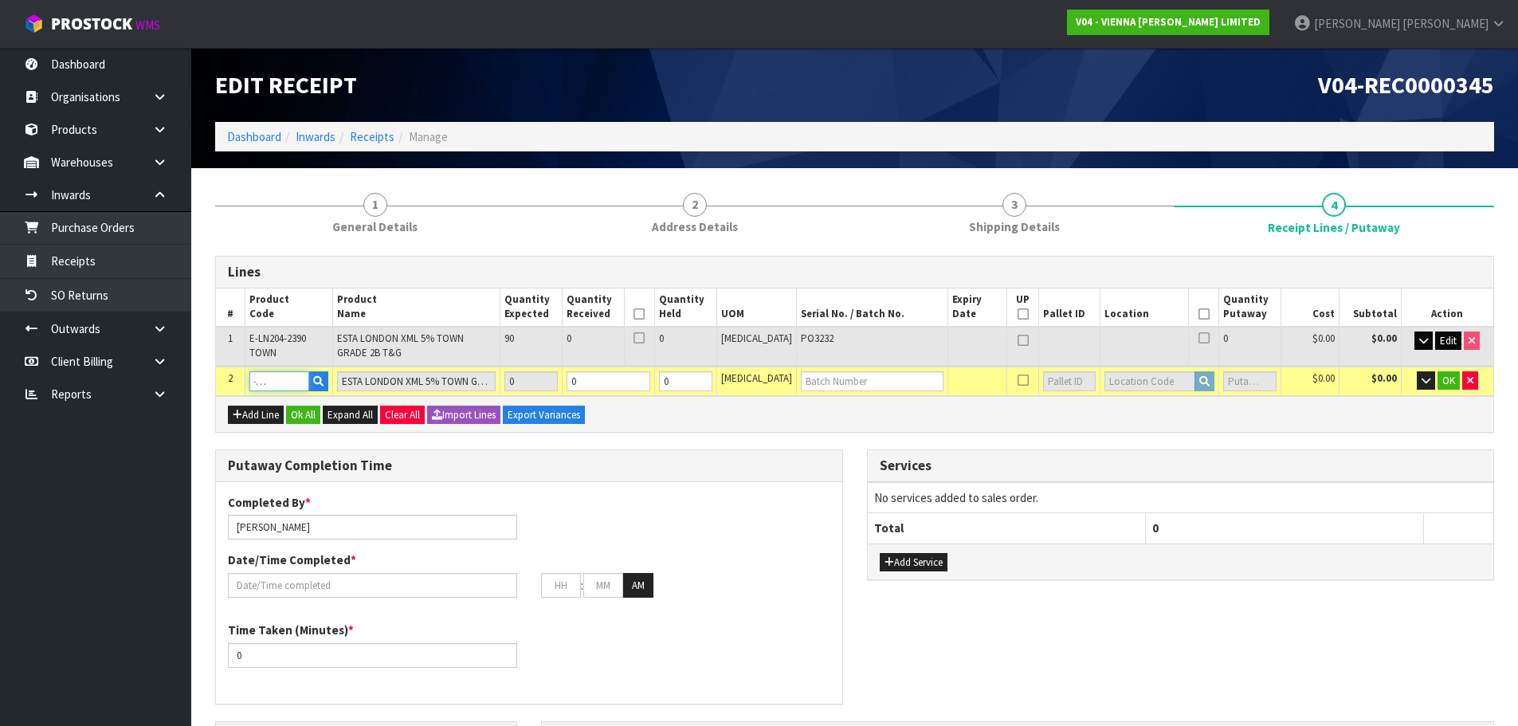
type input "E-LN204-2390 TOWN"
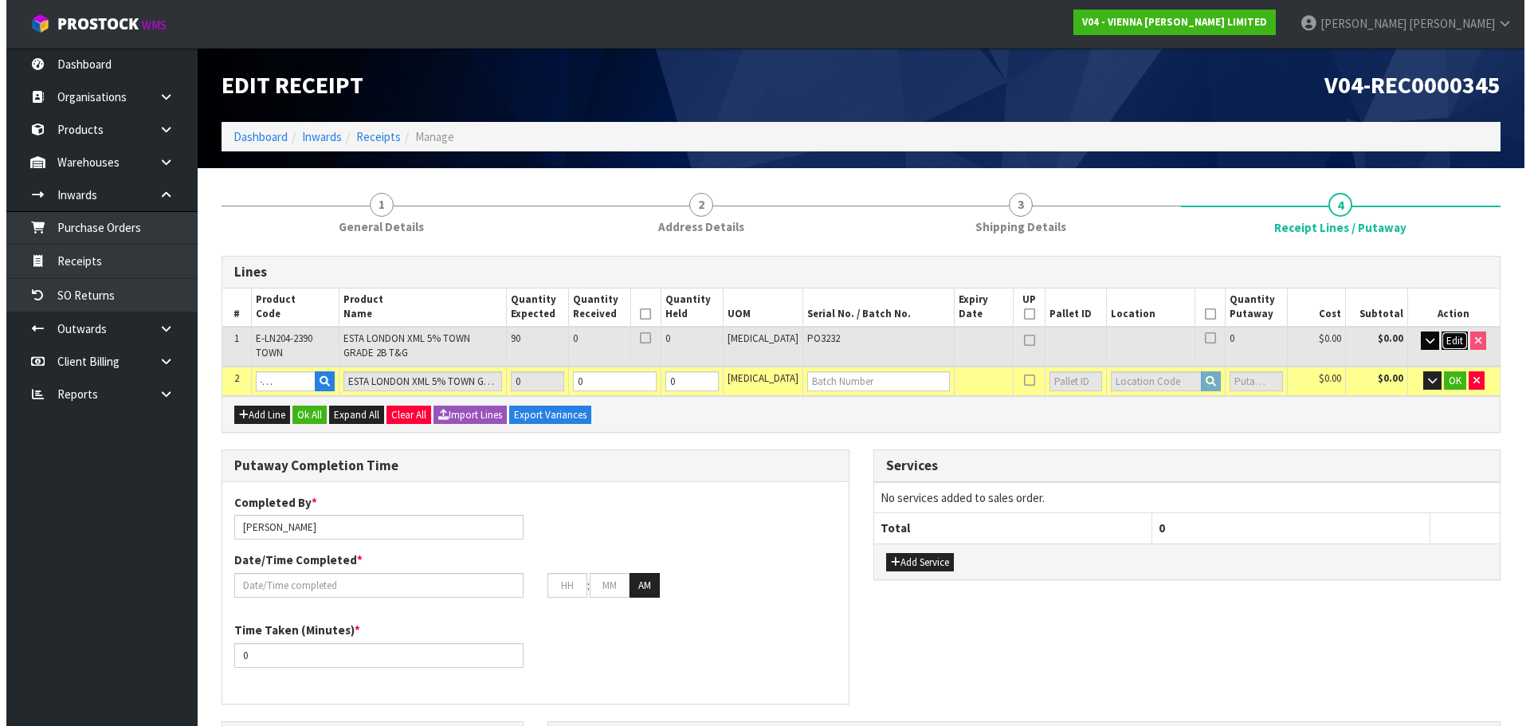
scroll to position [0, 0]
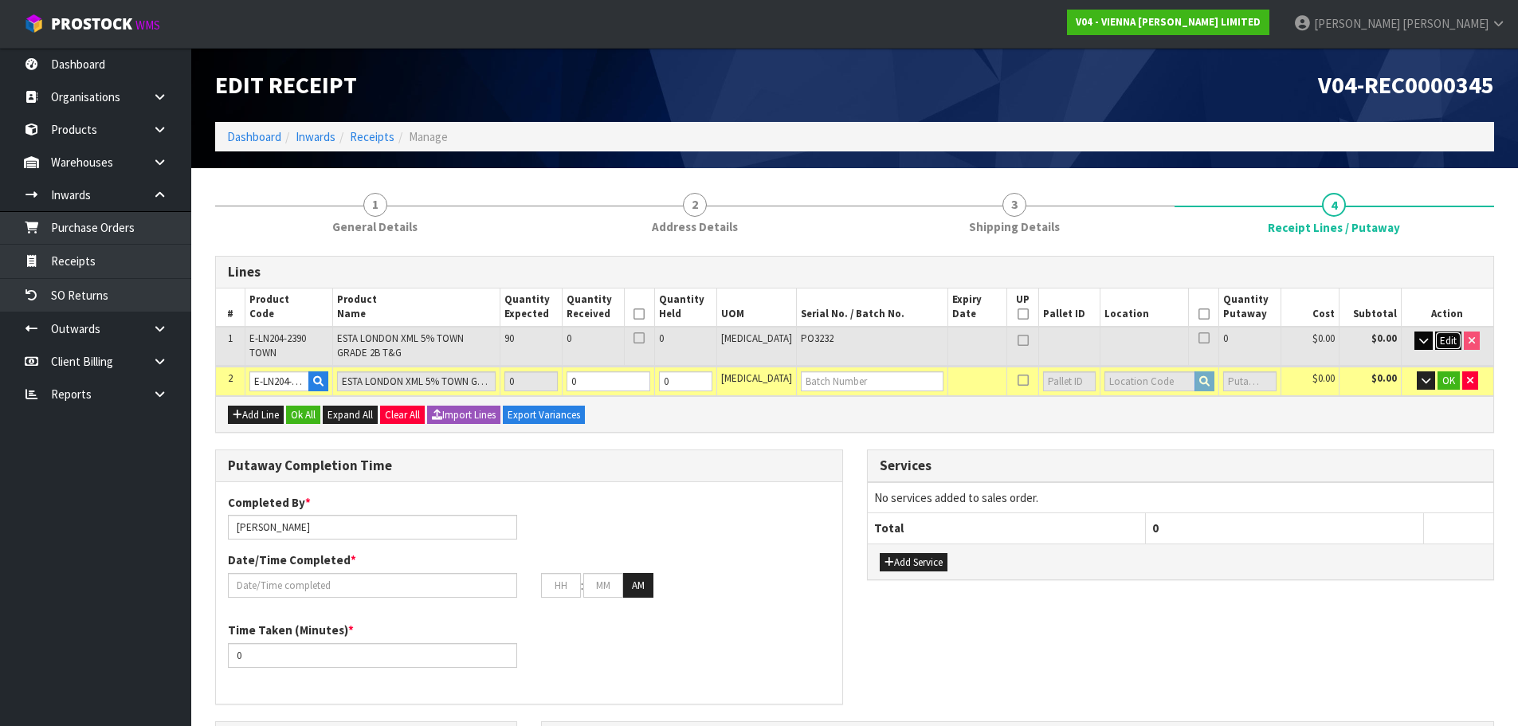
click at [1443, 345] on span "Edit" at bounding box center [1448, 341] width 17 height 14
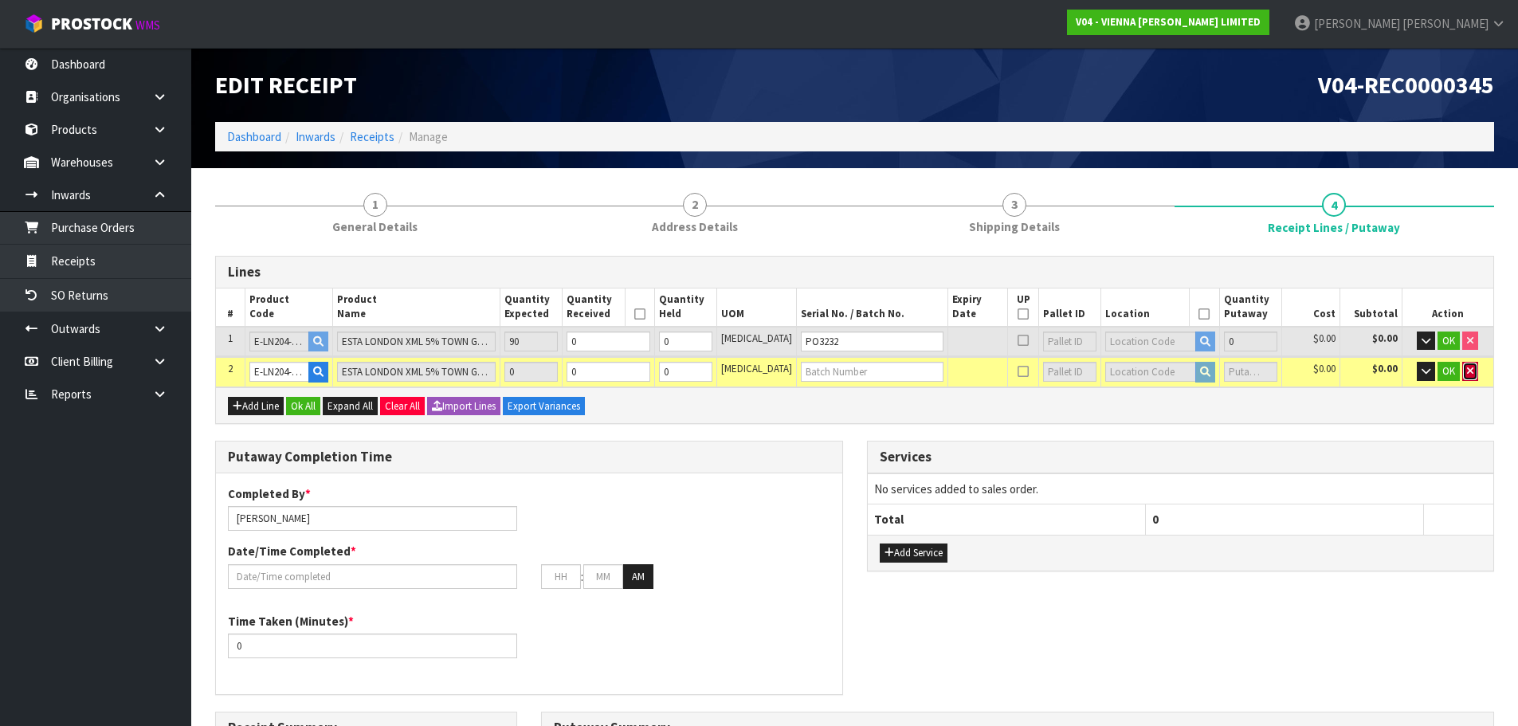
click at [1464, 372] on button "button" at bounding box center [1471, 371] width 16 height 19
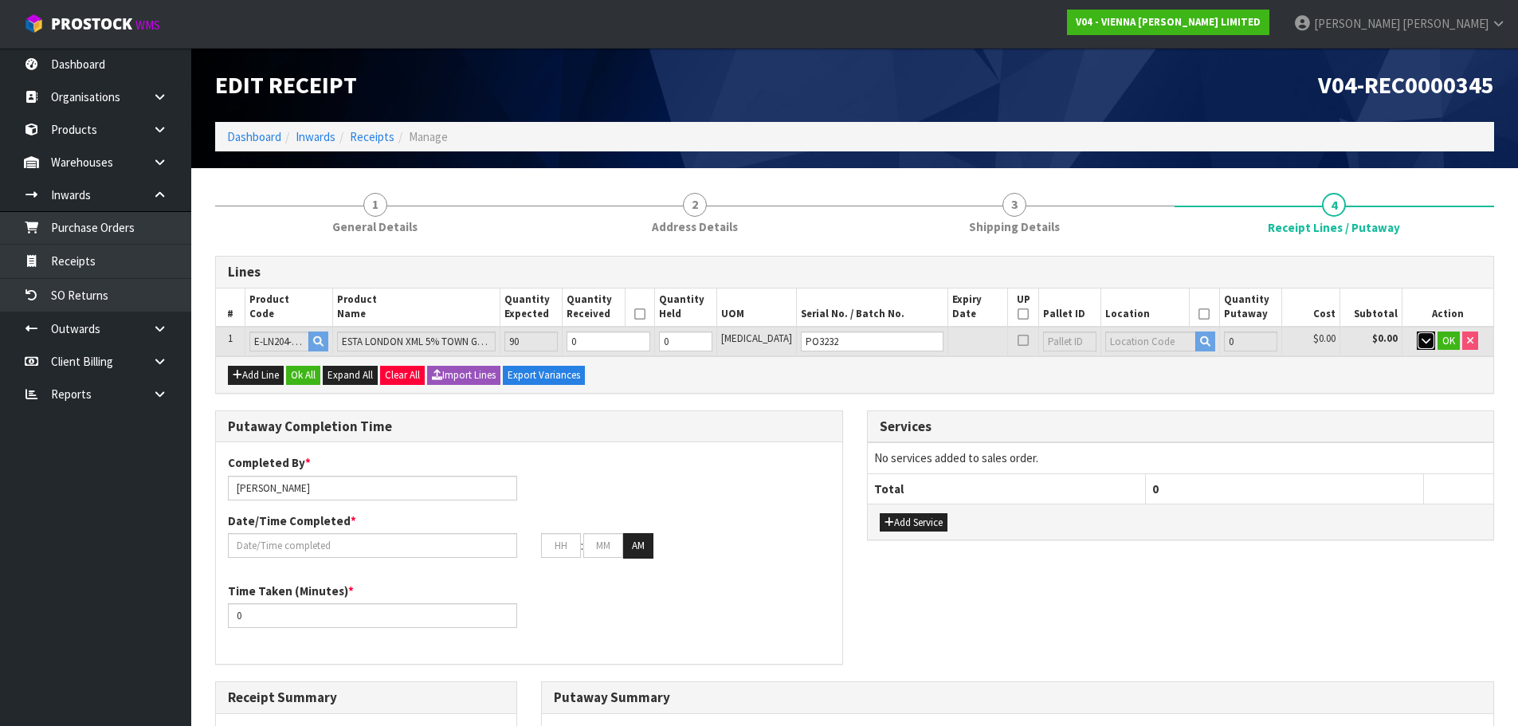
click at [1430, 338] on button "button" at bounding box center [1426, 341] width 18 height 19
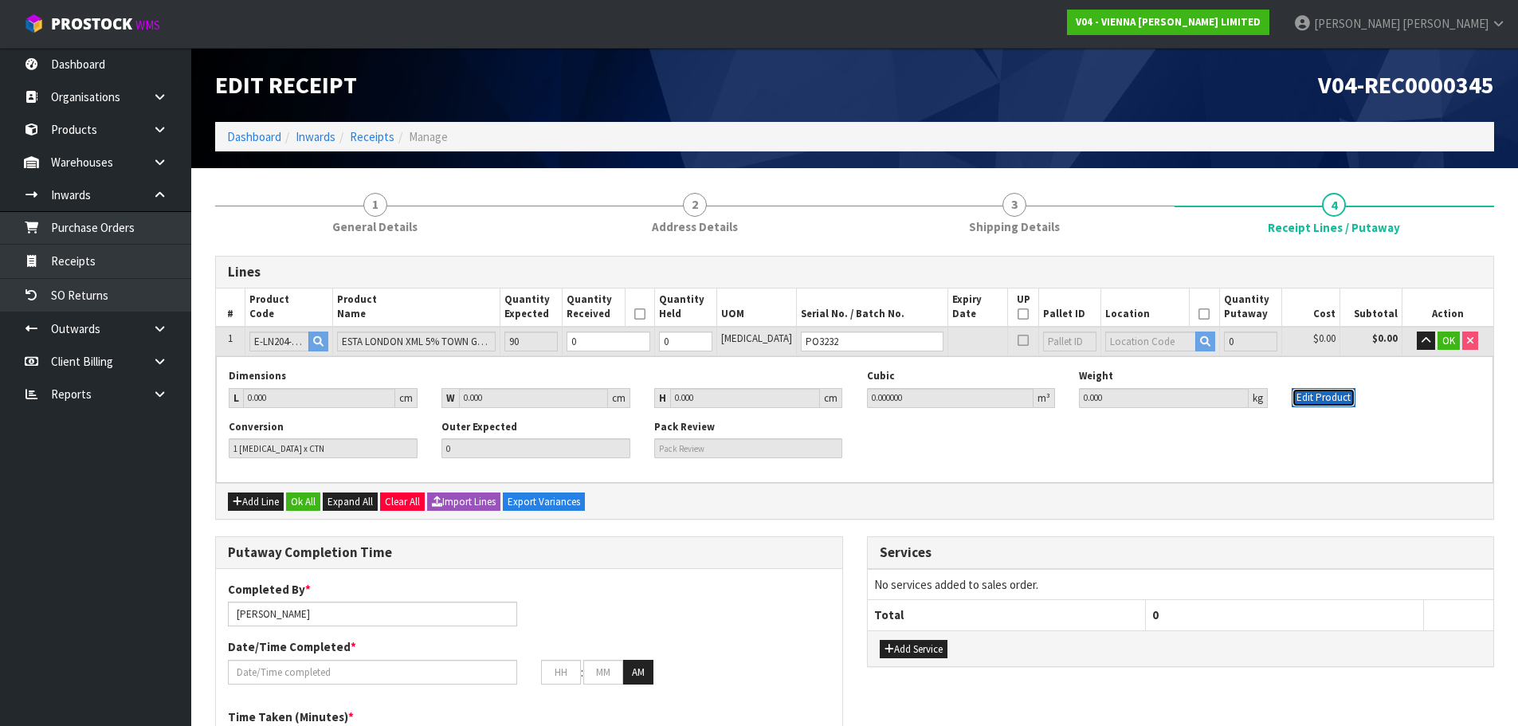
click at [1314, 403] on button "Edit Product" at bounding box center [1324, 397] width 64 height 19
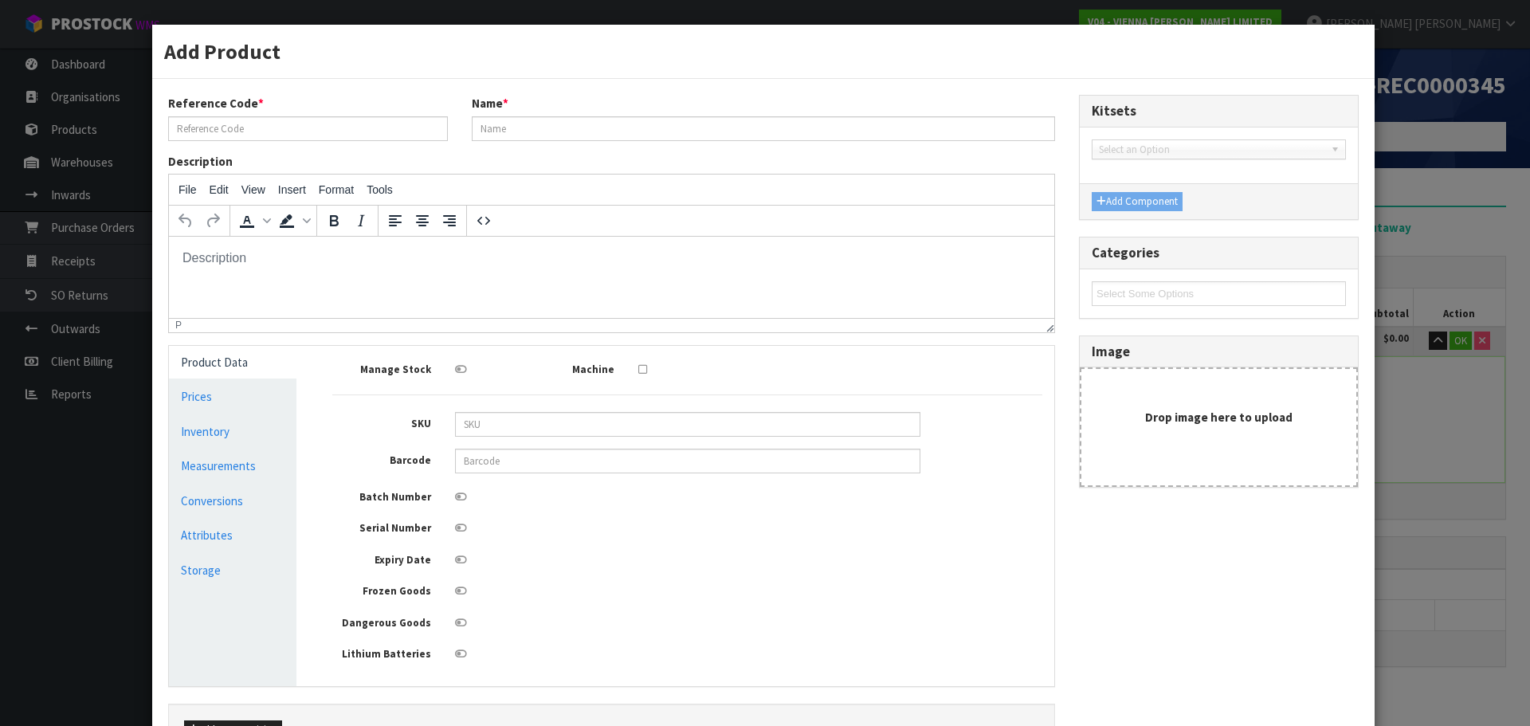
type input "E-LN204-2390 TOWN"
type input "ESTA LONDON XML 5% TOWN GRADE 2B T&G"
click at [1471, 412] on div "Add Product Reference Code * E-LN204-2390 TOWN Name * ESTA LONDON XML 5% TOWN G…" at bounding box center [765, 363] width 1530 height 726
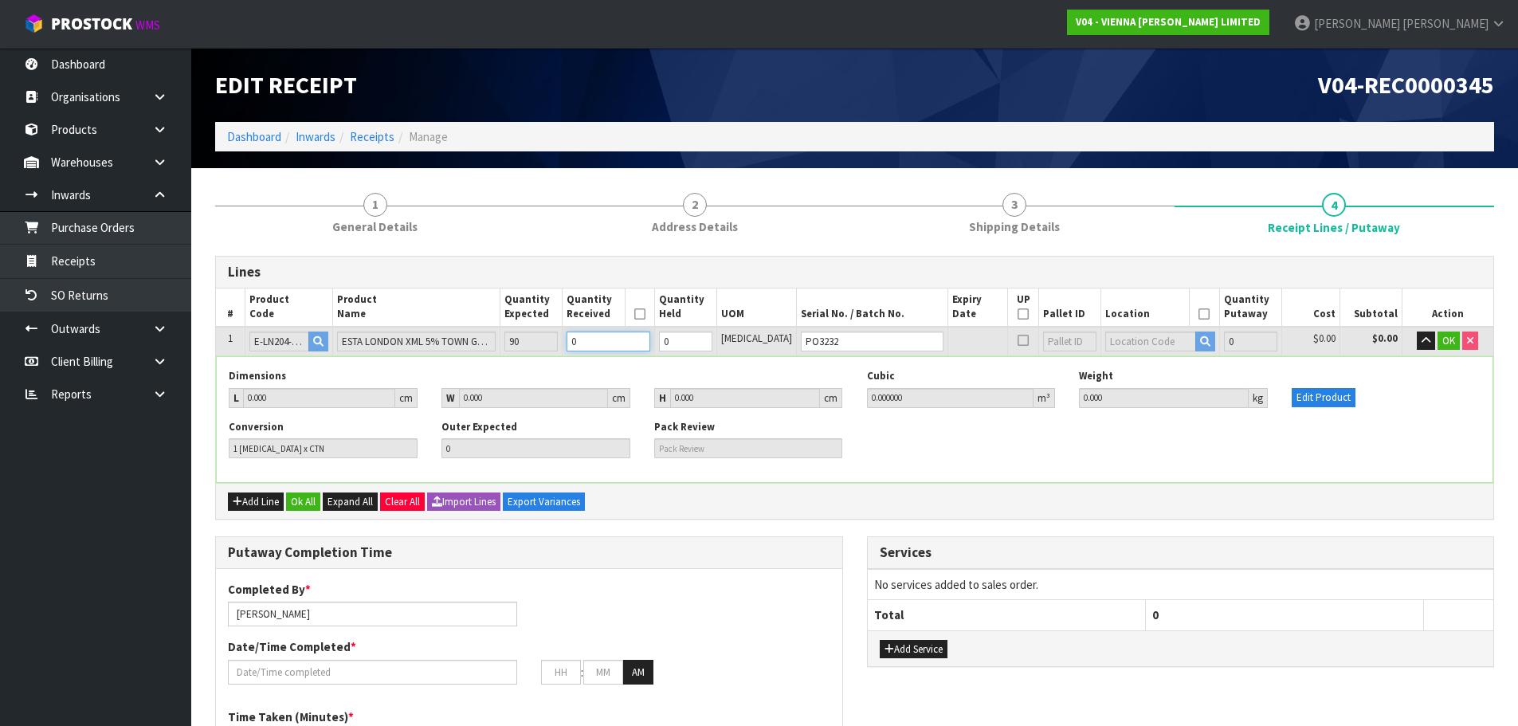
click at [642, 343] on input "0" at bounding box center [609, 342] width 84 height 20
type input "0"
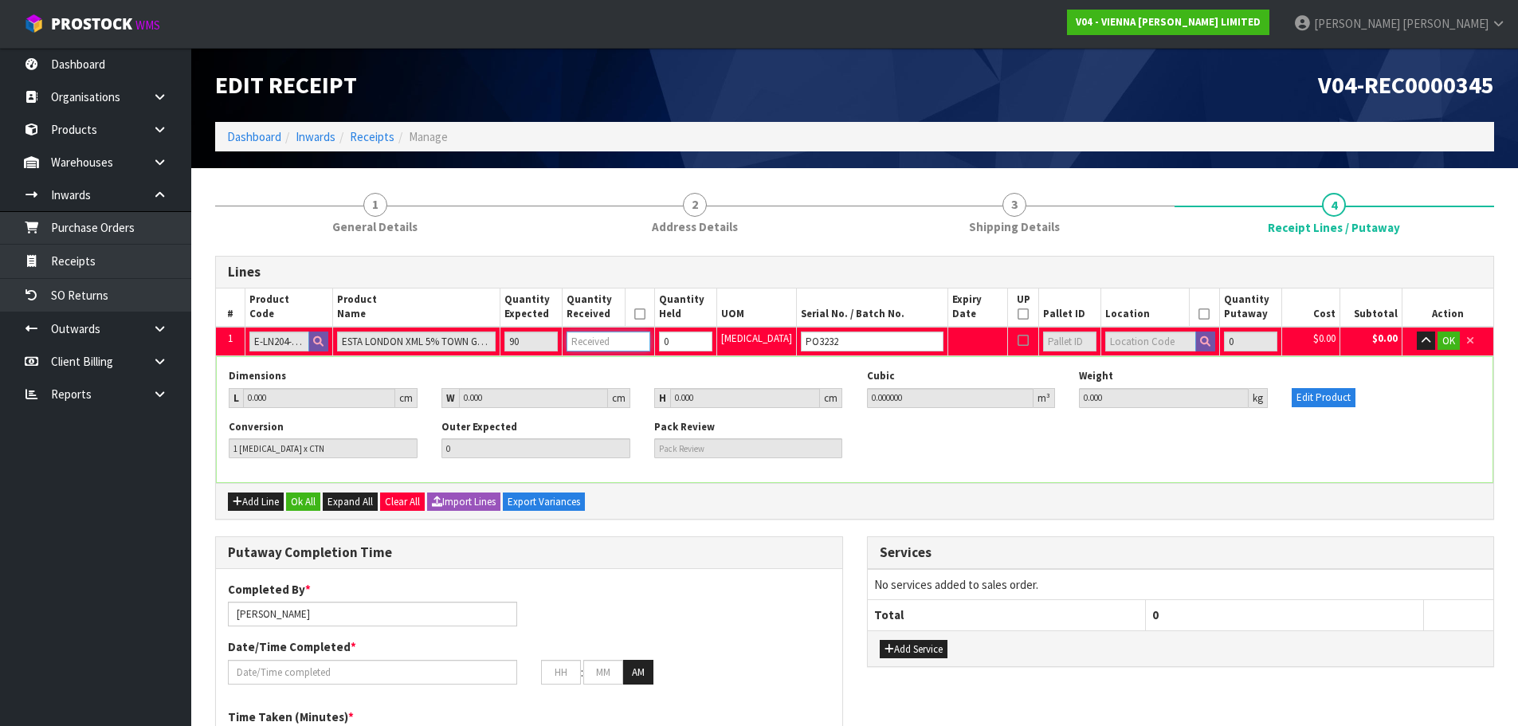
type input "9"
type input "0.000000"
type input "0.000"
type input "9"
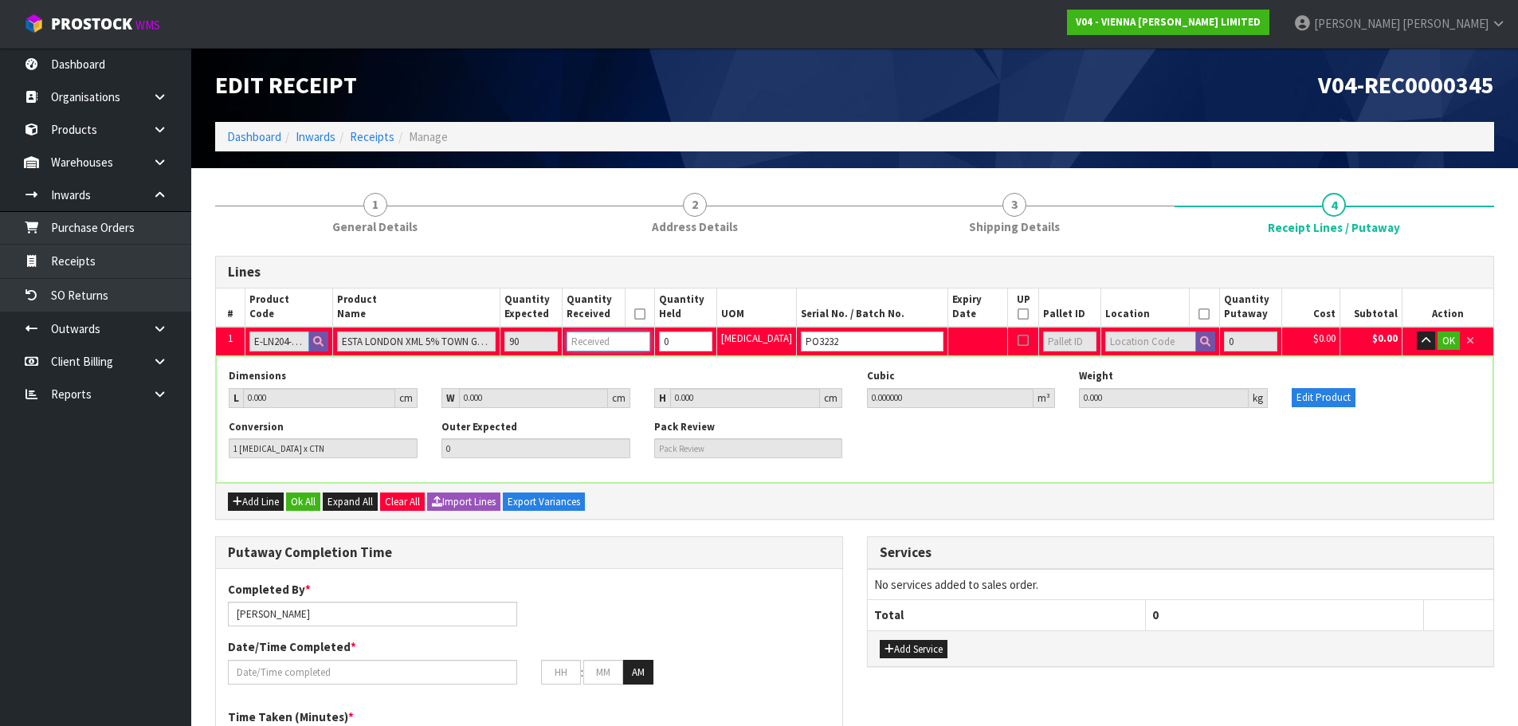
type input "9 CTN"
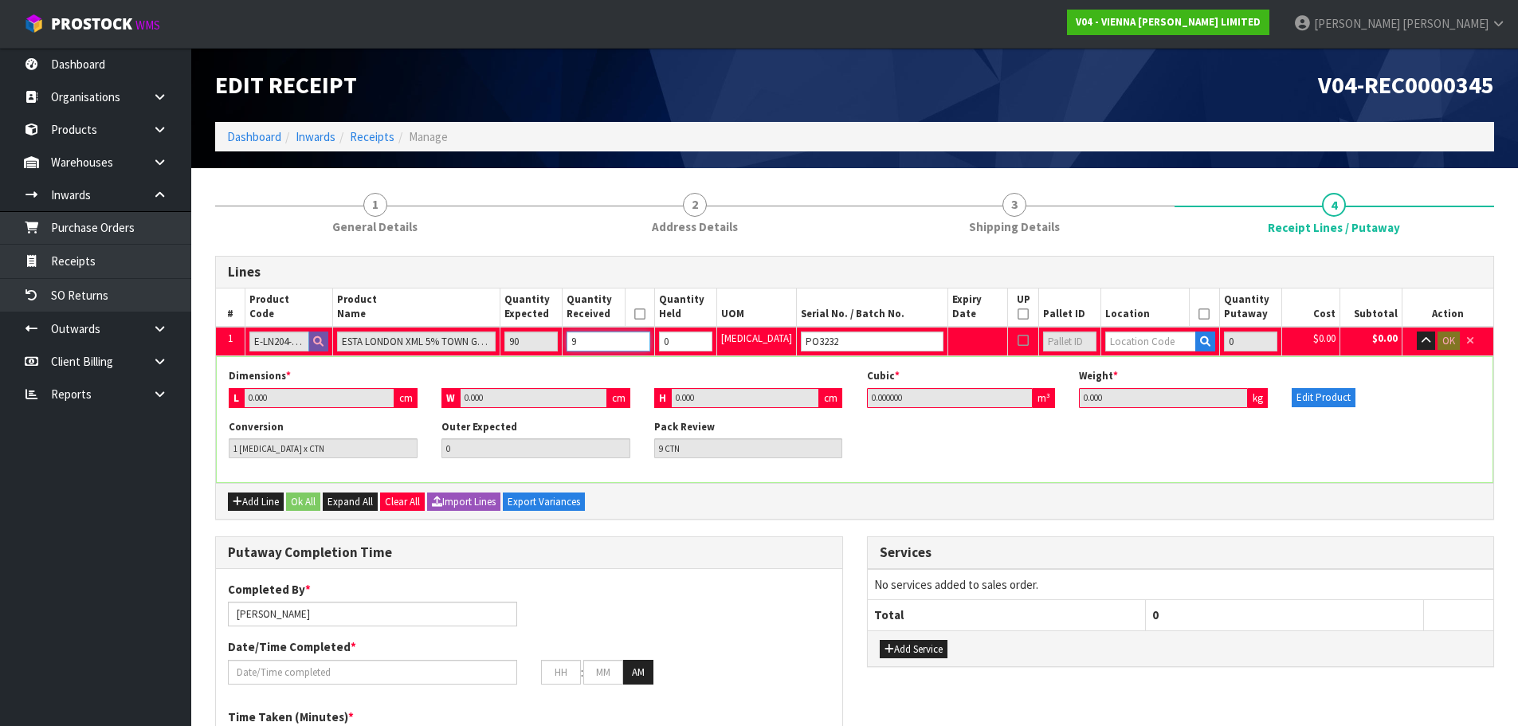
type input "90"
type input "90 CTN"
type input "9"
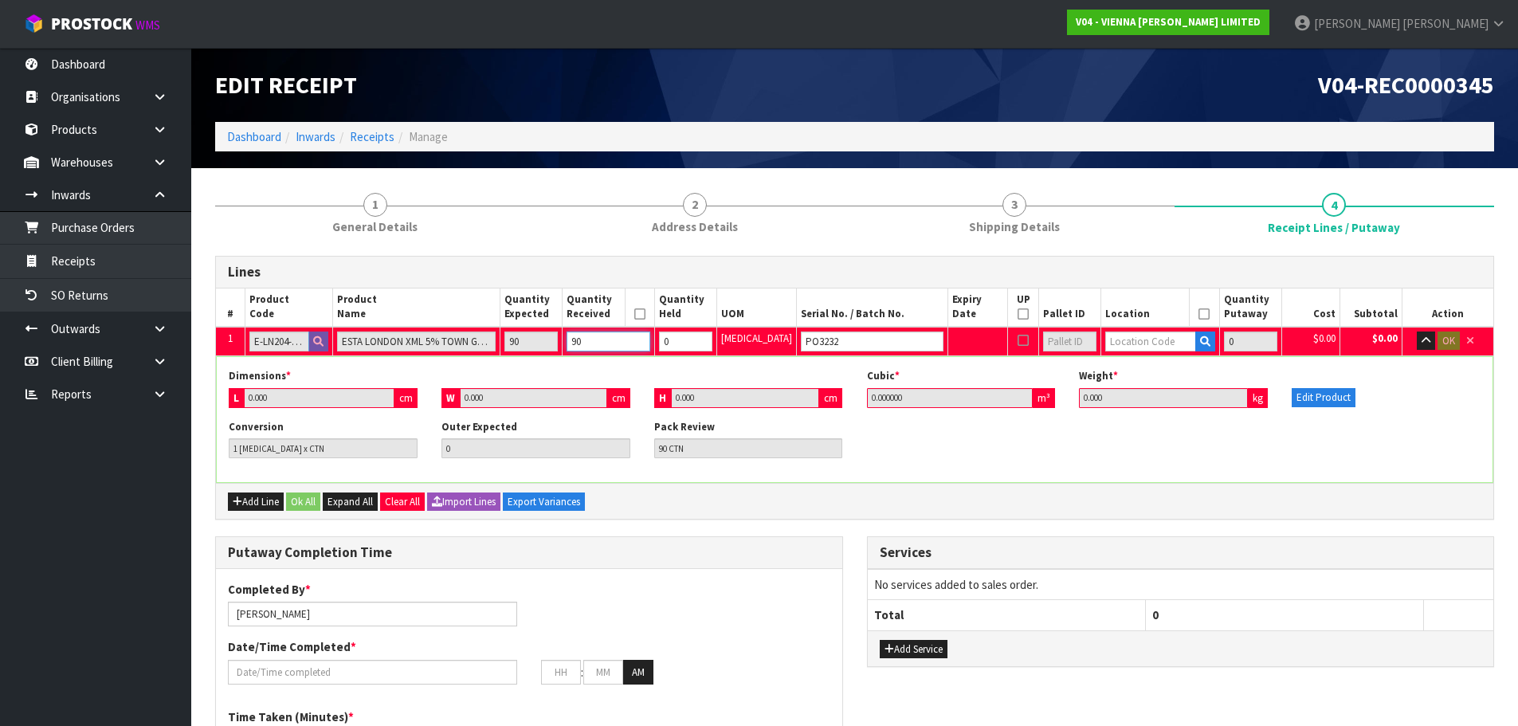
type input "9"
type input "9 CTN"
type input "0"
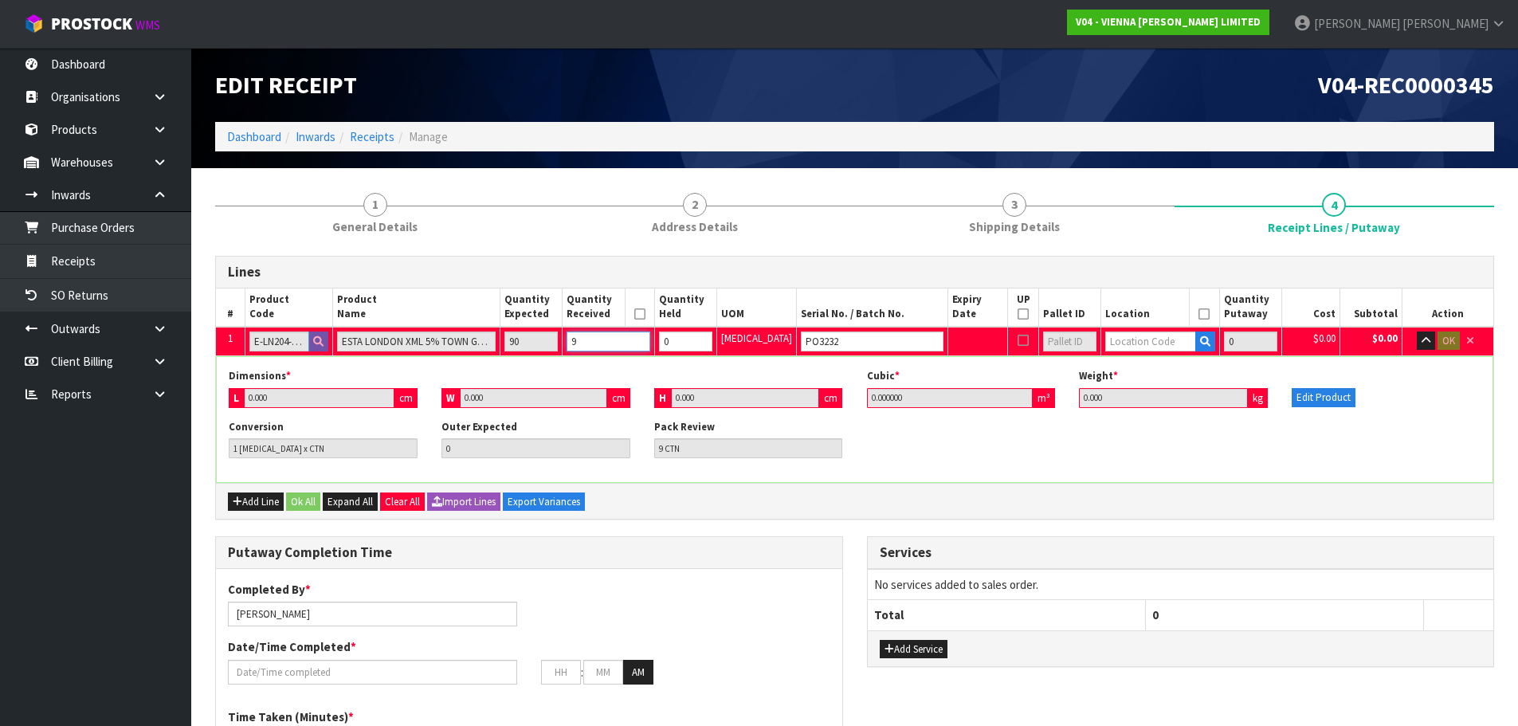
type input "0"
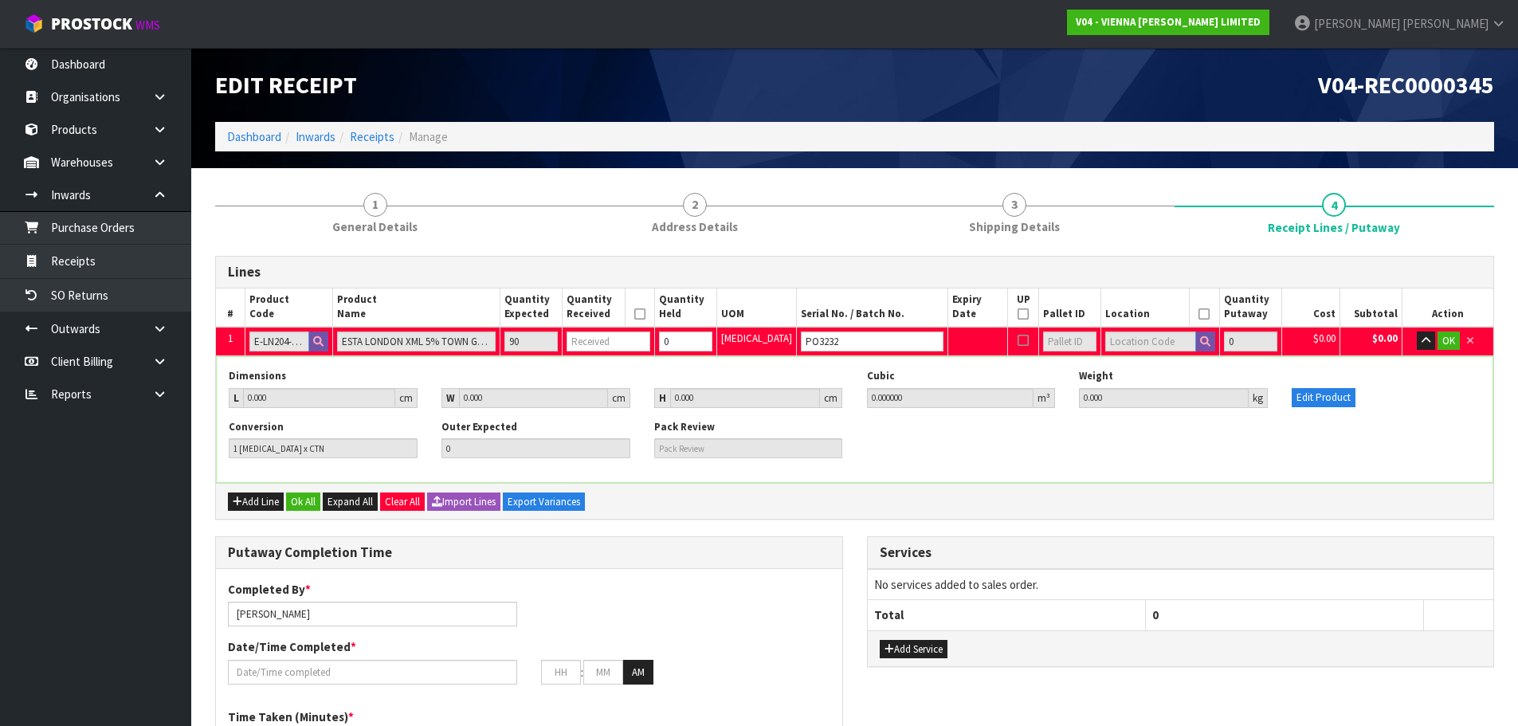
click at [1450, 431] on div "Conversion 1 PCE x CTN Outer Expected 0 Pack Review" at bounding box center [855, 445] width 1276 height 50
click at [1321, 400] on button "Edit Product" at bounding box center [1324, 397] width 64 height 19
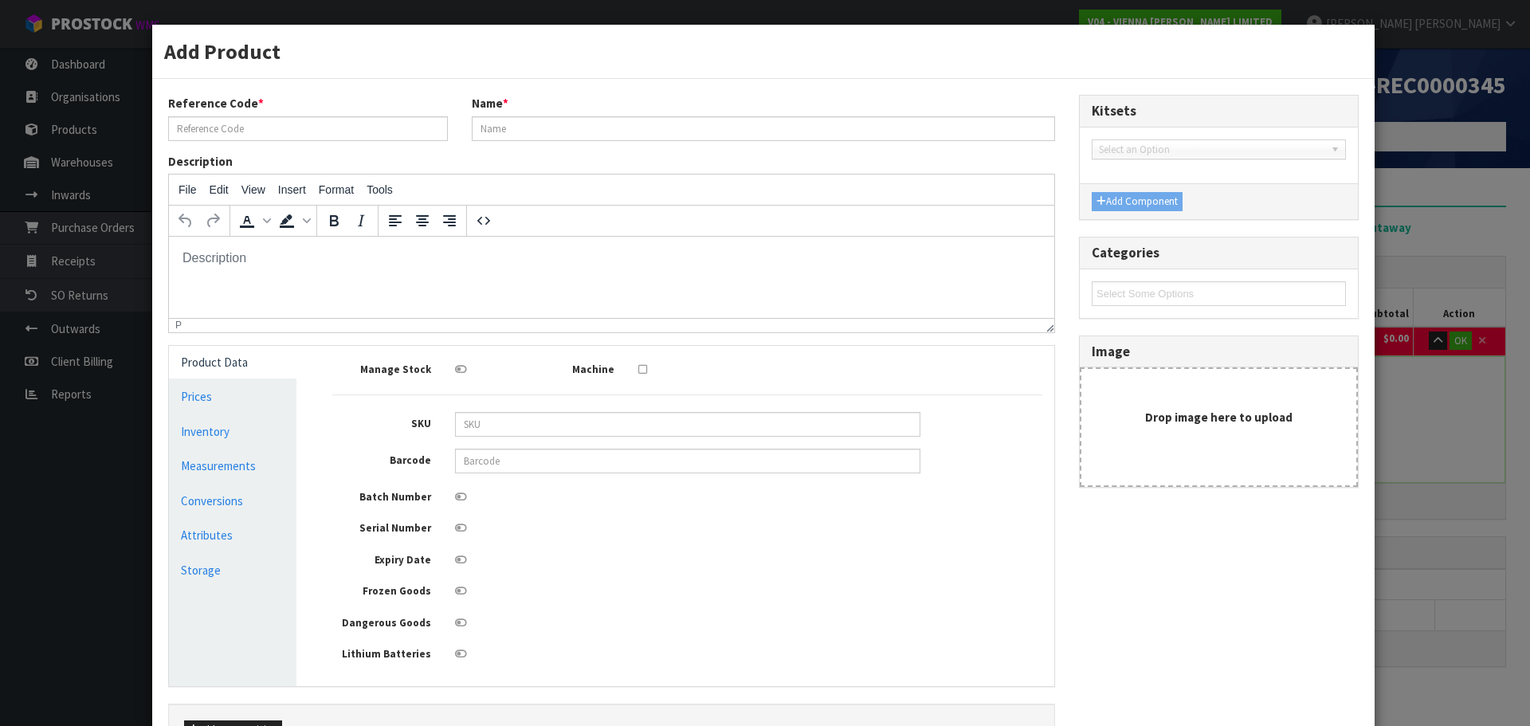
type input "E-LN204-2390 TOWN"
type input "ESTA LONDON XML 5% TOWN GRADE 2B T&G"
click at [1430, 405] on div "Add Product Reference Code * E-LN204-2390 TOWN Name * ESTA LONDON XML 5% TOWN G…" at bounding box center [765, 363] width 1530 height 726
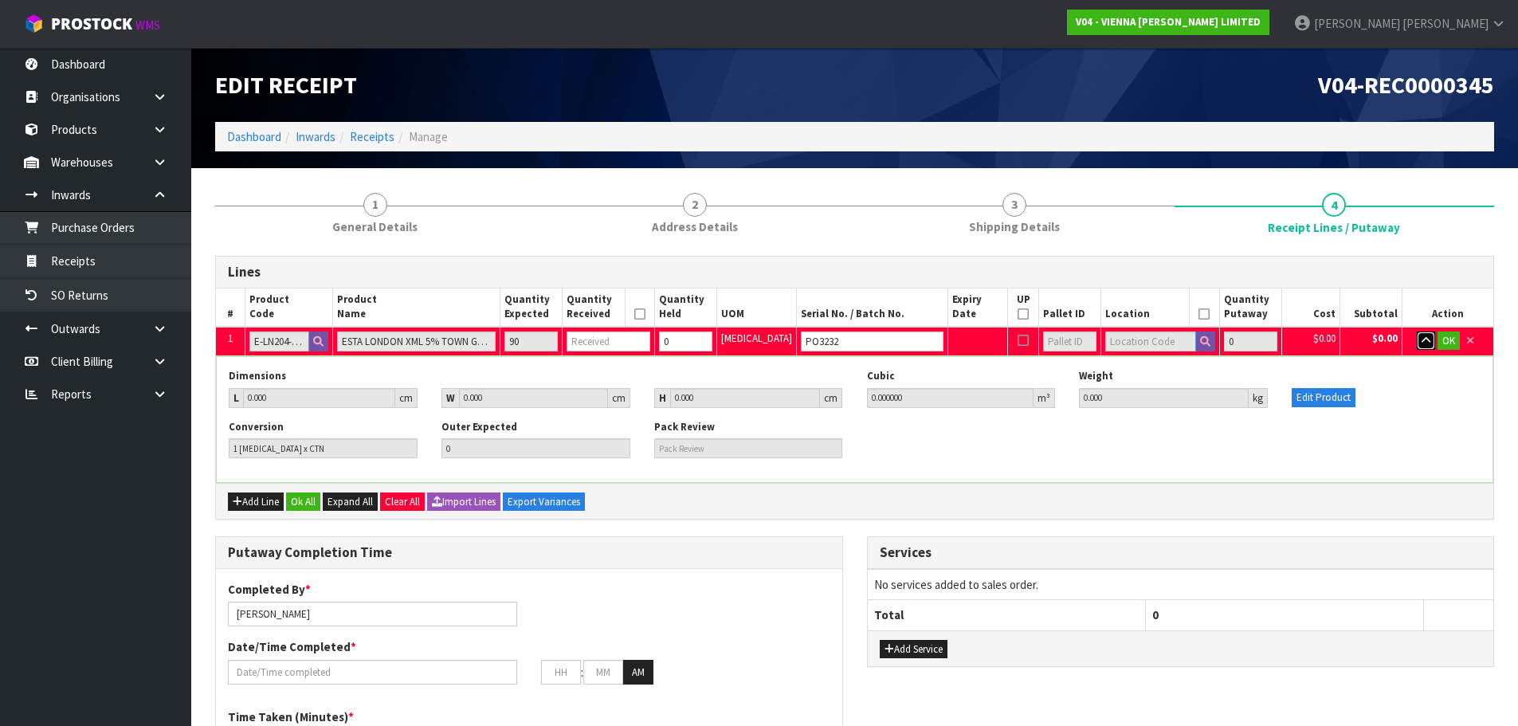
click at [1430, 341] on button "button" at bounding box center [1426, 341] width 18 height 19
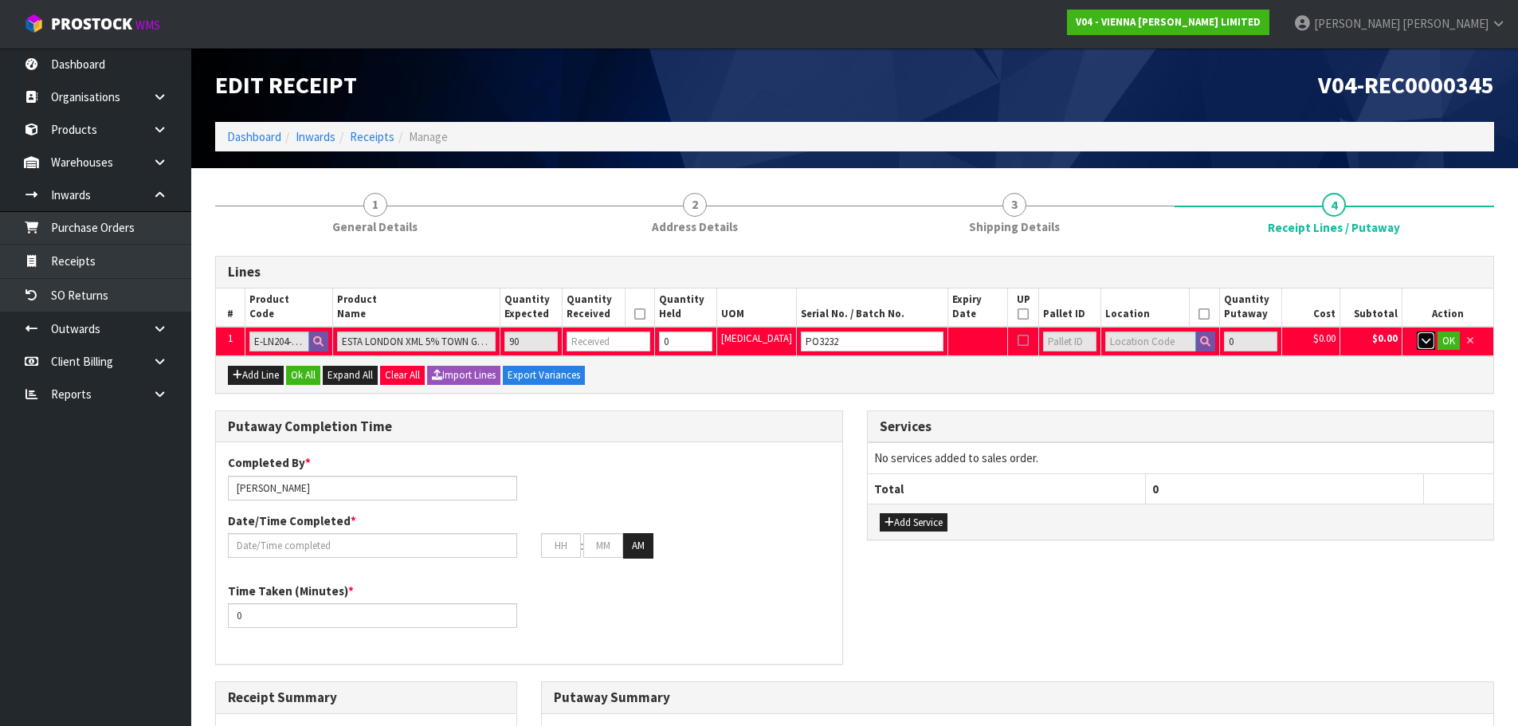
click at [1408, 333] on td "OK" at bounding box center [1448, 341] width 92 height 29
click at [1425, 348] on button "button" at bounding box center [1426, 341] width 18 height 19
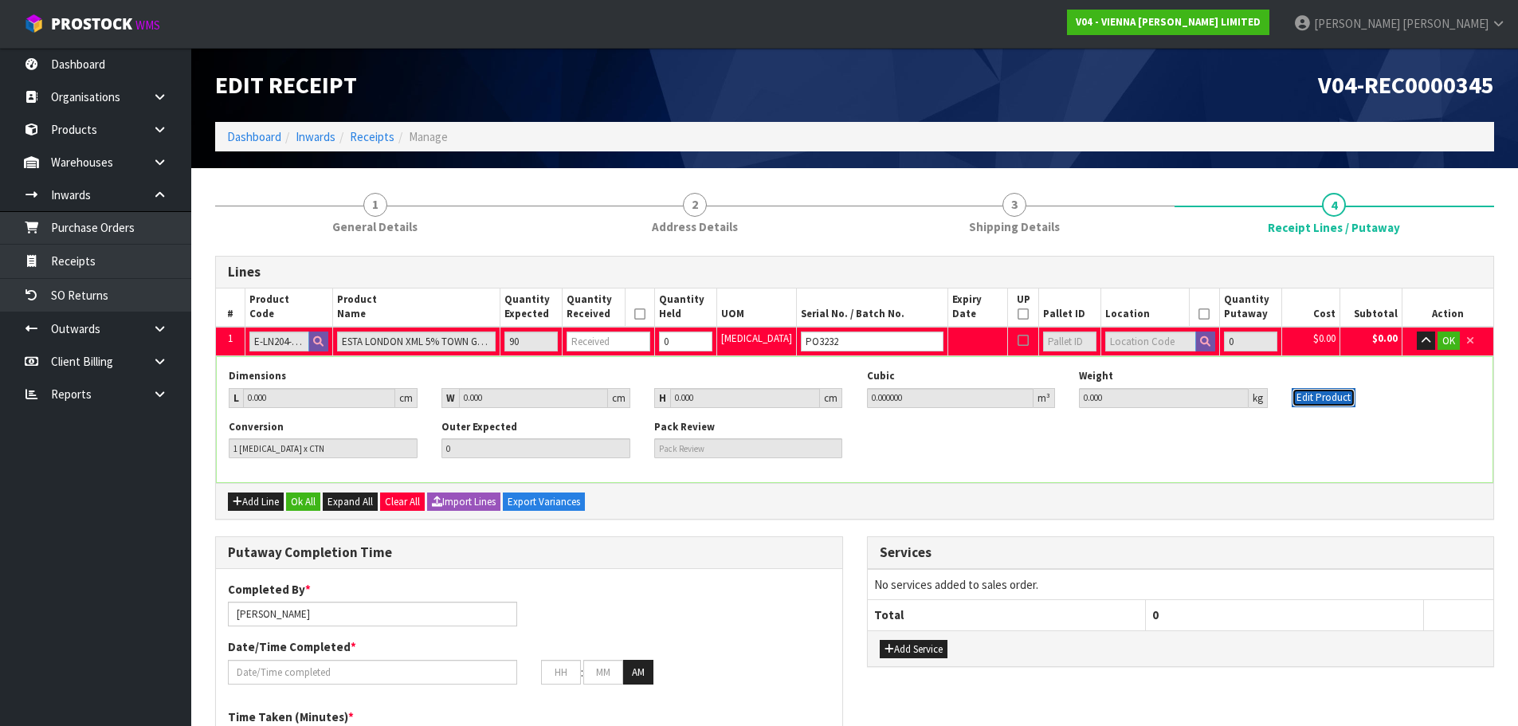
click at [1322, 398] on button "Edit Product" at bounding box center [1324, 397] width 64 height 19
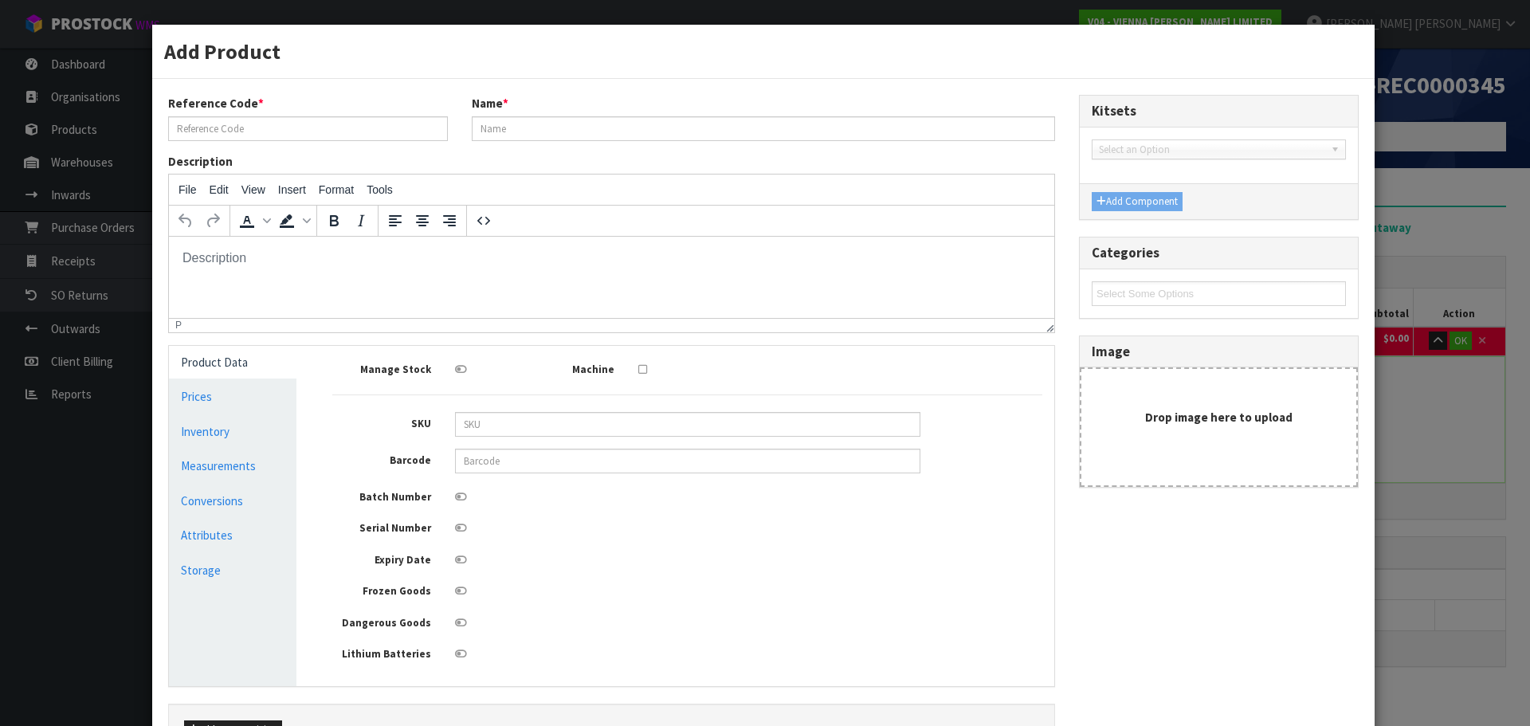
type input "E-LN204-2390 TOWN"
type input "ESTA LONDON XML 5% TOWN GRADE 2B T&G"
click at [237, 466] on link "Measurements" at bounding box center [233, 466] width 128 height 33
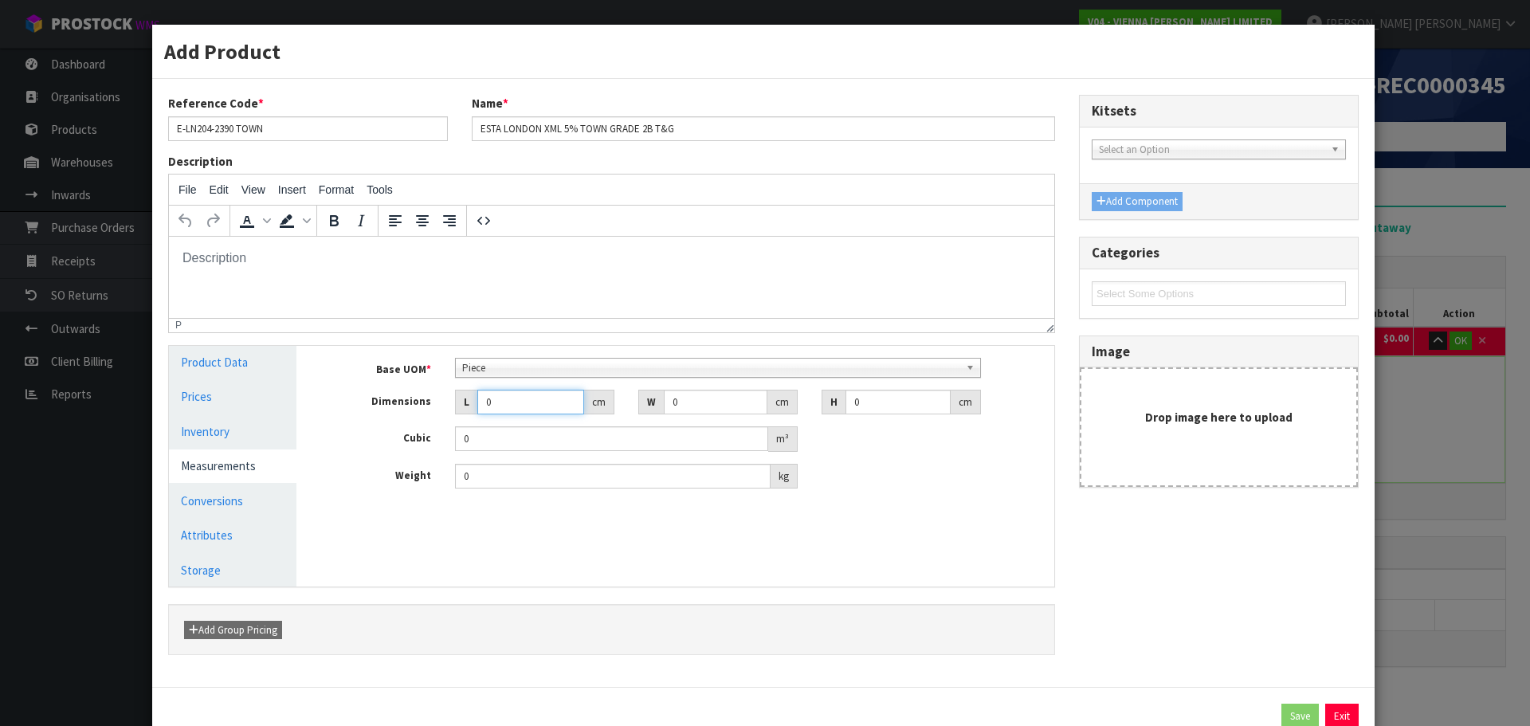
drag, startPoint x: 497, startPoint y: 400, endPoint x: 455, endPoint y: 430, distance: 52.0
click at [455, 430] on div "Base UOM * Bag Bar Basket Bin Bottle Box Bundle Cabinet Cage Carton Case Coil C…" at bounding box center [687, 424] width 710 height 132
type input "2"
type input "0.000001"
type input "240"
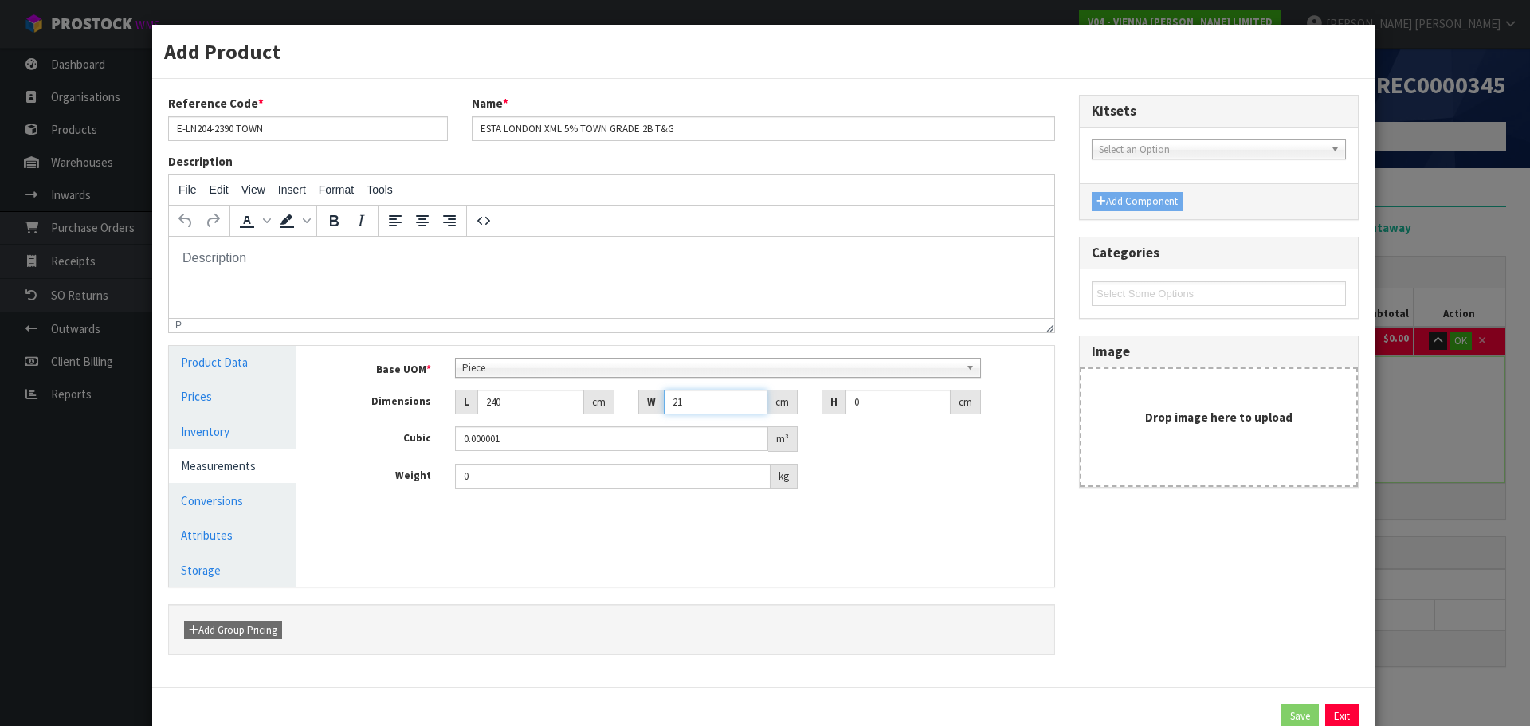
type input "21"
type input "9"
type input "0.04536"
type input "9"
type input "24"
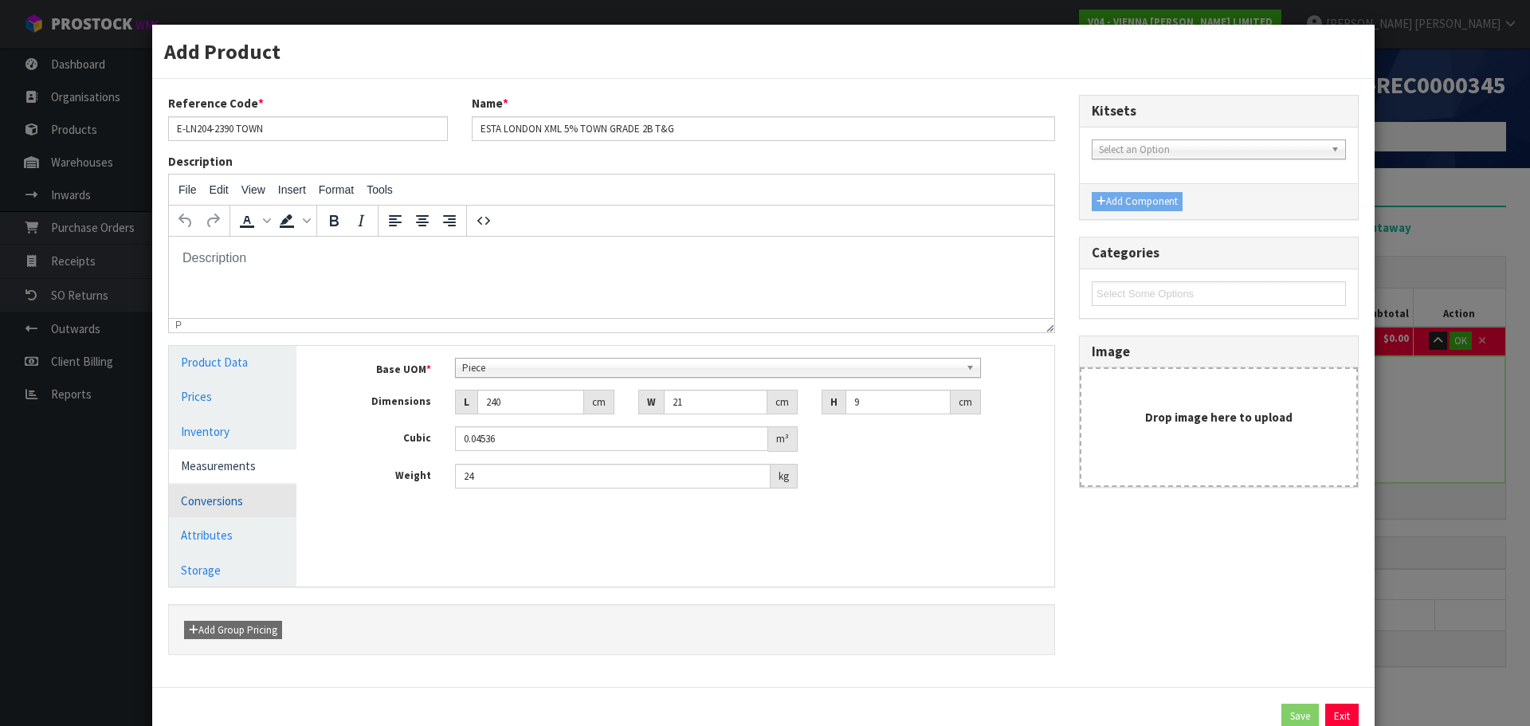
click at [263, 508] on link "Conversions" at bounding box center [233, 501] width 128 height 33
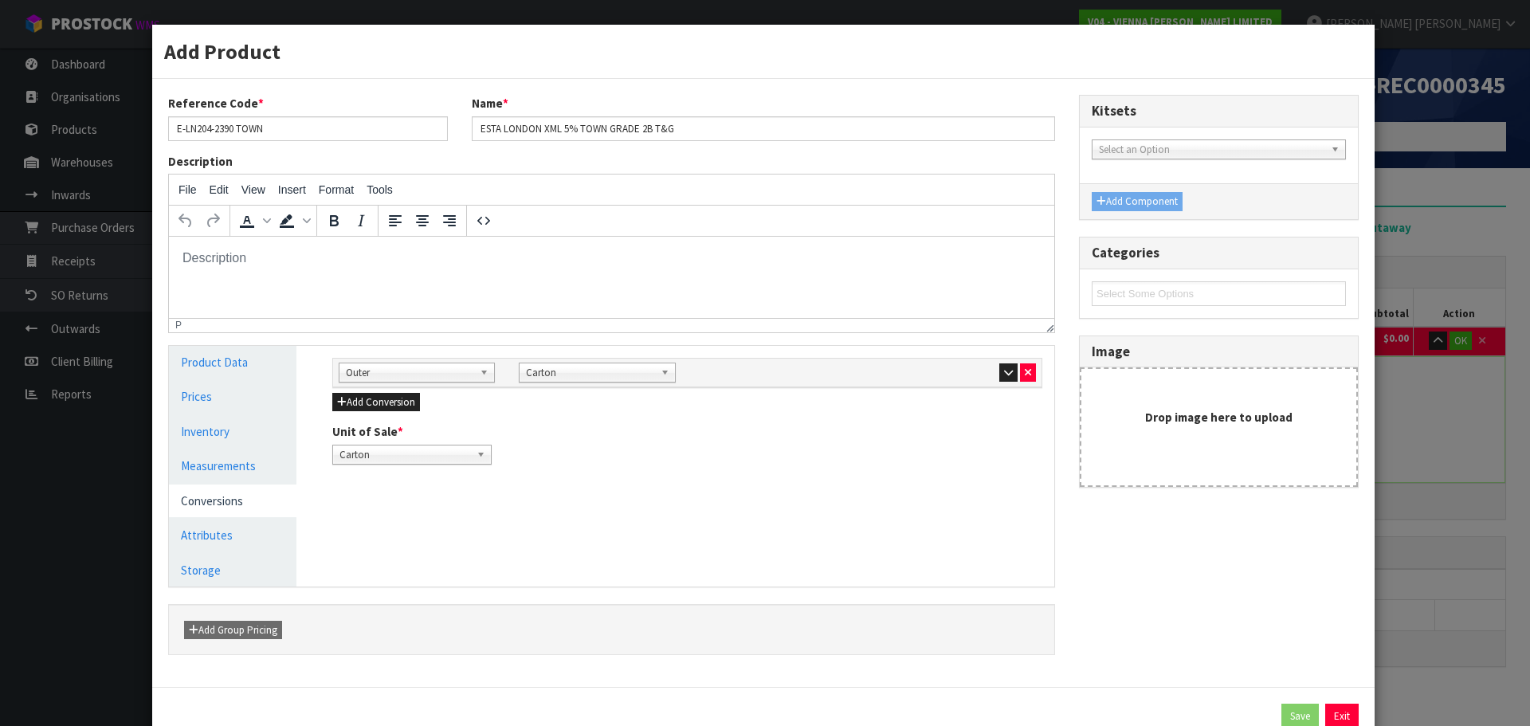
scroll to position [8, 0]
click at [654, 376] on link "Carton" at bounding box center [597, 373] width 156 height 20
click at [734, 408] on div "Add Conversion" at bounding box center [687, 401] width 710 height 19
drag, startPoint x: 1003, startPoint y: 373, endPoint x: 994, endPoint y: 373, distance: 8.8
click at [1004, 373] on icon "button" at bounding box center [1008, 372] width 9 height 10
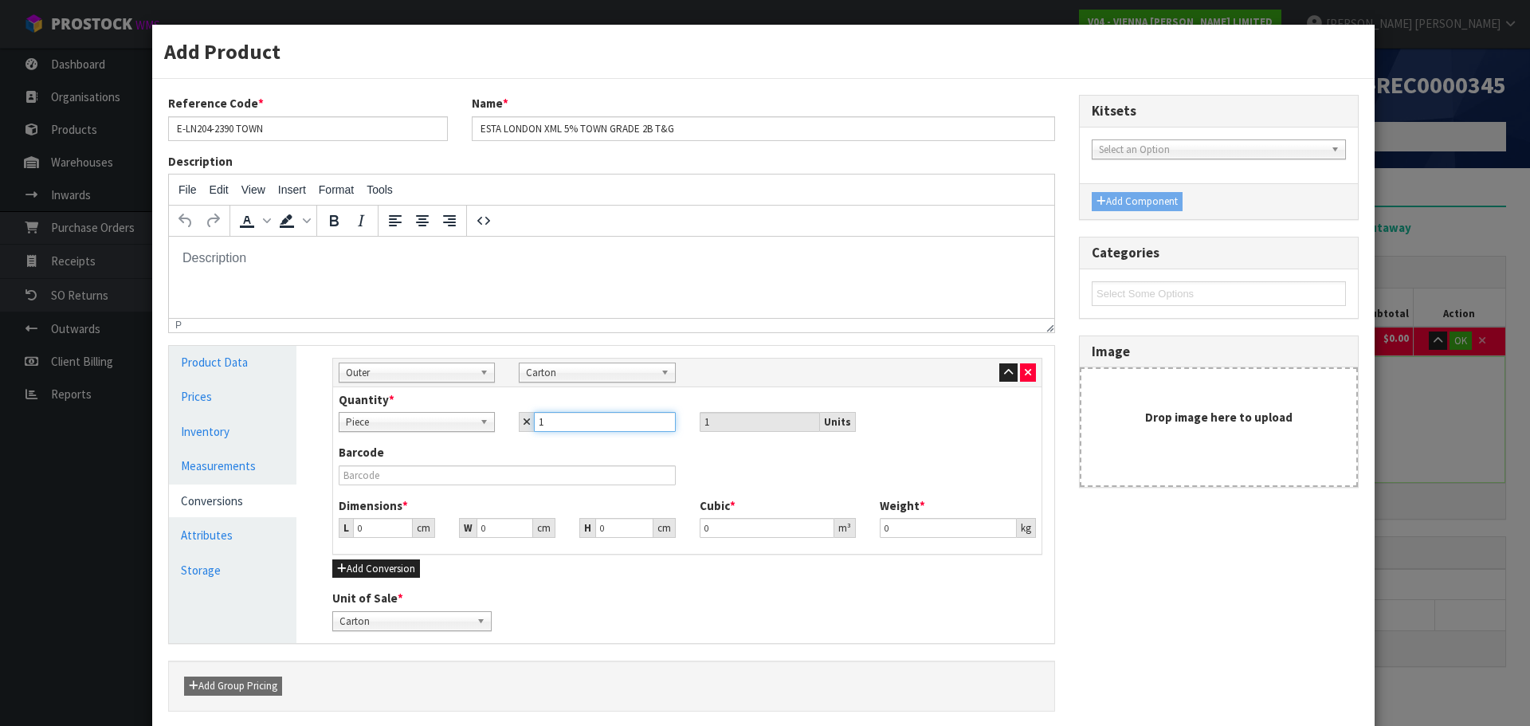
drag, startPoint x: 547, startPoint y: 422, endPoint x: 528, endPoint y: 434, distance: 23.0
click at [524, 437] on div "Quantity * Piece Carton Piece 1 1 Units" at bounding box center [687, 417] width 721 height 53
type input "9"
type input "90"
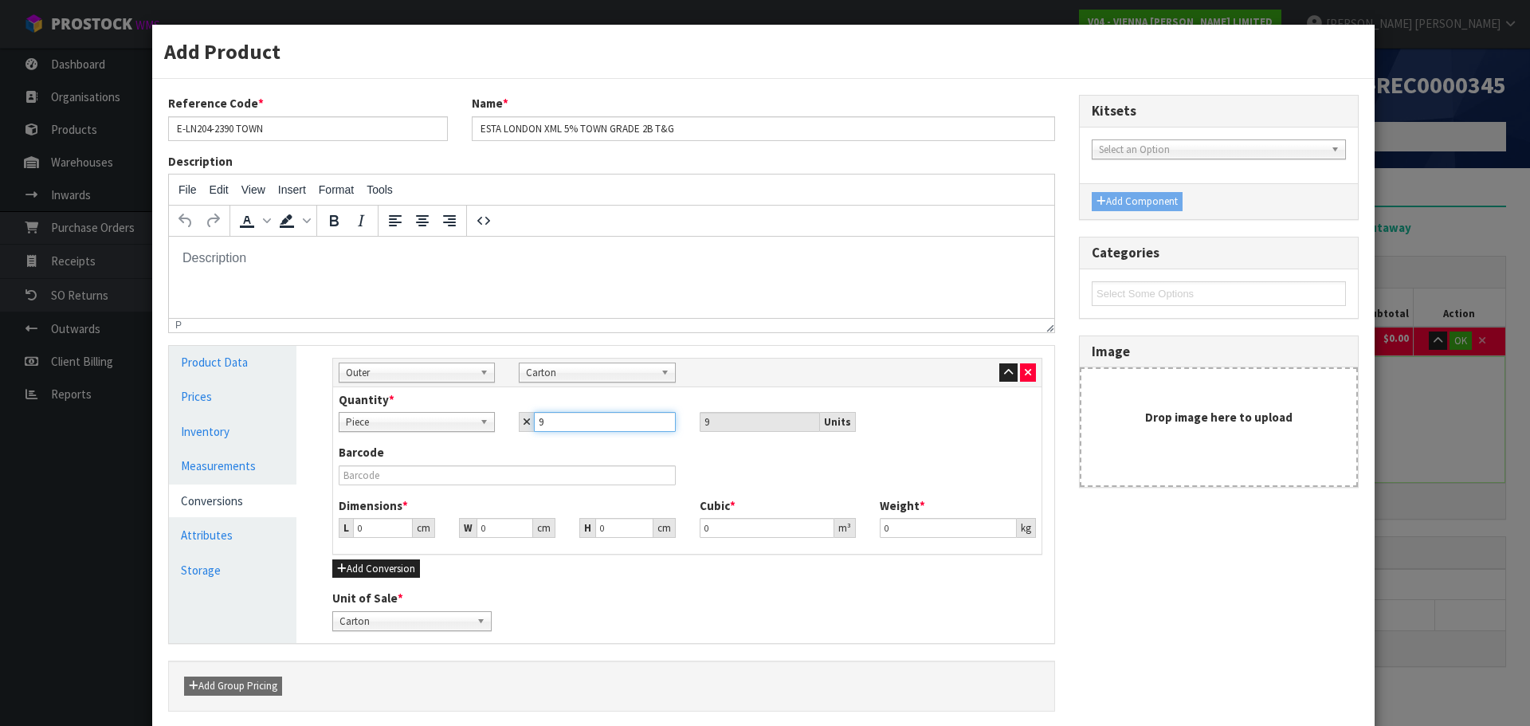
type input "90"
type input "900"
type input "90"
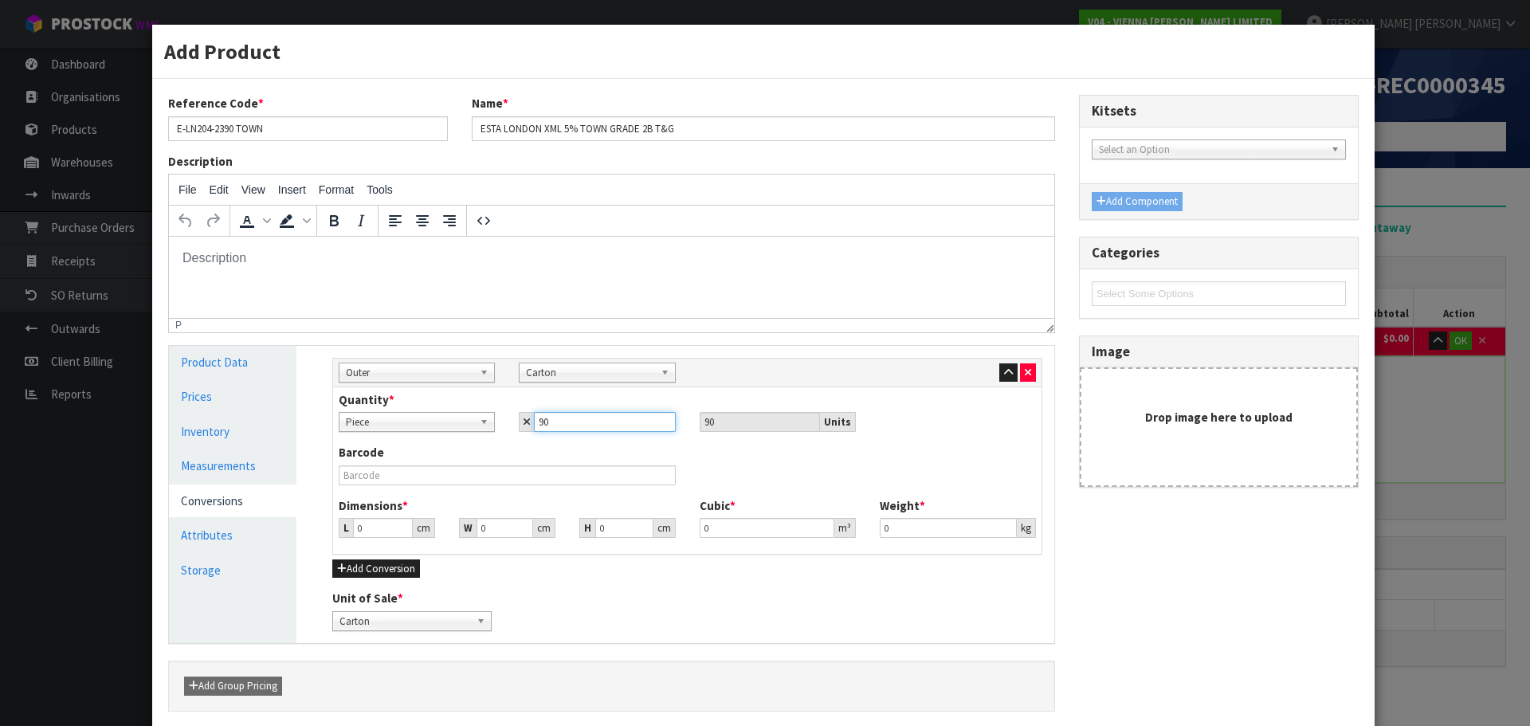
type input "90"
type input "159.823"
type input "4.0824"
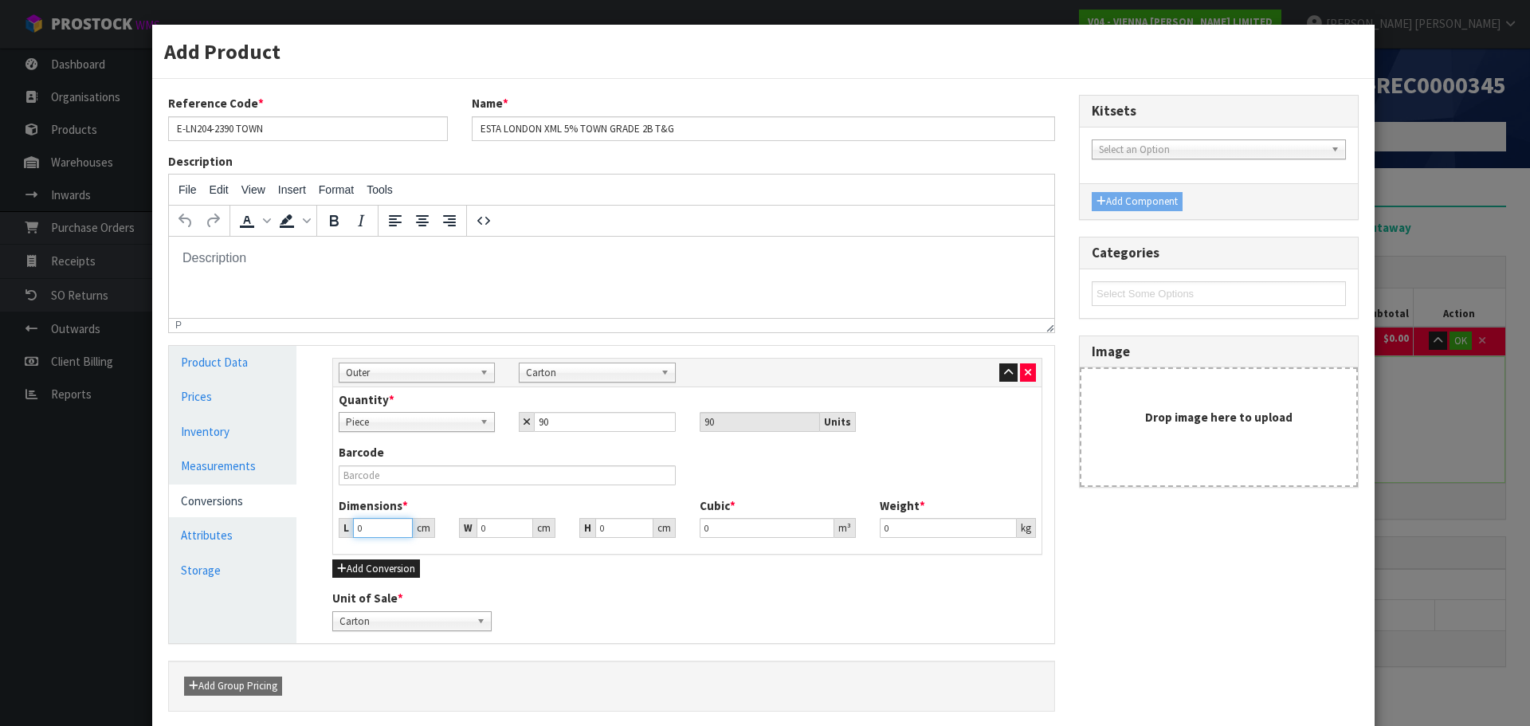
type input "2160"
drag, startPoint x: 371, startPoint y: 528, endPoint x: 352, endPoint y: 536, distance: 21.0
click at [353, 536] on input "159.823" at bounding box center [383, 528] width 60 height 20
type input "823"
type input "21.022211"
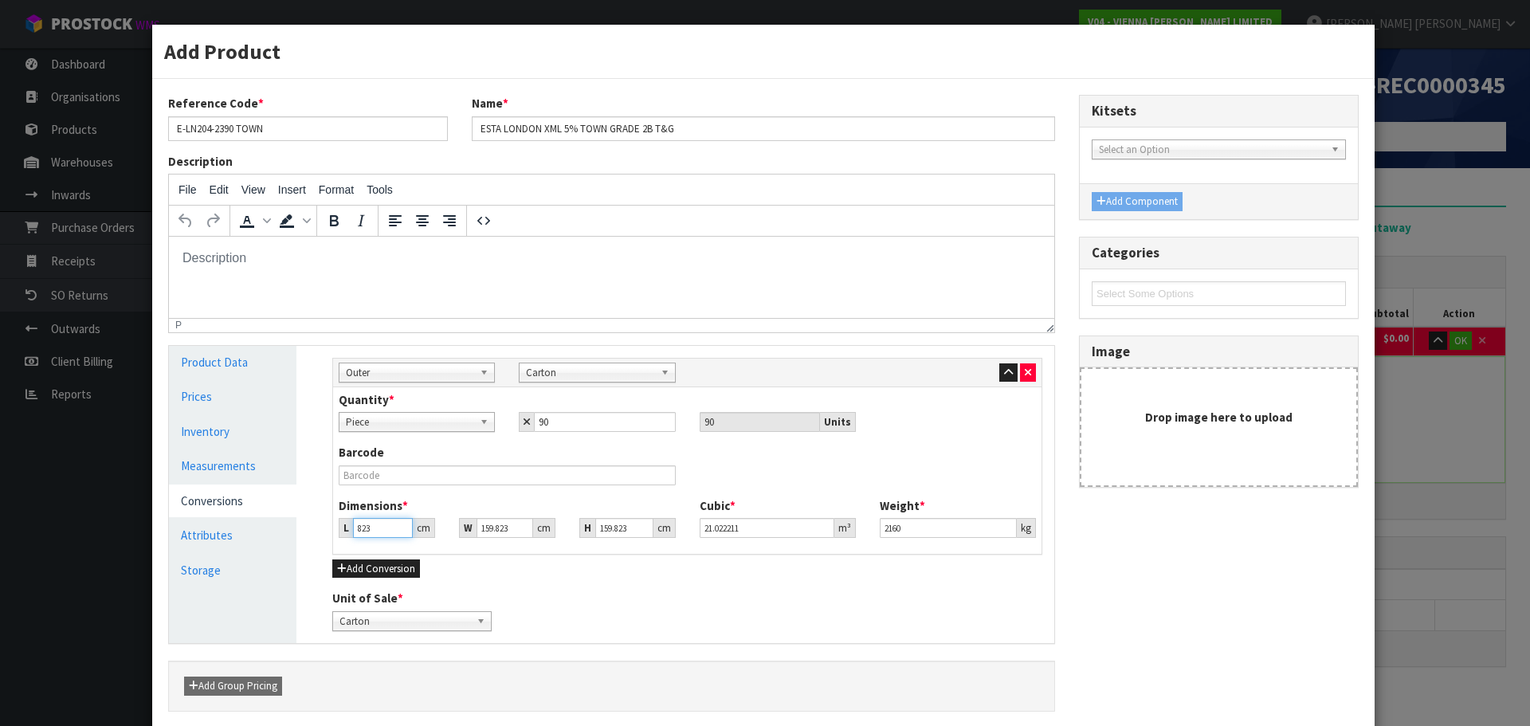
type input "823"
click at [916, 532] on input "2160" at bounding box center [948, 528] width 137 height 20
type input "2"
type input "2031"
click at [372, 530] on input "823" at bounding box center [383, 528] width 60 height 20
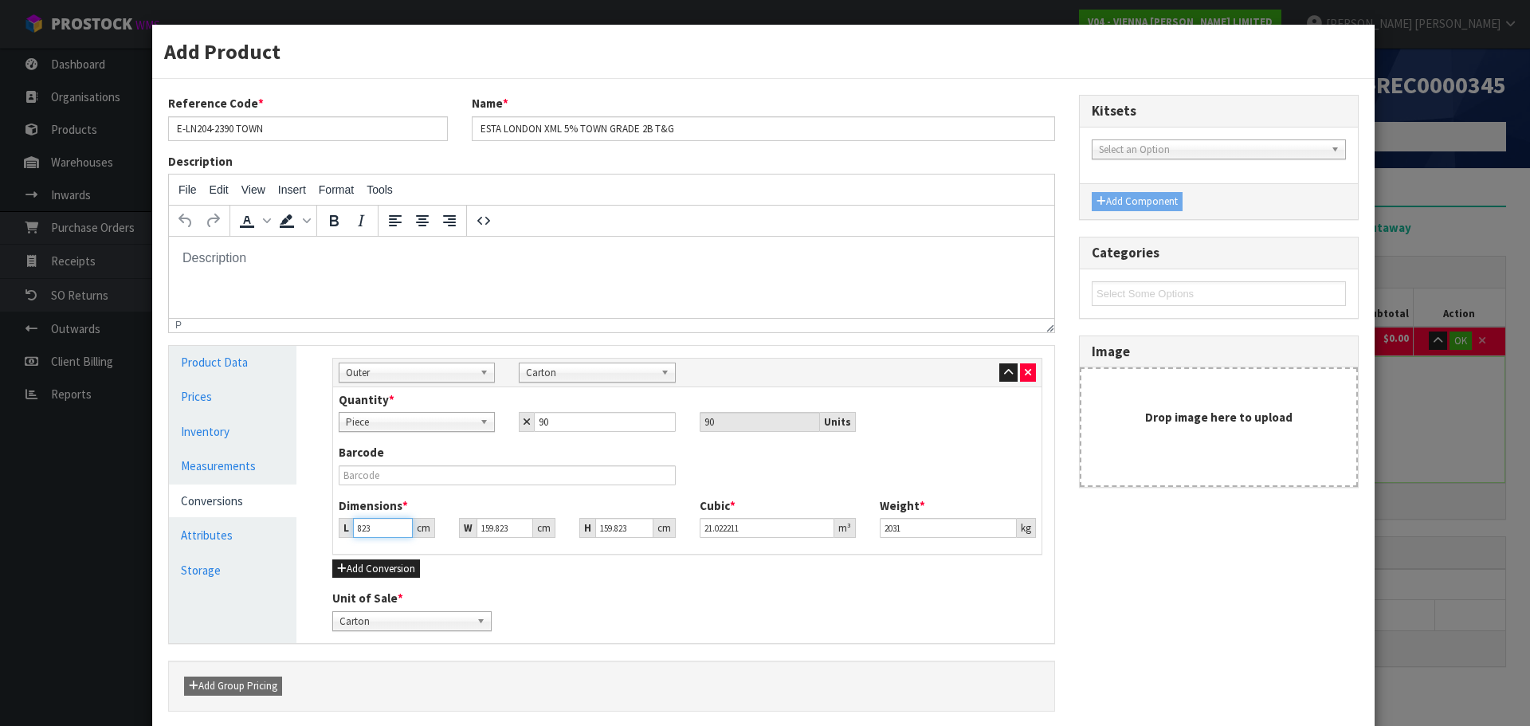
type input "82"
type input "2.094558"
type input "8"
type input "0.204347"
type input "0.000001"
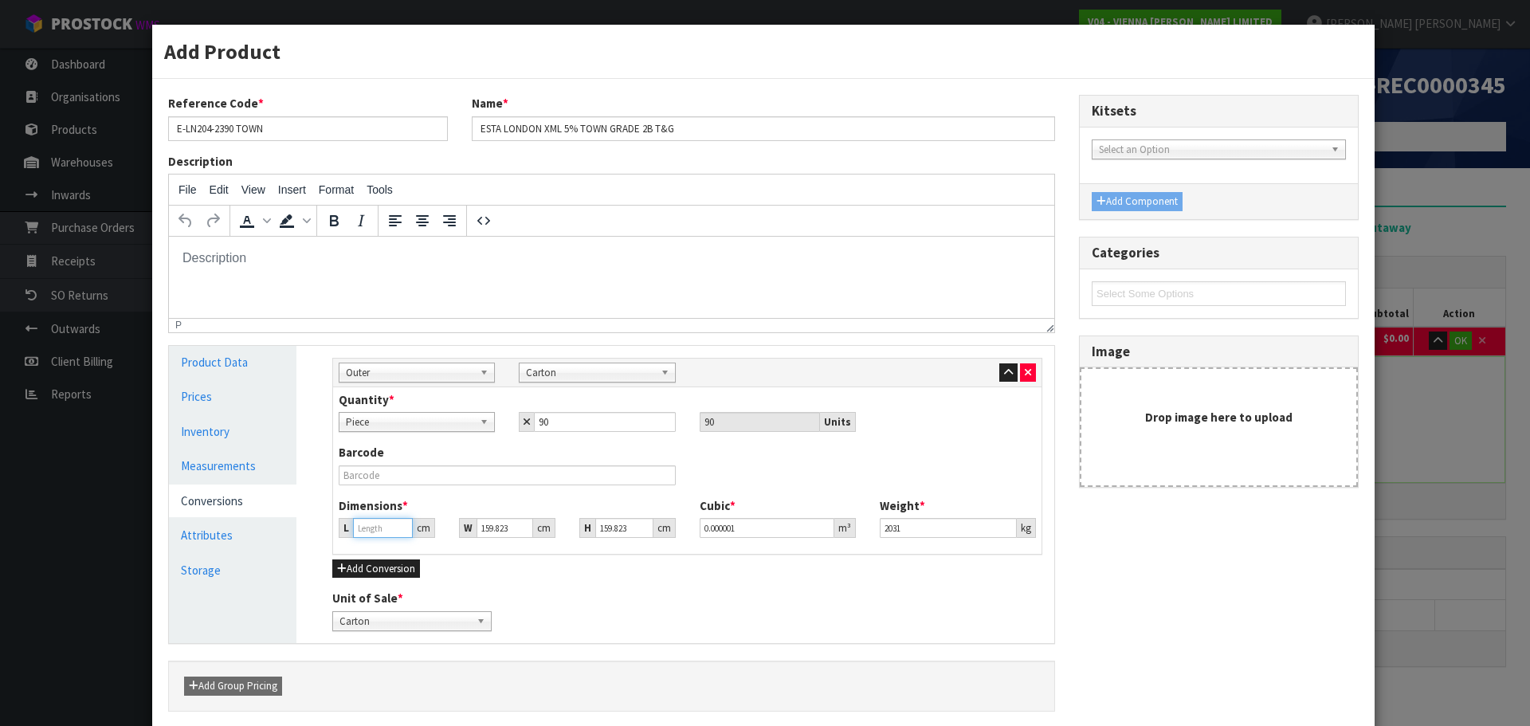
type input "2"
type input "0.051087"
type input "24"
type input "0.613041"
type input "240"
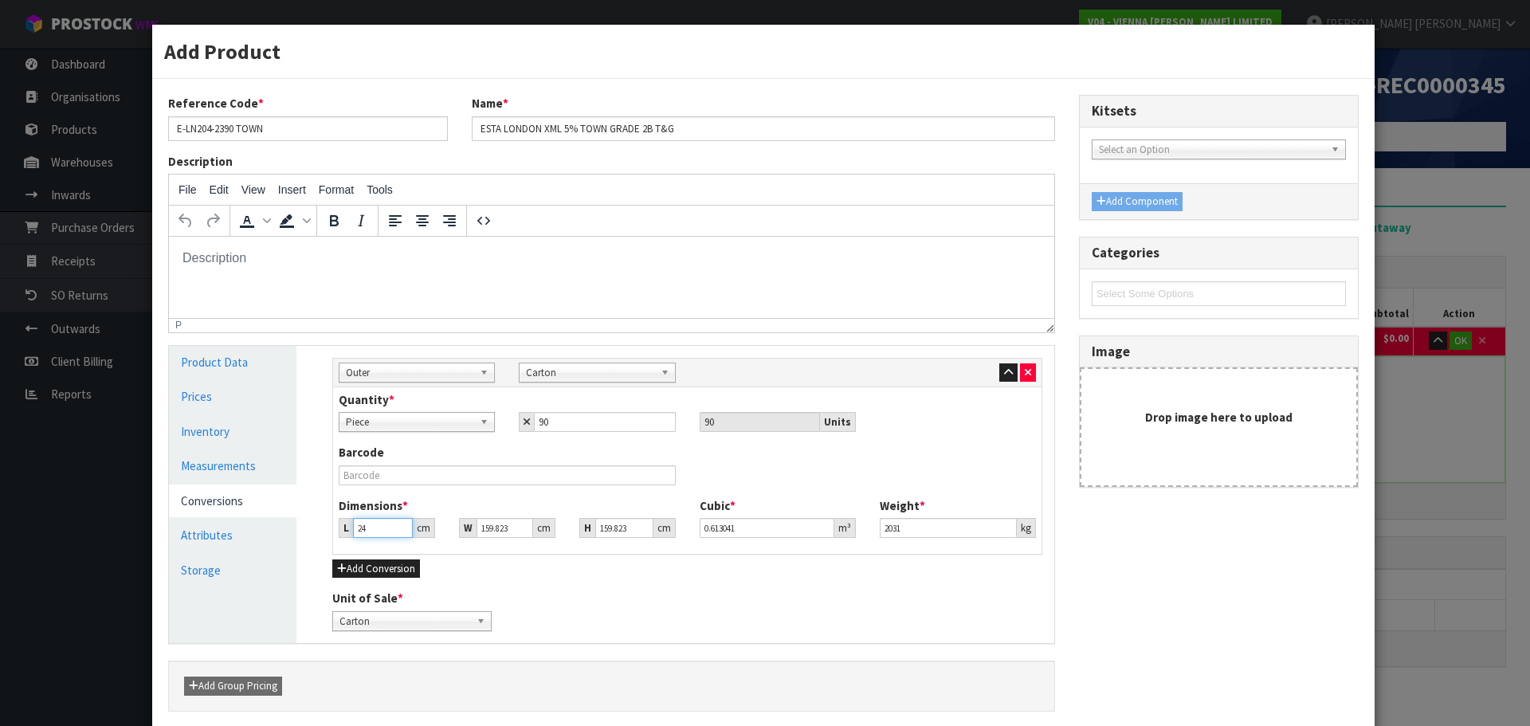
type input "6.130414"
type input "240"
type input "1"
type input "0.038358"
type input "10"
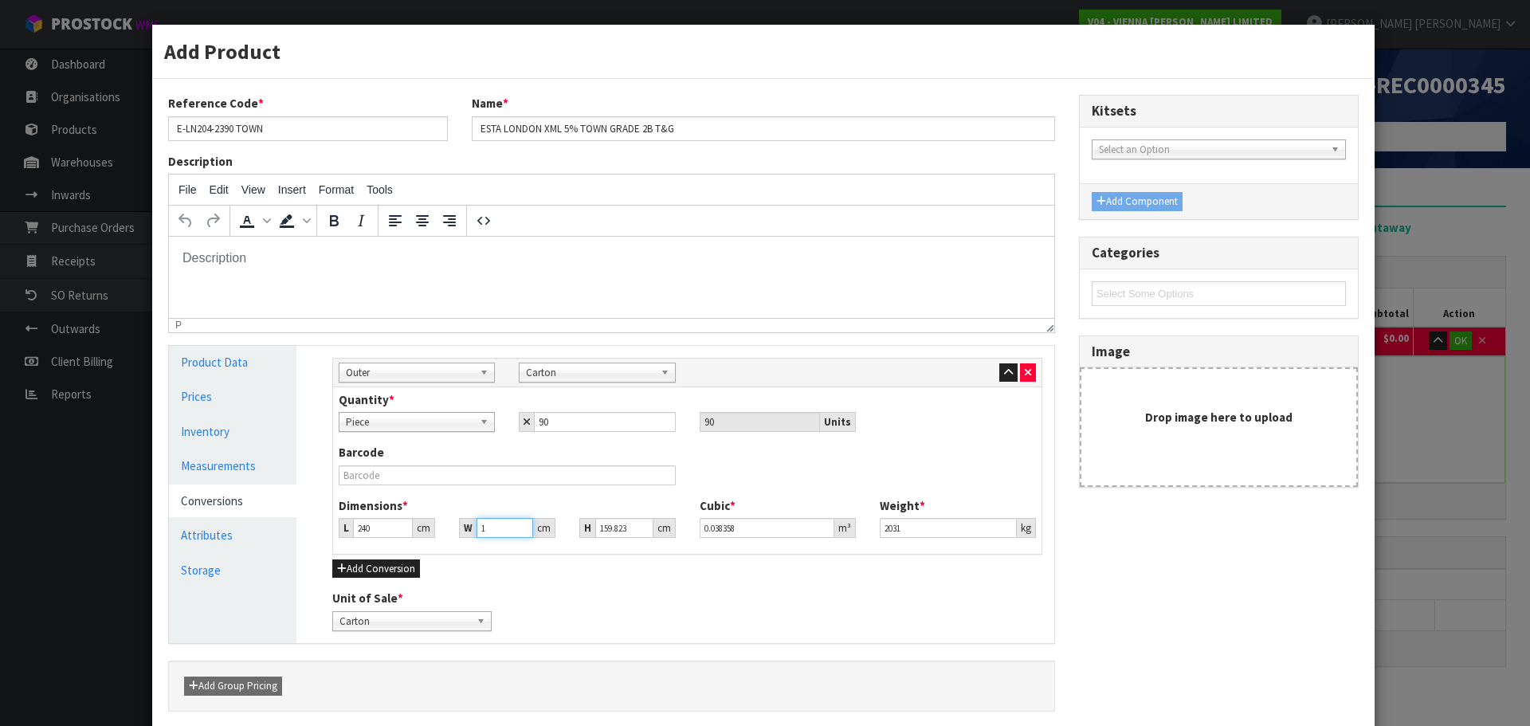
type input "0.383575"
type input "108"
type input "4.142612"
type input "108"
type input "7"
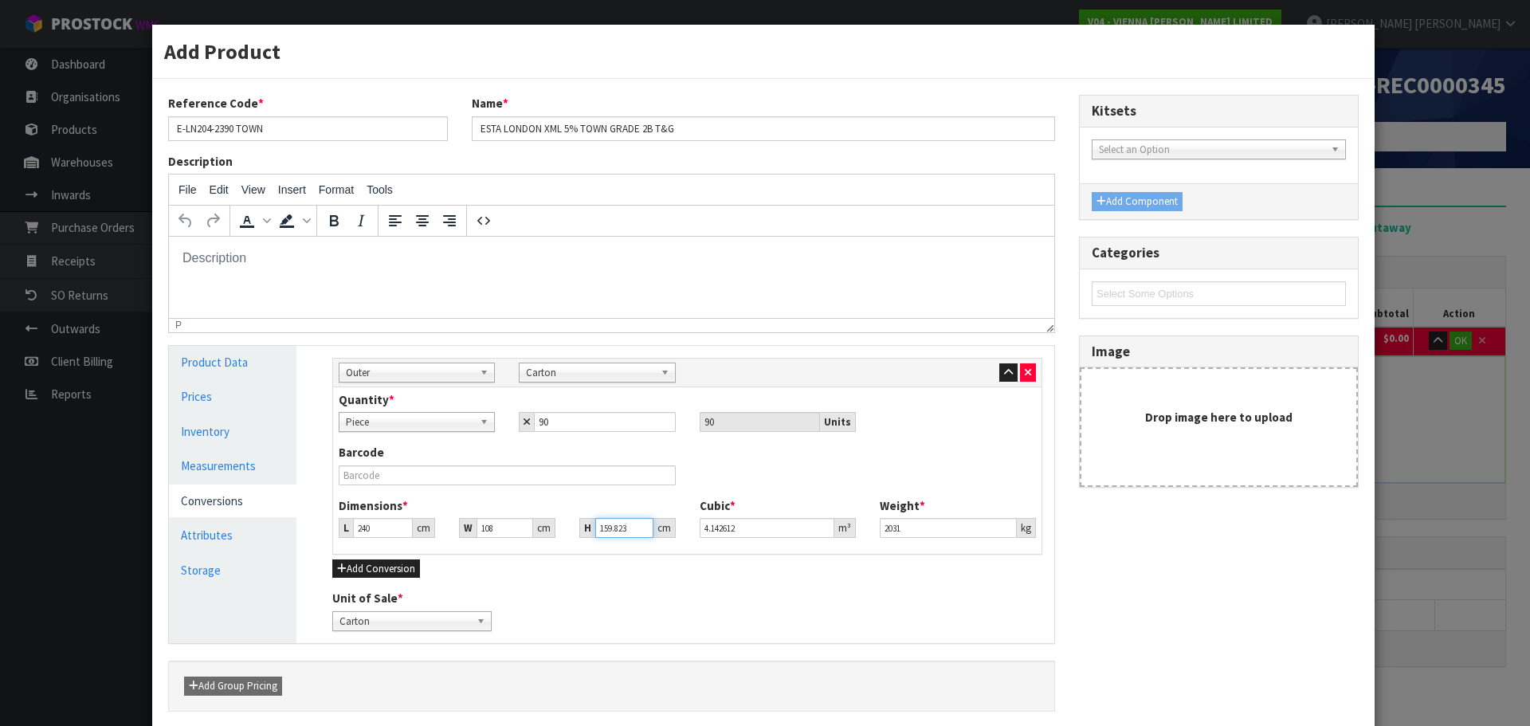
type input "0.18144"
type input "77"
type input "1.99584"
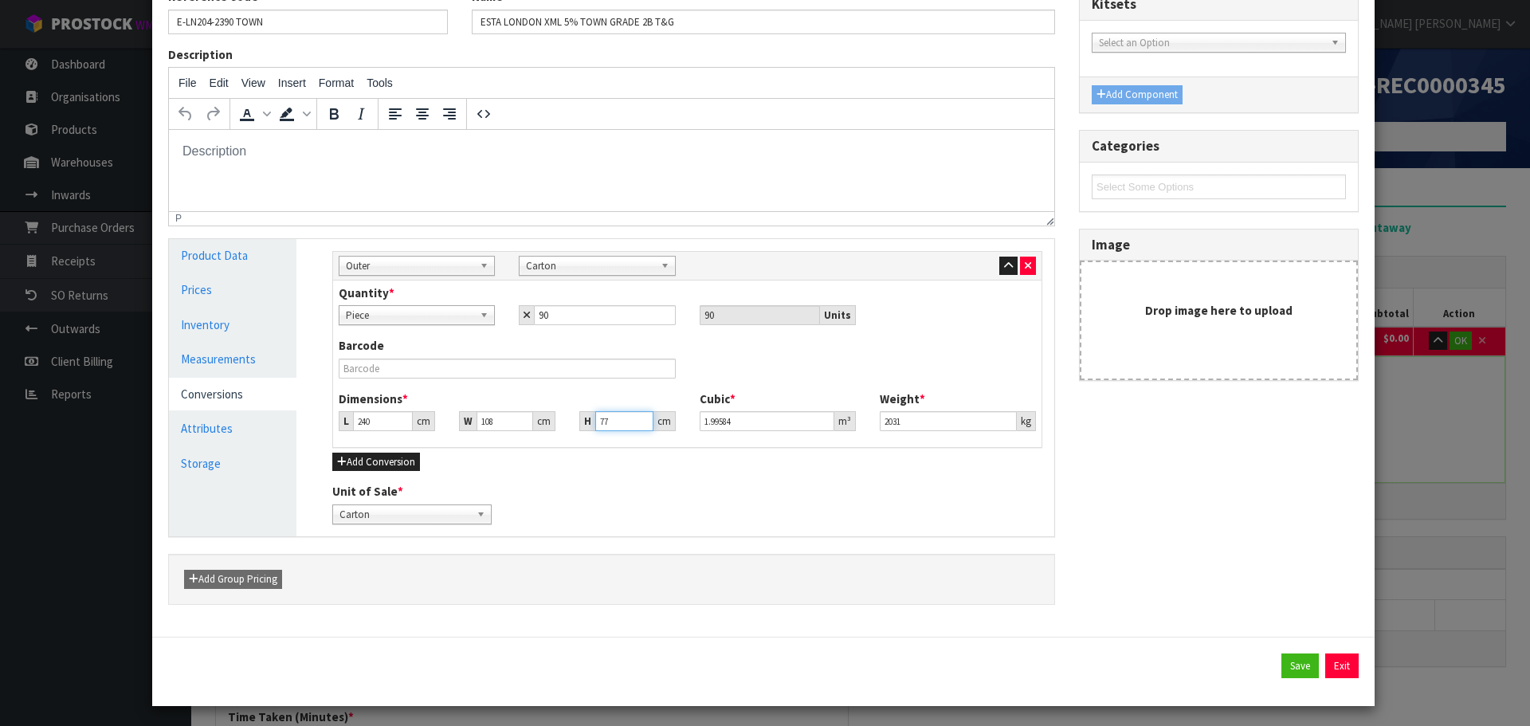
scroll to position [112, 0]
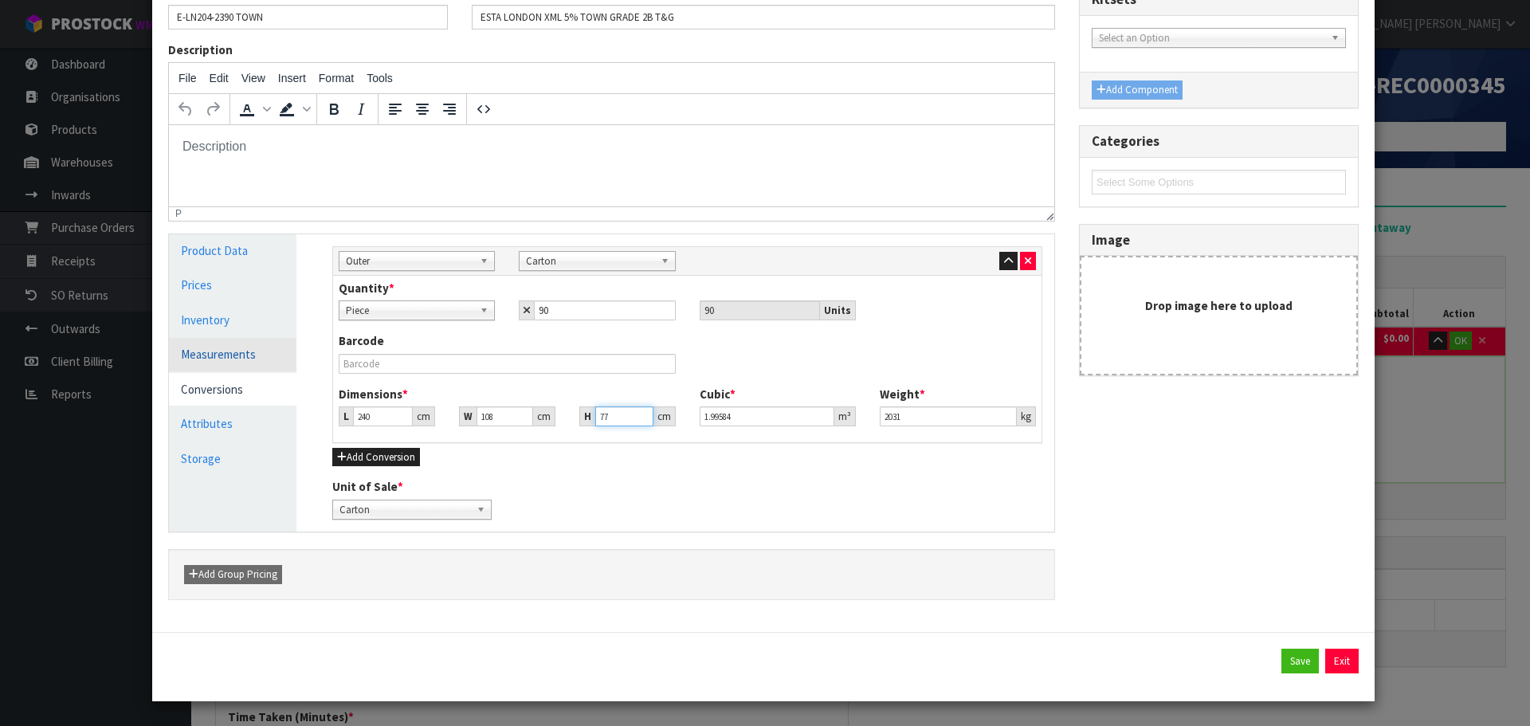
type input "77"
click at [202, 354] on link "Measurements" at bounding box center [233, 354] width 128 height 33
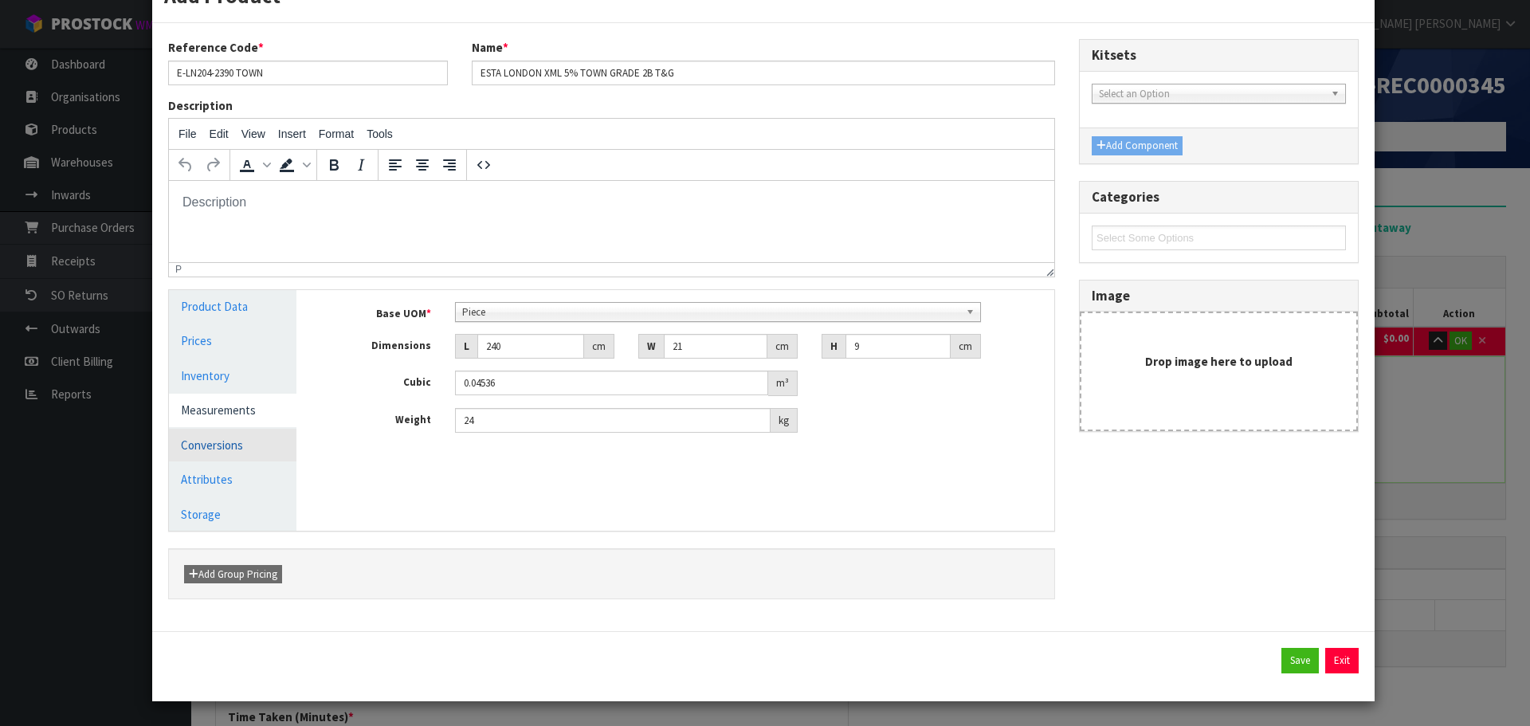
click at [218, 445] on link "Conversions" at bounding box center [233, 445] width 128 height 33
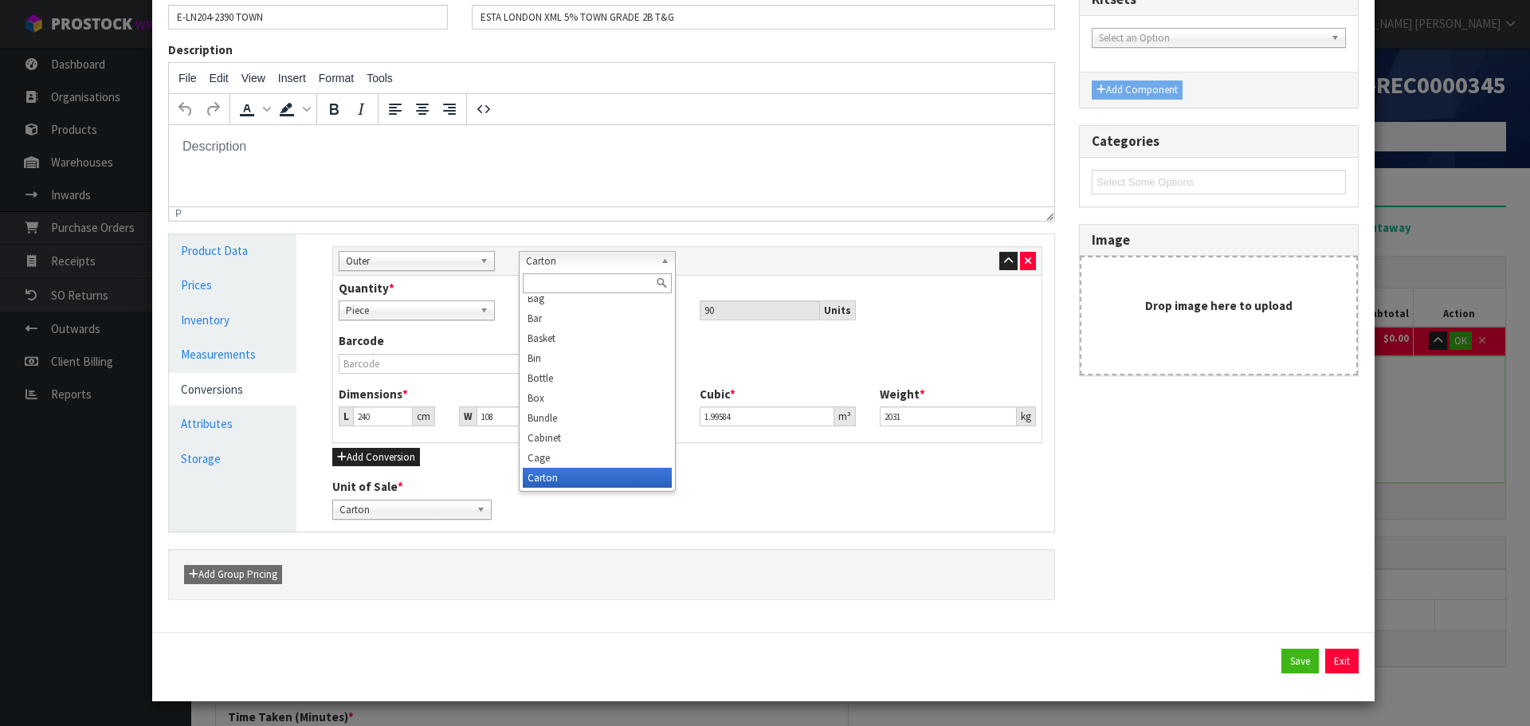
click at [641, 261] on span "Carton" at bounding box center [590, 261] width 128 height 19
click at [617, 286] on input "text" at bounding box center [597, 283] width 148 height 20
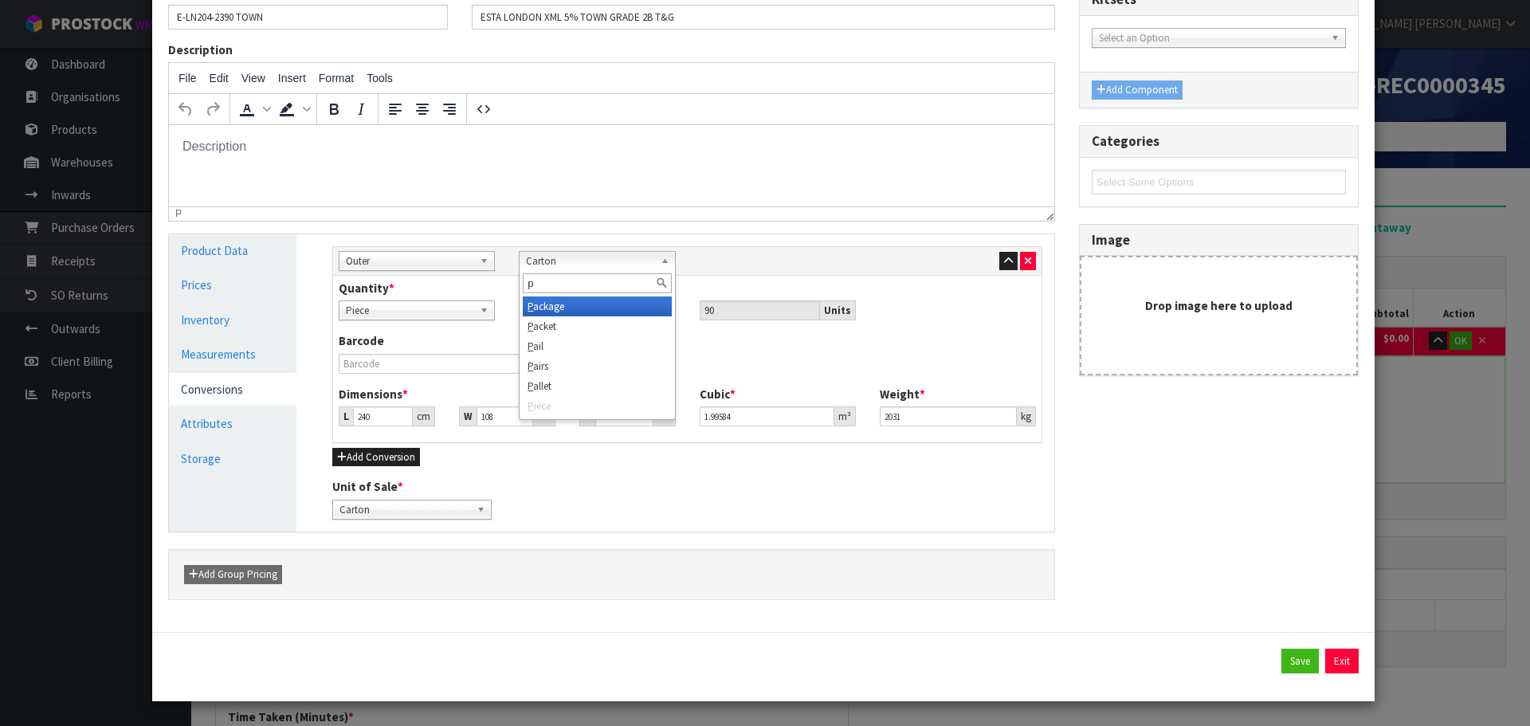
scroll to position [0, 0]
type input "p"
click at [588, 389] on li "P allet" at bounding box center [597, 386] width 148 height 20
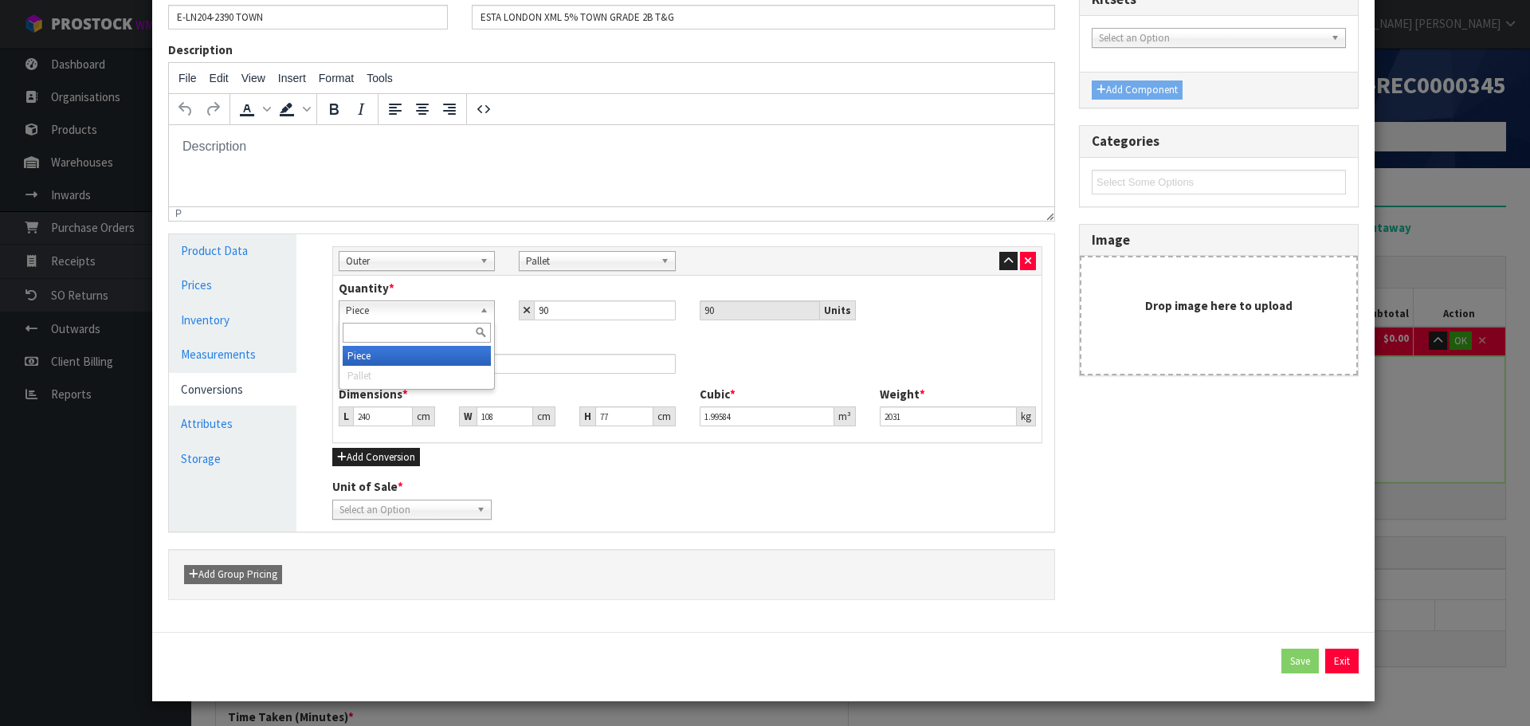
click at [424, 312] on span "Piece" at bounding box center [410, 310] width 128 height 19
click at [431, 354] on li "Piece" at bounding box center [417, 356] width 148 height 20
click at [477, 512] on b at bounding box center [484, 510] width 14 height 18
click at [459, 553] on li "Piece" at bounding box center [411, 555] width 151 height 20
drag, startPoint x: 904, startPoint y: 417, endPoint x: 871, endPoint y: 418, distance: 32.7
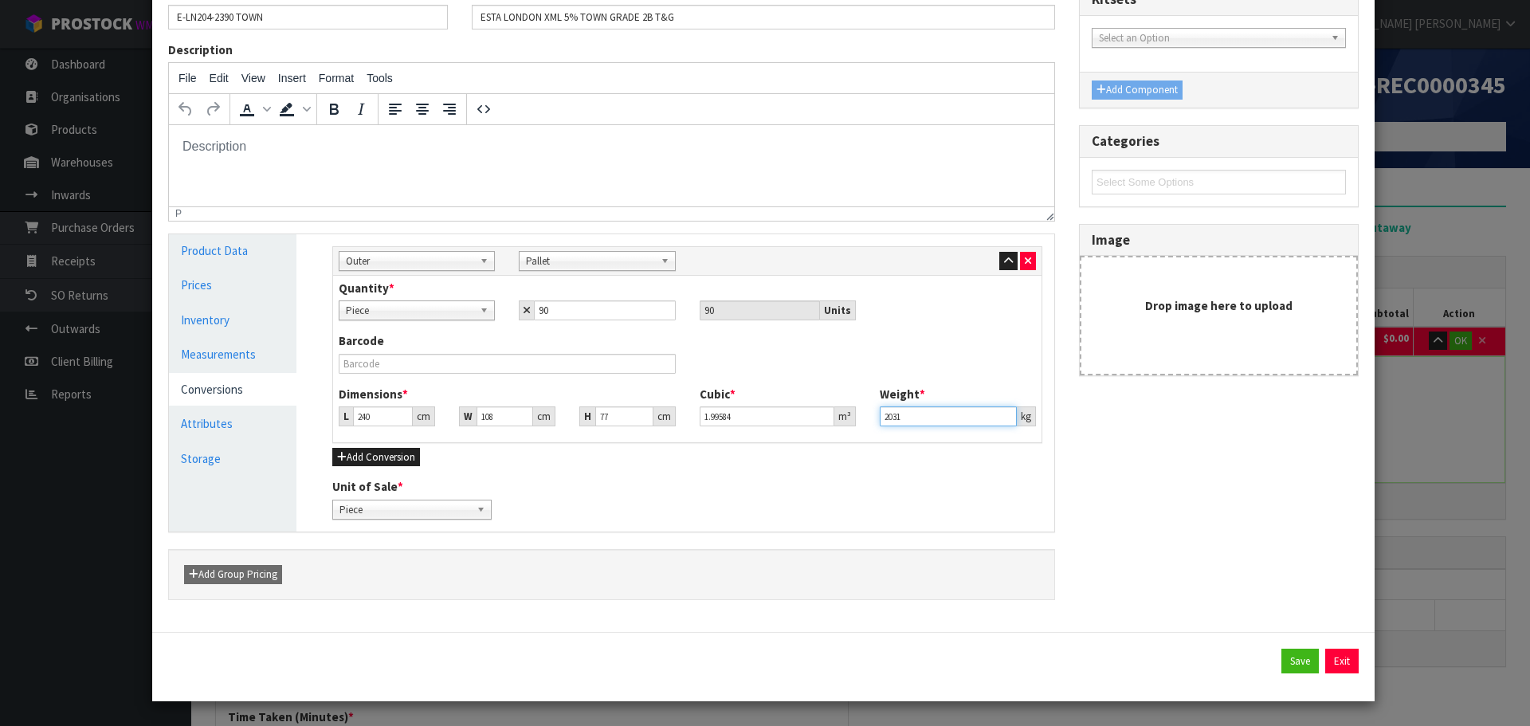
click at [871, 418] on div "Weight * 2031 kg" at bounding box center [958, 406] width 180 height 41
drag, startPoint x: 559, startPoint y: 308, endPoint x: 530, endPoint y: 316, distance: 29.8
click at [534, 316] on input "90" at bounding box center [604, 310] width 141 height 20
type input "4"
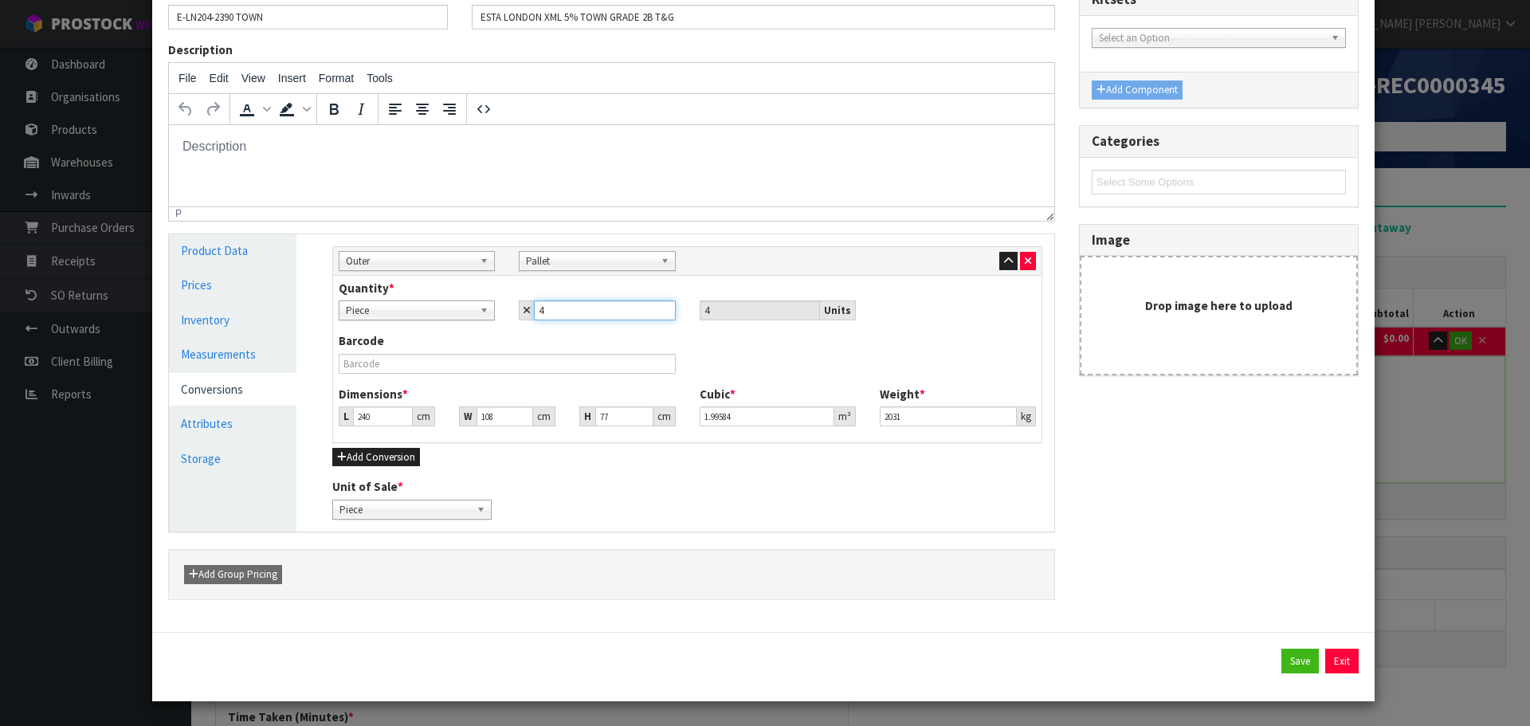
type input "40"
type input "4"
type input "5"
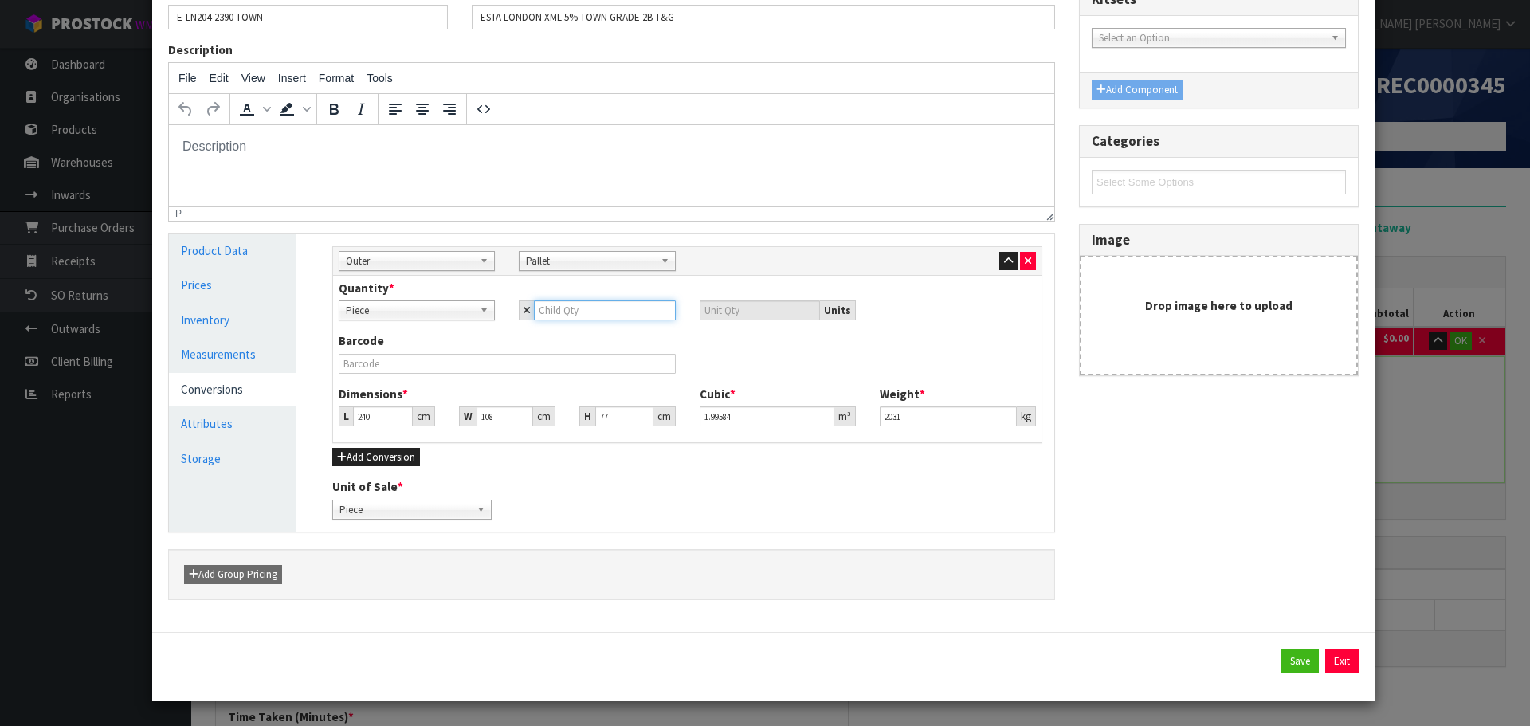
type input "5"
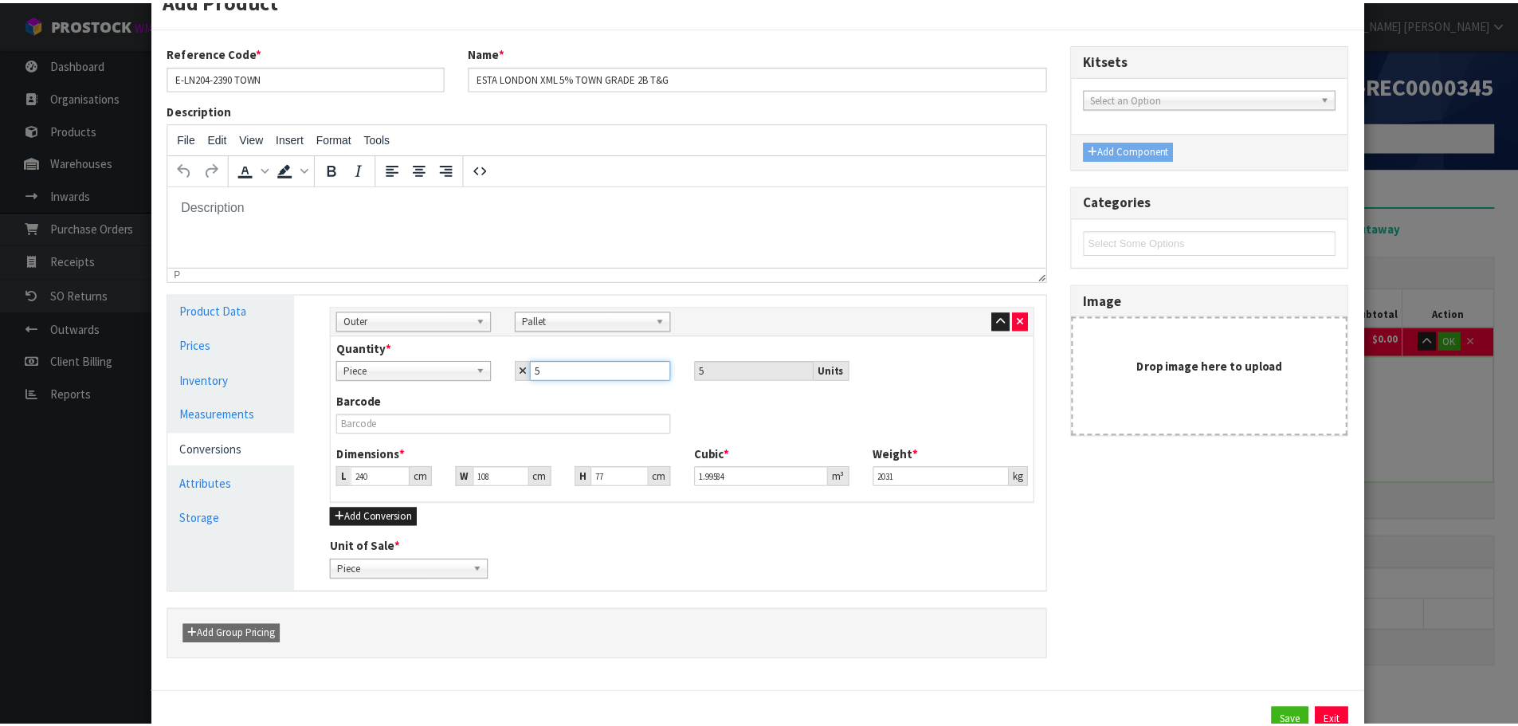
scroll to position [80, 0]
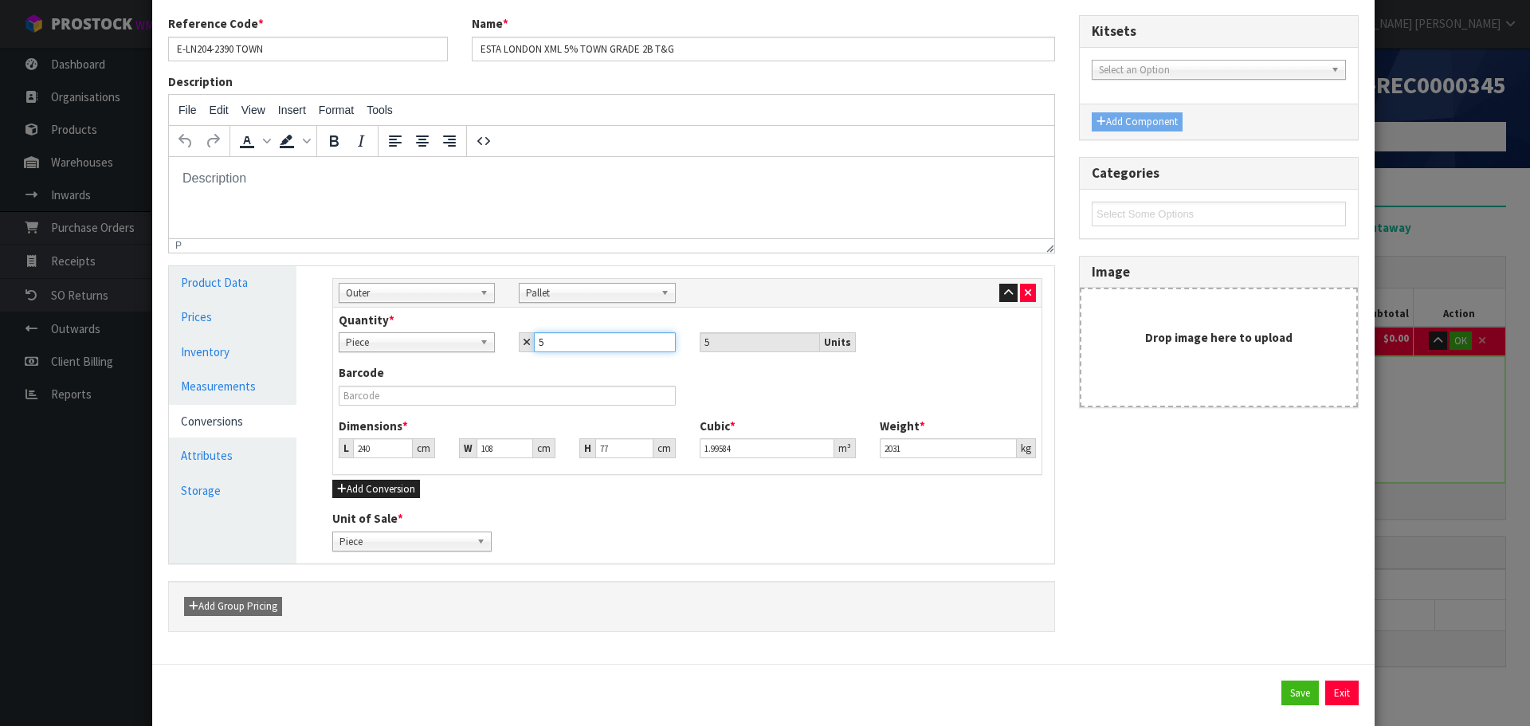
type input "5"
click at [1451, 183] on div "Add Product Reference Code * E-LN204-2390 TOWN Name * ESTA LONDON XML 5% TOWN G…" at bounding box center [765, 363] width 1530 height 726
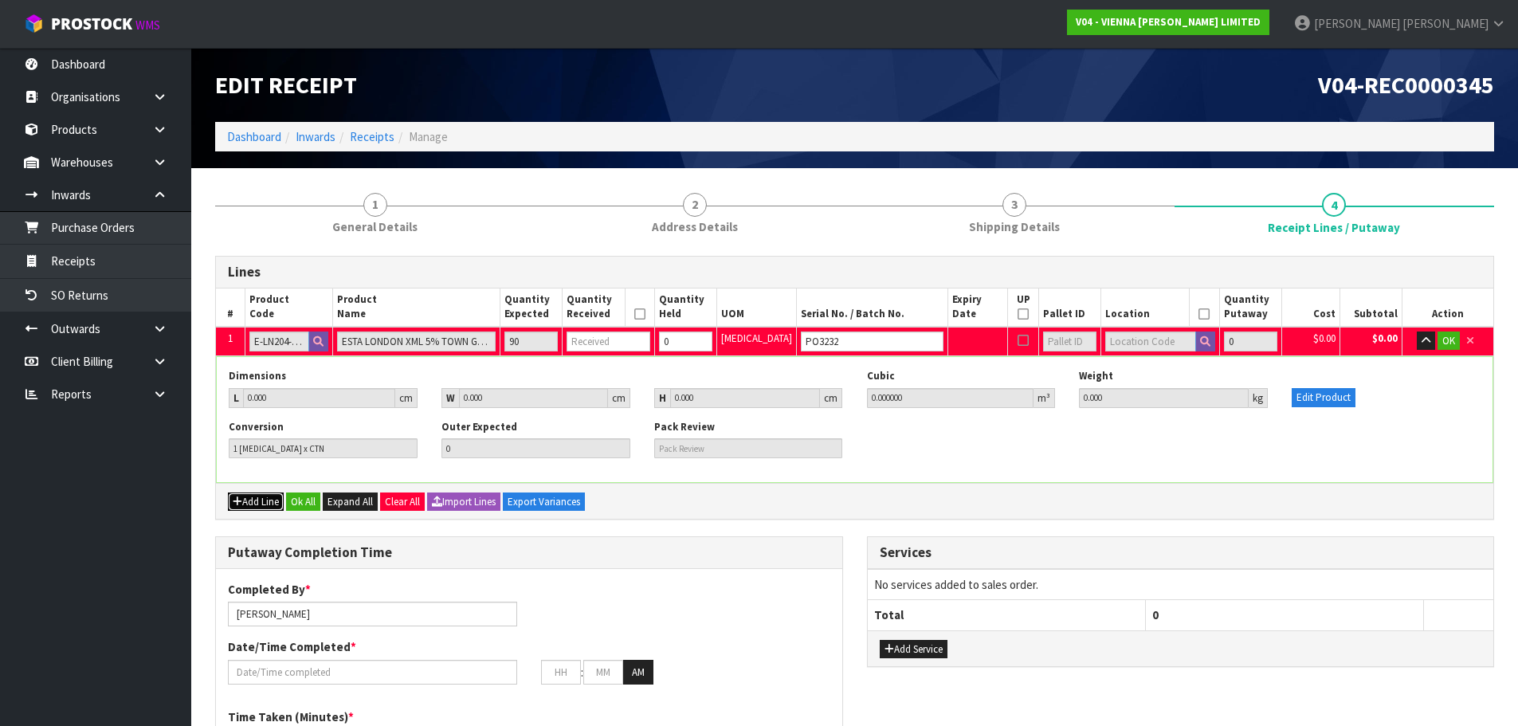
click at [268, 503] on button "Add Line" at bounding box center [256, 502] width 56 height 19
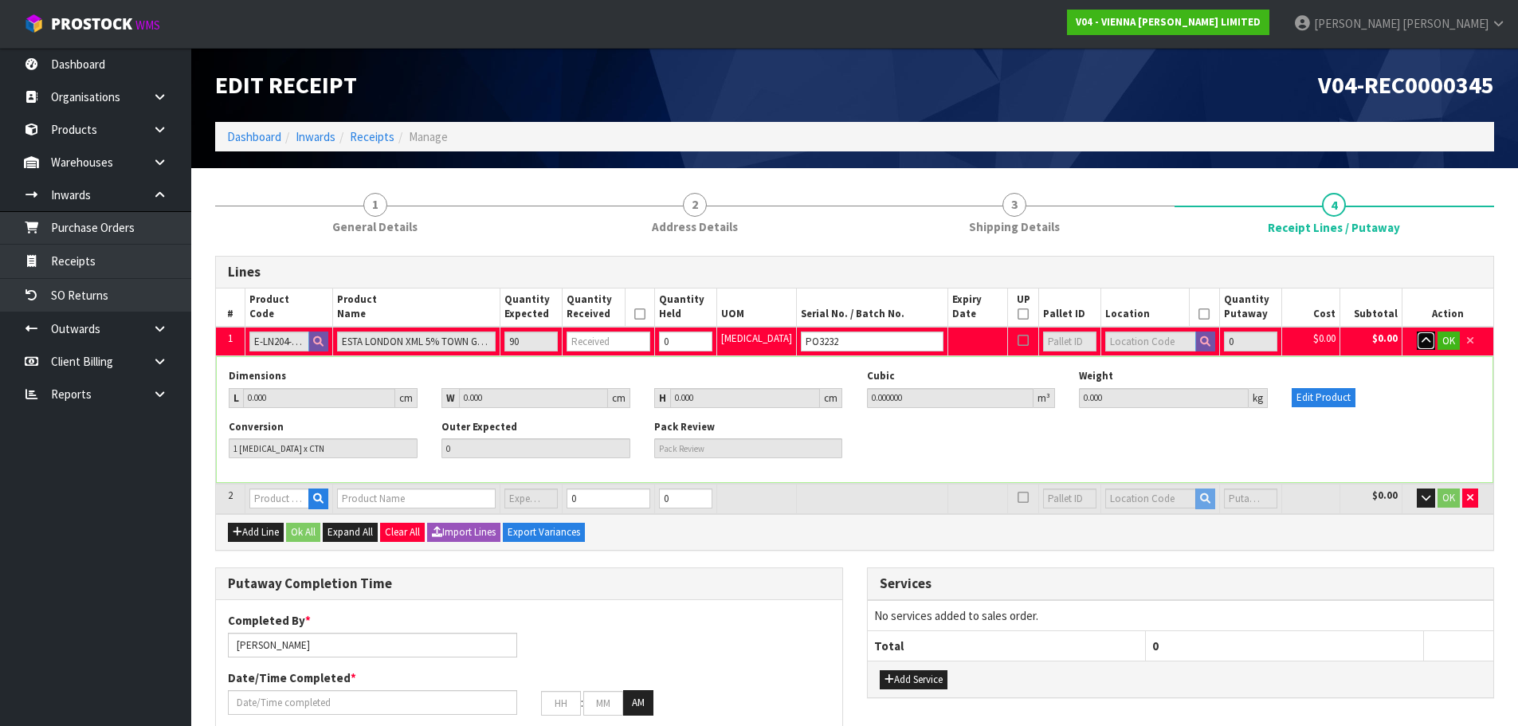
click at [1417, 341] on button "button" at bounding box center [1426, 341] width 18 height 19
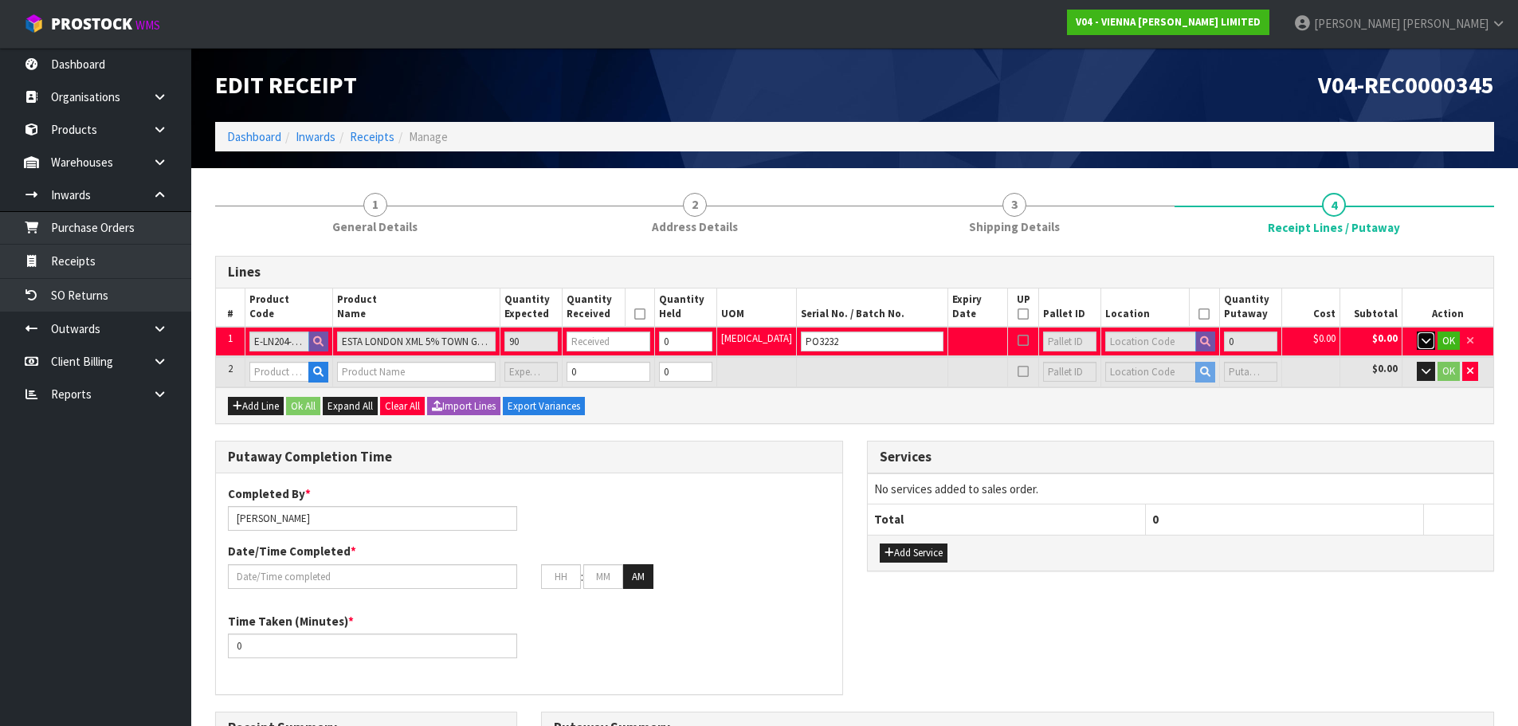
click at [1424, 337] on icon "button" at bounding box center [1426, 341] width 9 height 10
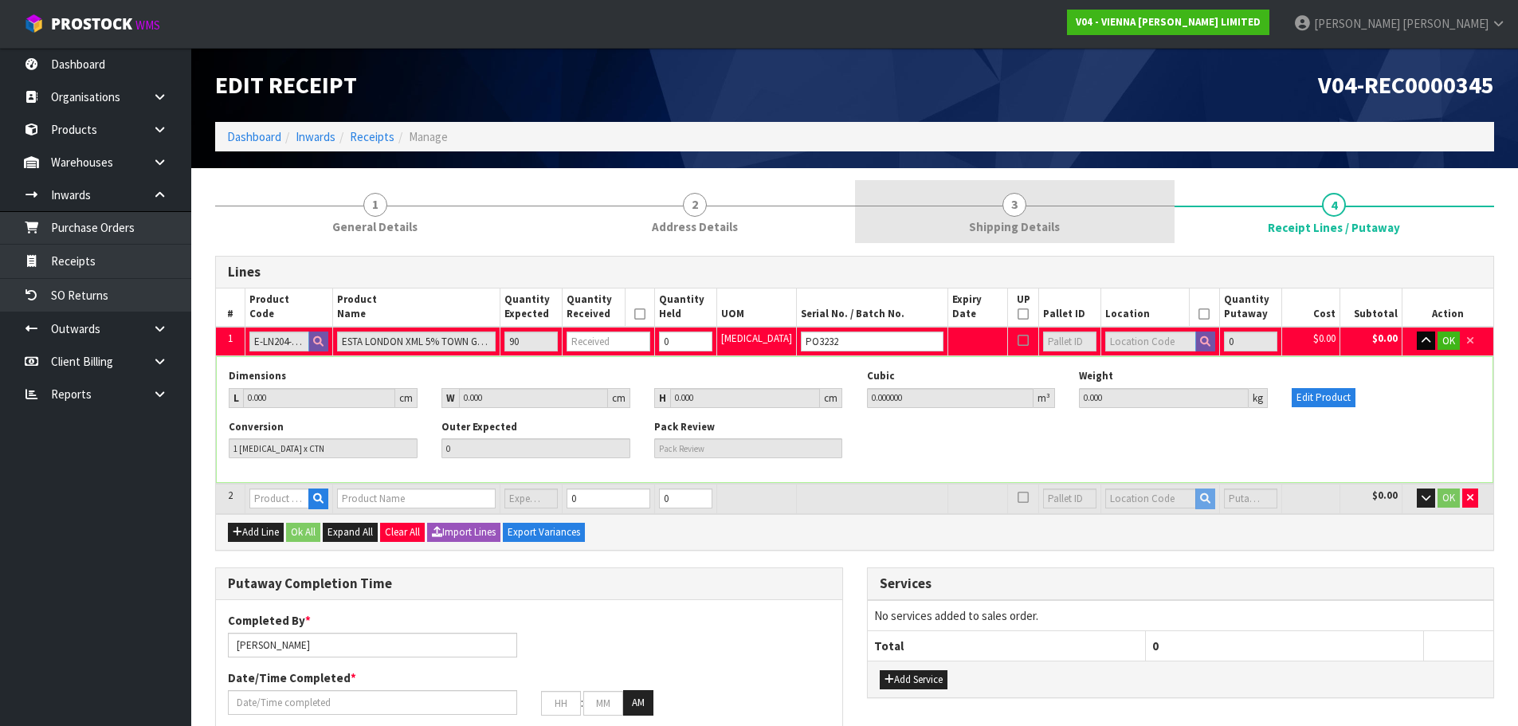
click at [1086, 217] on link "3 Shipping Details" at bounding box center [1015, 211] width 320 height 63
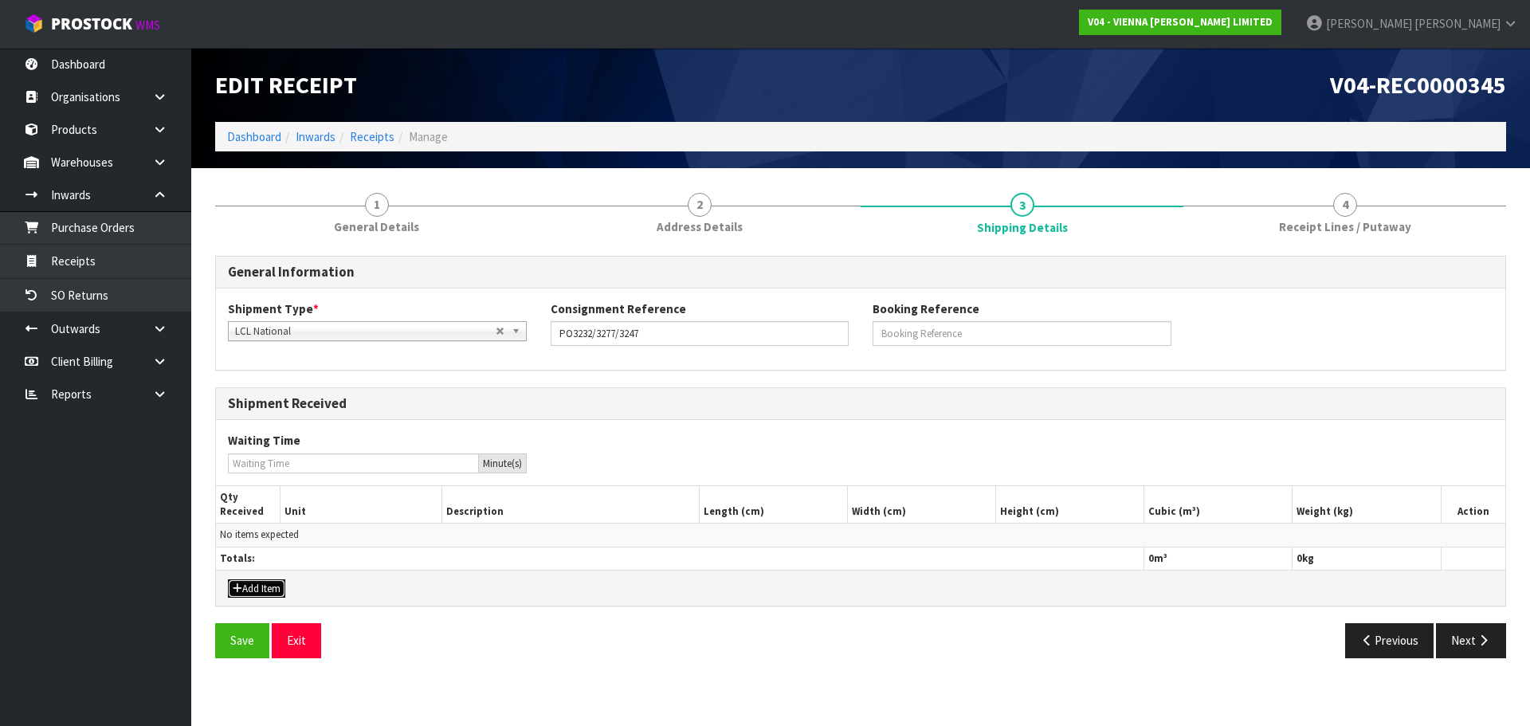
click at [263, 597] on button "Add Item" at bounding box center [256, 588] width 57 height 19
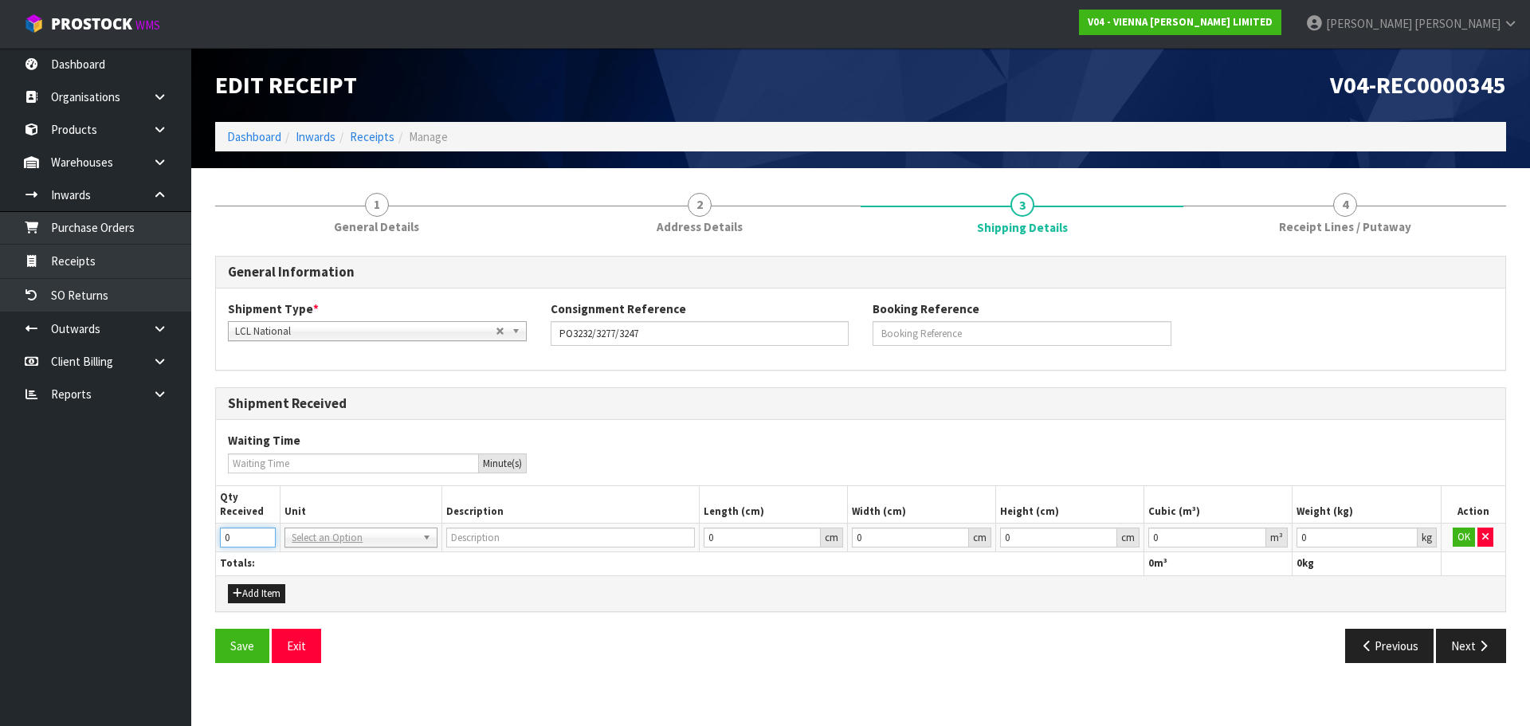
drag, startPoint x: 234, startPoint y: 541, endPoint x: 194, endPoint y: 547, distance: 40.2
click at [194, 547] on section "1 General Details 2 Address Details 3 Shipping Details 4 Receipt Lines / Putawa…" at bounding box center [860, 427] width 1339 height 519
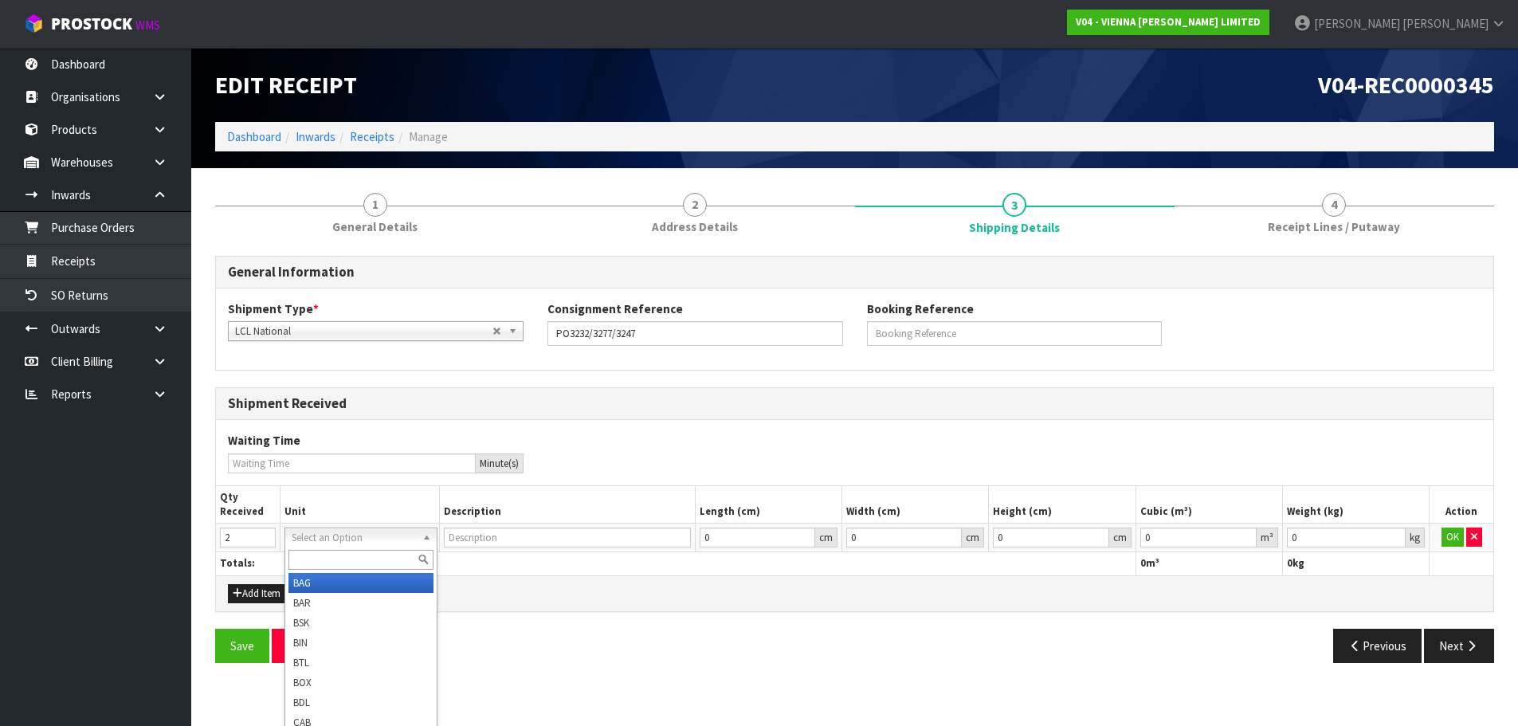
click at [341, 564] on input "text" at bounding box center [361, 560] width 144 height 20
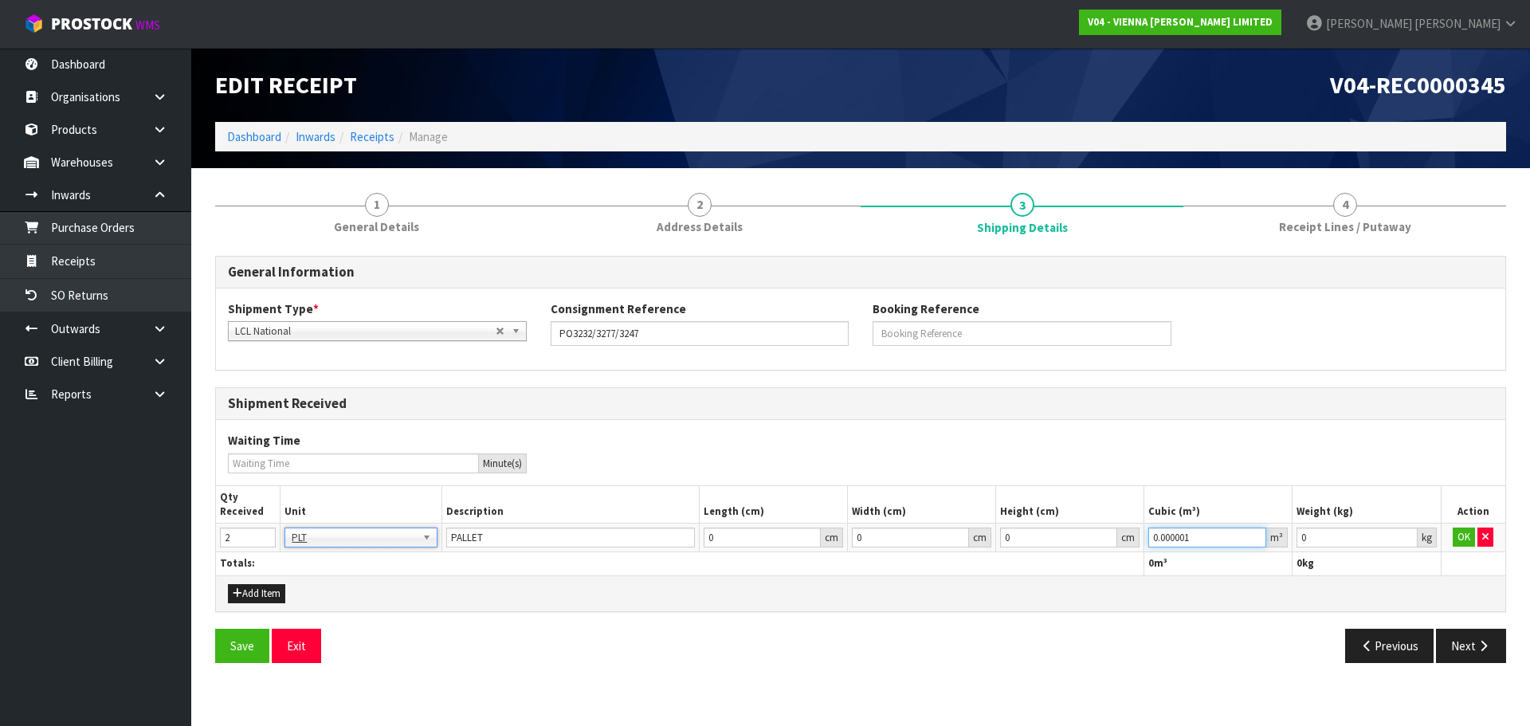
click at [1255, 532] on input "0.000001" at bounding box center [1208, 538] width 118 height 20
click at [1402, 532] on input "0.001" at bounding box center [1357, 538] width 120 height 20
click at [1465, 532] on button "OK" at bounding box center [1464, 537] width 22 height 19
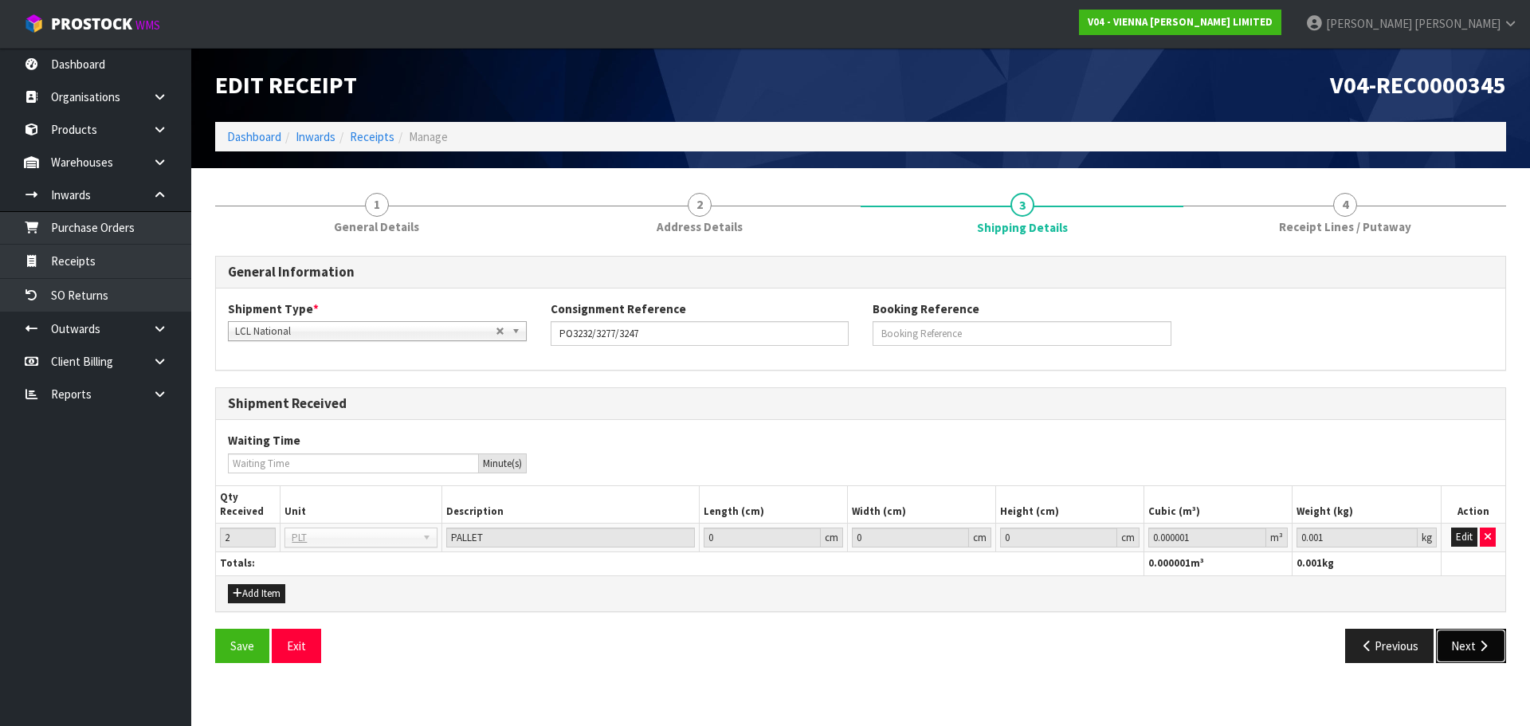
click at [1469, 646] on button "Next" at bounding box center [1471, 646] width 70 height 34
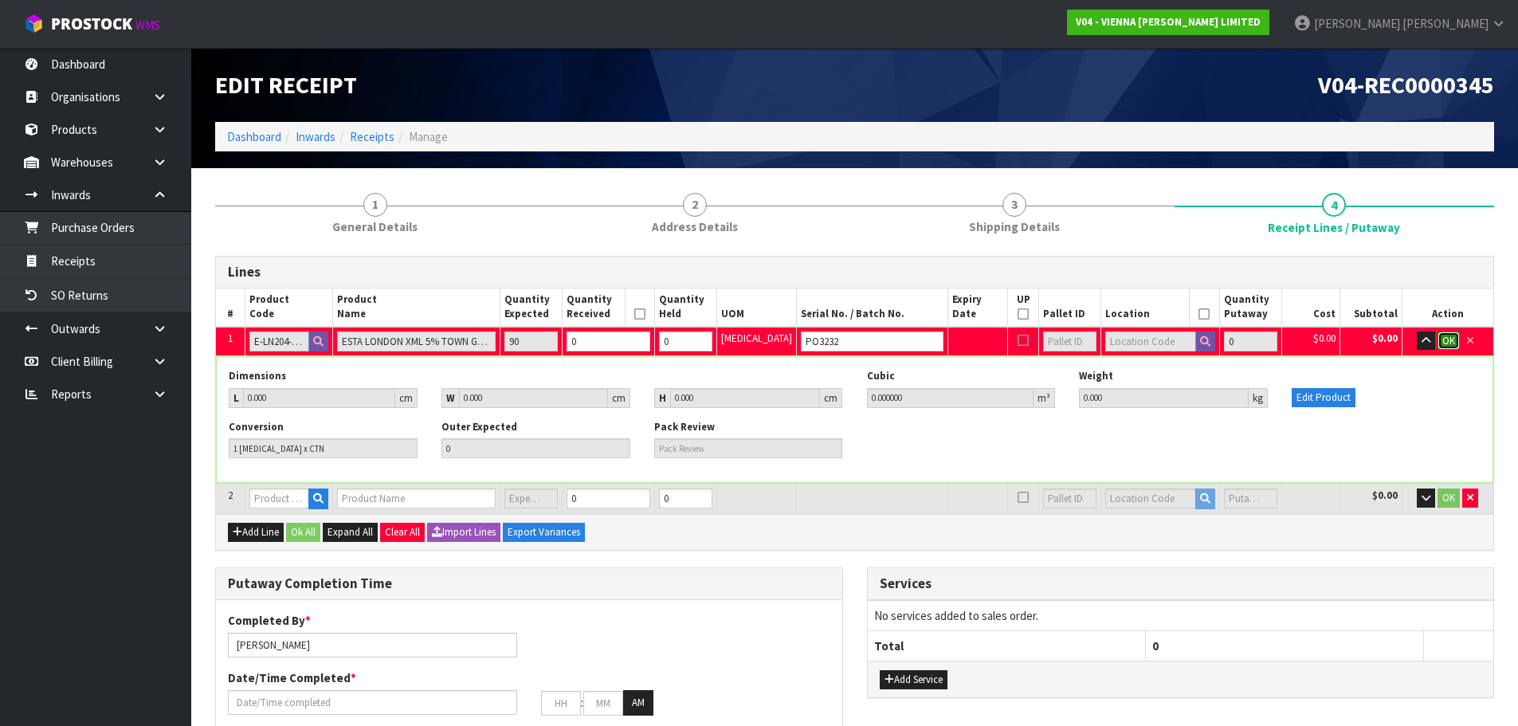
click at [1438, 344] on button "OK" at bounding box center [1449, 341] width 22 height 19
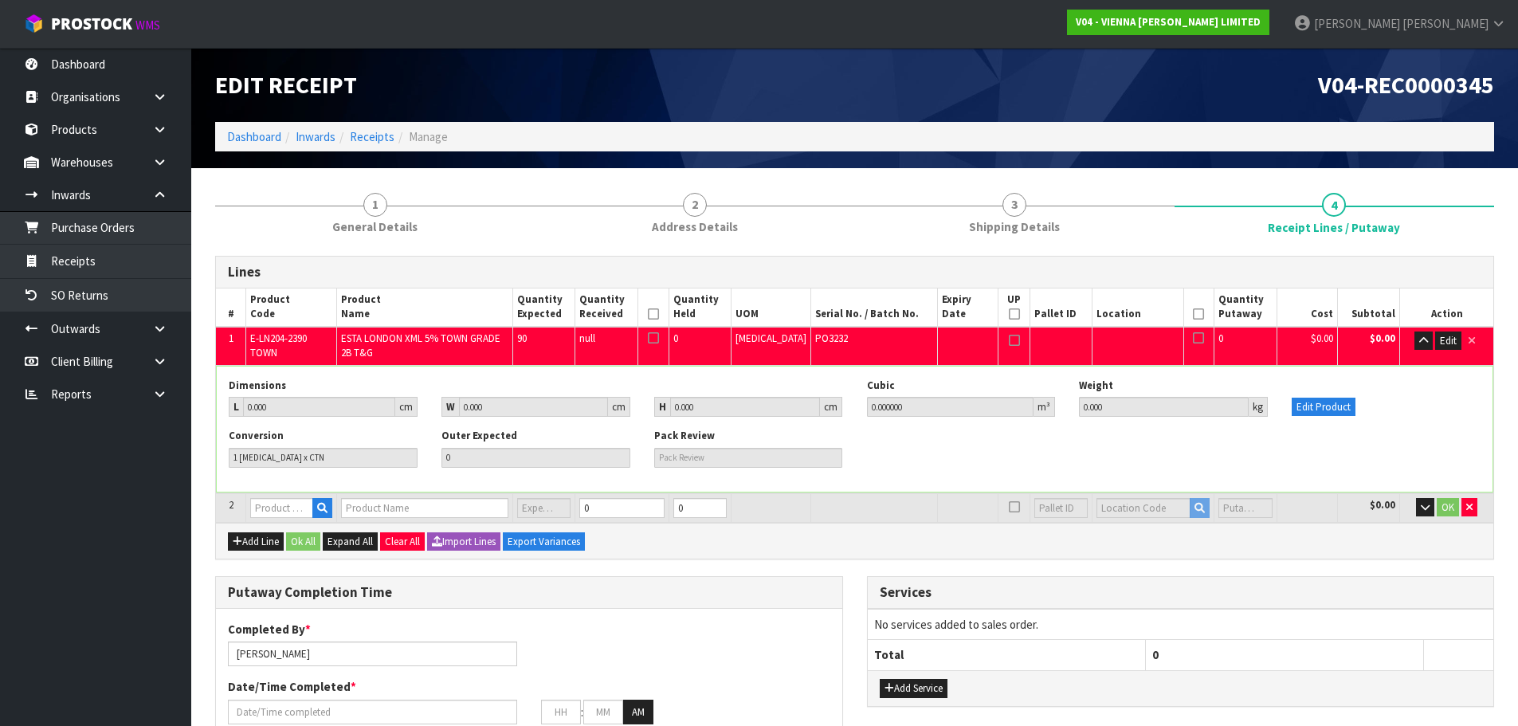
click at [274, 344] on span "E-LN204-2390 TOWN" at bounding box center [278, 346] width 57 height 28
click at [274, 342] on span "E-LN204-2390 TOWN" at bounding box center [278, 346] width 57 height 28
copy tr "E-LN204-2390 TOWN"
click at [306, 512] on input "text" at bounding box center [281, 508] width 63 height 20
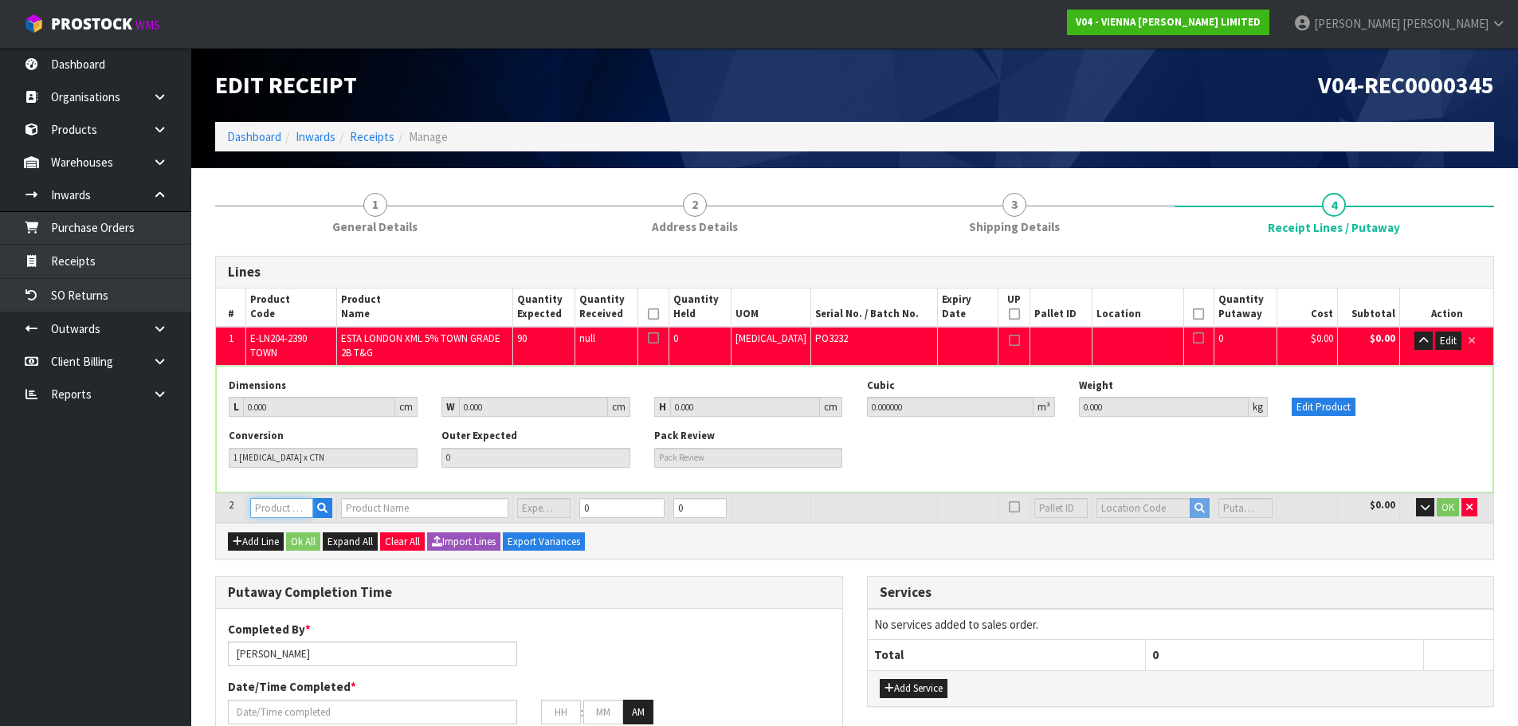
paste input "E-LN204-2390 TOWN"
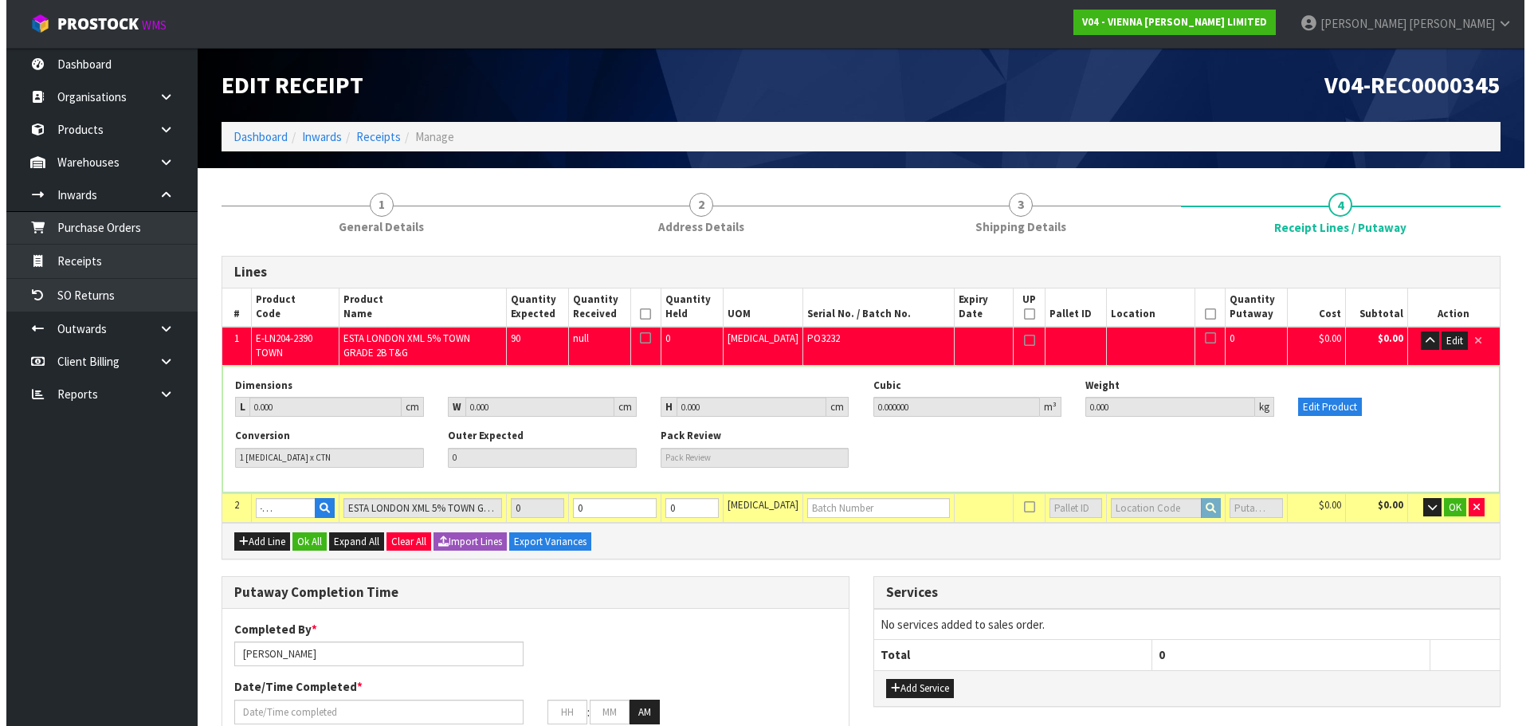
scroll to position [0, 0]
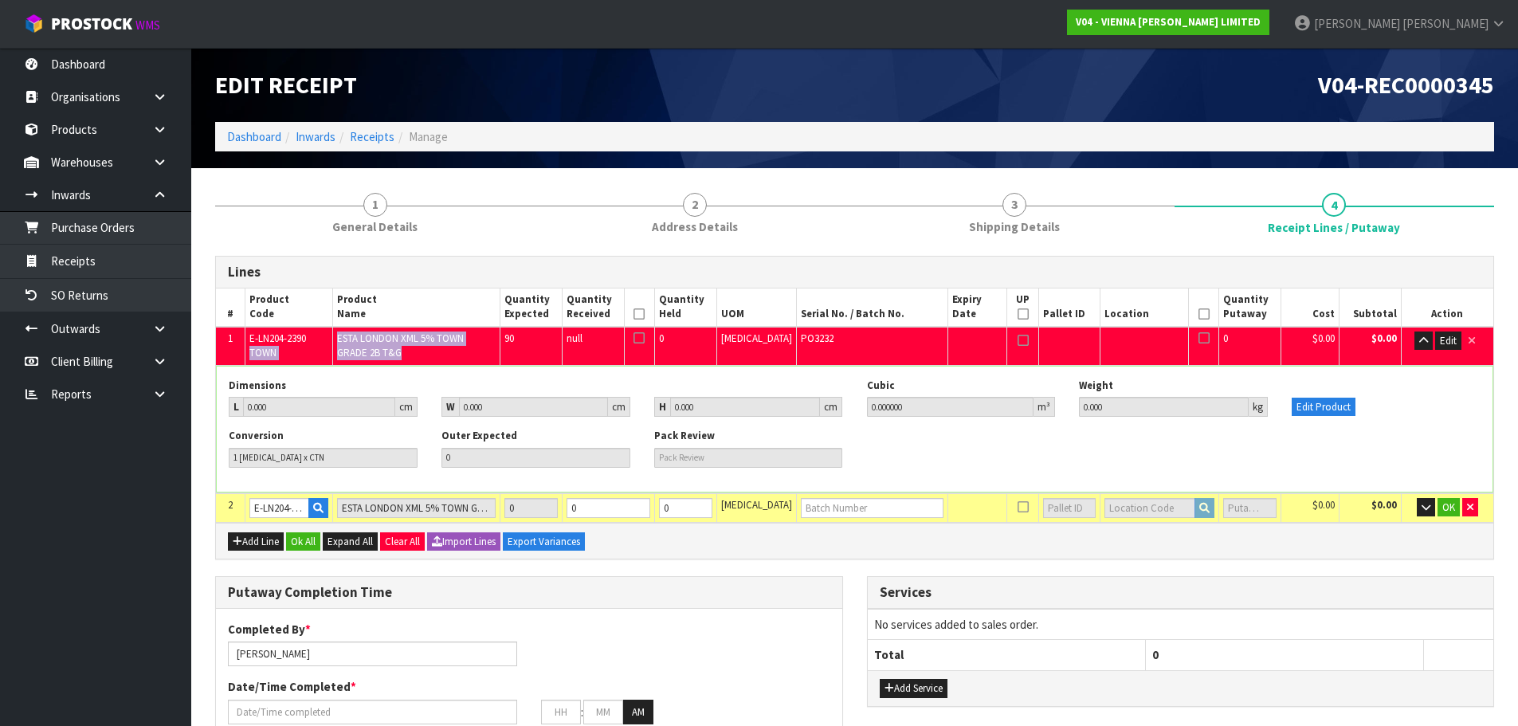
drag, startPoint x: 407, startPoint y: 350, endPoint x: 341, endPoint y: 329, distance: 69.3
click at [341, 329] on tr "1 E-LN204-2390 TOWN ESTA LONDON XML 5% TOWN GRADE 2B T&G 90 null 0 PCE PO3232 0…" at bounding box center [855, 346] width 1278 height 38
copy tr "TOWN ESTA LONDON XML 5% TOWN GRADE 2B T&G"
click at [1443, 341] on span "Edit" at bounding box center [1448, 341] width 17 height 14
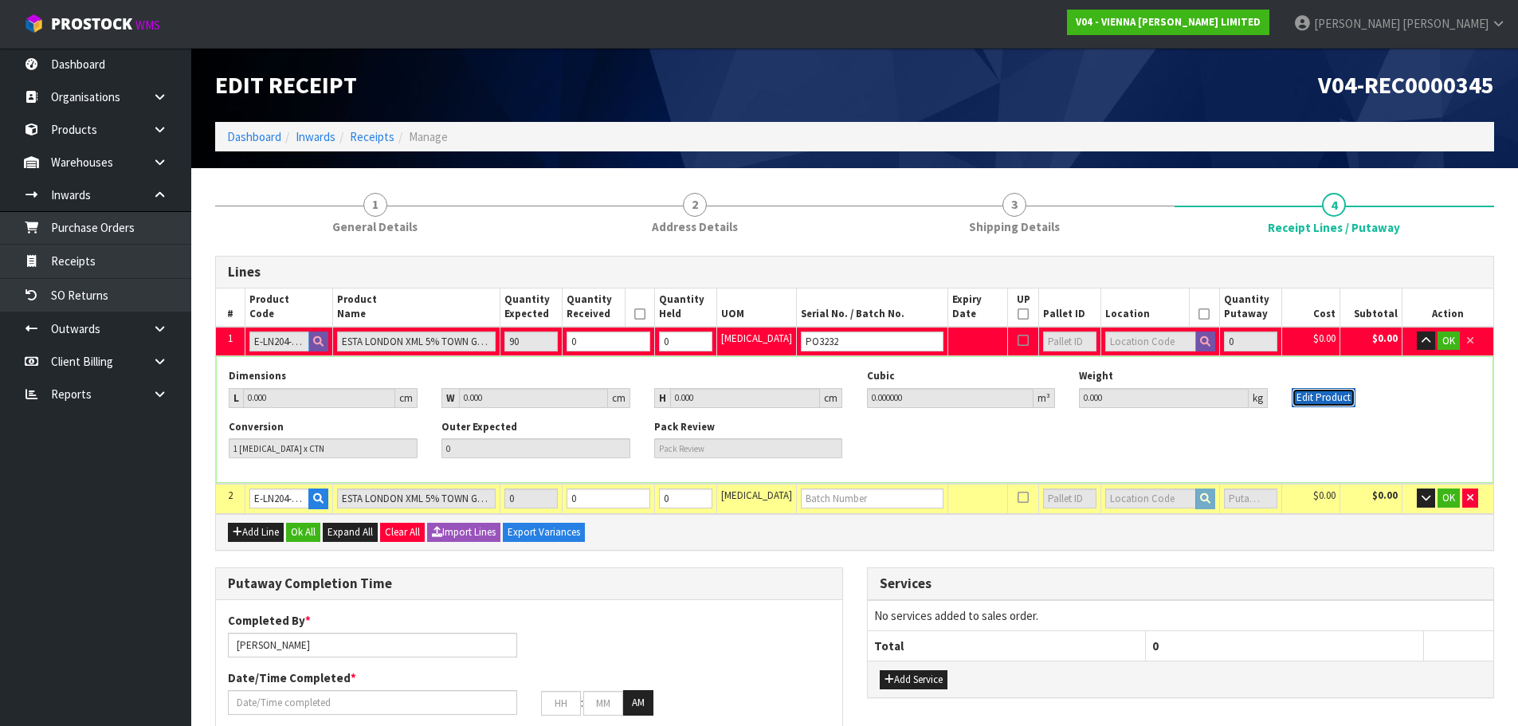
click at [1325, 393] on button "Edit Product" at bounding box center [1324, 397] width 64 height 19
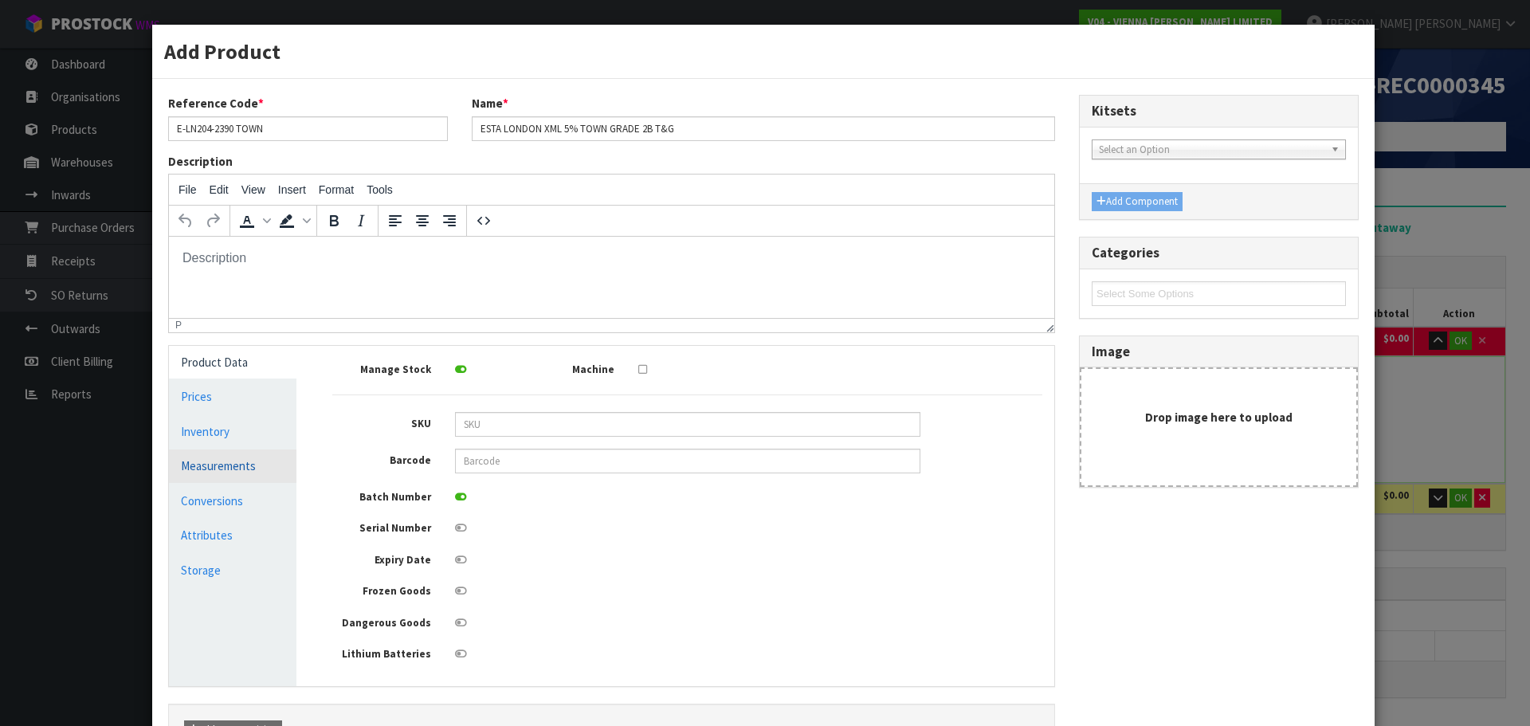
click at [246, 462] on link "Measurements" at bounding box center [233, 466] width 128 height 33
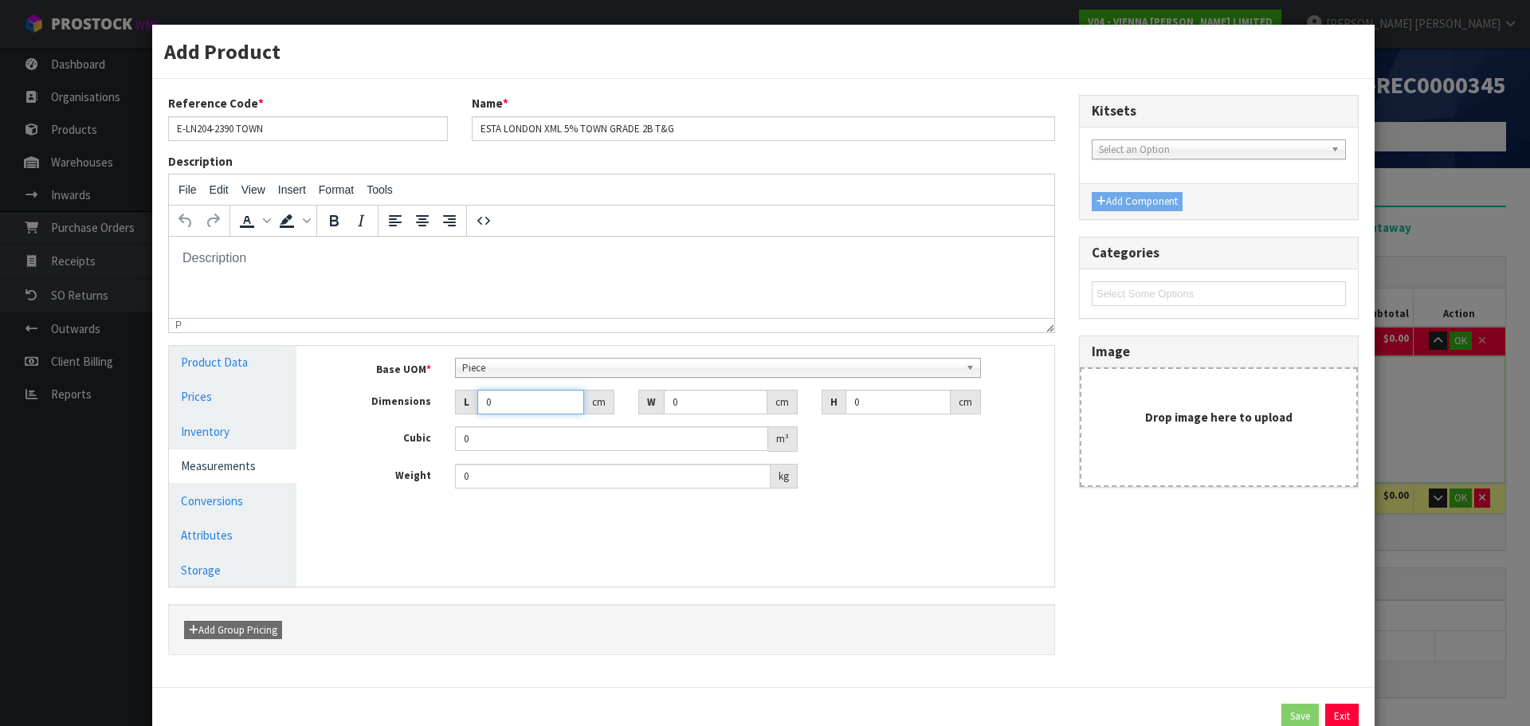
drag, startPoint x: 520, startPoint y: 414, endPoint x: 385, endPoint y: 425, distance: 136.0
click at [385, 425] on div "Base UOM * Bag Bar Basket Bin Bottle Box Bundle Cabinet Cage Carton Case Coil C…" at bounding box center [687, 424] width 710 height 132
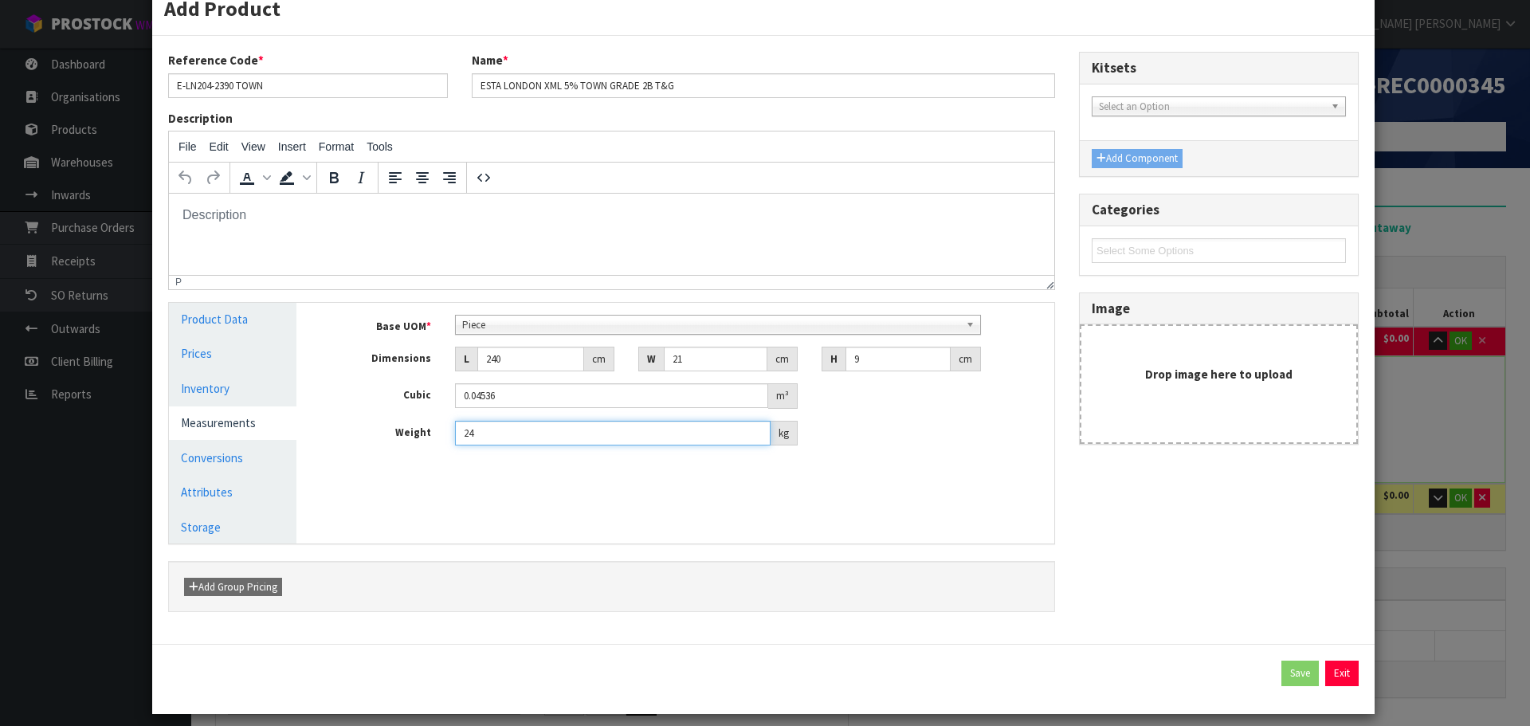
scroll to position [56, 0]
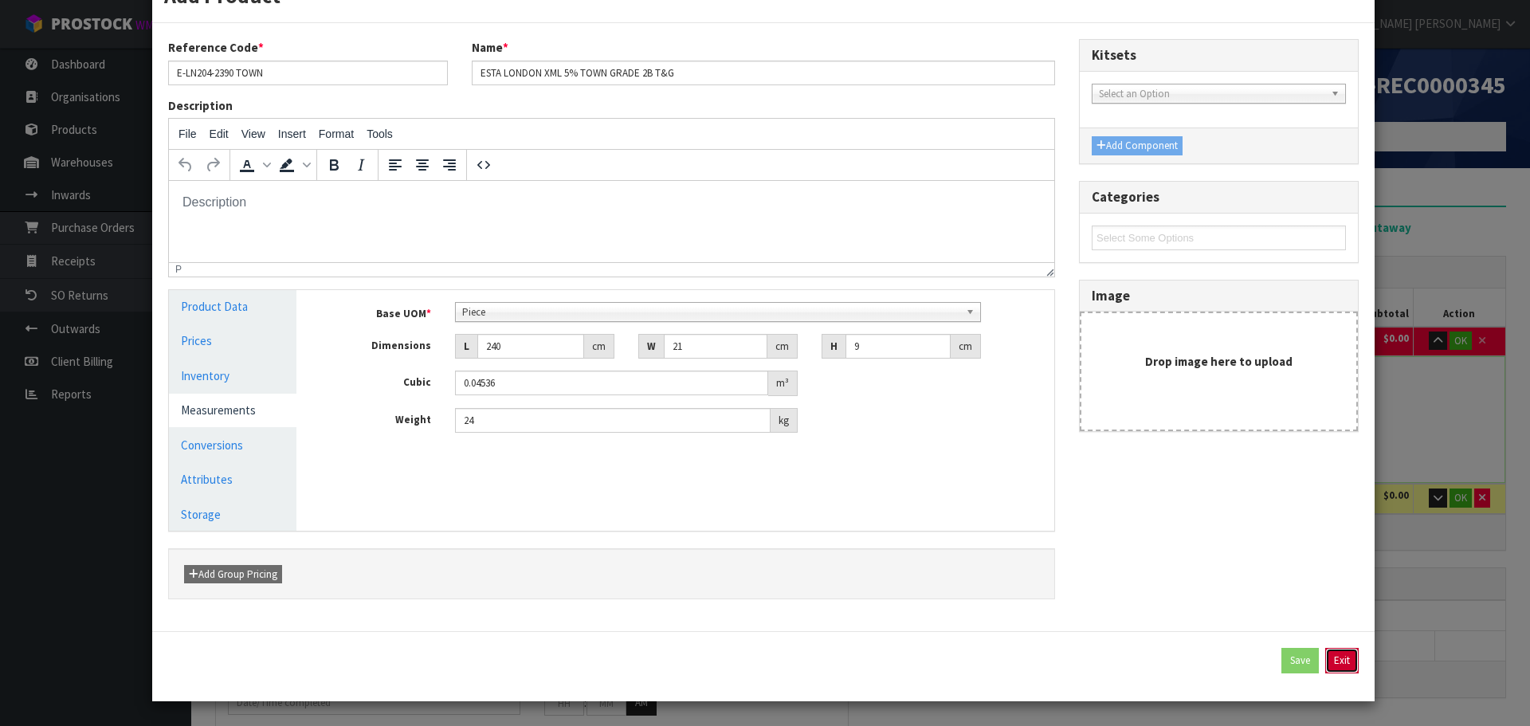
click at [1341, 671] on button "Exit" at bounding box center [1342, 661] width 33 height 26
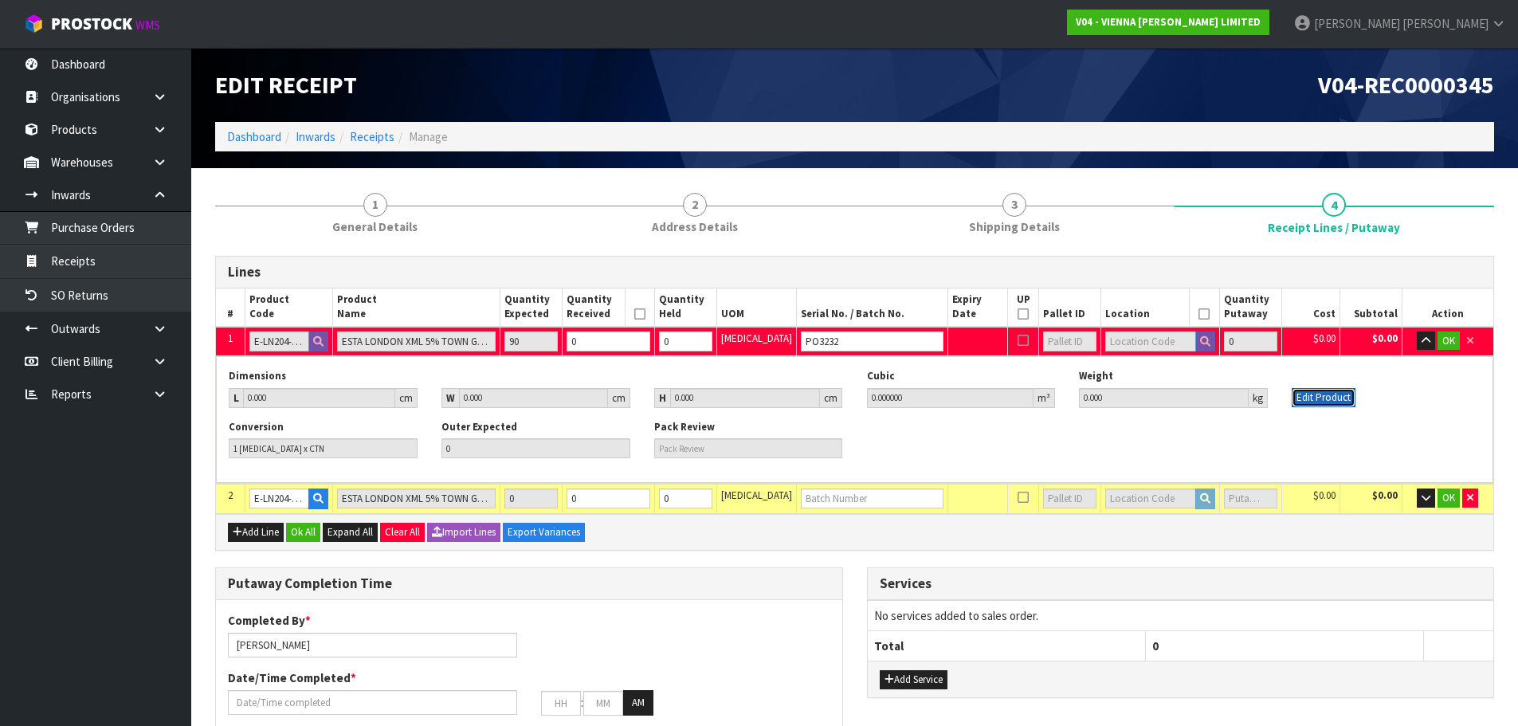
click at [1325, 399] on button "Edit Product" at bounding box center [1324, 397] width 64 height 19
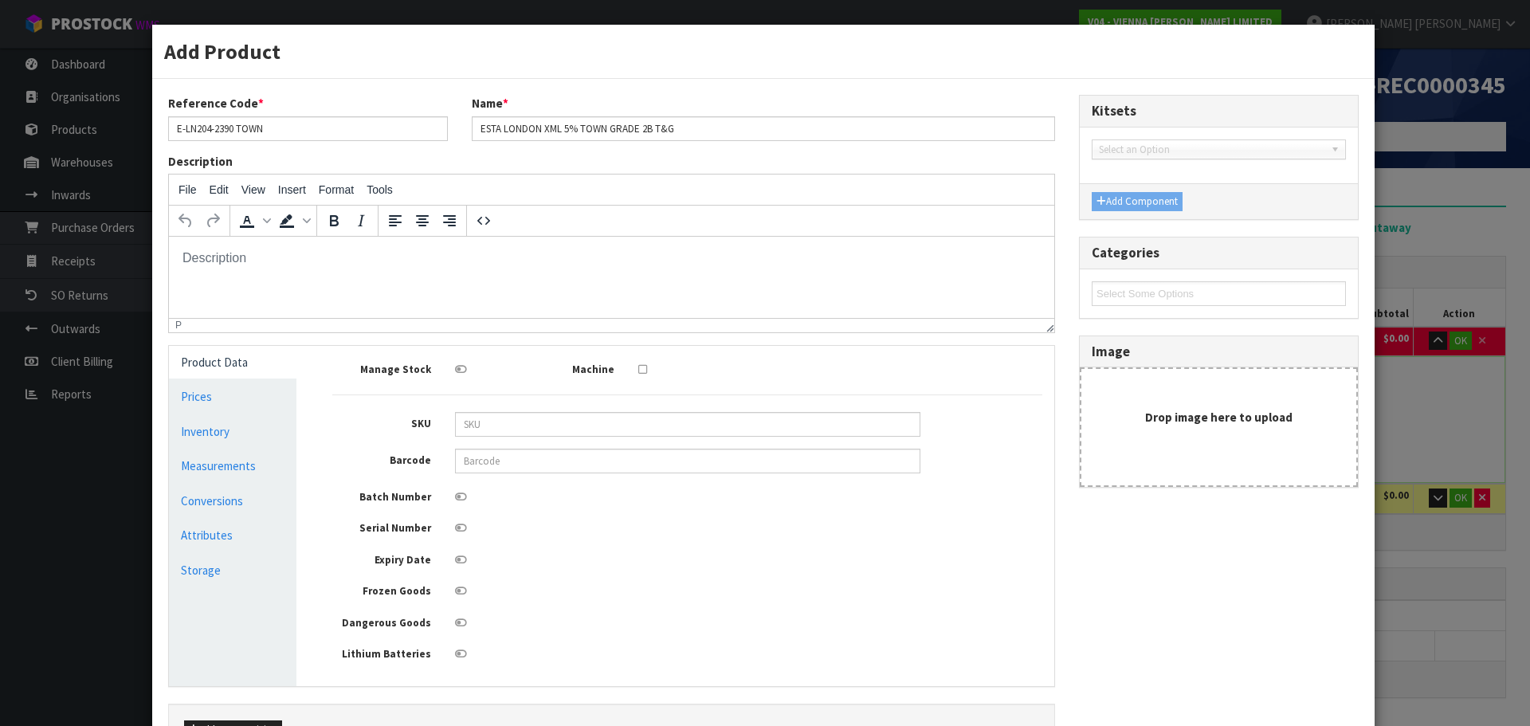
scroll to position [0, 0]
click at [228, 469] on link "Measurements" at bounding box center [233, 466] width 128 height 33
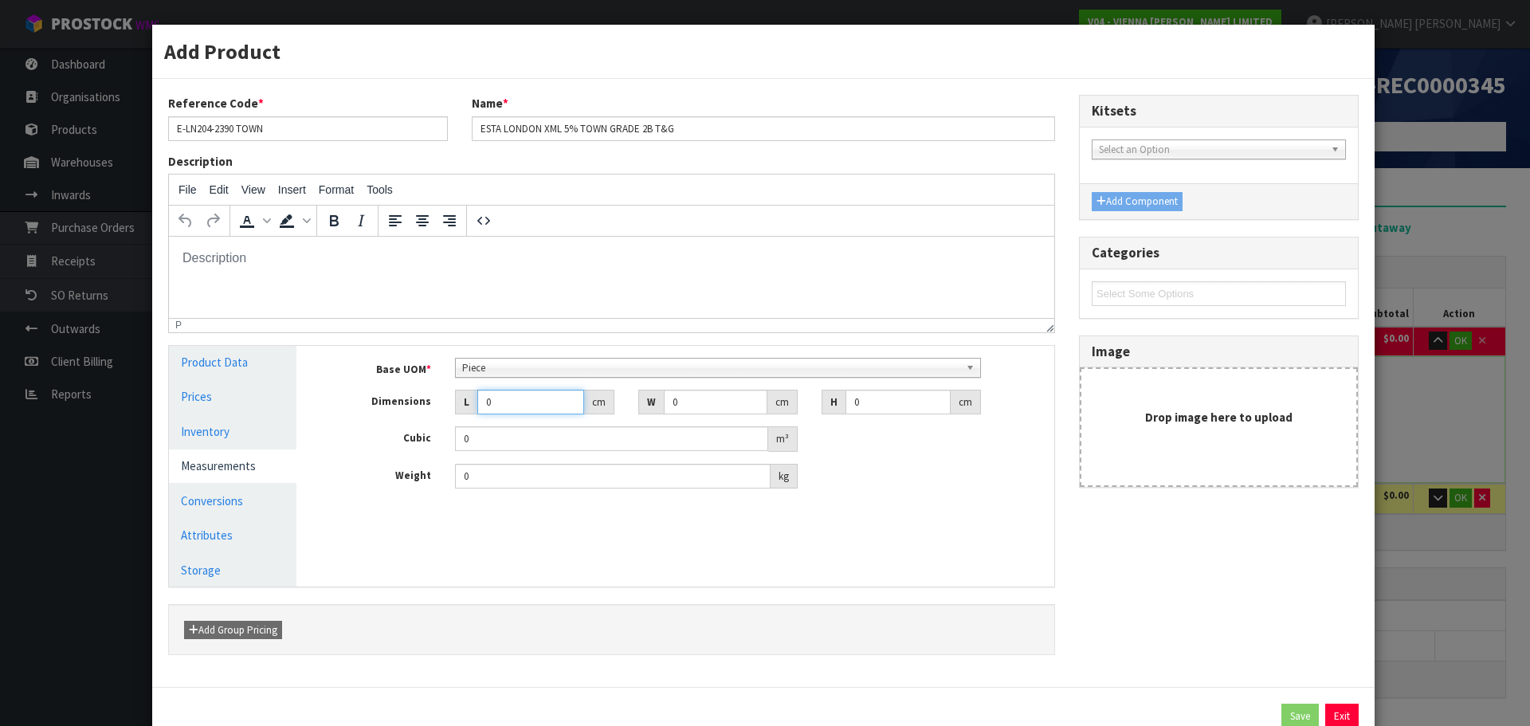
drag, startPoint x: 509, startPoint y: 406, endPoint x: 481, endPoint y: 426, distance: 34.3
click at [481, 426] on div "Base UOM * Bag Bar Basket Bin Bottle Box Bundle Cabinet Cage Carton Case Coil C…" at bounding box center [687, 424] width 710 height 132
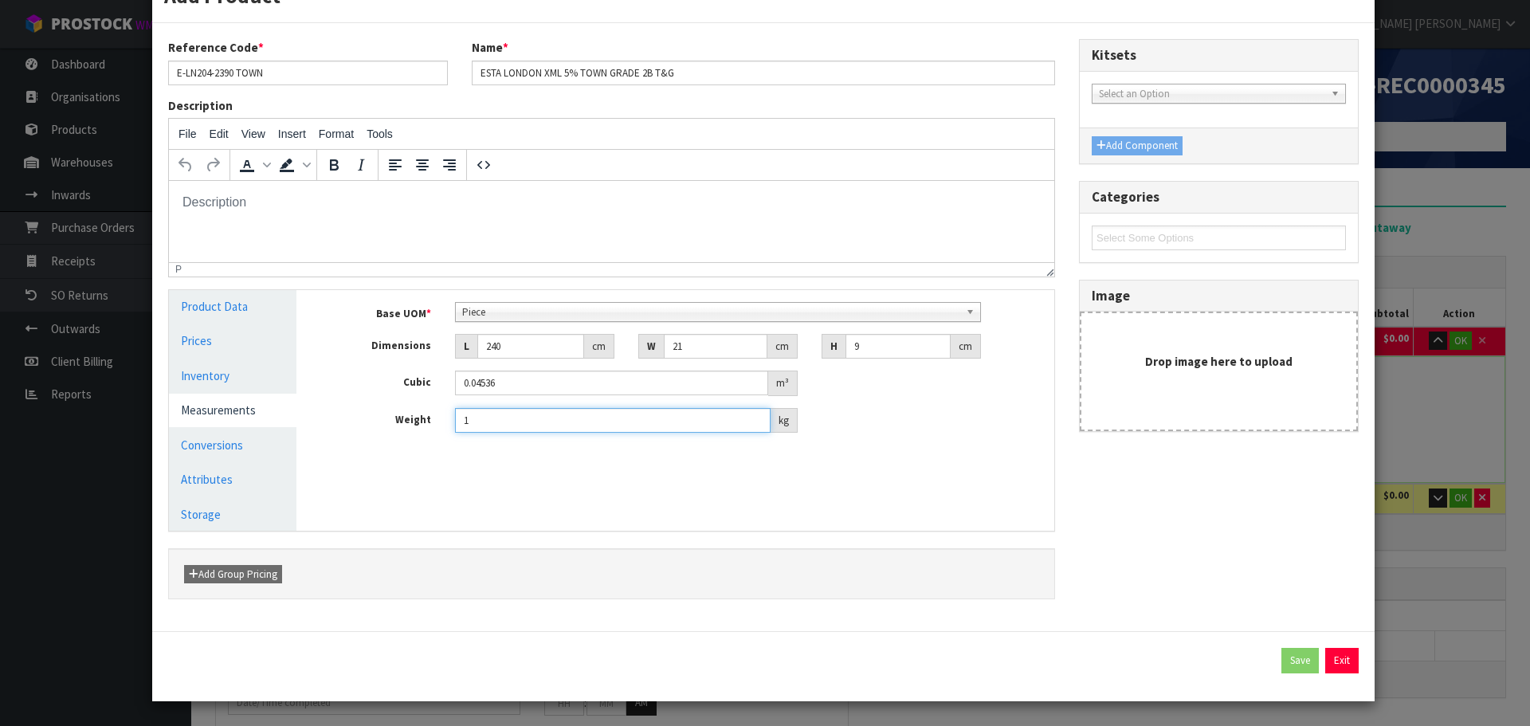
drag, startPoint x: 350, startPoint y: 423, endPoint x: 336, endPoint y: 424, distance: 14.4
click at [336, 424] on div "Weight 1 kg" at bounding box center [687, 421] width 734 height 26
click at [203, 450] on link "Conversions" at bounding box center [233, 445] width 128 height 33
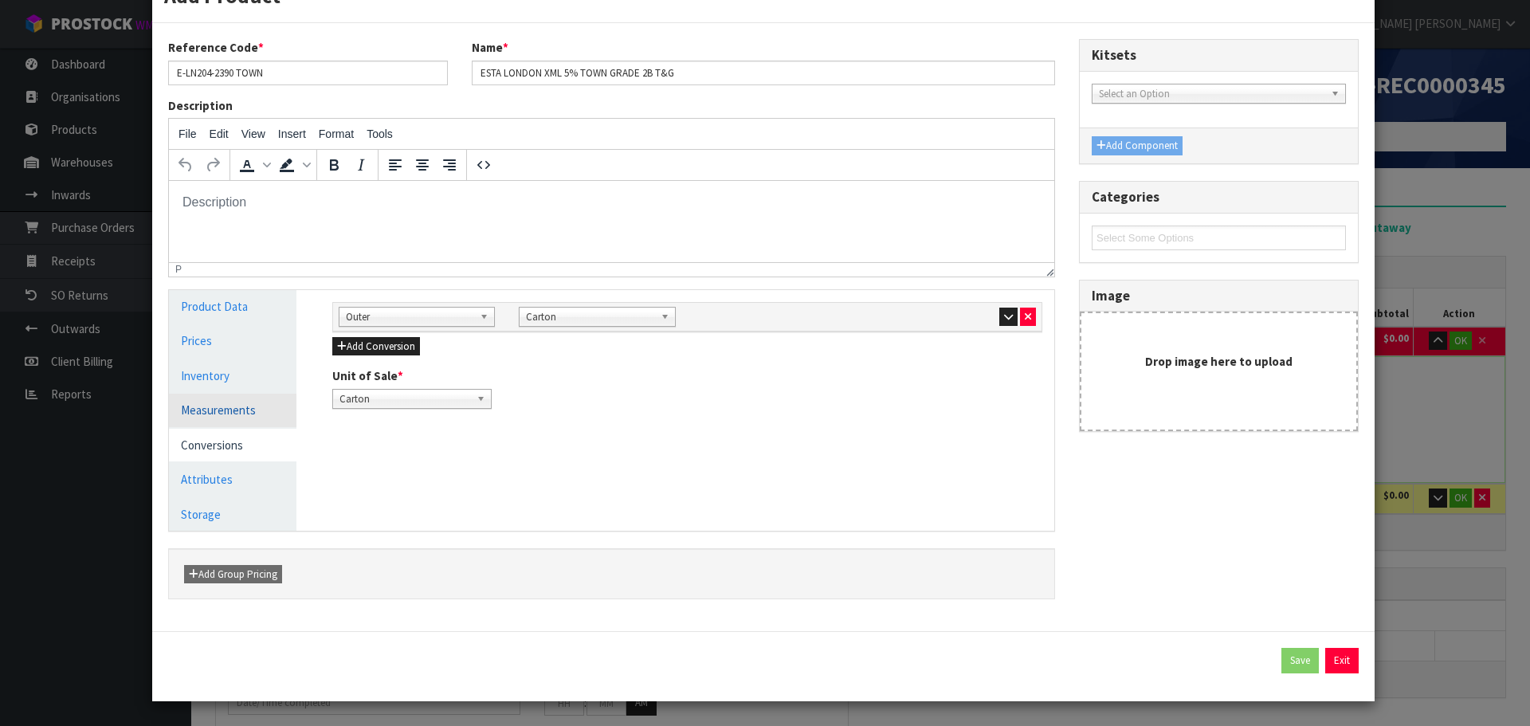
click at [218, 418] on link "Measurements" at bounding box center [233, 410] width 128 height 33
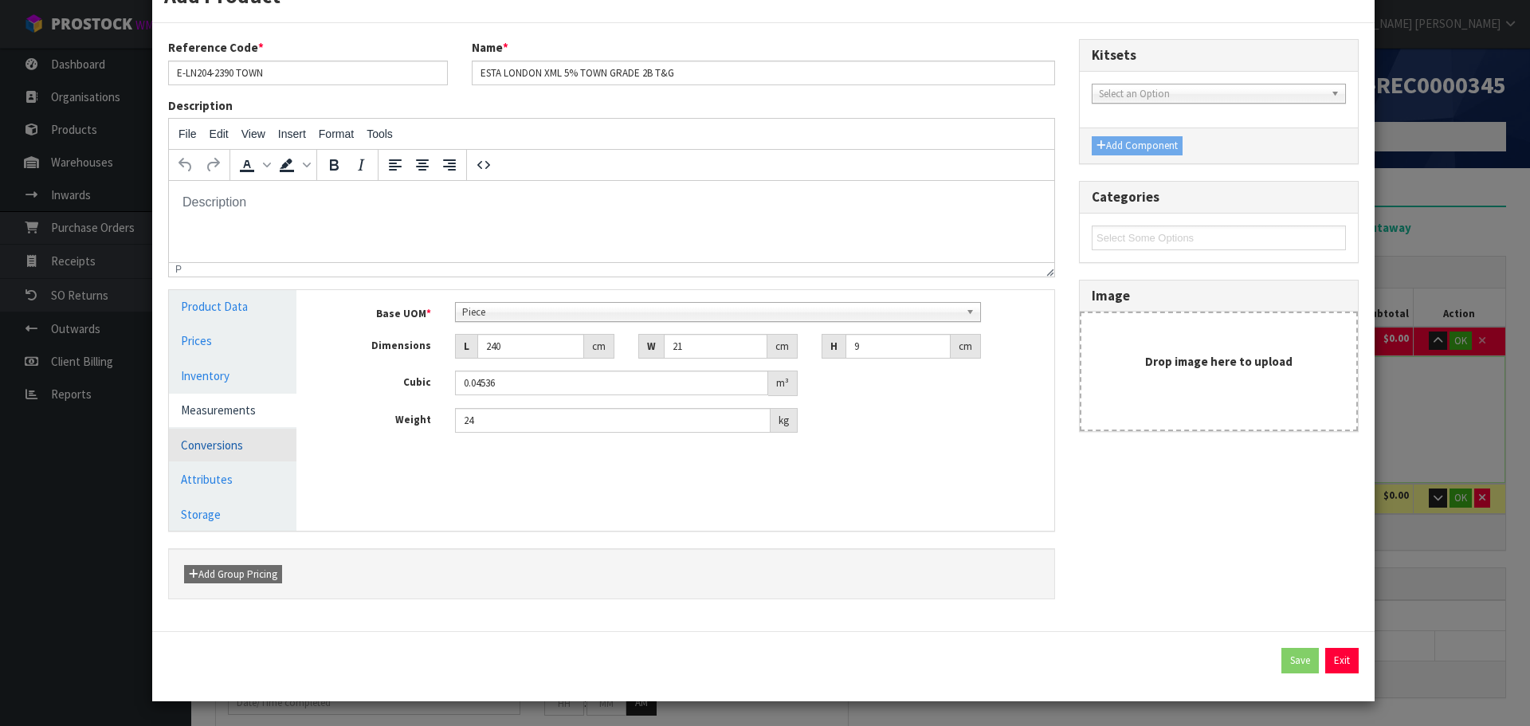
click at [232, 443] on link "Conversions" at bounding box center [233, 445] width 128 height 33
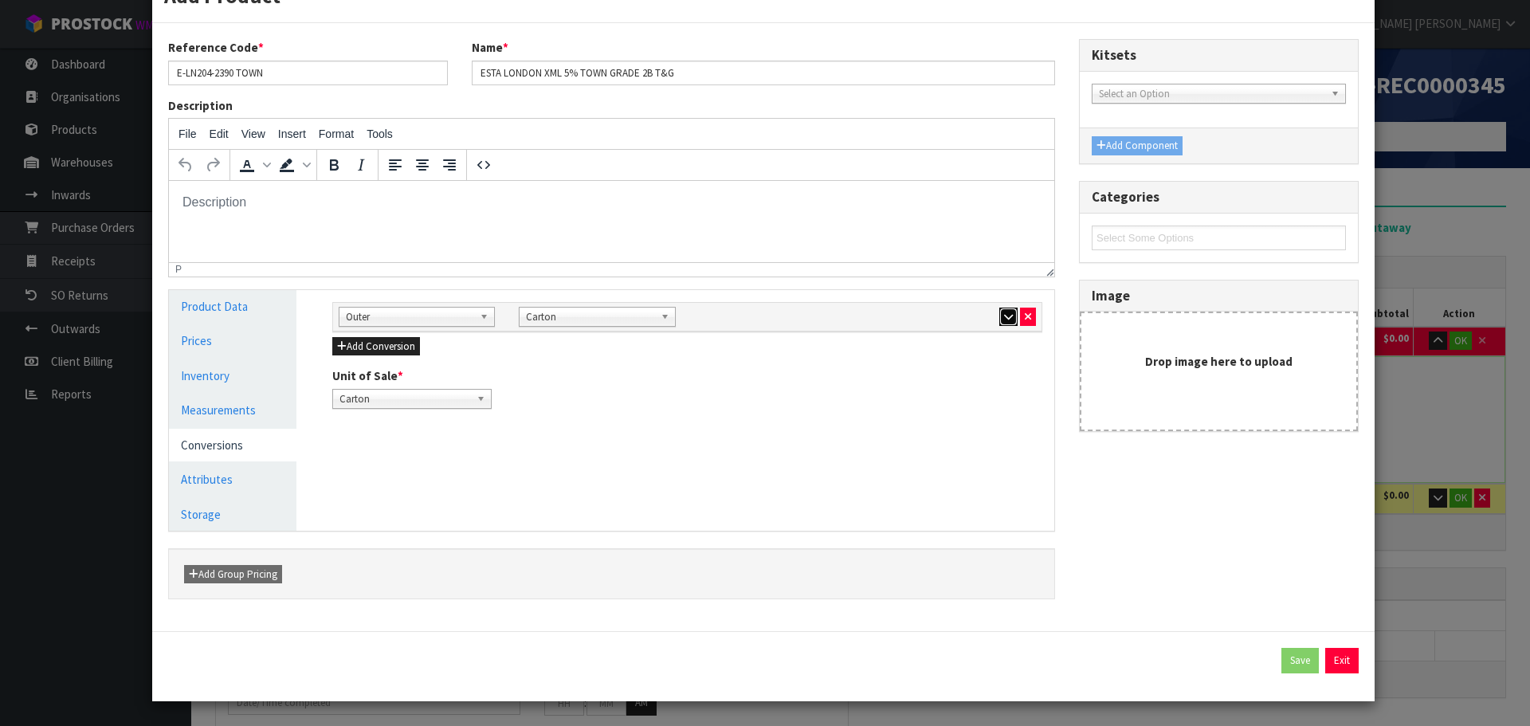
click at [1004, 316] on icon "button" at bounding box center [1008, 317] width 9 height 10
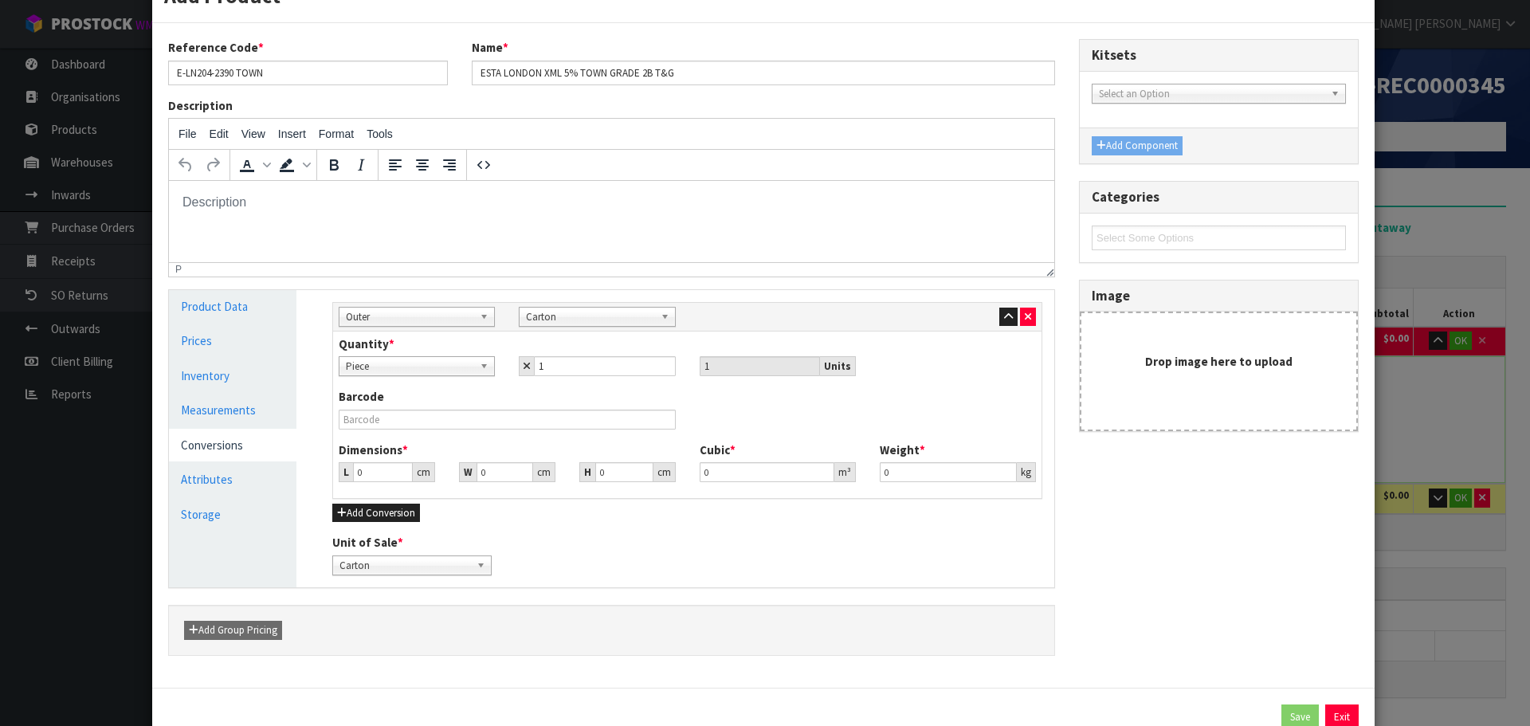
click at [587, 315] on span "Carton" at bounding box center [590, 317] width 128 height 19
click at [612, 340] on input "text" at bounding box center [597, 339] width 148 height 20
click at [578, 368] on li "Pallet" at bounding box center [597, 362] width 148 height 20
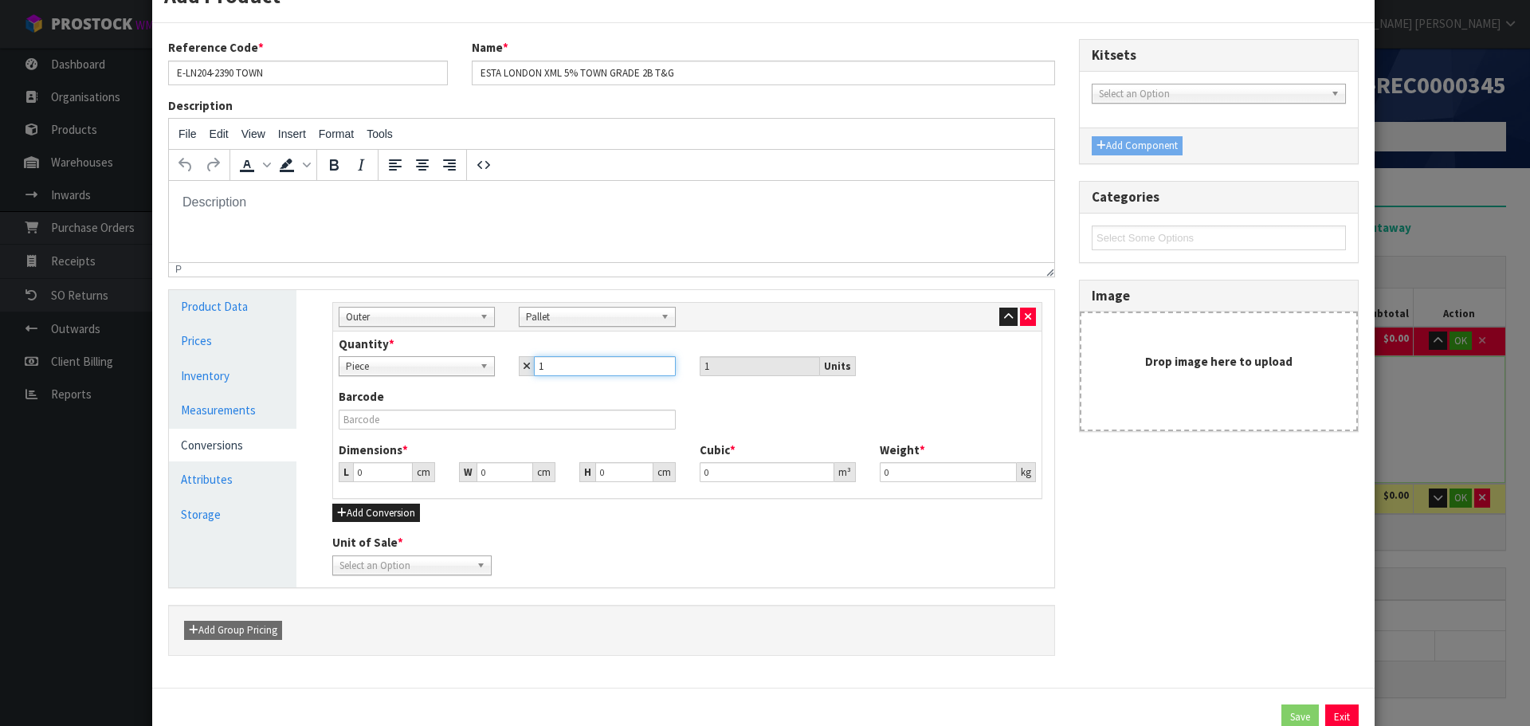
drag, startPoint x: 543, startPoint y: 367, endPoint x: 516, endPoint y: 364, distance: 27.2
click at [519, 364] on div "1" at bounding box center [597, 366] width 156 height 20
drag, startPoint x: 385, startPoint y: 469, endPoint x: 345, endPoint y: 473, distance: 40.1
click at [345, 473] on div "L 121.968 cm" at bounding box center [387, 472] width 96 height 20
click at [388, 575] on div "Select an Option" at bounding box center [411, 566] width 159 height 20
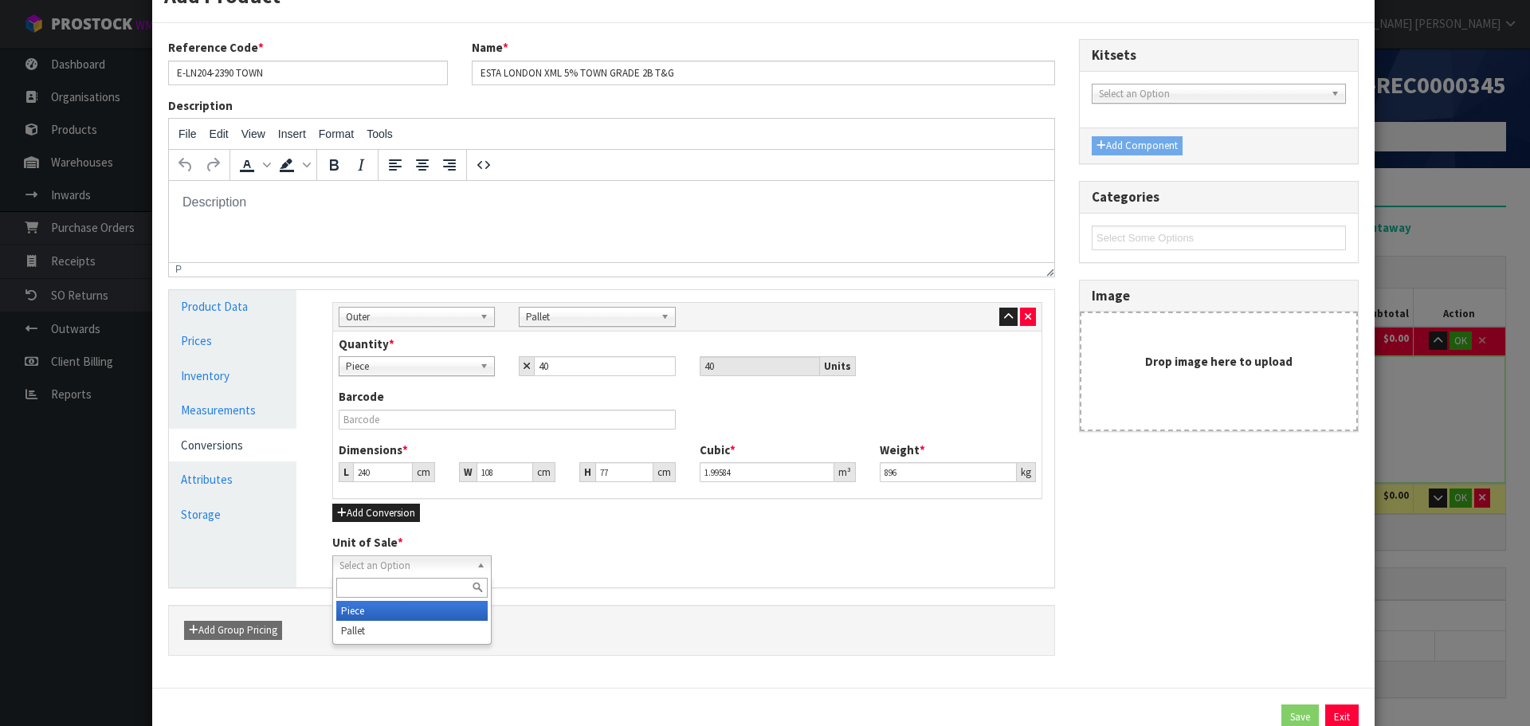
click at [409, 614] on li "Piece" at bounding box center [411, 611] width 151 height 20
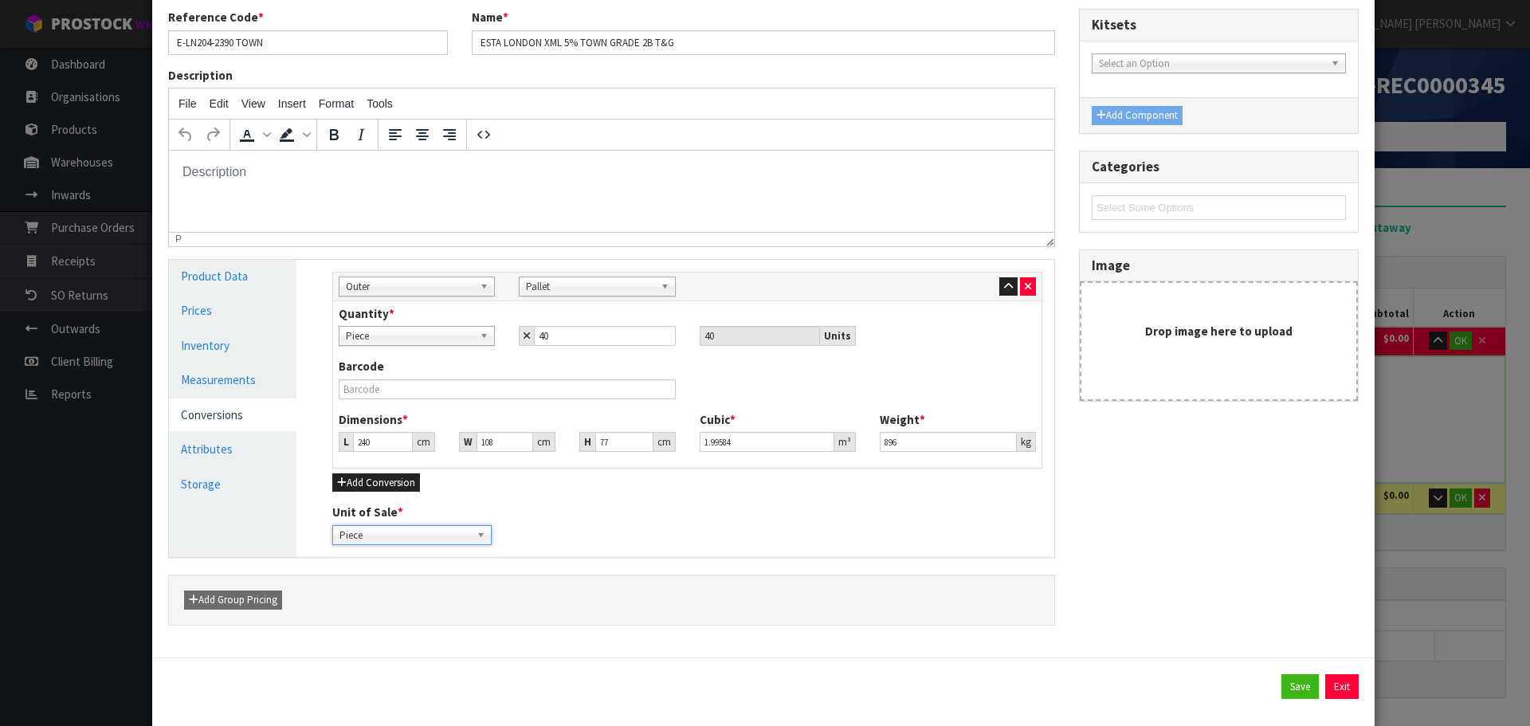
scroll to position [112, 0]
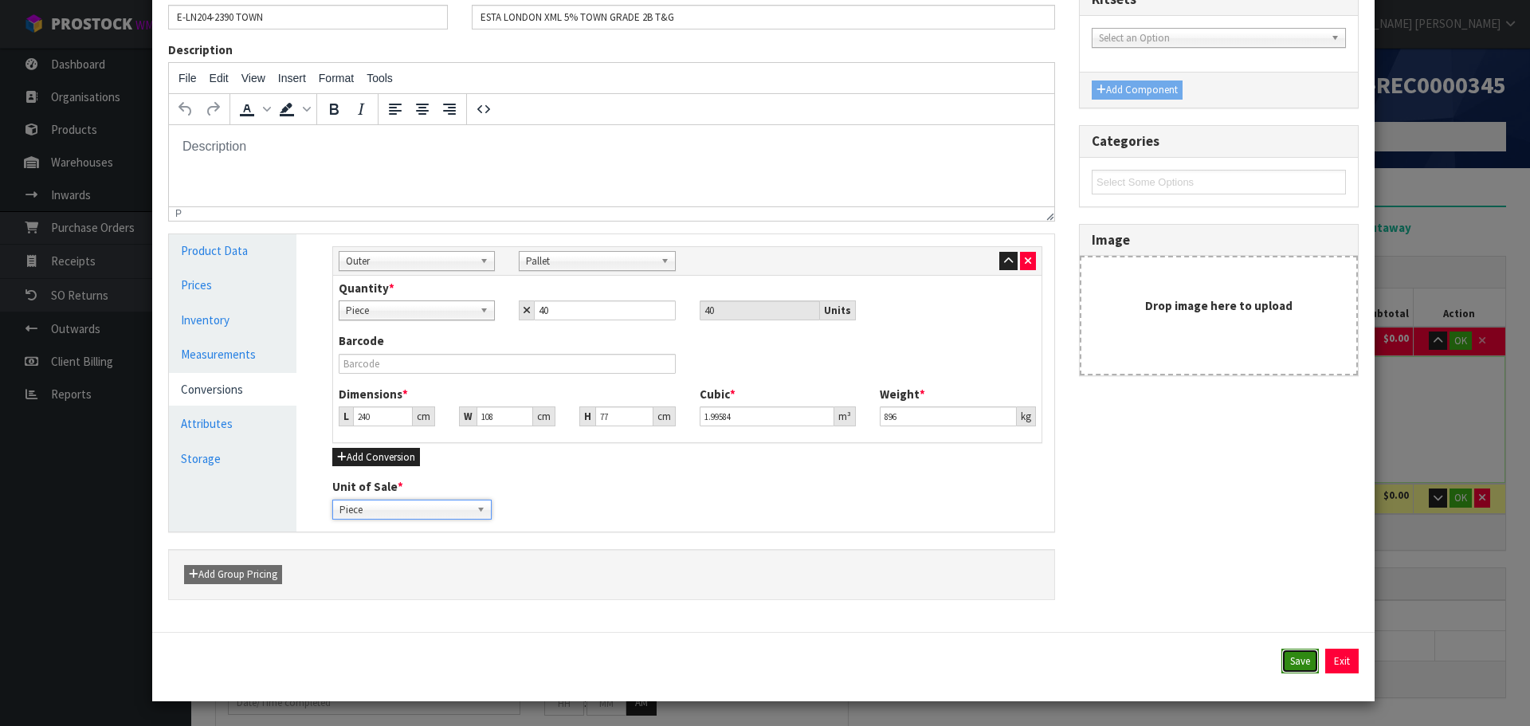
click at [1282, 660] on button "Save" at bounding box center [1300, 662] width 37 height 26
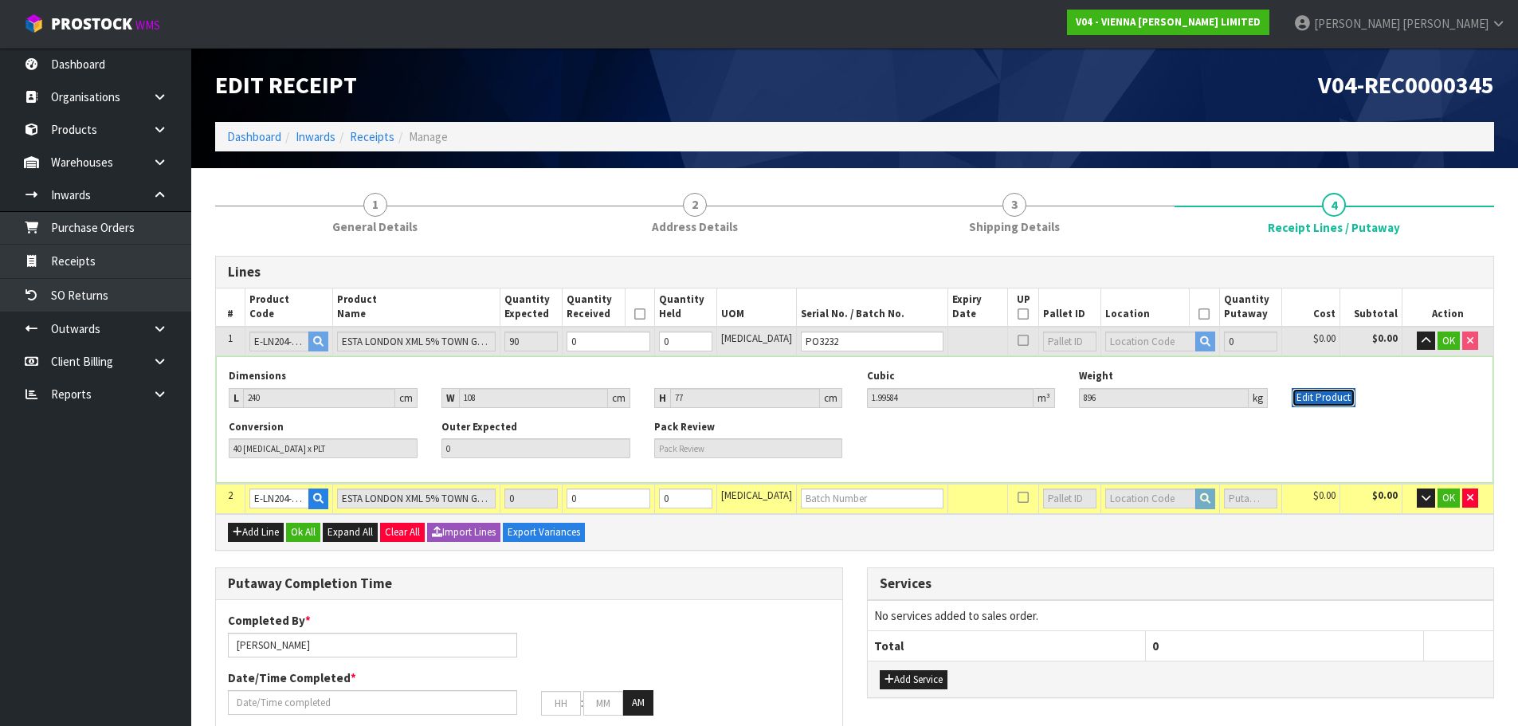
click at [1327, 395] on button "Edit Product" at bounding box center [1324, 397] width 64 height 19
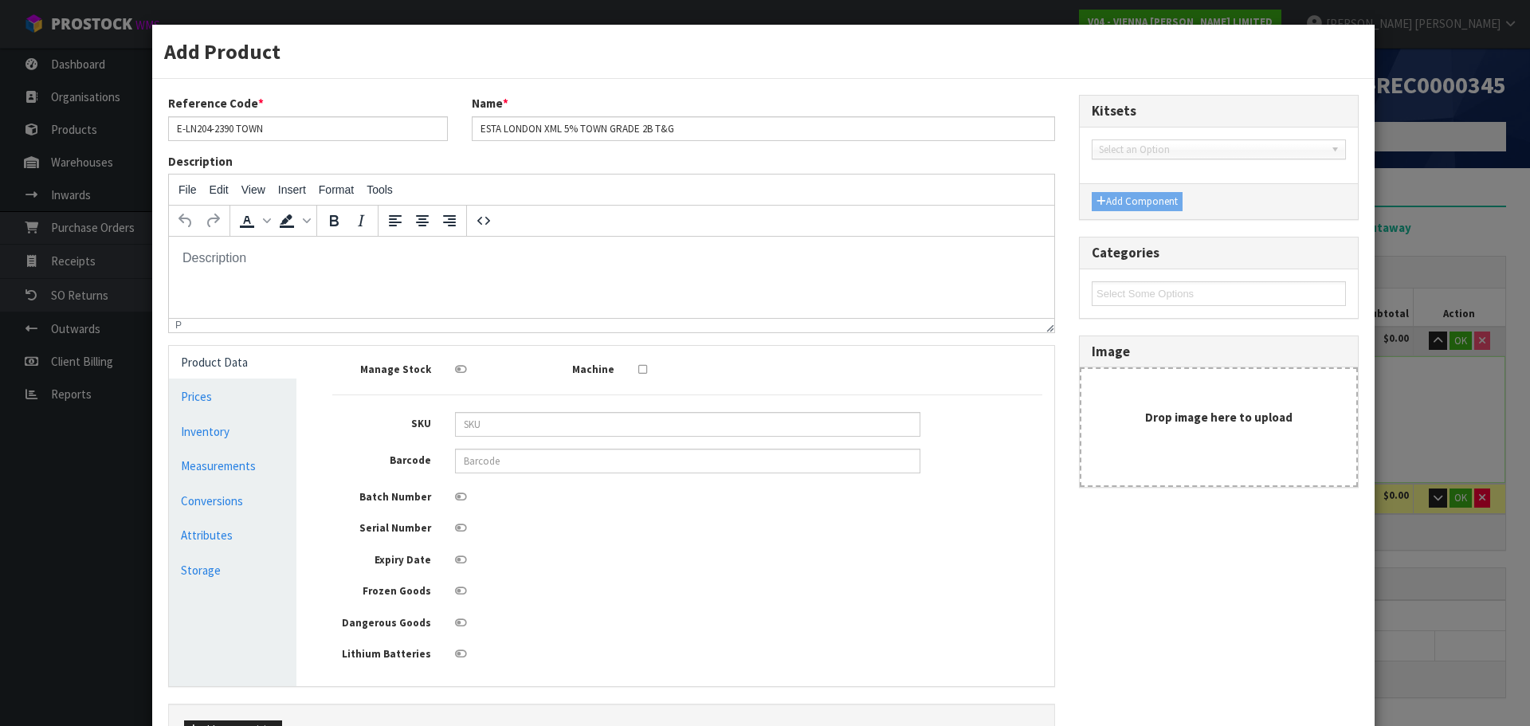
scroll to position [0, 0]
click at [229, 470] on link "Measurements" at bounding box center [233, 466] width 128 height 33
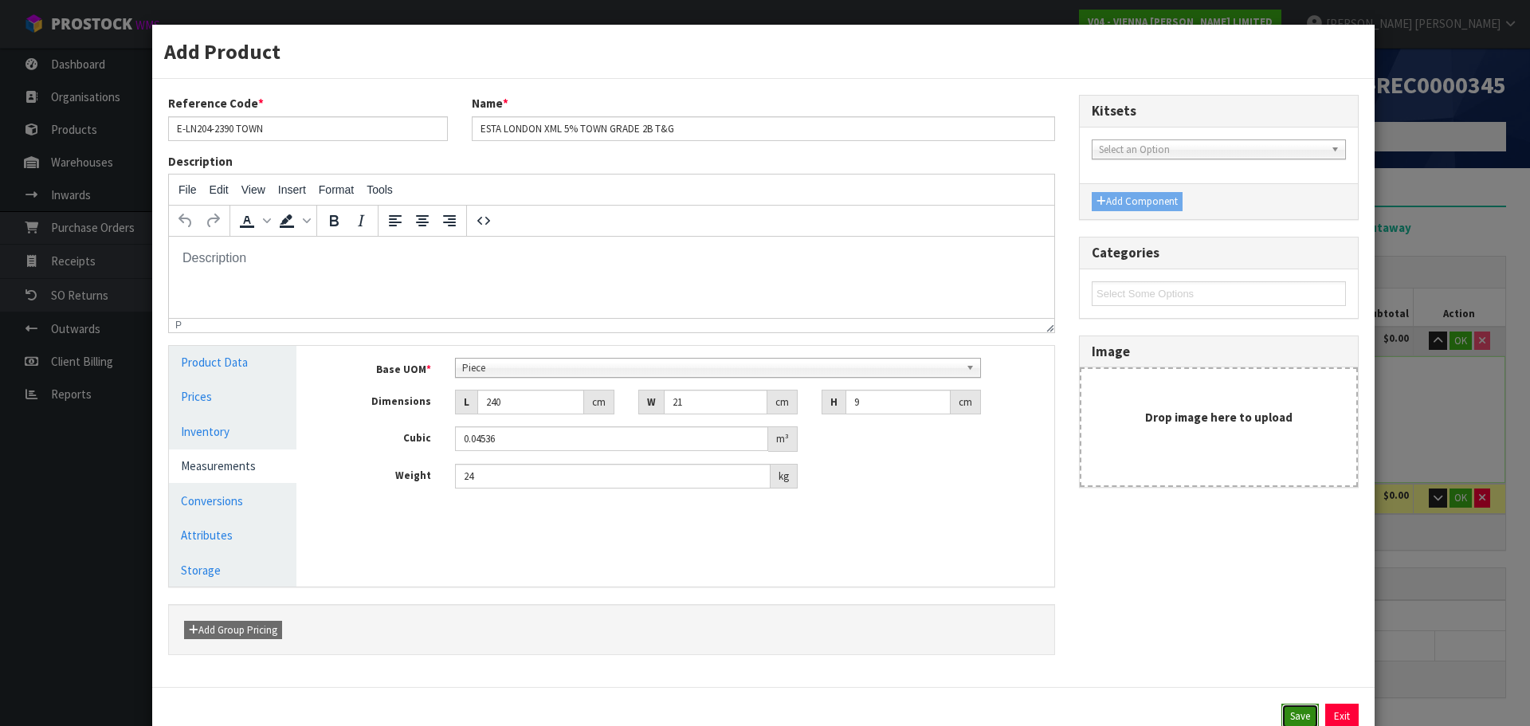
click at [1284, 717] on button "Save" at bounding box center [1300, 717] width 37 height 26
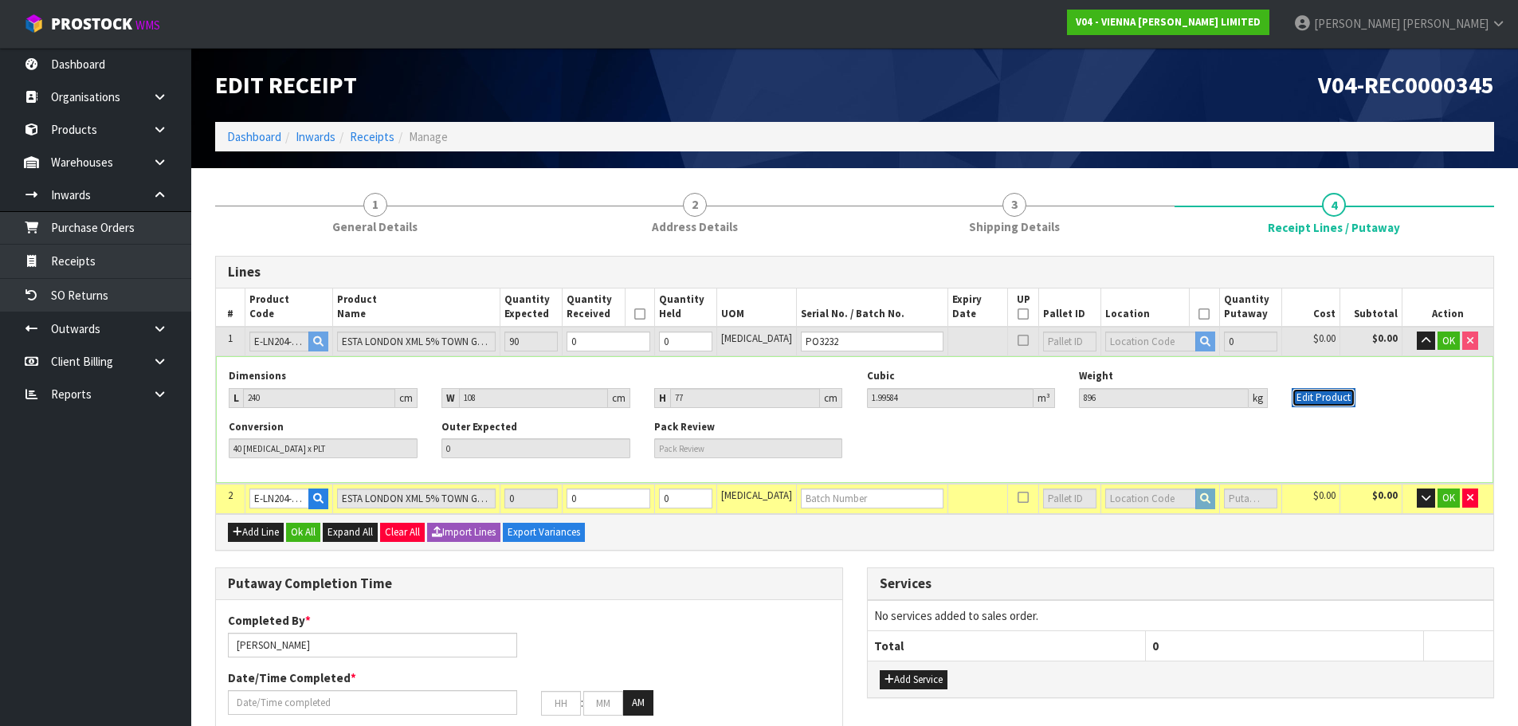
click at [1306, 391] on button "Edit Product" at bounding box center [1324, 397] width 64 height 19
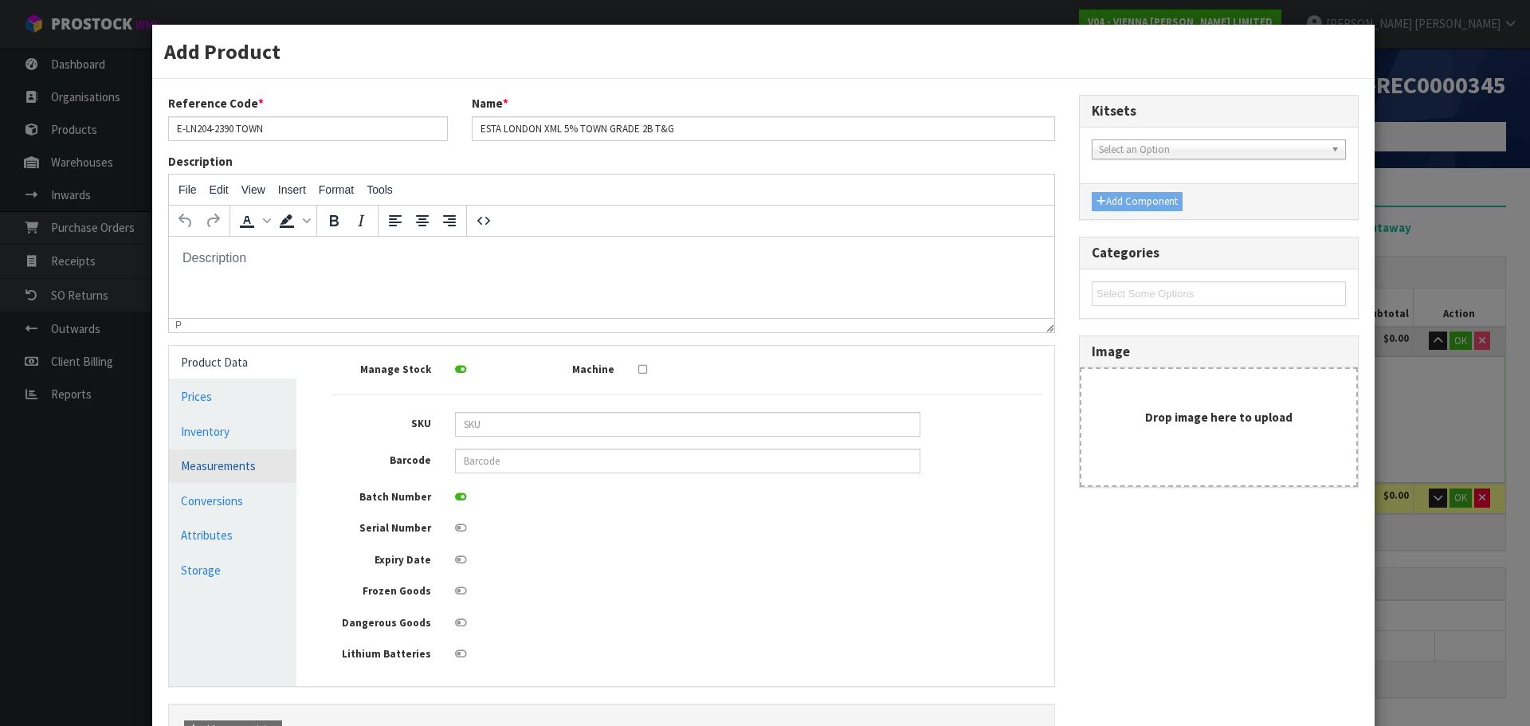
click at [249, 459] on link "Measurements" at bounding box center [233, 466] width 128 height 33
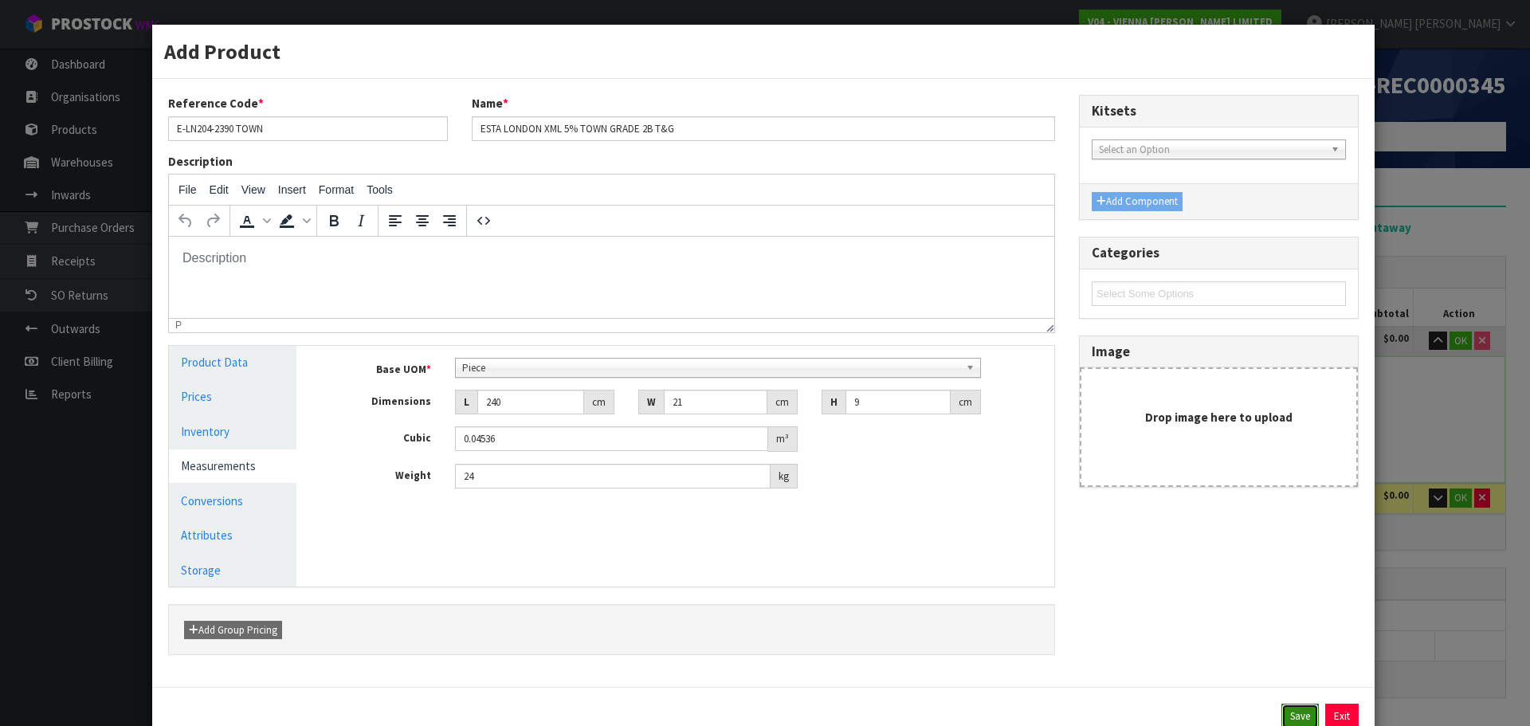
click at [1290, 714] on button "Save" at bounding box center [1300, 717] width 37 height 26
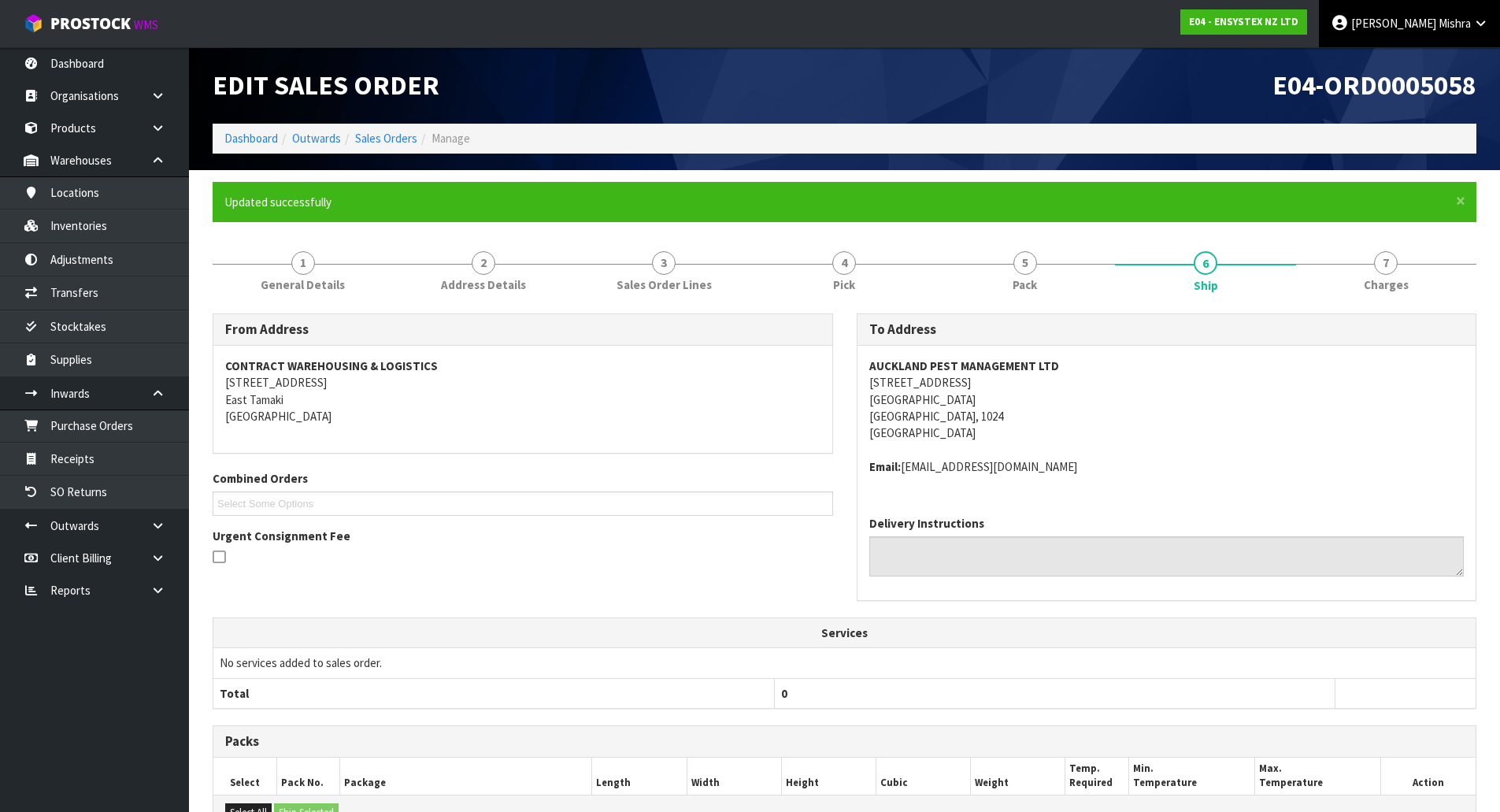
click at [1423, 19] on span "[PERSON_NAME]" at bounding box center [1394, 23] width 85 height 15
click at [481, 433] on div "CONTRACT WAREHOUSING & LOGISTICS [STREET_ADDRESS]" at bounding box center [523, 399] width 619 height 108
click at [237, 135] on link "Dashboard" at bounding box center [251, 137] width 53 height 15
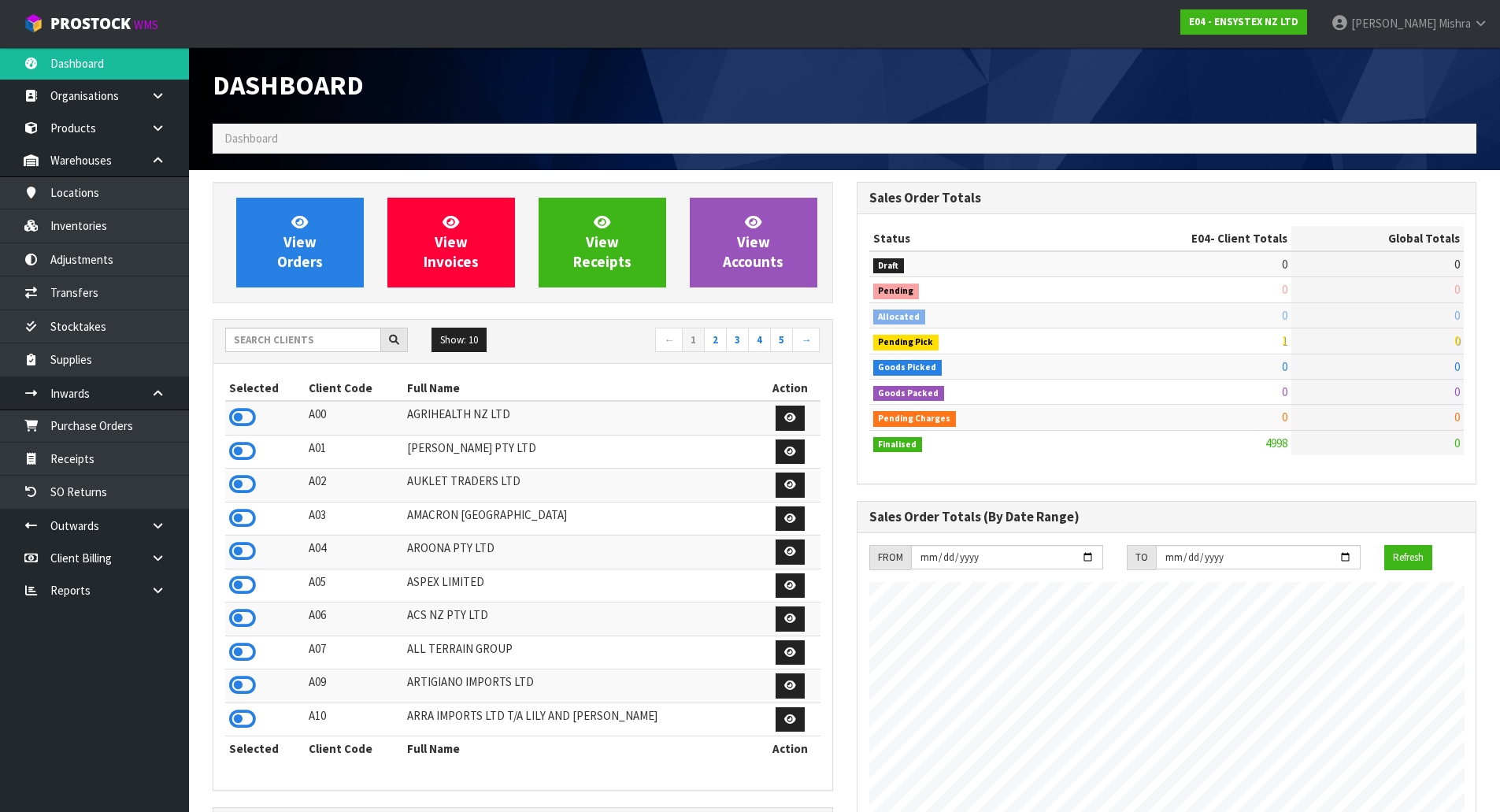
scroll to position [1193, 643]
click at [297, 336] on input "text" at bounding box center [303, 340] width 156 height 25
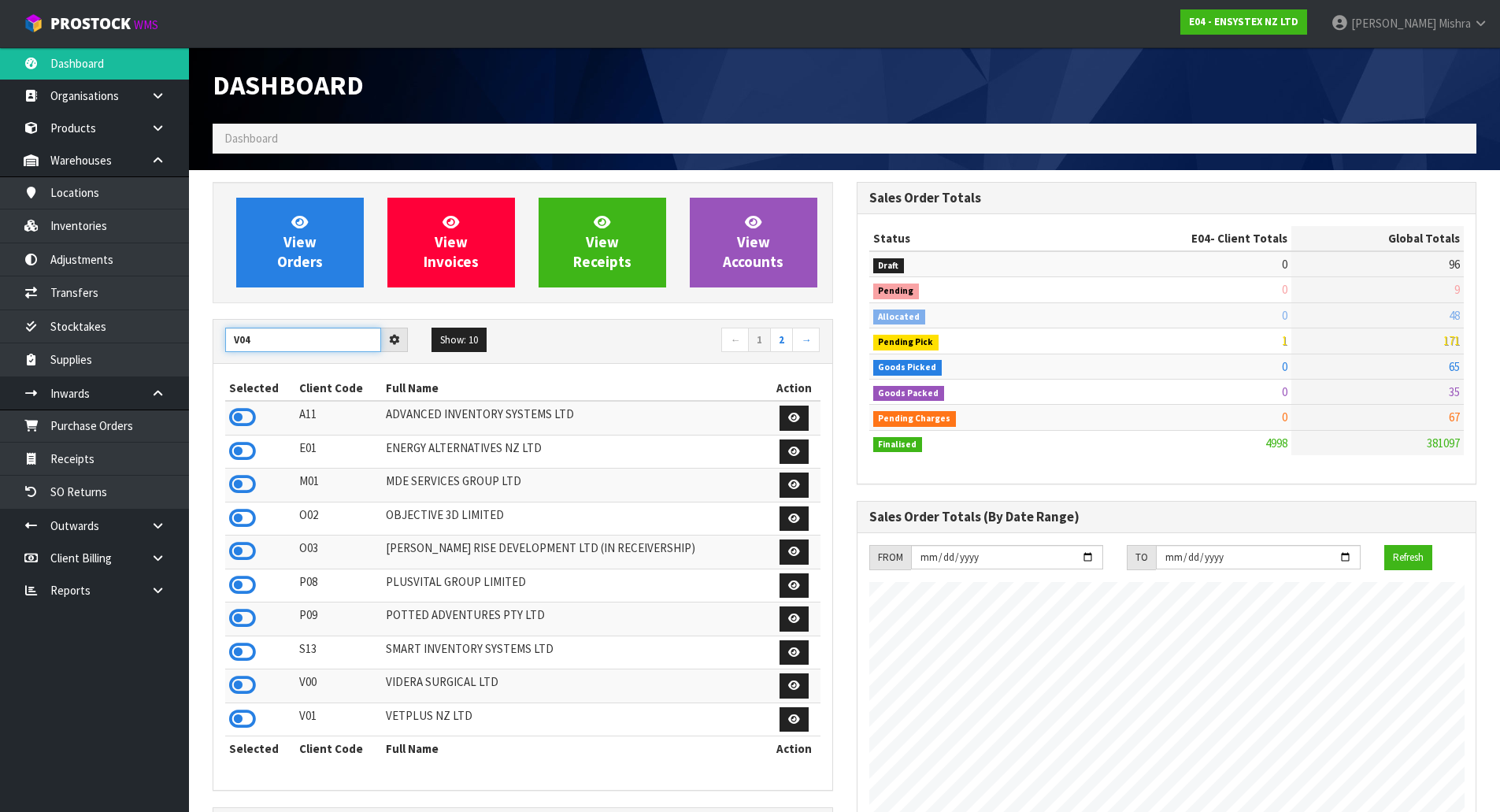
type input "V04"
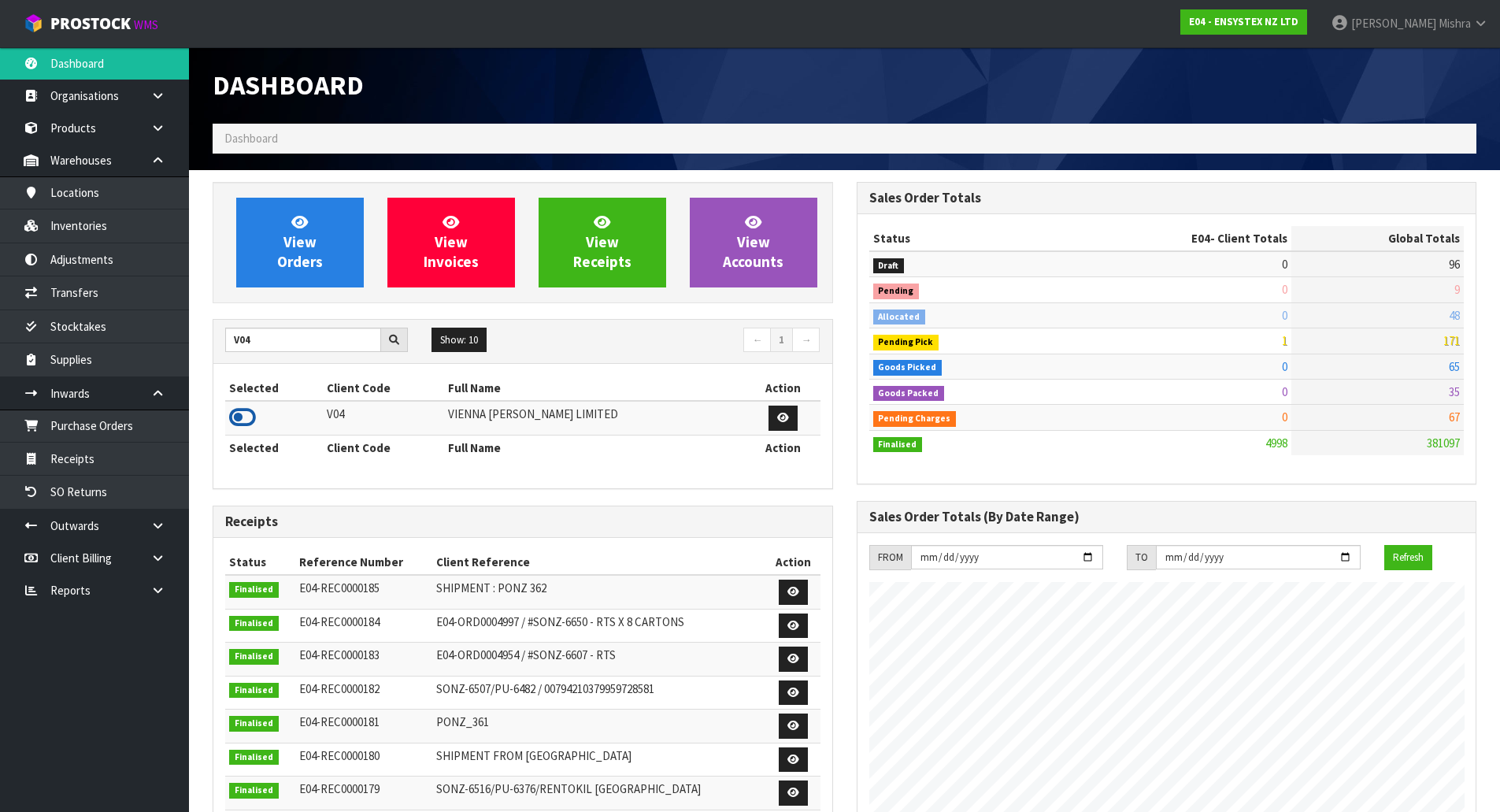
click at [247, 419] on icon at bounding box center [242, 417] width 27 height 24
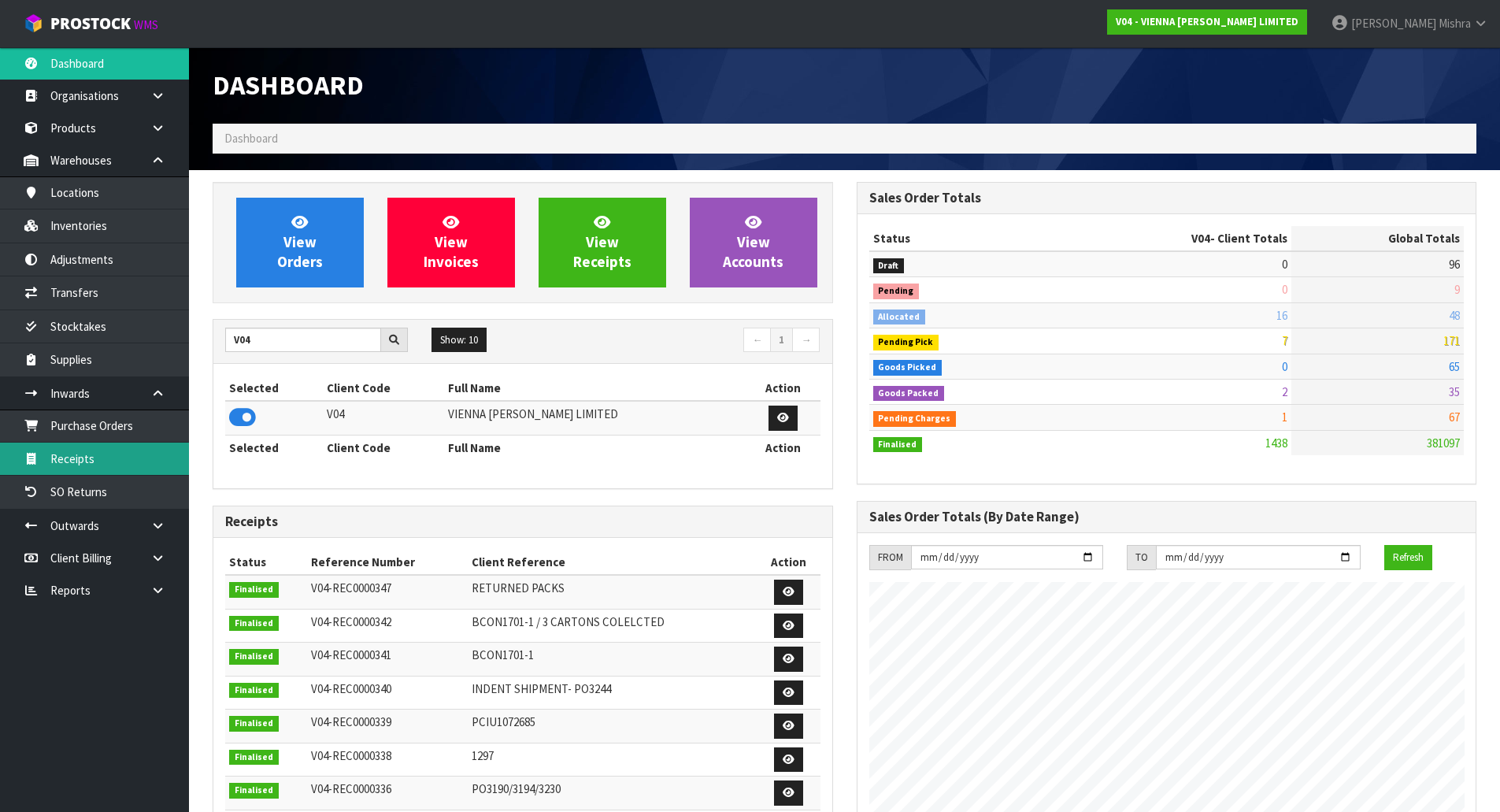
click at [99, 445] on link "Receipts" at bounding box center [94, 458] width 189 height 33
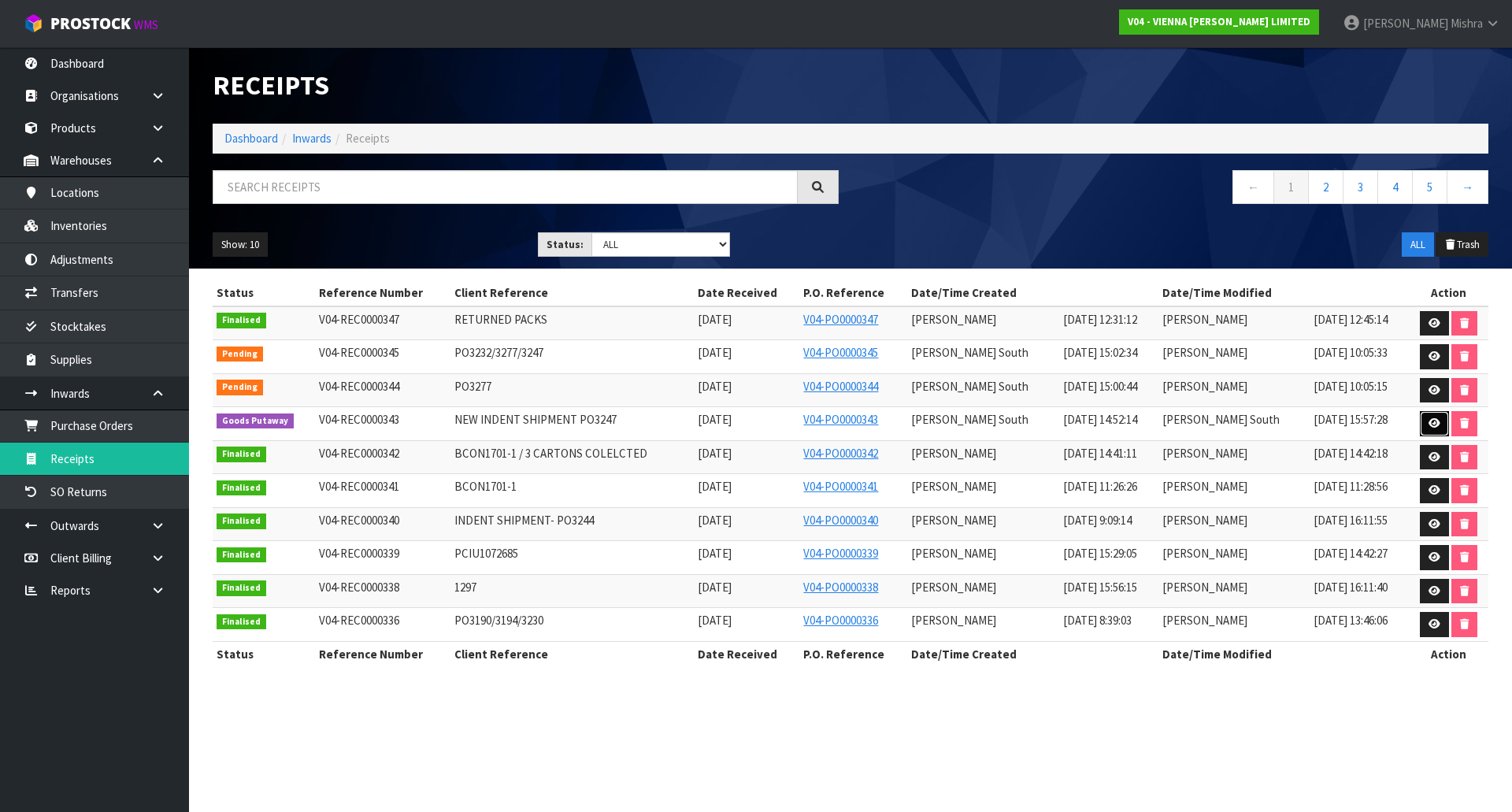
click at [1439, 424] on link at bounding box center [1434, 424] width 29 height 26
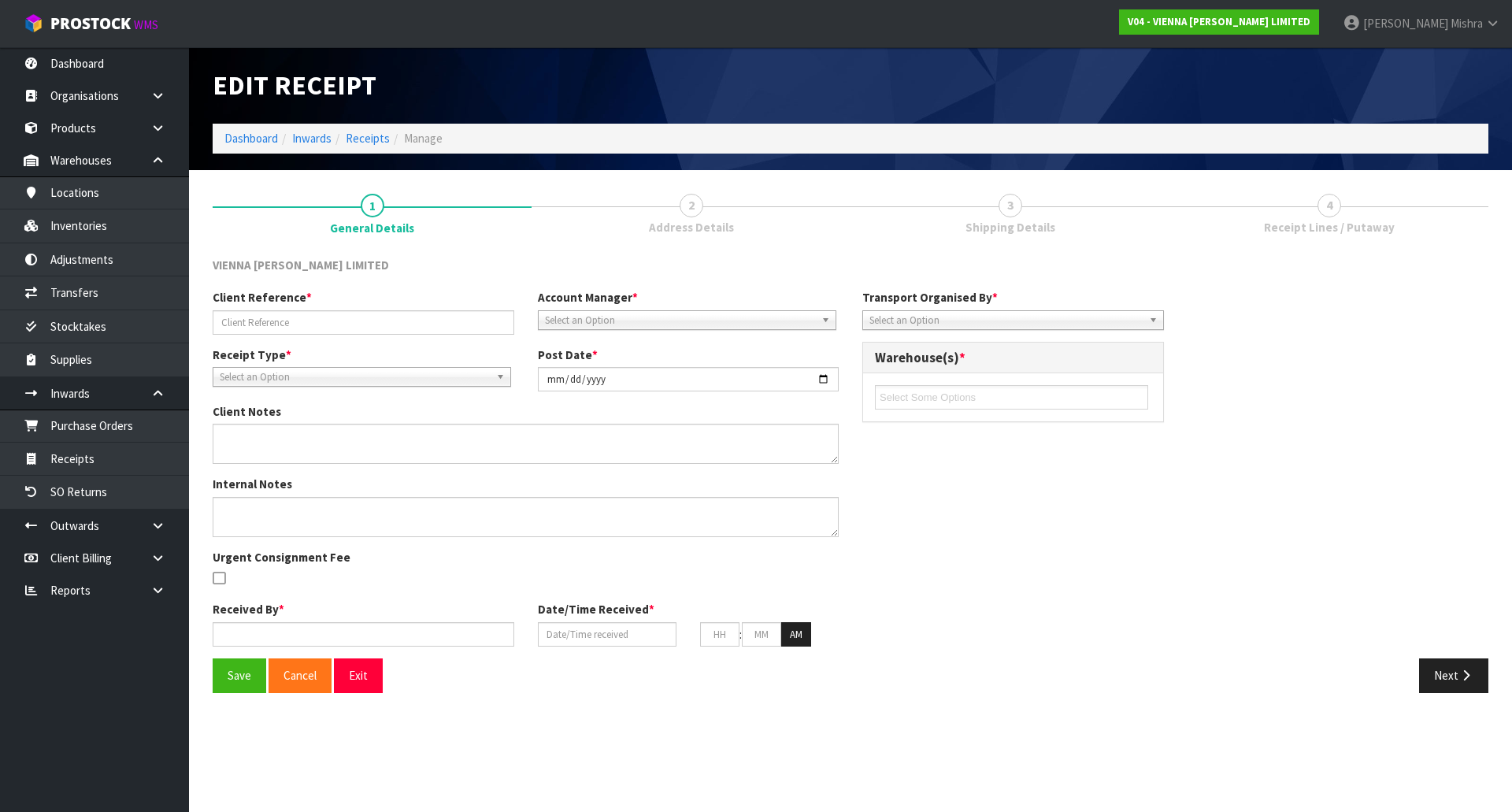
type input "NEW INDENT SHIPMENT PO3247"
type input "[DATE]"
type textarea "ALL CAME IN SAME CONTAINER, CLIENT RESPONDED BOOKING SEPARATELY CHANGE CONVERSI…"
type input "[PERSON_NAME] South"
type input "[DATE]"
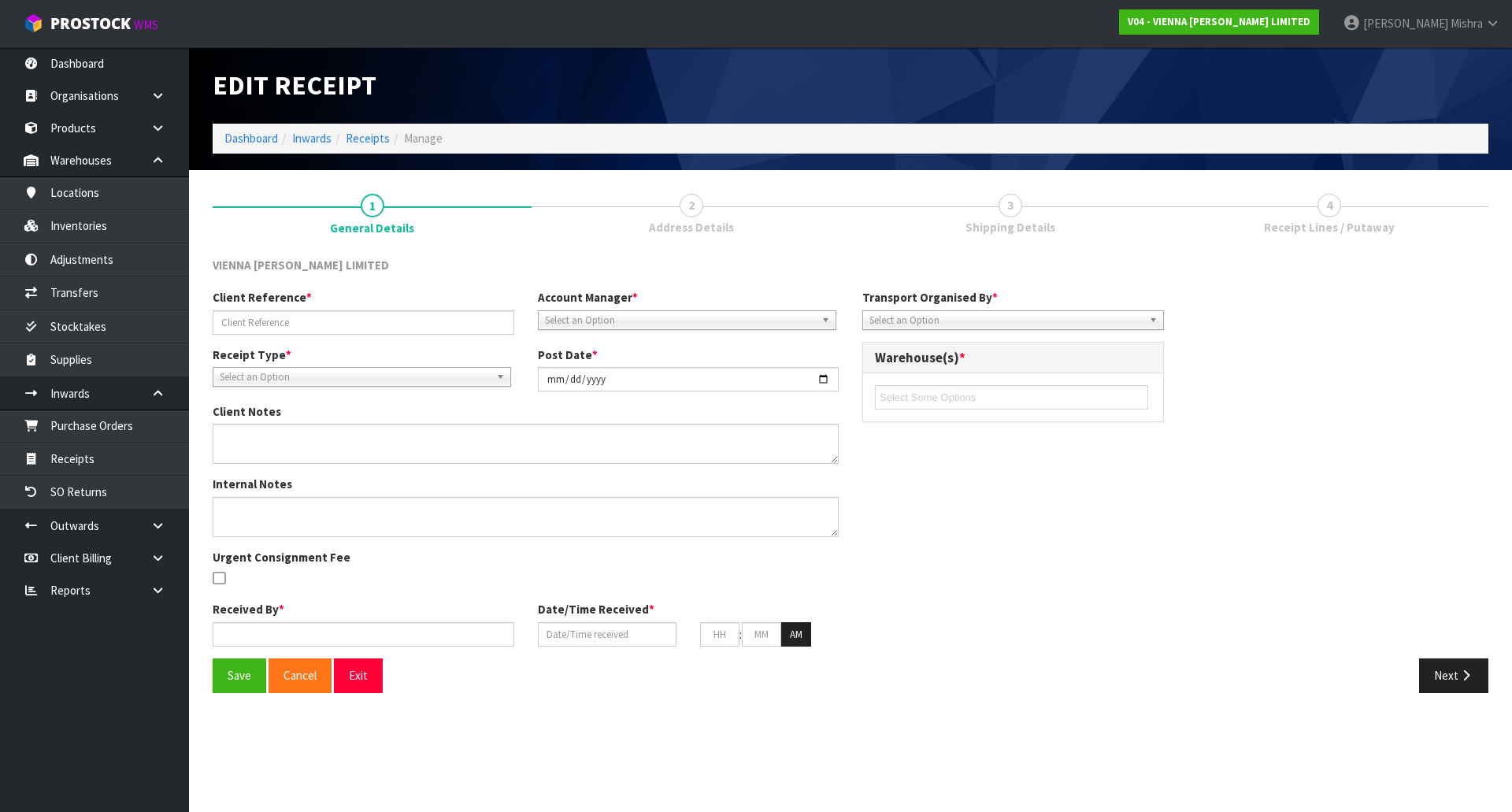
type input "10"
type input "00"
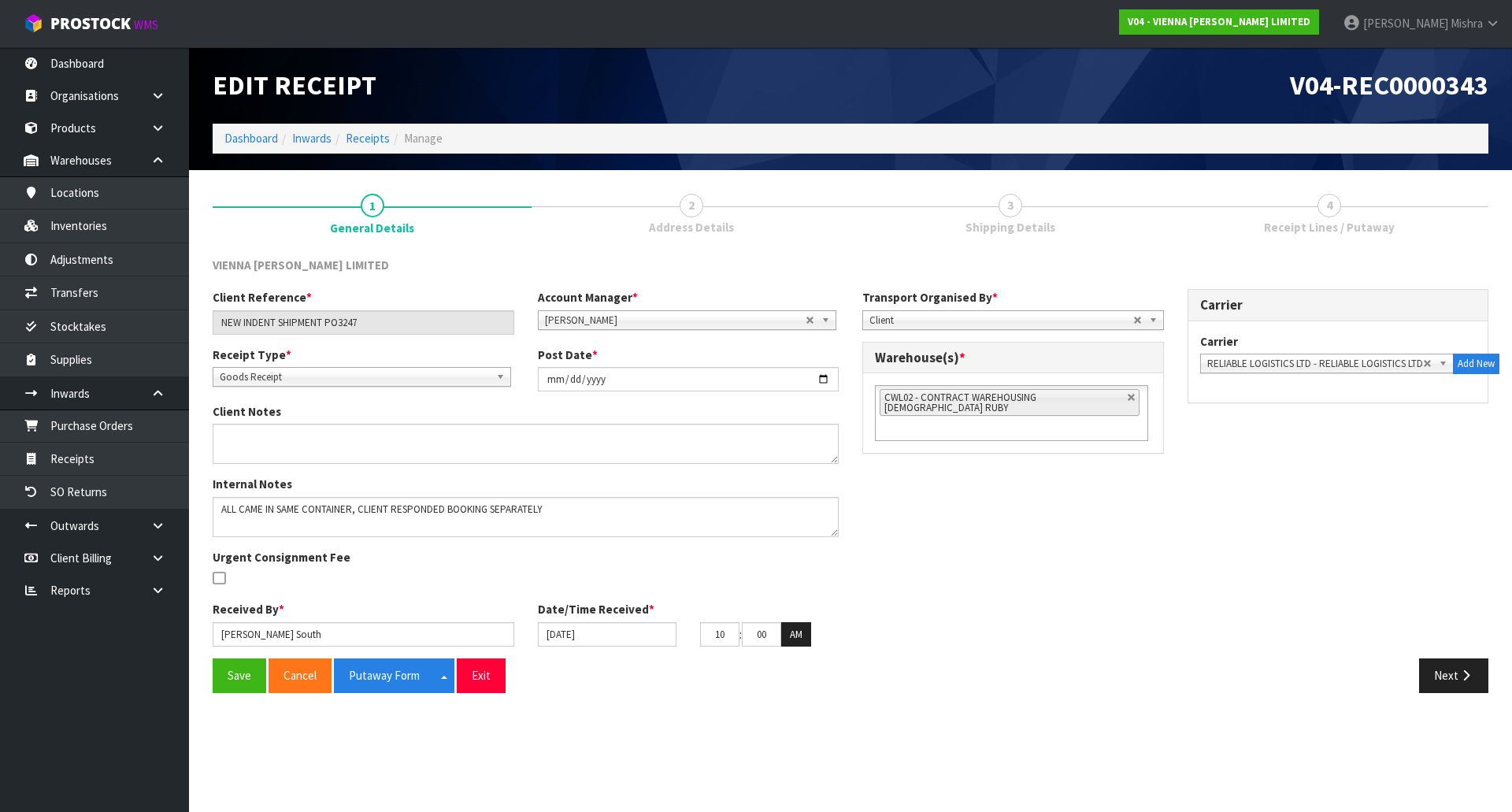
click at [1460, 697] on div "Save Cancel Putaway Form Split button! CSV FORMAT Exit Next" at bounding box center [850, 681] width 1300 height 45
click at [1465, 683] on button "Next" at bounding box center [1454, 675] width 69 height 34
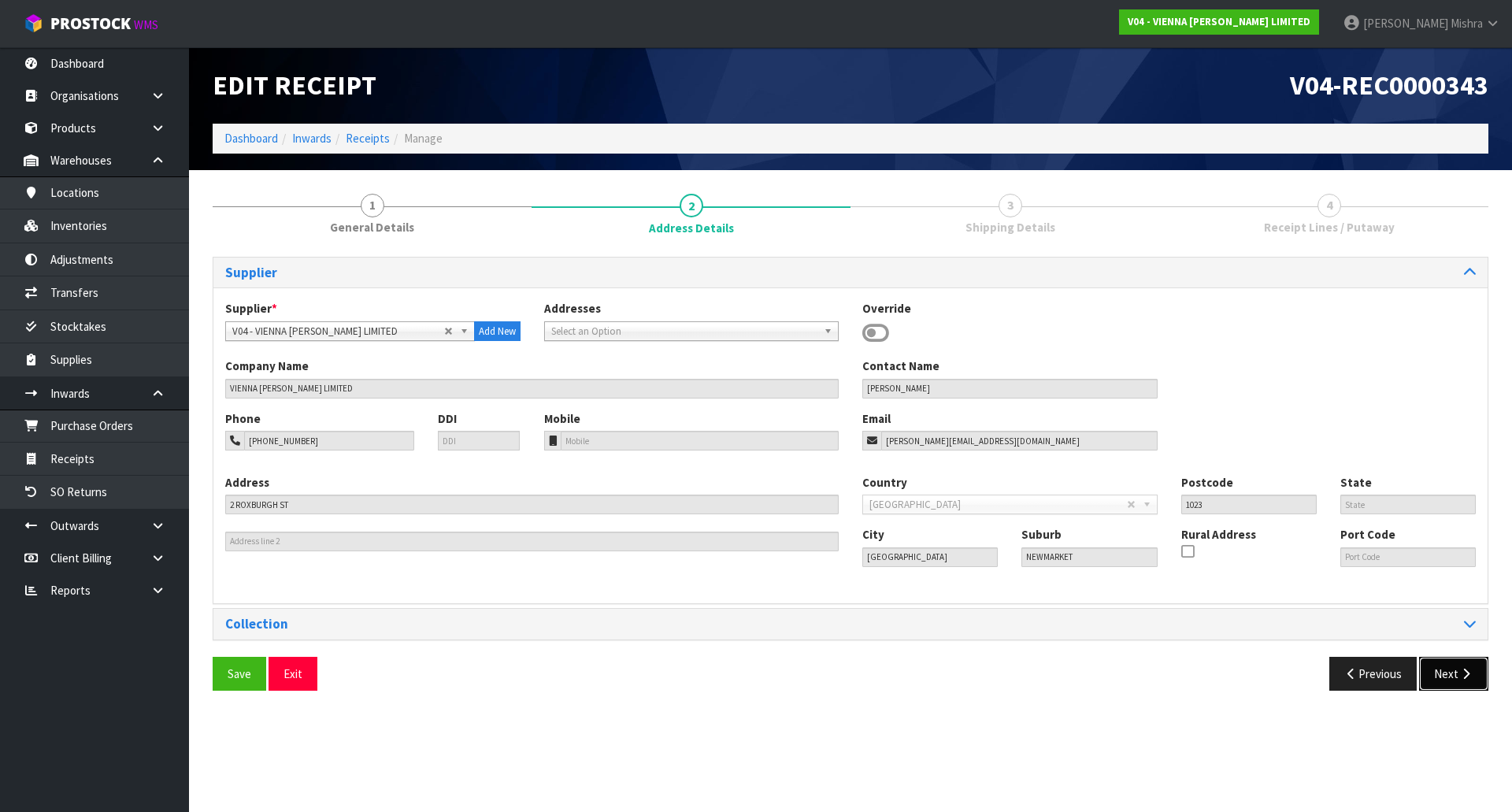
click at [1465, 683] on button "Next" at bounding box center [1454, 674] width 69 height 34
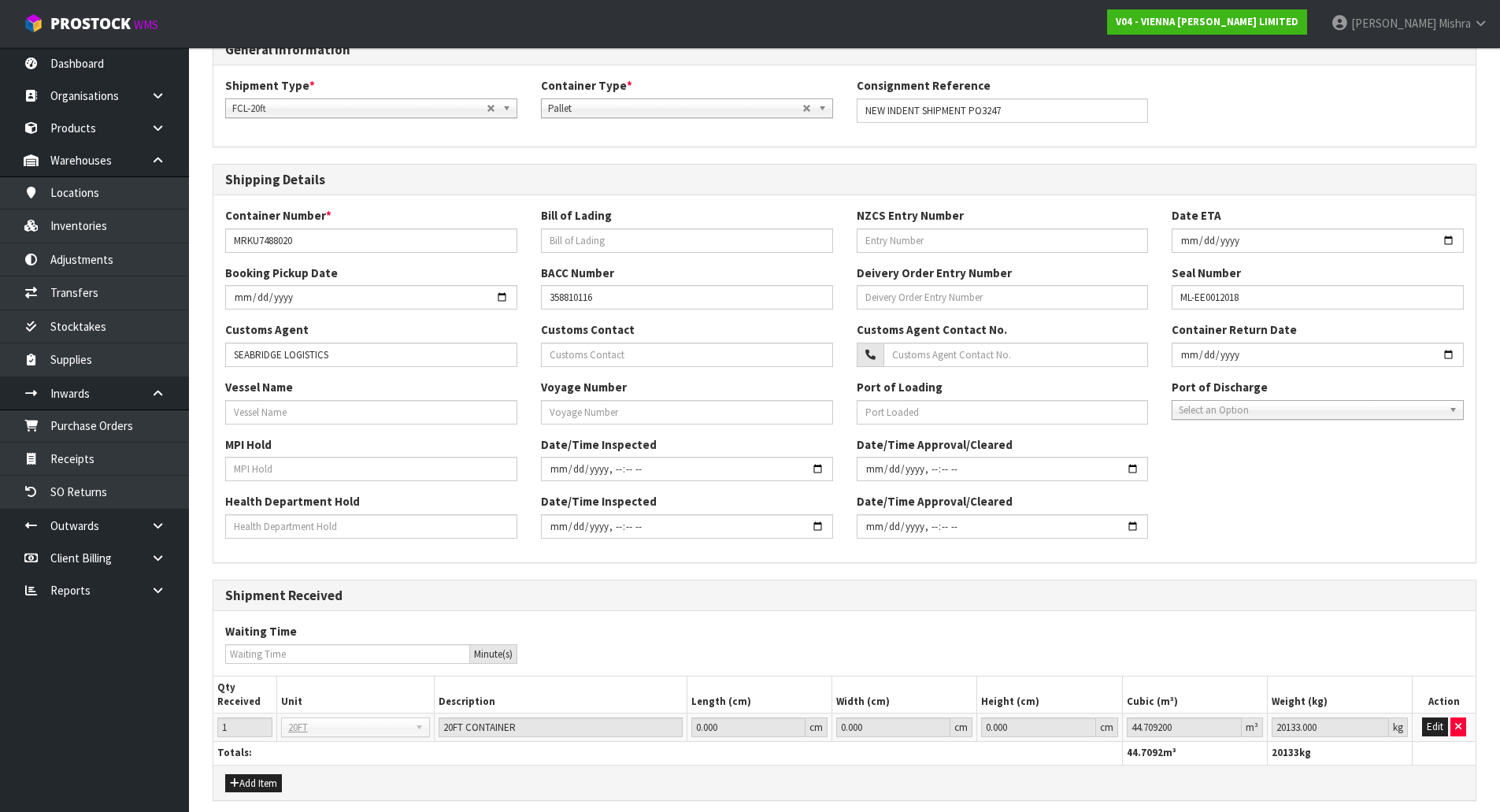
scroll to position [285, 0]
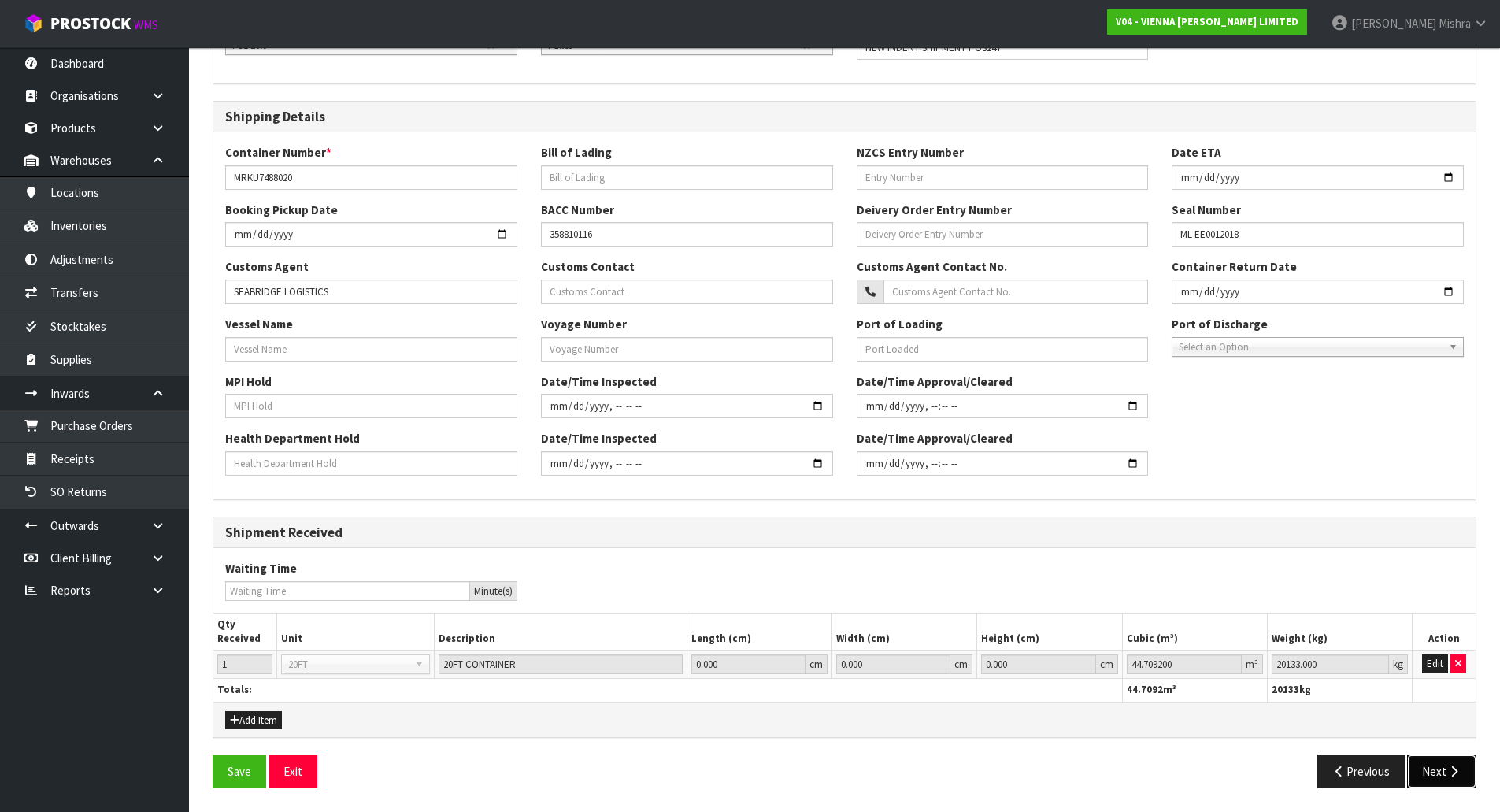
click at [1458, 775] on icon "button" at bounding box center [1454, 771] width 15 height 12
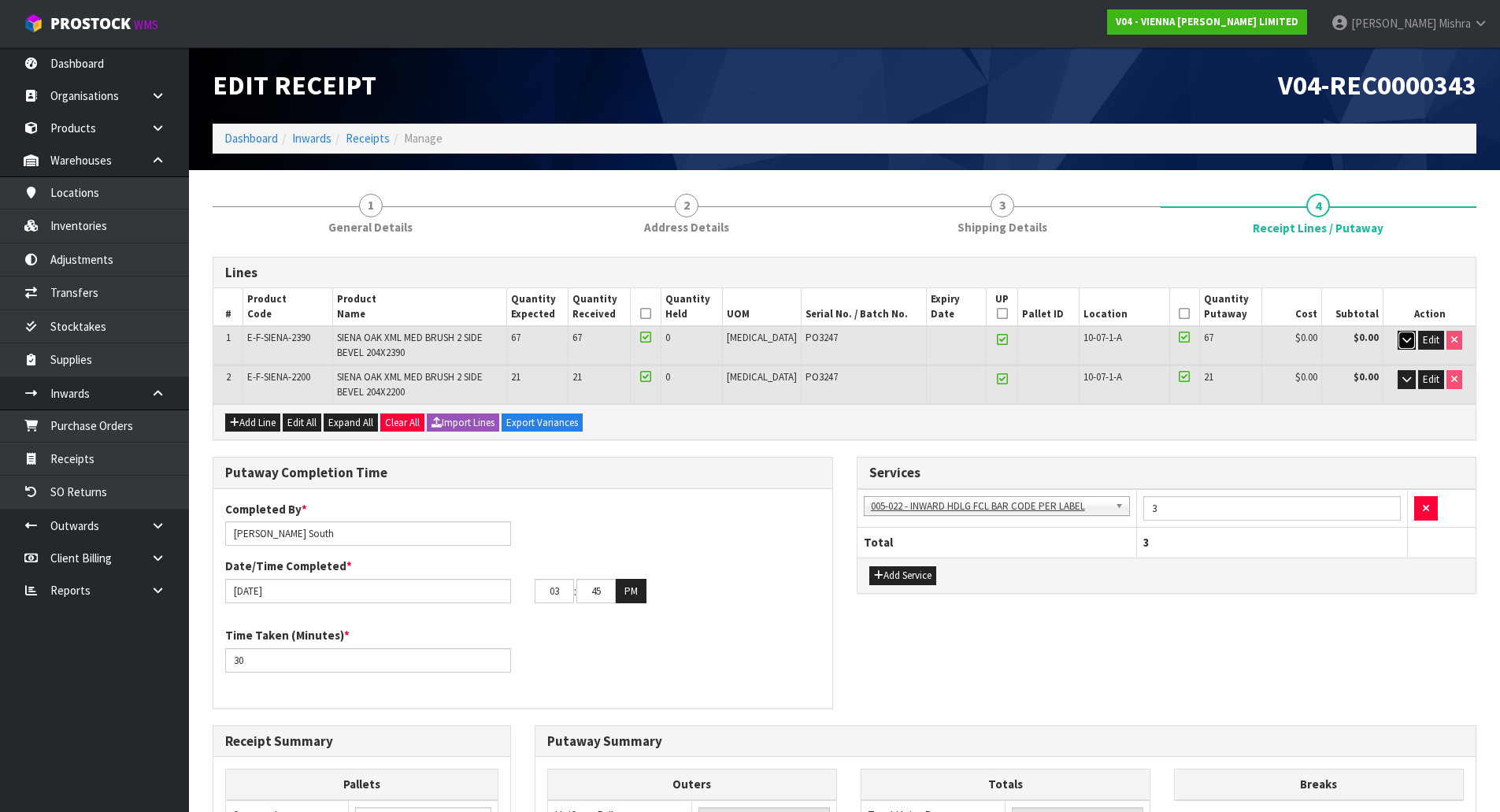
click at [1411, 340] on button "button" at bounding box center [1407, 340] width 18 height 19
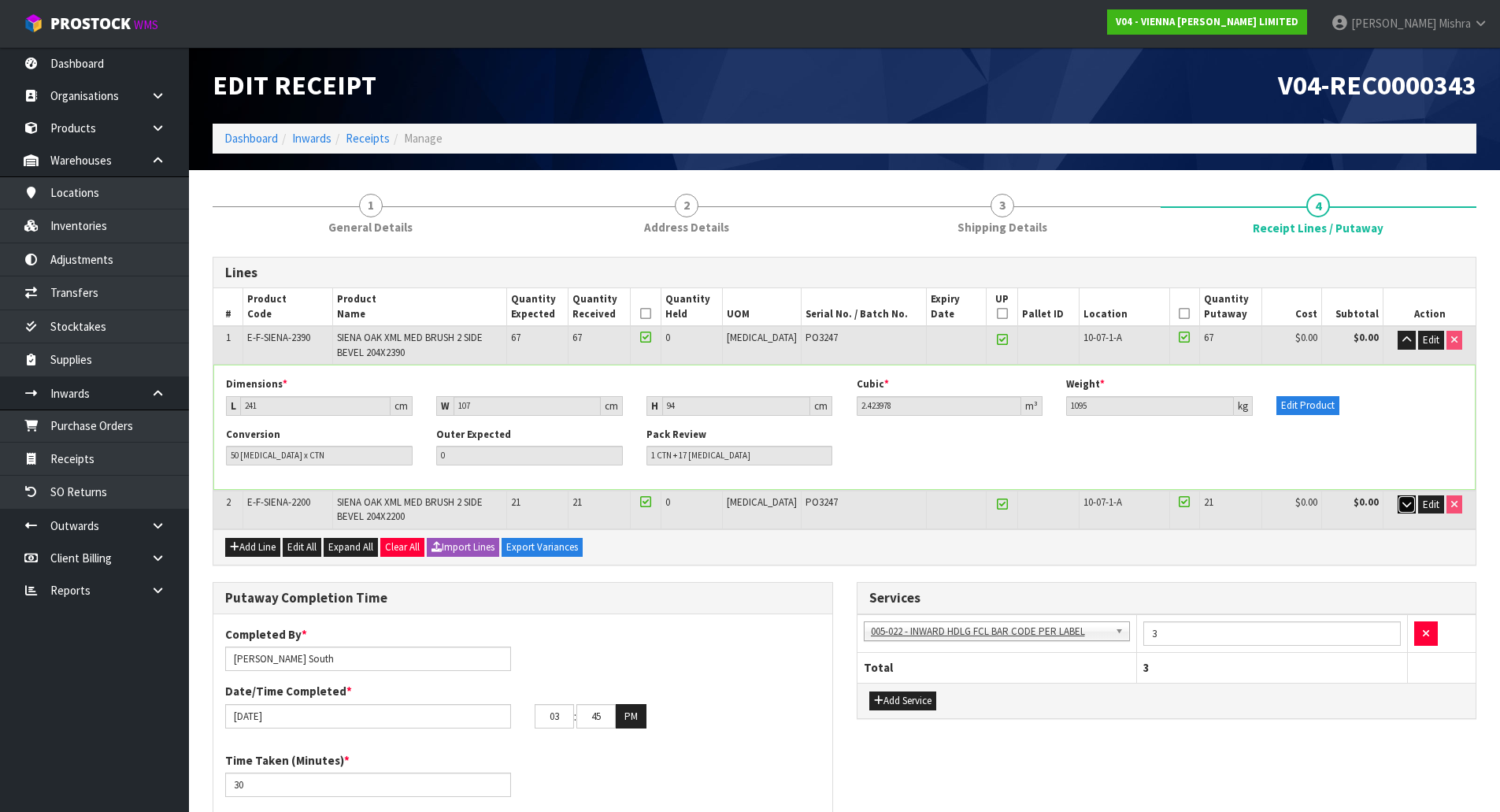
click at [1399, 500] on button "button" at bounding box center [1407, 504] width 18 height 19
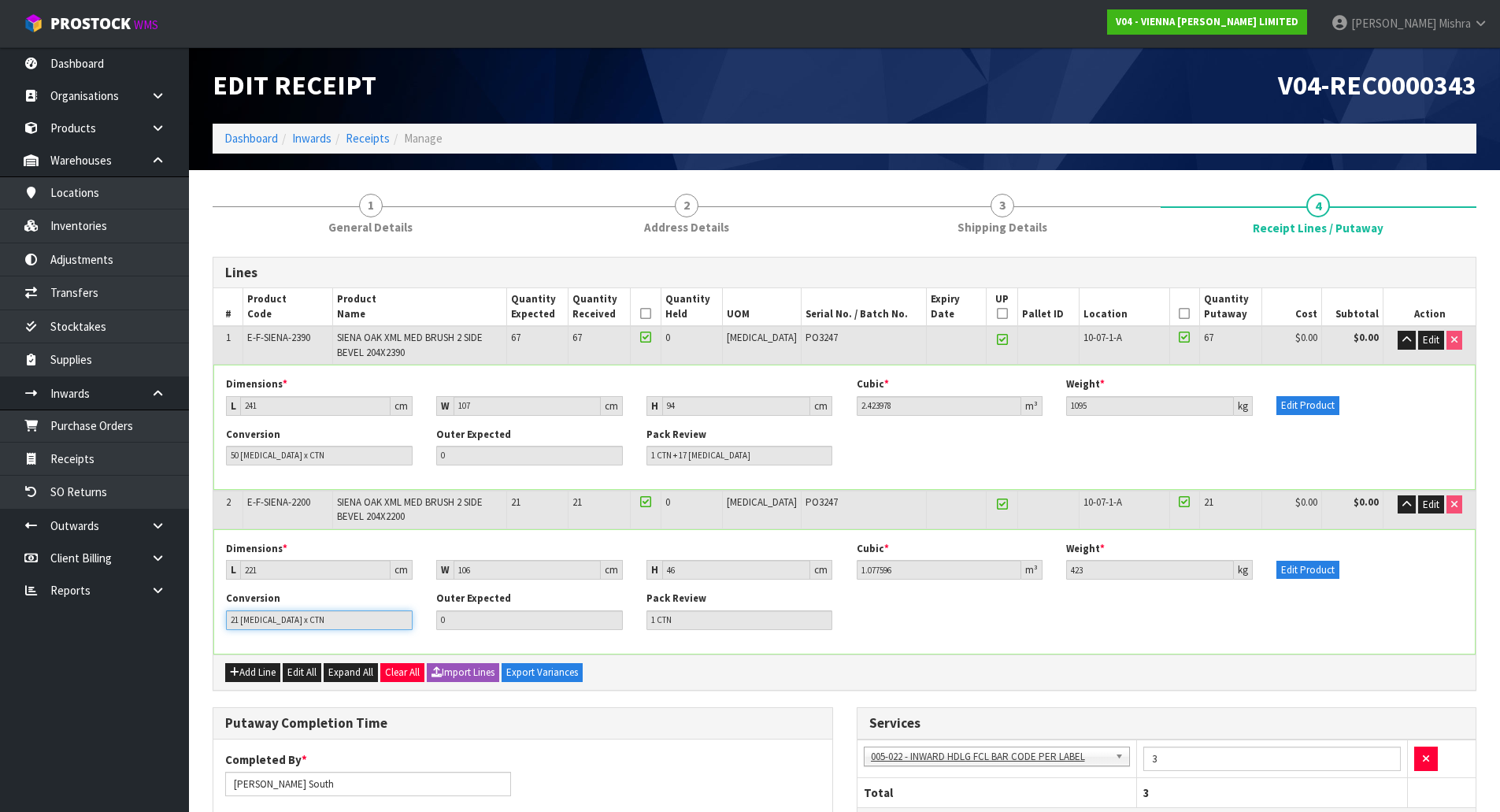
drag, startPoint x: 308, startPoint y: 625, endPoint x: 181, endPoint y: 617, distance: 127.3
click at [181, 617] on body "Toggle navigation ProStock WMS V04 - VIENNA [PERSON_NAME] LIMITED [PERSON_NAME]…" at bounding box center [750, 406] width 1500 height 812
click at [1232, 648] on div "Dimensions * L 221 cm W 106 cm H 46 cm Cubic * 1.077596 m³ Weight * 423 kg Edit…" at bounding box center [845, 591] width 1261 height 123
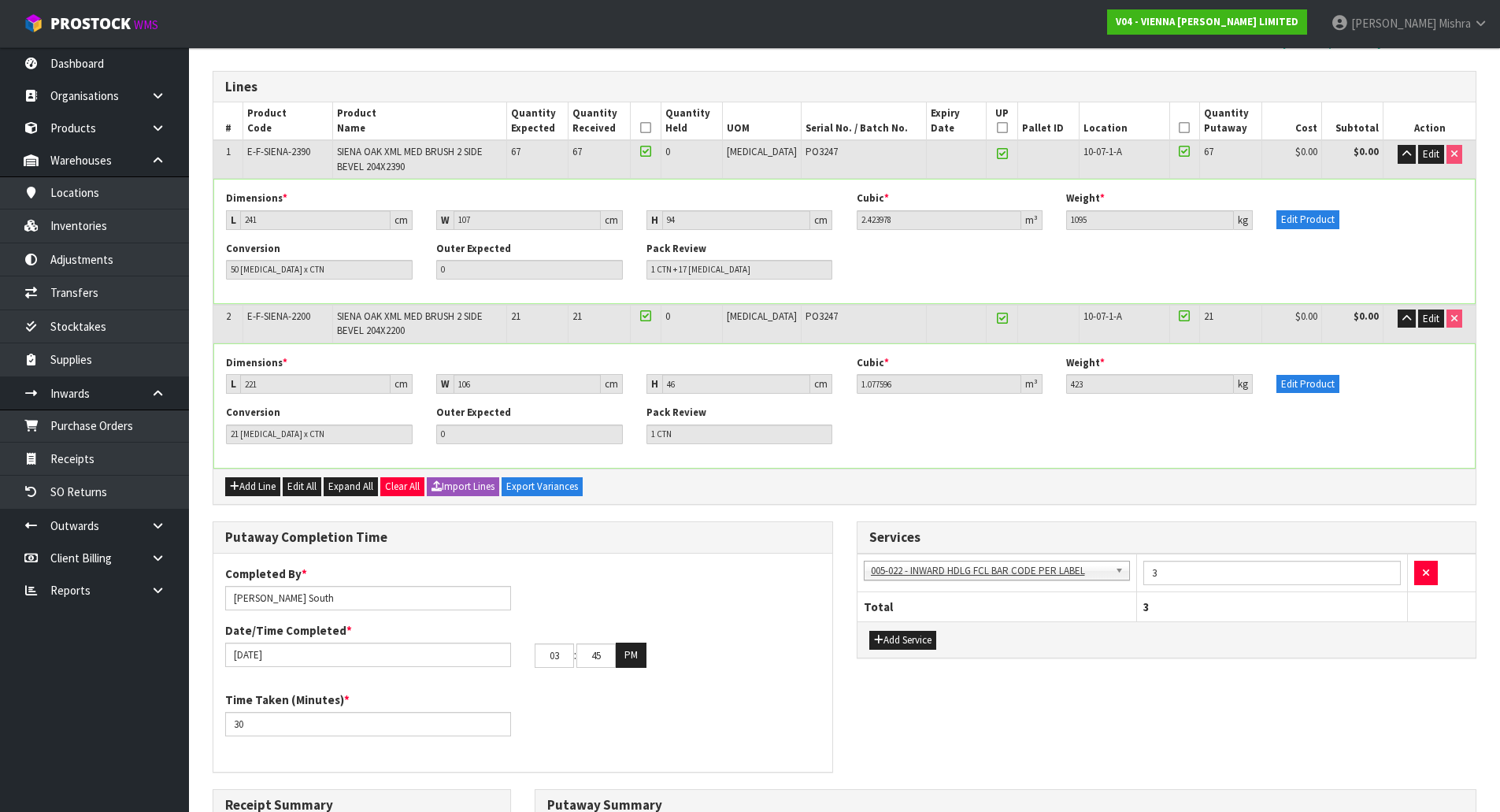
scroll to position [157, 0]
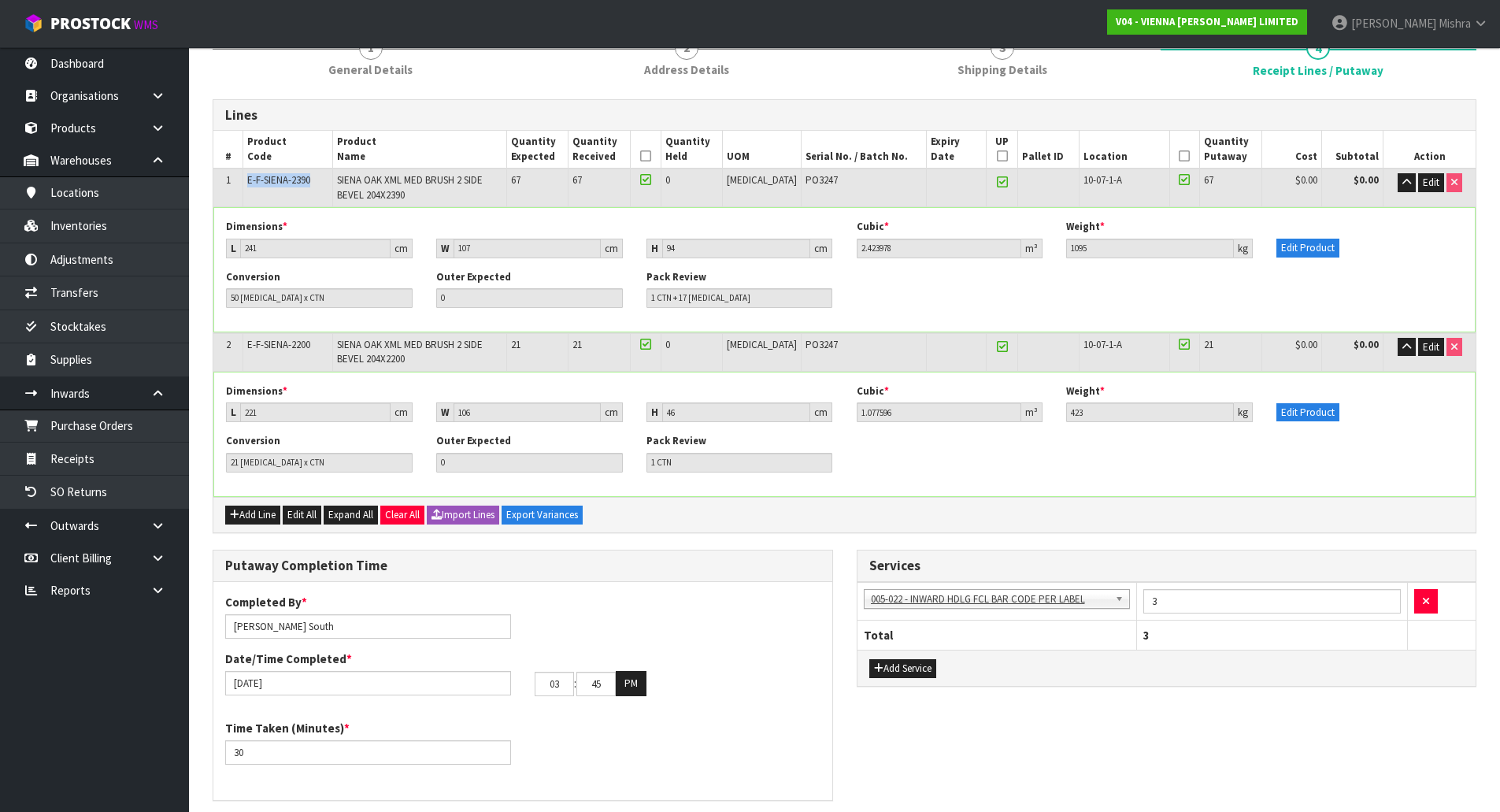
drag, startPoint x: 249, startPoint y: 182, endPoint x: 320, endPoint y: 192, distance: 71.7
click at [320, 192] on td "E-F-SIENA-2390" at bounding box center [288, 188] width 90 height 38
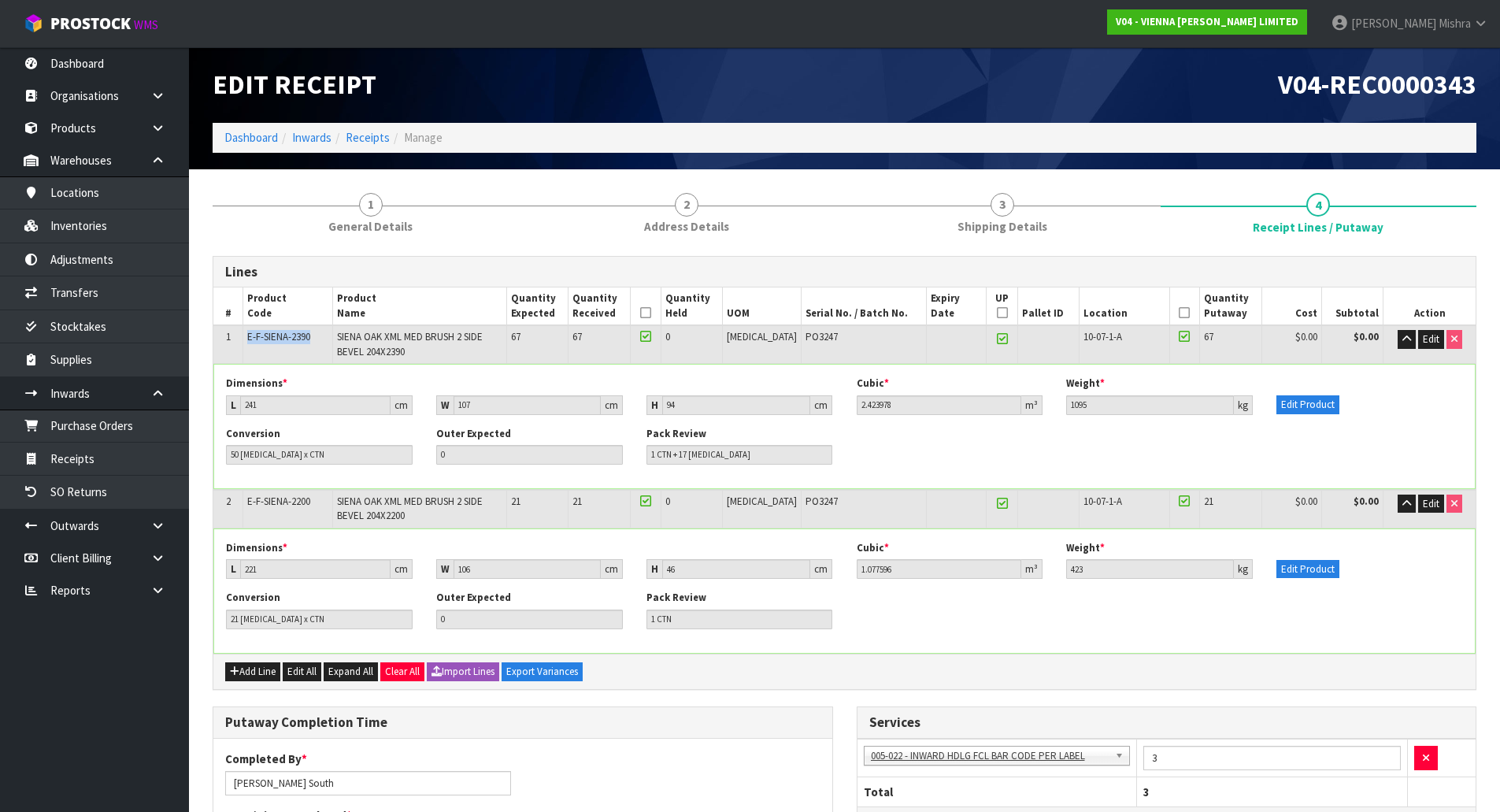
scroll to position [0, 0]
click at [315, 363] on td "E-F-SIENA-2390" at bounding box center [288, 345] width 90 height 38
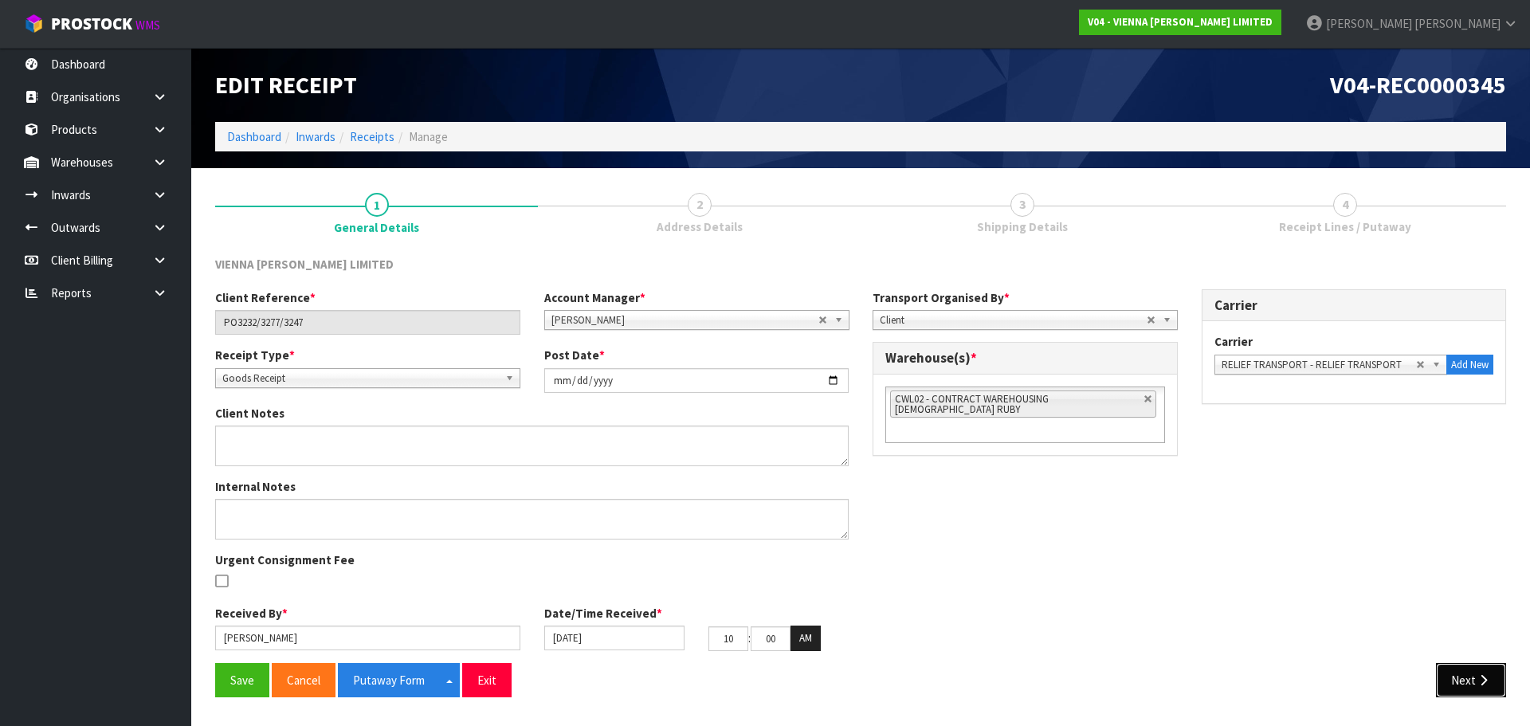
click at [1463, 677] on button "Next" at bounding box center [1471, 680] width 70 height 34
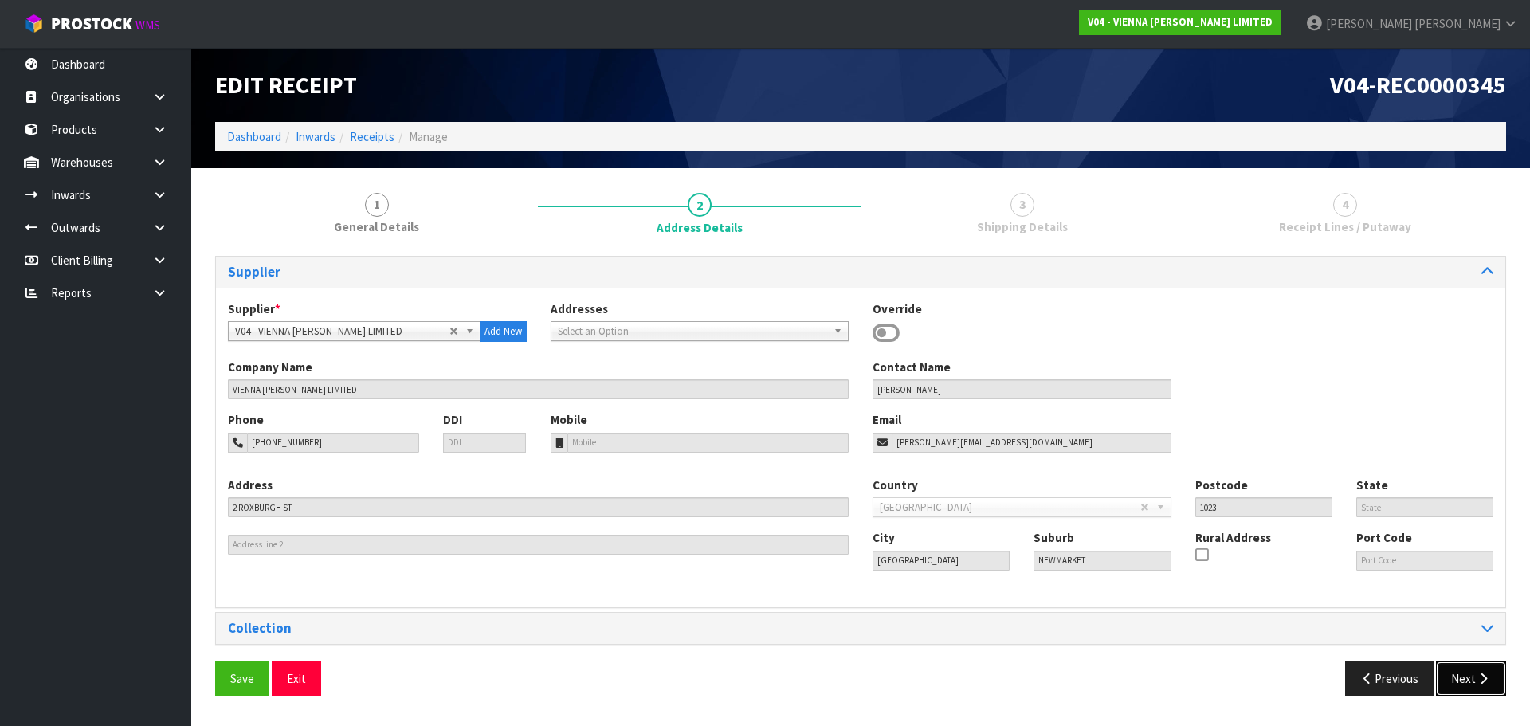
click at [1463, 679] on button "Next" at bounding box center [1471, 679] width 70 height 34
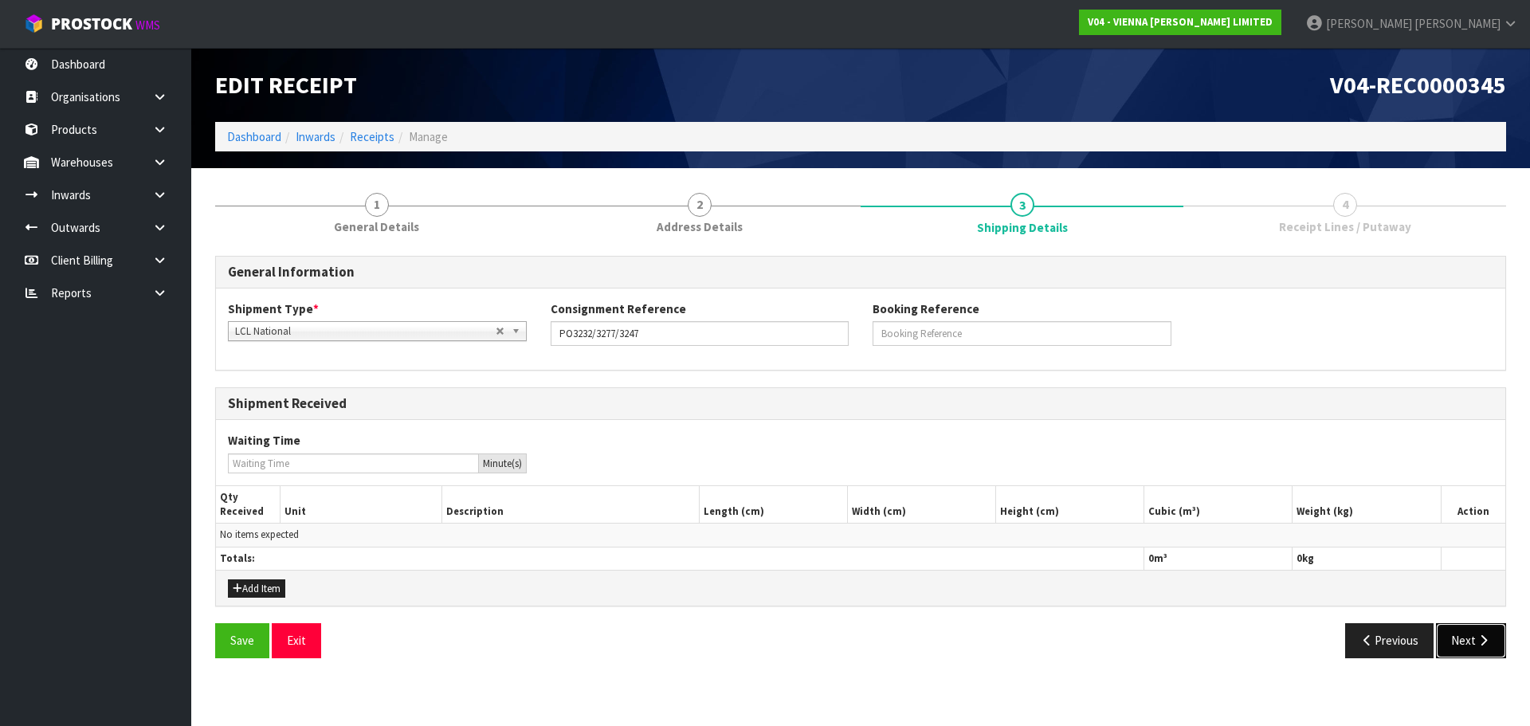
click at [1473, 638] on button "Next" at bounding box center [1471, 640] width 70 height 34
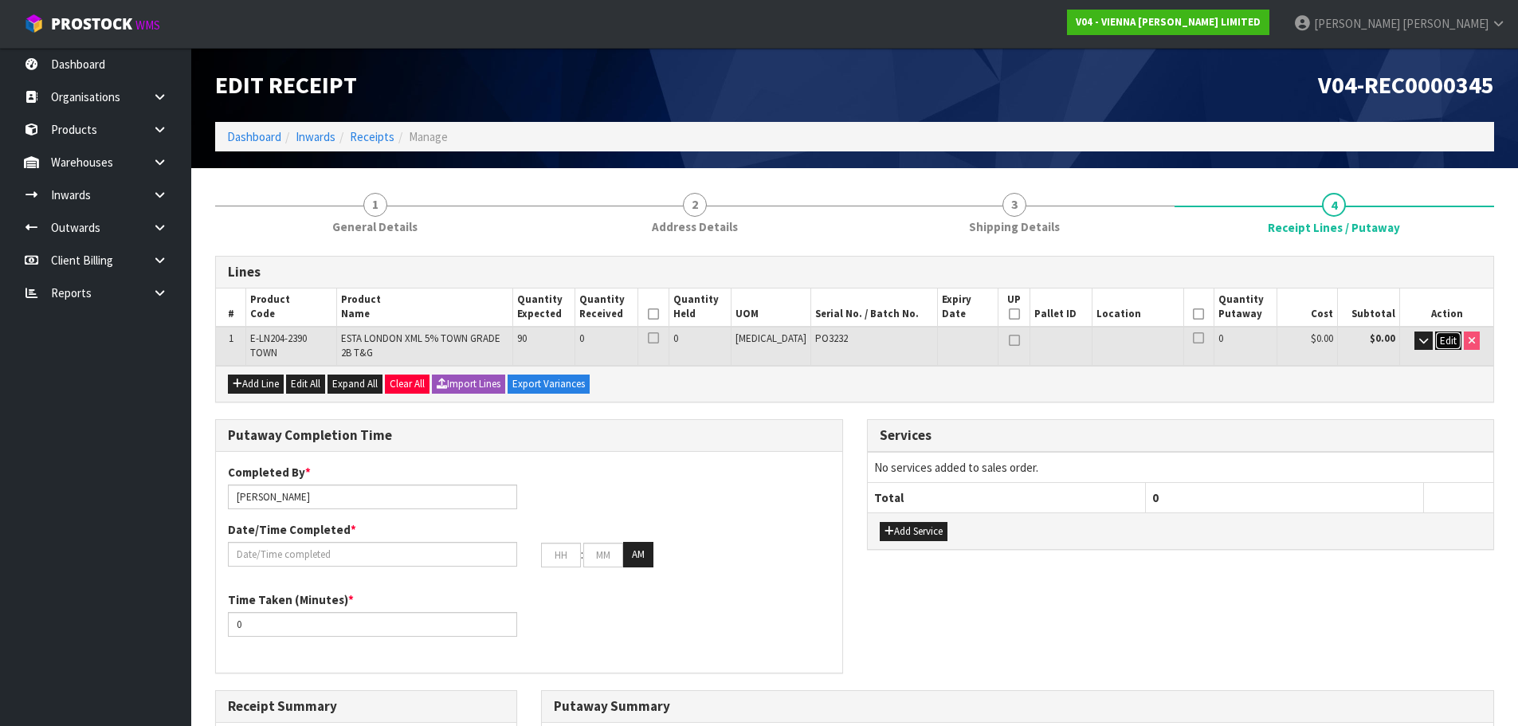
click at [1447, 340] on span "Edit" at bounding box center [1448, 341] width 17 height 14
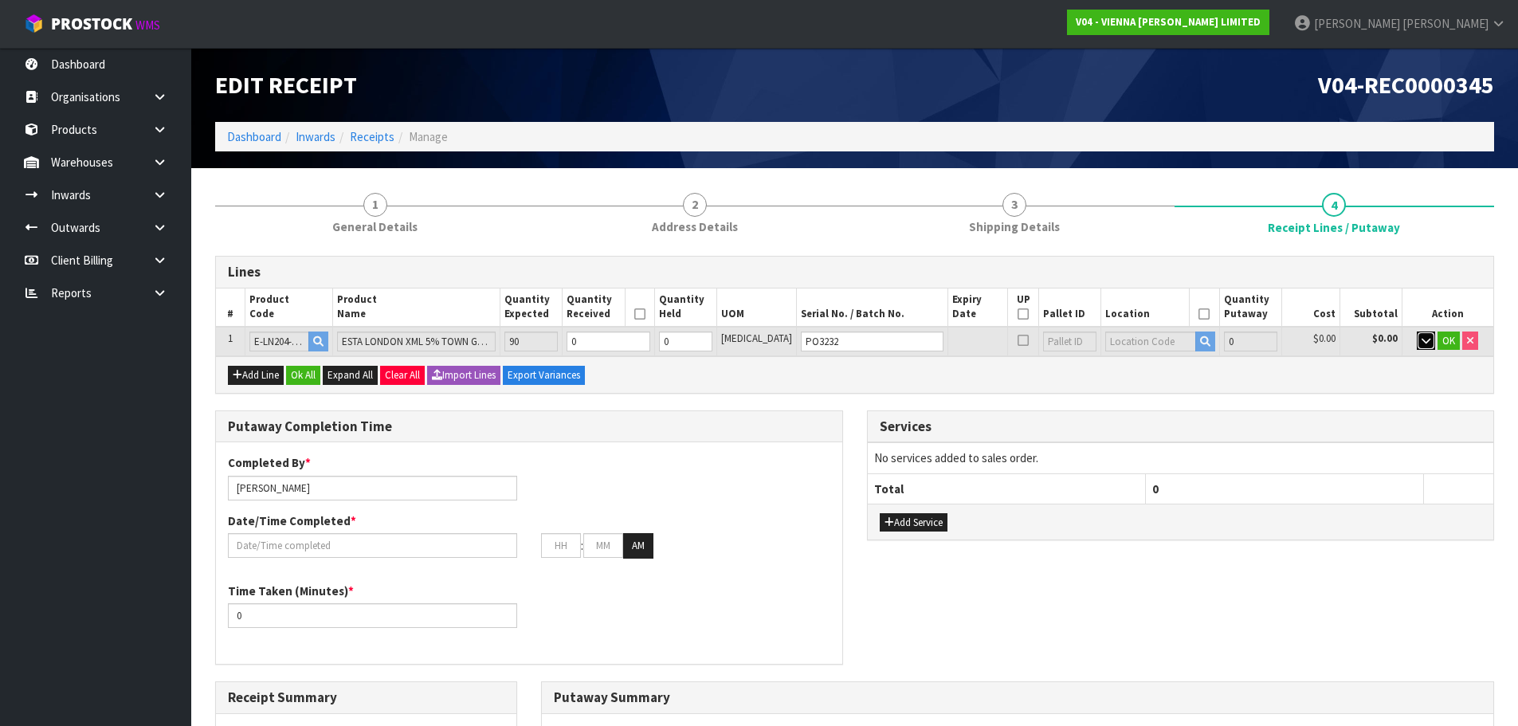
click at [1423, 340] on icon "button" at bounding box center [1426, 341] width 9 height 10
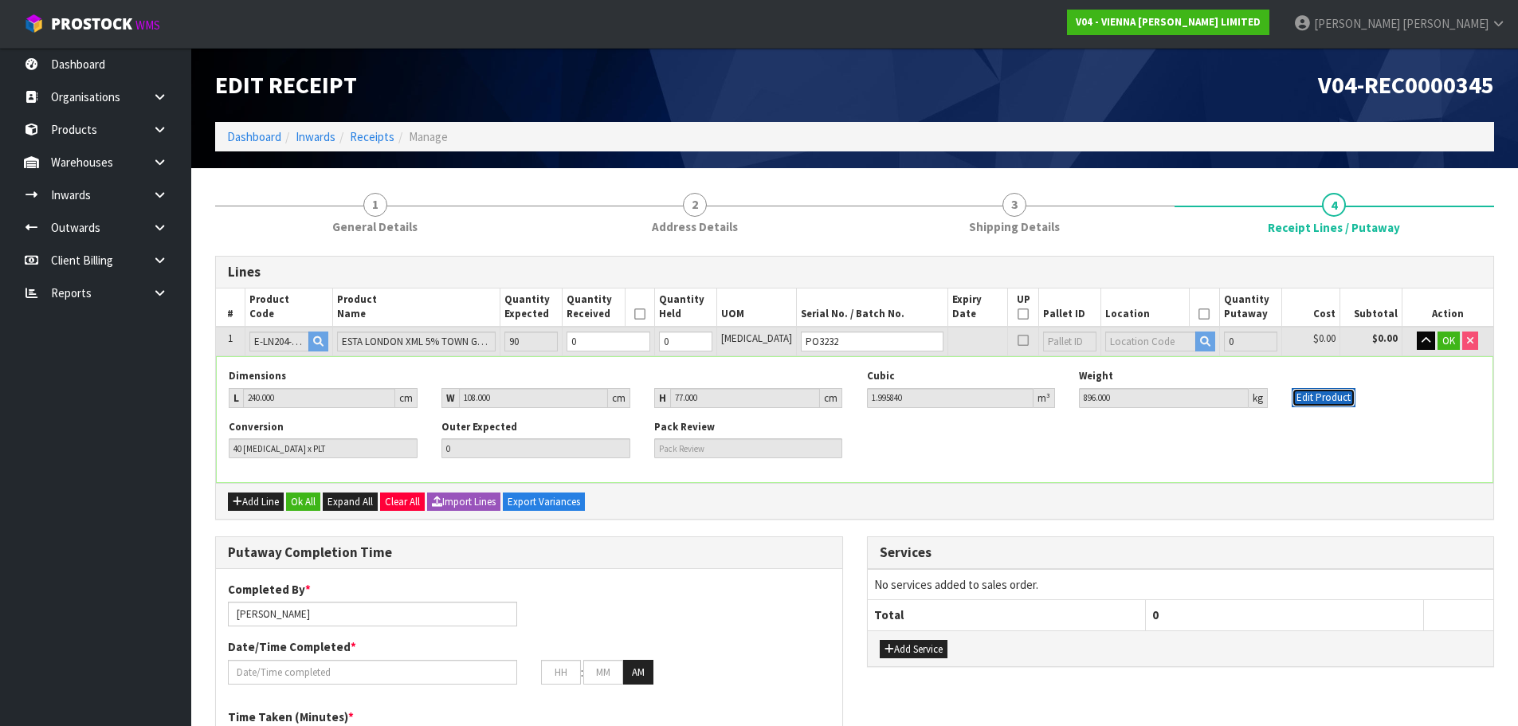
click at [1325, 399] on button "Edit Product" at bounding box center [1324, 397] width 64 height 19
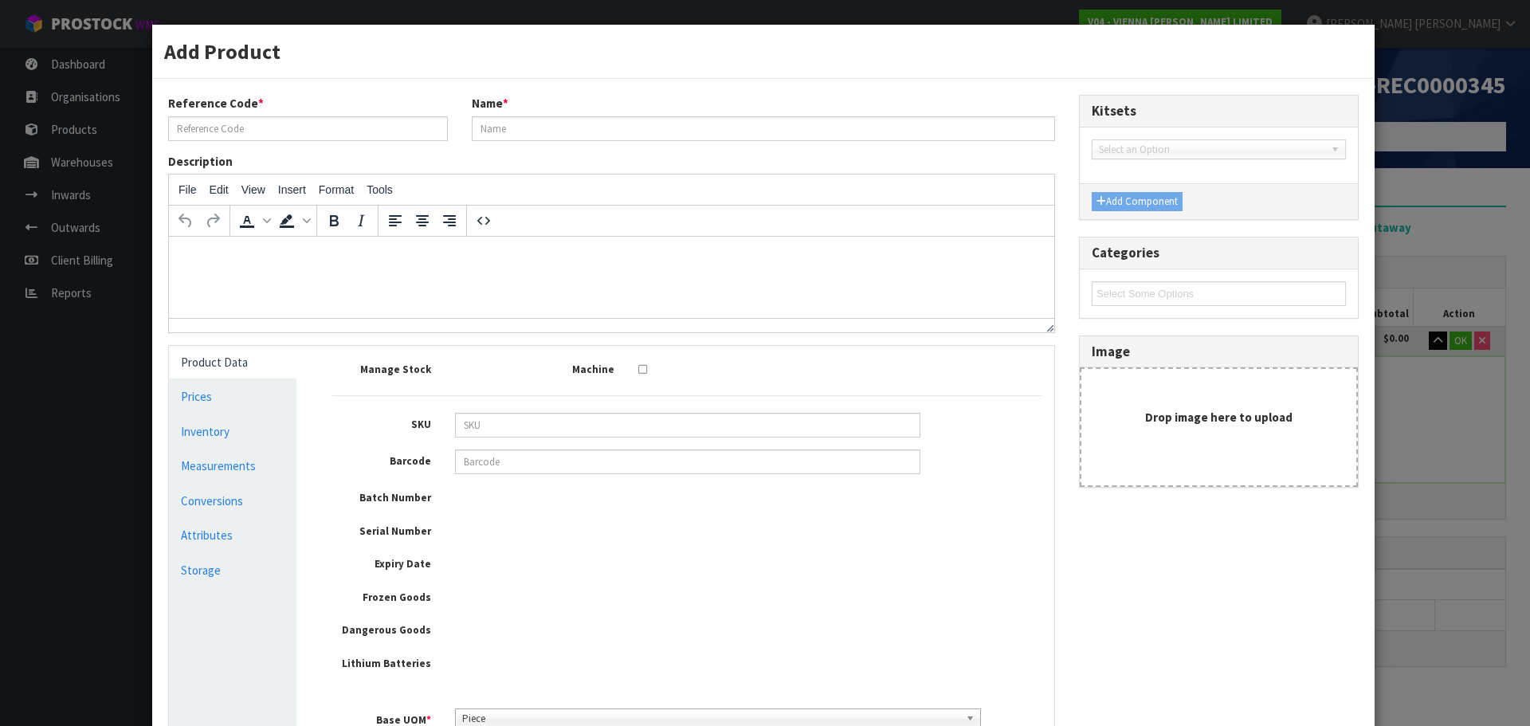
type input "E-LN204-2390 TOWN"
type input "ESTA LONDON XML 5% TOWN GRADE 2B T&G"
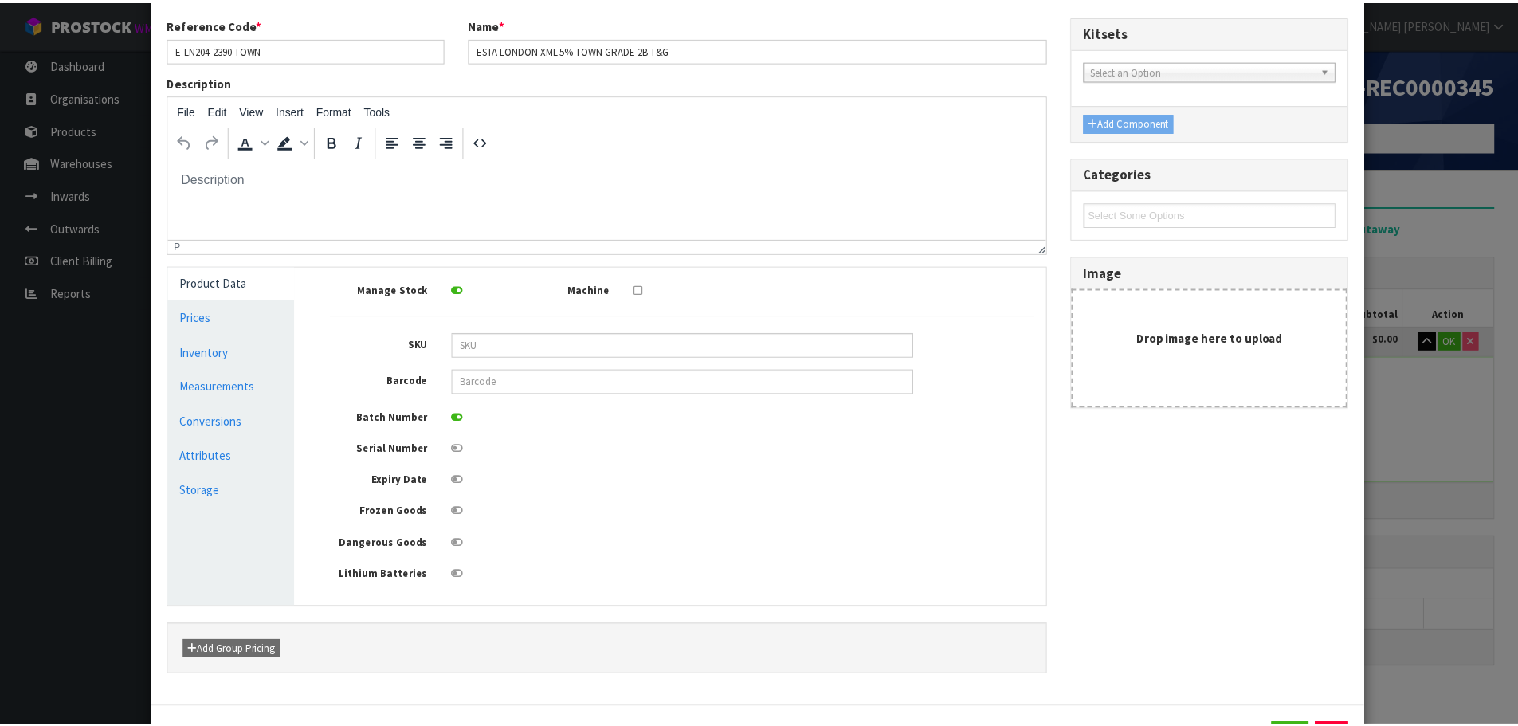
scroll to position [155, 0]
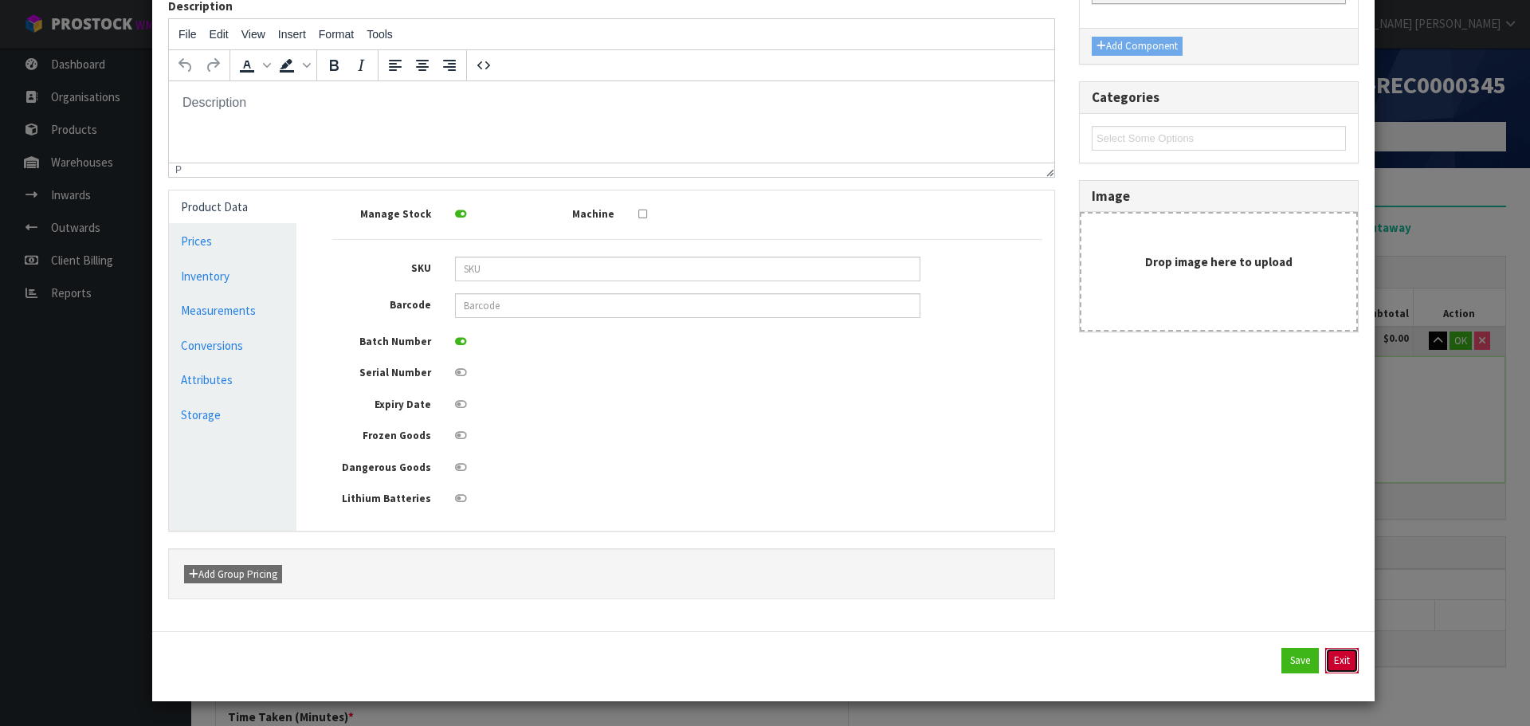
click at [1334, 649] on button "Exit" at bounding box center [1342, 661] width 33 height 26
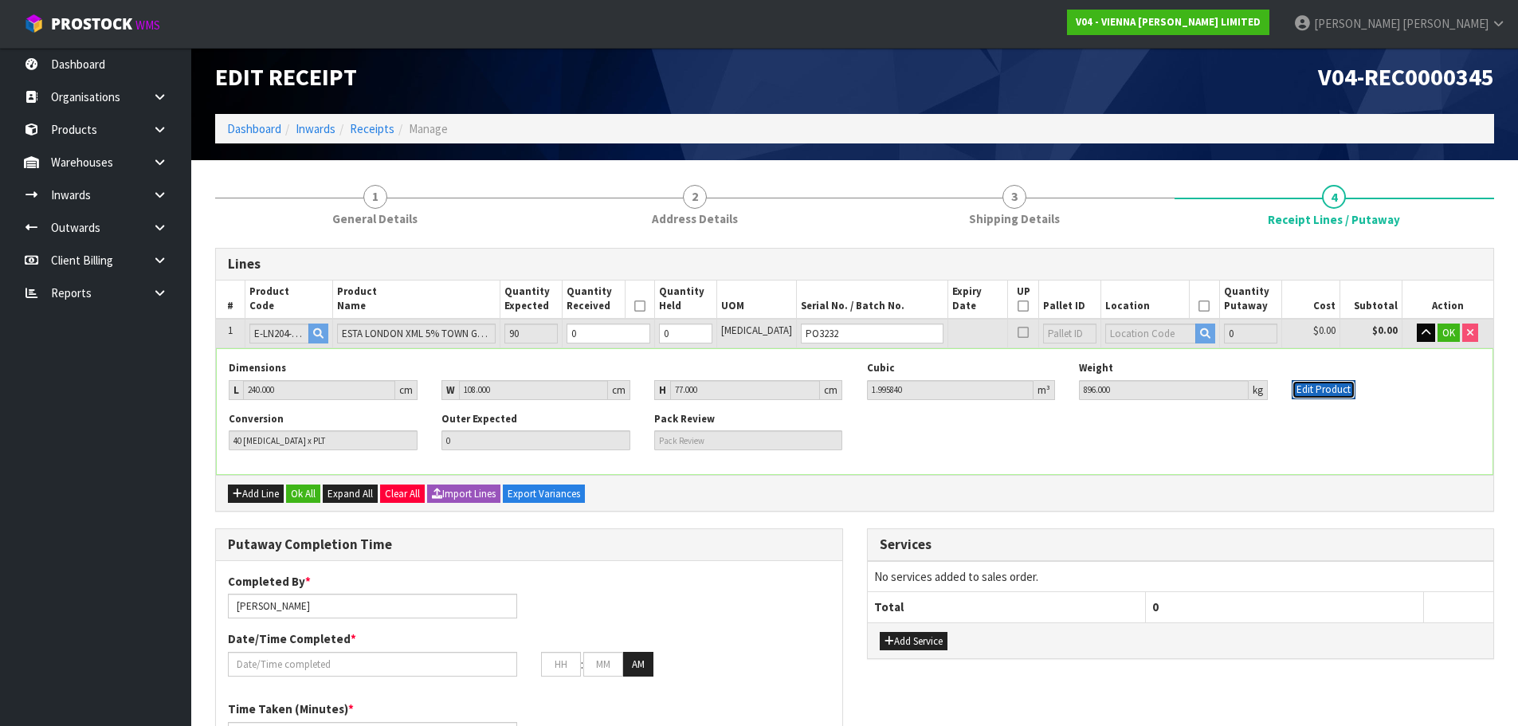
scroll to position [0, 0]
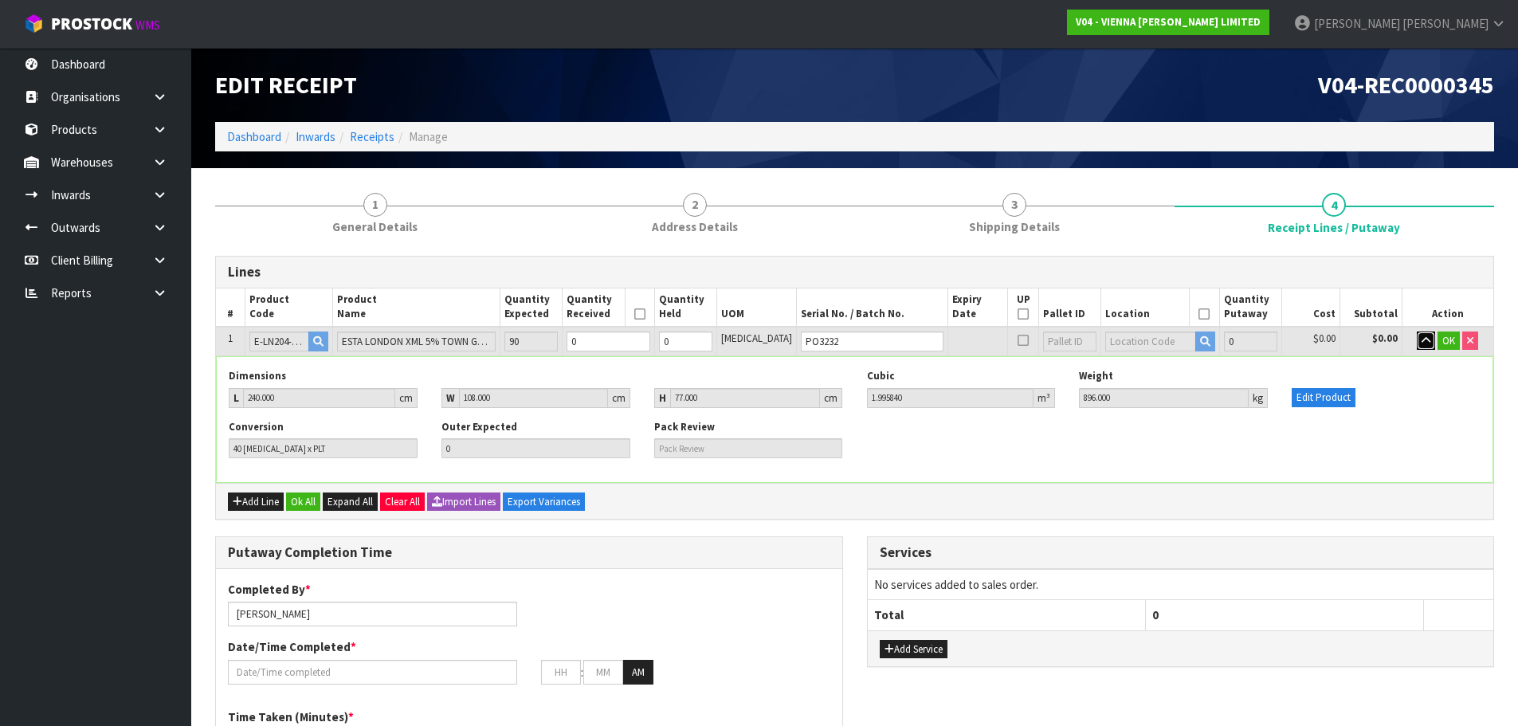
click at [1424, 340] on icon "button" at bounding box center [1426, 341] width 9 height 10
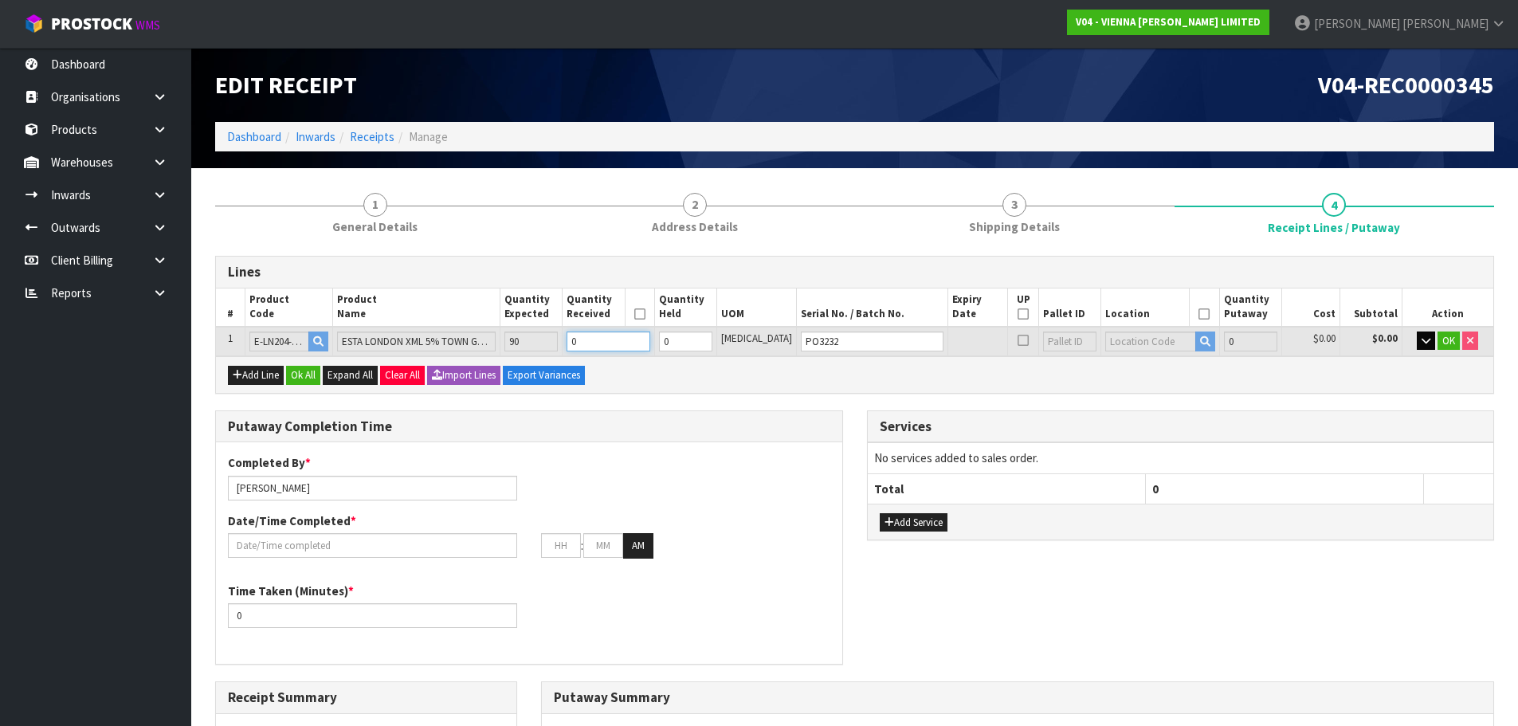
click at [552, 344] on tr "1 E-LN204-2390 TOWN ESTA LONDON XML 5% TOWN GRADE 2B T&G 90 0 0 PCE PO3232 0 $0…" at bounding box center [855, 341] width 1278 height 29
type input "0.40824"
type input "216"
type input "9"
type input "Pallet x 2"
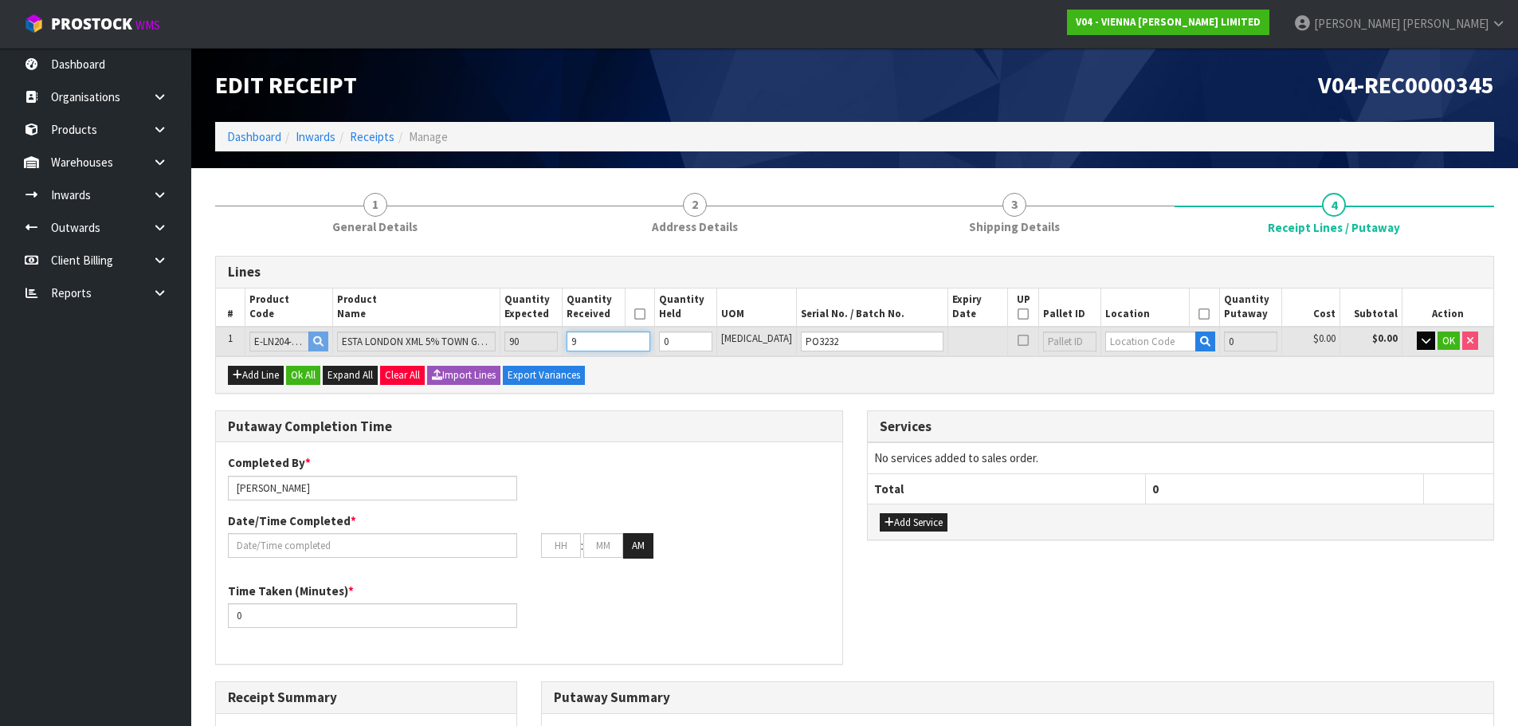
type input "2"
type input "4.44528"
type input "2032"
type input "90"
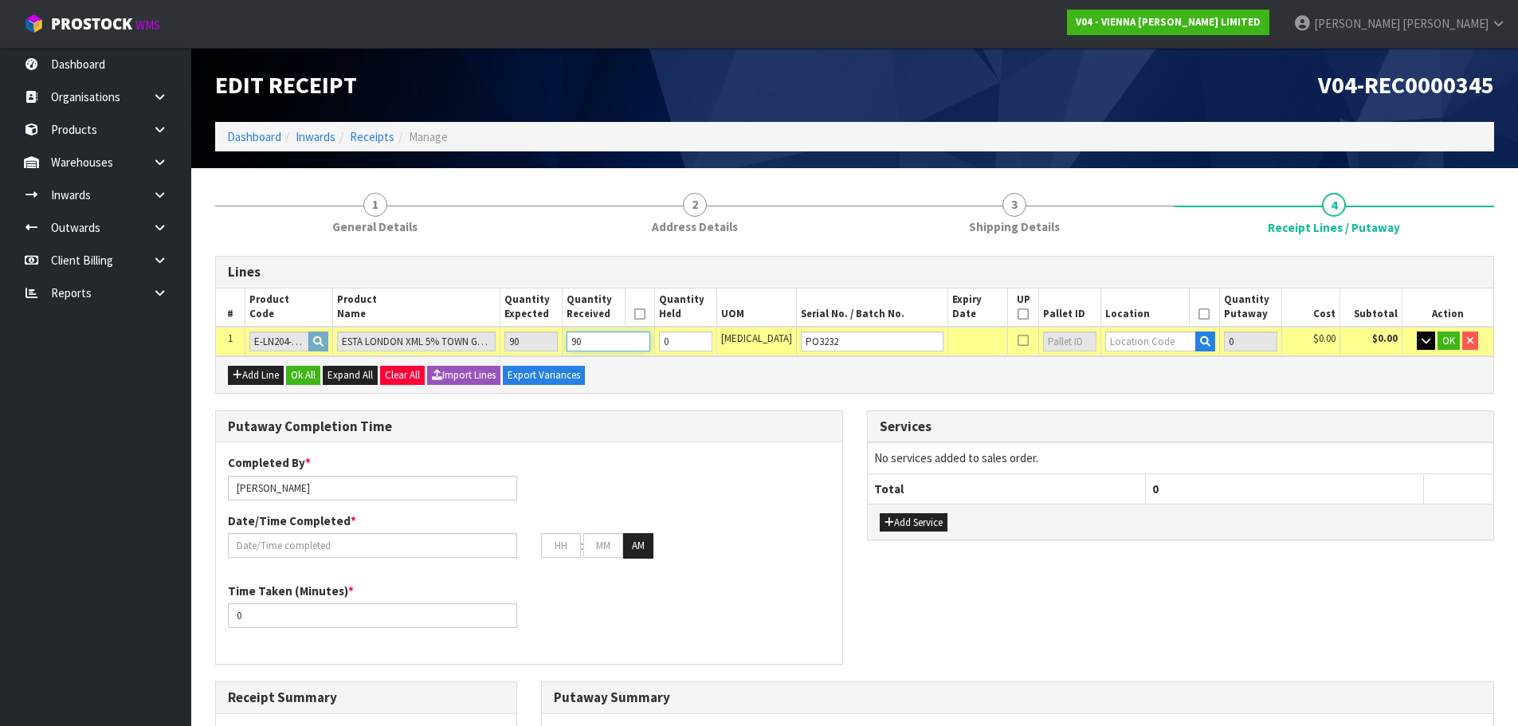
click at [491, 344] on tr "1 E-LN204-2390 TOWN ESTA LONDON XML 5% TOWN GRADE 2B T&G 90 90 0 PCE PO3232 0 $…" at bounding box center [855, 341] width 1278 height 29
type input "Pallet x NaN"
type input "0"
